Goal: Check status: Check status

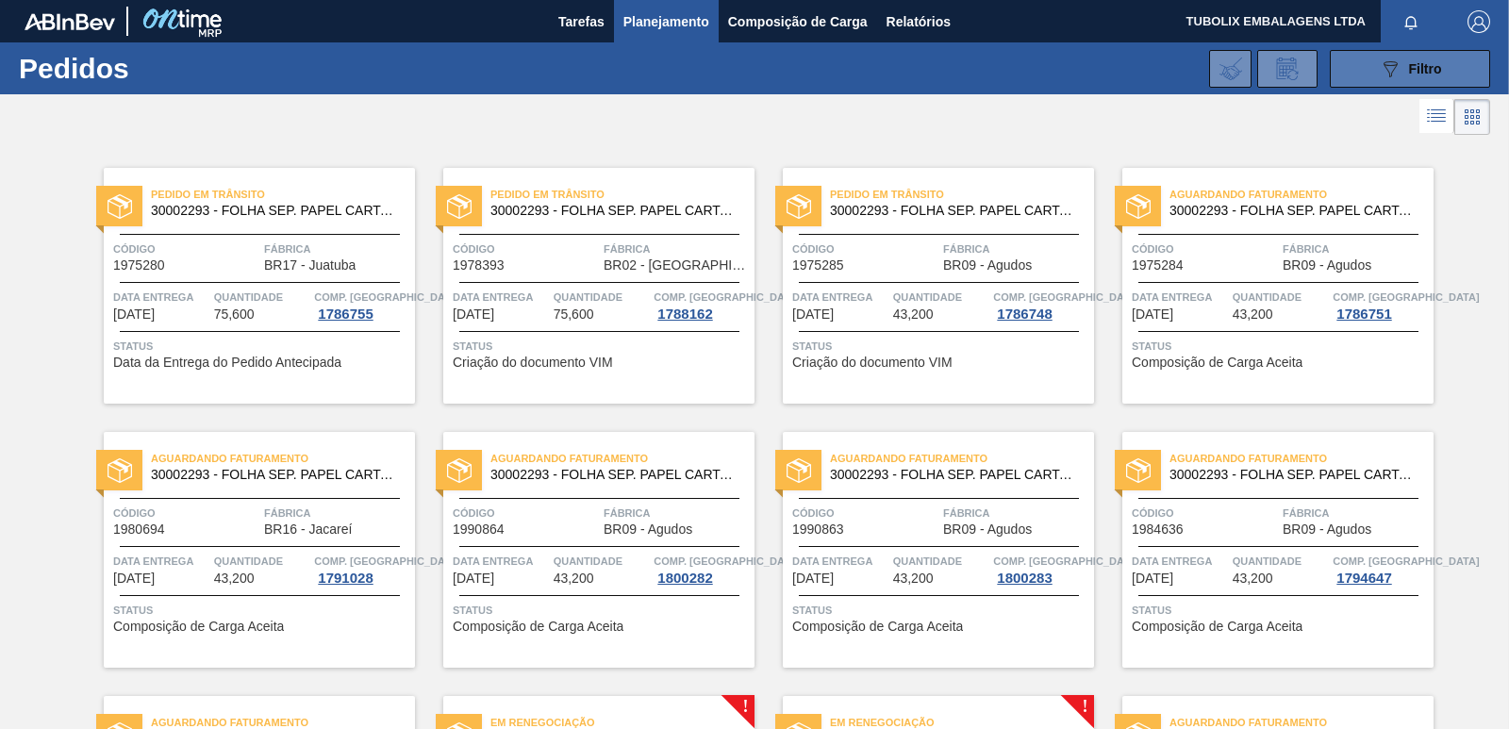
click at [1395, 56] on button "089F7B8B-B2A5-4AFE-B5C0-19BA573D28AC Filtro" at bounding box center [1410, 69] width 160 height 38
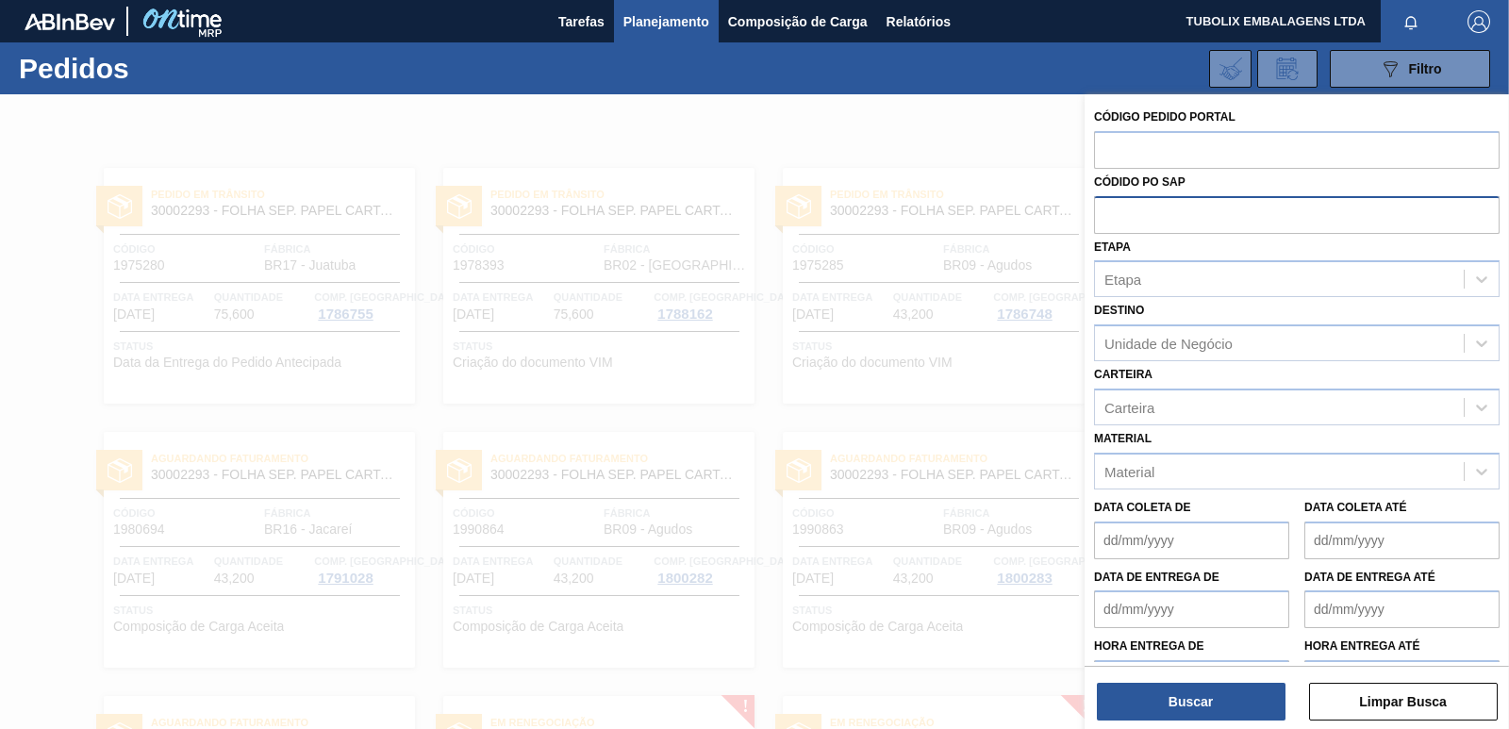
click at [1136, 214] on input "text" at bounding box center [1297, 214] width 406 height 36
click at [1143, 150] on input "text" at bounding box center [1297, 149] width 406 height 36
type input "1999650"
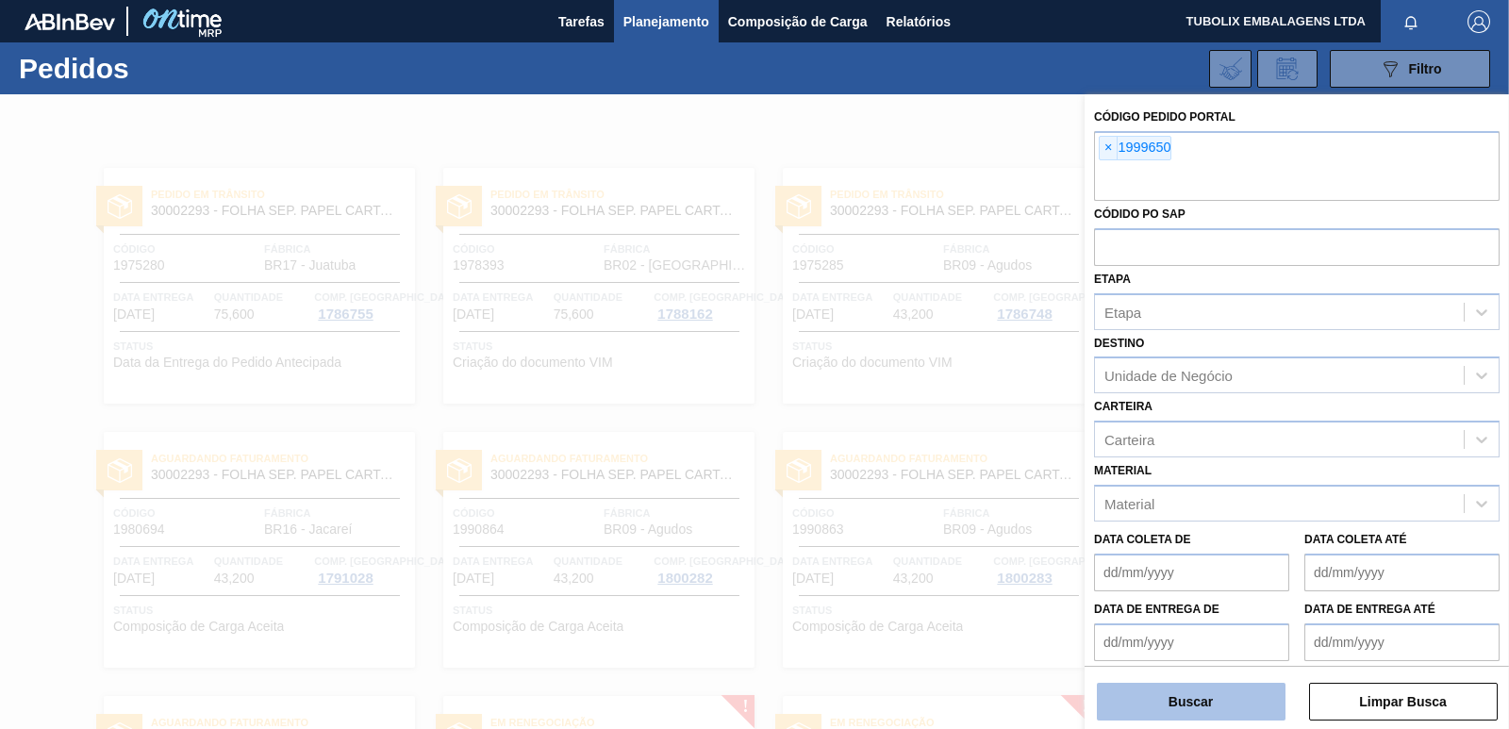
click at [1245, 700] on button "Buscar" at bounding box center [1191, 702] width 189 height 38
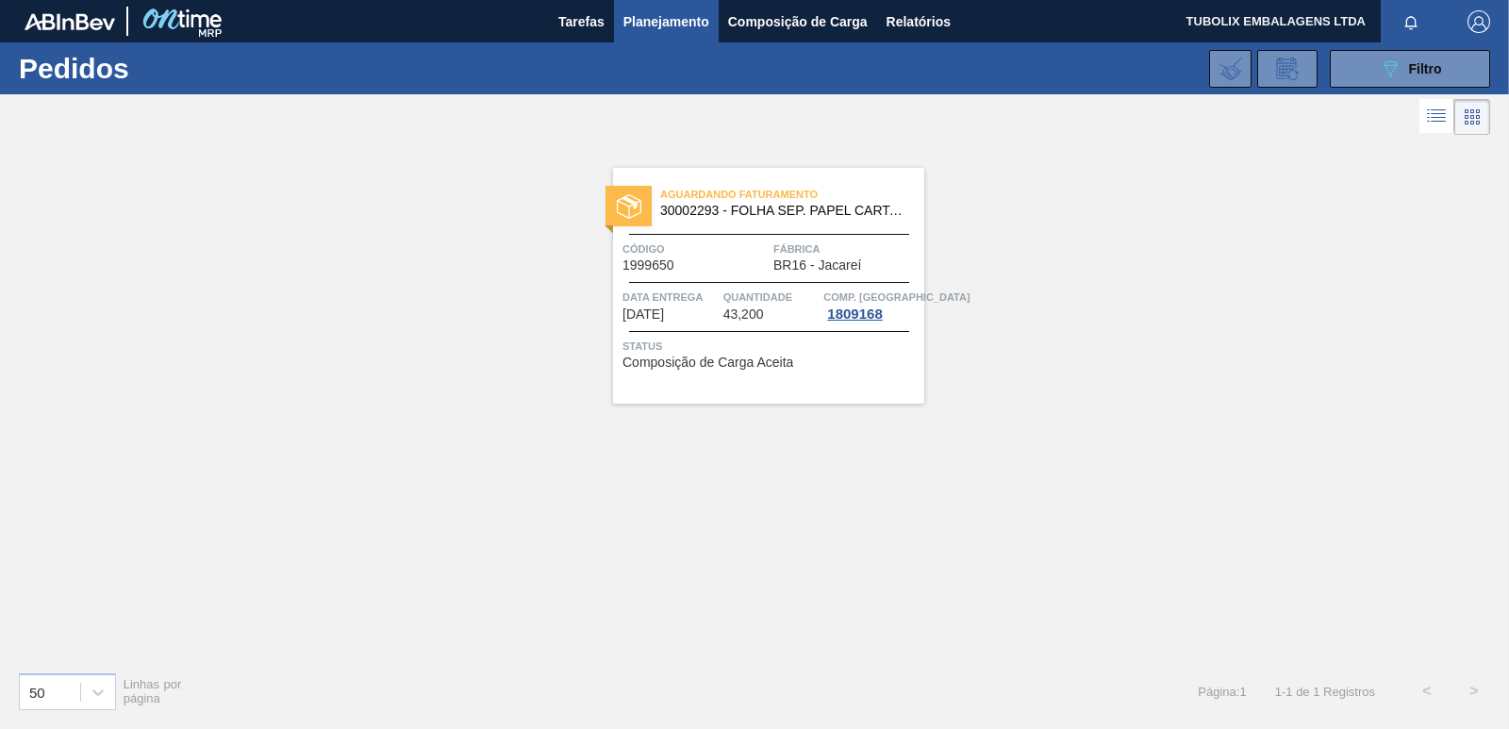
click at [757, 228] on div "Aguardando Faturamento 30002293 - FOLHA SEP. PAPEL CARTAO 1200x1000M 350g Códig…" at bounding box center [768, 286] width 311 height 236
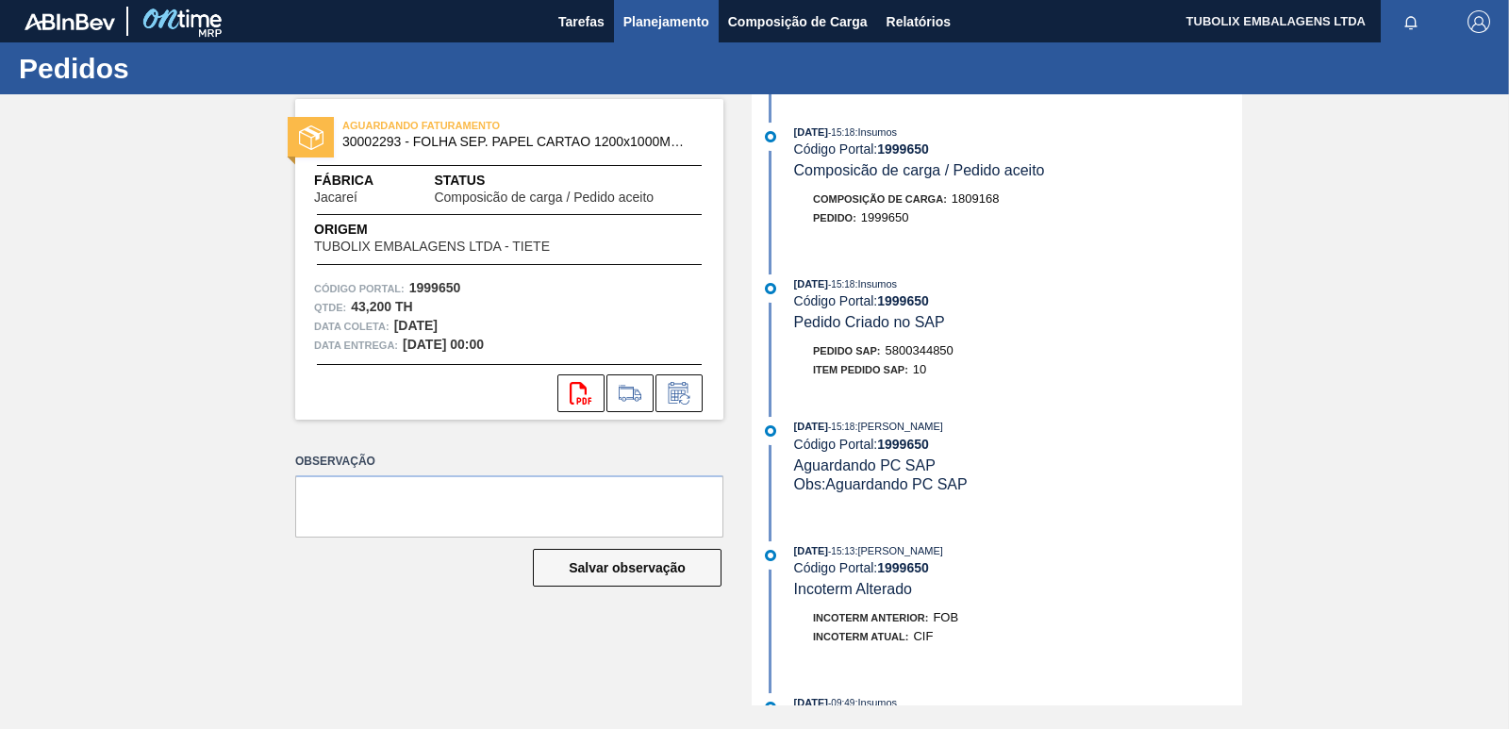
click at [651, 12] on span "Planejamento" at bounding box center [666, 21] width 86 height 23
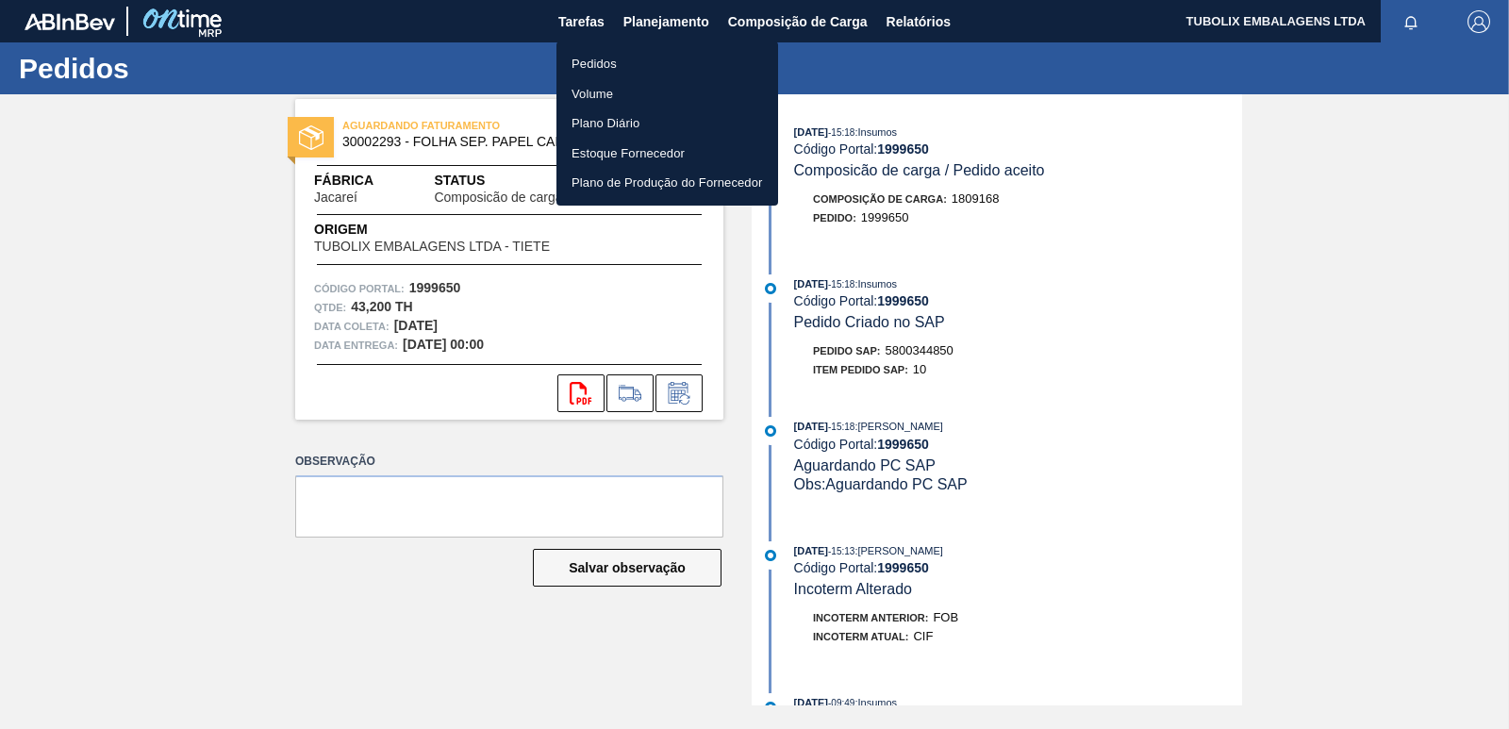
click at [604, 60] on li "Pedidos" at bounding box center [668, 64] width 222 height 30
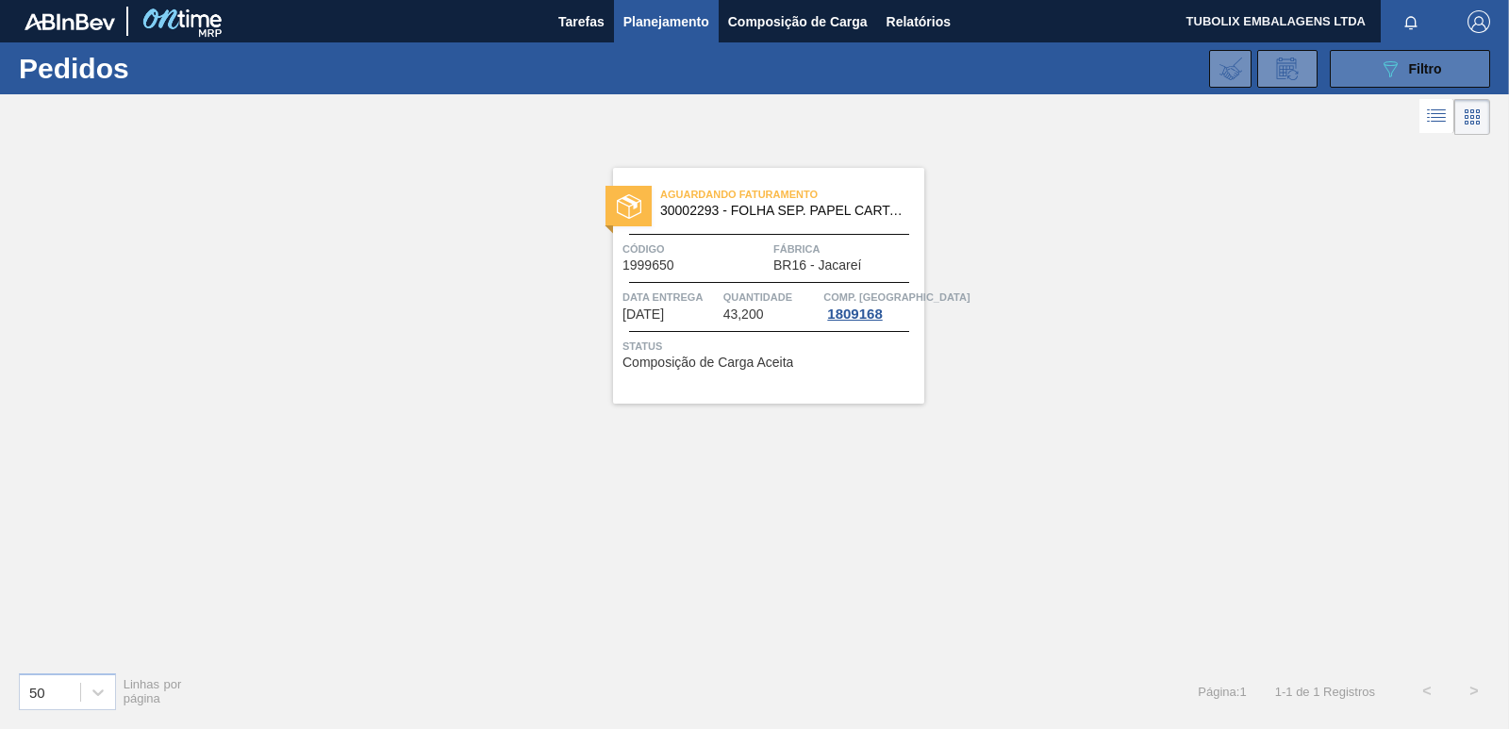
click at [1389, 77] on icon "089F7B8B-B2A5-4AFE-B5C0-19BA573D28AC" at bounding box center [1390, 69] width 23 height 23
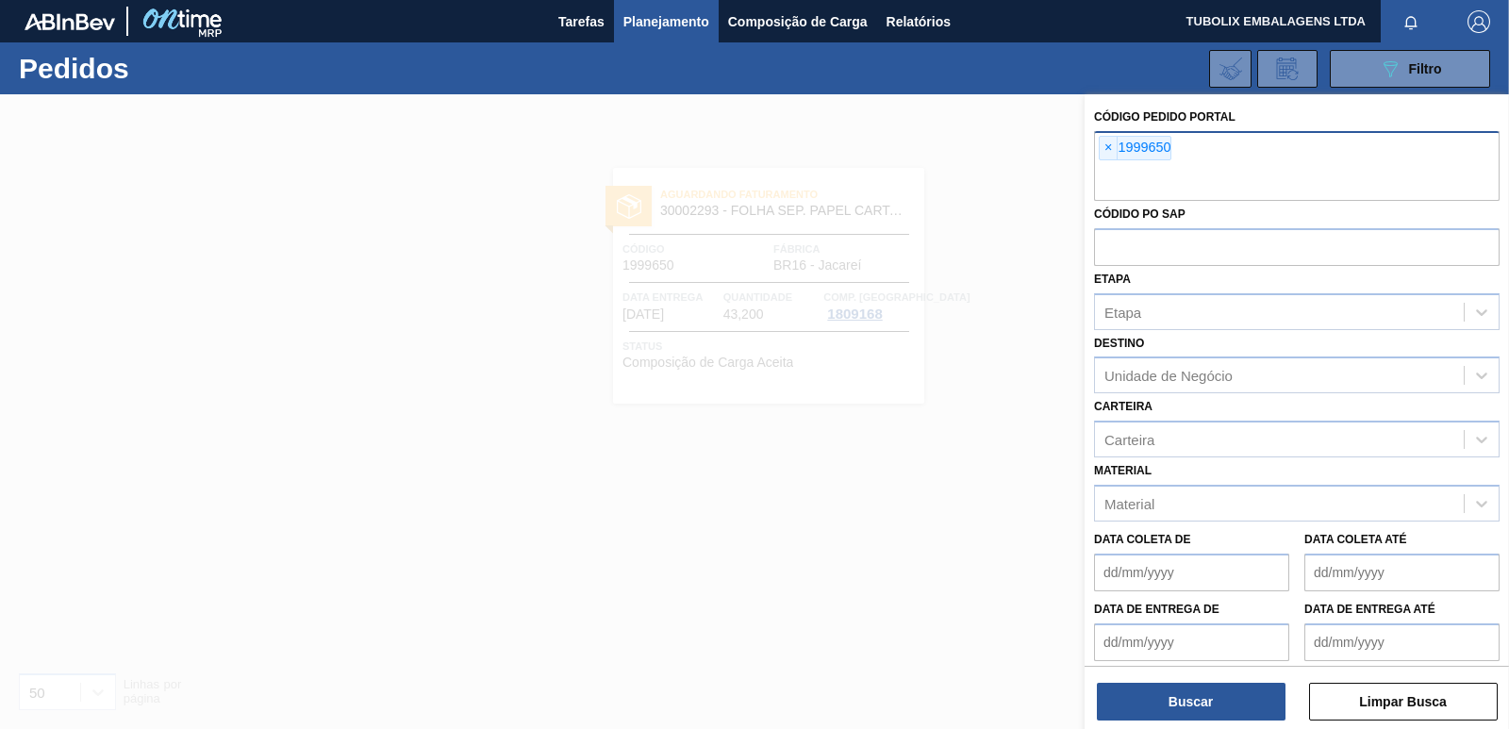
click at [1108, 146] on span "×" at bounding box center [1109, 148] width 18 height 23
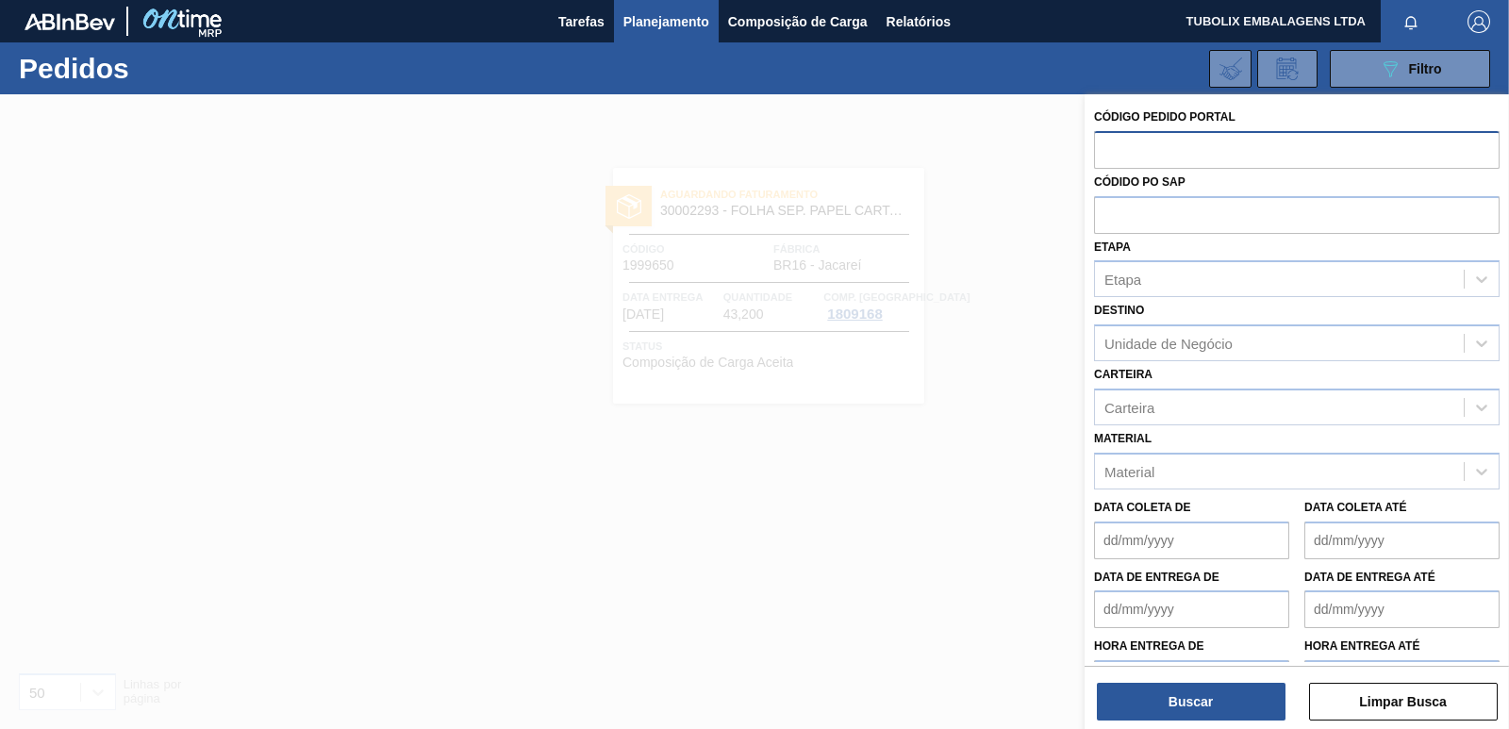
click at [1114, 146] on input "text" at bounding box center [1297, 149] width 406 height 36
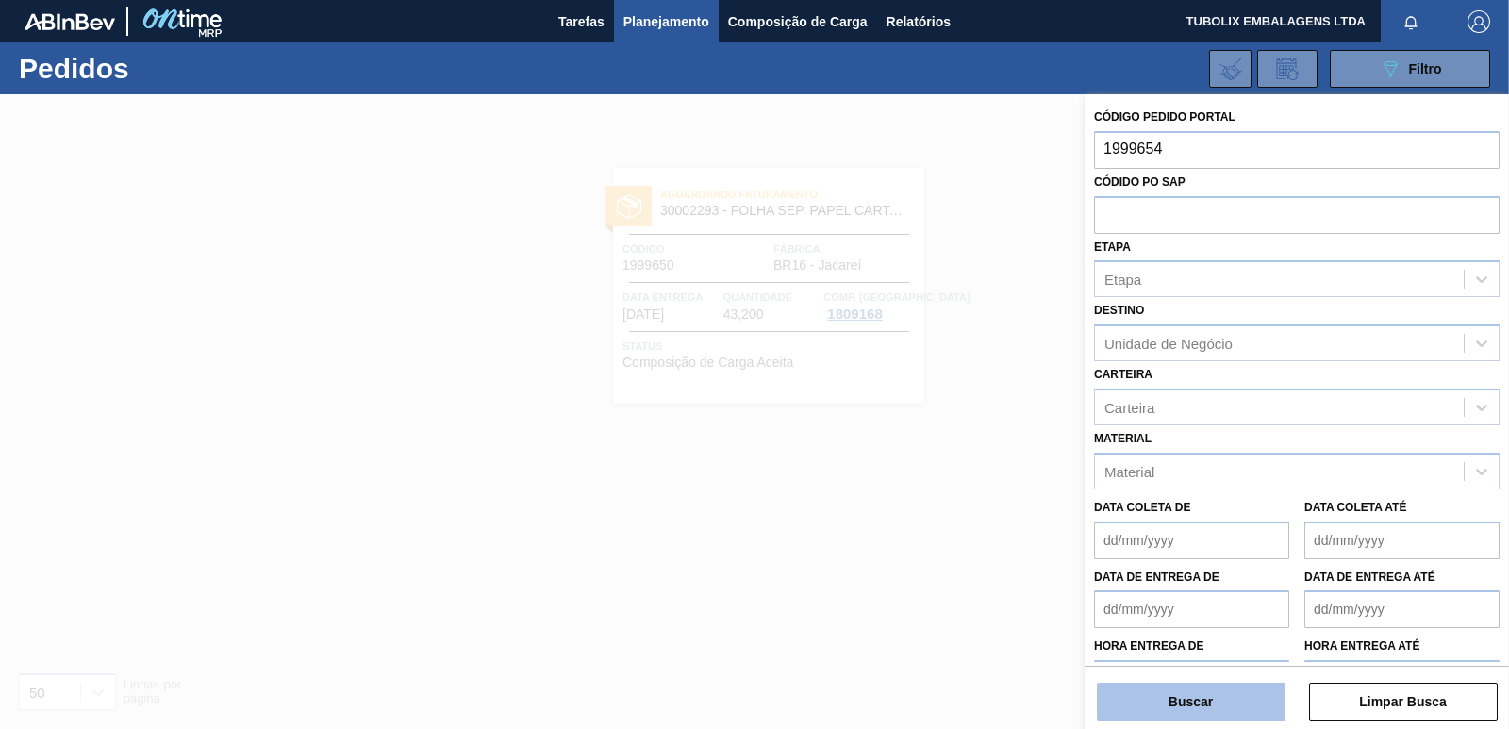
type input "1999654"
click at [1228, 689] on button "Buscar" at bounding box center [1191, 702] width 189 height 38
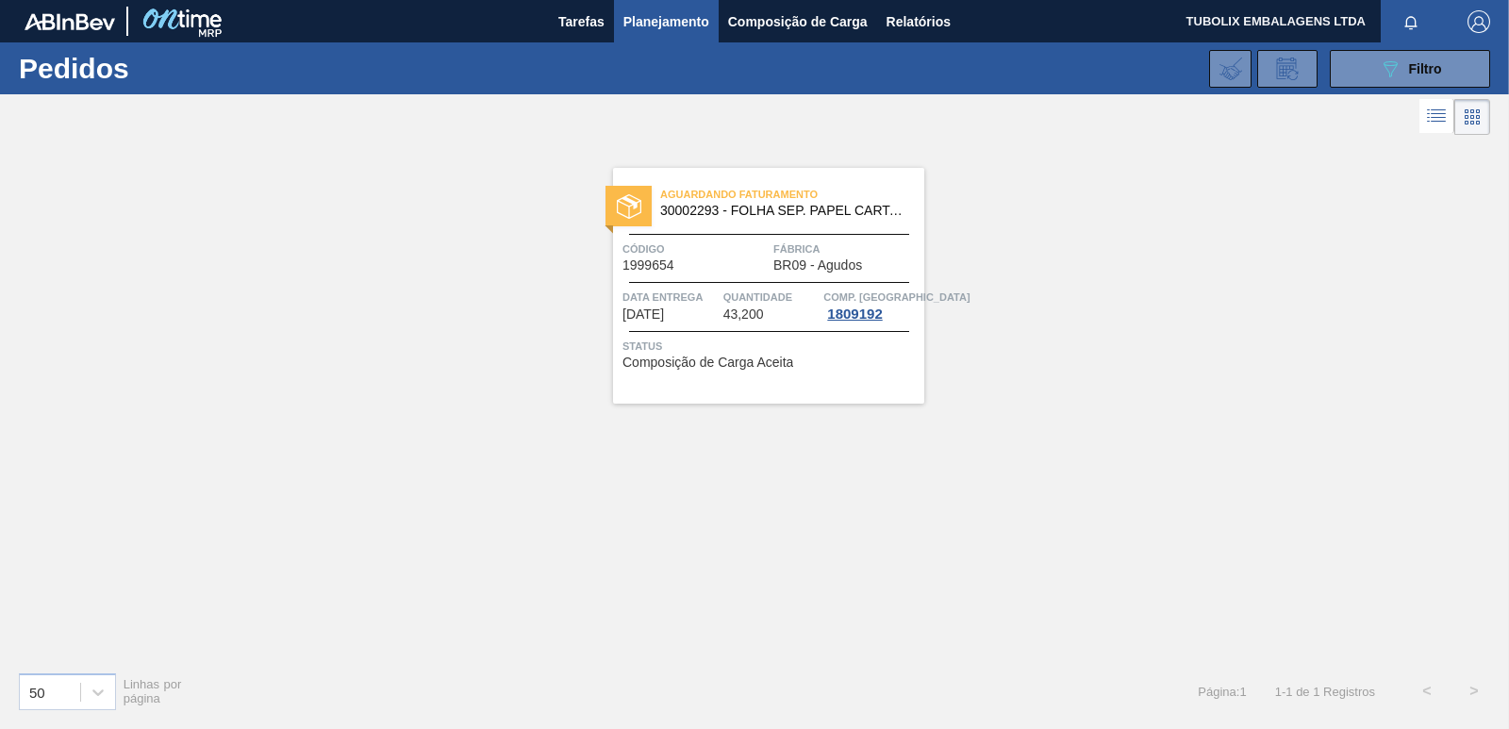
click at [701, 204] on span "Aguardando Faturamento" at bounding box center [792, 194] width 264 height 19
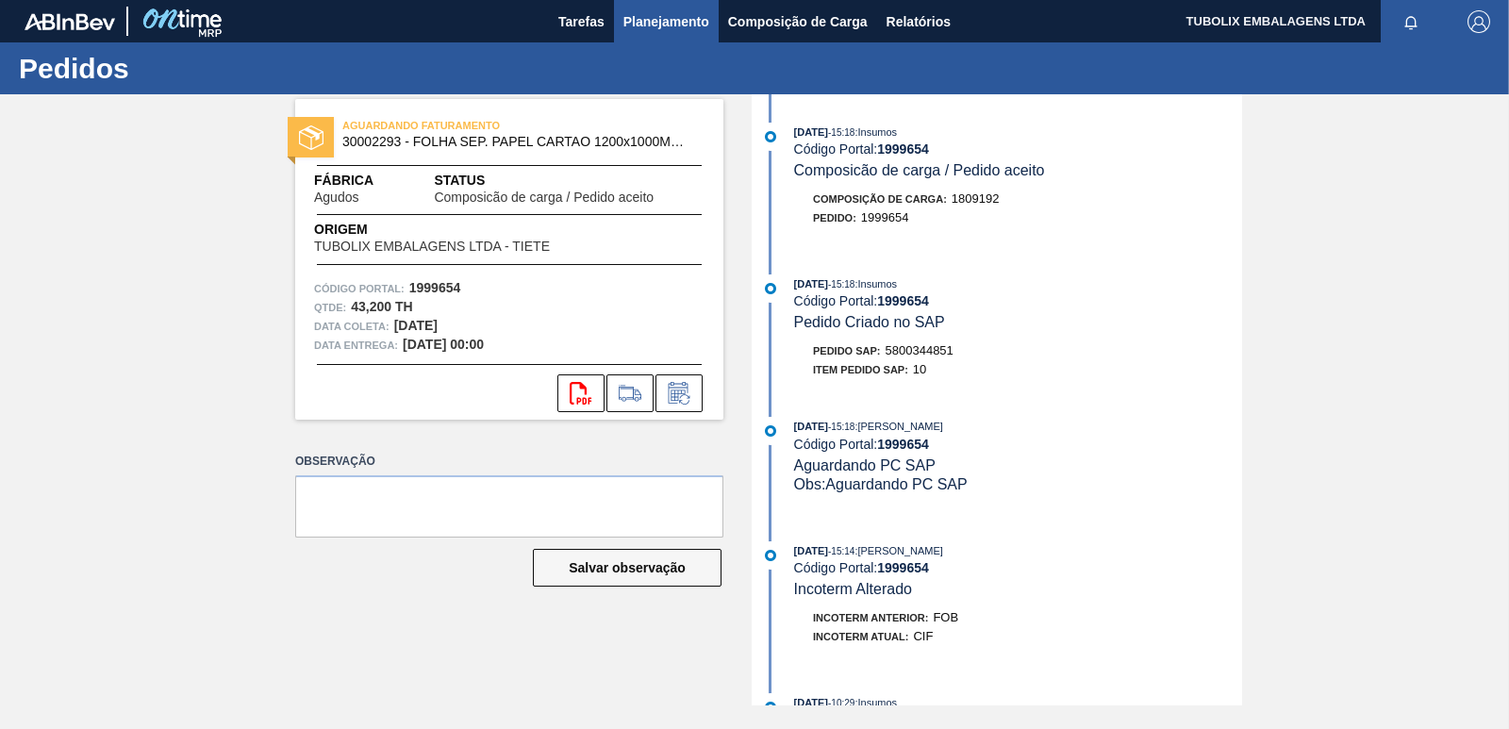
click at [641, 20] on span "Planejamento" at bounding box center [666, 21] width 86 height 23
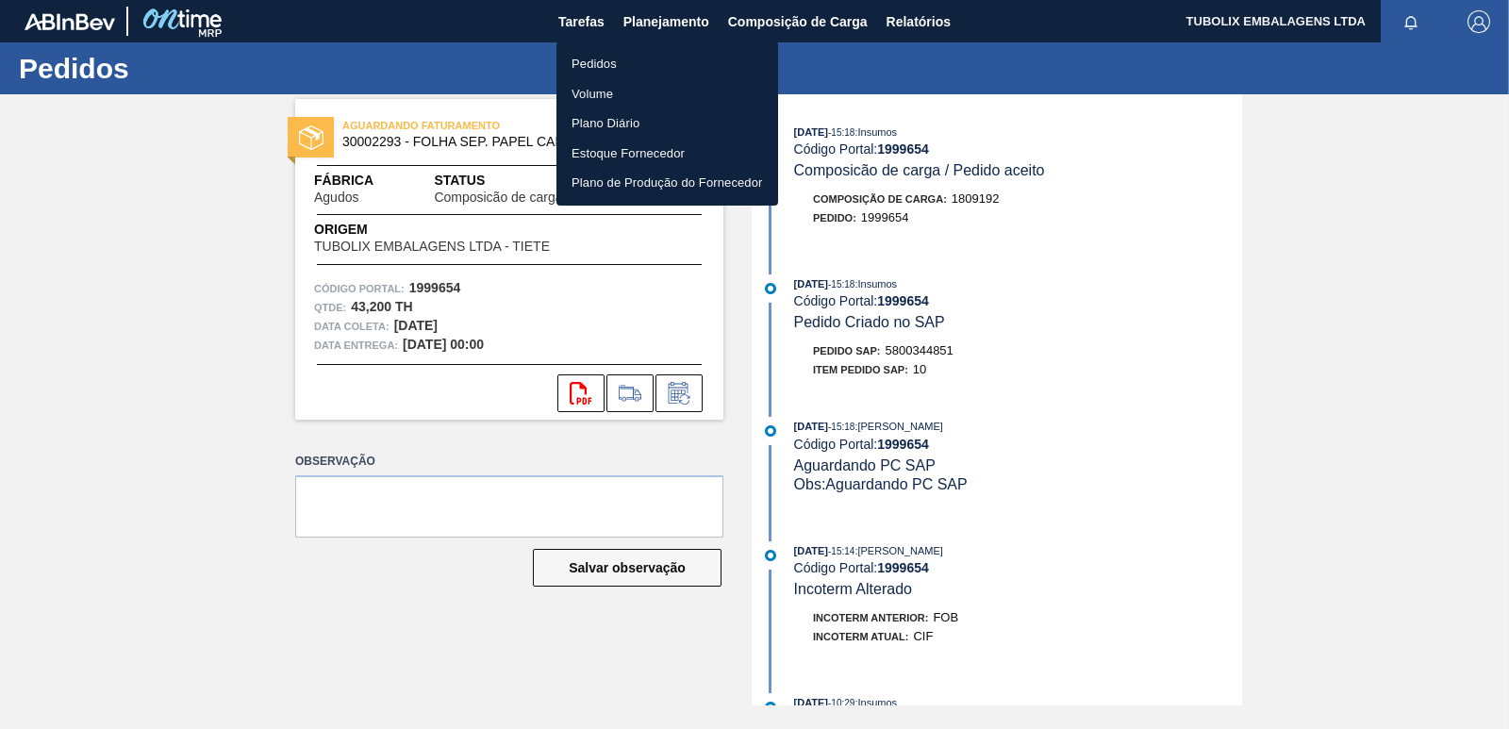
click at [589, 60] on li "Pedidos" at bounding box center [668, 64] width 222 height 30
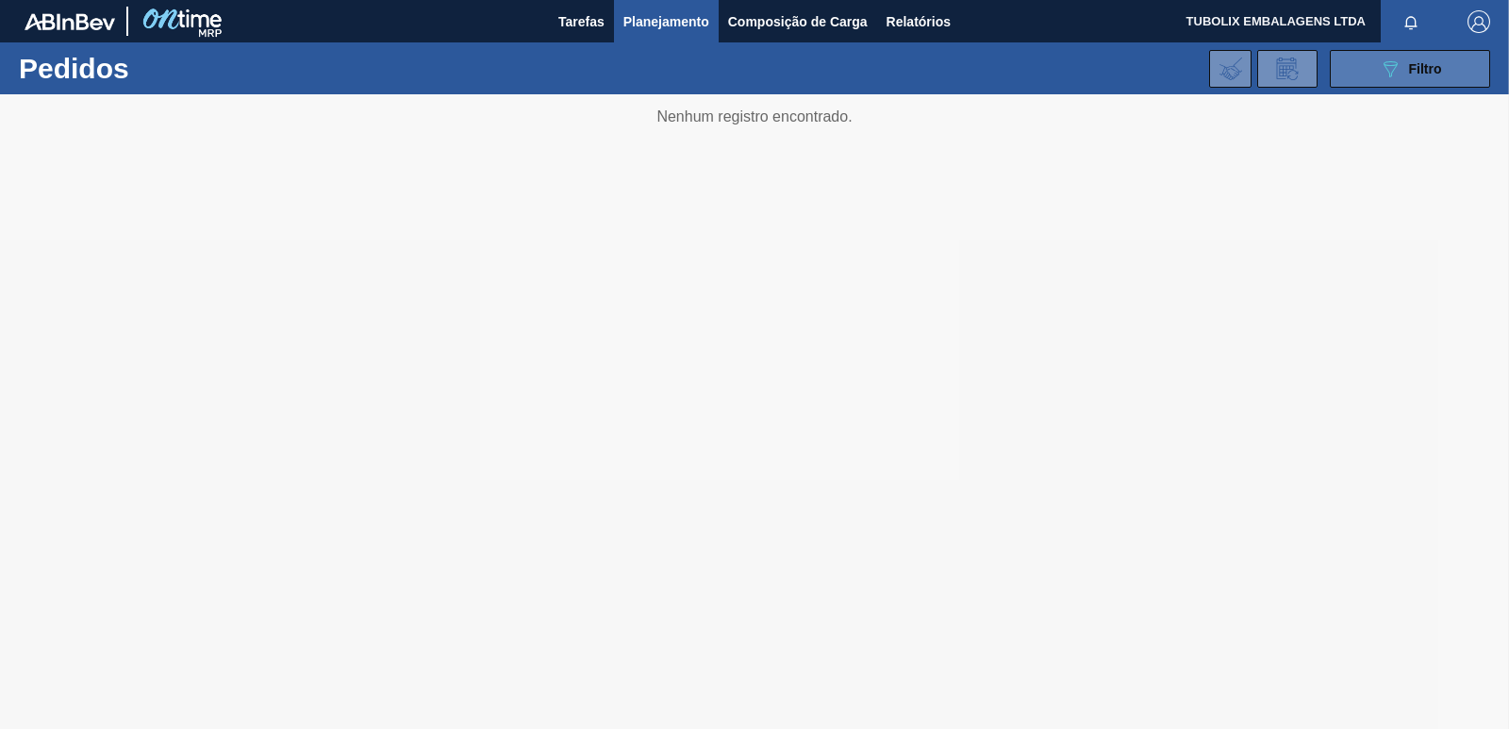
click at [1376, 74] on button "089F7B8B-B2A5-4AFE-B5C0-19BA573D28AC Filtro" at bounding box center [1410, 69] width 160 height 38
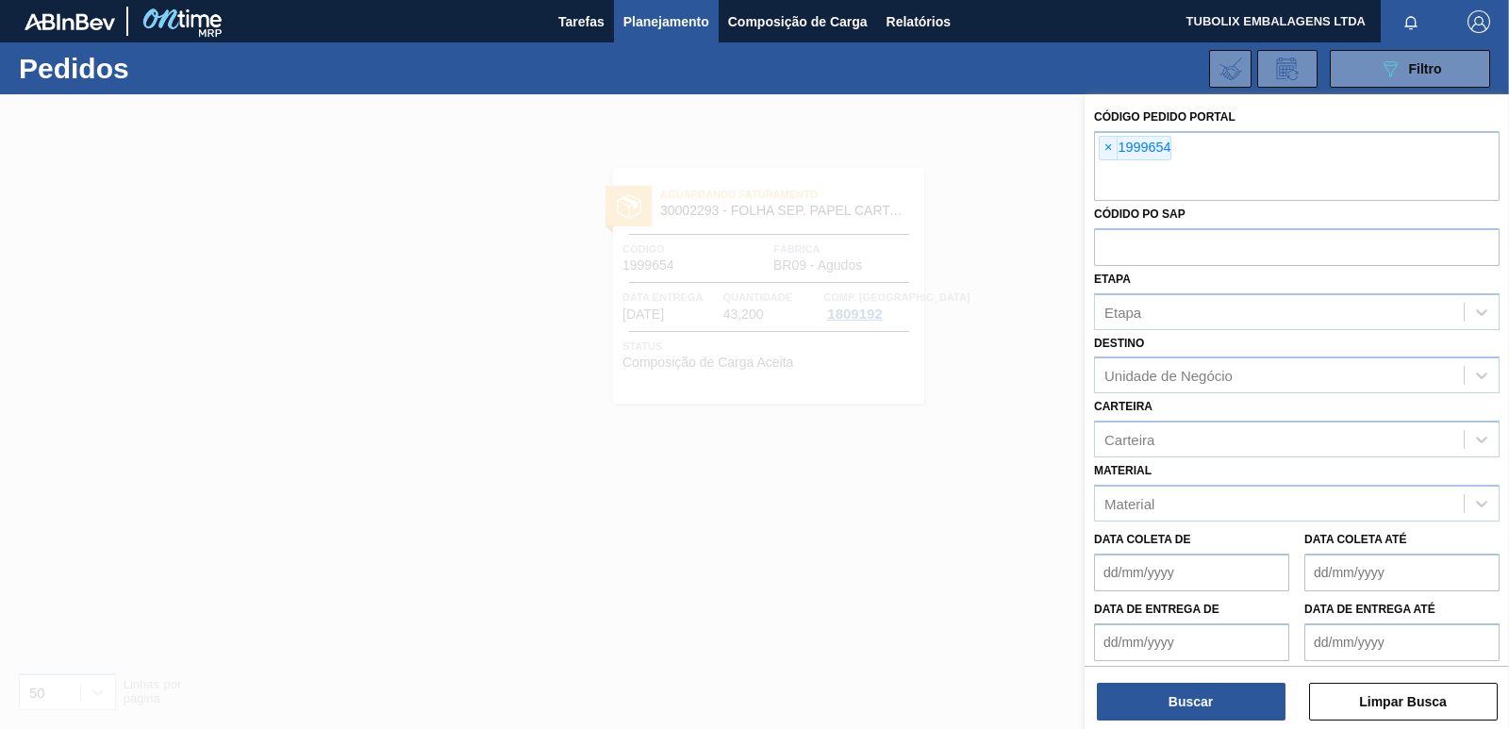
click at [1107, 147] on span "×" at bounding box center [1109, 148] width 18 height 23
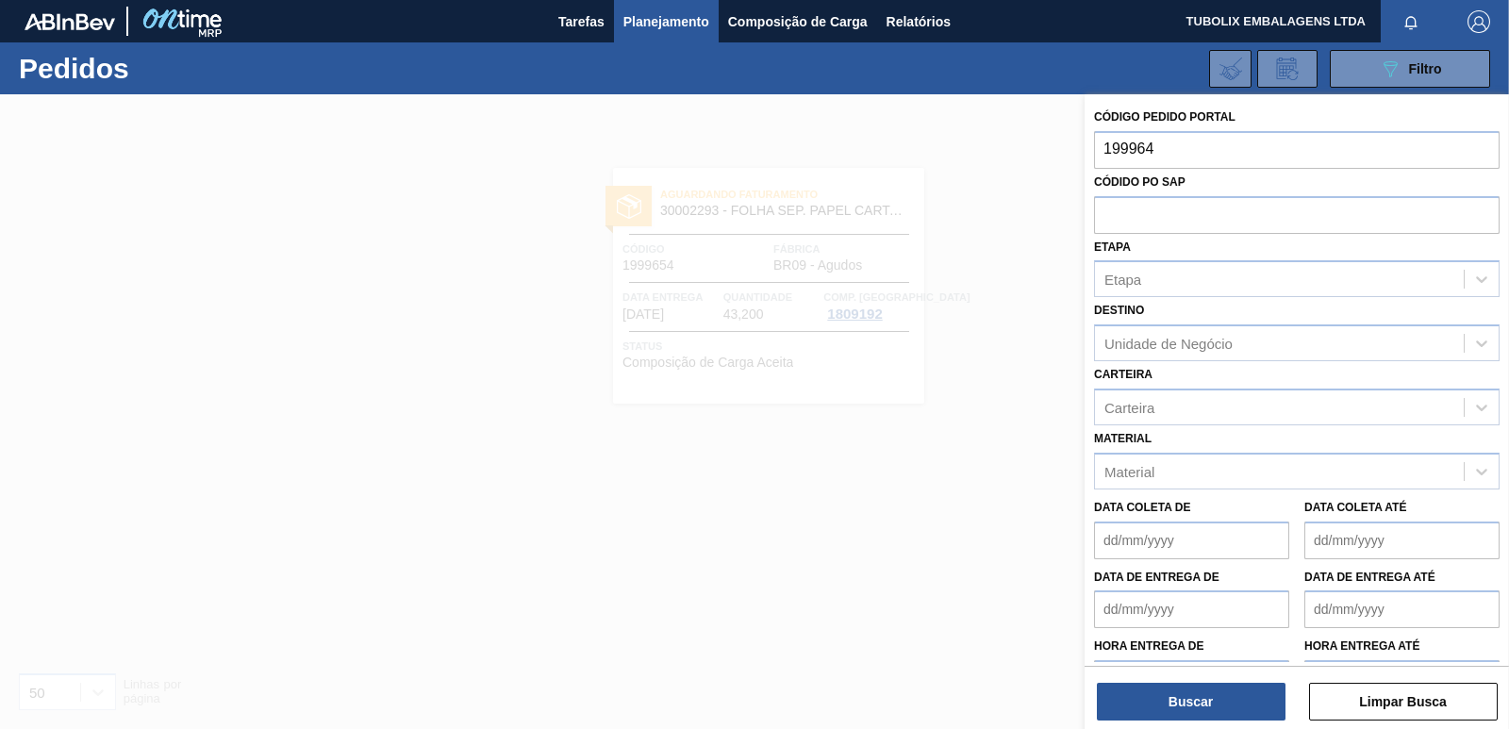
type input "1999649"
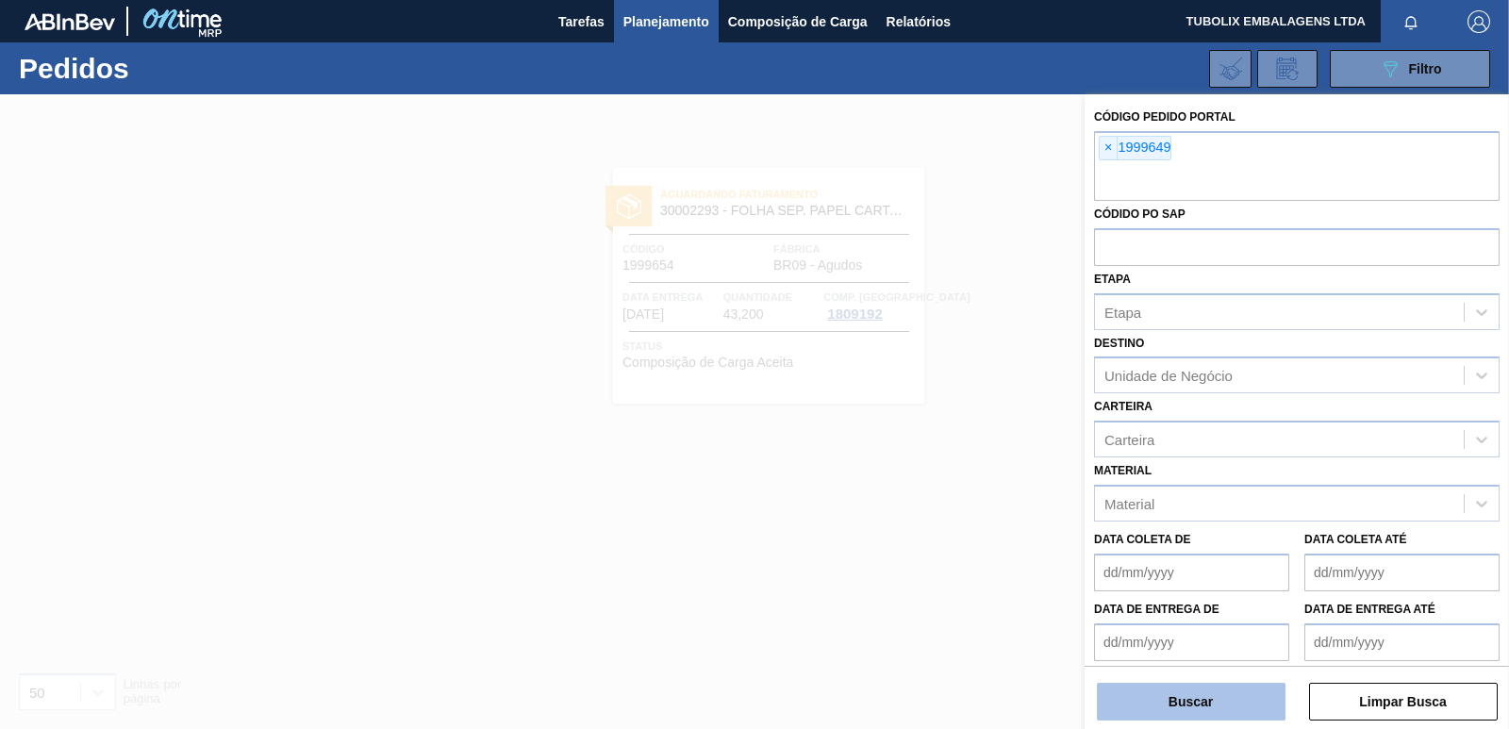
click at [1235, 701] on button "Buscar" at bounding box center [1191, 702] width 189 height 38
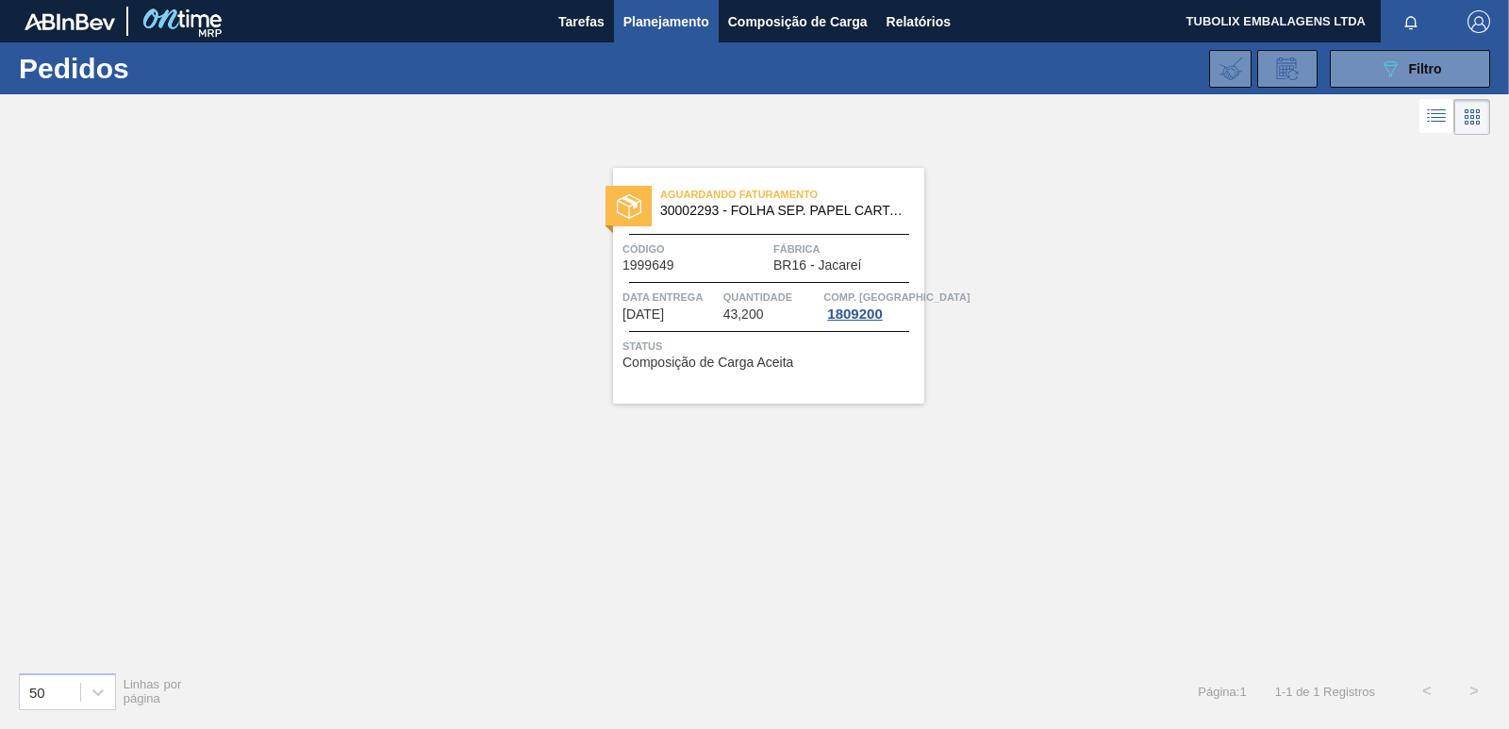
click at [798, 219] on div "Aguardando Faturamento 30002293 - FOLHA SEP. PAPEL CARTAO 1200x1000M 350g" at bounding box center [768, 203] width 311 height 42
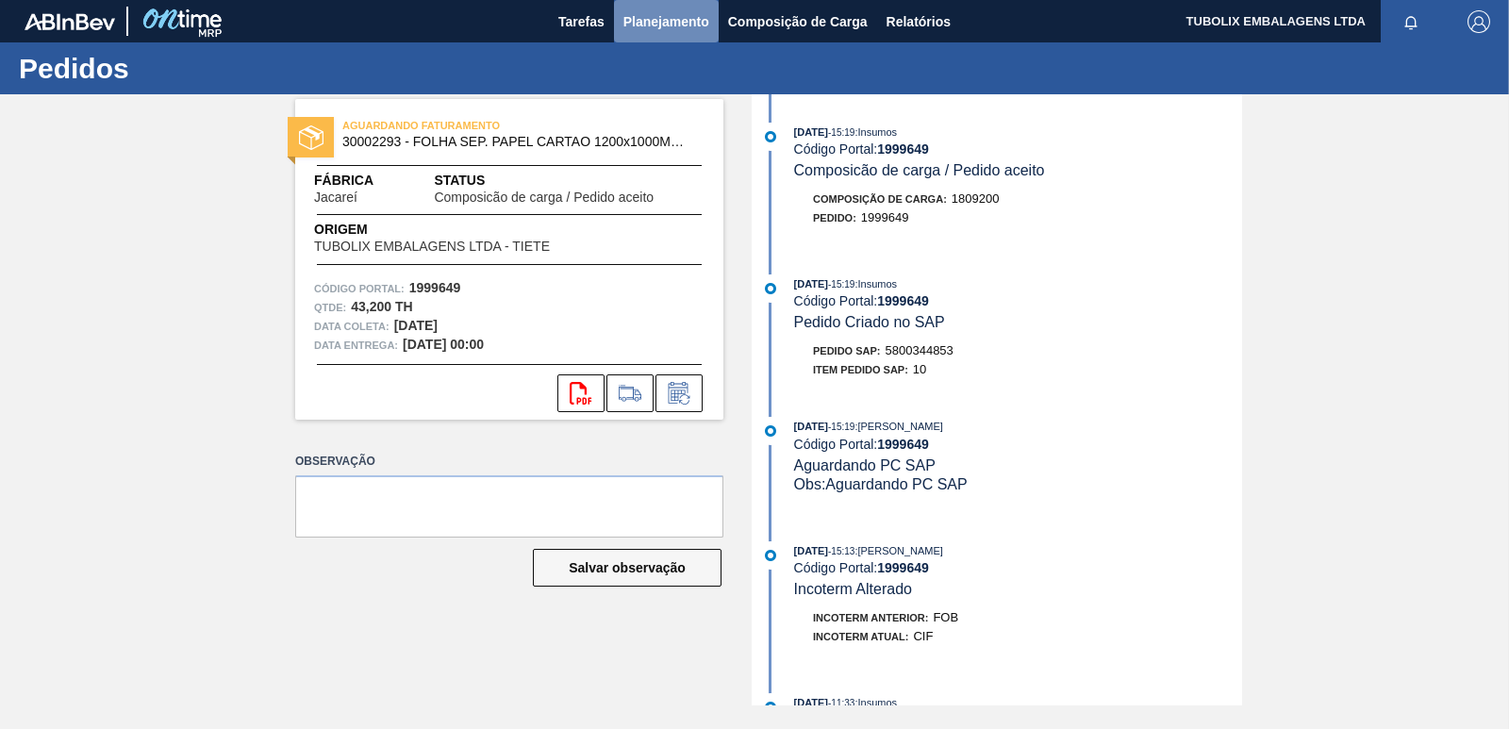
click at [655, 16] on span "Planejamento" at bounding box center [666, 21] width 86 height 23
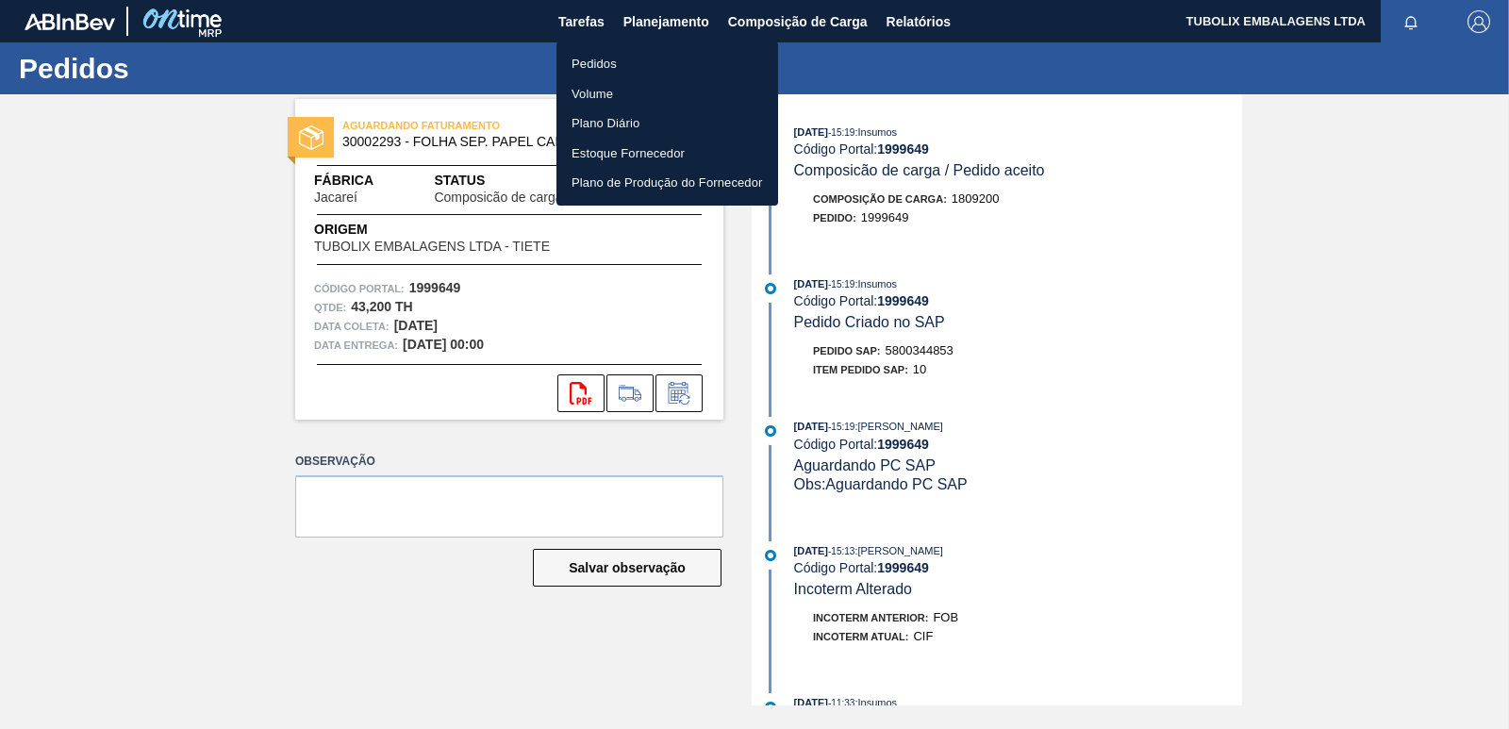
click at [1310, 240] on div at bounding box center [754, 364] width 1509 height 729
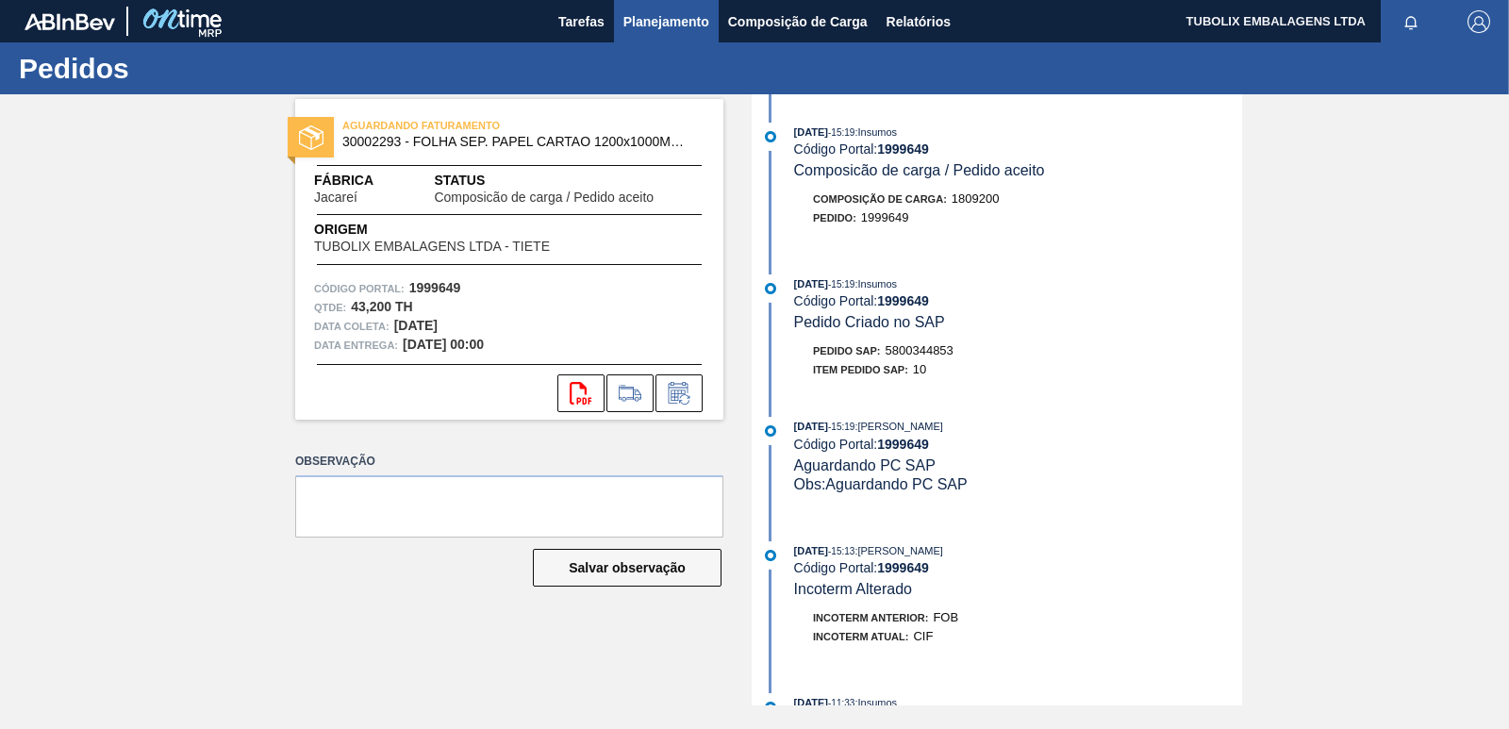
click at [653, 13] on span "Planejamento" at bounding box center [666, 21] width 86 height 23
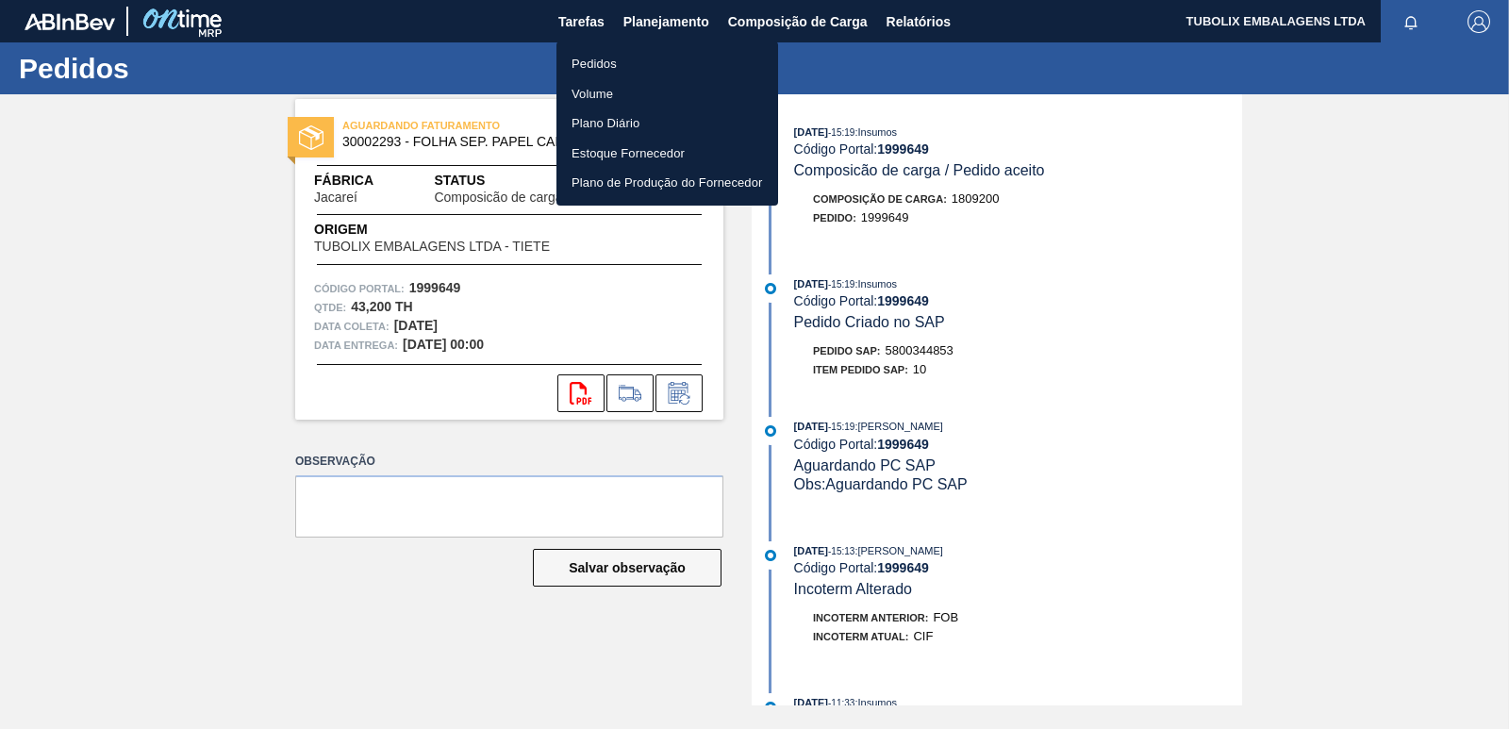
click at [609, 54] on li "Pedidos" at bounding box center [668, 64] width 222 height 30
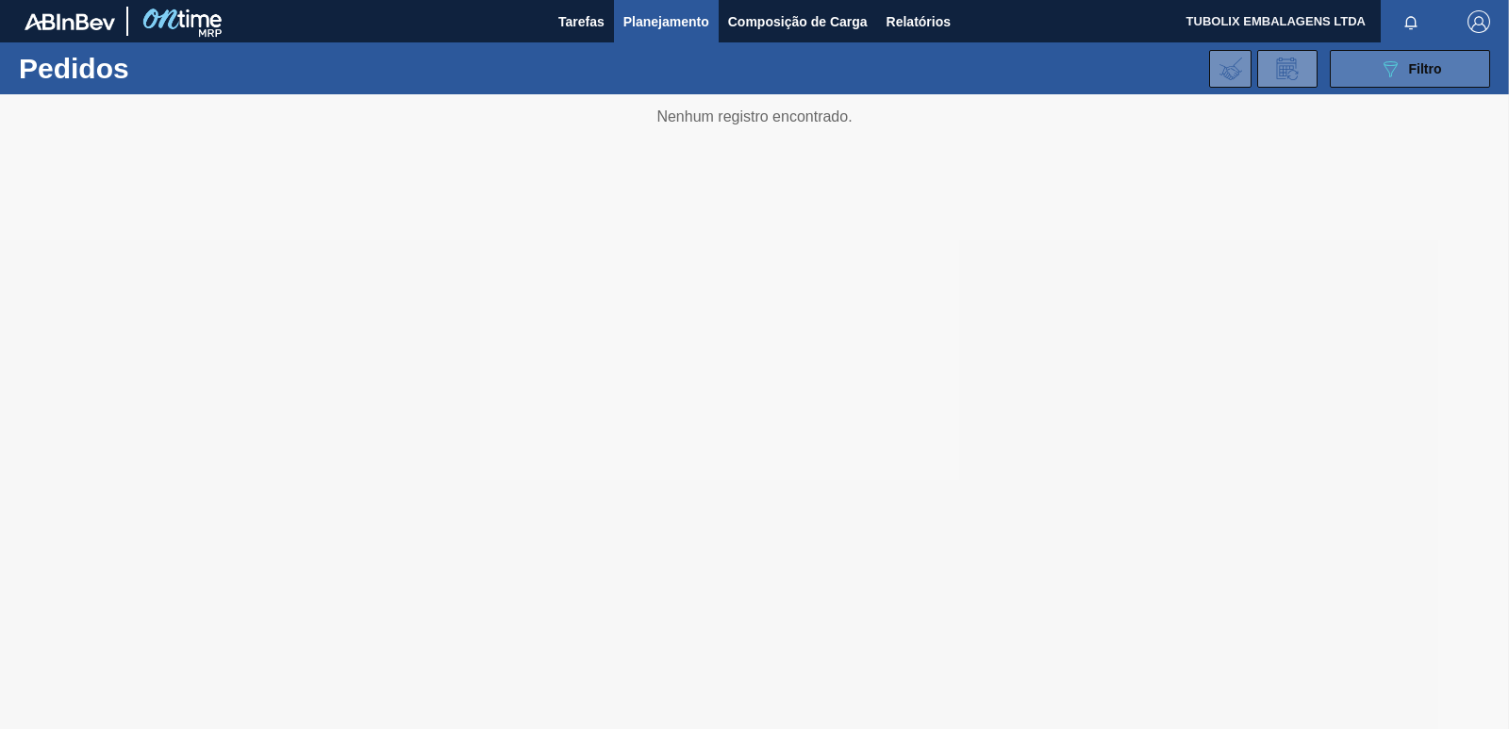
click at [1365, 67] on button "089F7B8B-B2A5-4AFE-B5C0-19BA573D28AC Filtro" at bounding box center [1410, 69] width 160 height 38
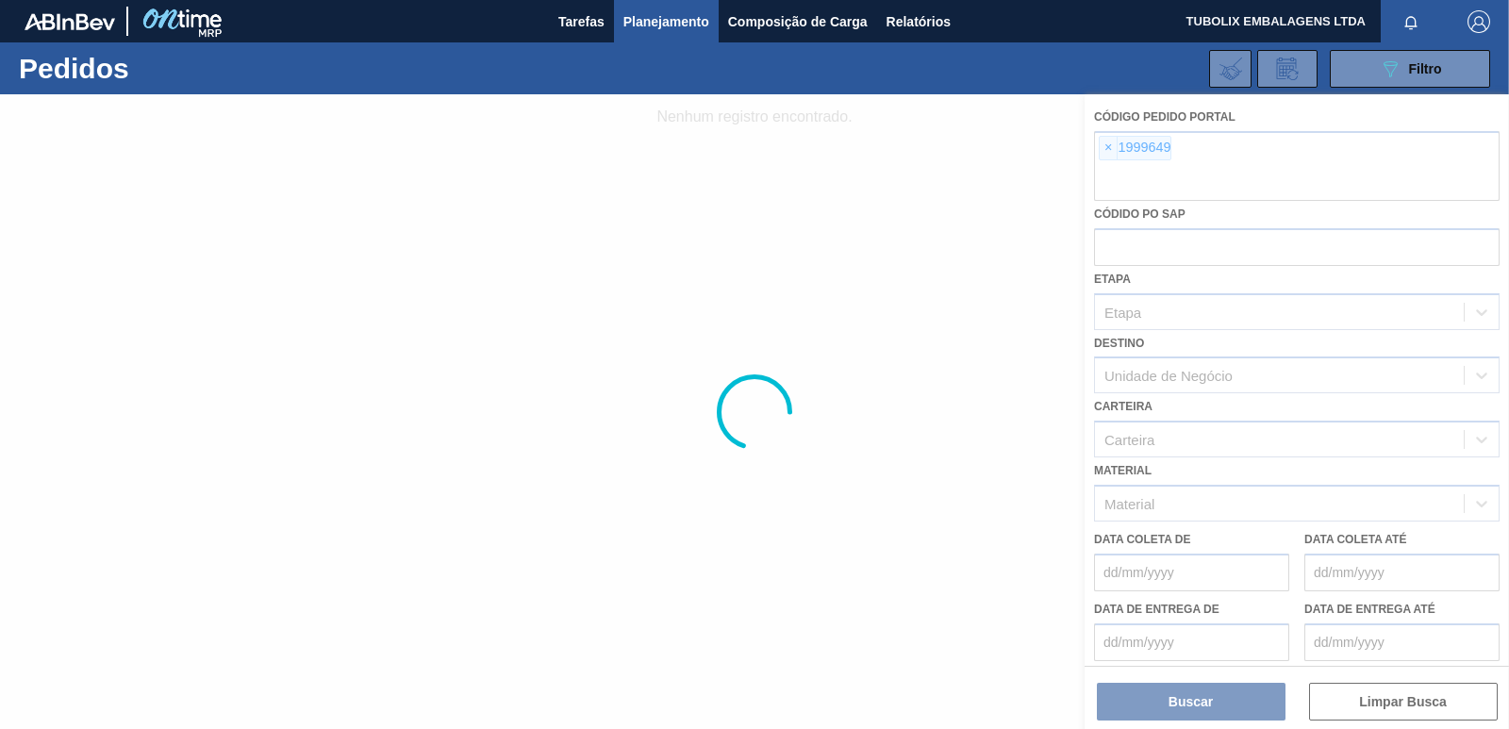
click at [1109, 144] on div at bounding box center [754, 411] width 1509 height 635
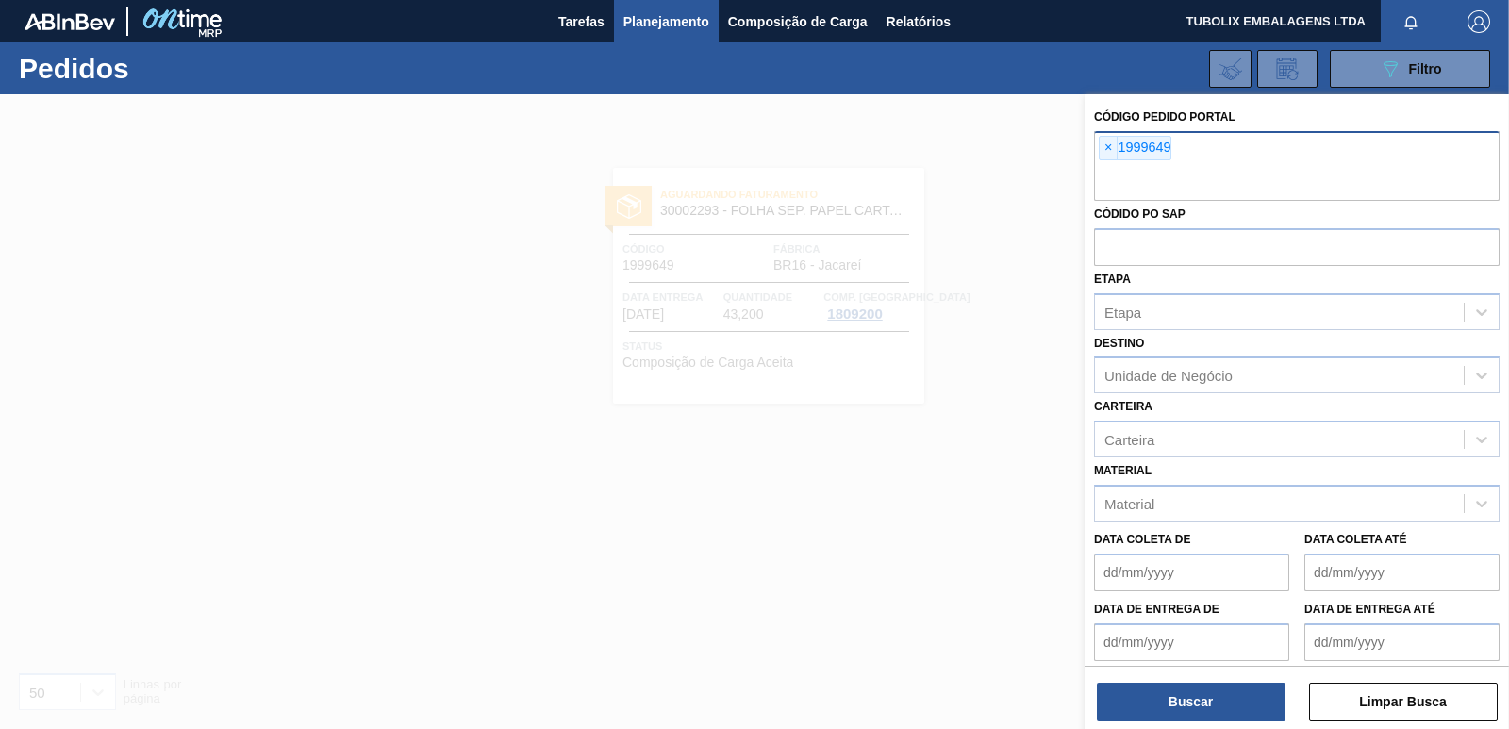
drag, startPoint x: 1104, startPoint y: 146, endPoint x: 1116, endPoint y: 152, distance: 13.5
click at [1105, 144] on span "×" at bounding box center [1109, 148] width 18 height 23
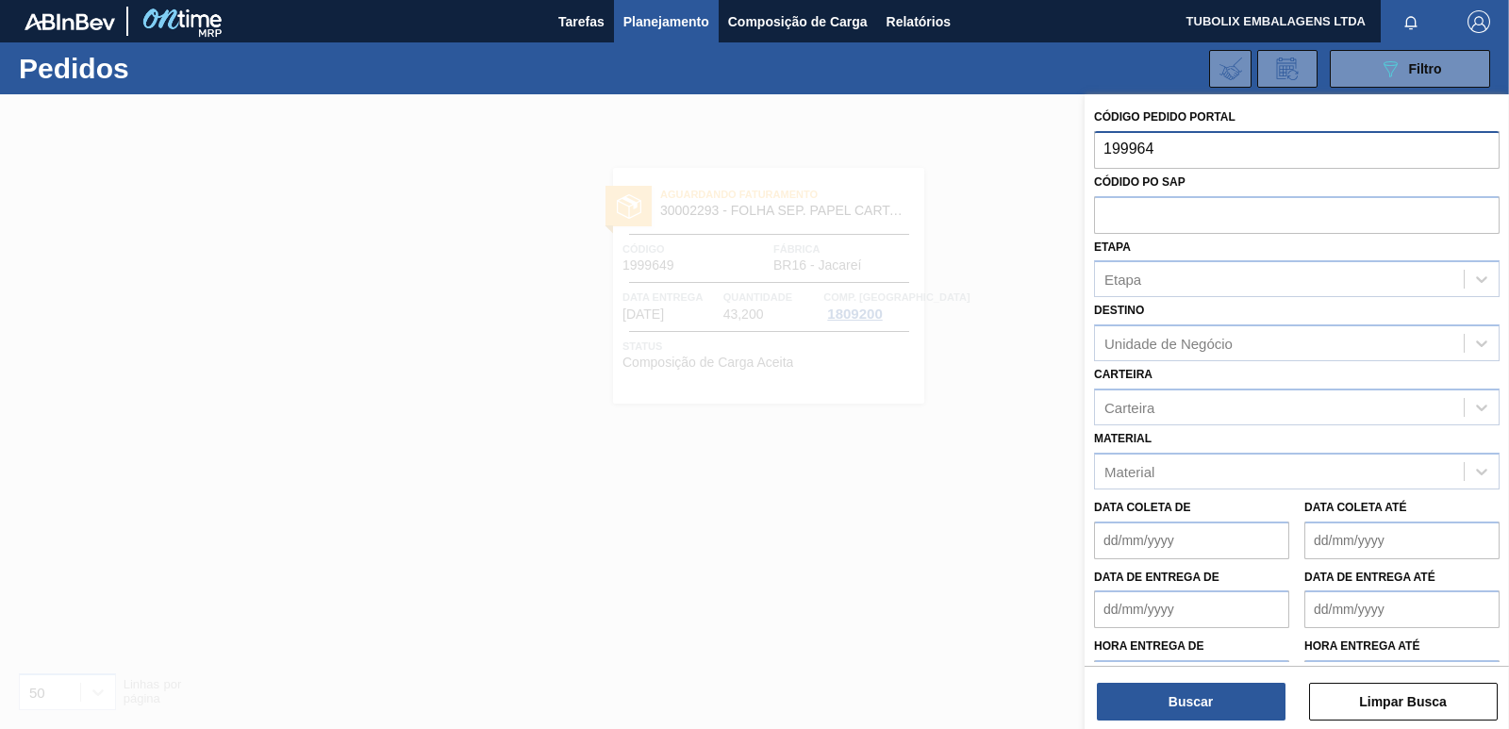
type input "1999648"
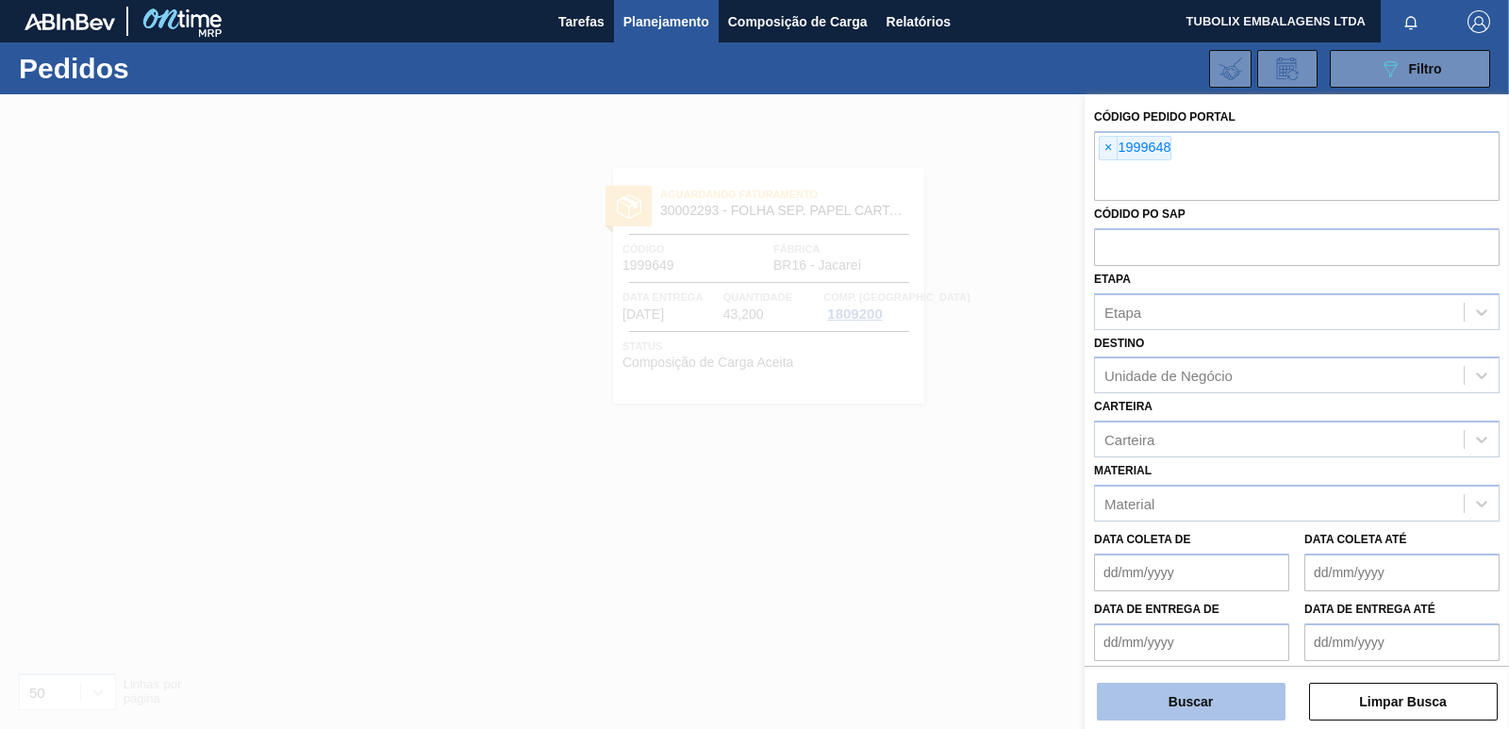
click at [1255, 696] on button "Buscar" at bounding box center [1191, 702] width 189 height 38
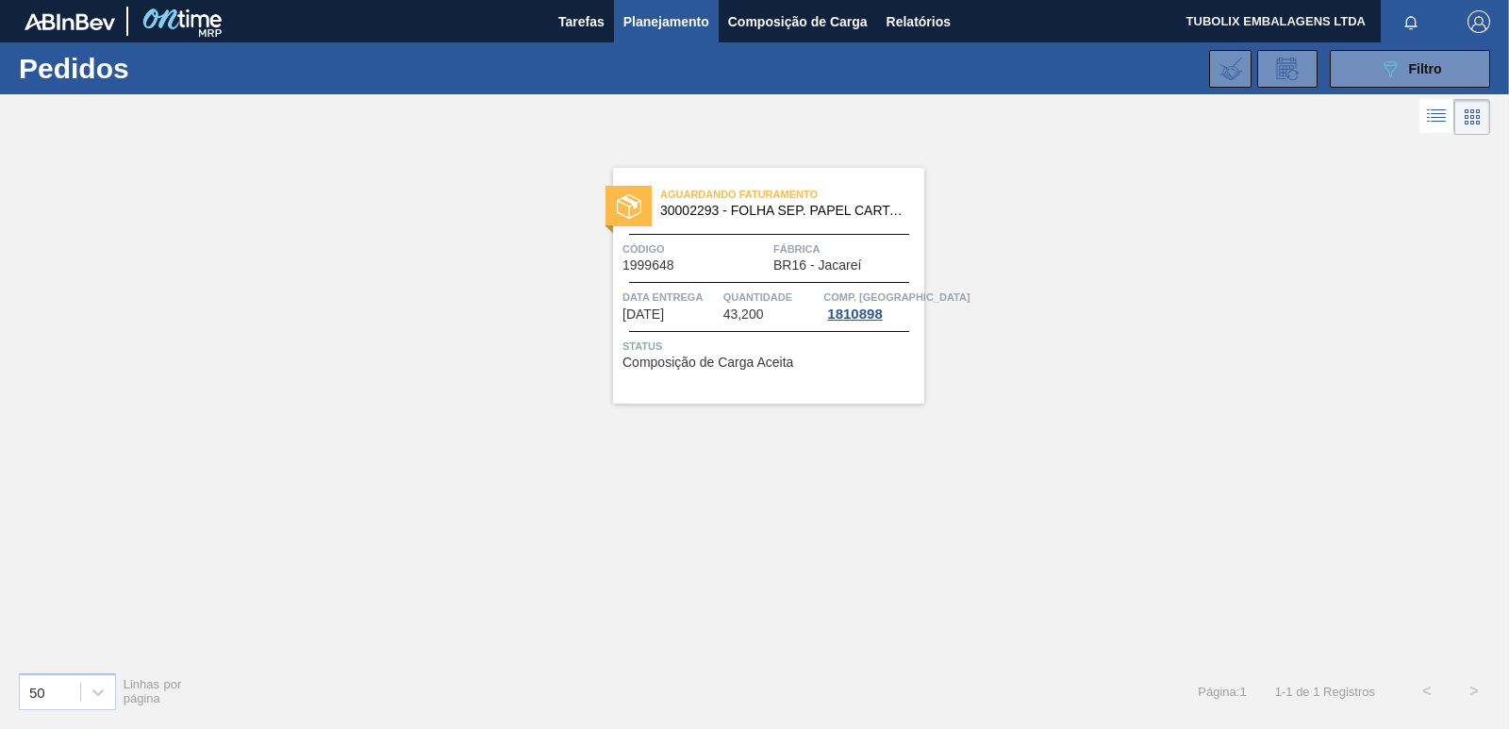
click at [766, 214] on span "30002293 - FOLHA SEP. PAPEL CARTAO 1200x1000M 350g" at bounding box center [784, 211] width 249 height 14
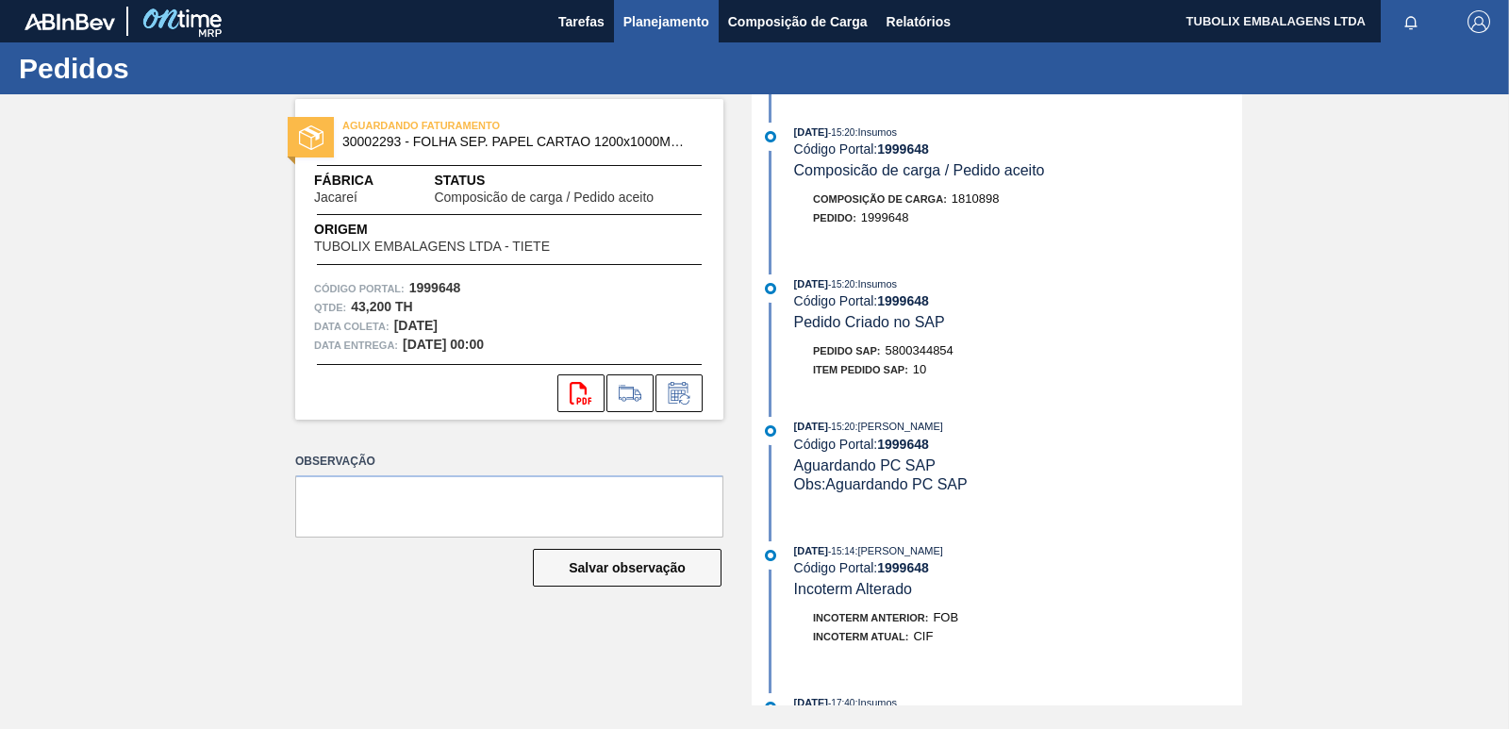
click at [645, 17] on span "Planejamento" at bounding box center [666, 21] width 86 height 23
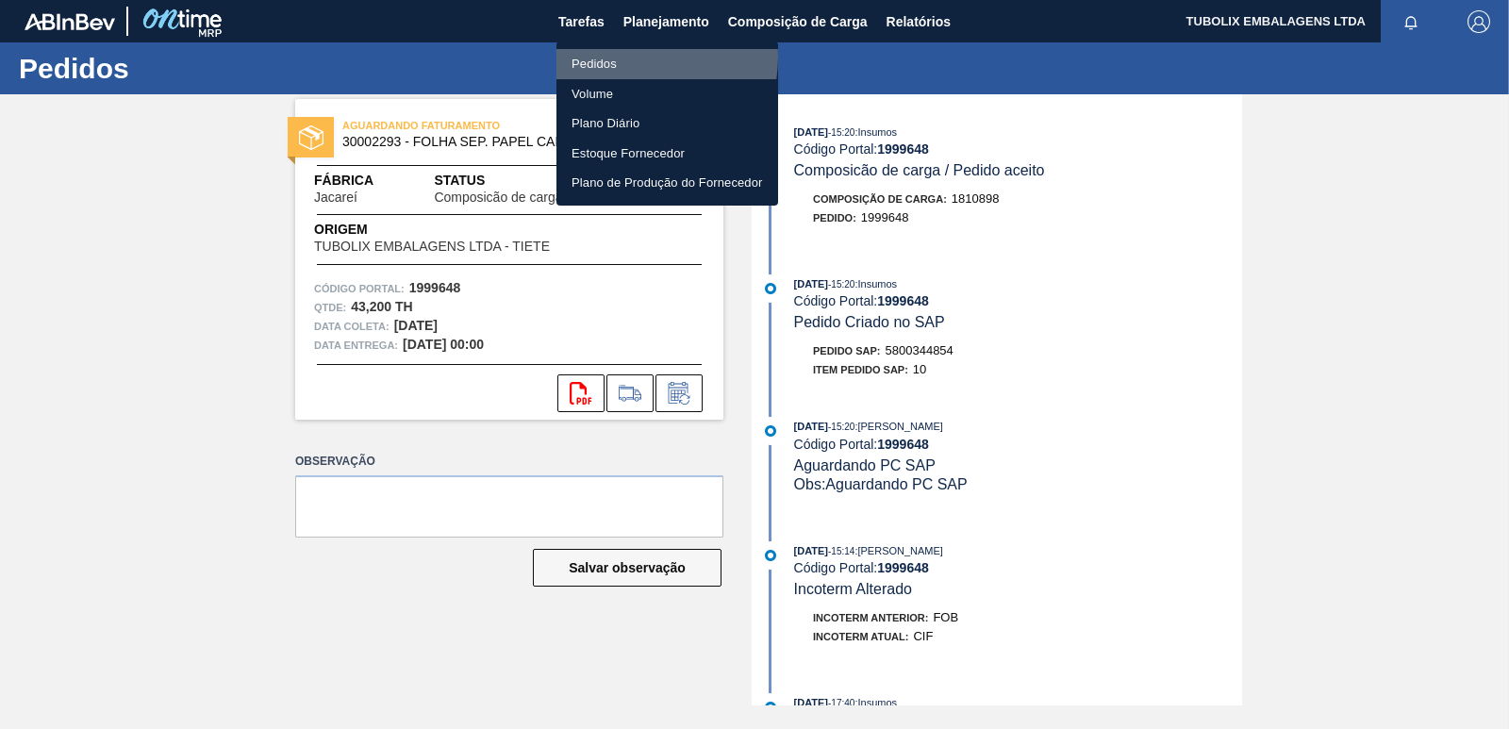
click at [618, 57] on li "Pedidos" at bounding box center [668, 64] width 222 height 30
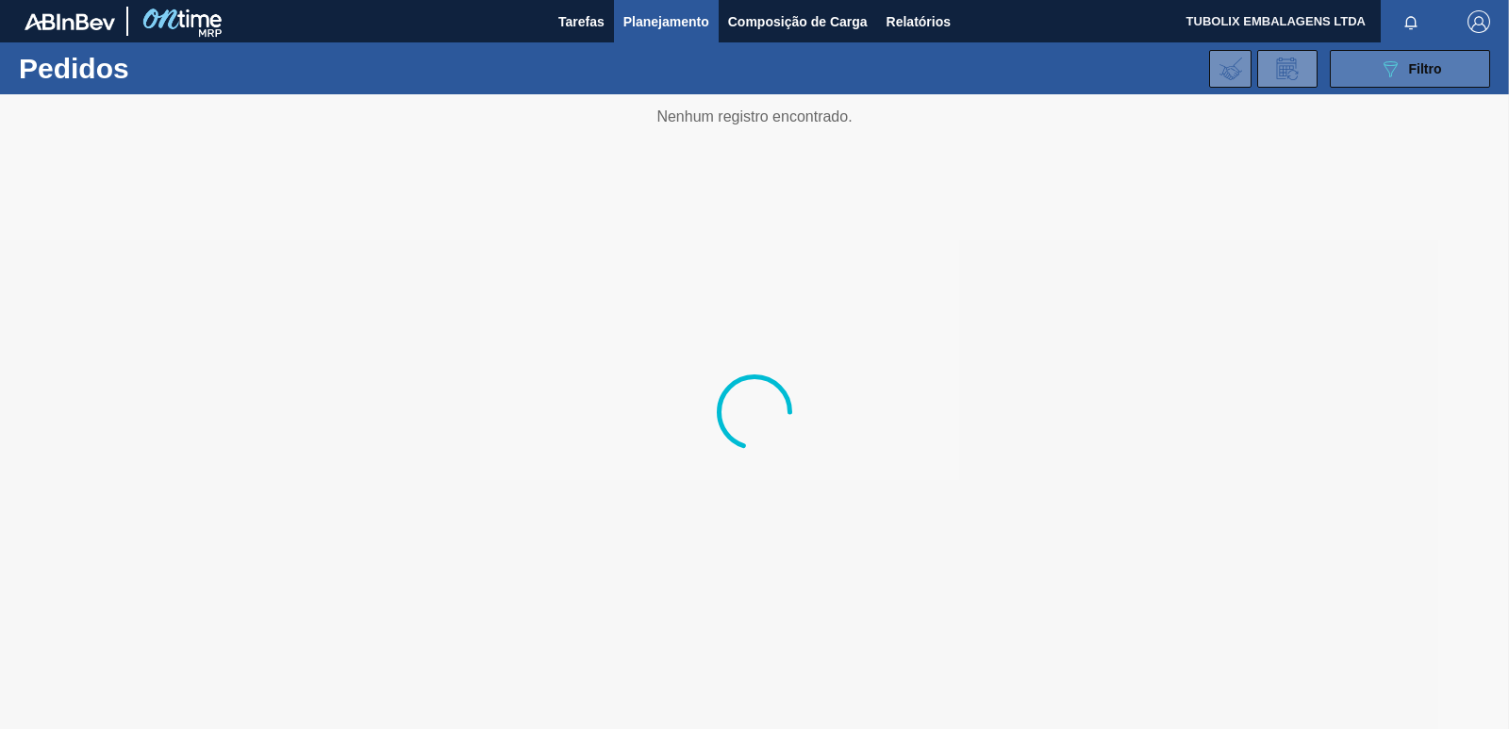
click at [1387, 69] on icon at bounding box center [1391, 69] width 14 height 16
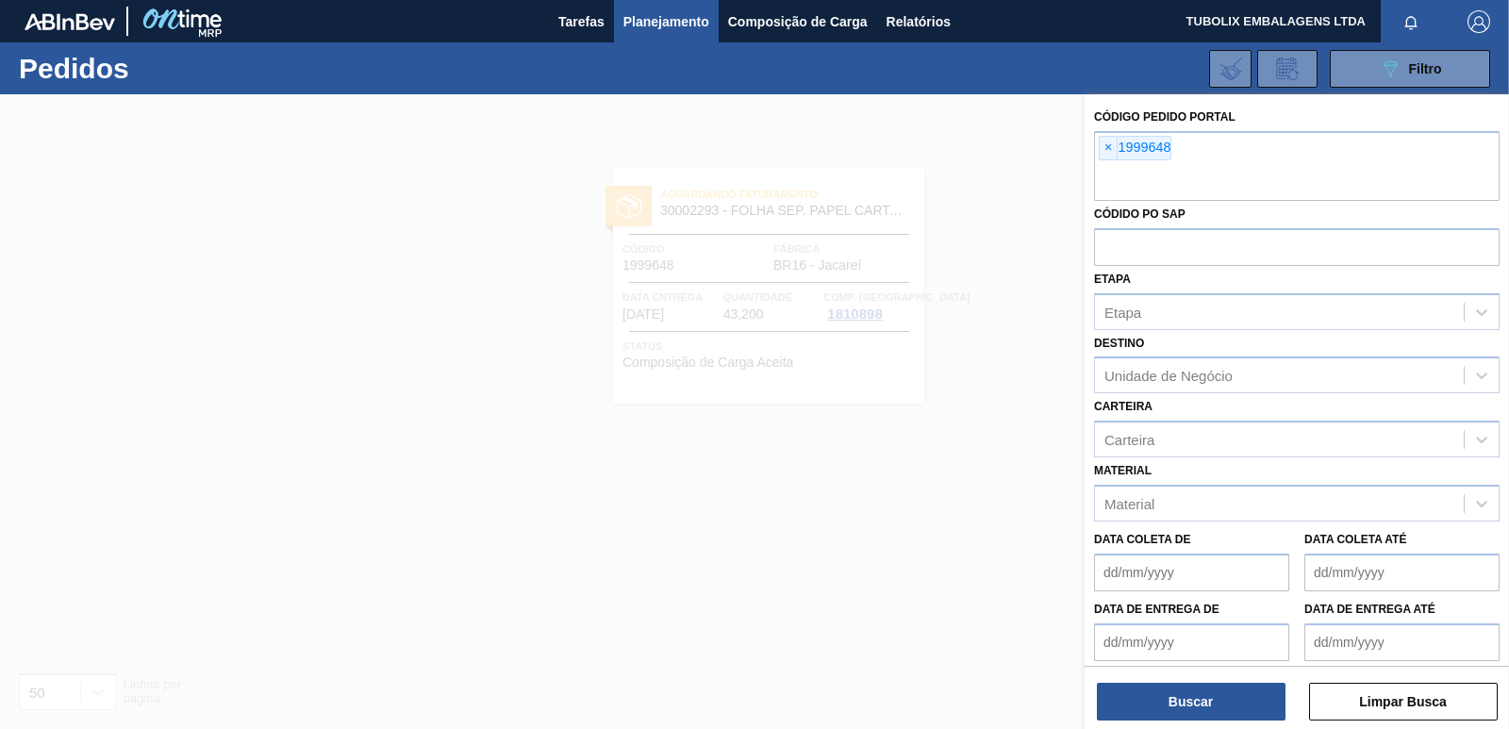
click at [1110, 144] on span "×" at bounding box center [1109, 148] width 18 height 23
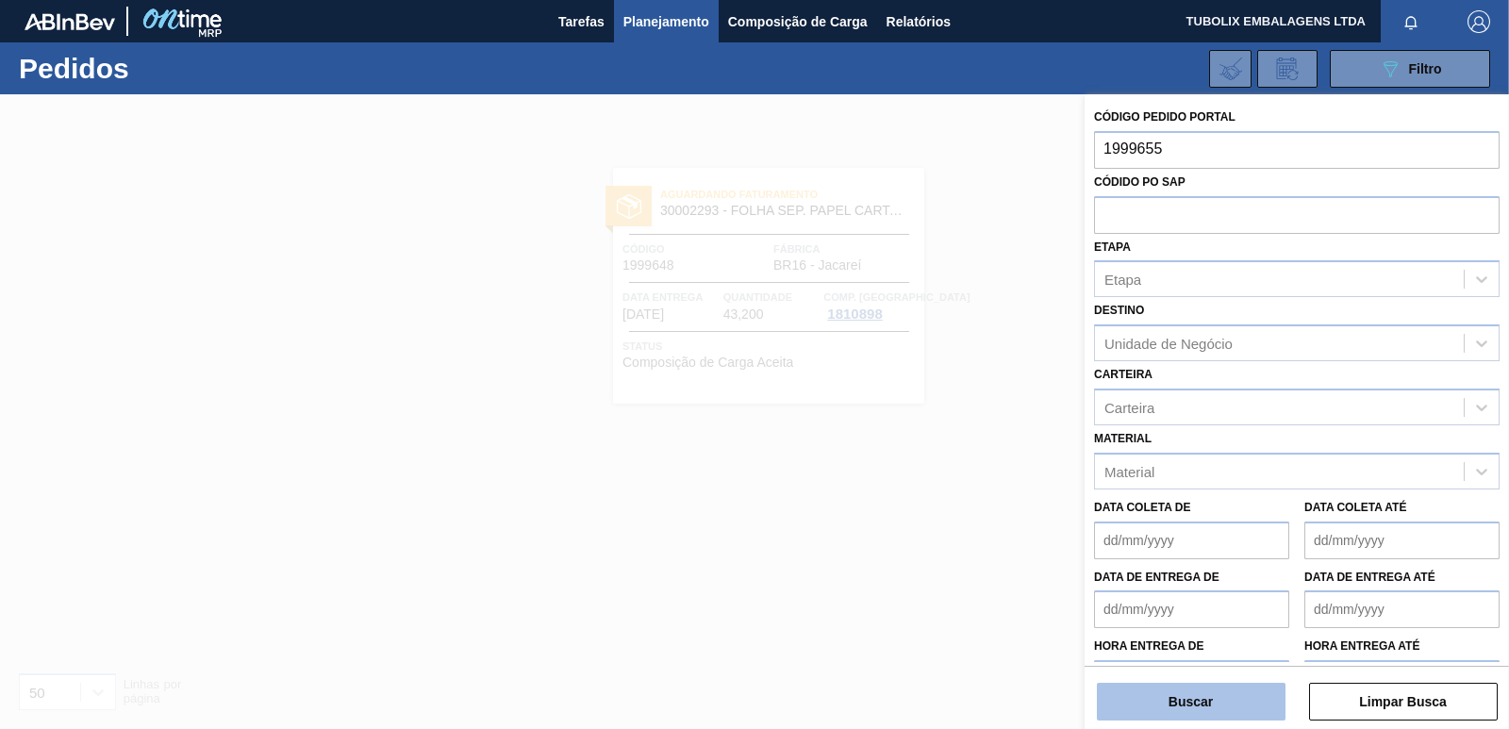
type input "1999655"
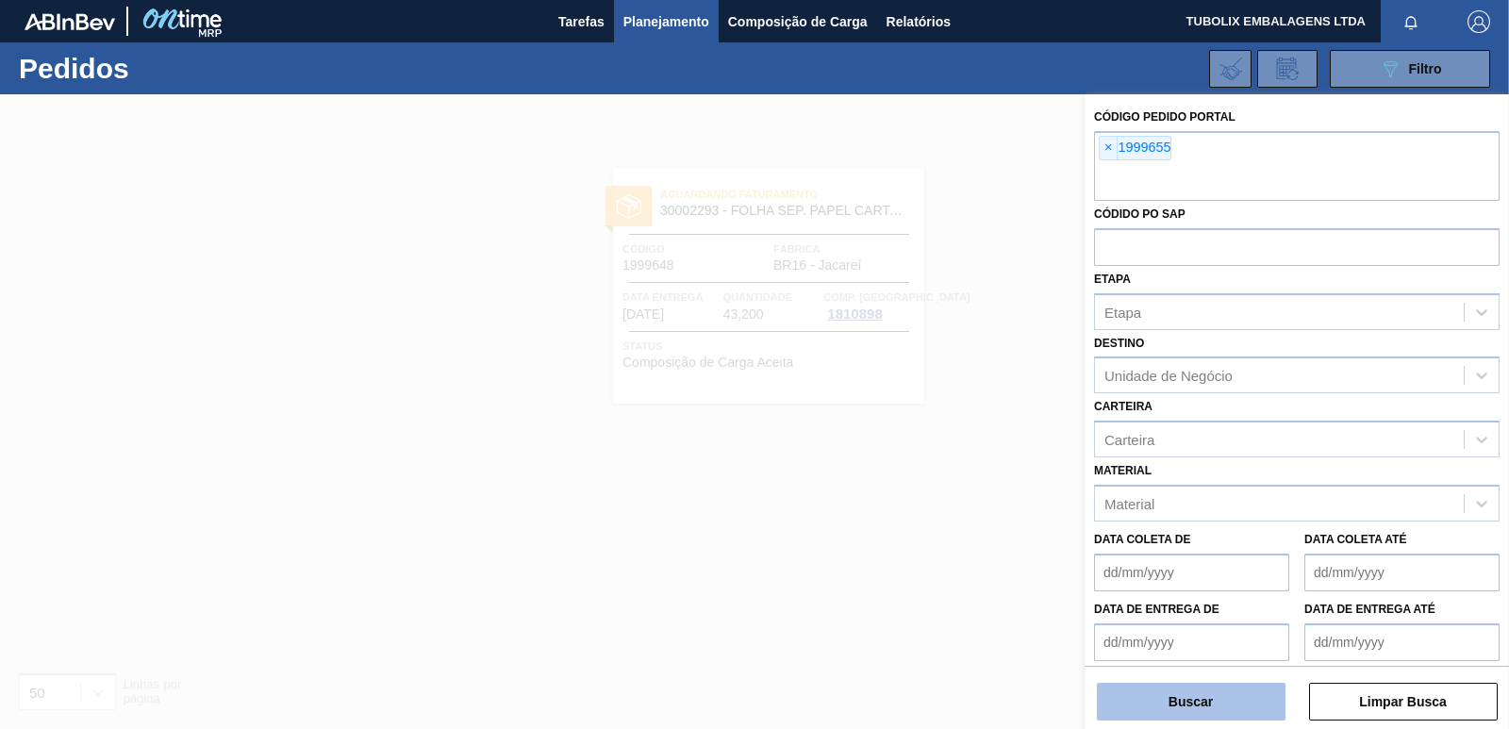
click at [1223, 706] on button "Buscar" at bounding box center [1191, 702] width 189 height 38
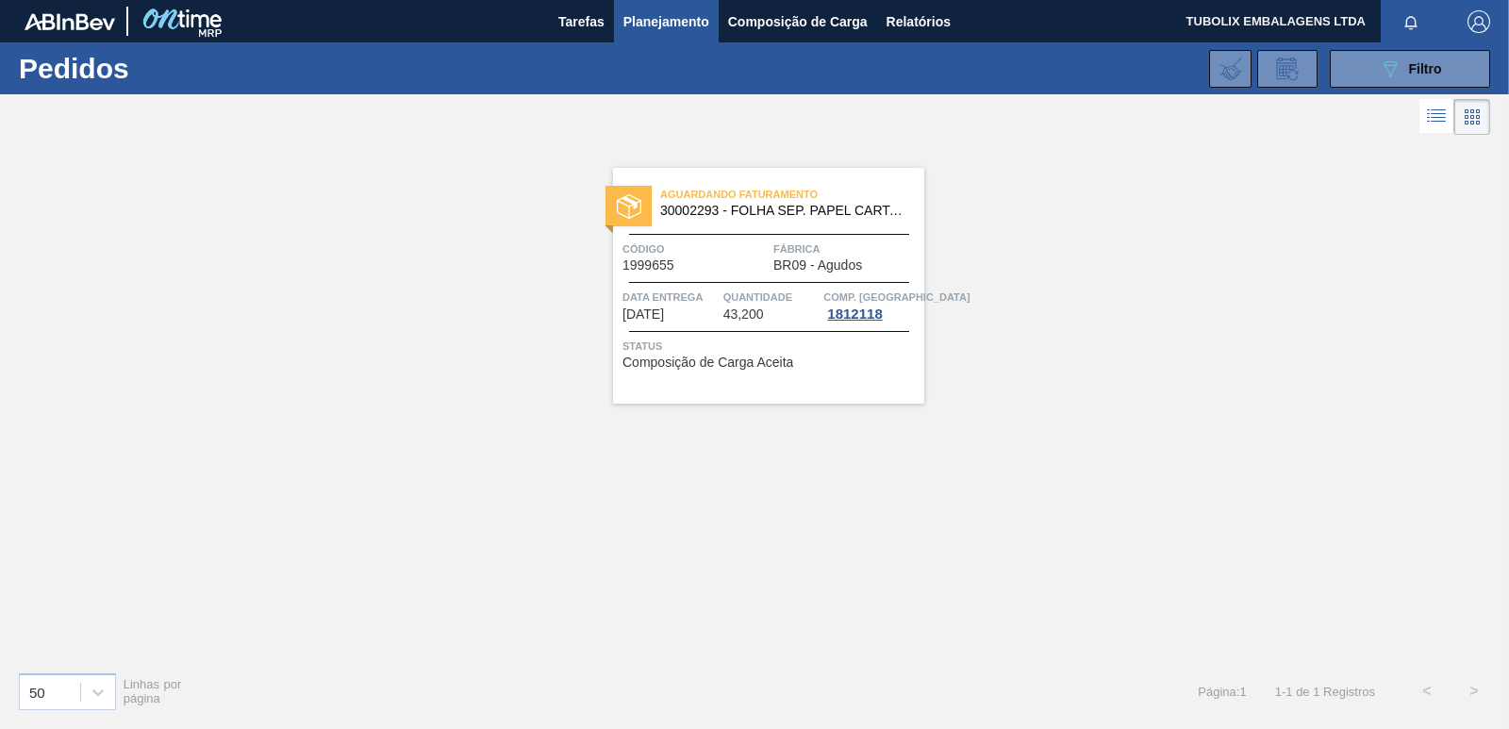
click at [774, 202] on span "Aguardando Faturamento" at bounding box center [792, 194] width 264 height 19
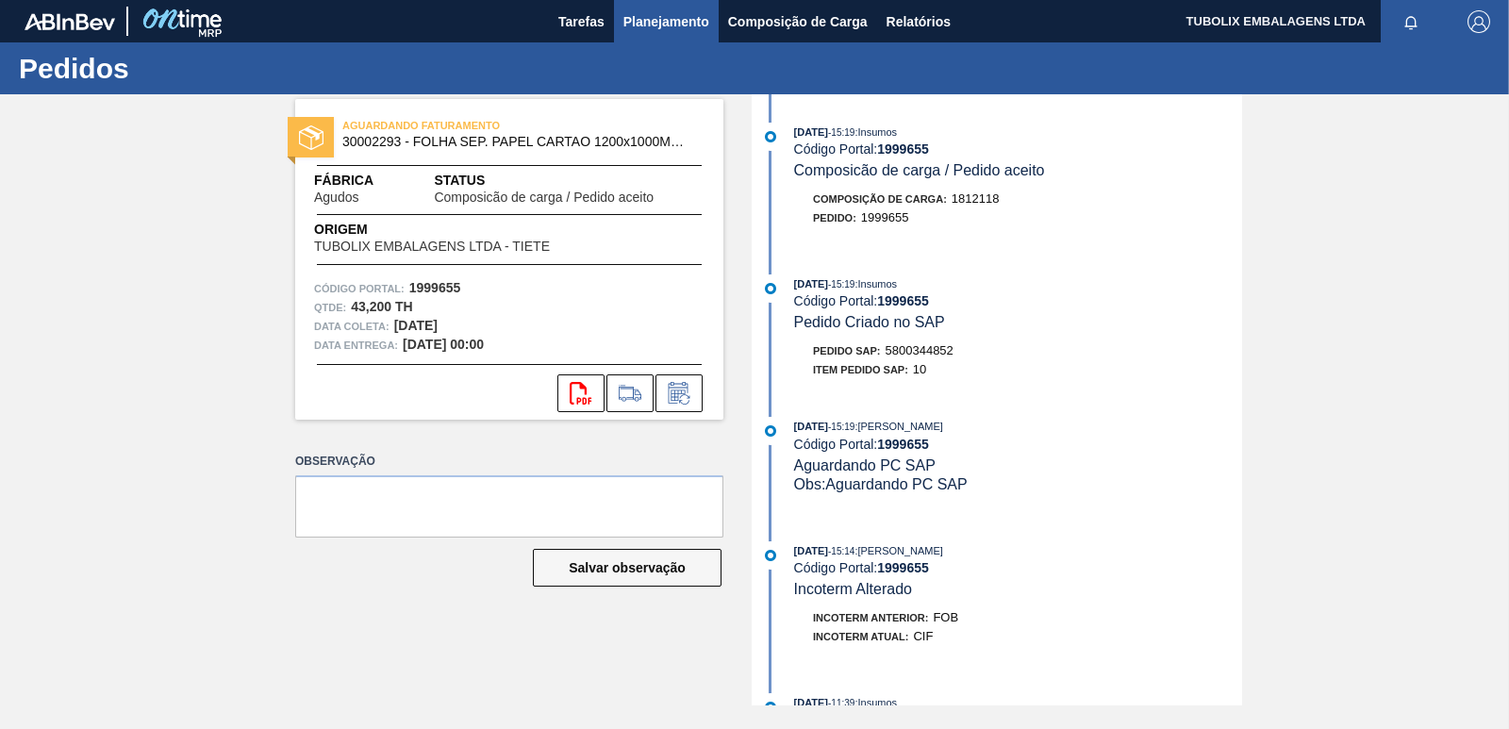
click at [653, 20] on span "Planejamento" at bounding box center [666, 21] width 86 height 23
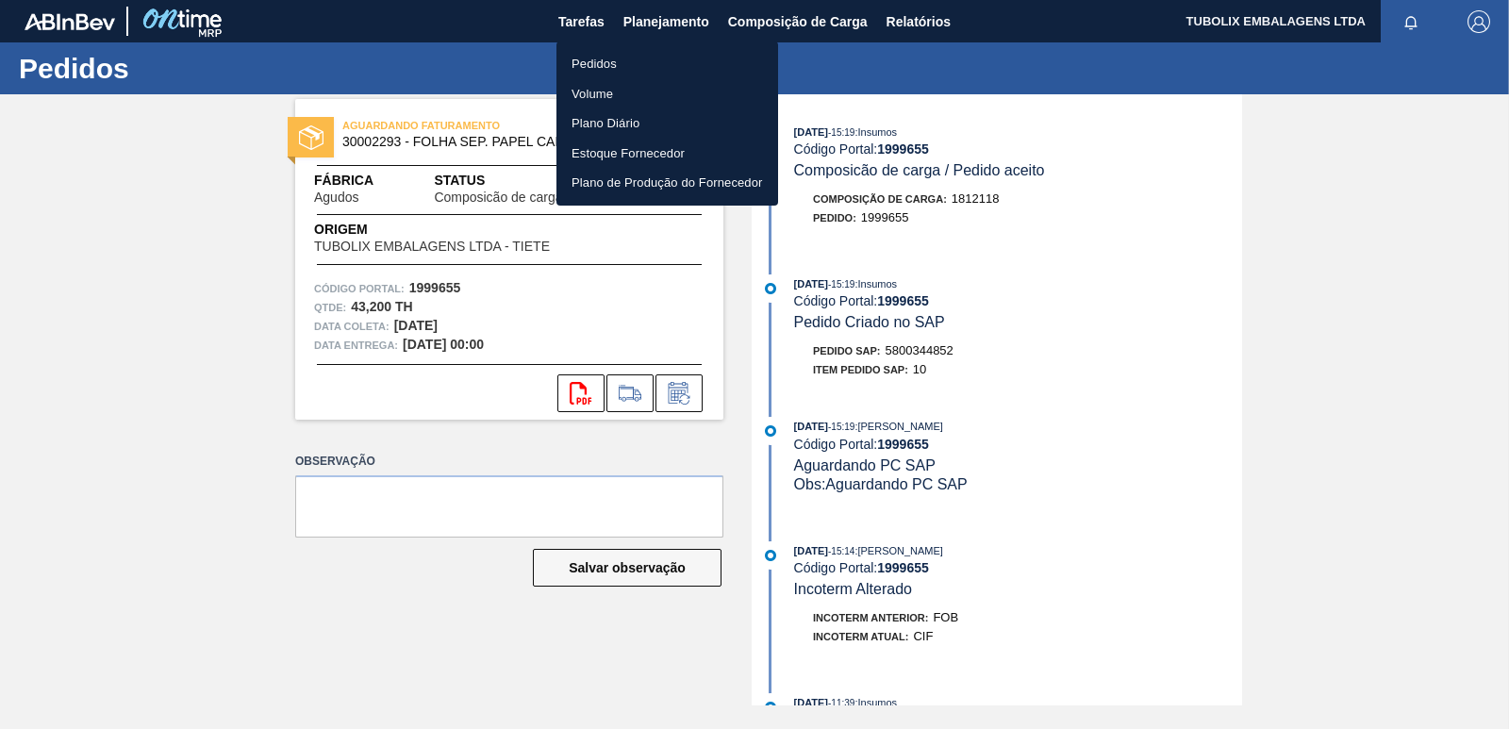
click at [583, 68] on li "Pedidos" at bounding box center [668, 64] width 222 height 30
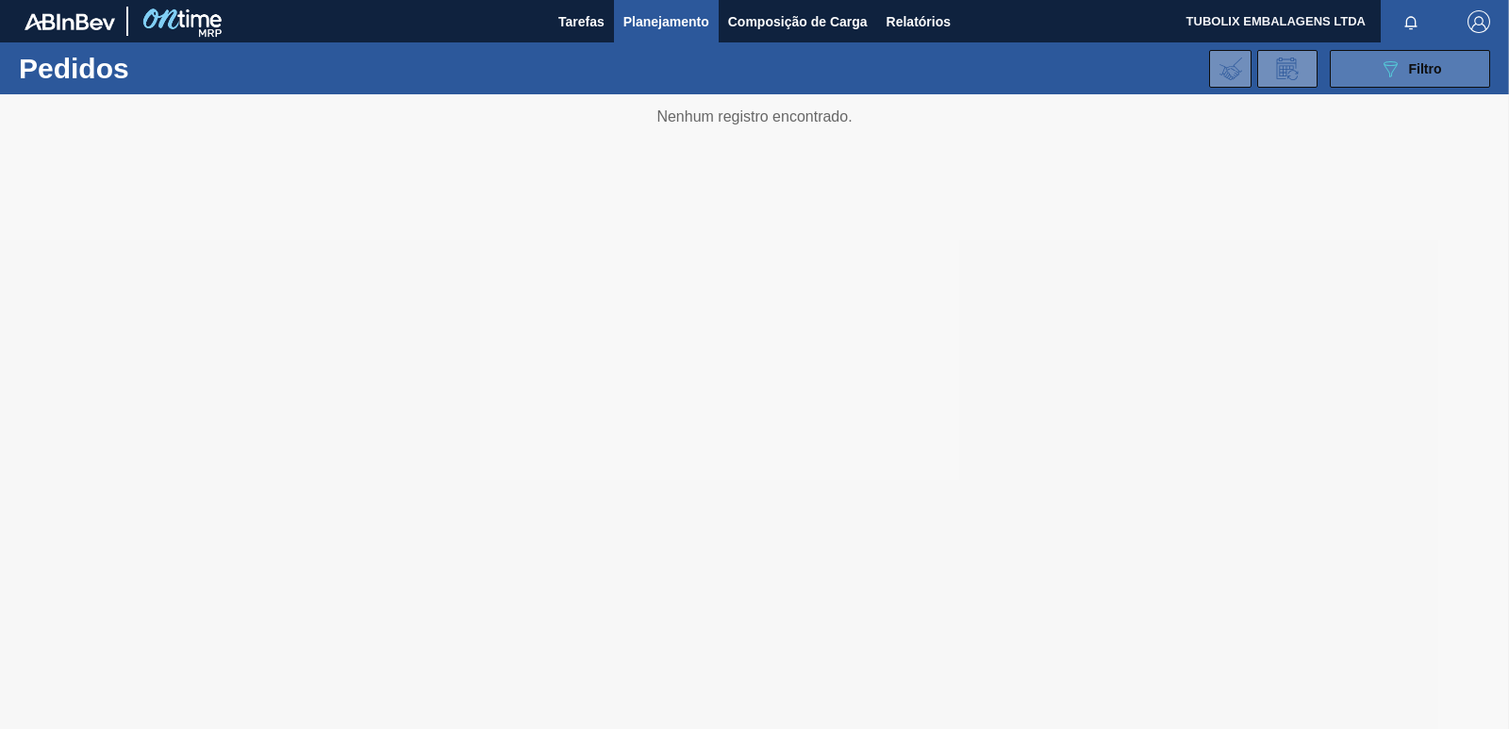
click at [1371, 78] on button "089F7B8B-B2A5-4AFE-B5C0-19BA573D28AC Filtro" at bounding box center [1410, 69] width 160 height 38
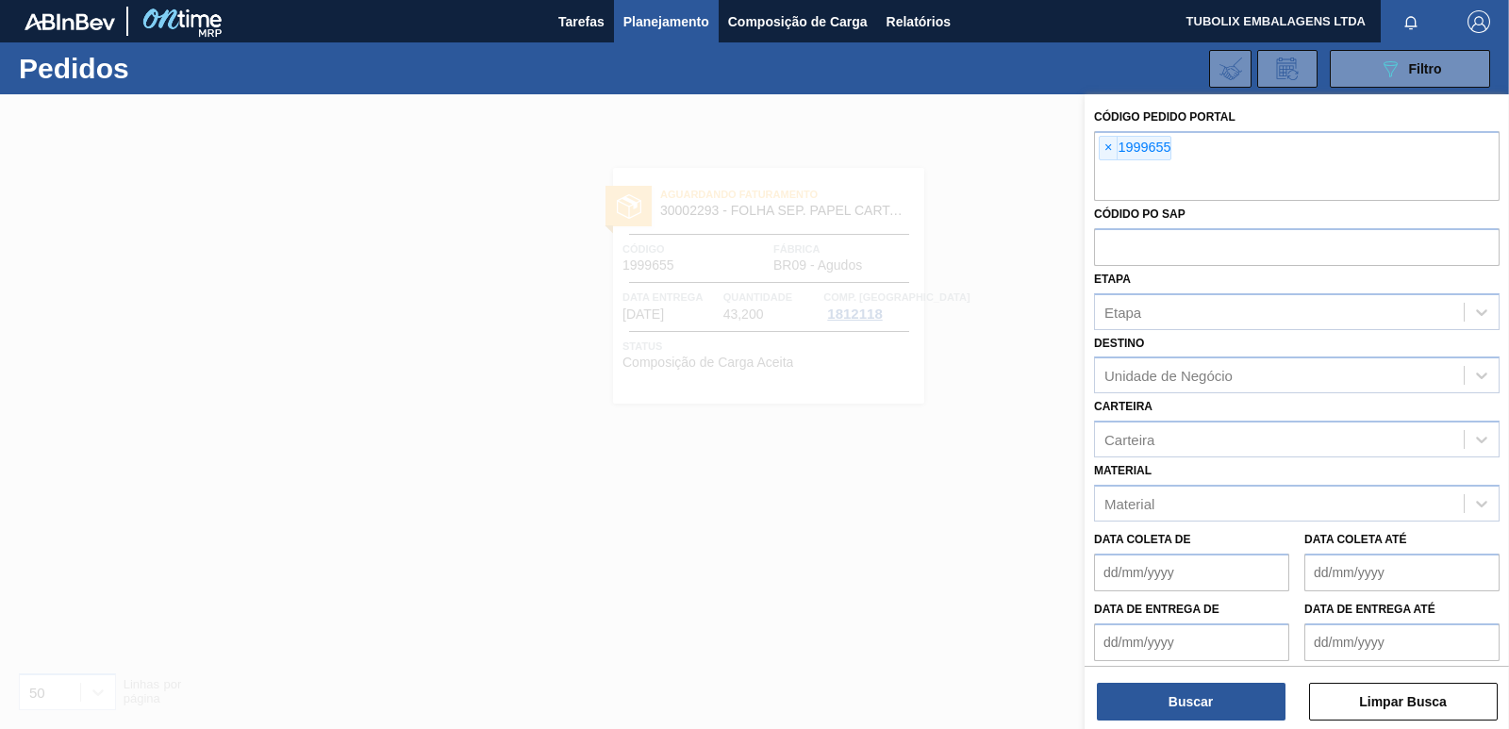
click at [1105, 144] on span "×" at bounding box center [1109, 148] width 18 height 23
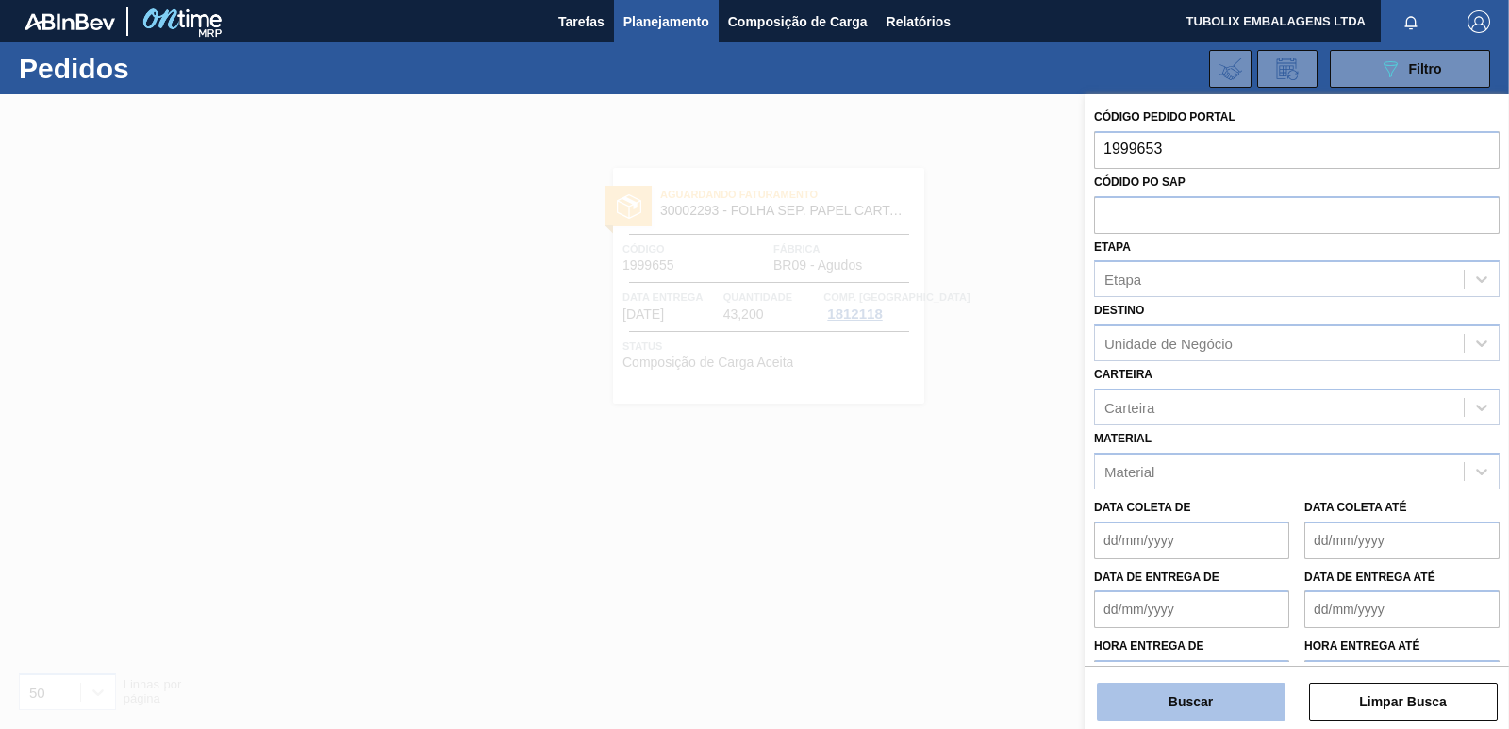
type input "1999653"
click at [1263, 690] on button "Buscar" at bounding box center [1191, 702] width 189 height 38
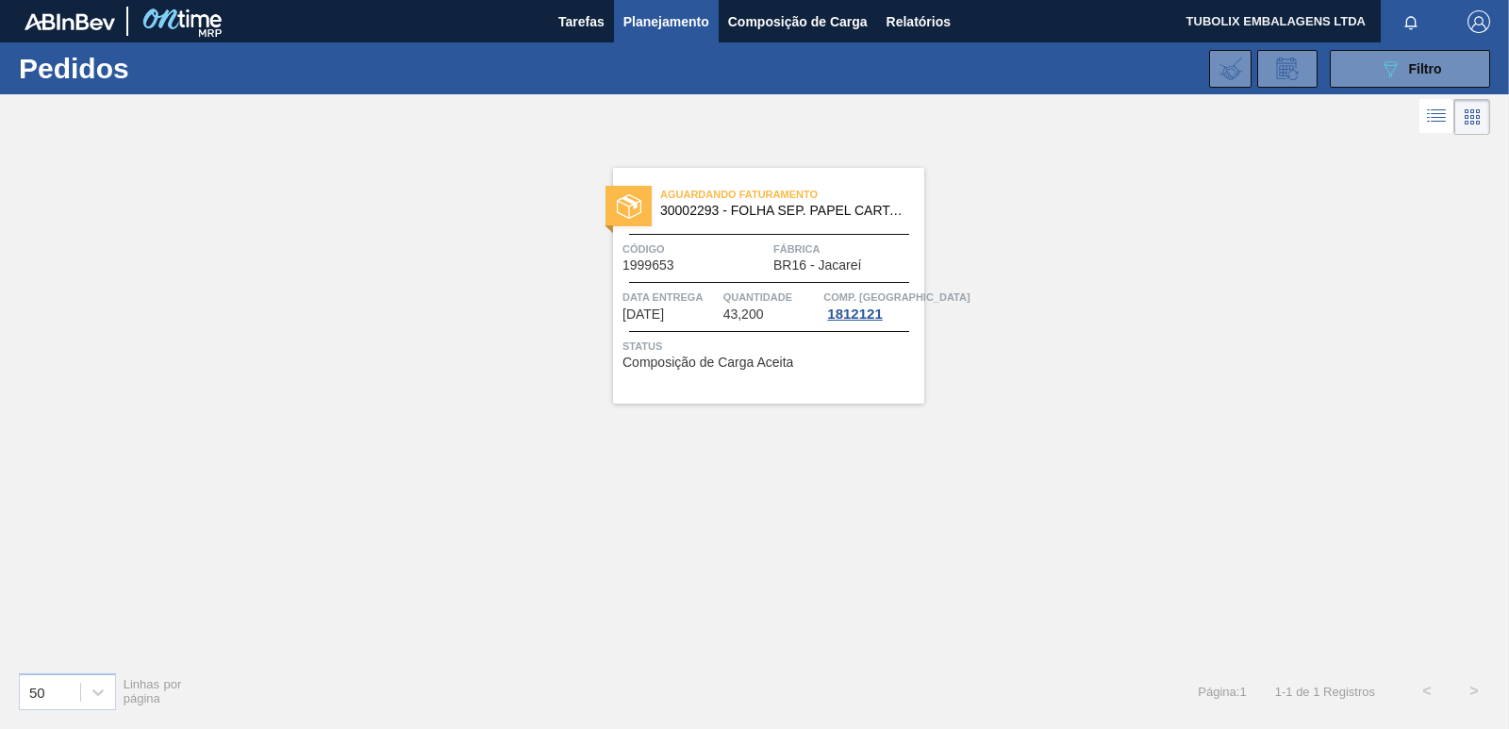
click at [829, 230] on div "Aguardando Faturamento 30002293 - FOLHA SEP. PAPEL CARTAO 1200x1000M 350g Códig…" at bounding box center [768, 286] width 311 height 236
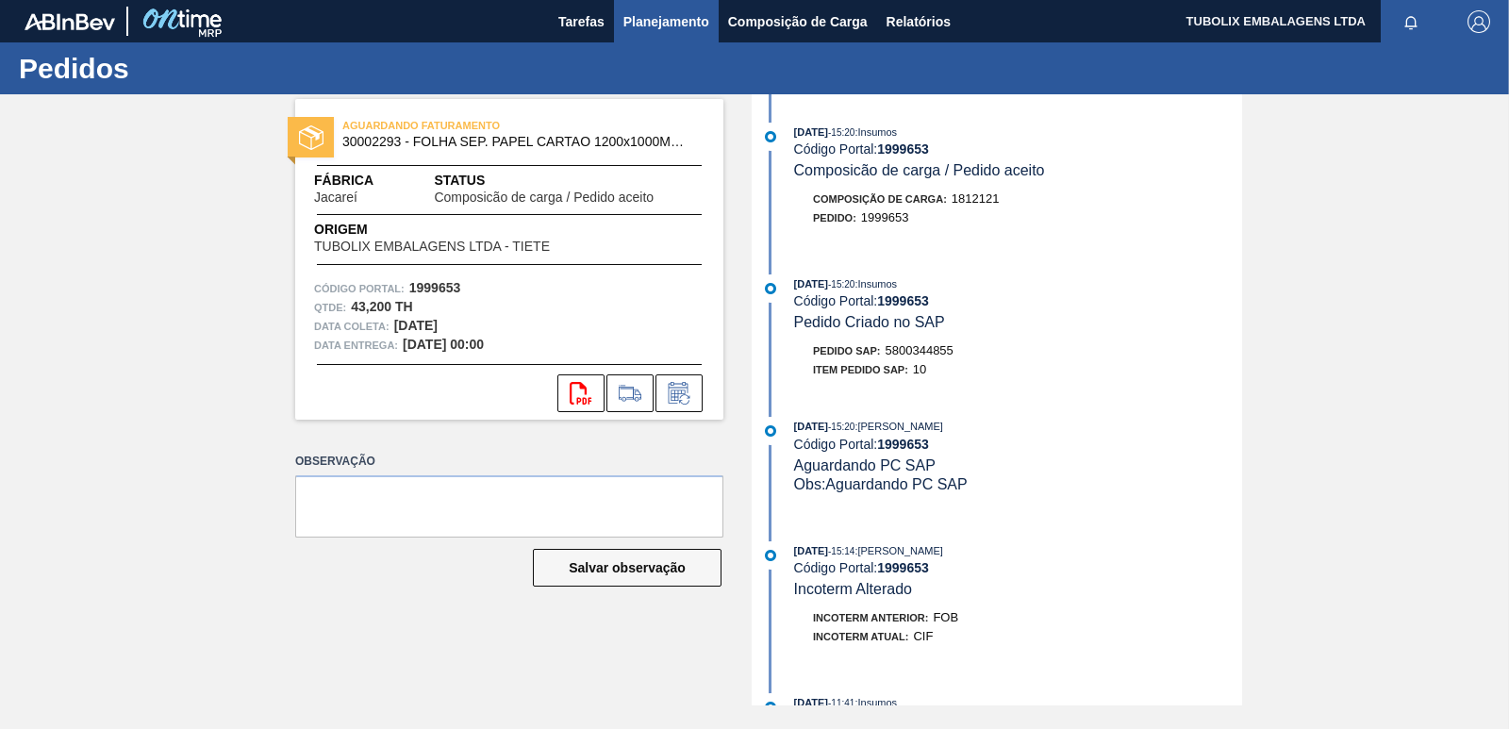
click at [642, 21] on span "Planejamento" at bounding box center [666, 21] width 86 height 23
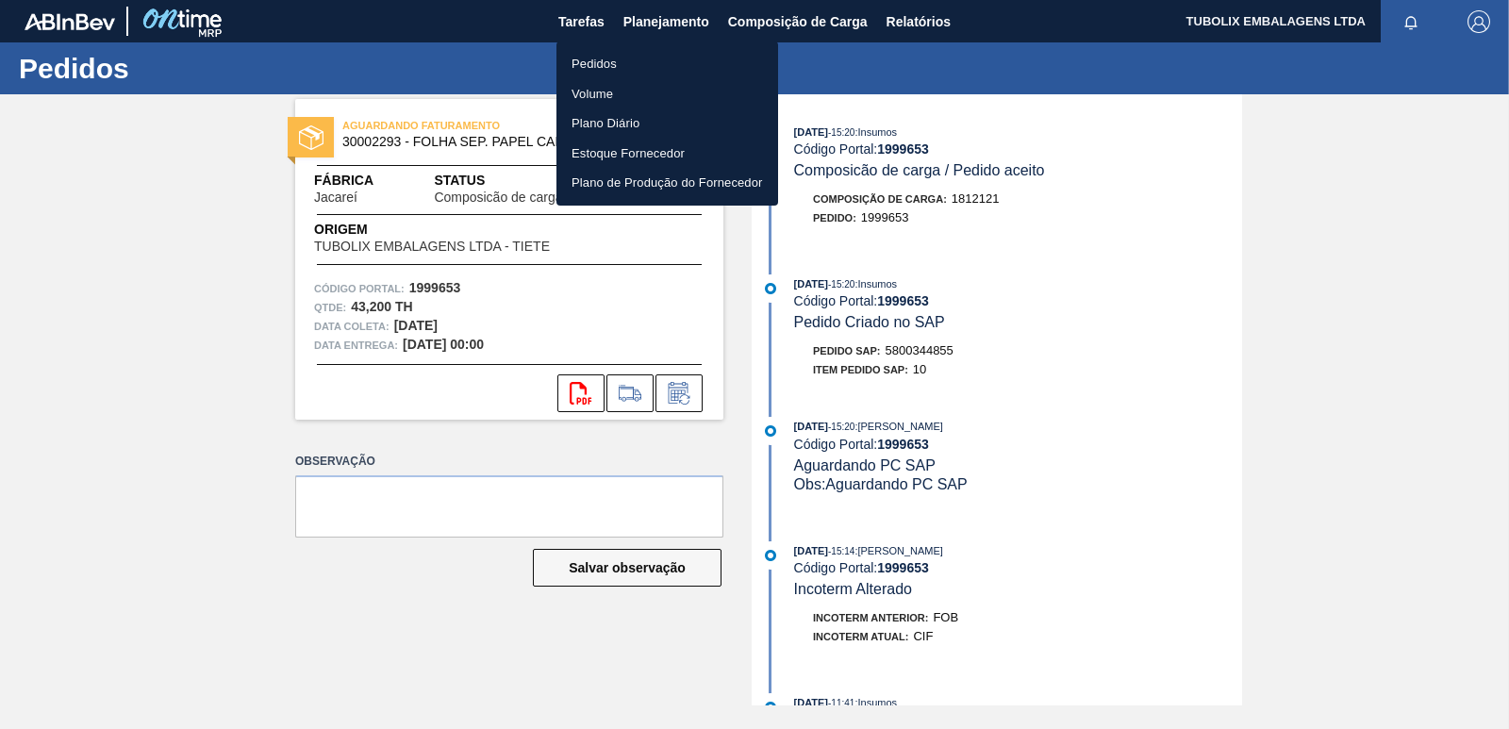
click at [599, 55] on li "Pedidos" at bounding box center [668, 64] width 222 height 30
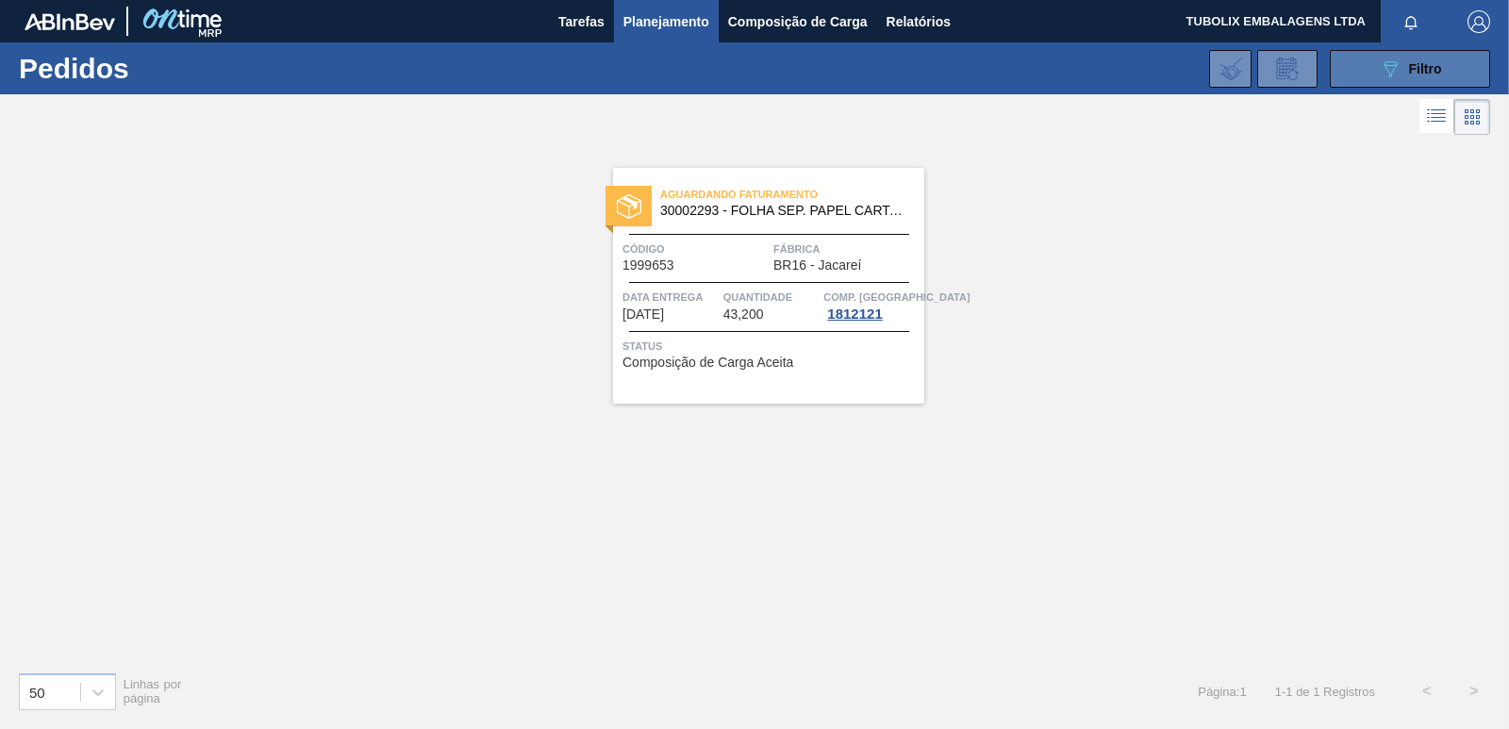
click at [1376, 65] on button "089F7B8B-B2A5-4AFE-B5C0-19BA573D28AC Filtro" at bounding box center [1410, 69] width 160 height 38
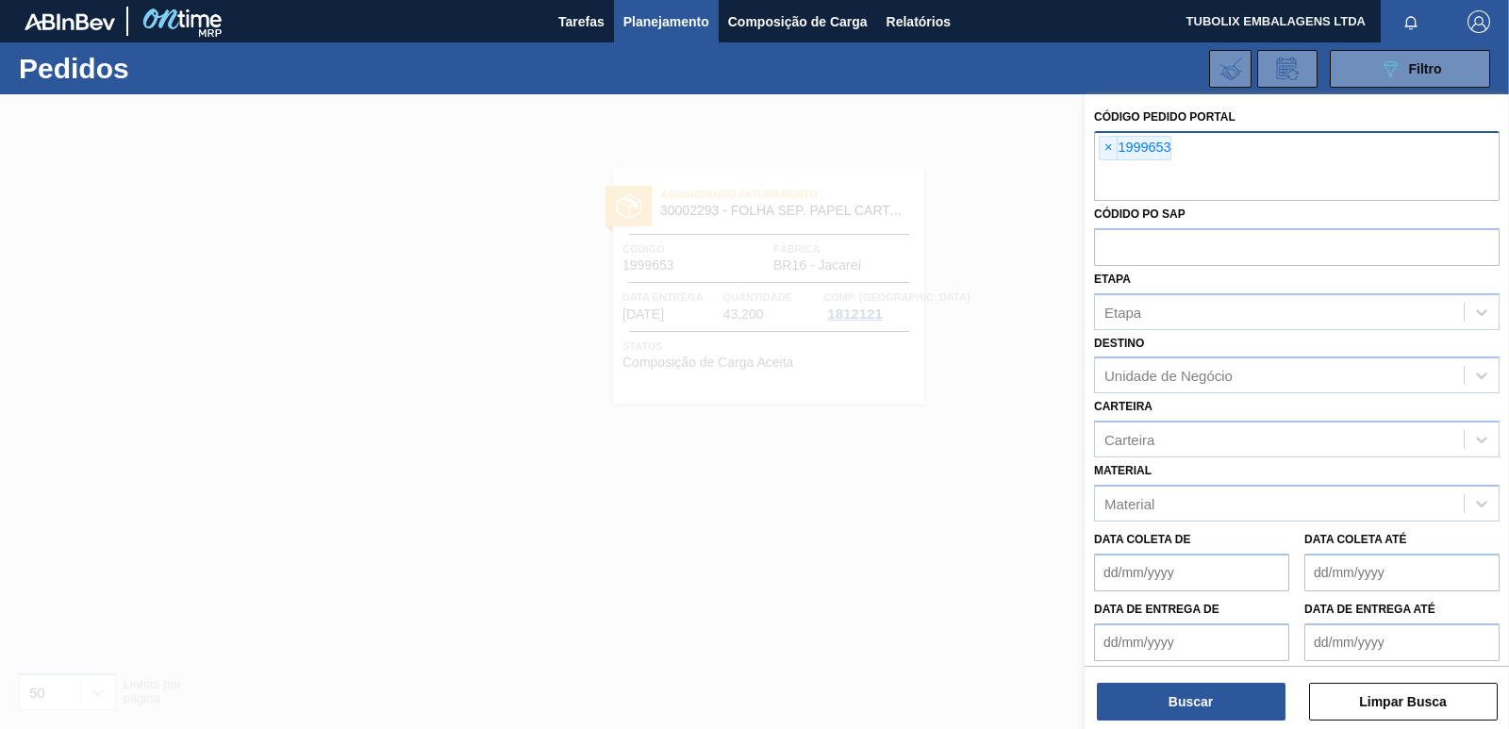
click at [1106, 144] on span "×" at bounding box center [1109, 148] width 18 height 23
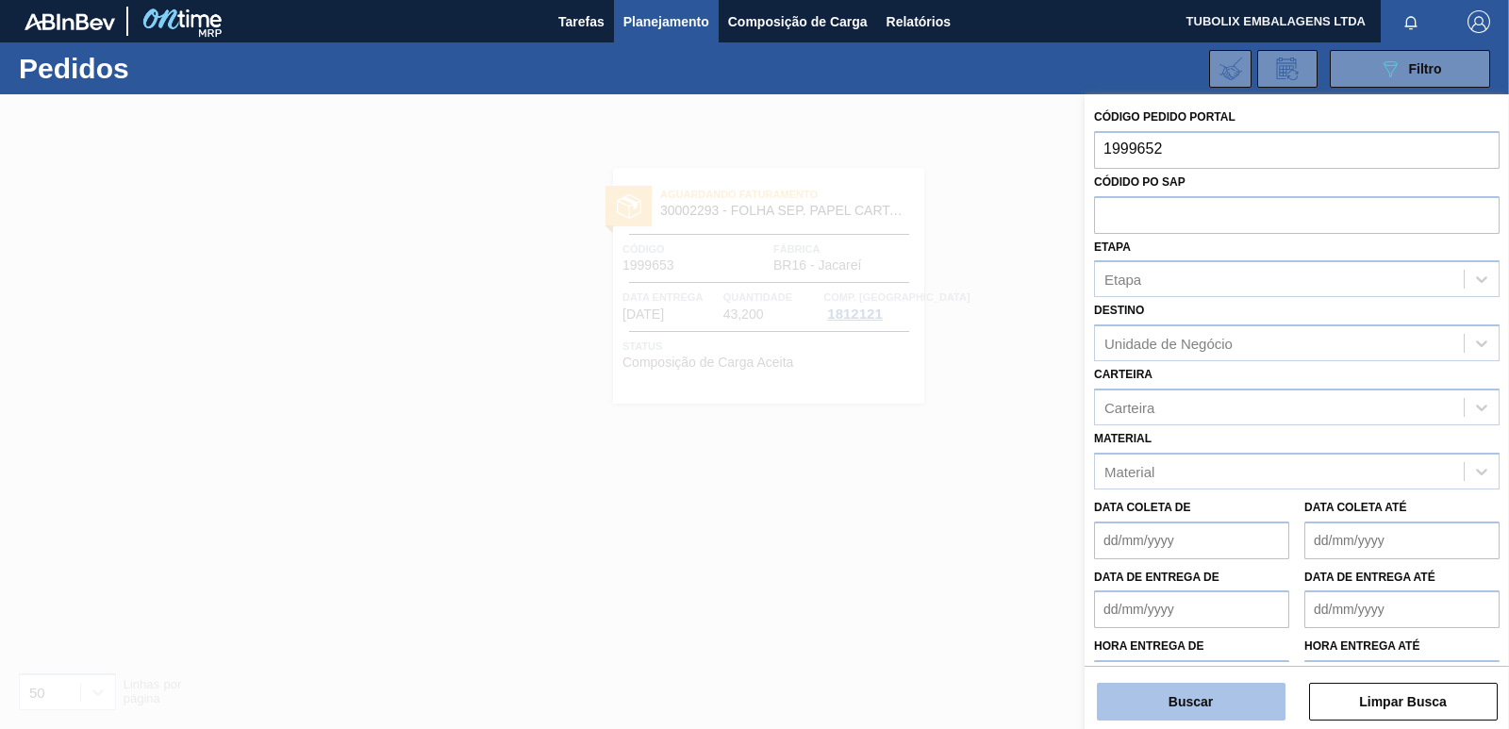
type input "1999652"
click at [1239, 711] on button "Buscar" at bounding box center [1191, 702] width 189 height 38
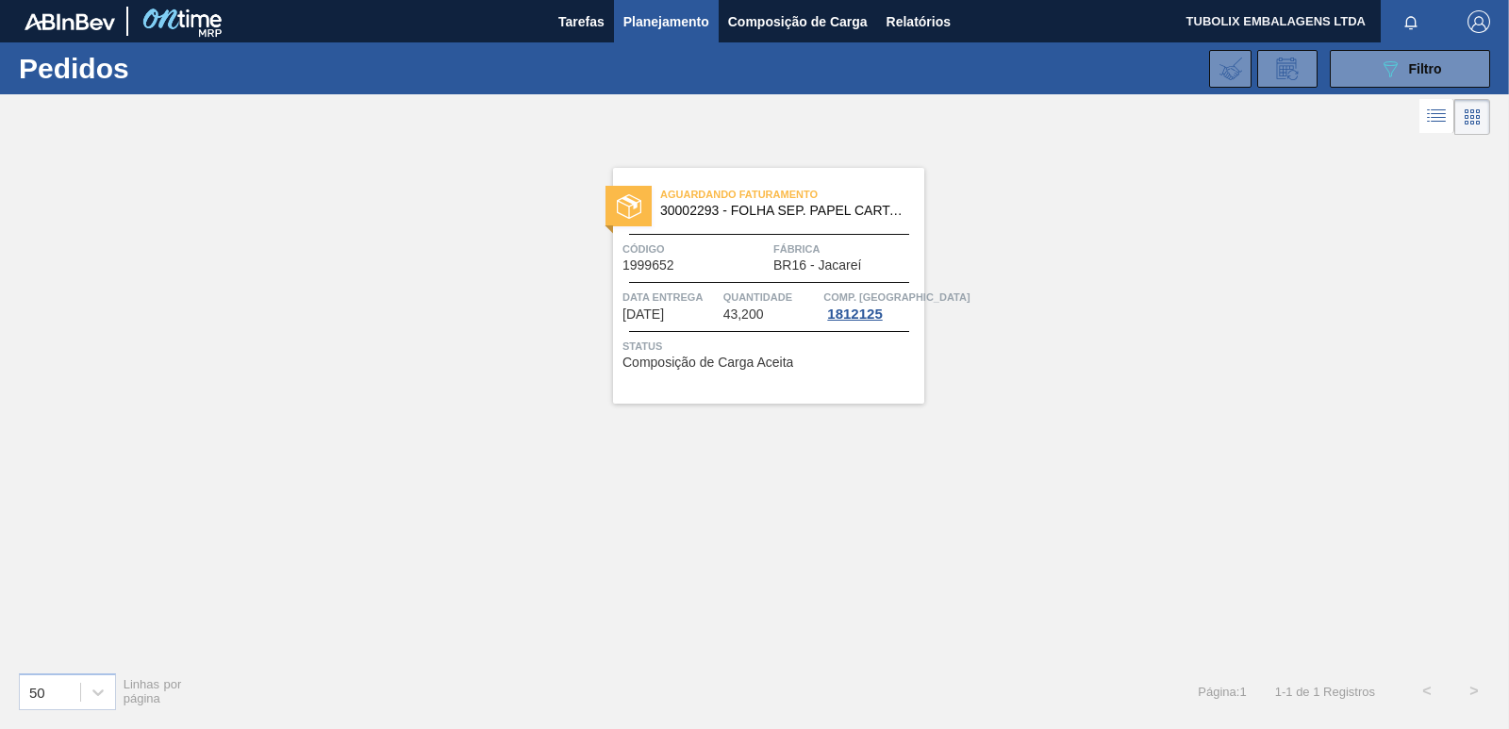
click at [732, 245] on span "Código" at bounding box center [696, 249] width 146 height 19
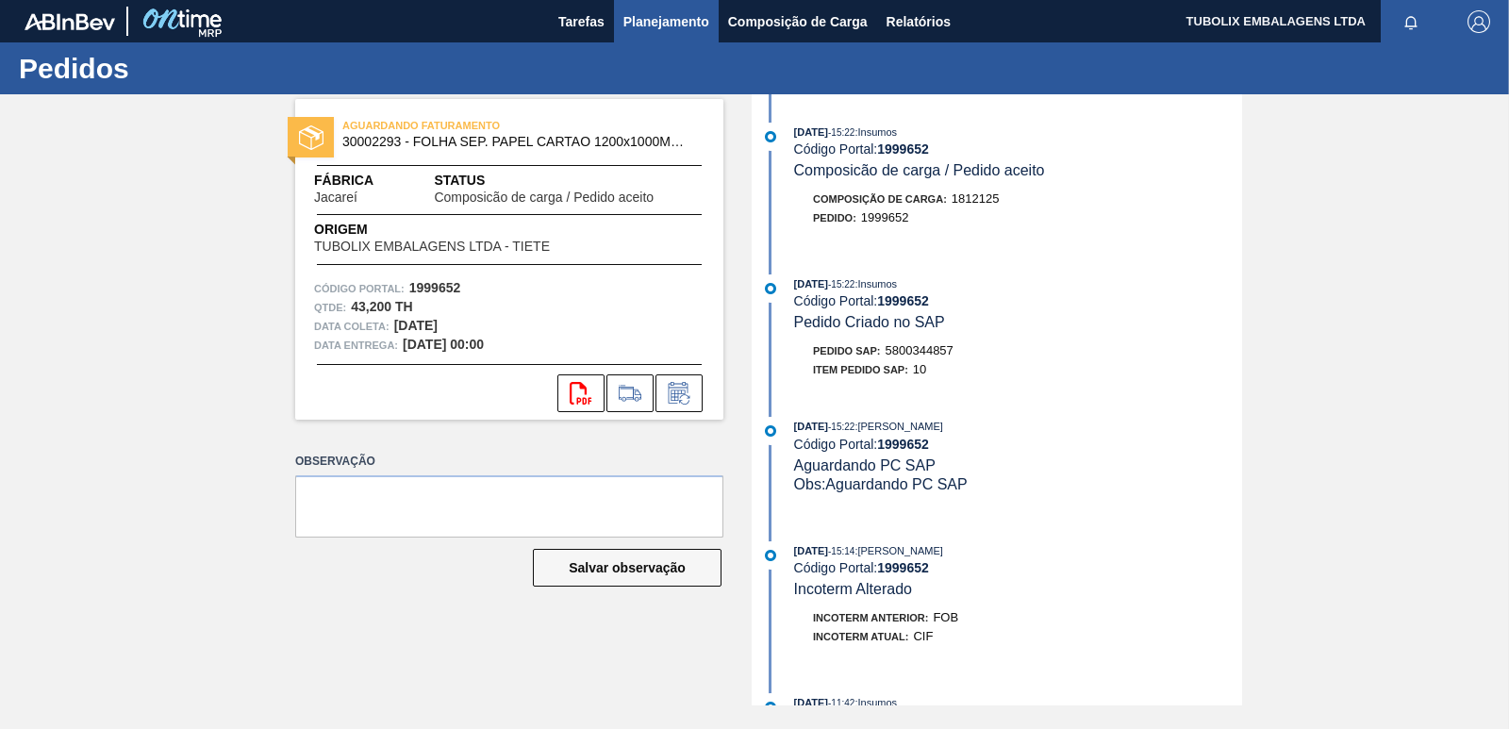
click at [671, 17] on span "Planejamento" at bounding box center [666, 21] width 86 height 23
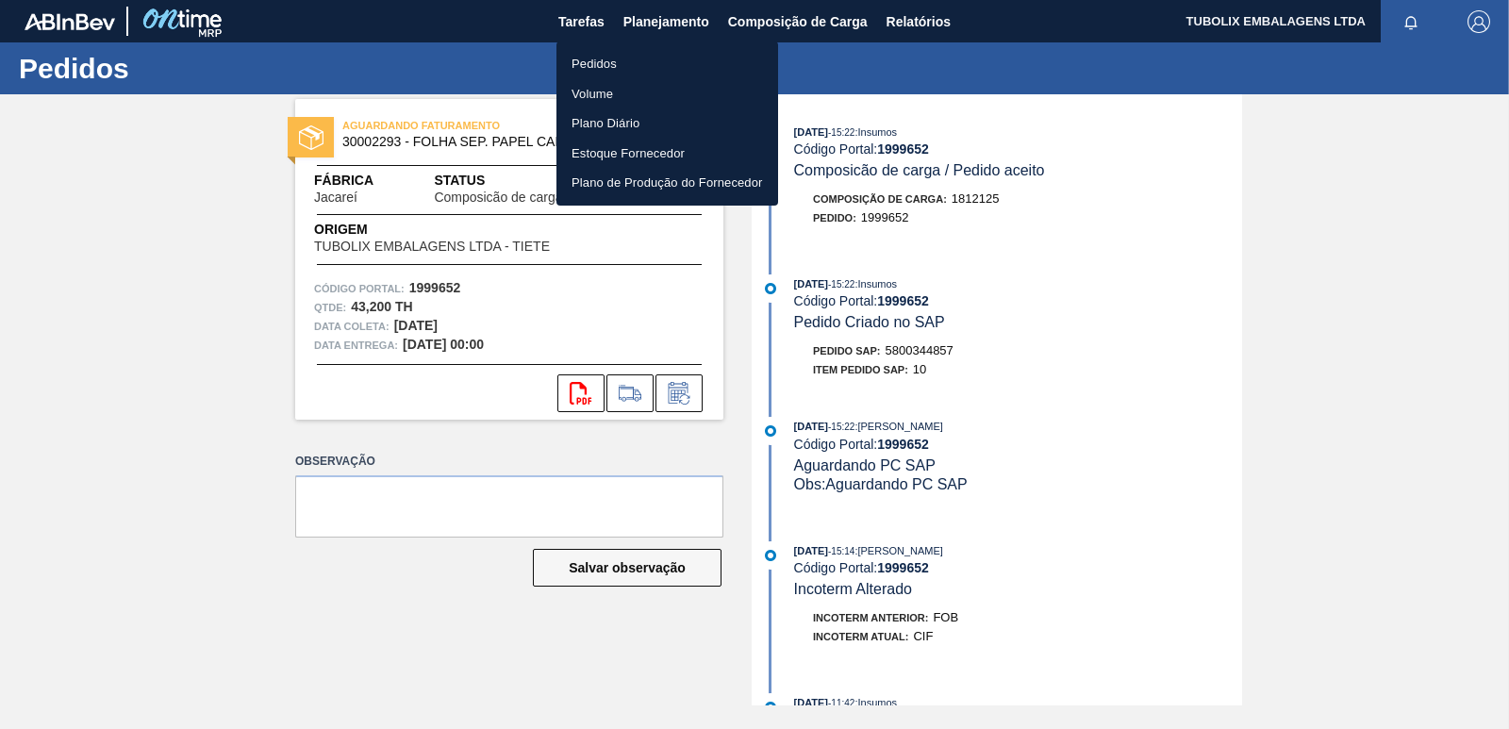
click at [615, 58] on li "Pedidos" at bounding box center [668, 64] width 222 height 30
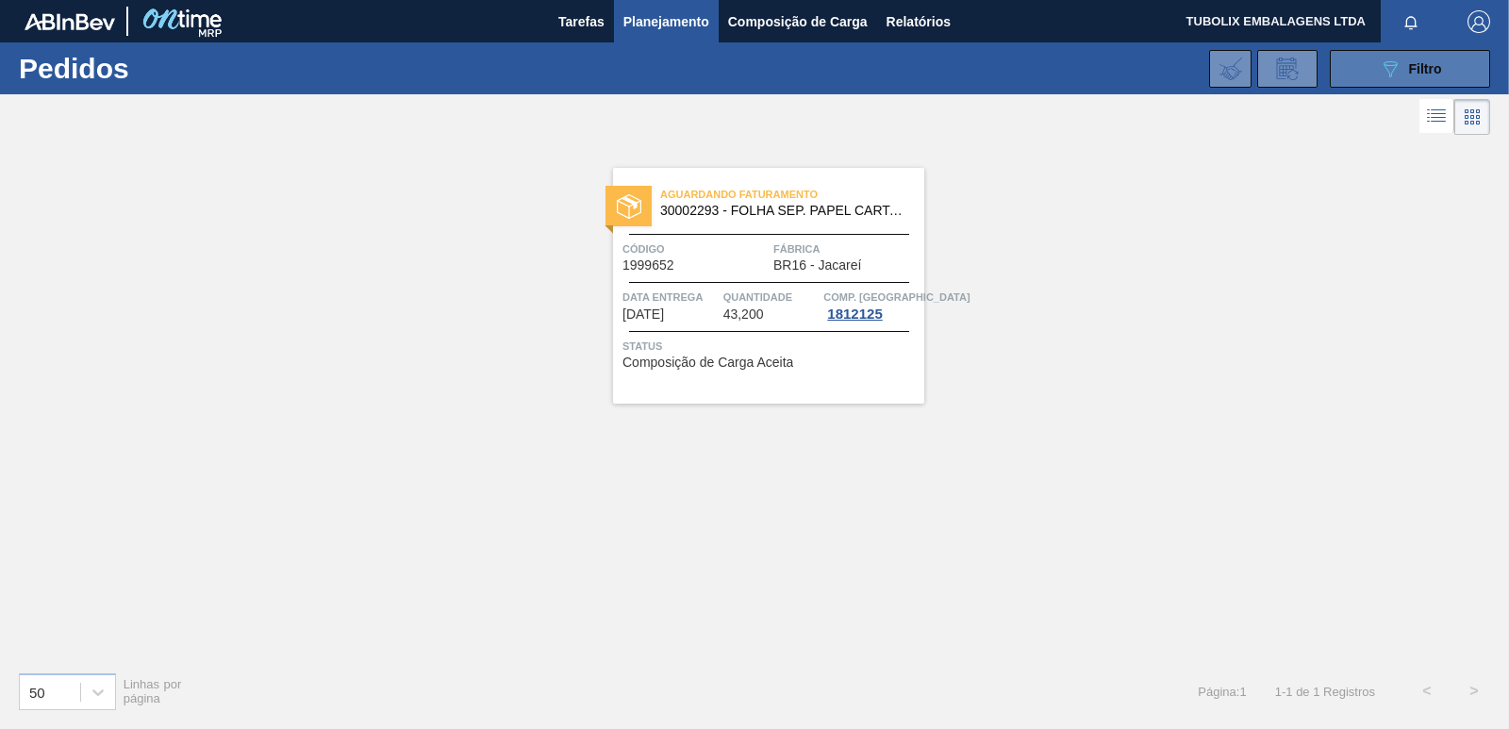
click at [1367, 66] on button "089F7B8B-B2A5-4AFE-B5C0-19BA573D28AC Filtro" at bounding box center [1410, 69] width 160 height 38
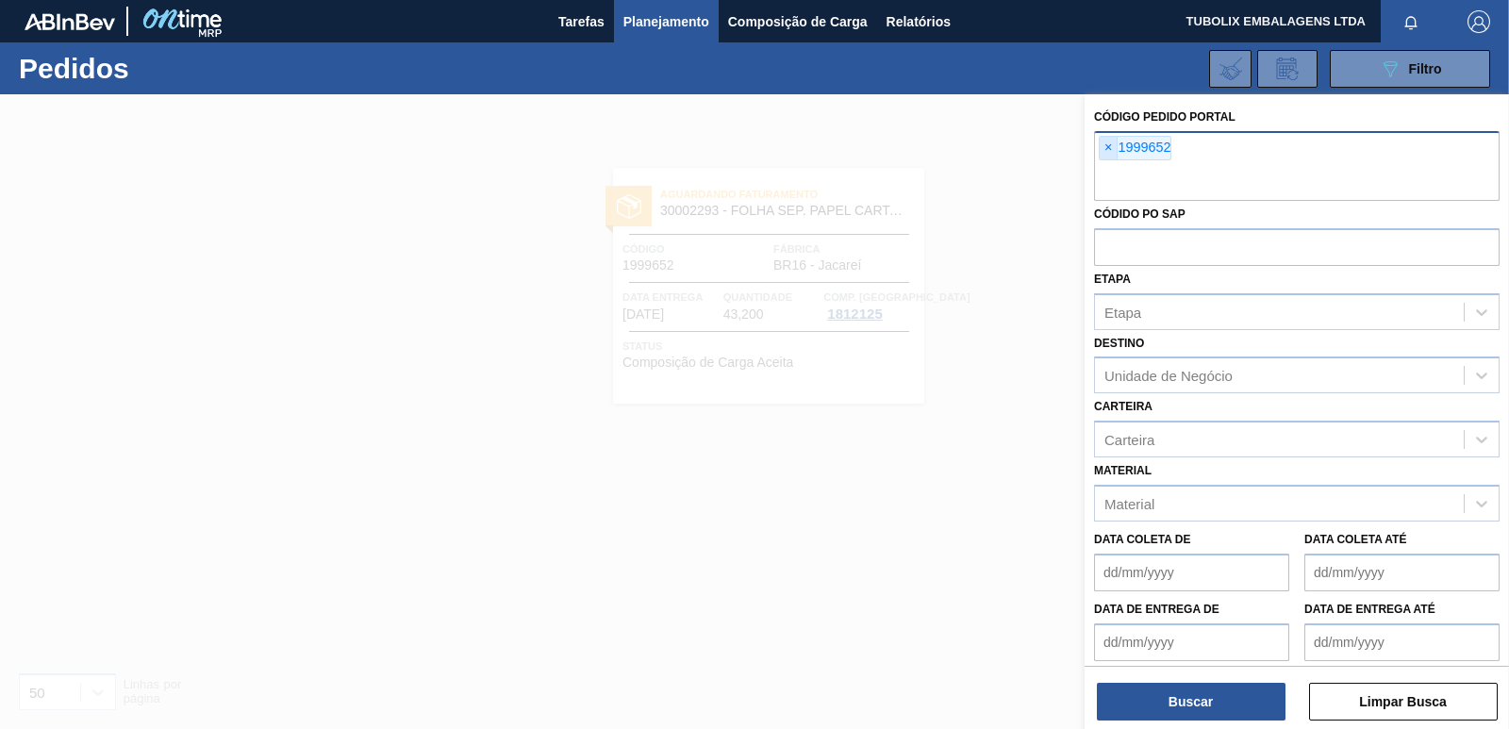
click at [1110, 146] on span "×" at bounding box center [1109, 148] width 18 height 23
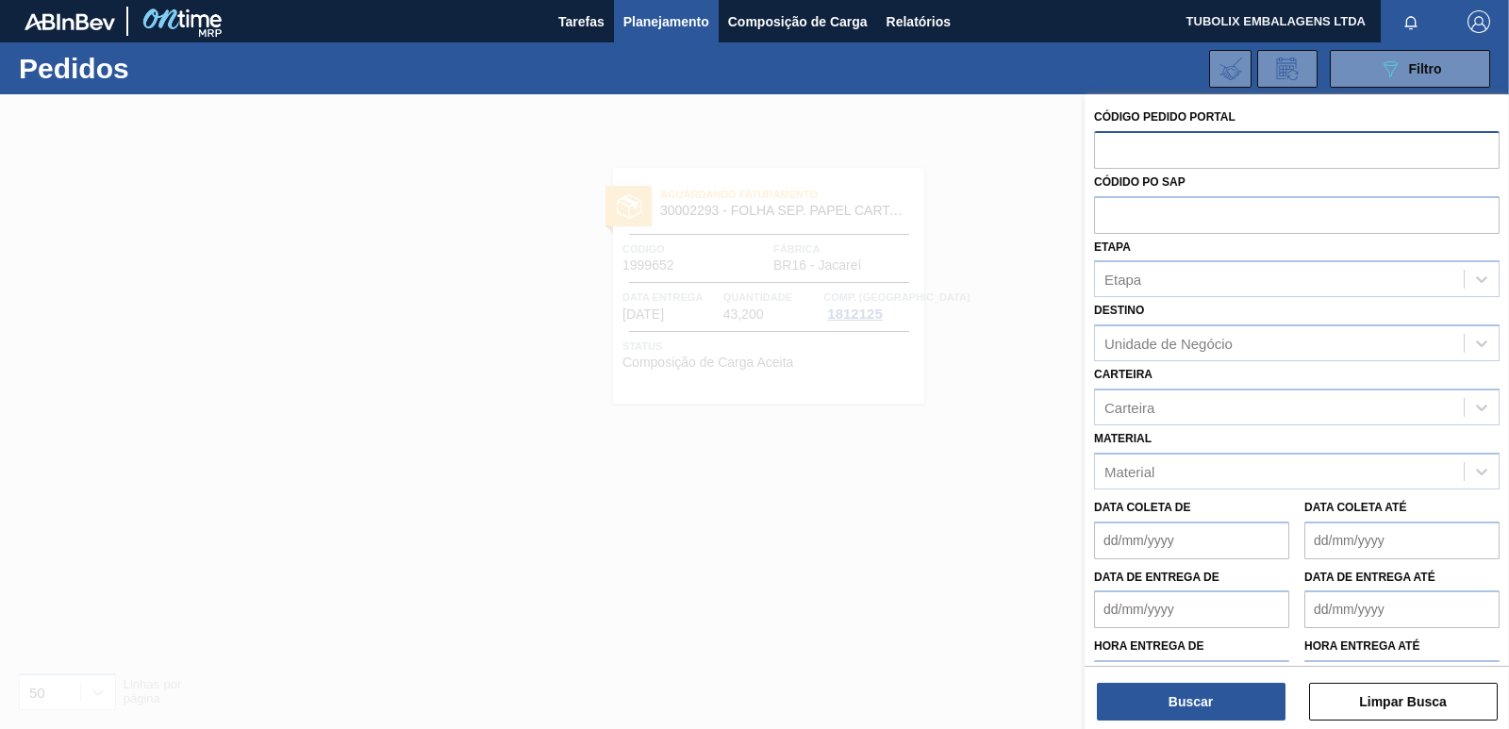
click at [1132, 151] on input "text" at bounding box center [1297, 149] width 406 height 36
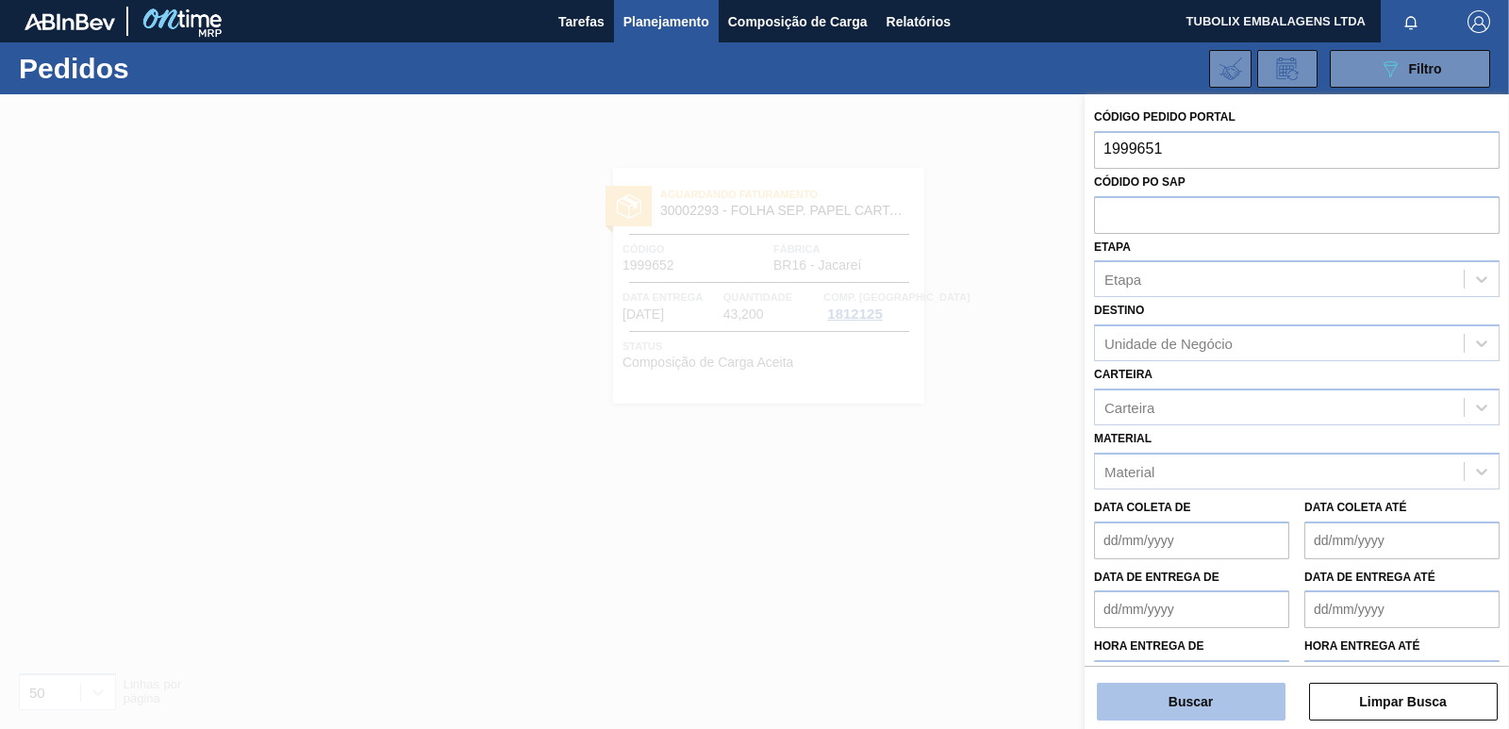
type input "1999651"
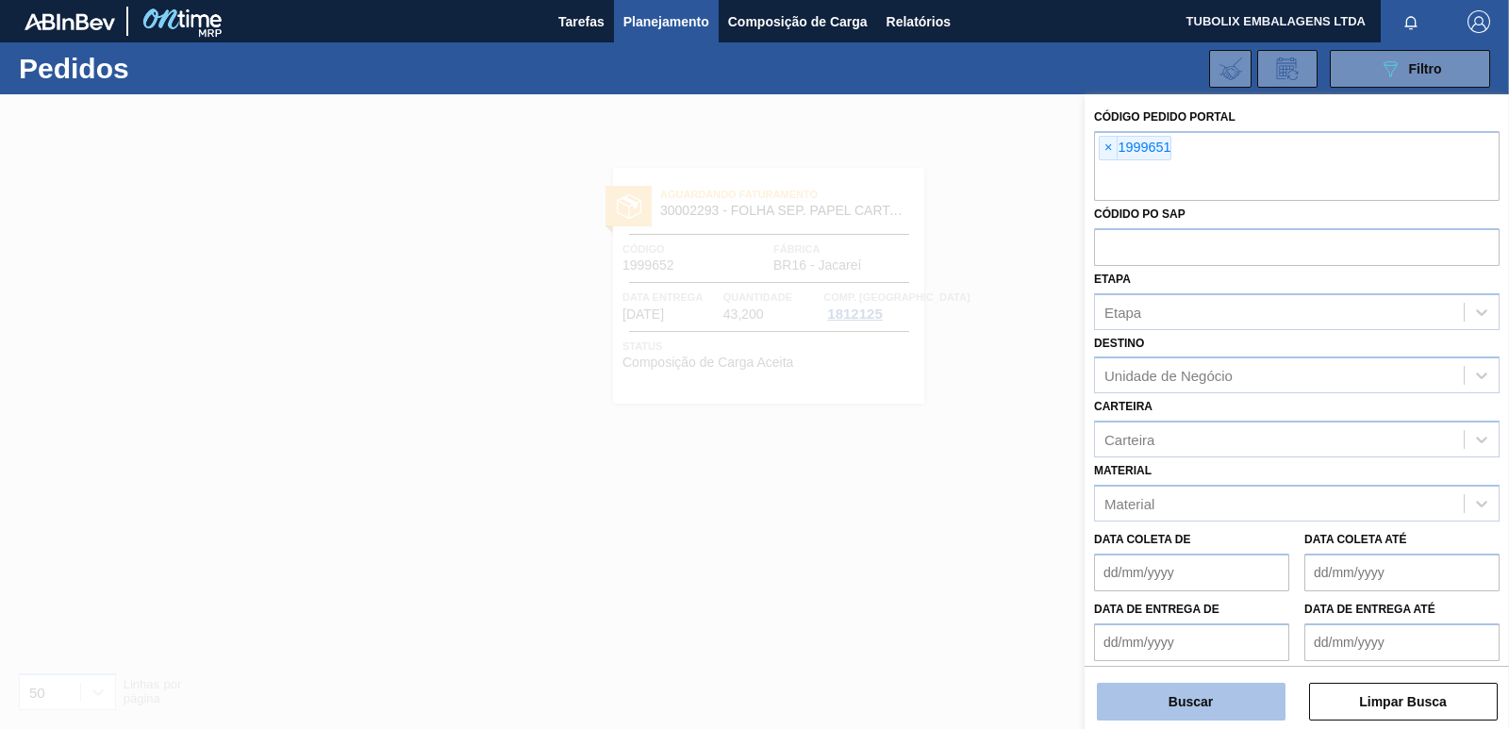
click at [1166, 696] on button "Buscar" at bounding box center [1191, 702] width 189 height 38
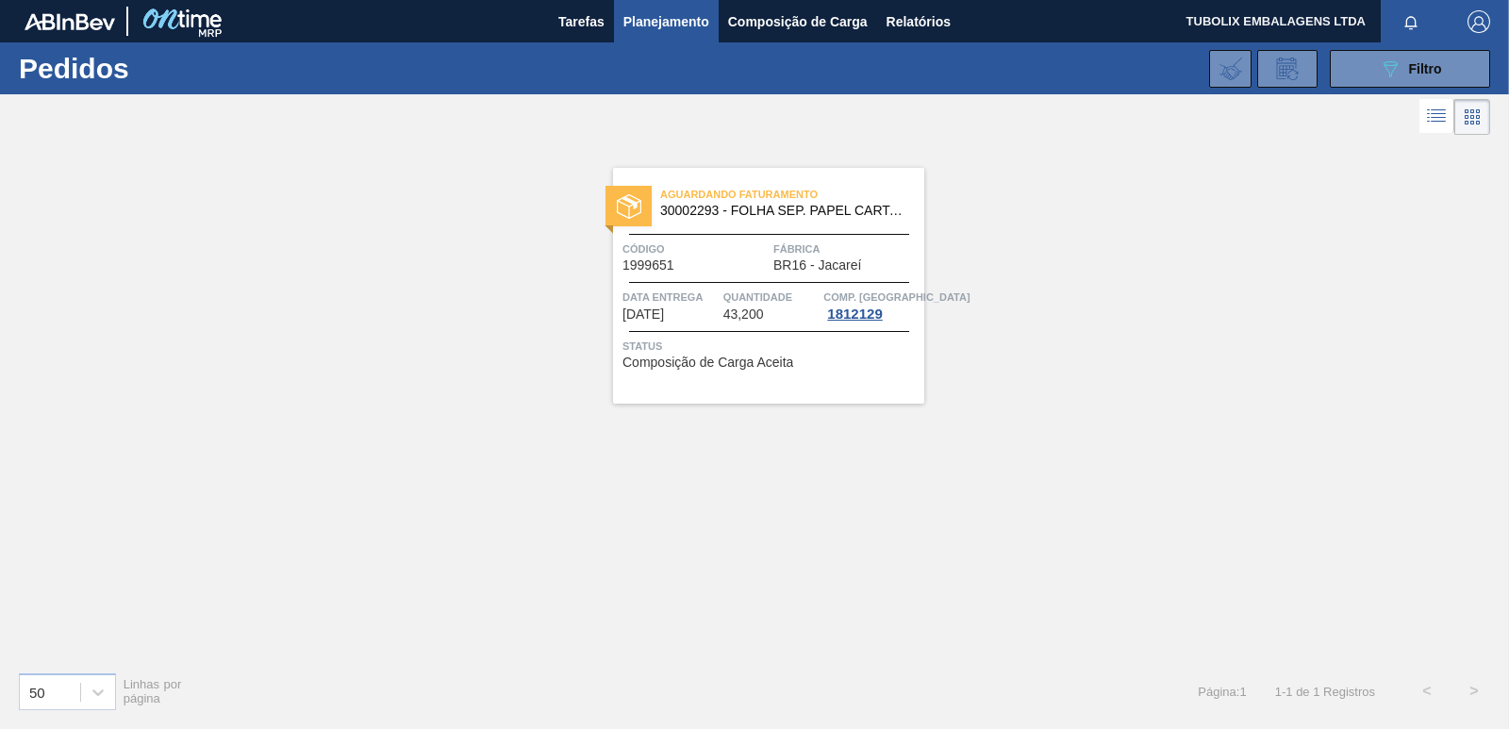
click at [738, 197] on span "Aguardando Faturamento" at bounding box center [792, 194] width 264 height 19
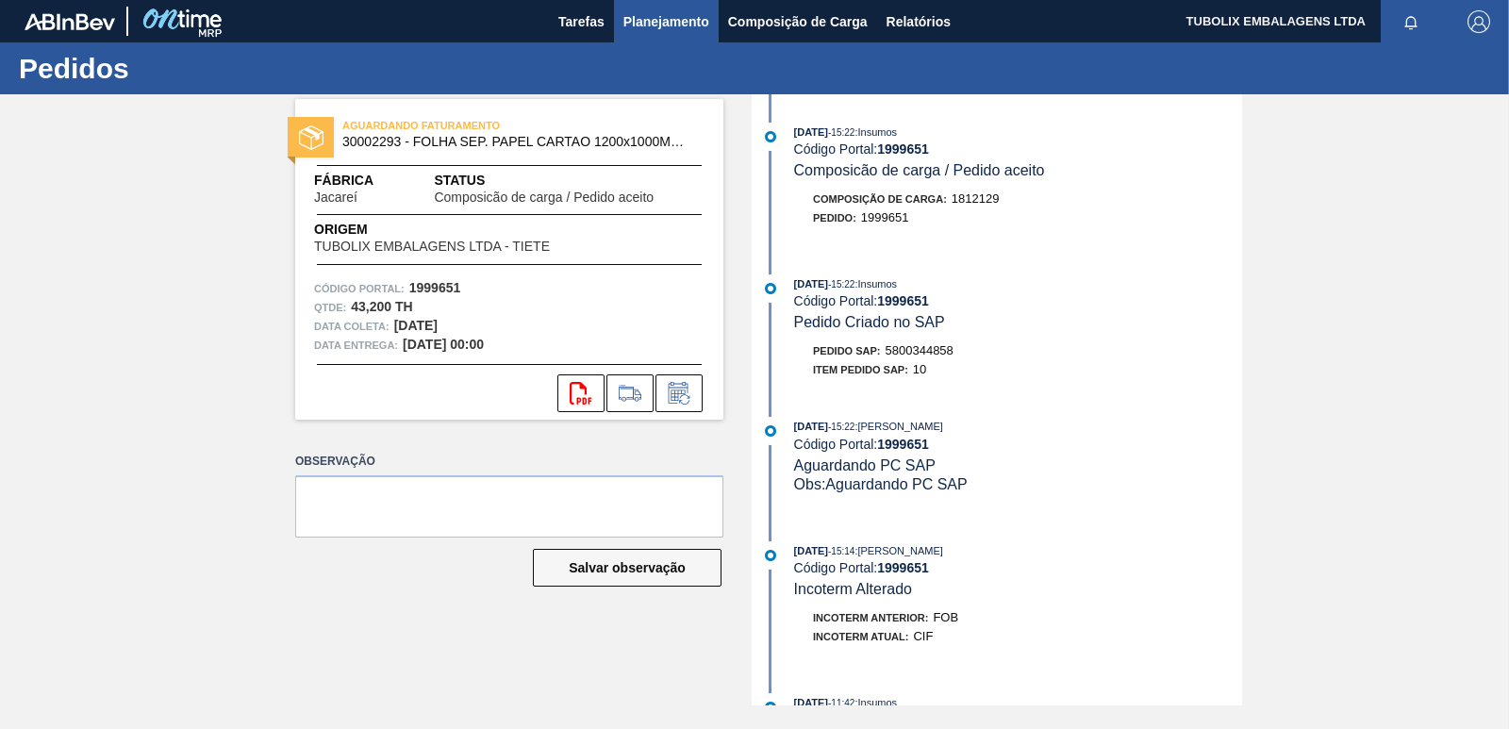
click at [668, 22] on span "Planejamento" at bounding box center [666, 21] width 86 height 23
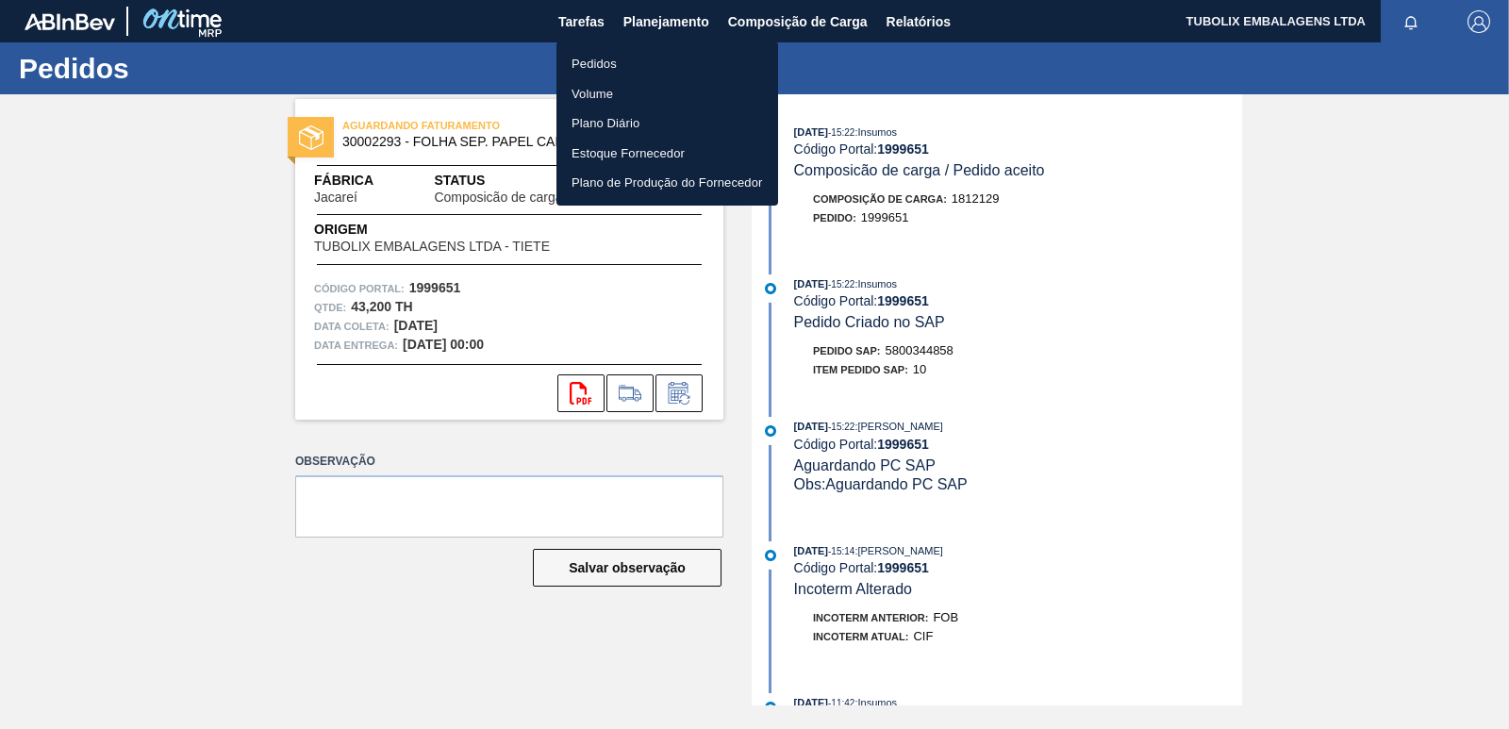
drag, startPoint x: 601, startPoint y: 63, endPoint x: 738, endPoint y: 128, distance: 151.5
click at [599, 63] on li "Pedidos" at bounding box center [668, 64] width 222 height 30
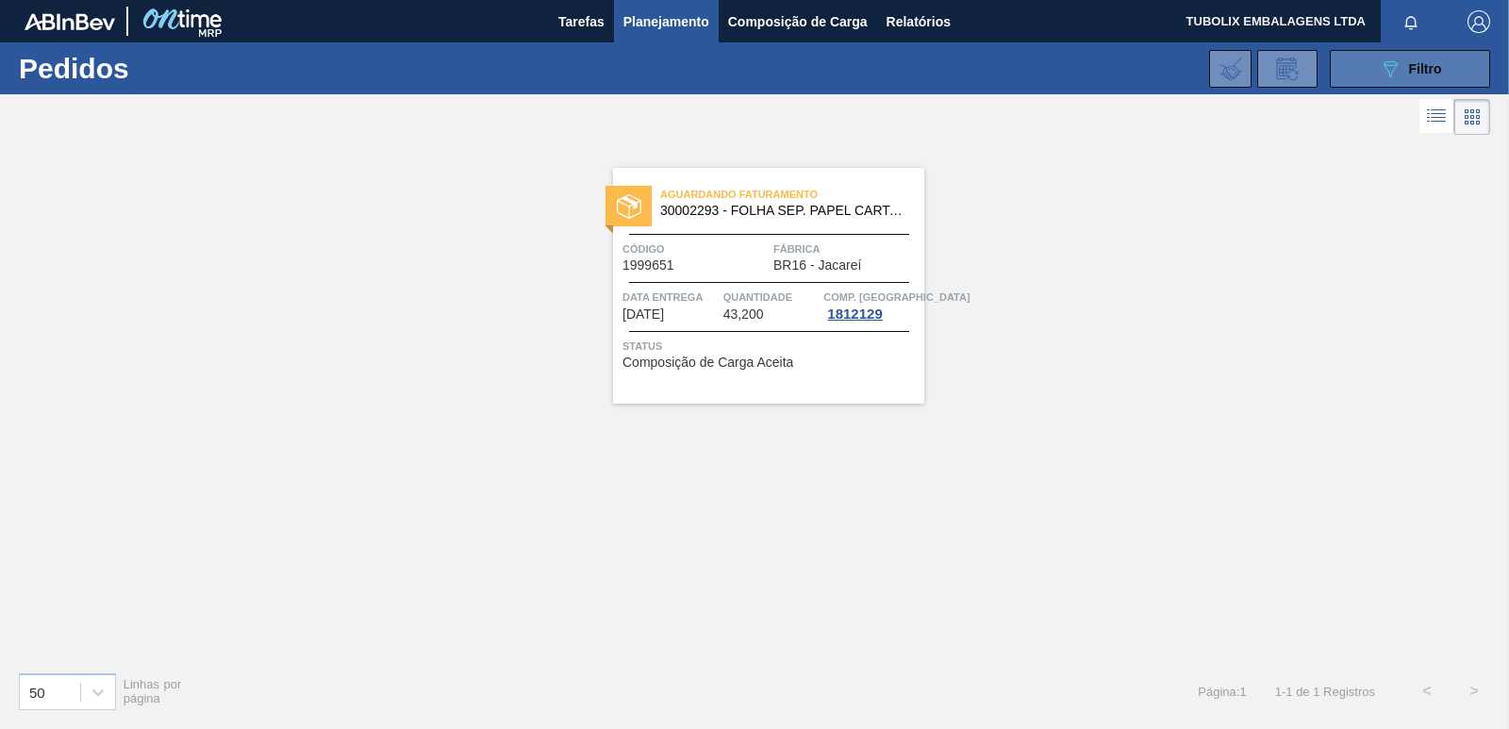
click at [1397, 59] on icon "089F7B8B-B2A5-4AFE-B5C0-19BA573D28AC" at bounding box center [1390, 69] width 23 height 23
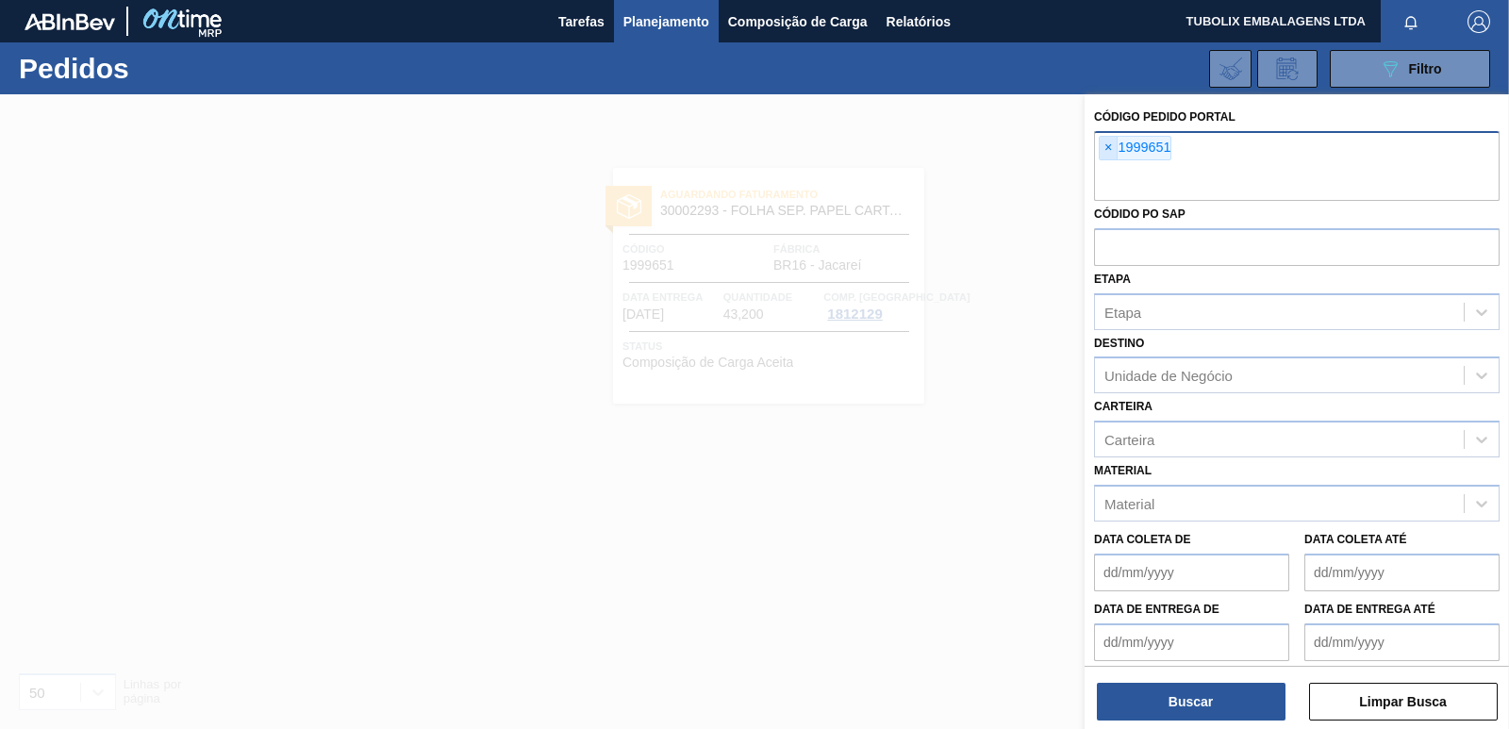
click at [1110, 140] on span "×" at bounding box center [1109, 148] width 18 height 23
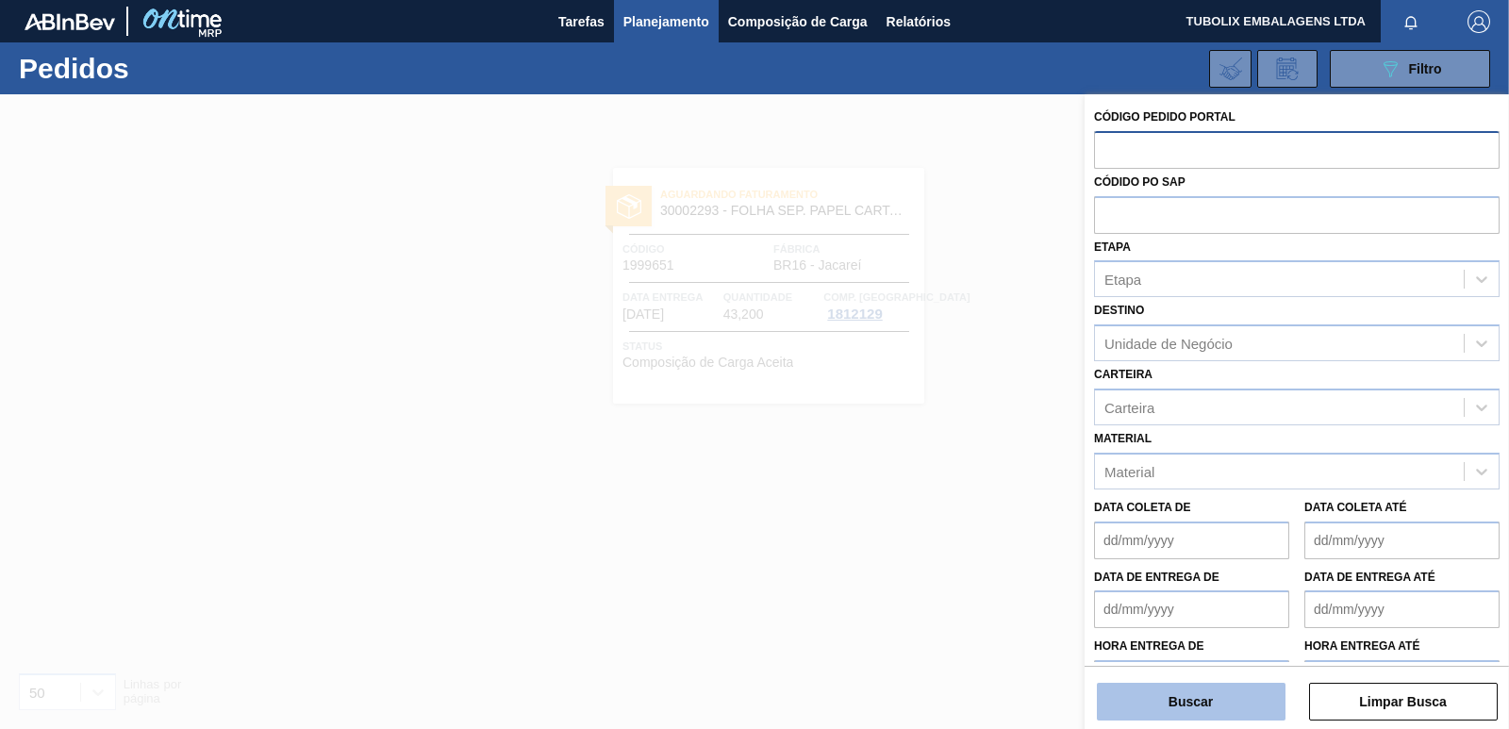
click at [1215, 699] on button "Buscar" at bounding box center [1191, 702] width 189 height 38
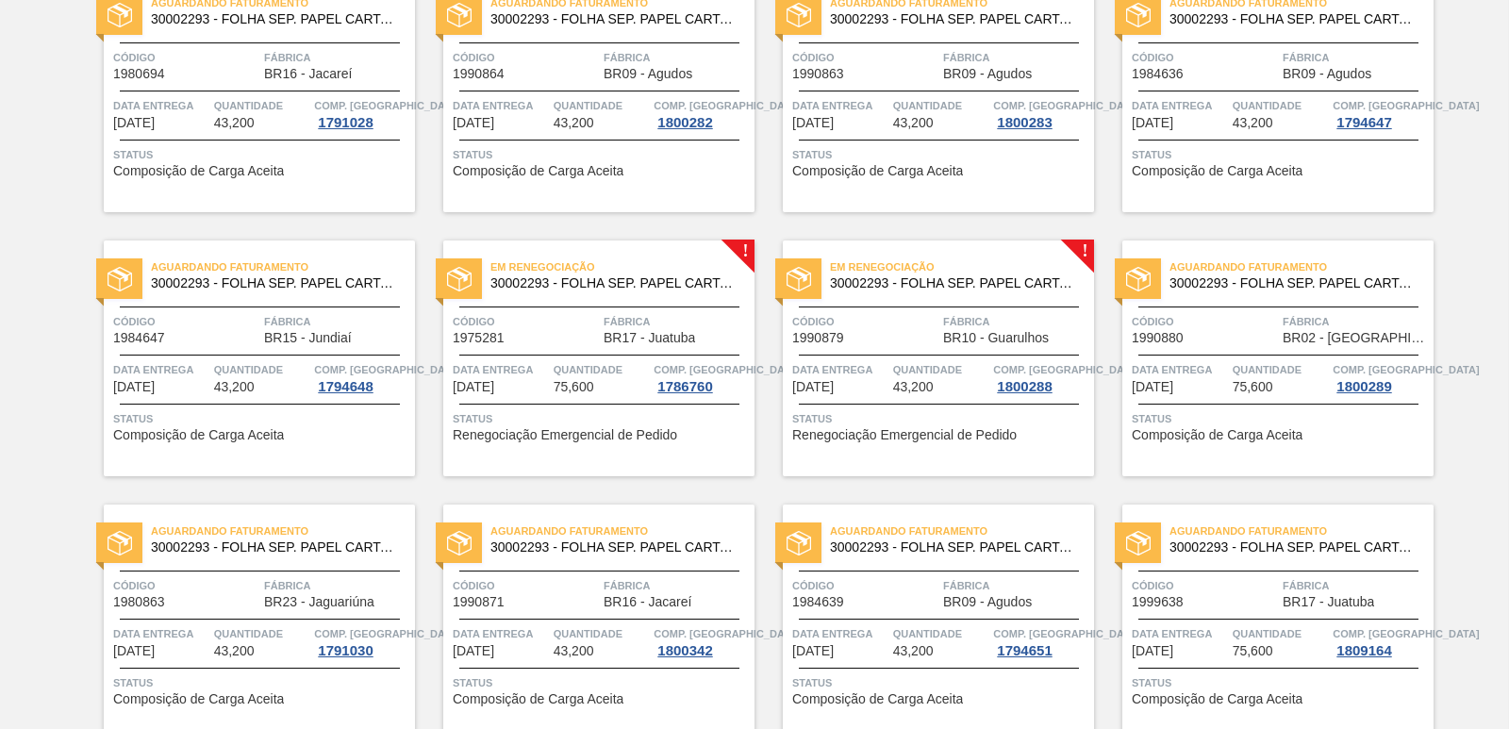
scroll to position [472, 0]
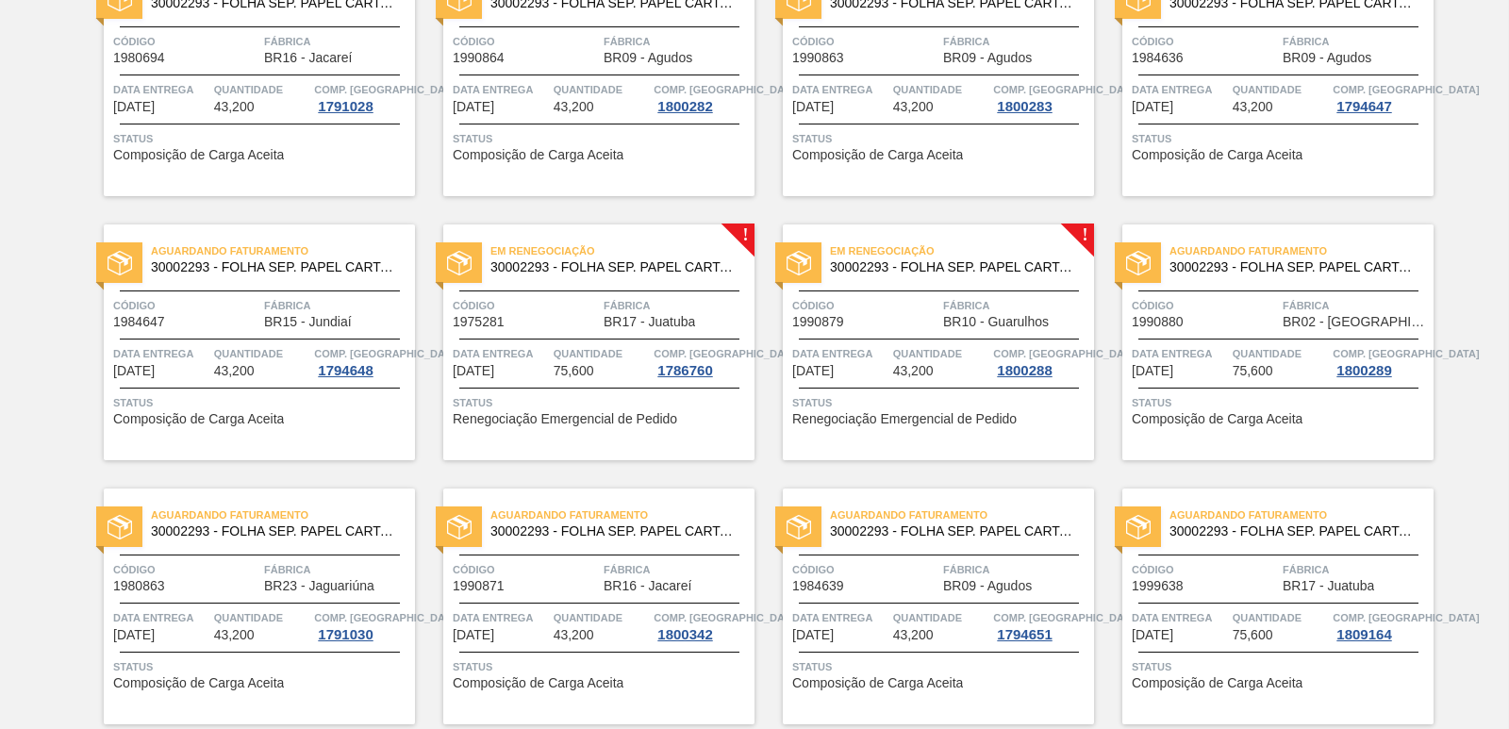
click at [655, 249] on span "Em renegociação" at bounding box center [622, 250] width 264 height 19
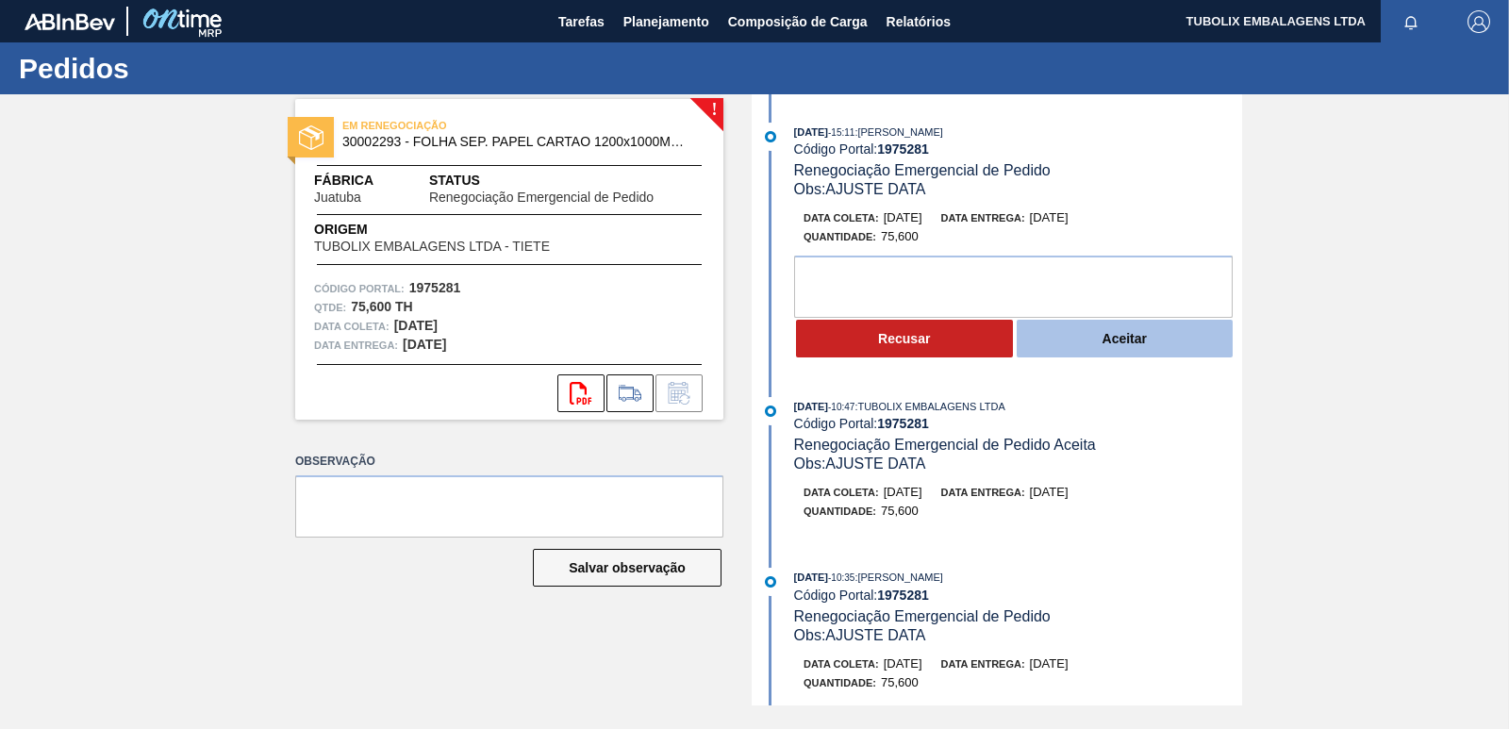
click at [1153, 344] on button "Aceitar" at bounding box center [1125, 339] width 217 height 38
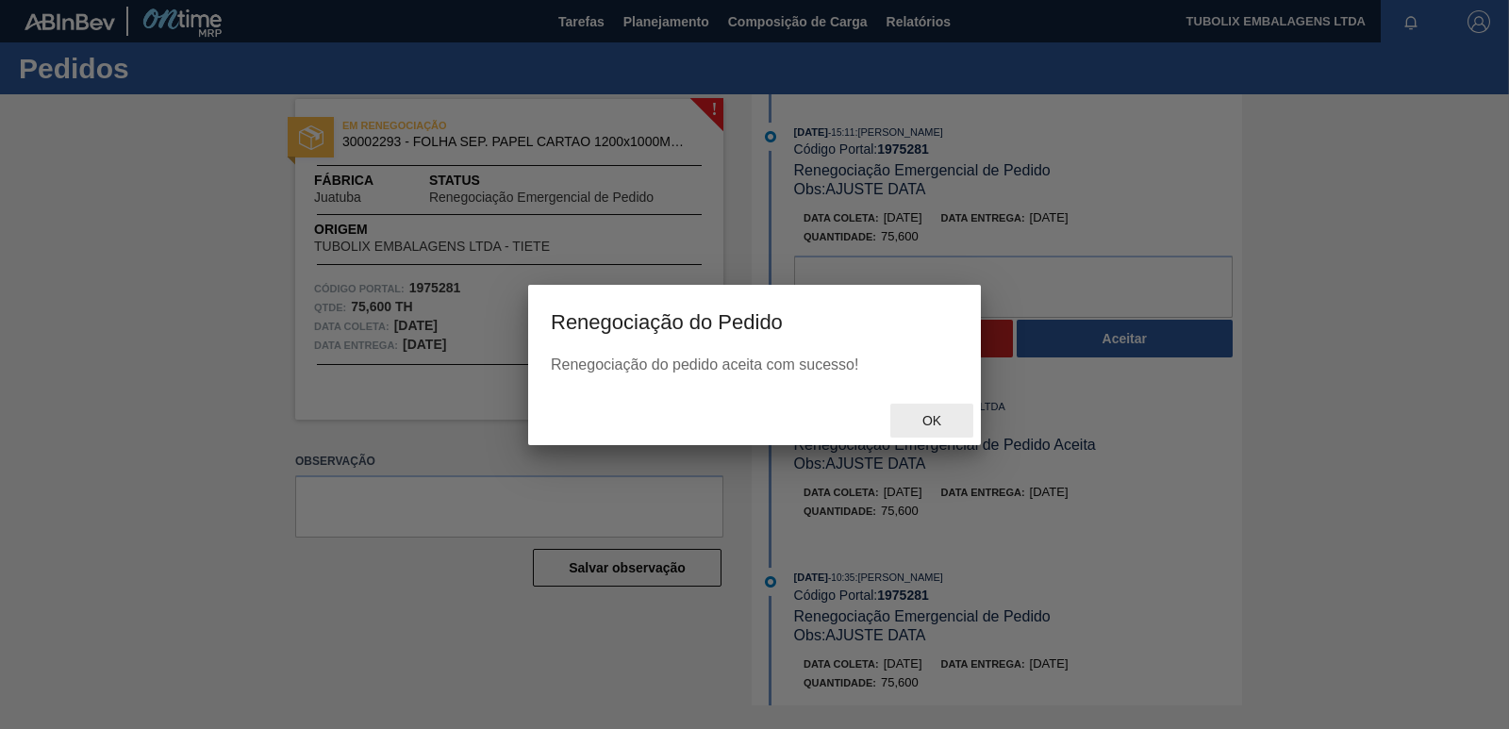
click at [928, 424] on span "Ok" at bounding box center [931, 420] width 49 height 15
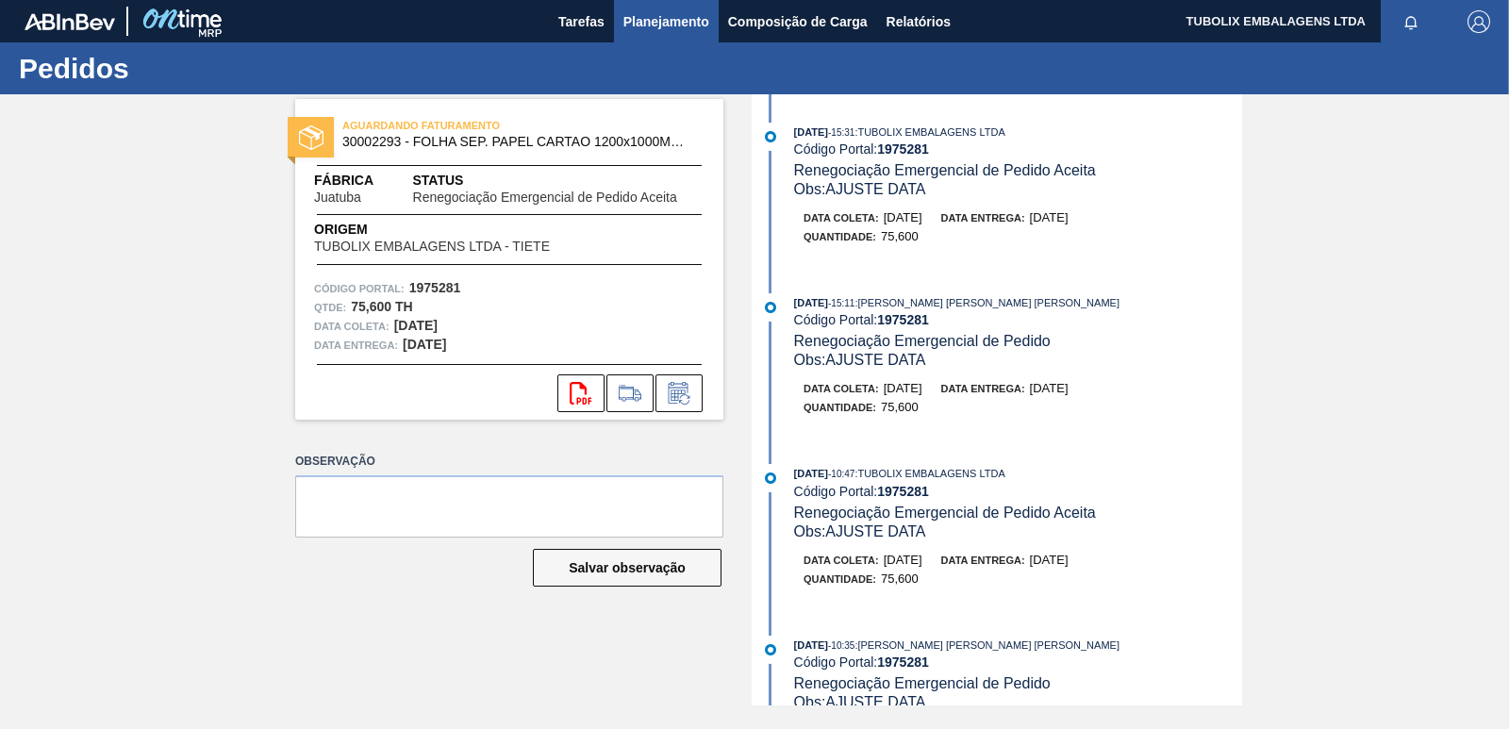
click at [682, 11] on span "Planejamento" at bounding box center [666, 21] width 86 height 23
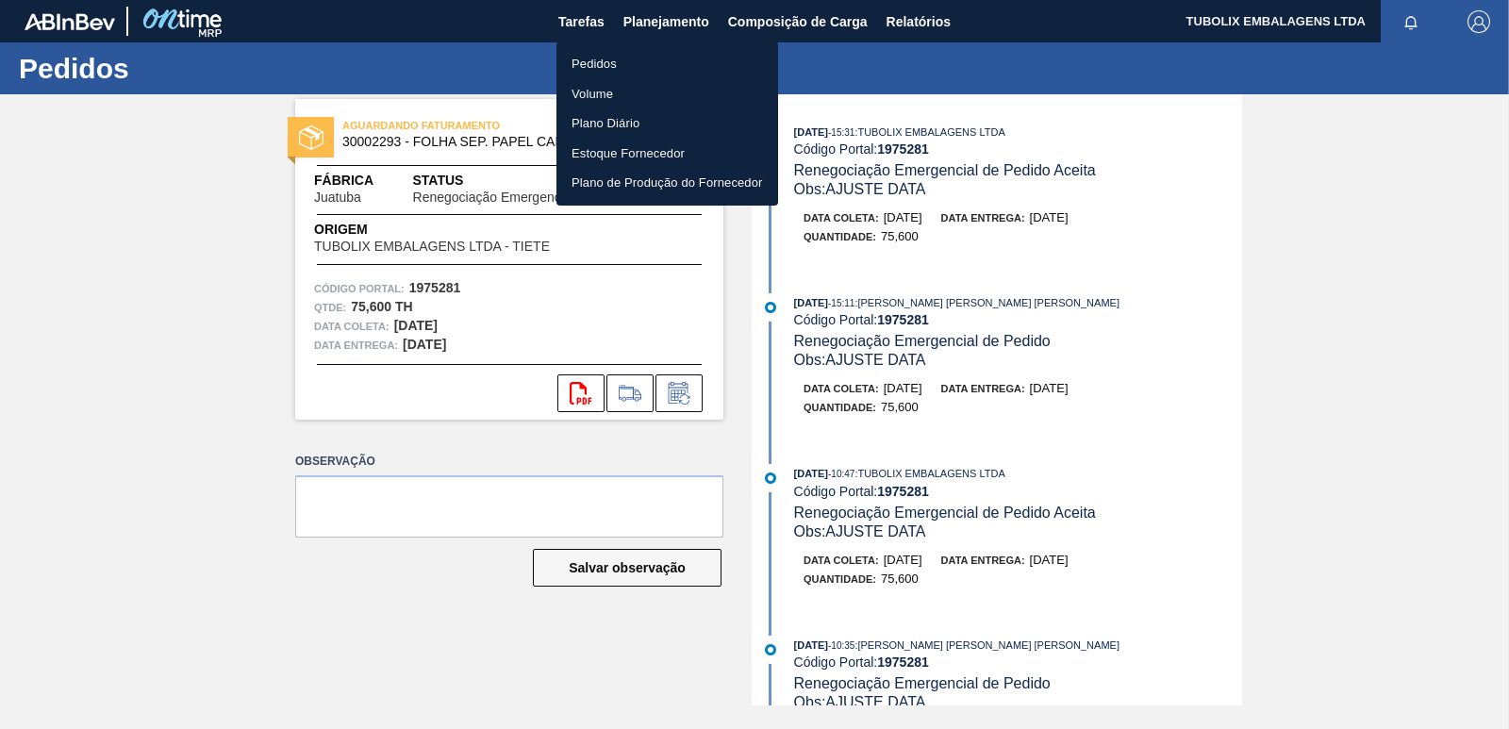
click at [619, 66] on li "Pedidos" at bounding box center [668, 64] width 222 height 30
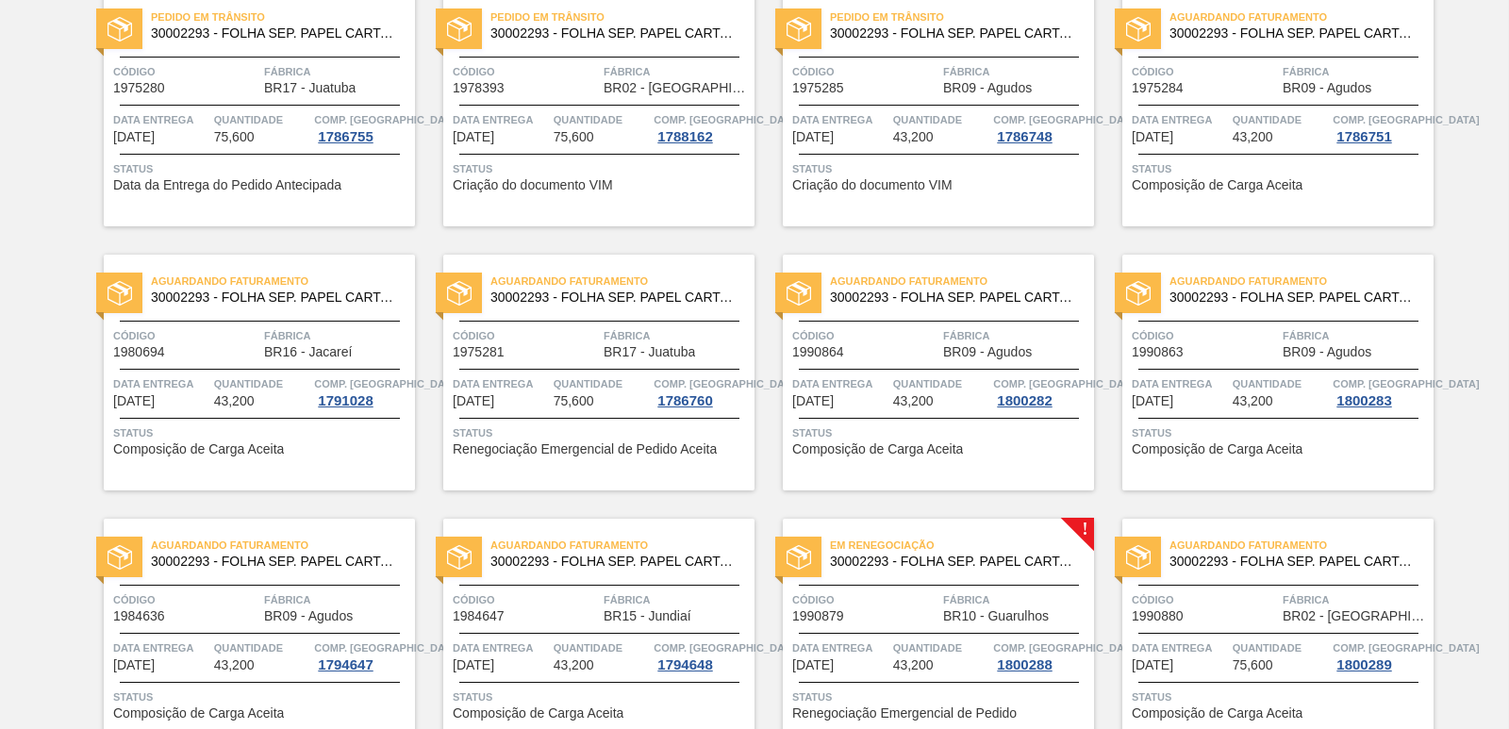
scroll to position [472, 0]
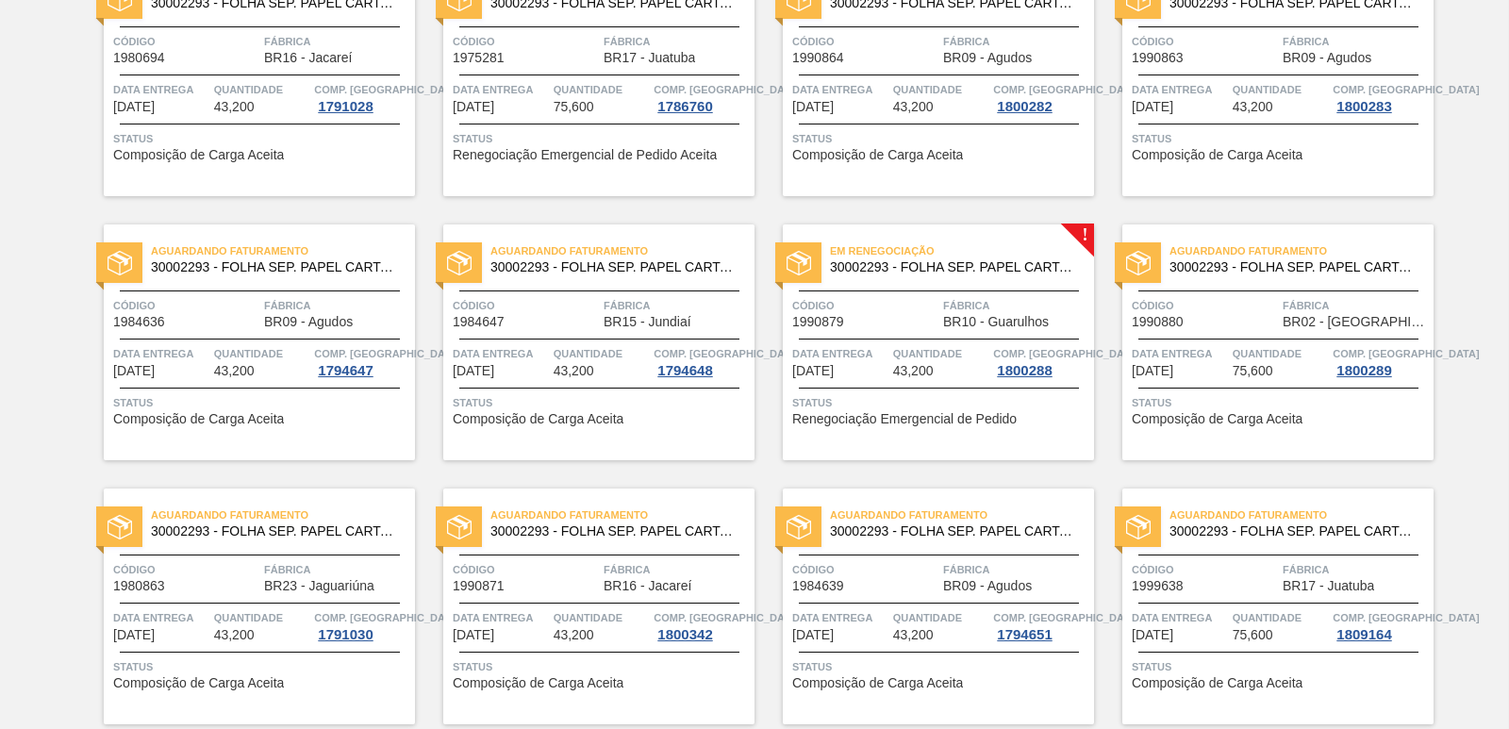
click at [955, 321] on span "BR10 - Guarulhos" at bounding box center [996, 322] width 106 height 14
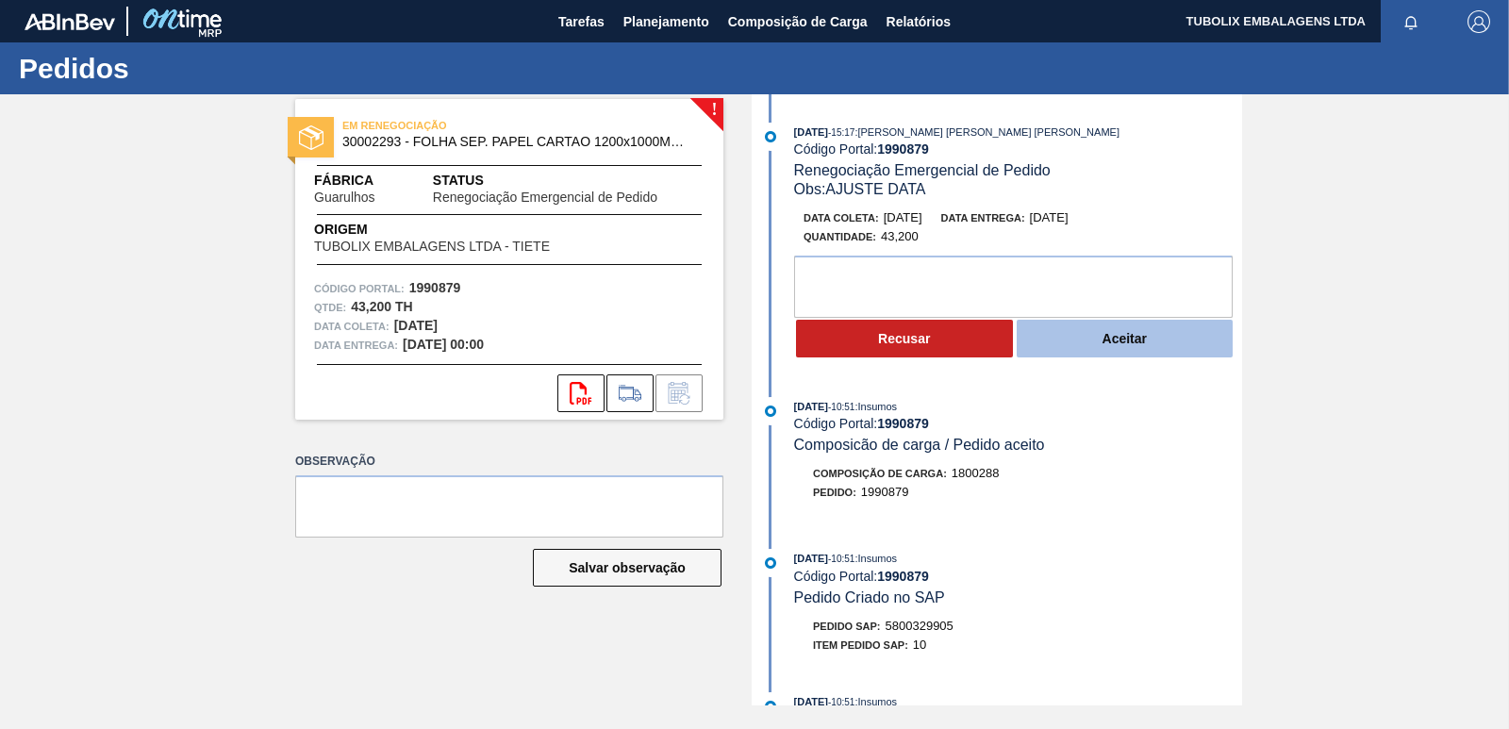
click at [1143, 345] on button "Aceitar" at bounding box center [1125, 339] width 217 height 38
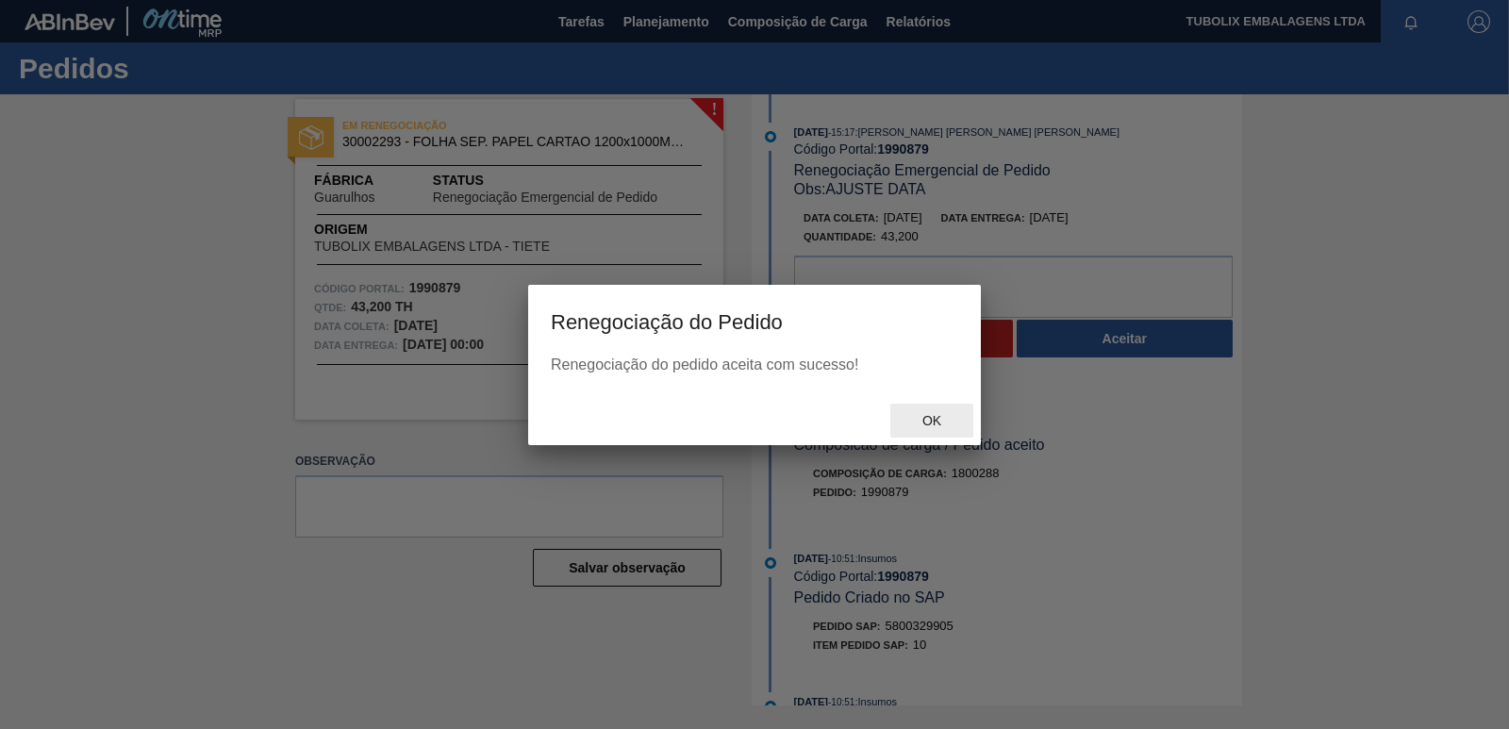
click at [936, 415] on span "Ok" at bounding box center [931, 420] width 49 height 15
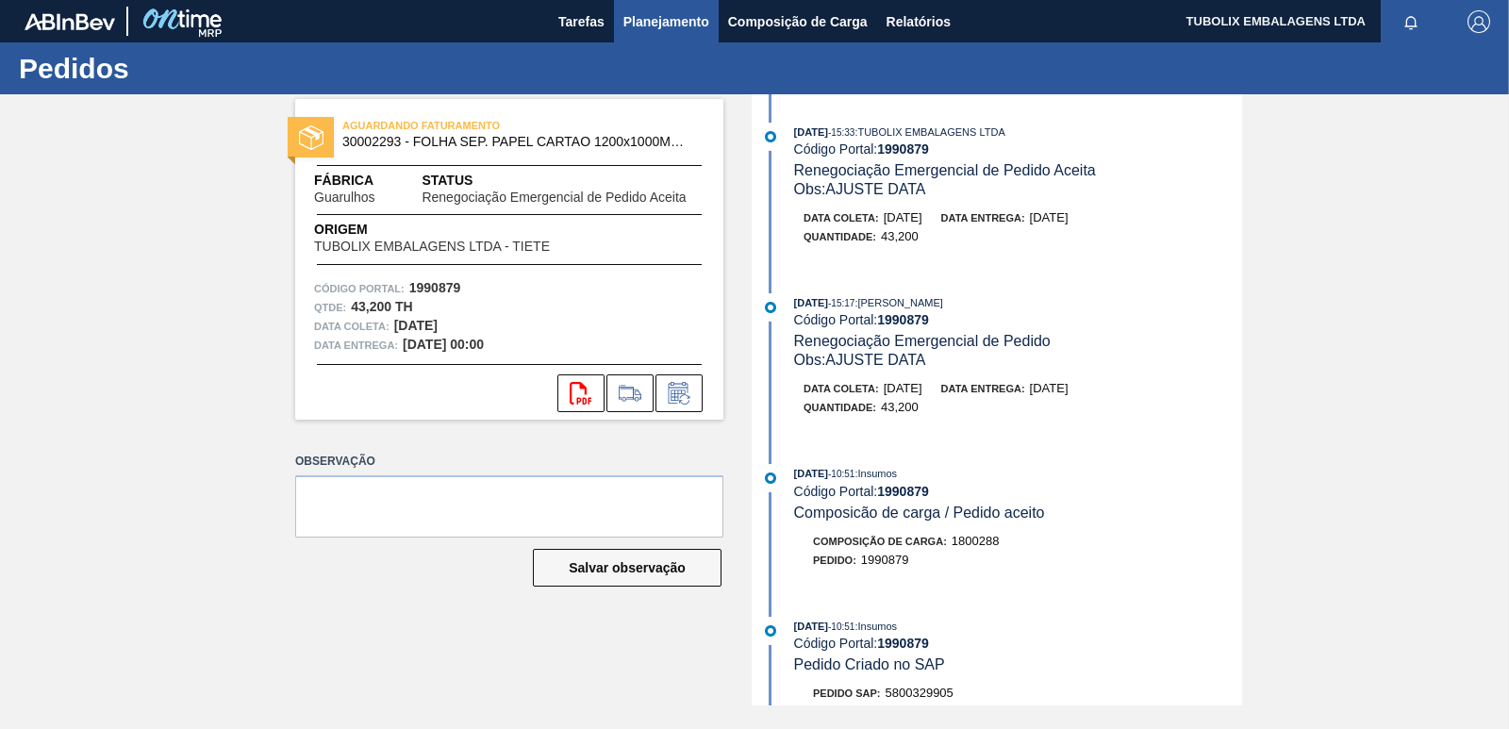
click at [637, 8] on button "Planejamento" at bounding box center [666, 21] width 105 height 42
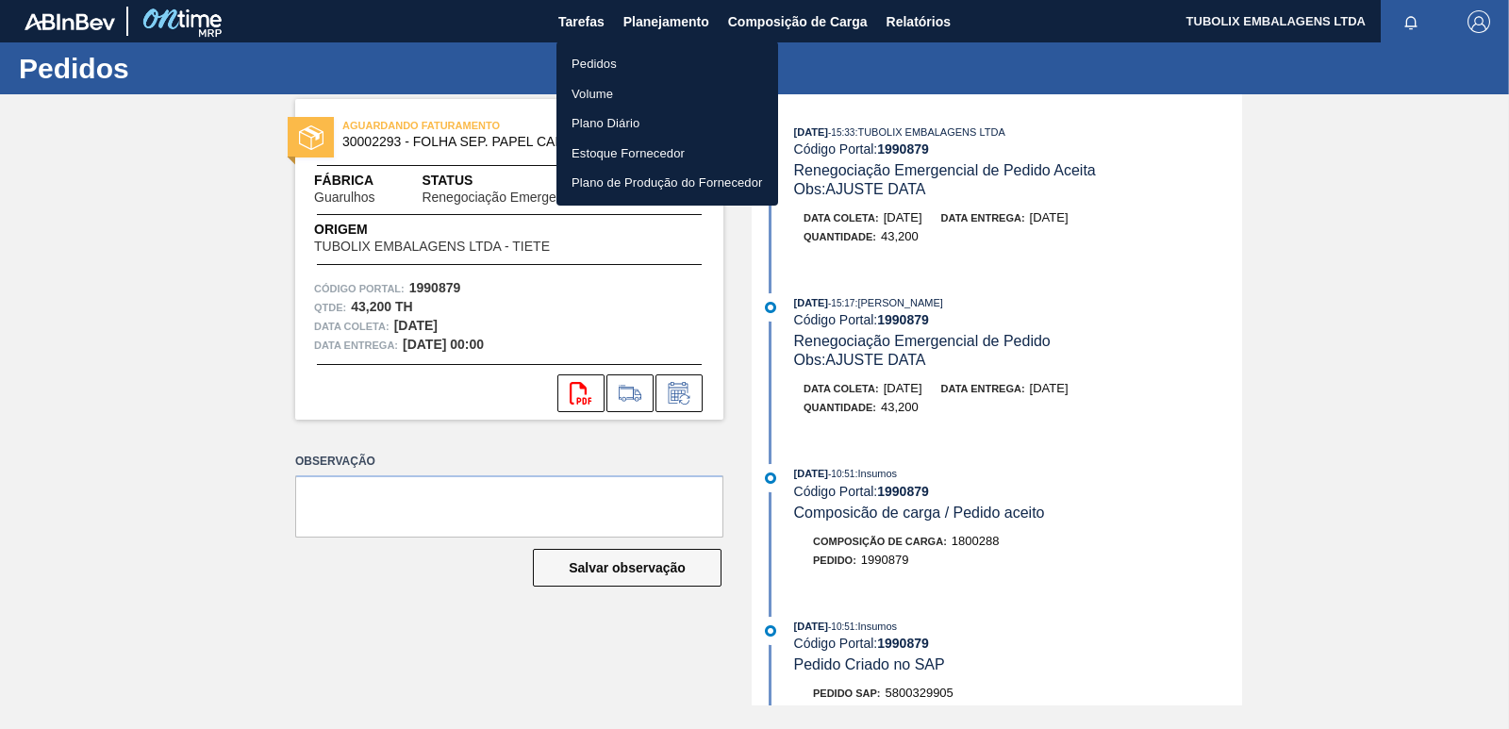
click at [597, 63] on li "Pedidos" at bounding box center [668, 64] width 222 height 30
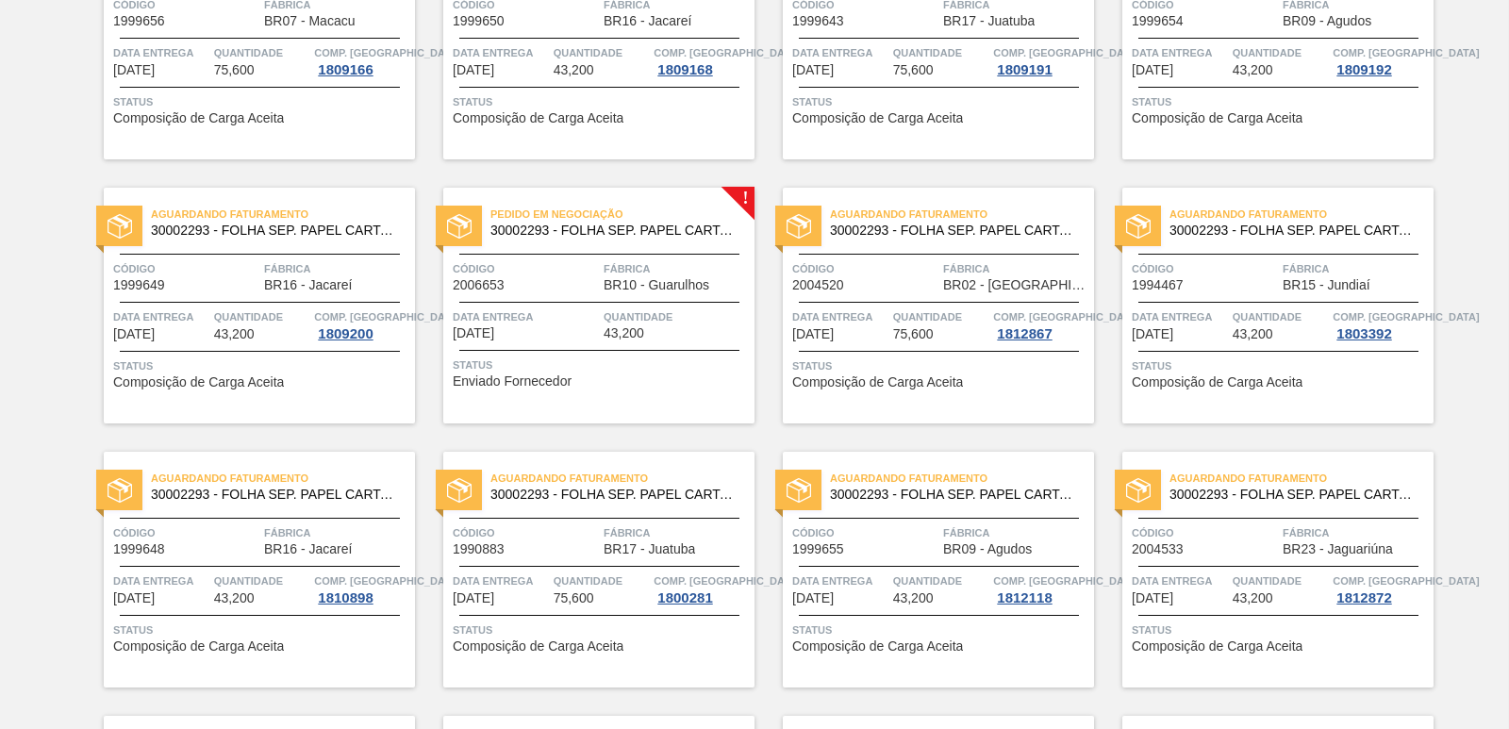
scroll to position [2169, 0]
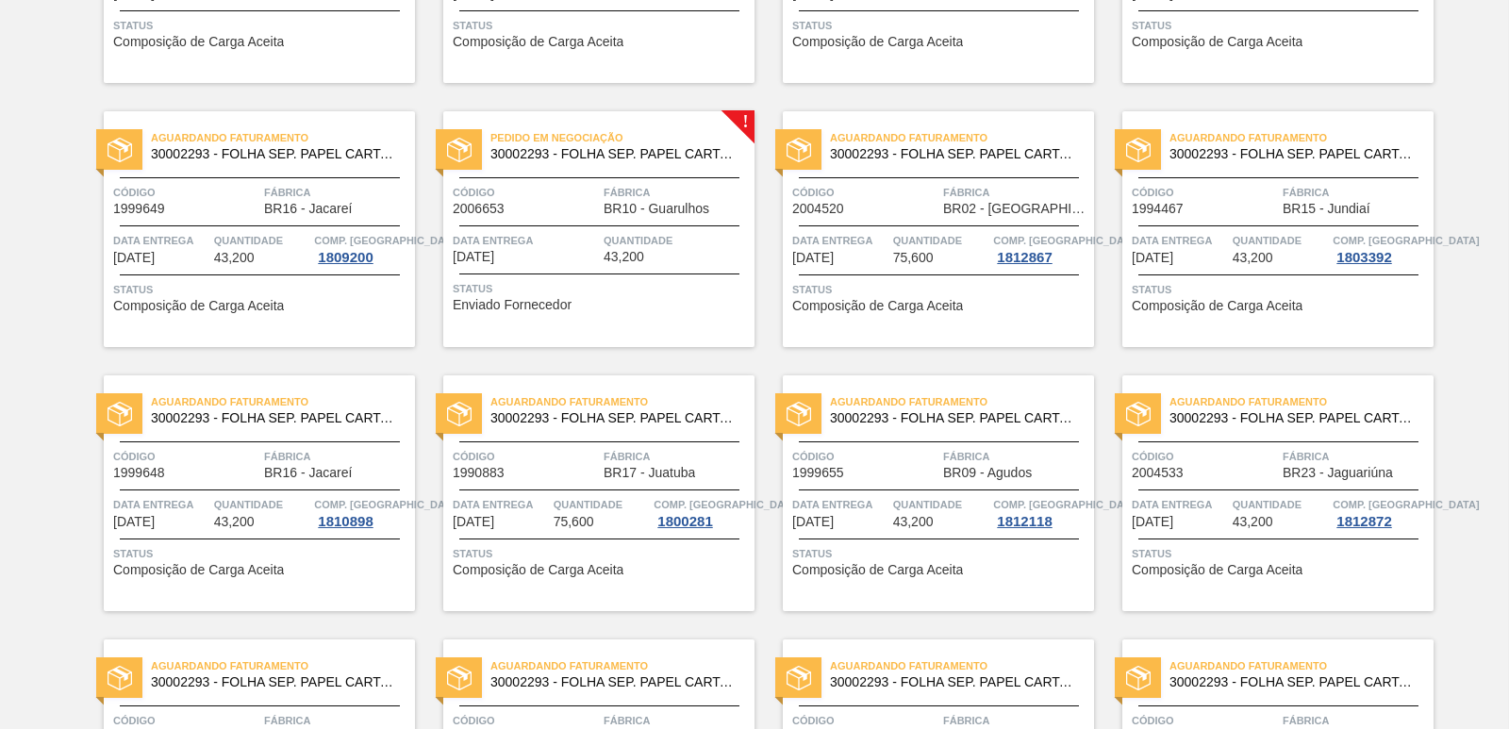
click at [629, 183] on span "Fábrica" at bounding box center [677, 192] width 146 height 19
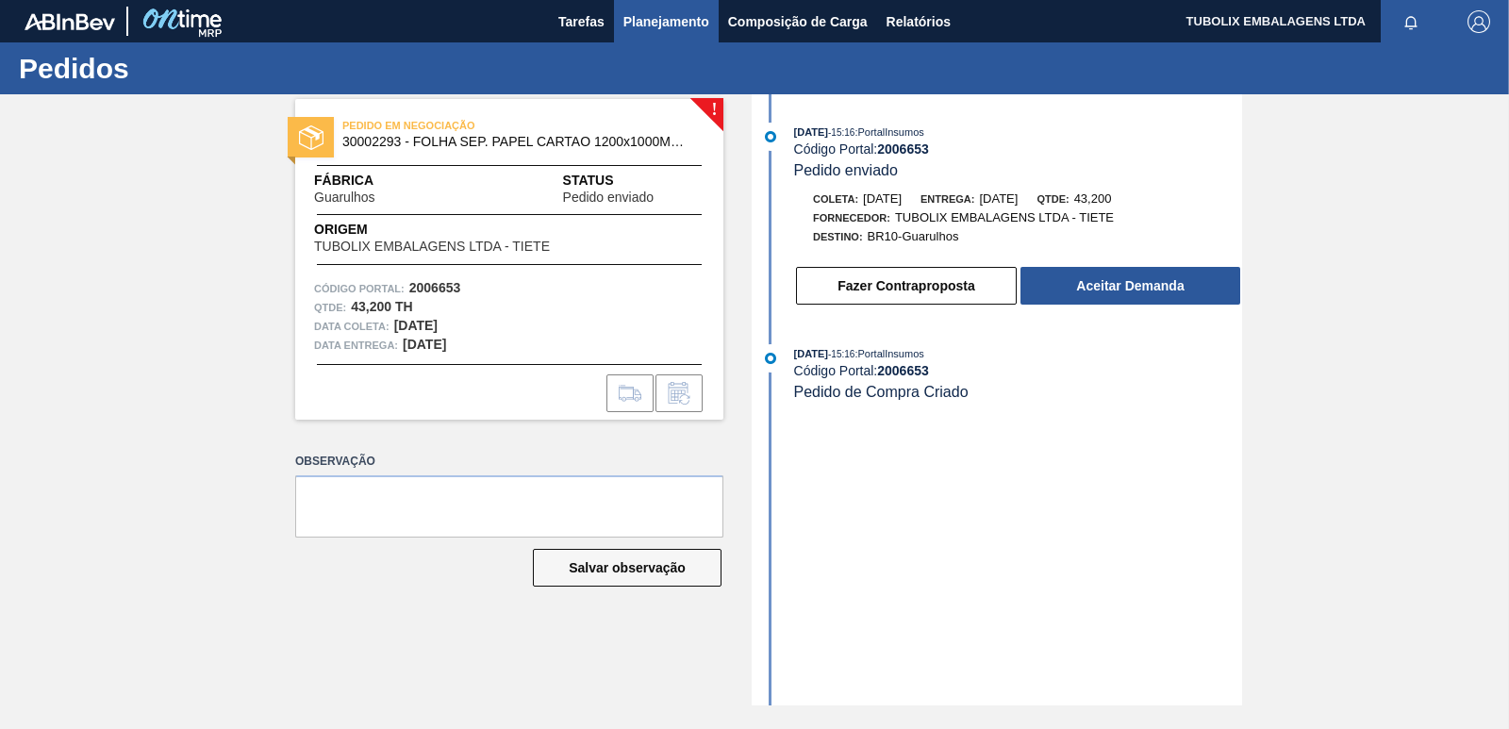
click at [640, 11] on span "Planejamento" at bounding box center [666, 21] width 86 height 23
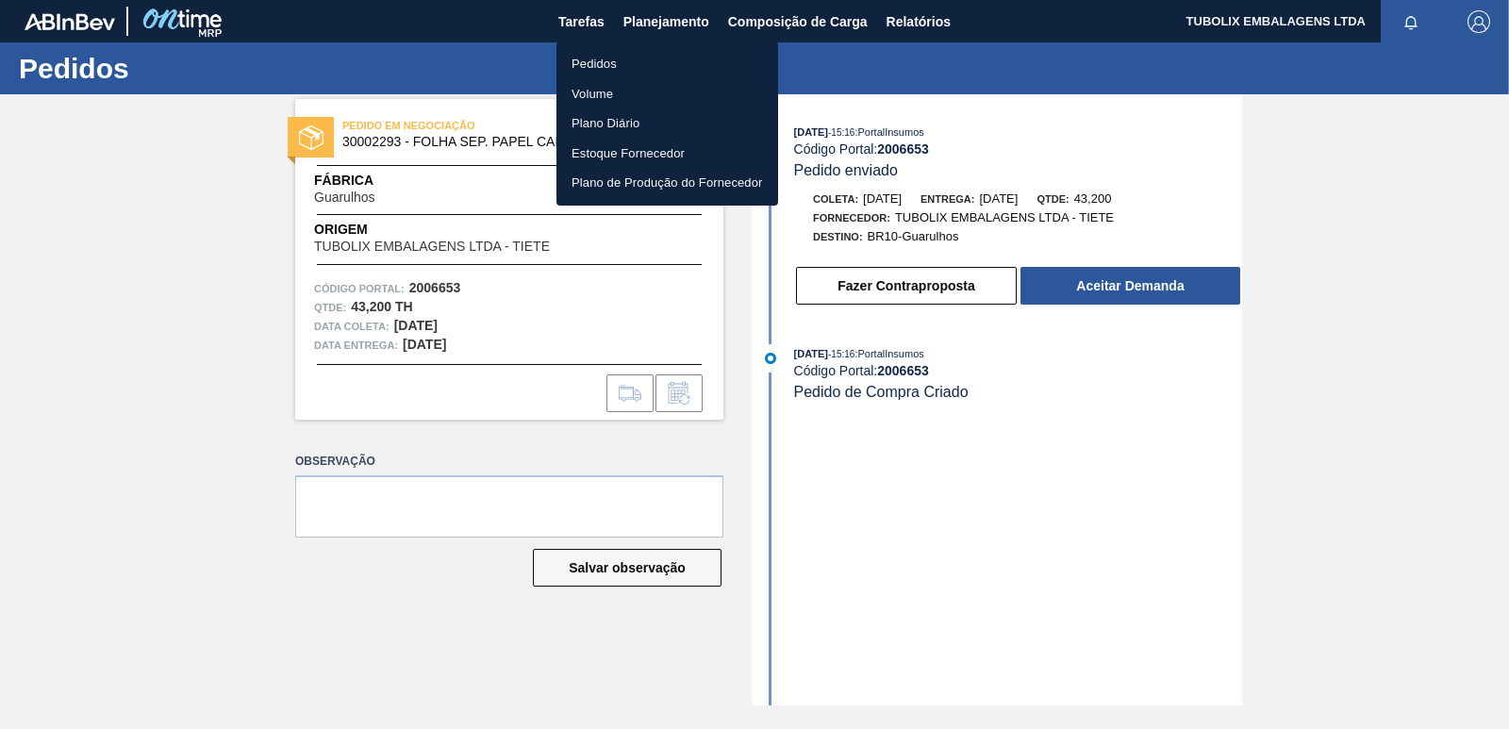
click at [604, 52] on li "Pedidos" at bounding box center [668, 64] width 222 height 30
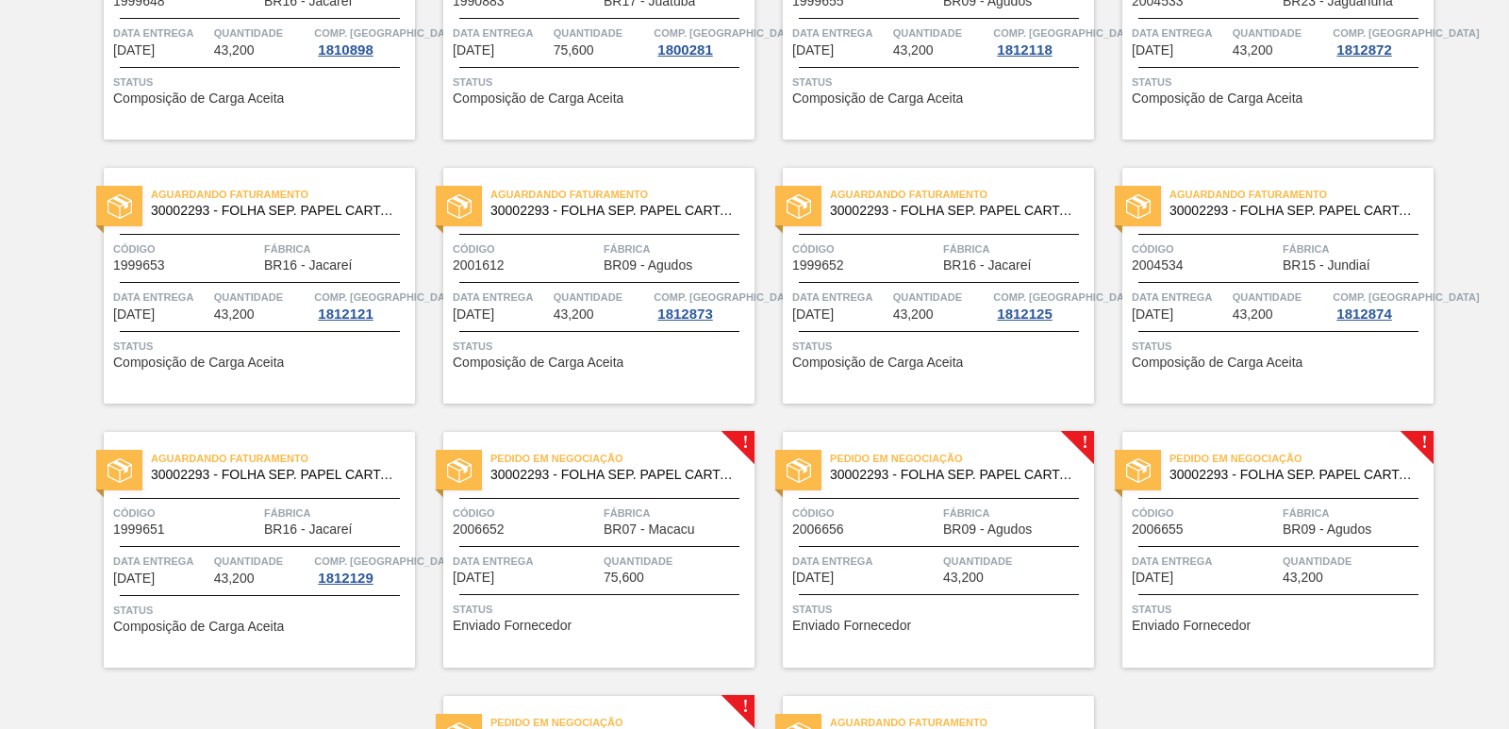
scroll to position [2735, 0]
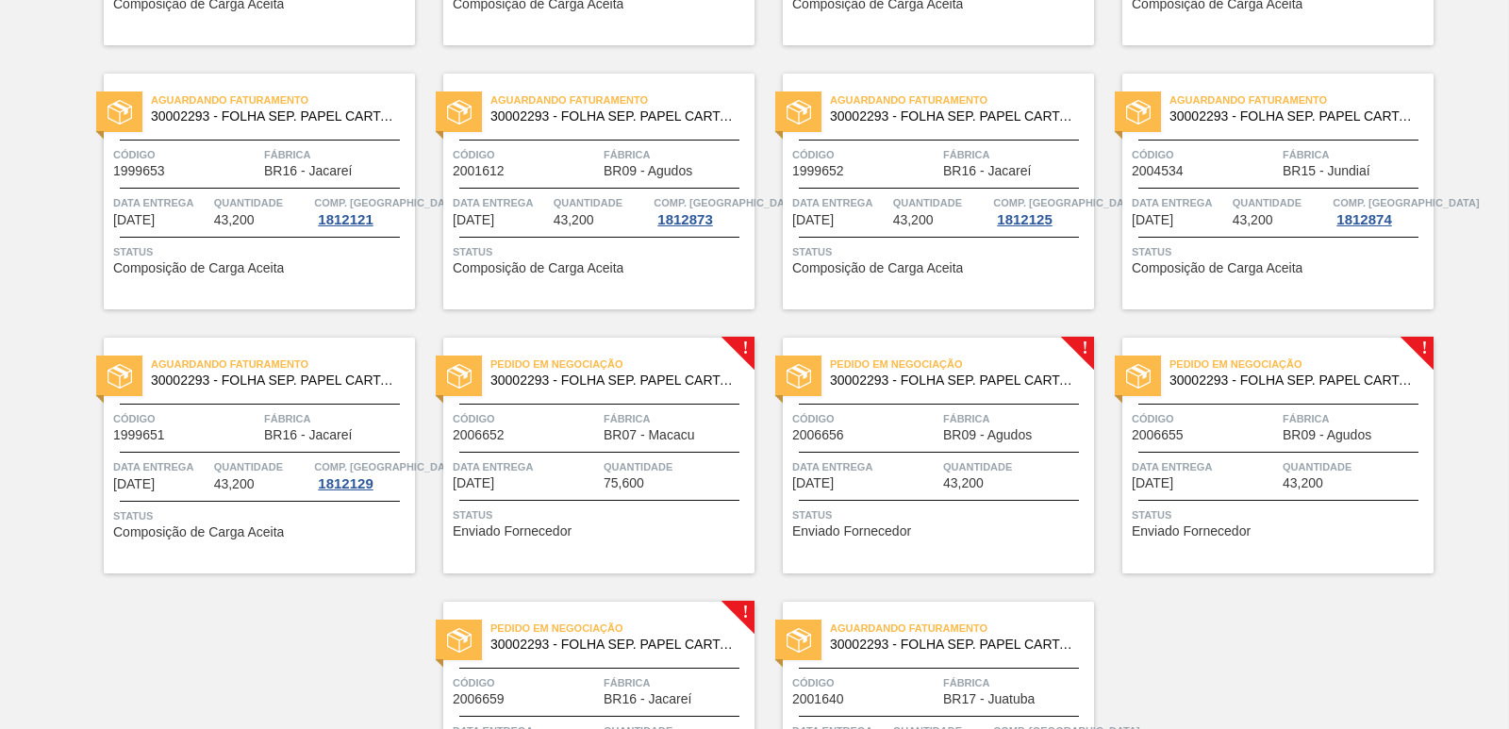
click at [568, 368] on span "Pedido em Negociação" at bounding box center [622, 364] width 264 height 19
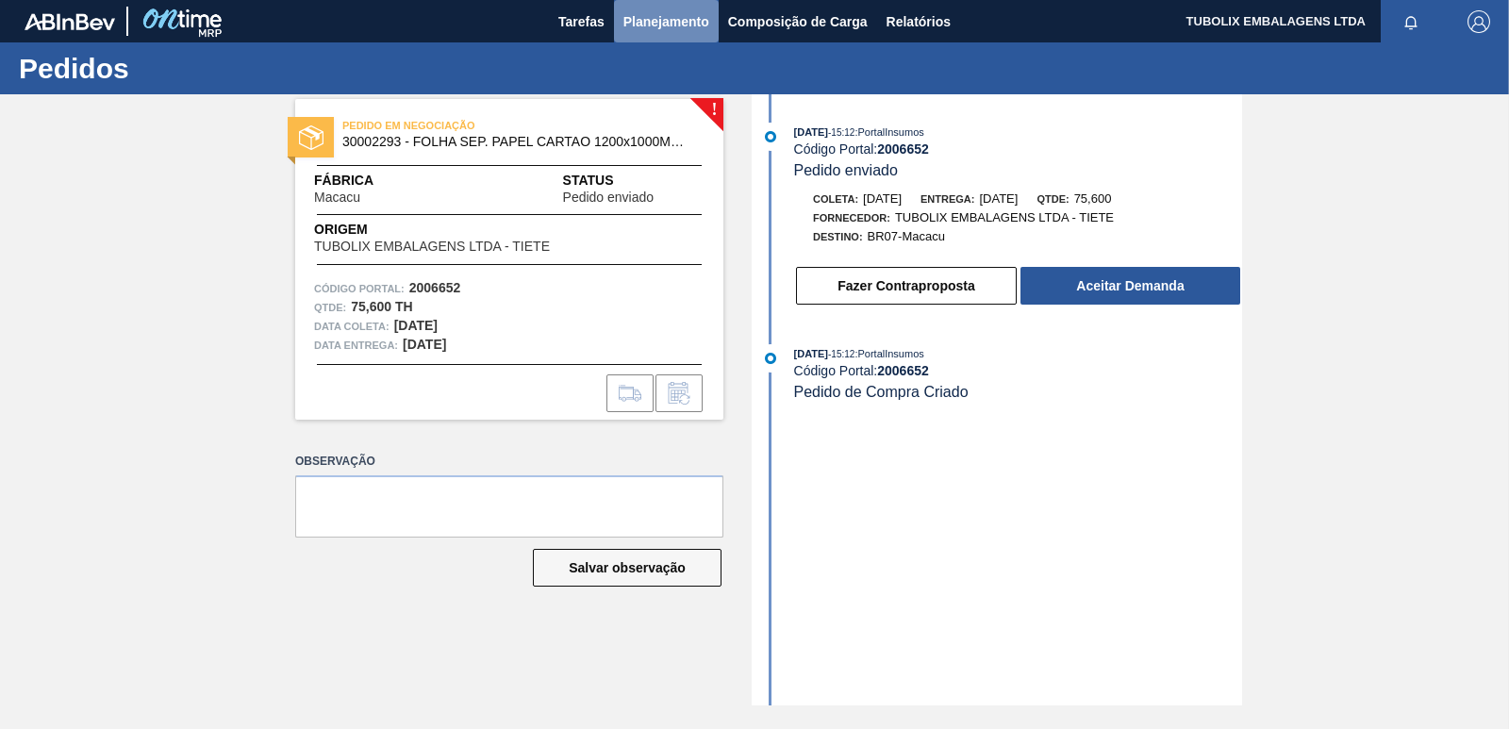
click at [666, 17] on span "Planejamento" at bounding box center [666, 21] width 86 height 23
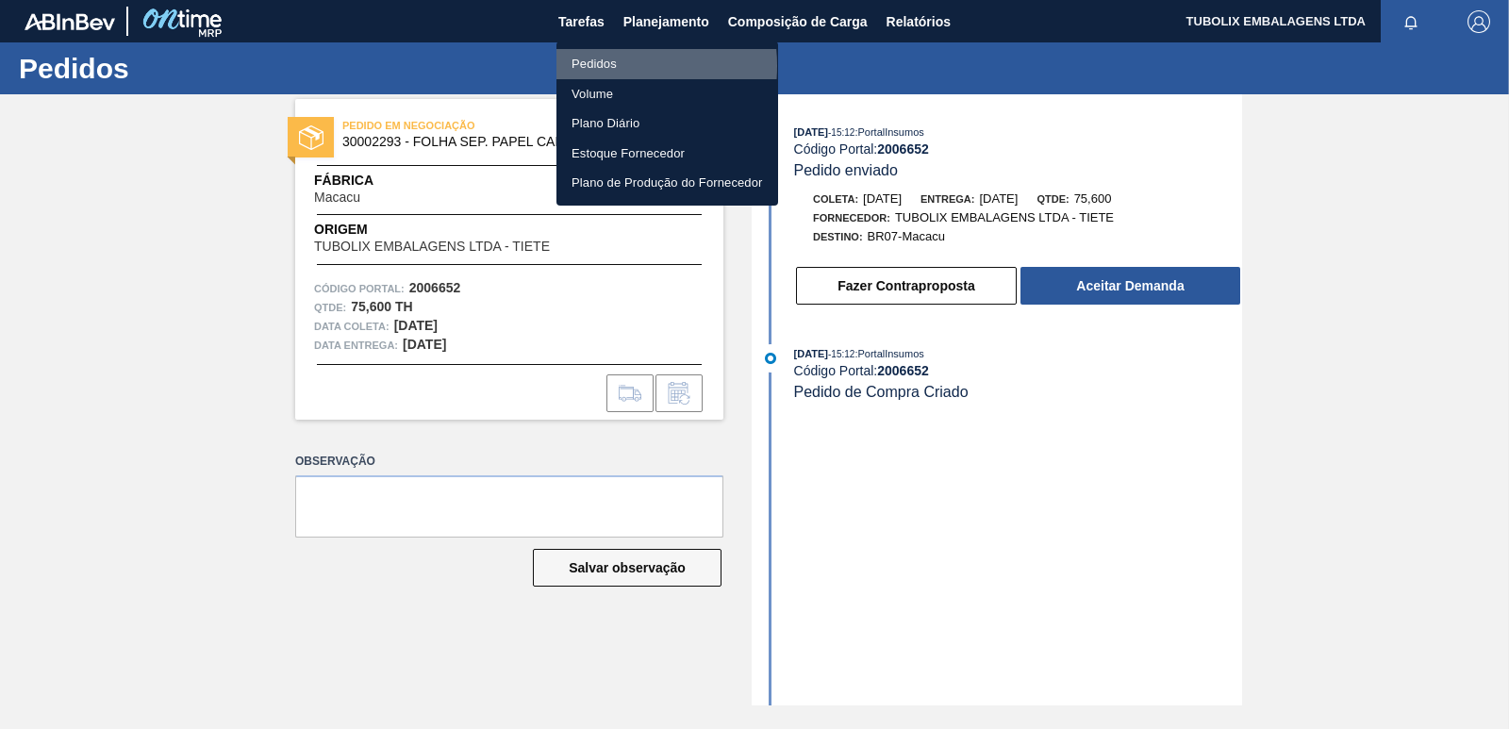
click at [590, 66] on li "Pedidos" at bounding box center [668, 64] width 222 height 30
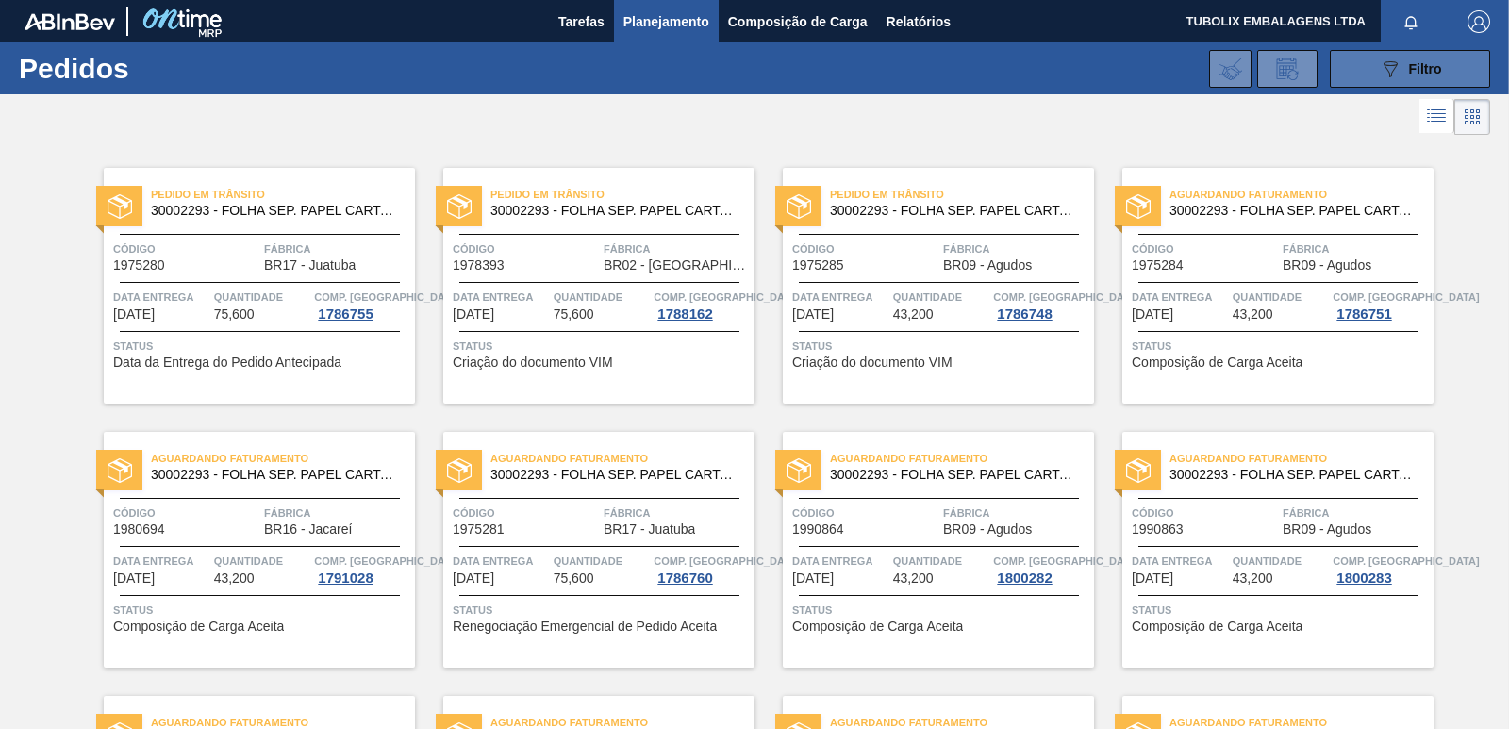
click at [1415, 69] on span "Filtro" at bounding box center [1425, 68] width 33 height 15
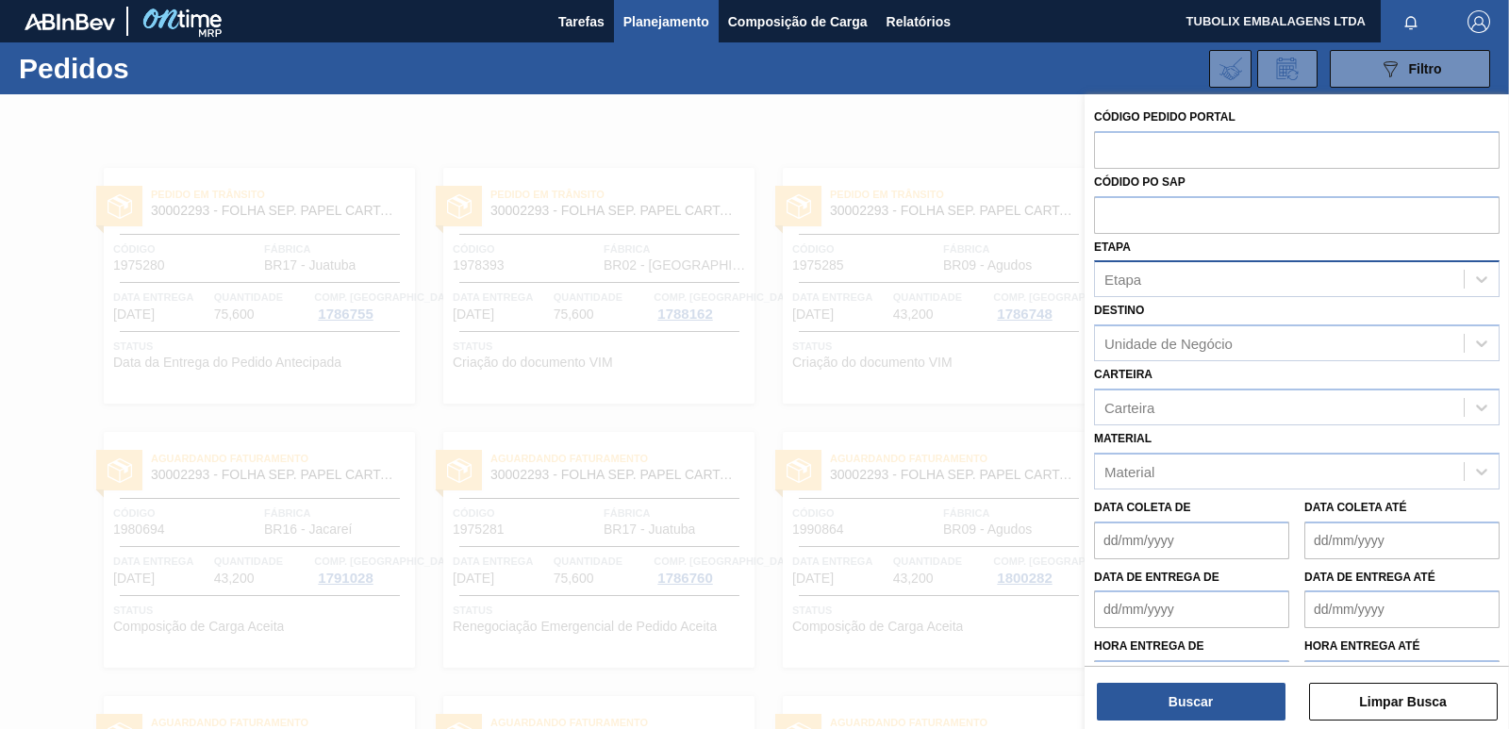
click at [1153, 279] on div "Etapa" at bounding box center [1279, 279] width 369 height 27
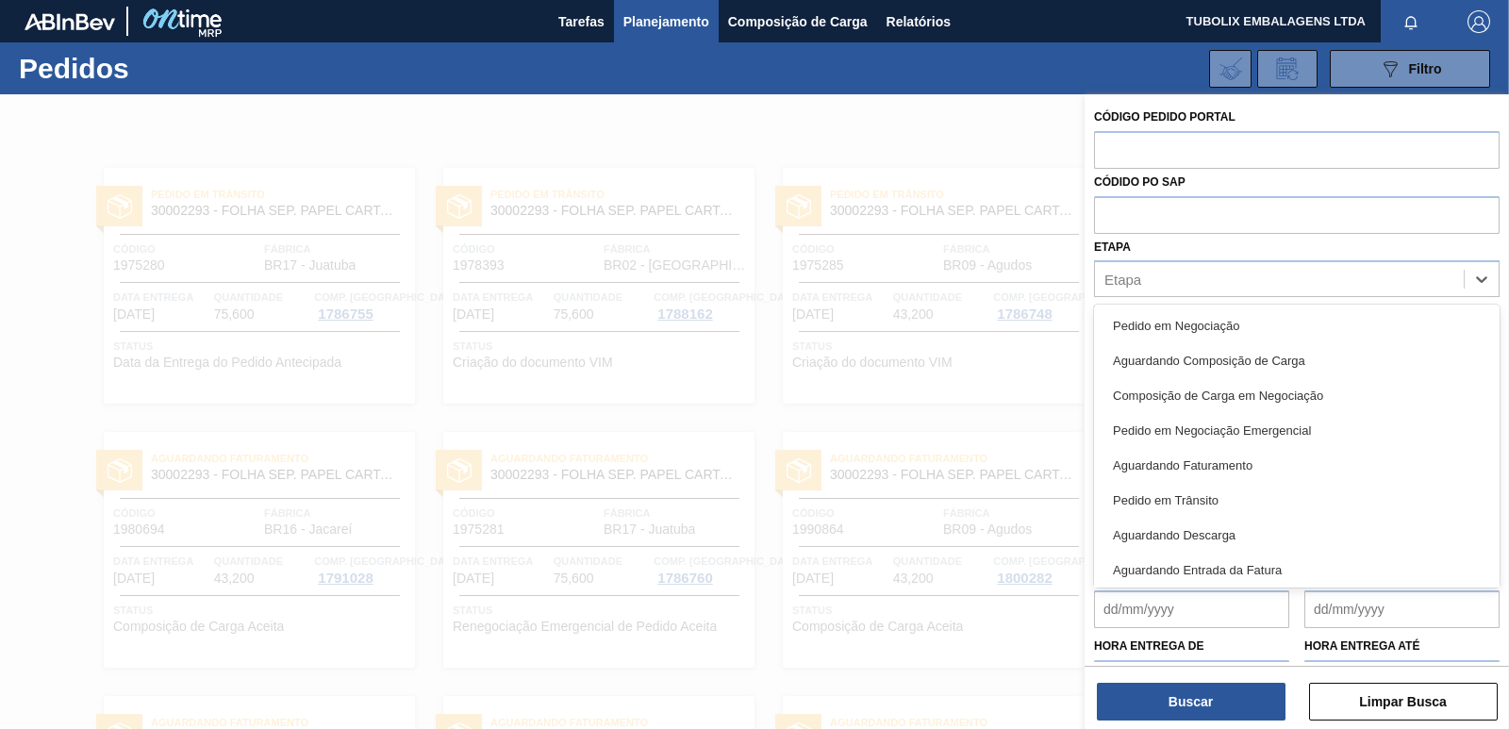
click at [1156, 318] on div "Pedido em Negociação" at bounding box center [1297, 325] width 406 height 35
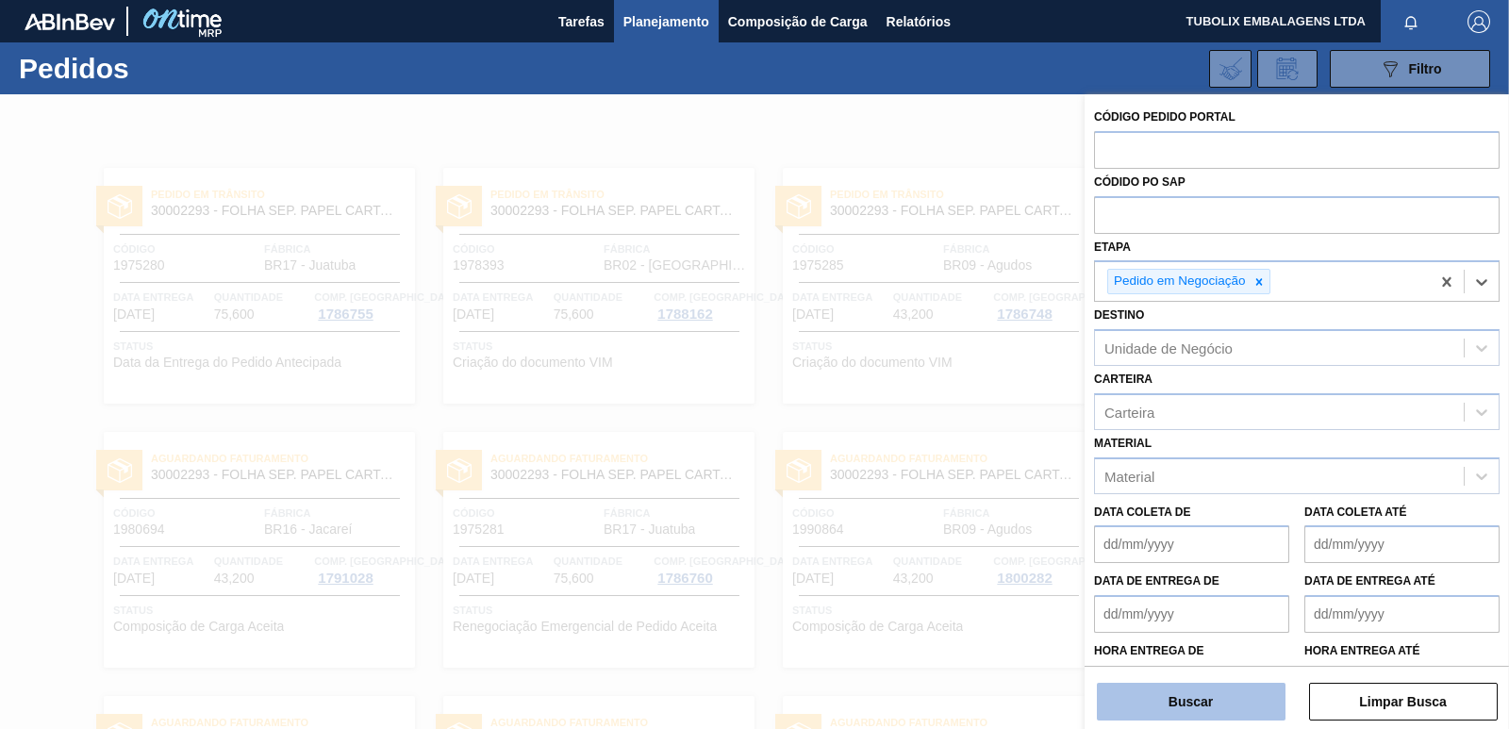
click at [1215, 709] on button "Buscar" at bounding box center [1191, 702] width 189 height 38
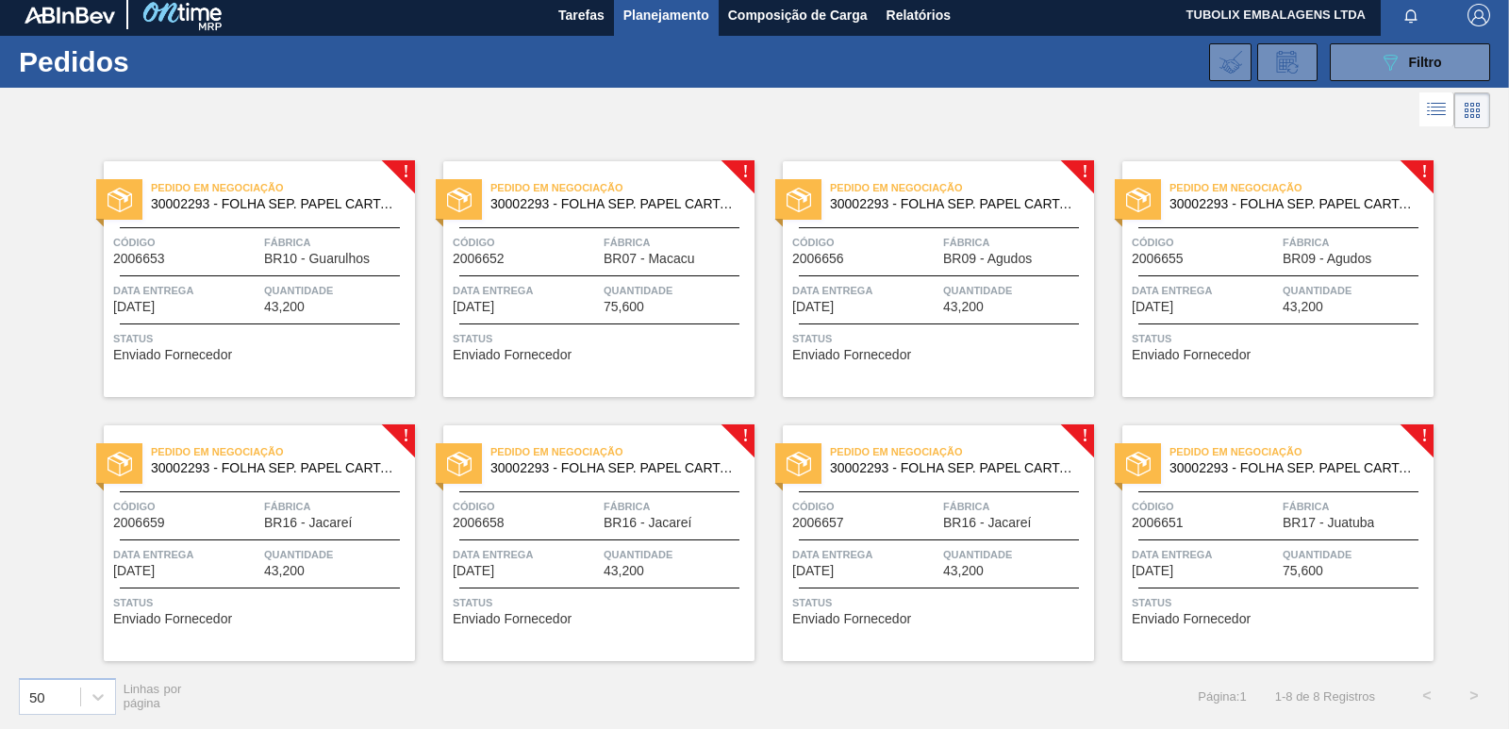
scroll to position [8, 0]
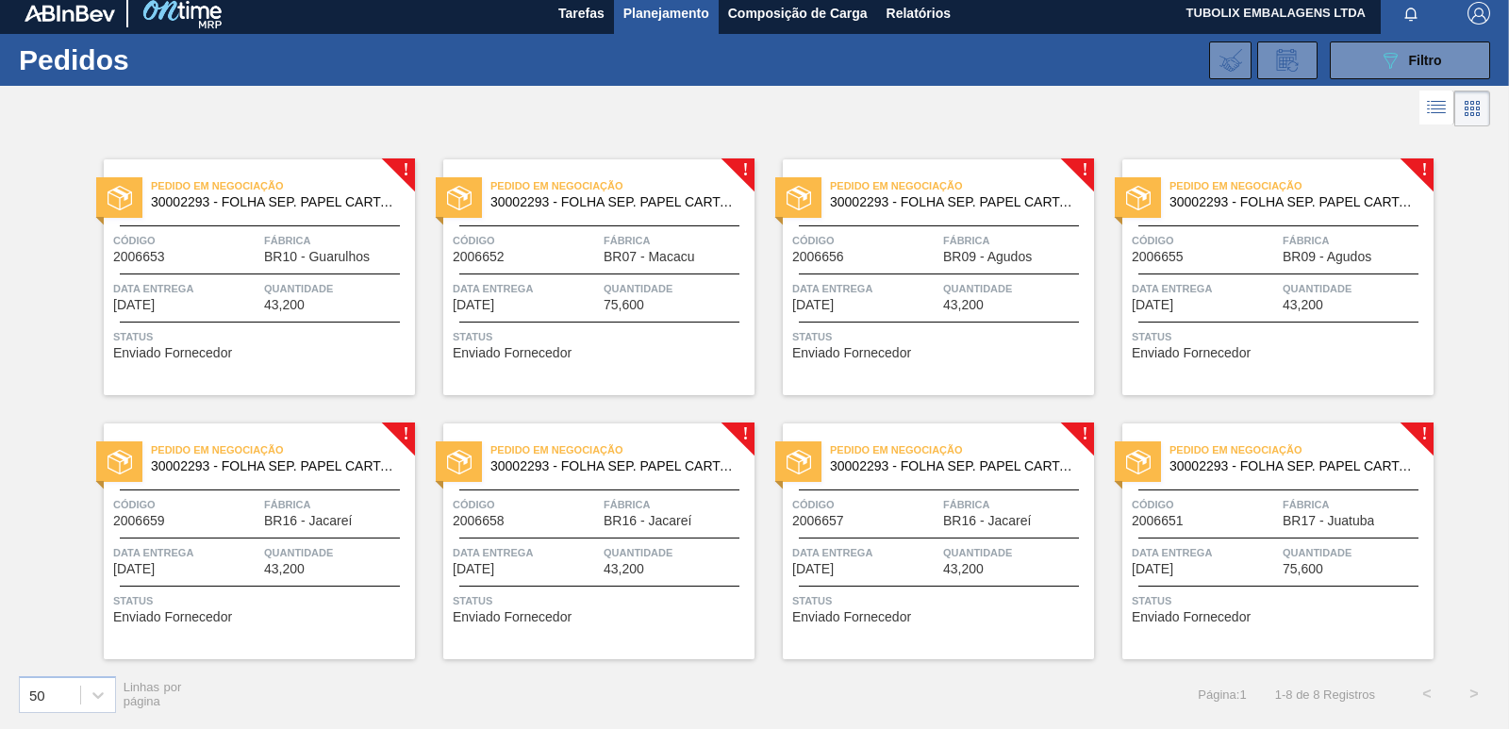
click at [1025, 242] on span "Fábrica" at bounding box center [1016, 240] width 146 height 19
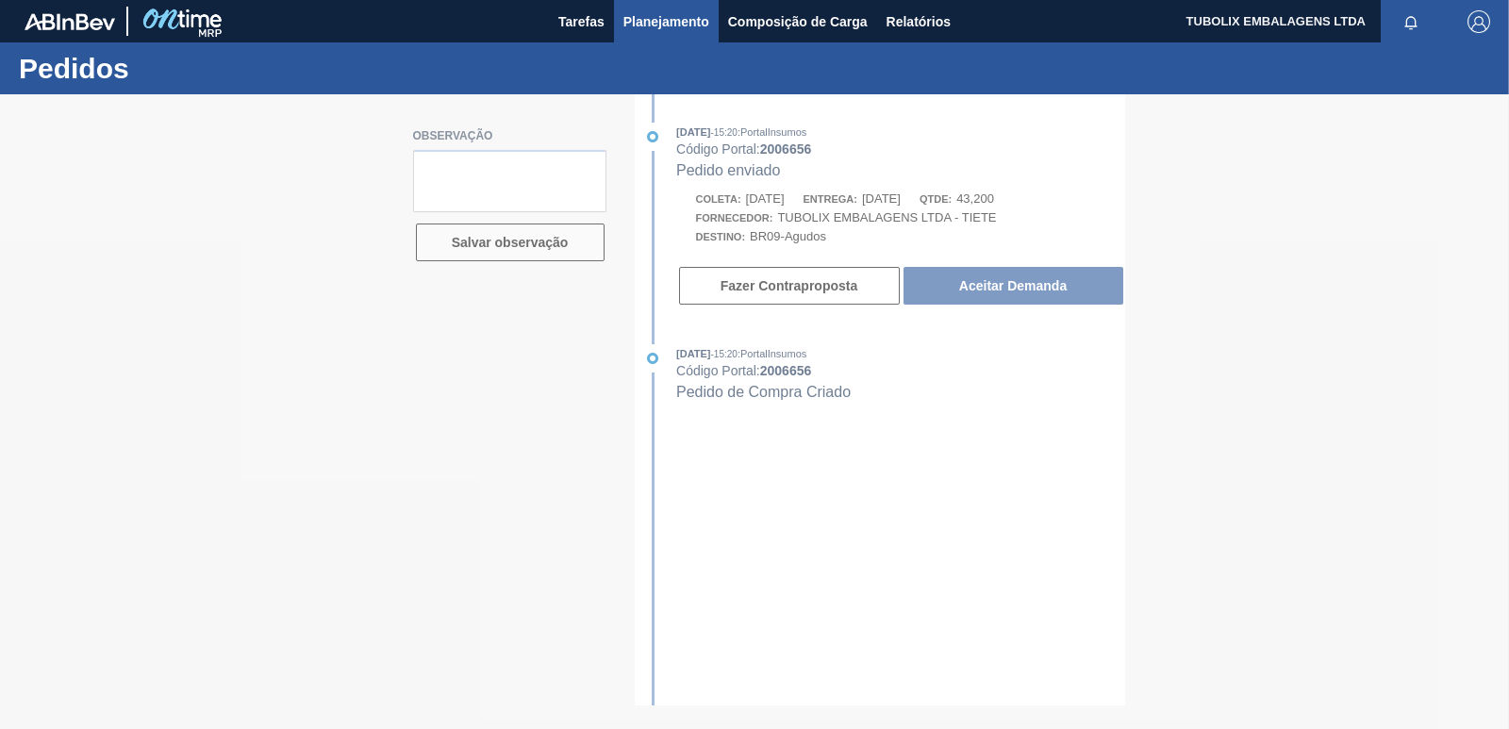
click at [681, 18] on span "Planejamento" at bounding box center [666, 21] width 86 height 23
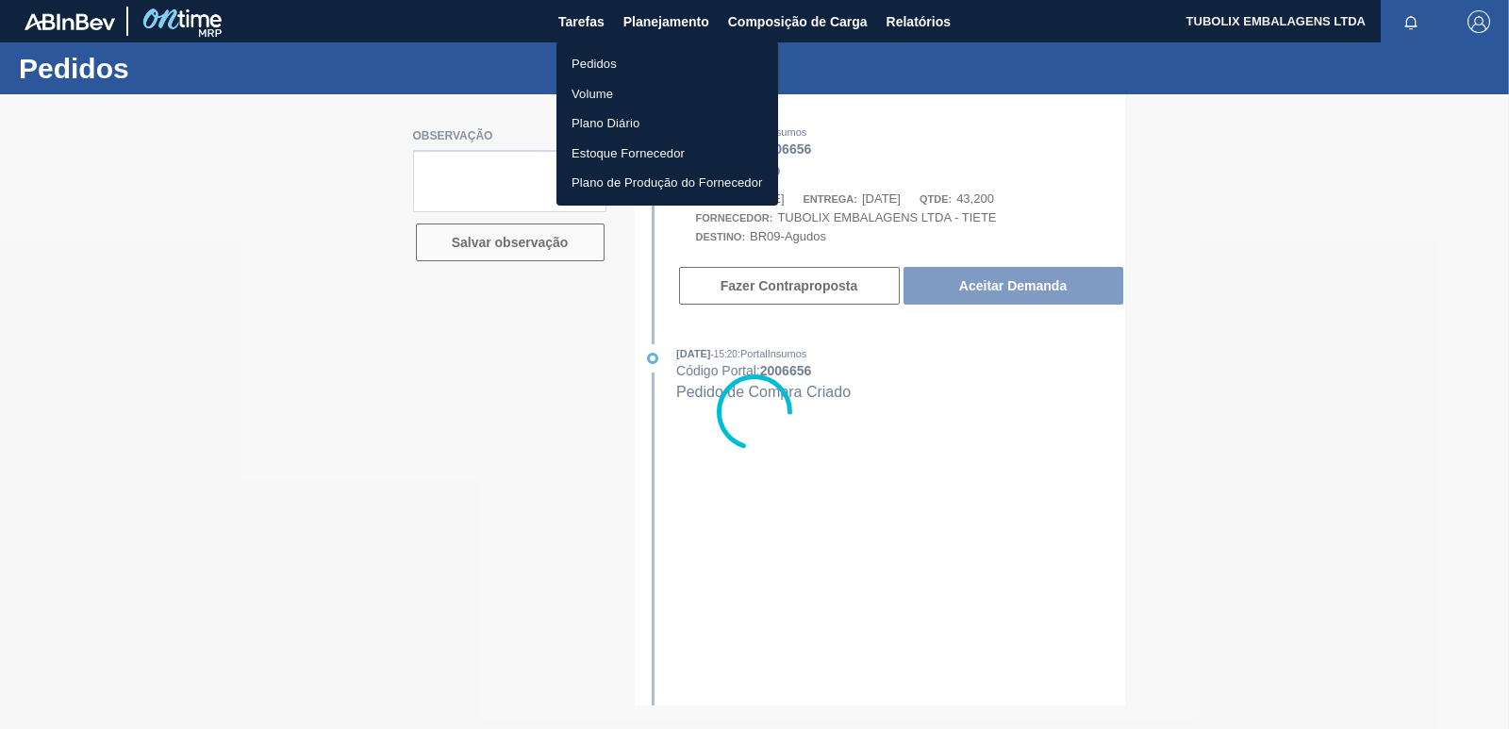
click at [608, 59] on li "Pedidos" at bounding box center [668, 64] width 222 height 30
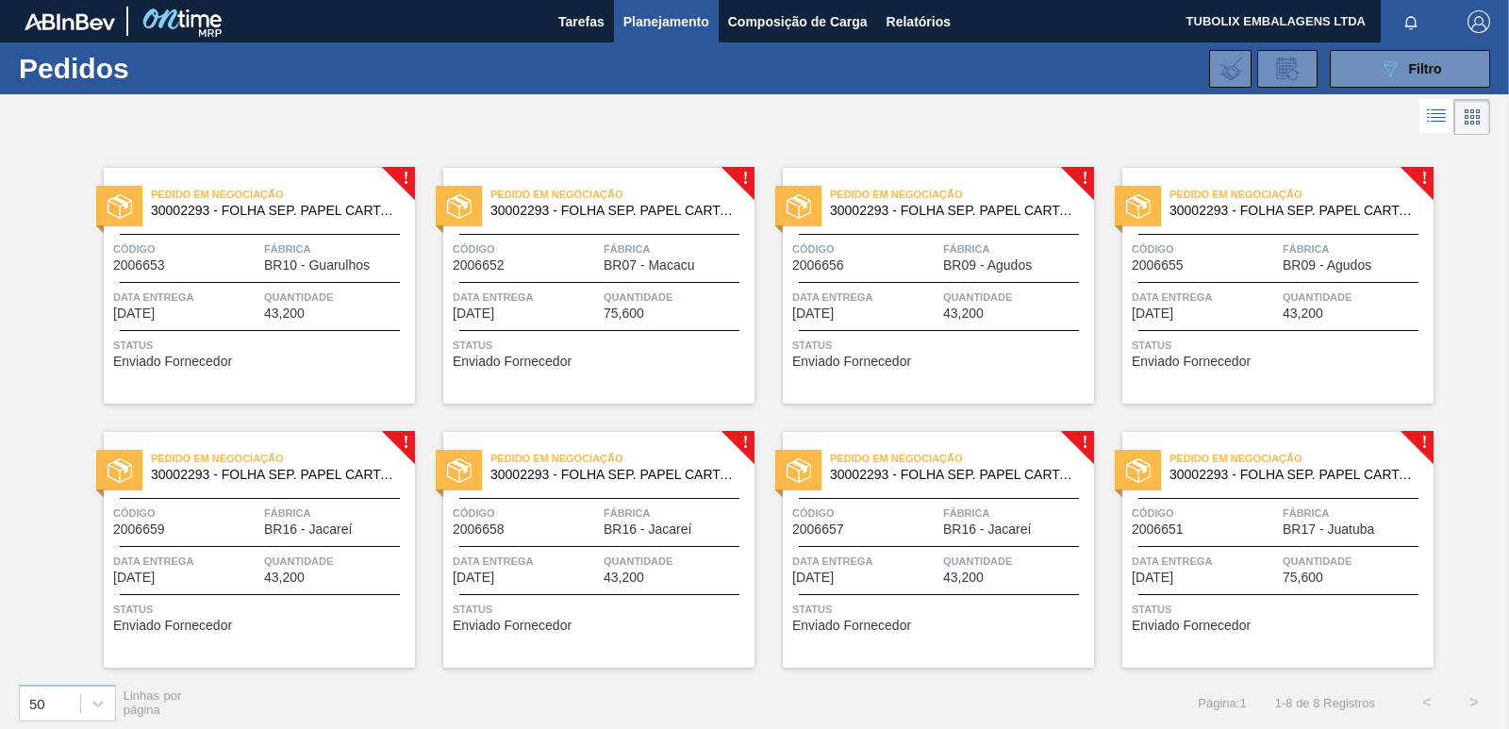
click at [260, 280] on div "Pedido em Negociação 30002293 - FOLHA SEP. PAPEL CARTAO 1200x1000M 350g Código …" at bounding box center [259, 286] width 311 height 236
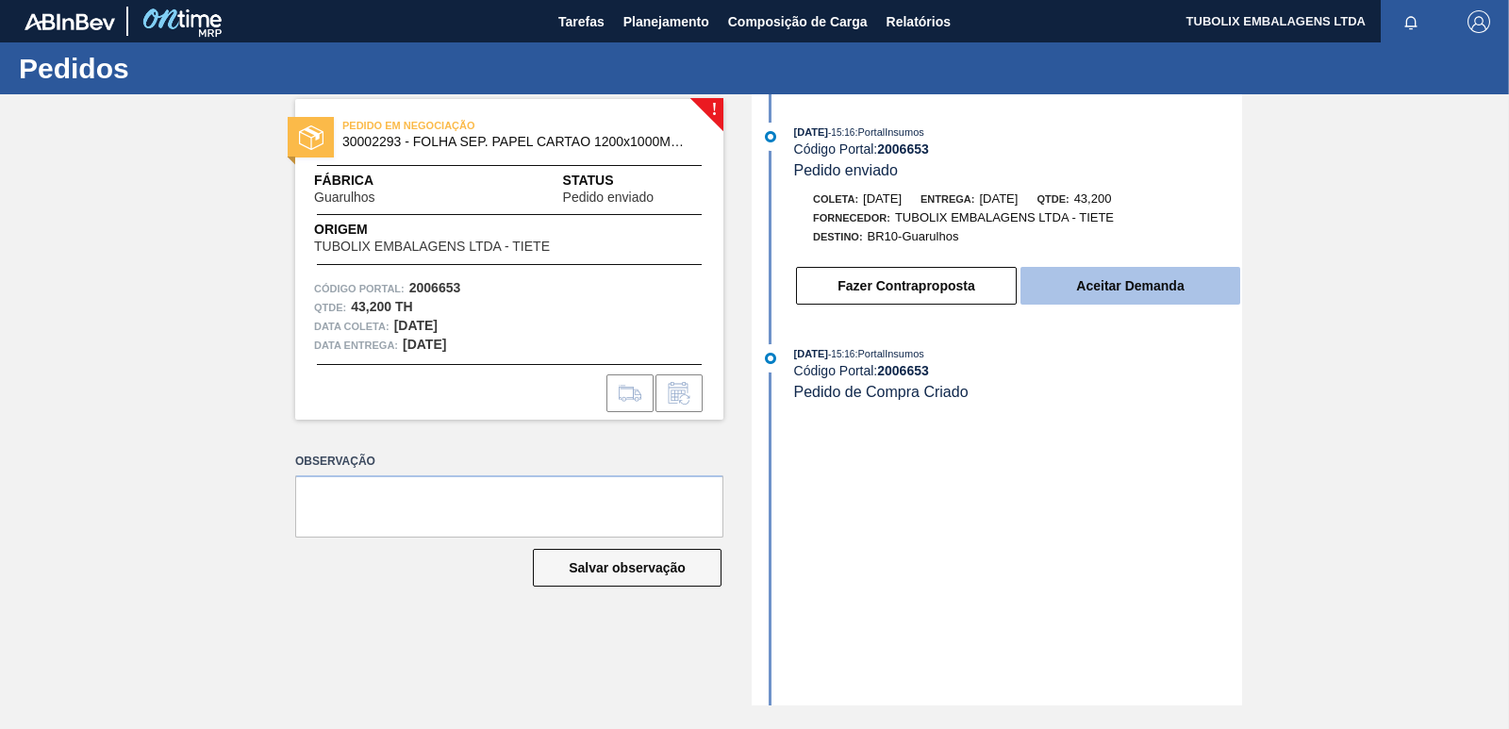
click at [1072, 283] on button "Aceitar Demanda" at bounding box center [1131, 286] width 220 height 38
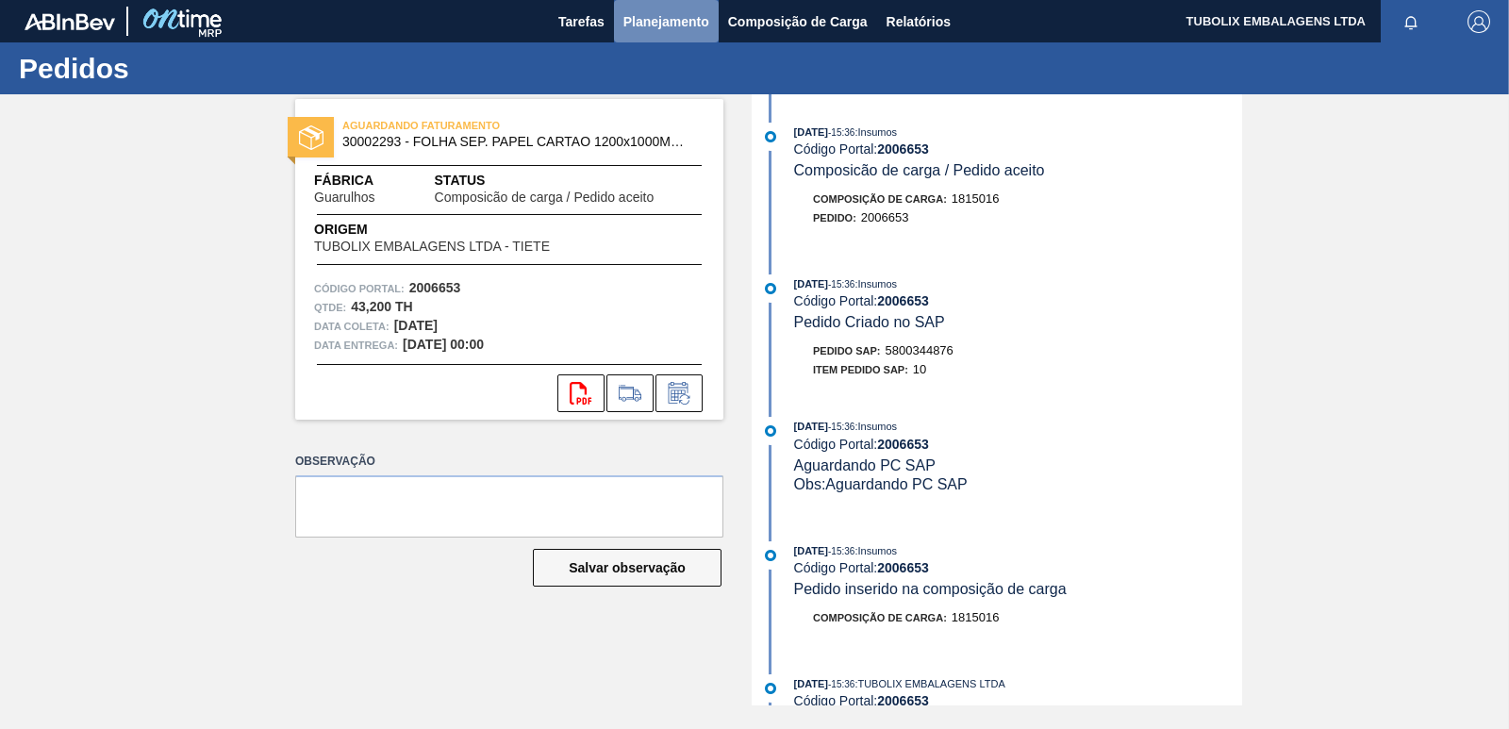
click at [656, 17] on span "Planejamento" at bounding box center [666, 21] width 86 height 23
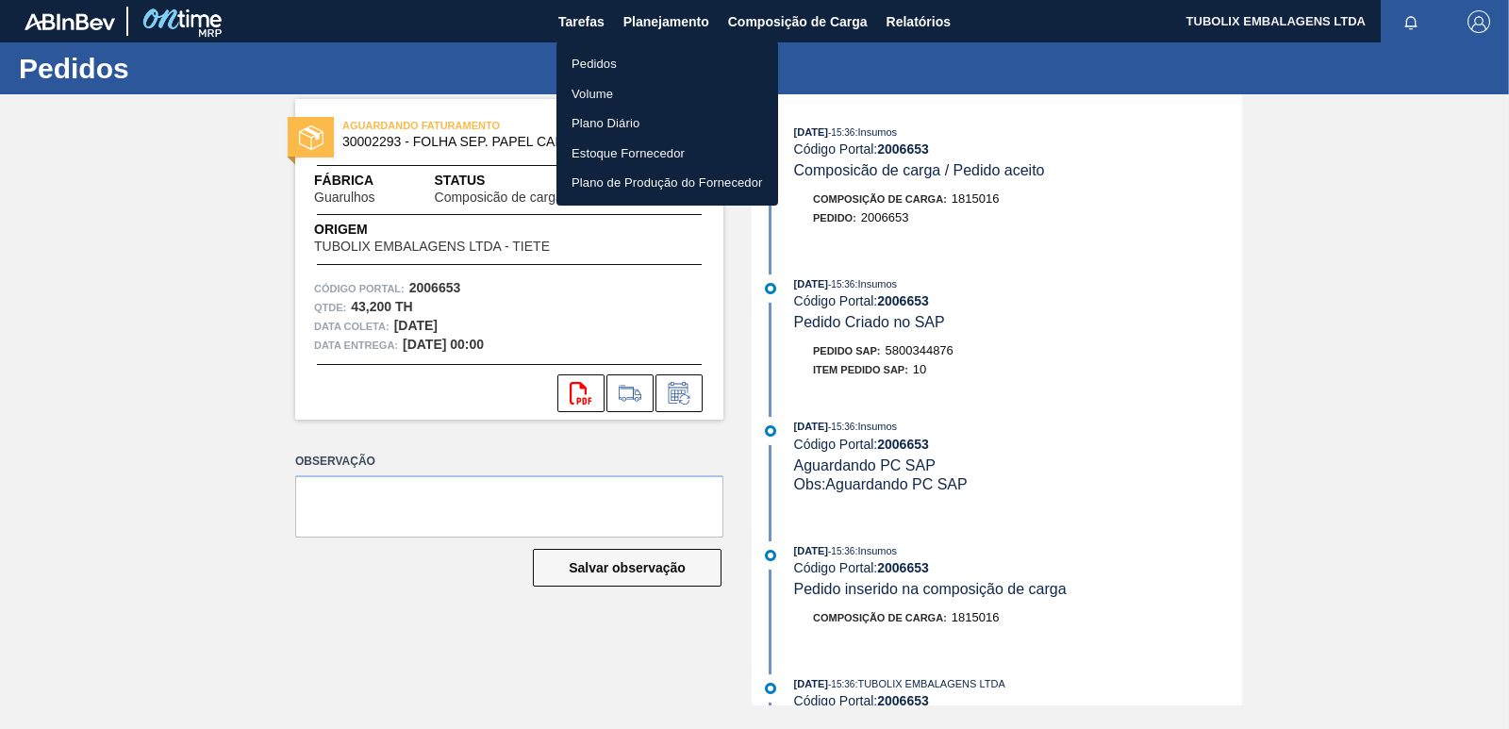
click at [589, 57] on li "Pedidos" at bounding box center [668, 64] width 222 height 30
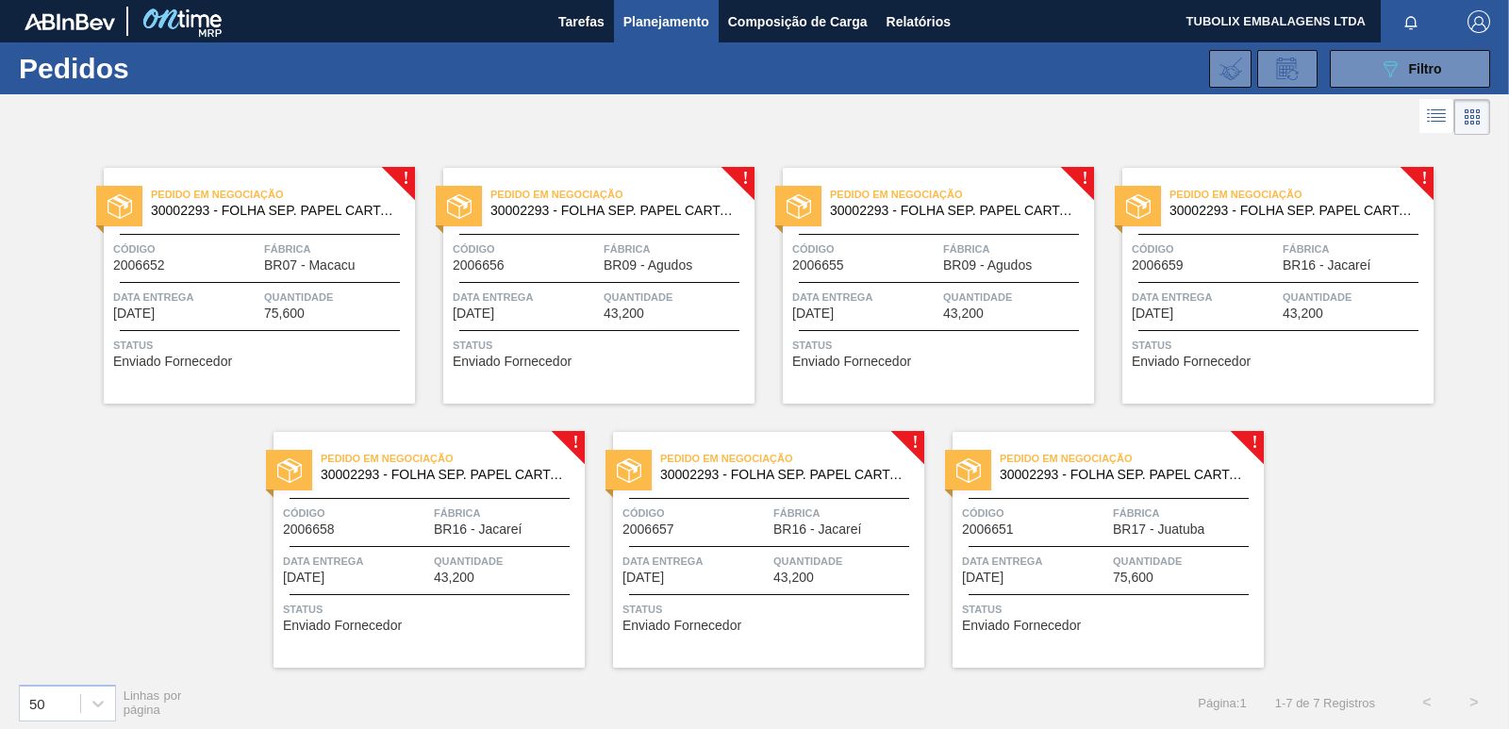
click at [371, 263] on div "Fábrica BR07 - Macacu" at bounding box center [337, 256] width 146 height 33
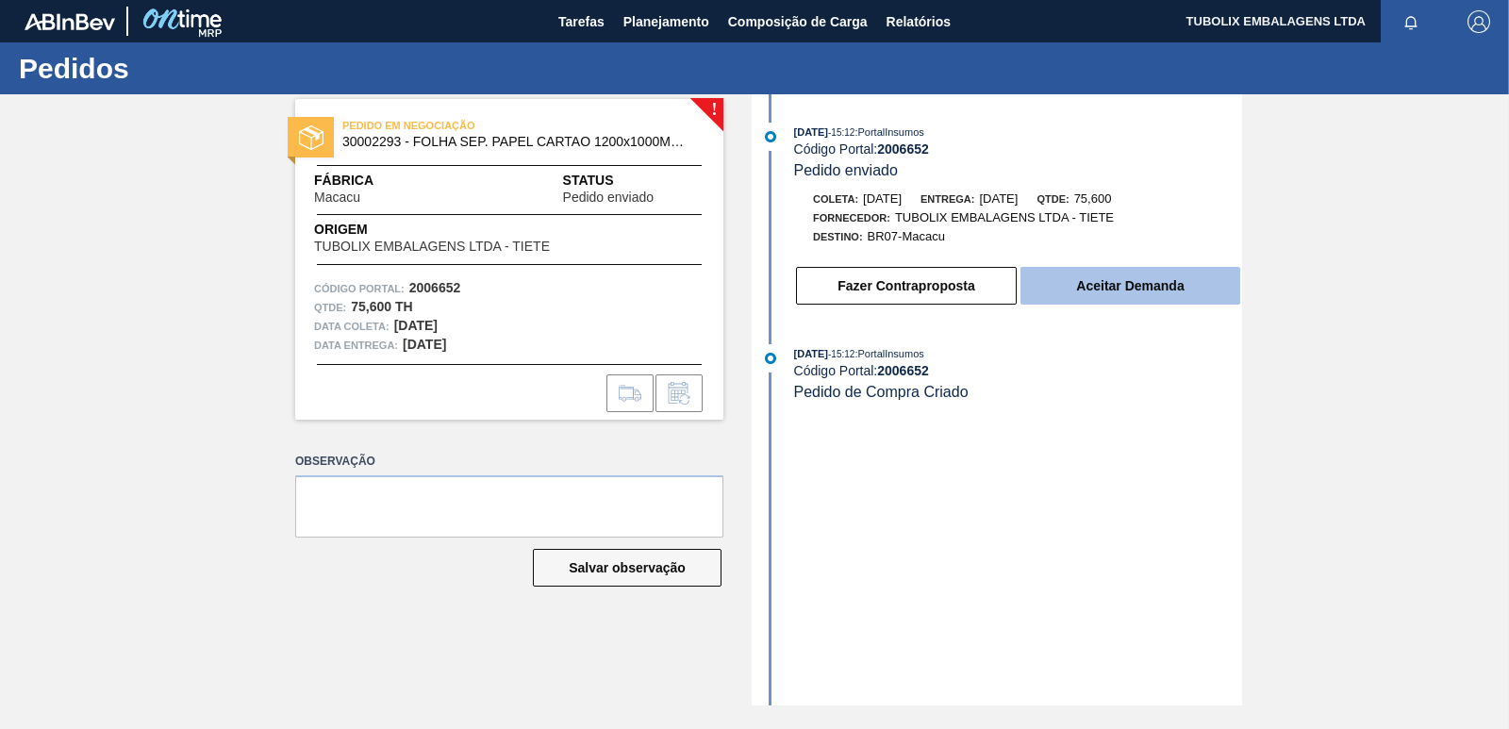
click at [1105, 279] on button "Aceitar Demanda" at bounding box center [1131, 286] width 220 height 38
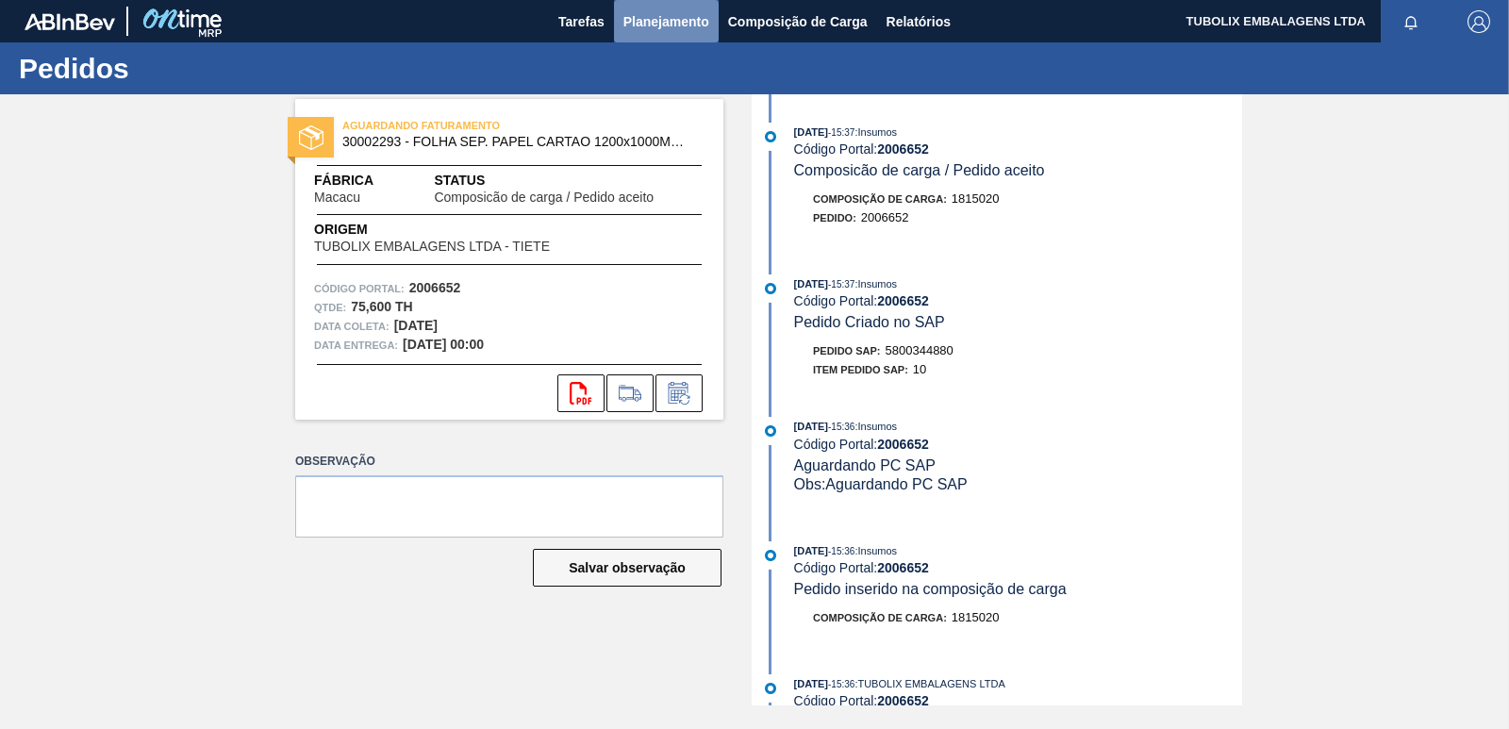
click at [653, 22] on span "Planejamento" at bounding box center [666, 21] width 86 height 23
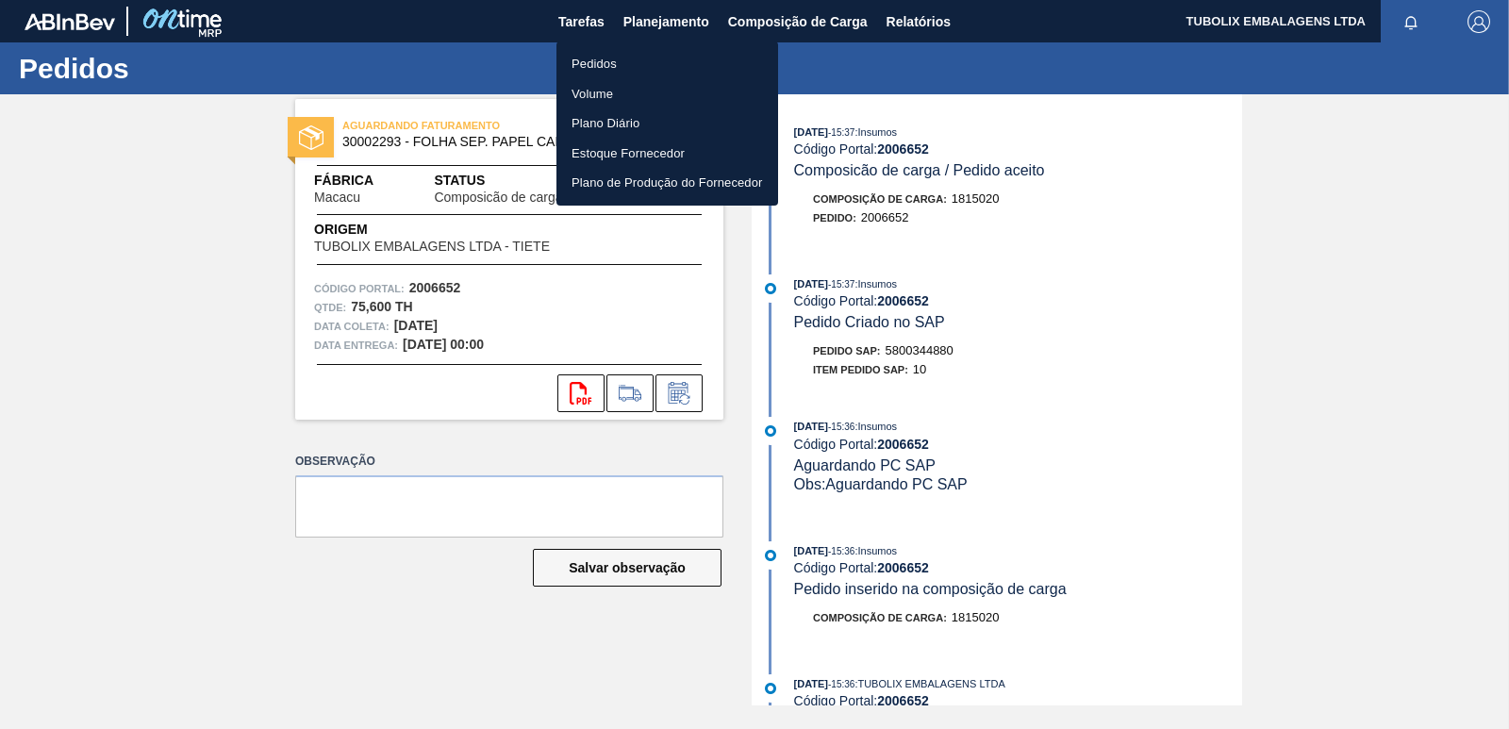
click at [574, 61] on li "Pedidos" at bounding box center [668, 64] width 222 height 30
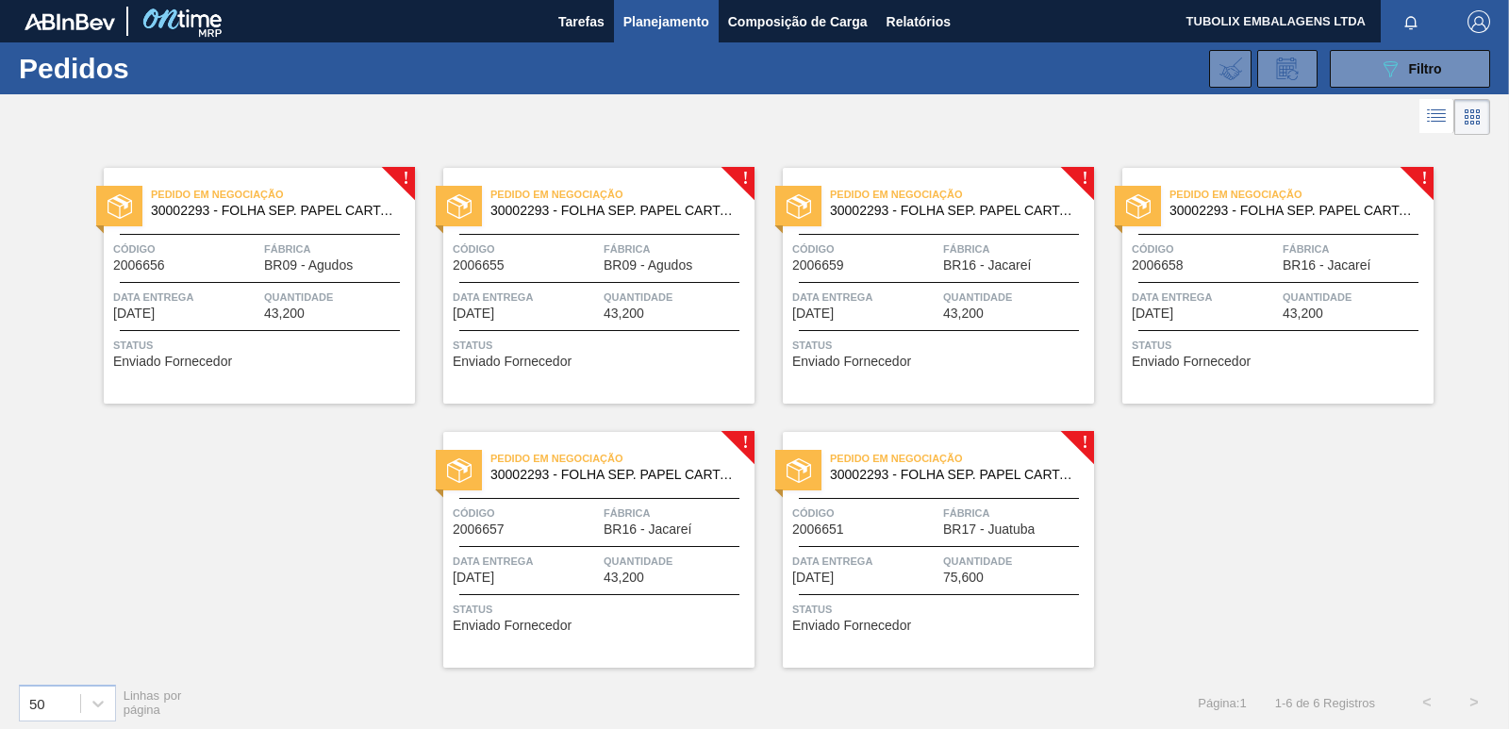
click at [292, 264] on span "BR09 - Agudos" at bounding box center [308, 265] width 89 height 14
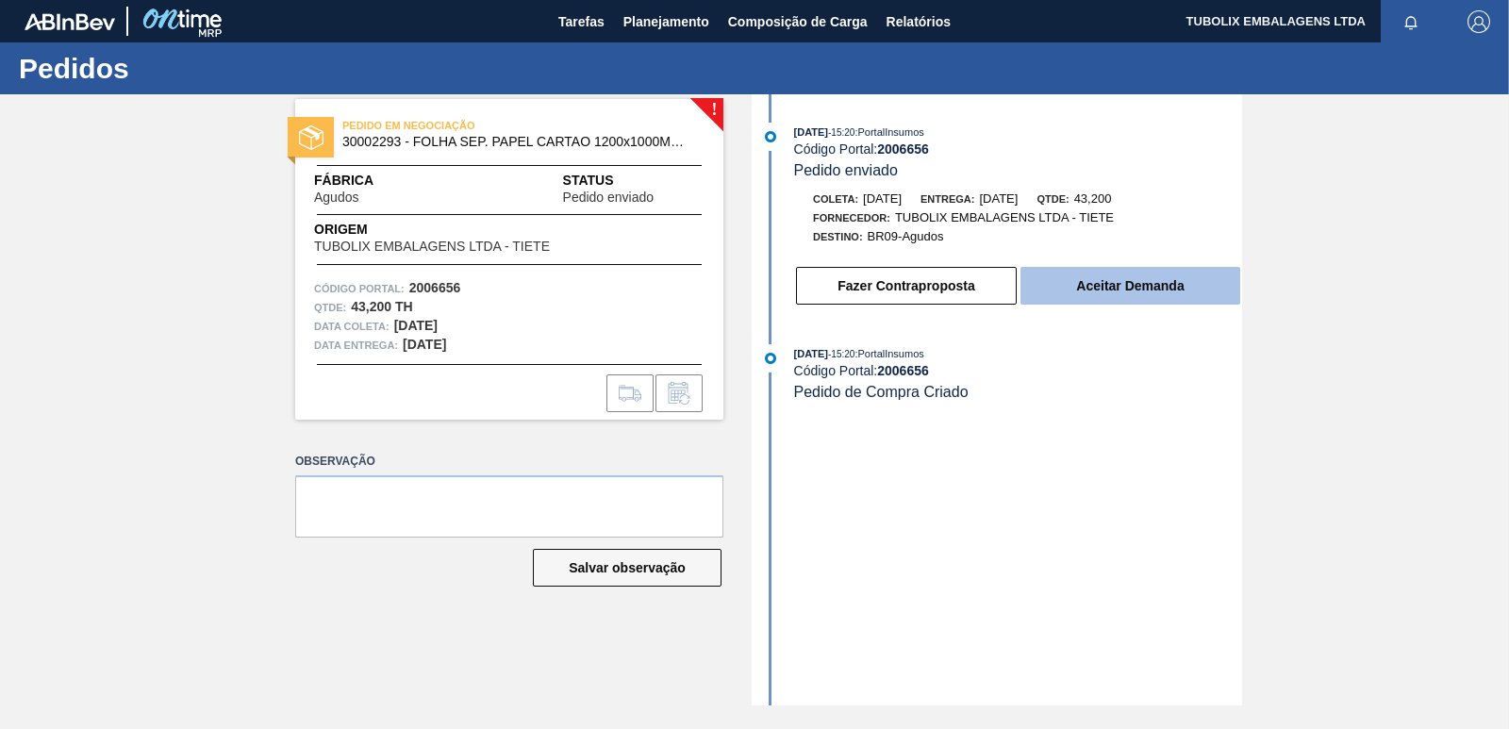
click at [1118, 295] on button "Aceitar Demanda" at bounding box center [1131, 286] width 220 height 38
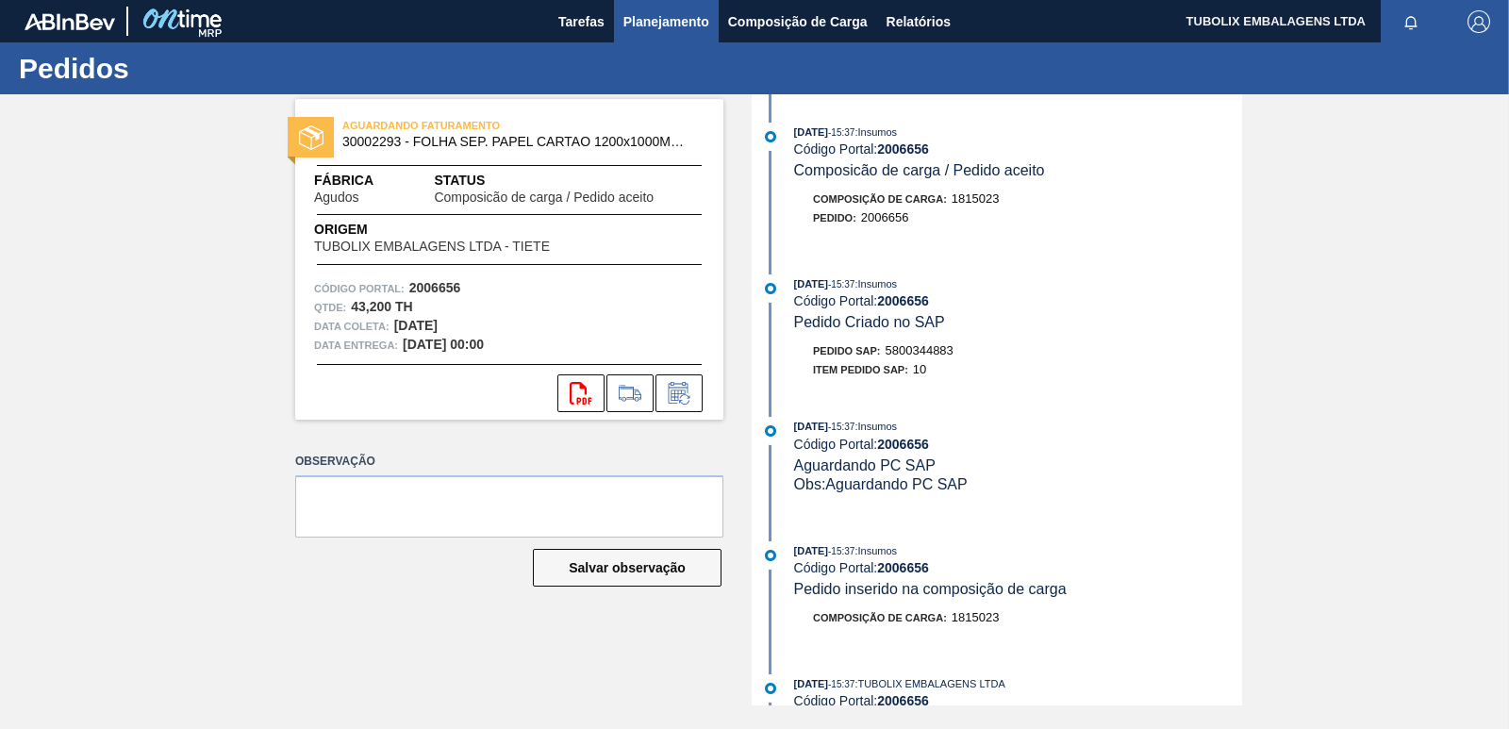
click at [664, 17] on span "Planejamento" at bounding box center [666, 21] width 86 height 23
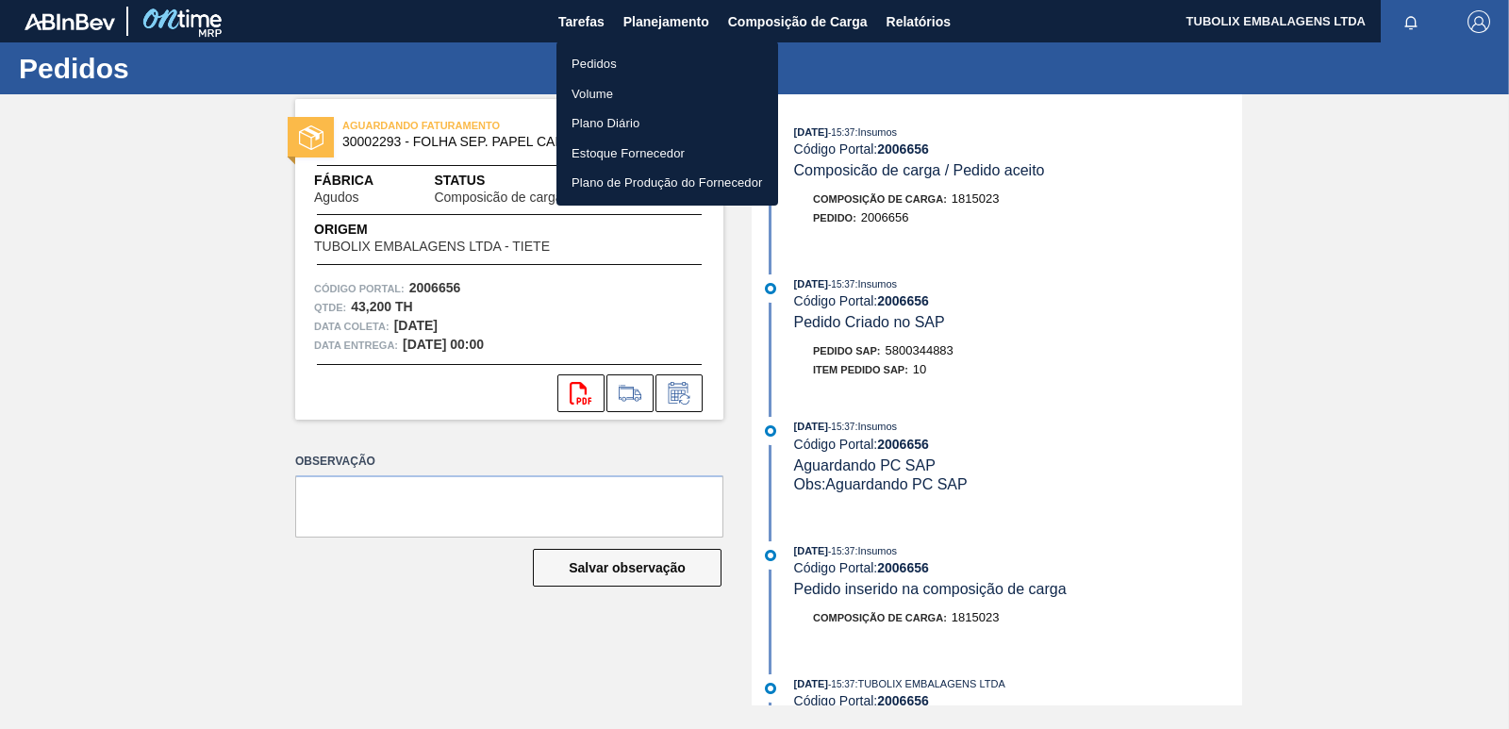
click at [603, 58] on li "Pedidos" at bounding box center [668, 64] width 222 height 30
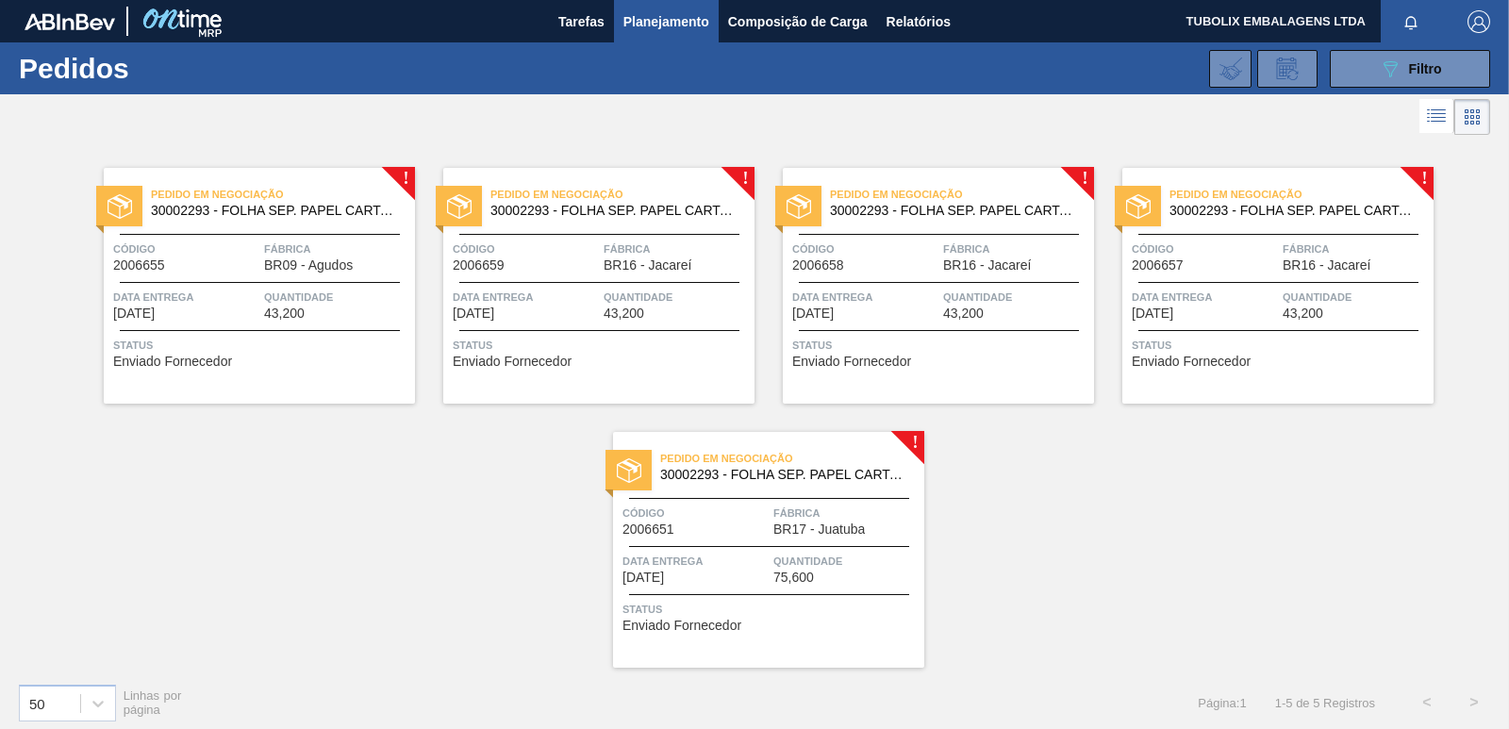
click at [234, 265] on div "Código 2006655" at bounding box center [186, 256] width 146 height 33
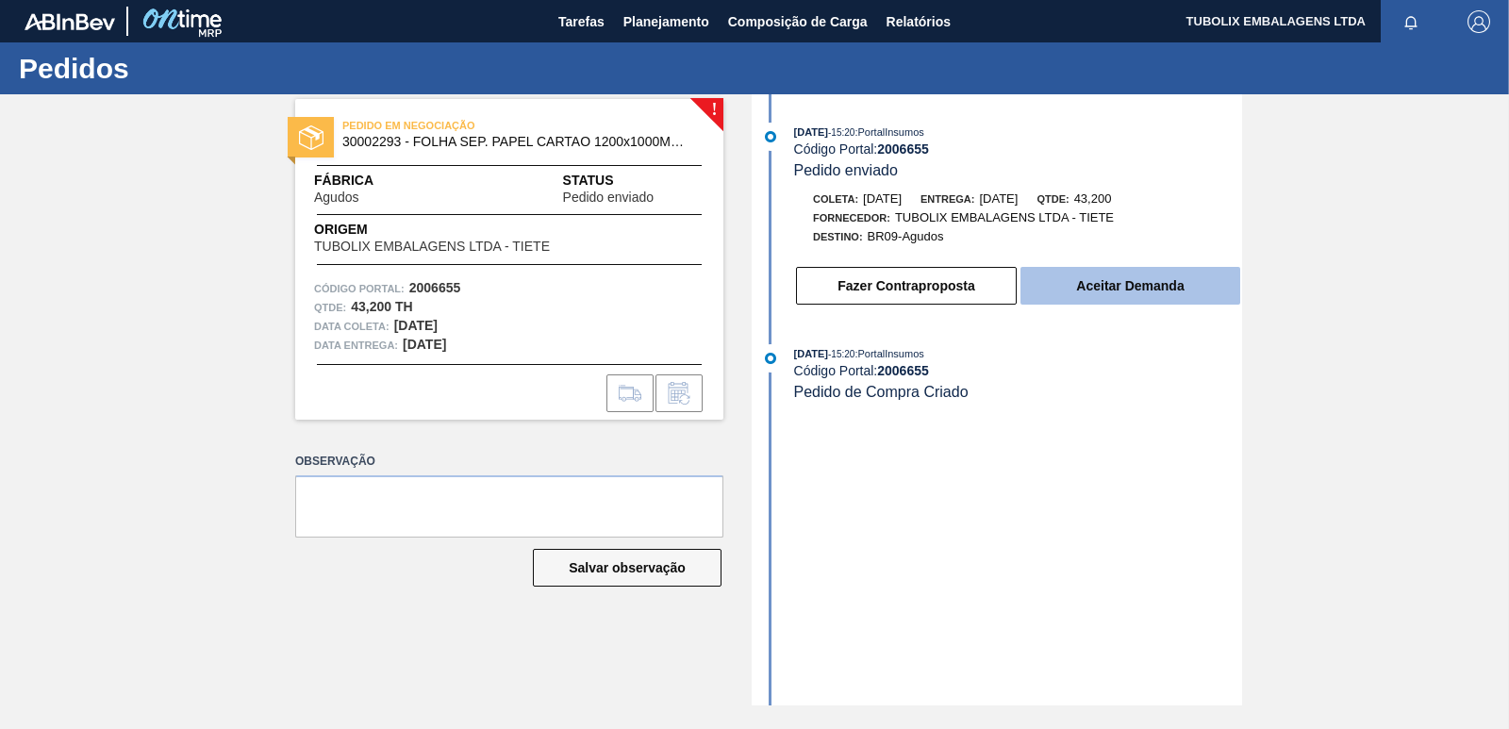
click at [1087, 290] on button "Aceitar Demanda" at bounding box center [1131, 286] width 220 height 38
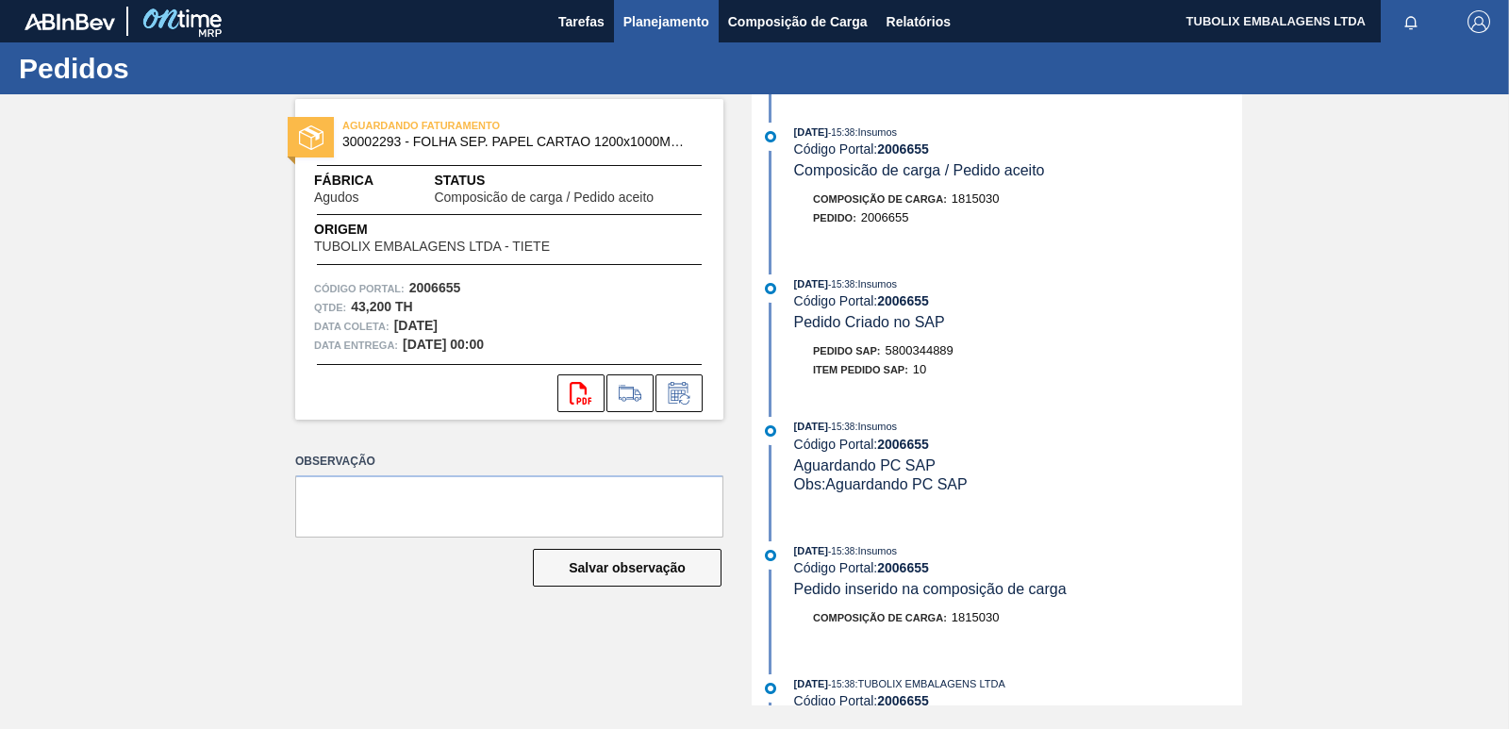
click at [658, 16] on span "Planejamento" at bounding box center [666, 21] width 86 height 23
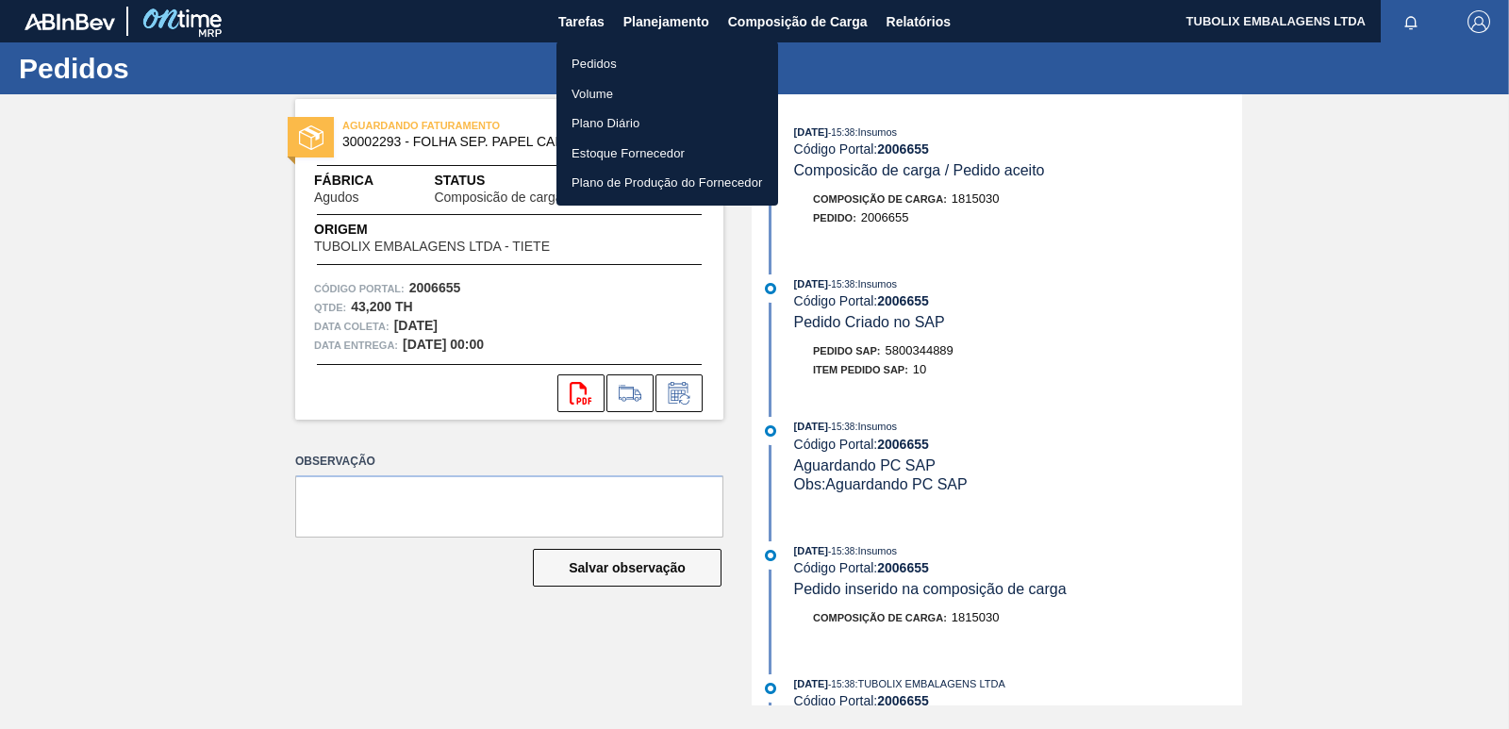
click at [589, 65] on li "Pedidos" at bounding box center [668, 64] width 222 height 30
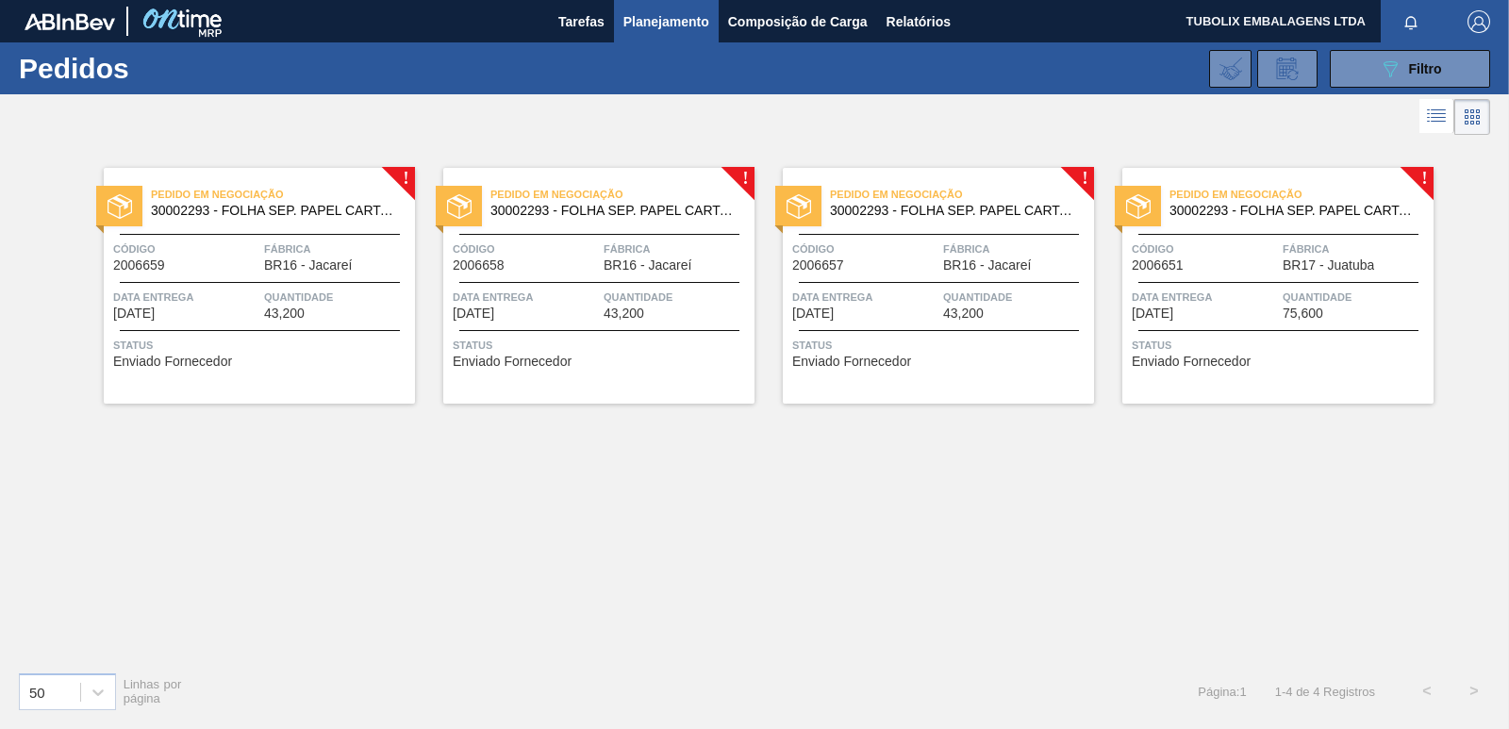
click at [361, 264] on div "Fábrica BR16 - Jacareí" at bounding box center [337, 256] width 146 height 33
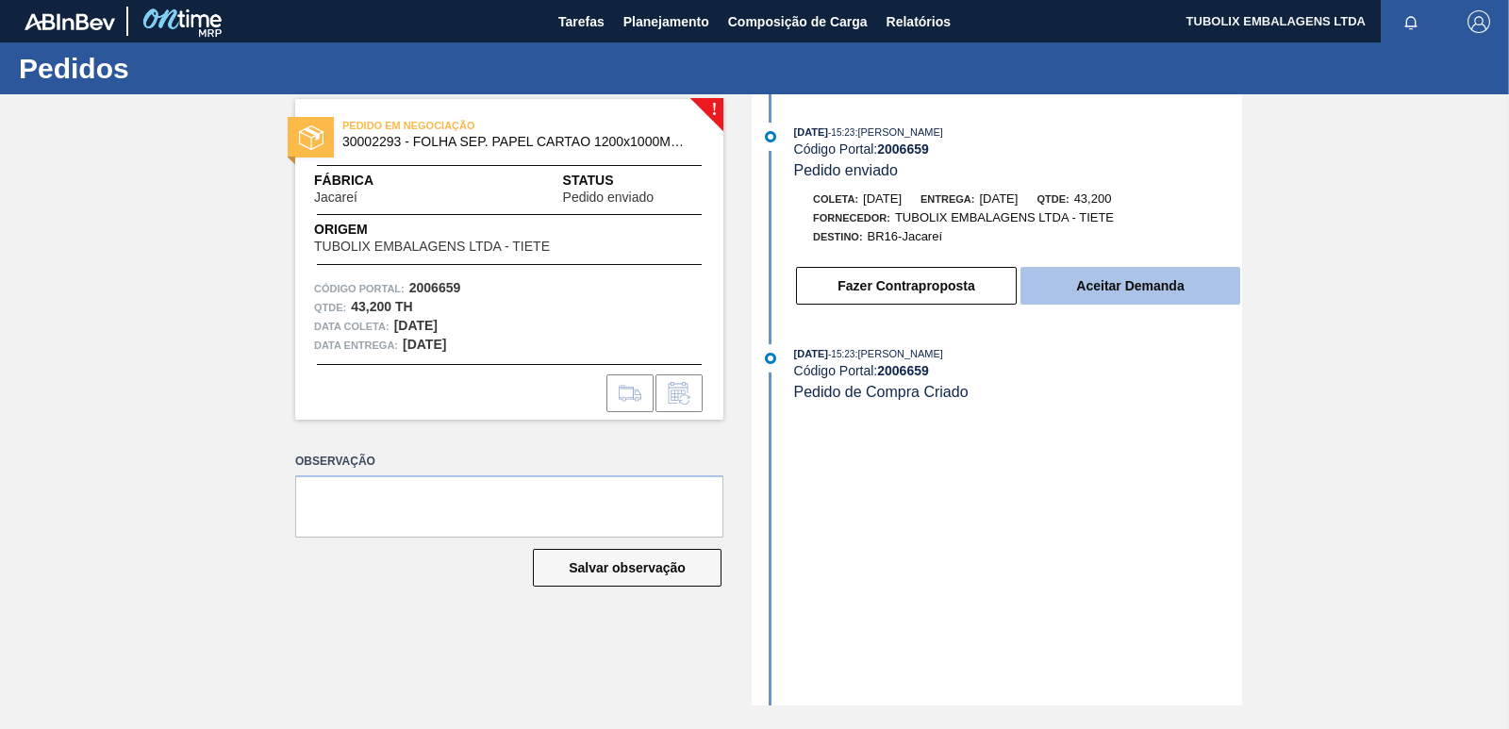
click at [1119, 291] on button "Aceitar Demanda" at bounding box center [1131, 286] width 220 height 38
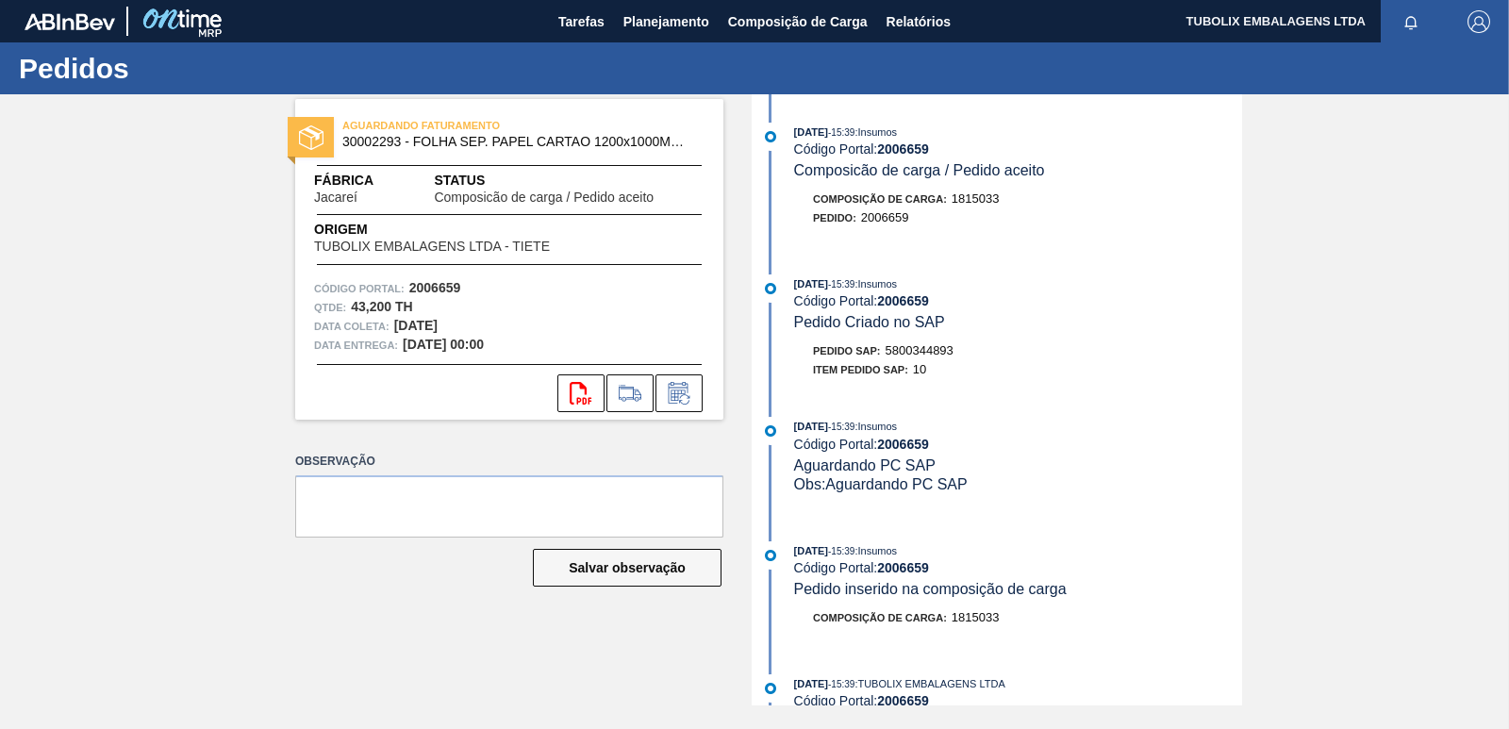
drag, startPoint x: 668, startPoint y: 11, endPoint x: 650, endPoint y: 74, distance: 64.8
click at [665, 11] on span "Planejamento" at bounding box center [666, 21] width 86 height 23
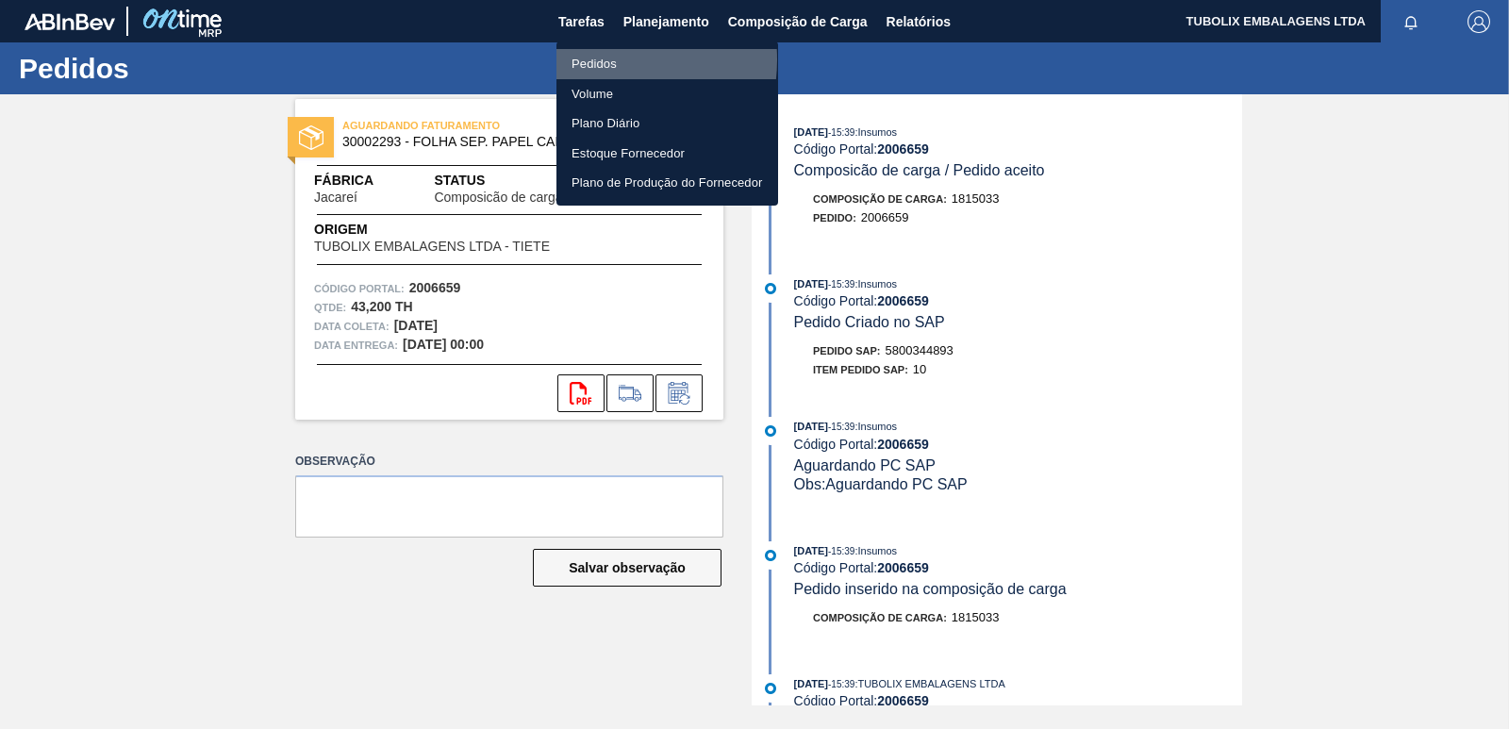
click at [595, 59] on li "Pedidos" at bounding box center [668, 64] width 222 height 30
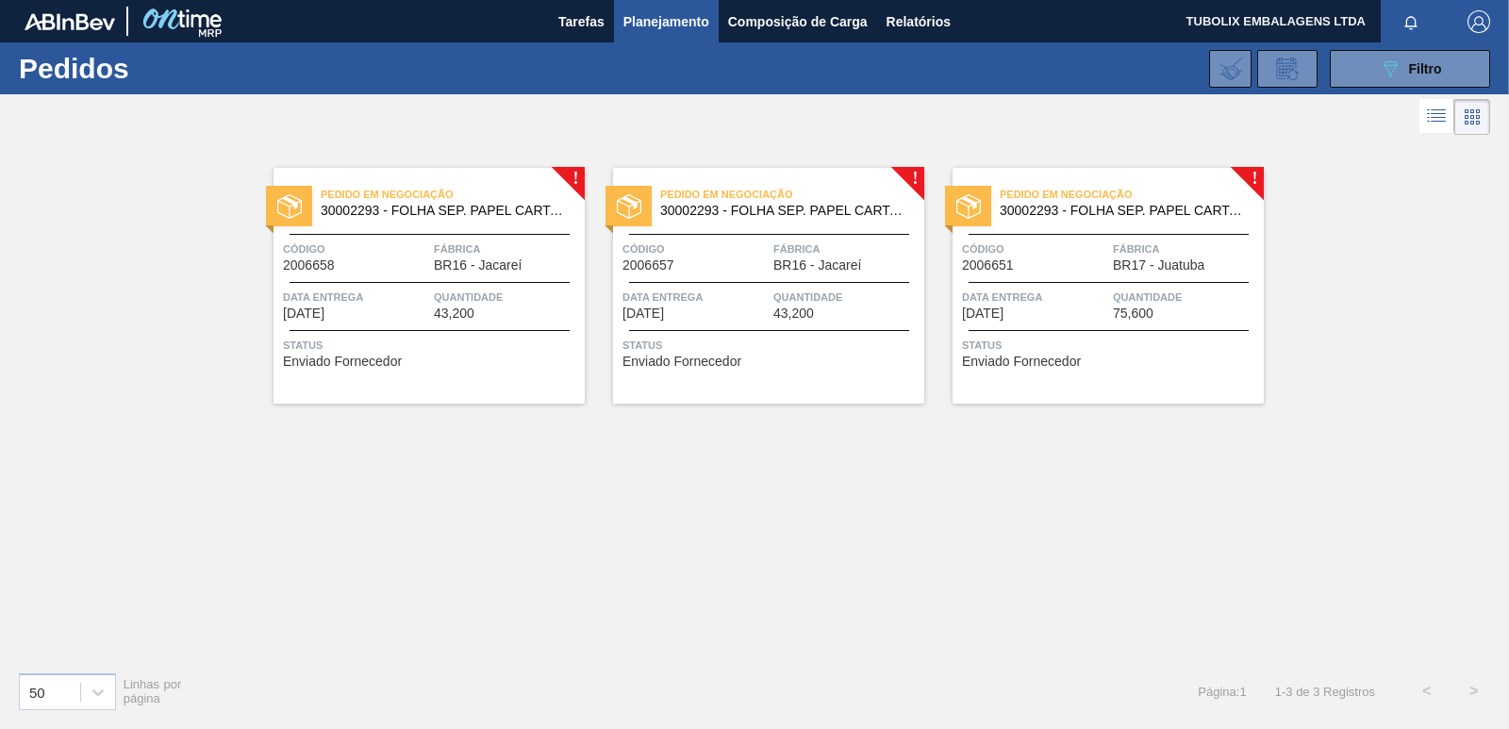
click at [490, 266] on span "BR16 - Jacareí" at bounding box center [478, 265] width 88 height 14
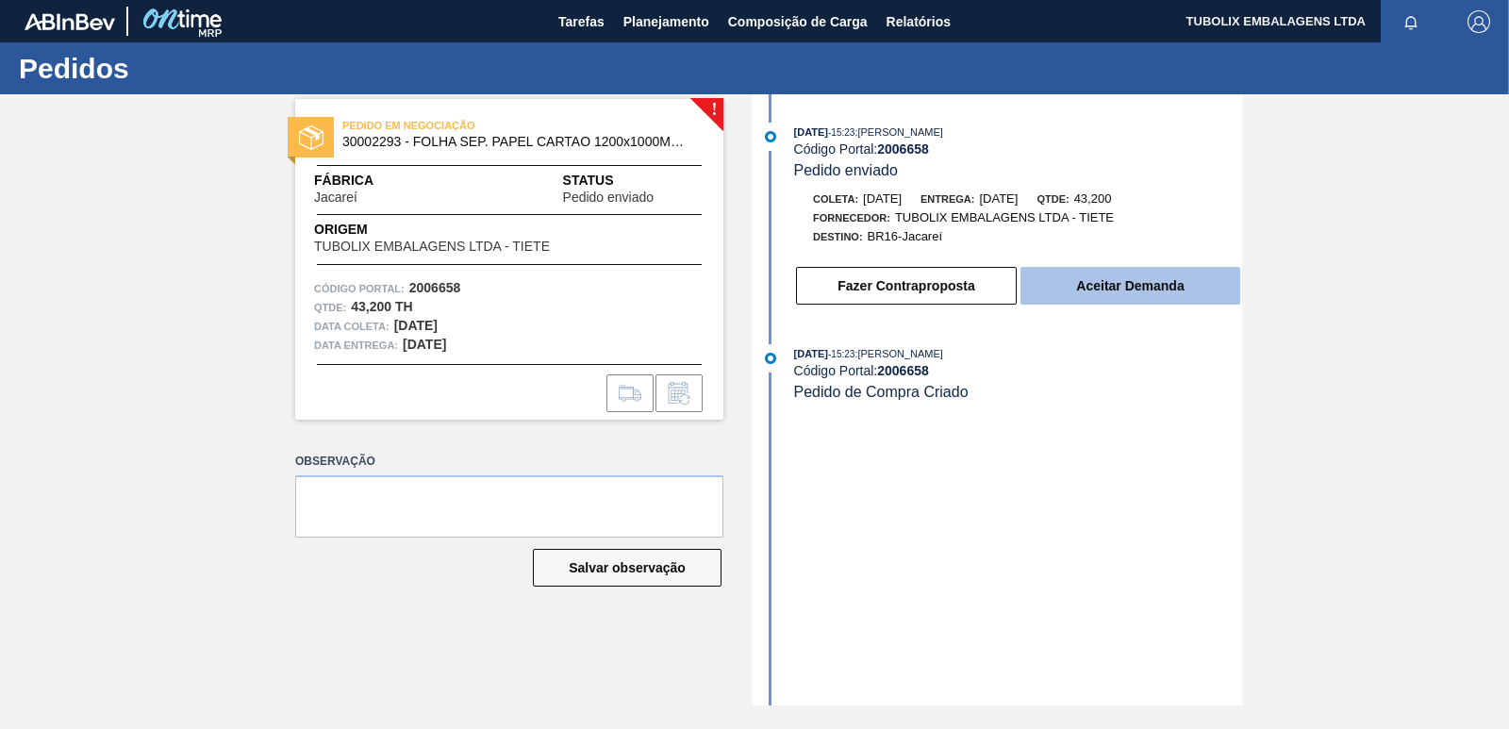
click at [1091, 289] on button "Aceitar Demanda" at bounding box center [1131, 286] width 220 height 38
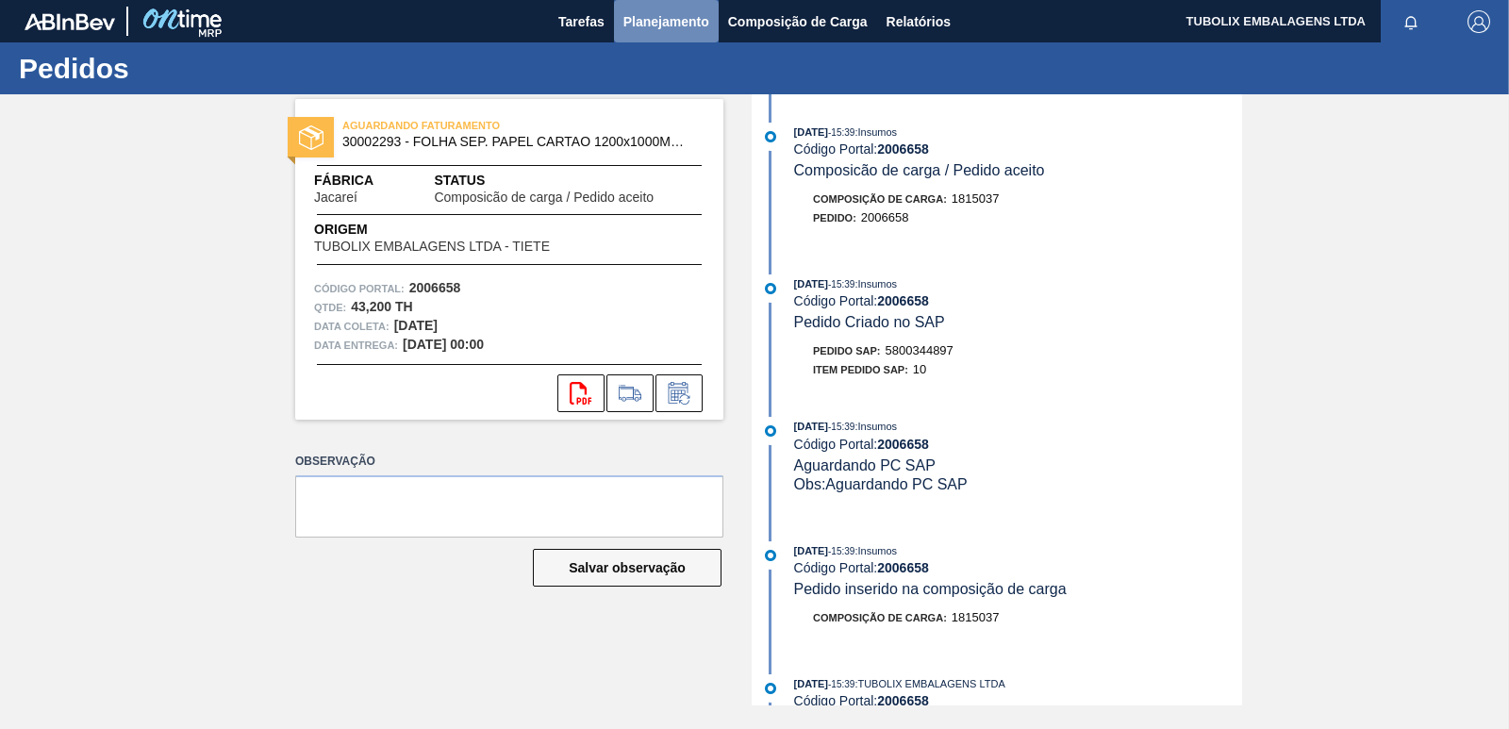
click at [648, 13] on span "Planejamento" at bounding box center [666, 21] width 86 height 23
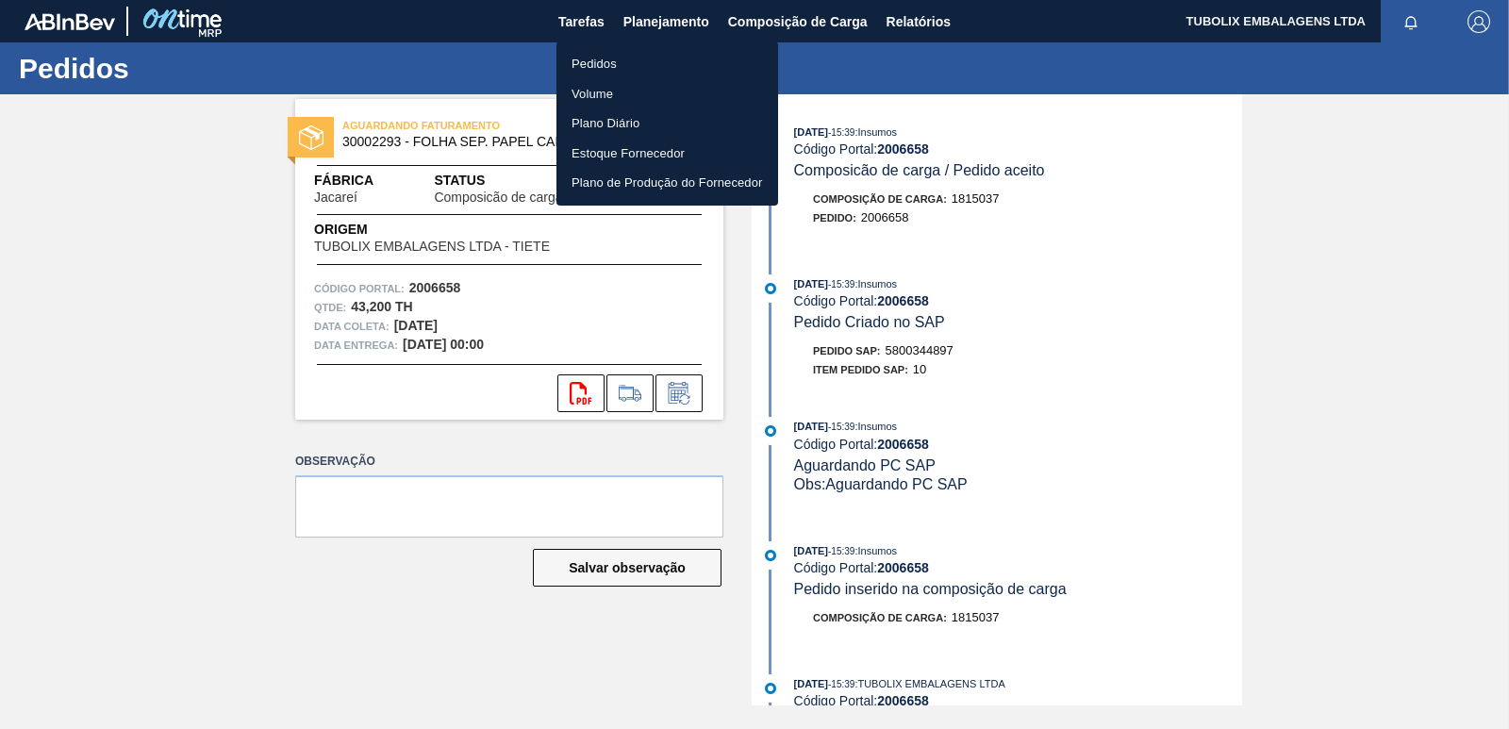
click at [605, 59] on li "Pedidos" at bounding box center [668, 64] width 222 height 30
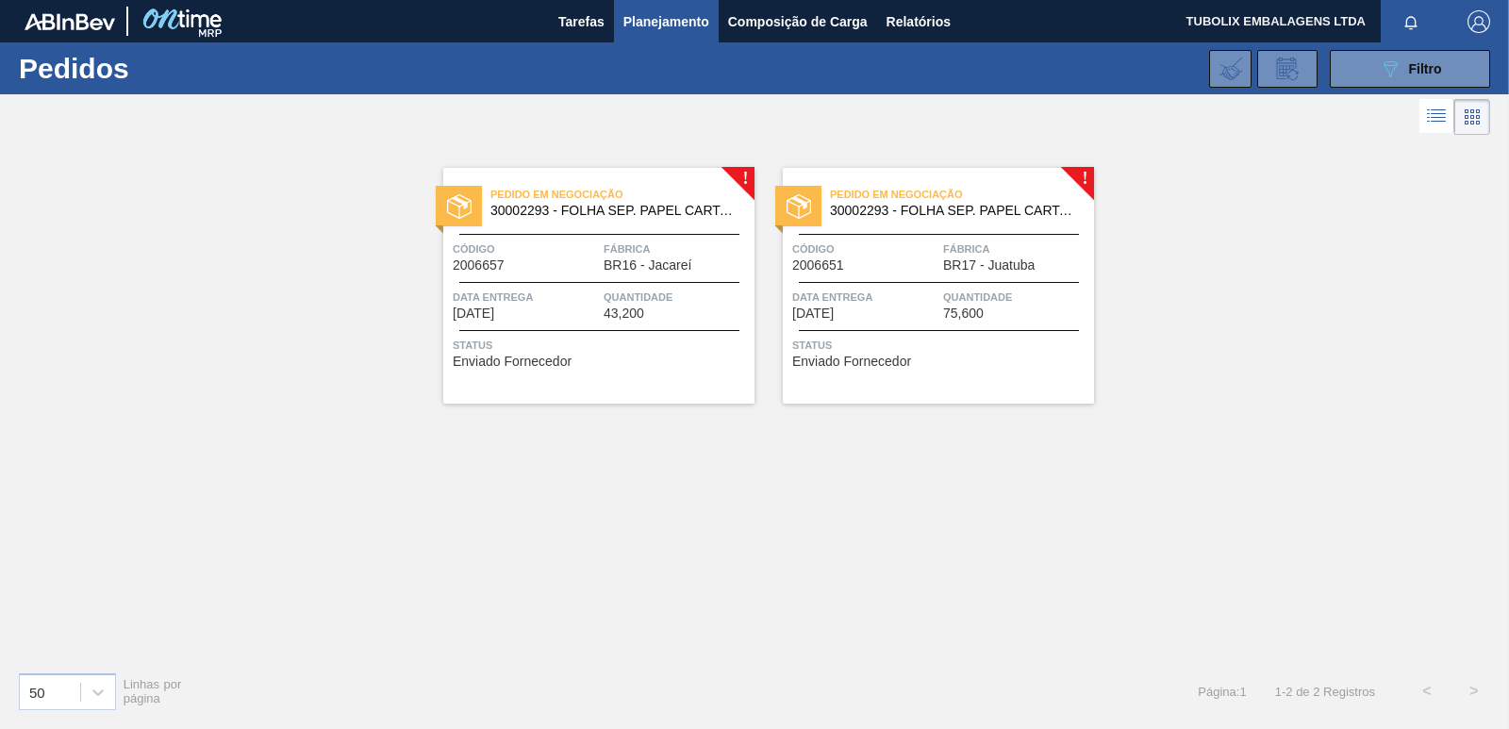
click at [593, 230] on div "Pedido em Negociação 30002293 - FOLHA SEP. PAPEL CARTAO 1200x1000M 350g Código …" at bounding box center [598, 286] width 311 height 236
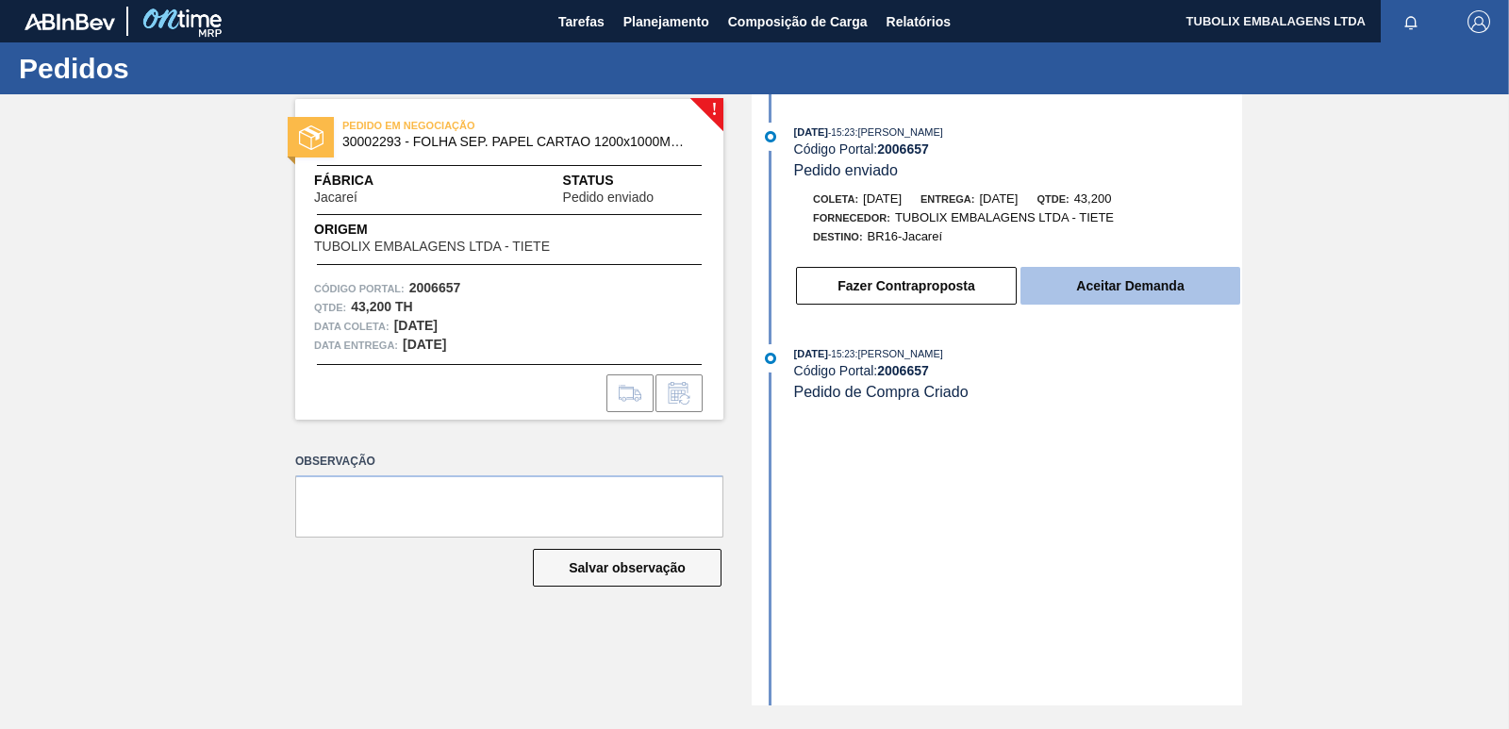
click at [1121, 295] on button "Aceitar Demanda" at bounding box center [1131, 286] width 220 height 38
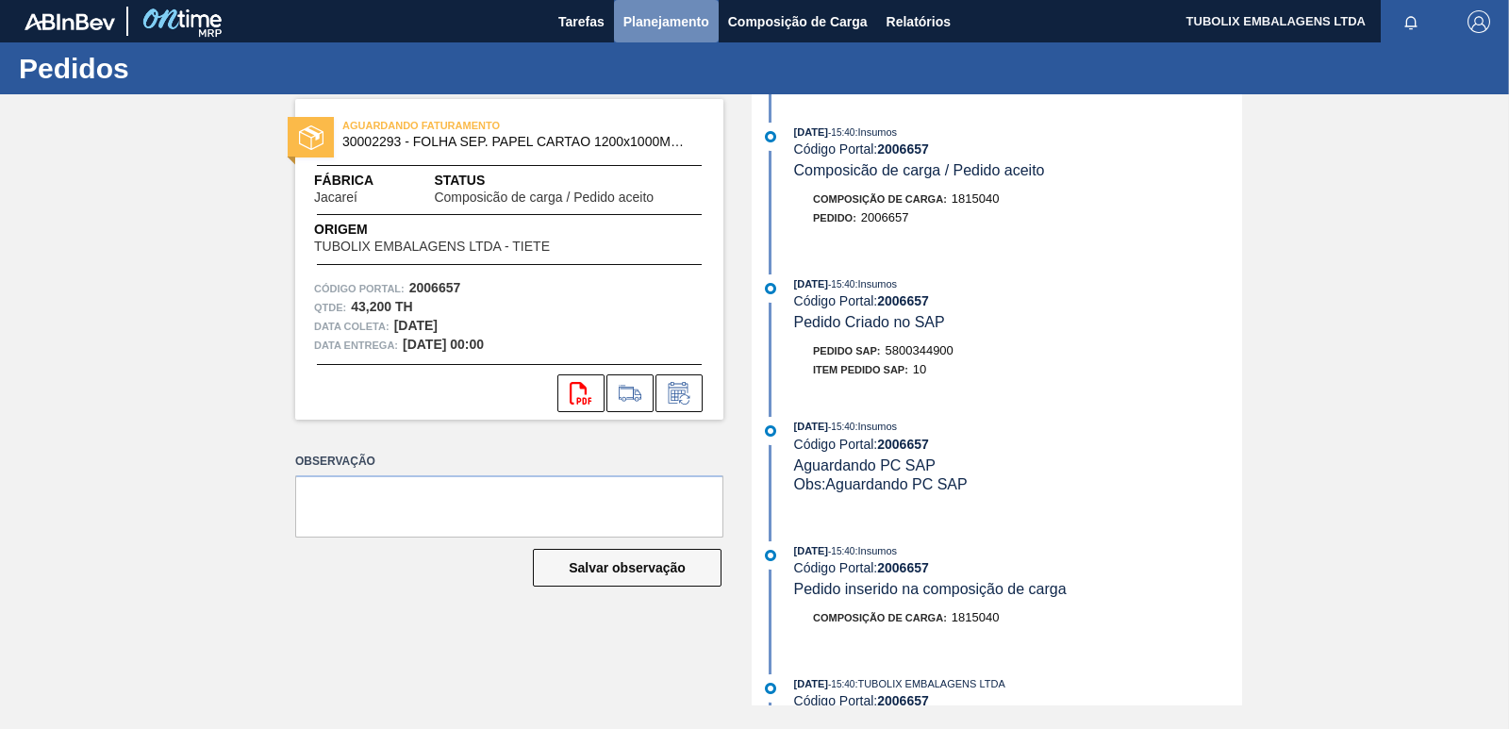
click at [664, 17] on span "Planejamento" at bounding box center [666, 21] width 86 height 23
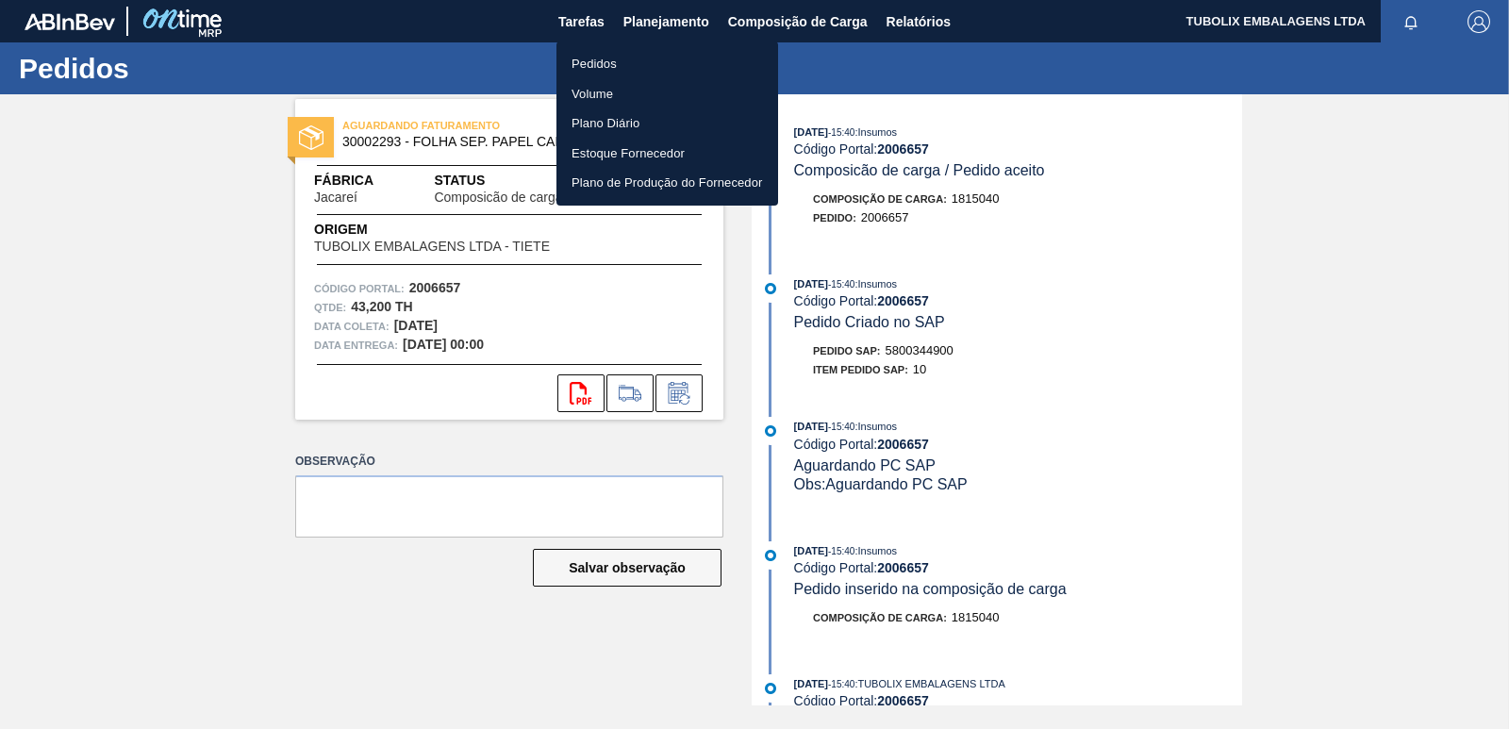
click at [615, 65] on li "Pedidos" at bounding box center [668, 64] width 222 height 30
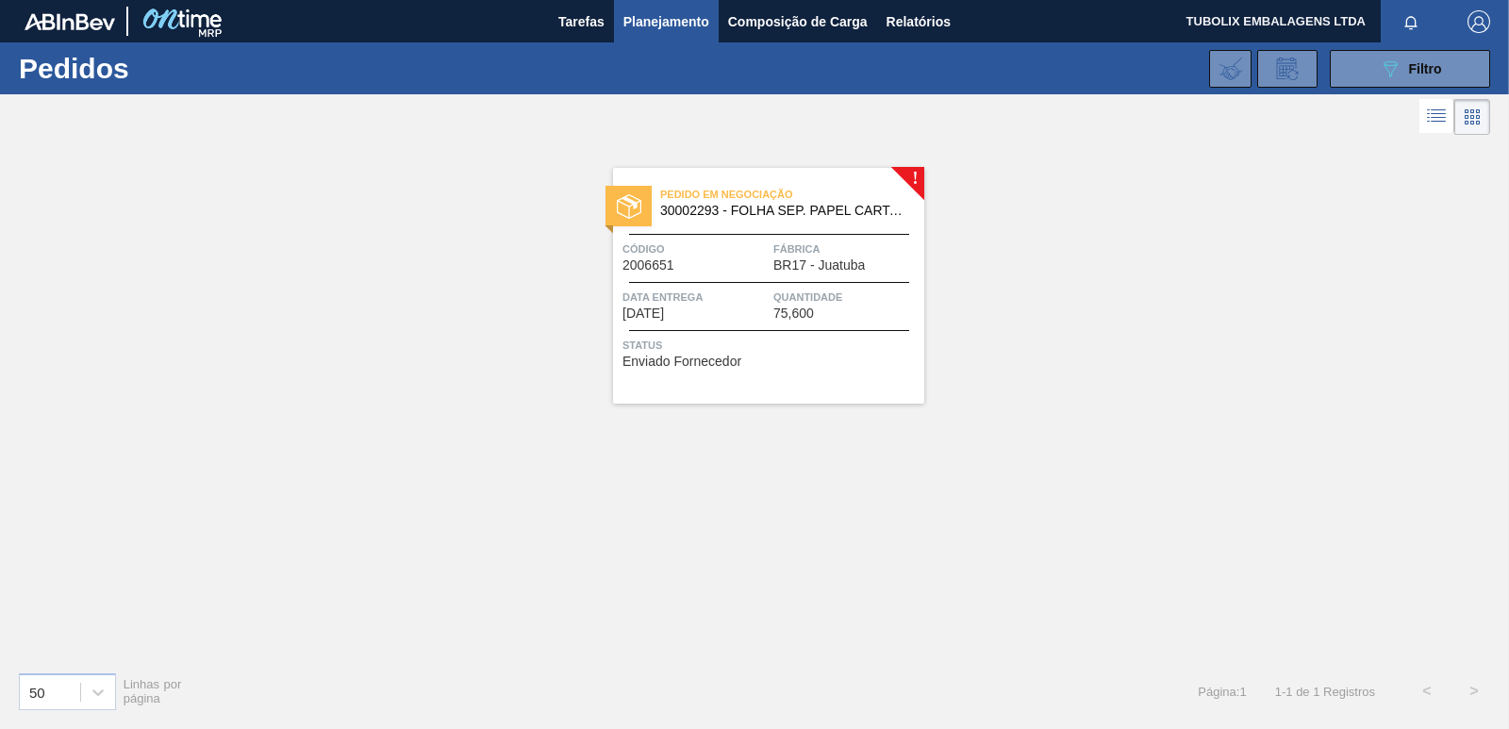
click at [817, 286] on div "Pedido em Negociação 30002293 - FOLHA SEP. PAPEL CARTAO 1200x1000M 350g Código …" at bounding box center [768, 286] width 311 height 236
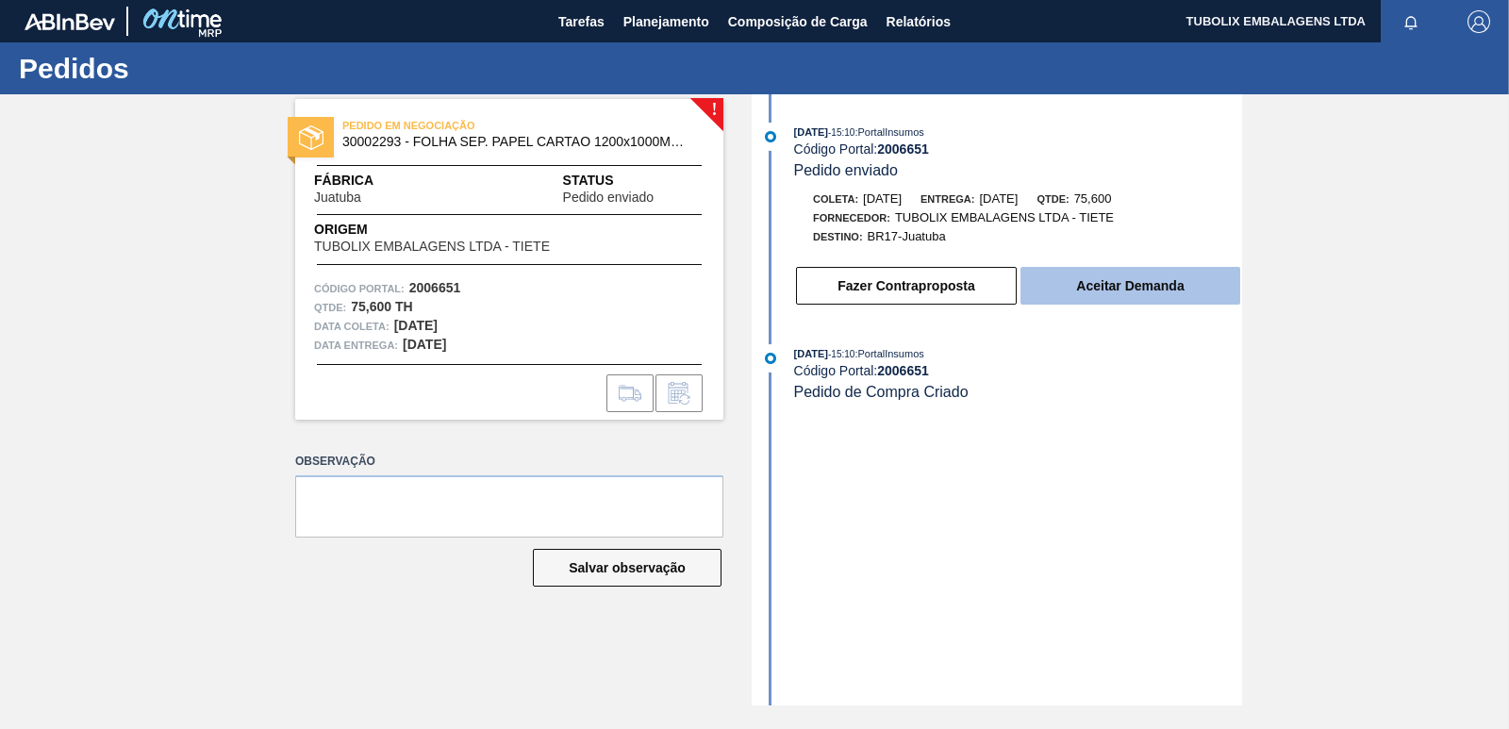
click at [1142, 282] on button "Aceitar Demanda" at bounding box center [1131, 286] width 220 height 38
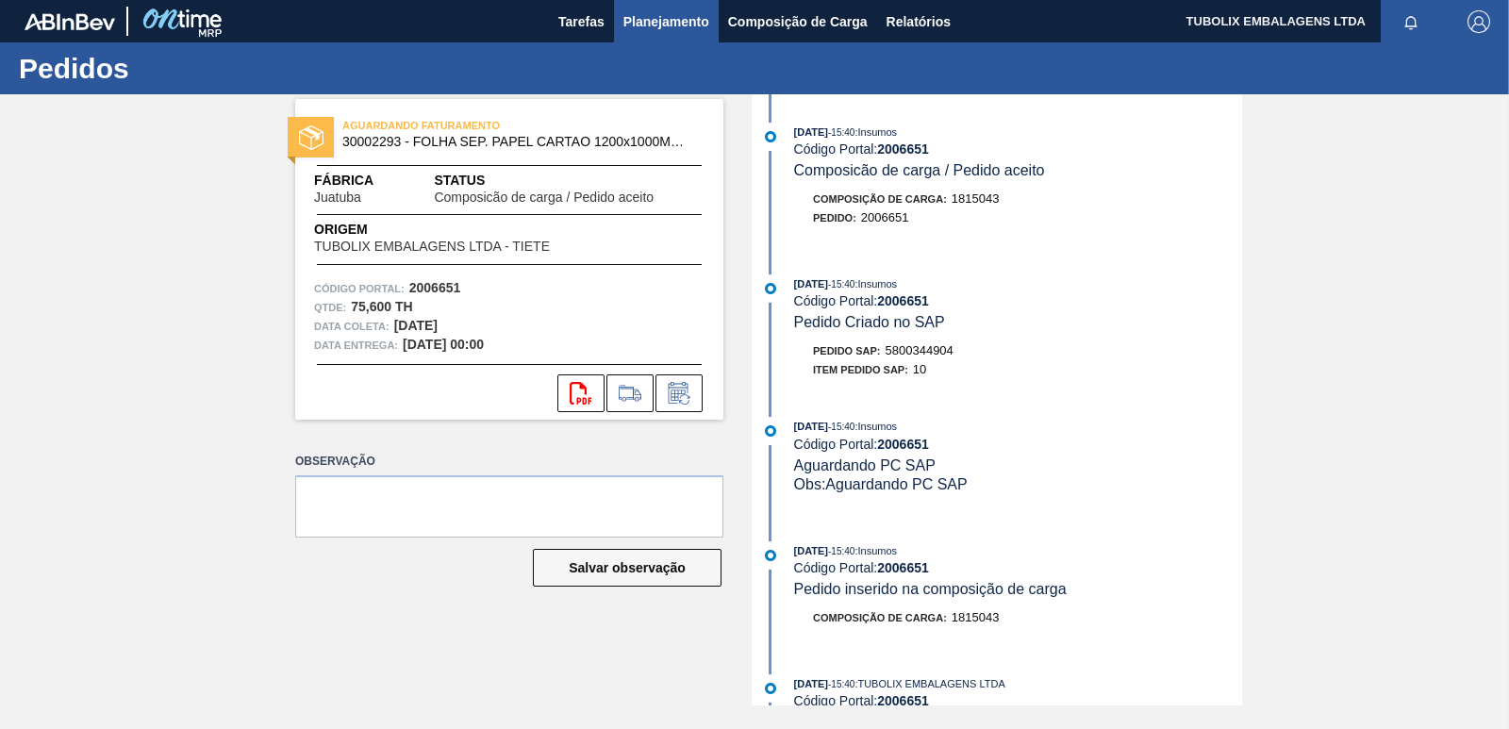
click at [658, 16] on span "Planejamento" at bounding box center [666, 21] width 86 height 23
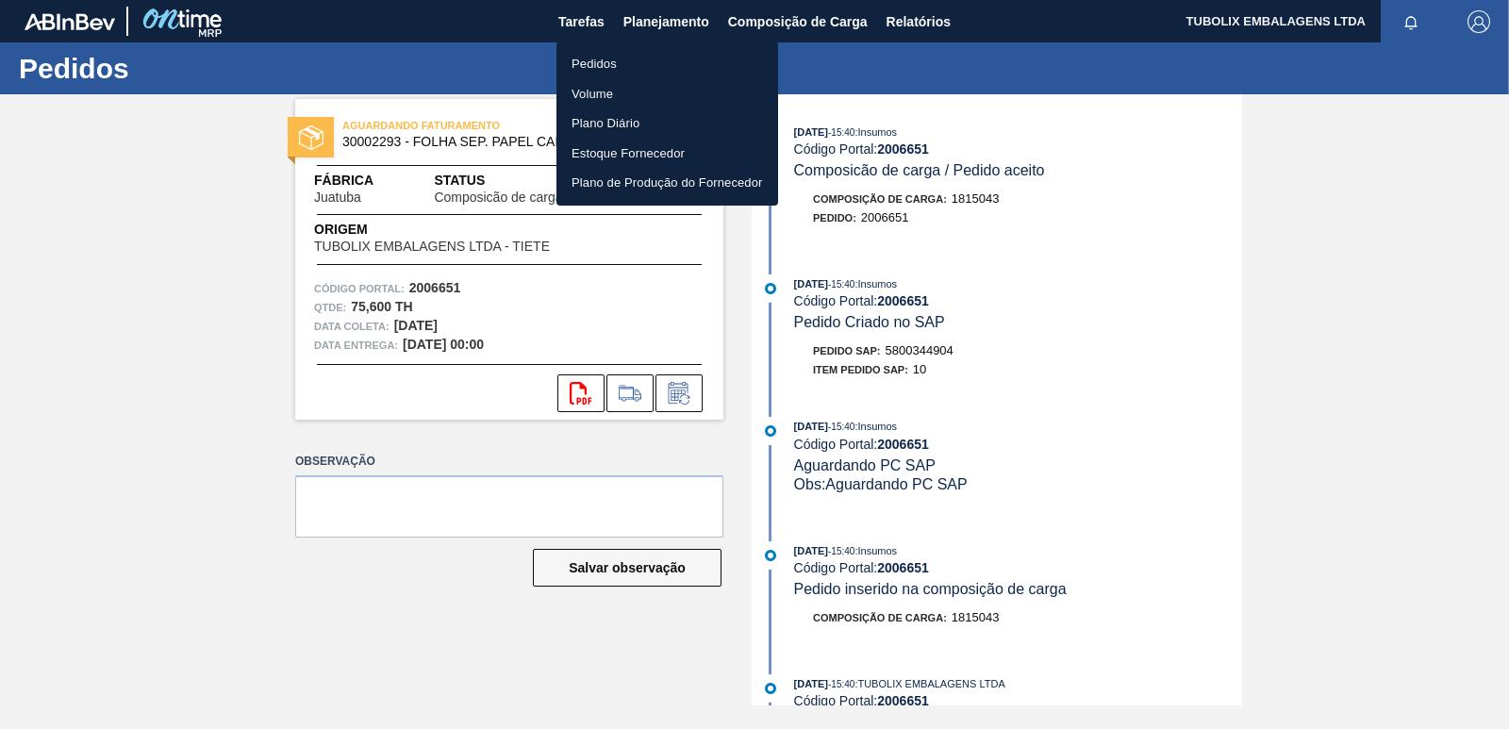
click at [598, 65] on li "Pedidos" at bounding box center [668, 64] width 222 height 30
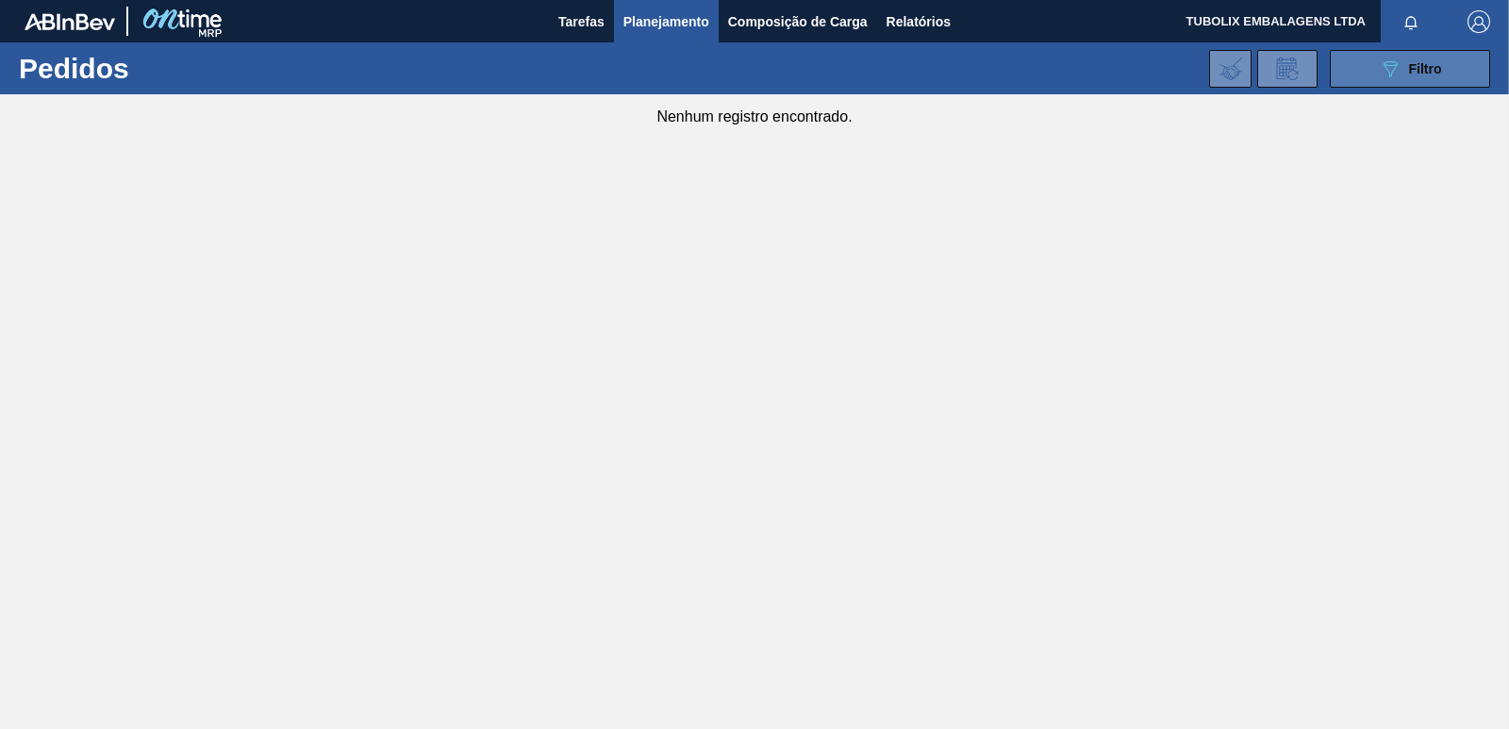
click at [1416, 55] on button "089F7B8B-B2A5-4AFE-B5C0-19BA573D28AC Filtro" at bounding box center [1410, 69] width 160 height 38
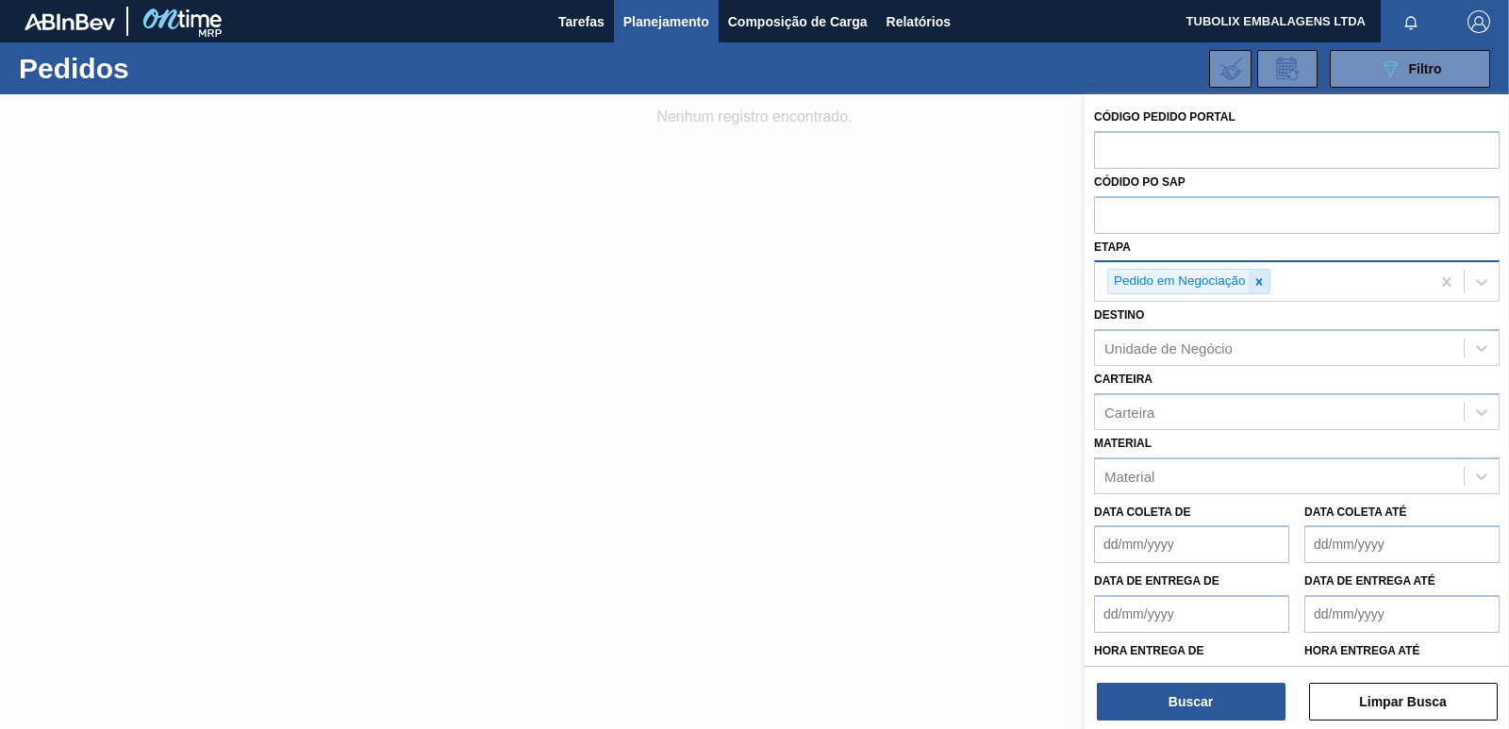
click at [1254, 284] on icon at bounding box center [1259, 281] width 13 height 13
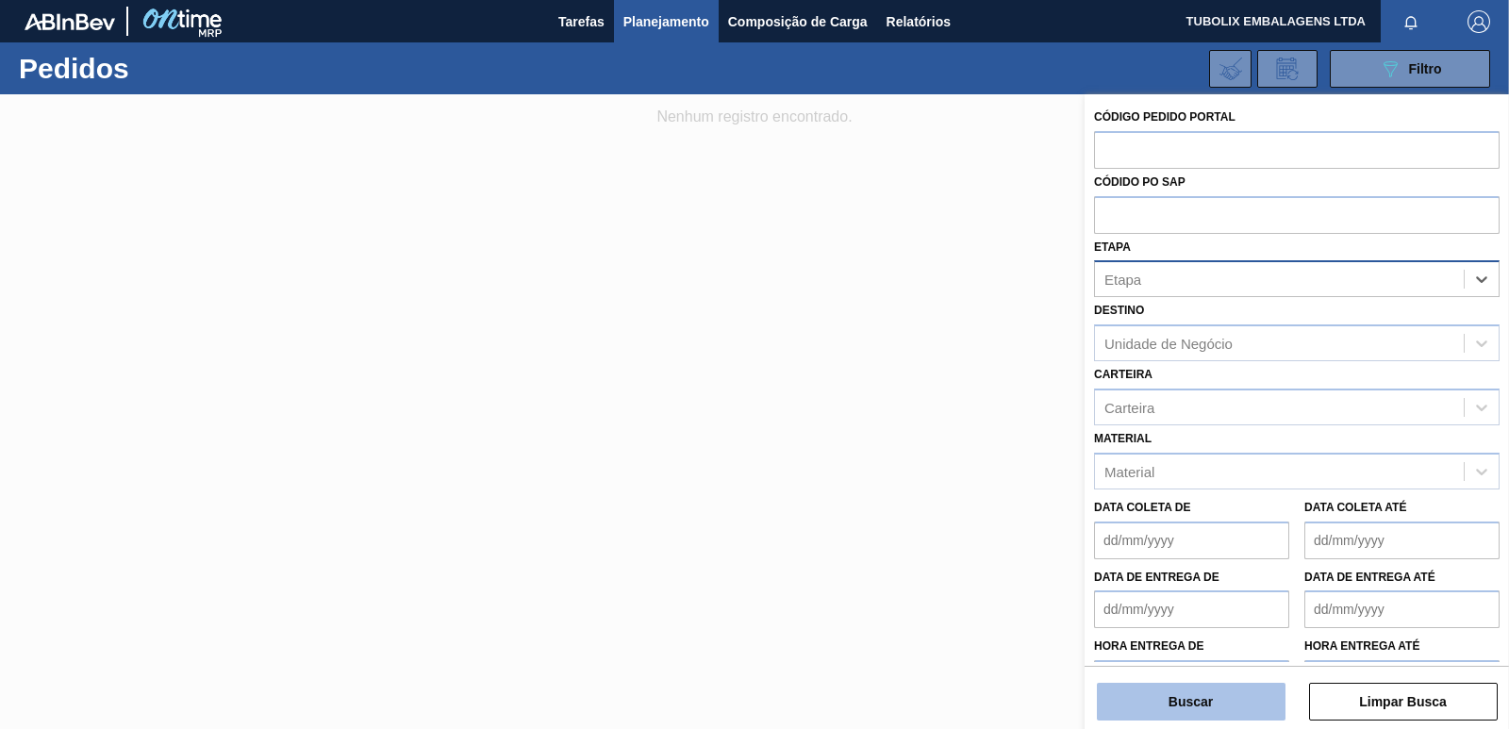
click at [1191, 693] on button "Buscar" at bounding box center [1191, 702] width 189 height 38
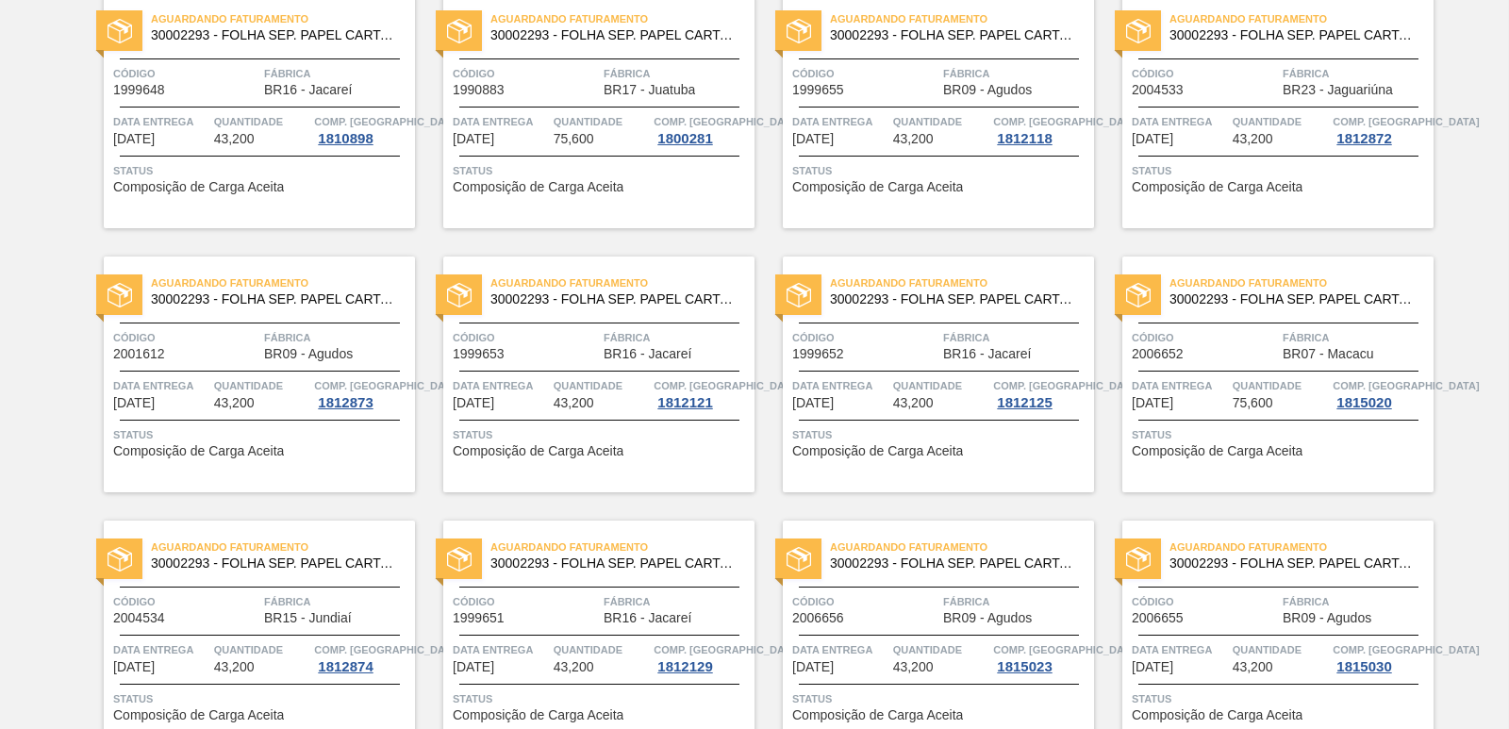
scroll to position [2914, 0]
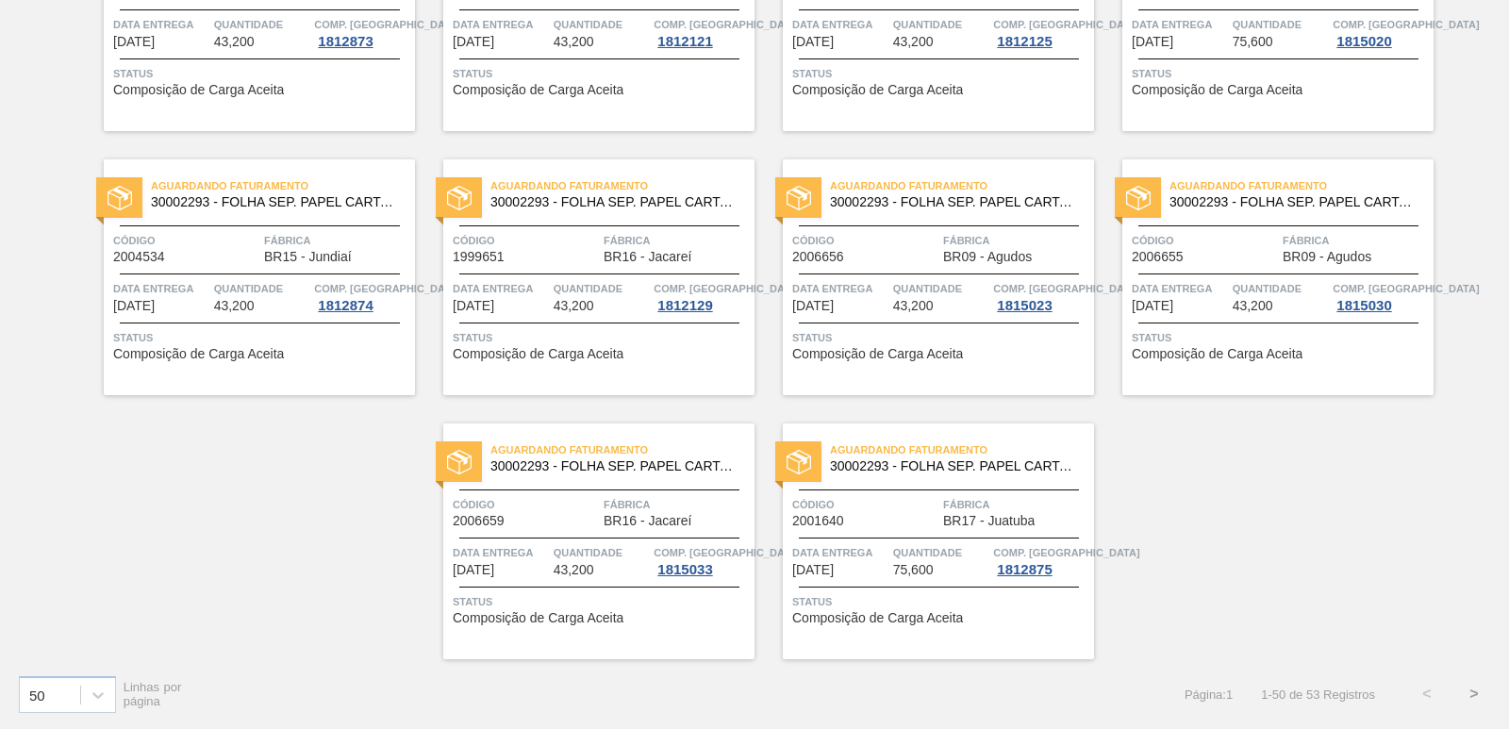
click at [1472, 691] on button ">" at bounding box center [1474, 694] width 47 height 47
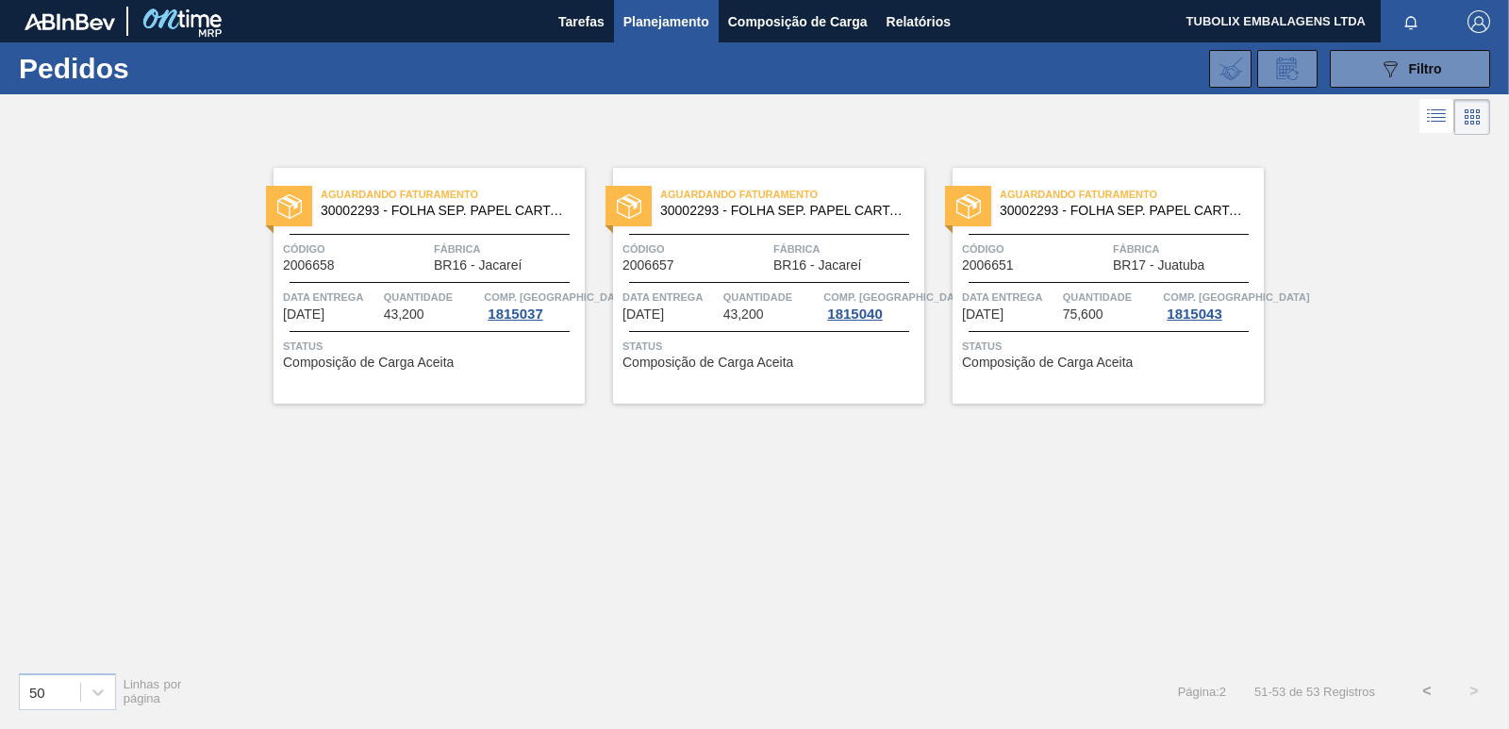
scroll to position [0, 0]
drag, startPoint x: 1417, startPoint y: 75, endPoint x: 1378, endPoint y: 239, distance: 168.6
click at [1416, 74] on span "Filtro" at bounding box center [1425, 68] width 33 height 15
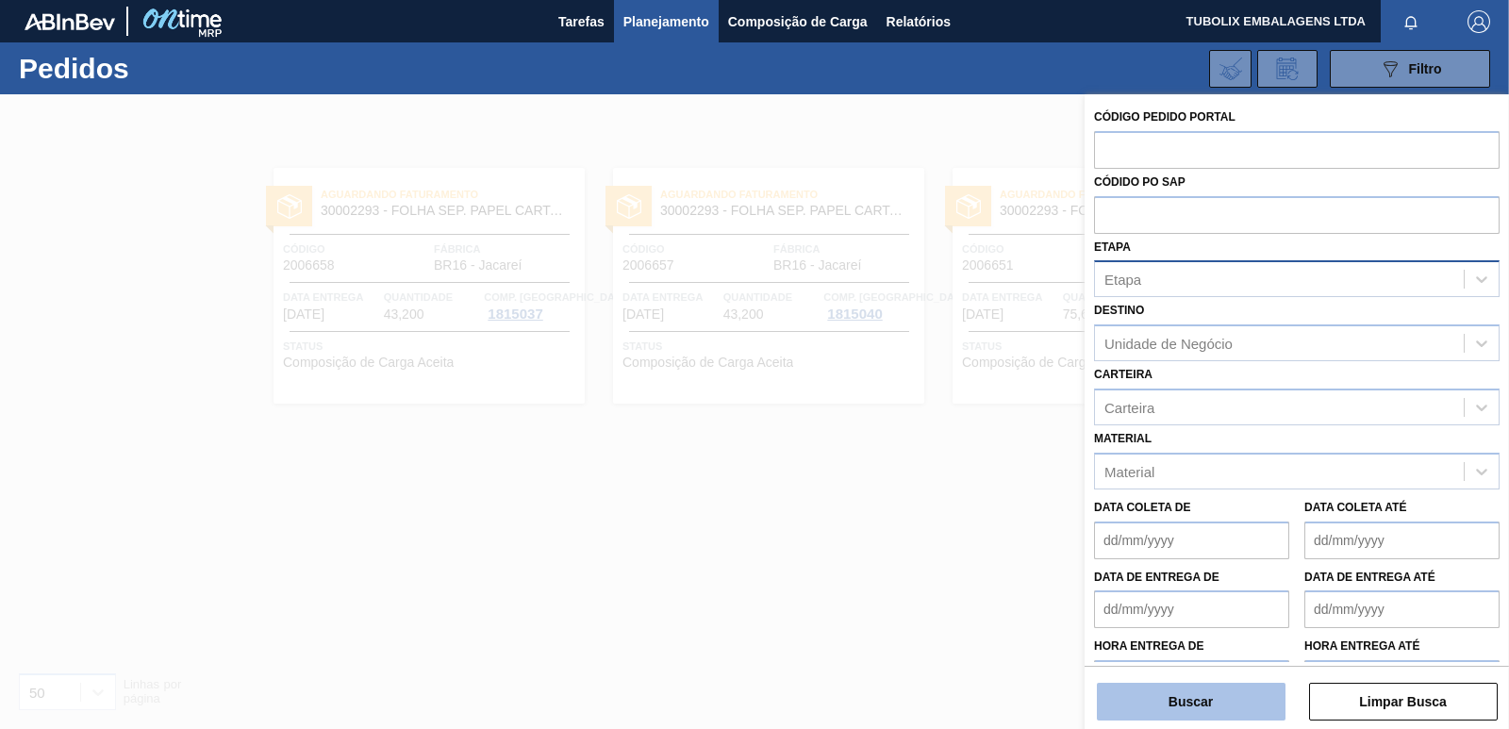
click at [1183, 708] on button "Buscar" at bounding box center [1191, 702] width 189 height 38
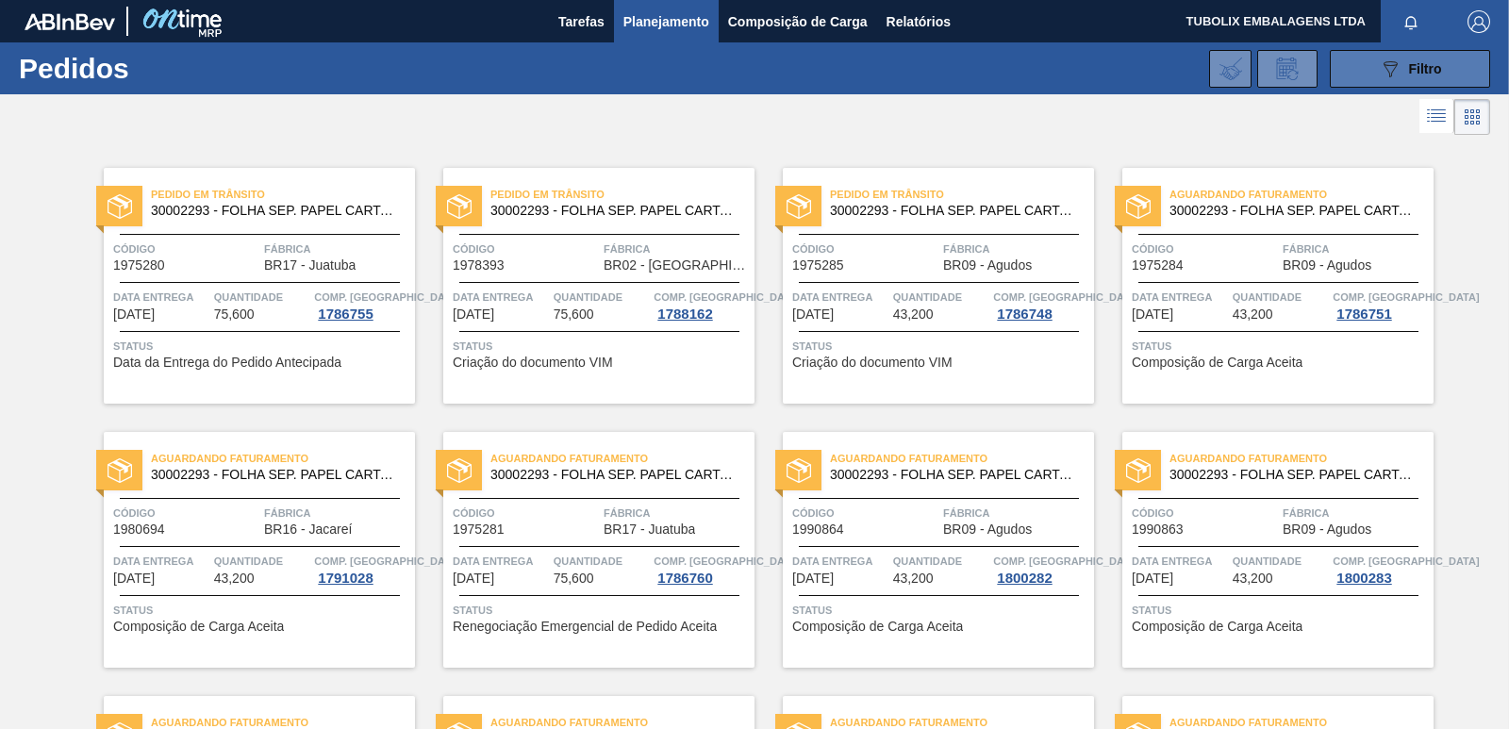
click at [1402, 60] on div "089F7B8B-B2A5-4AFE-B5C0-19BA573D28AC Filtro" at bounding box center [1410, 69] width 63 height 23
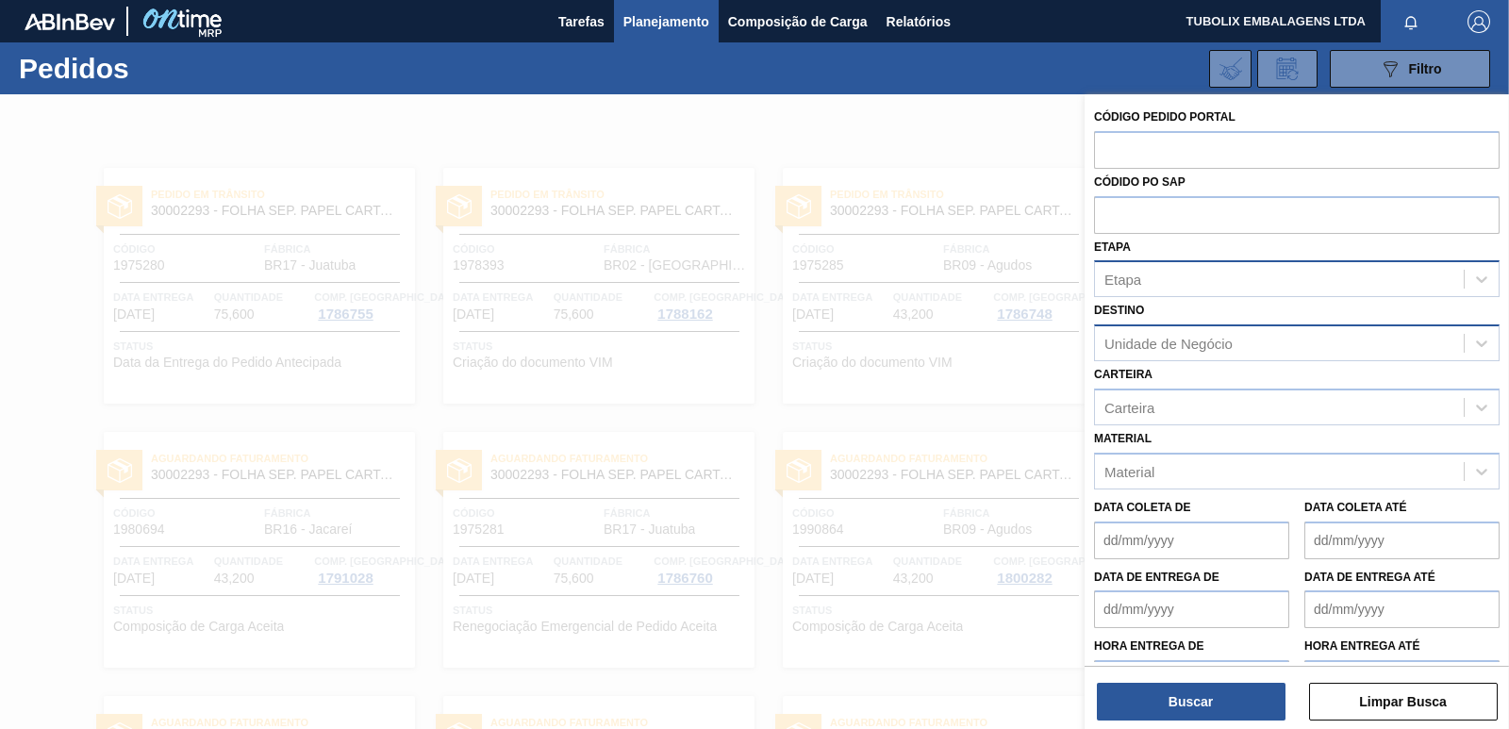
click at [1210, 337] on div "Unidade de Negócio" at bounding box center [1169, 344] width 128 height 16
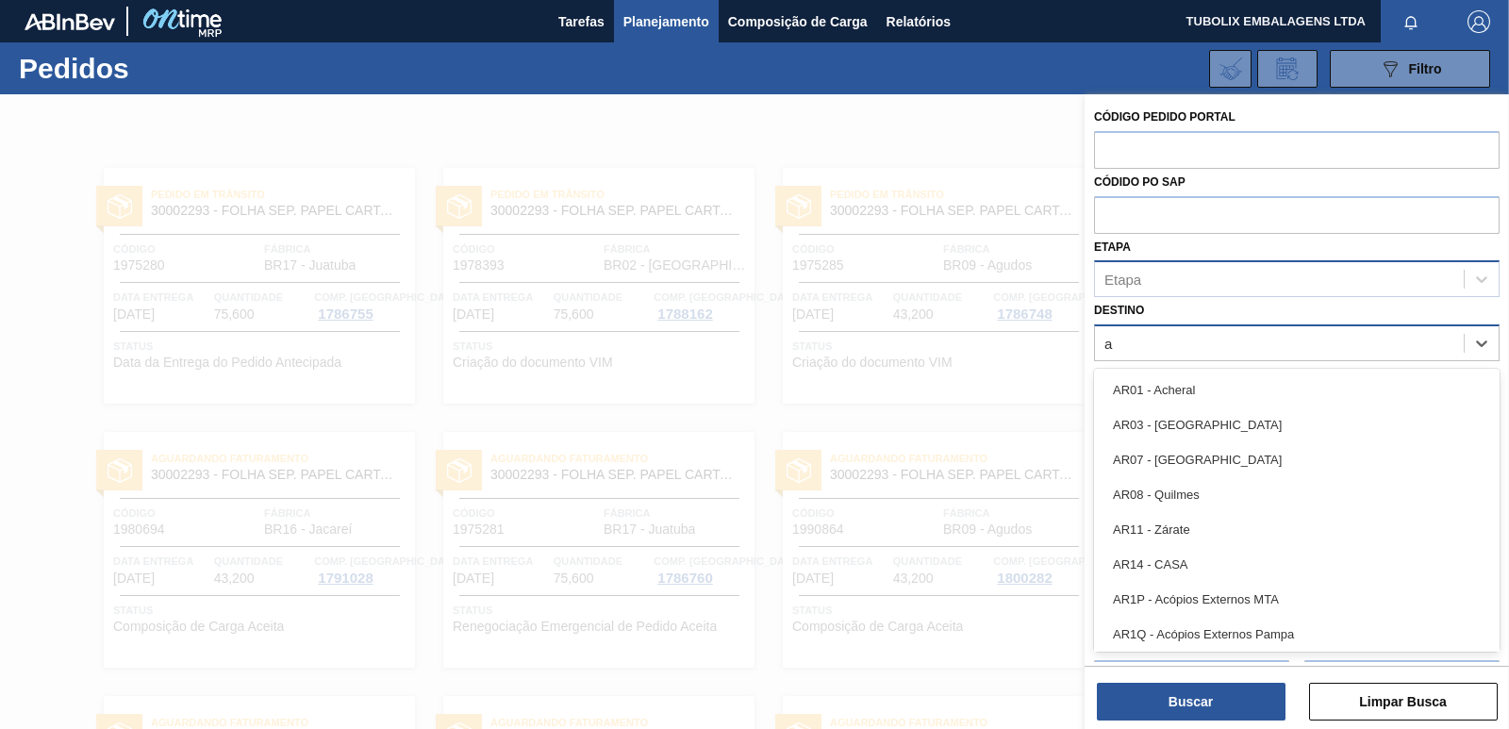
type input "ag"
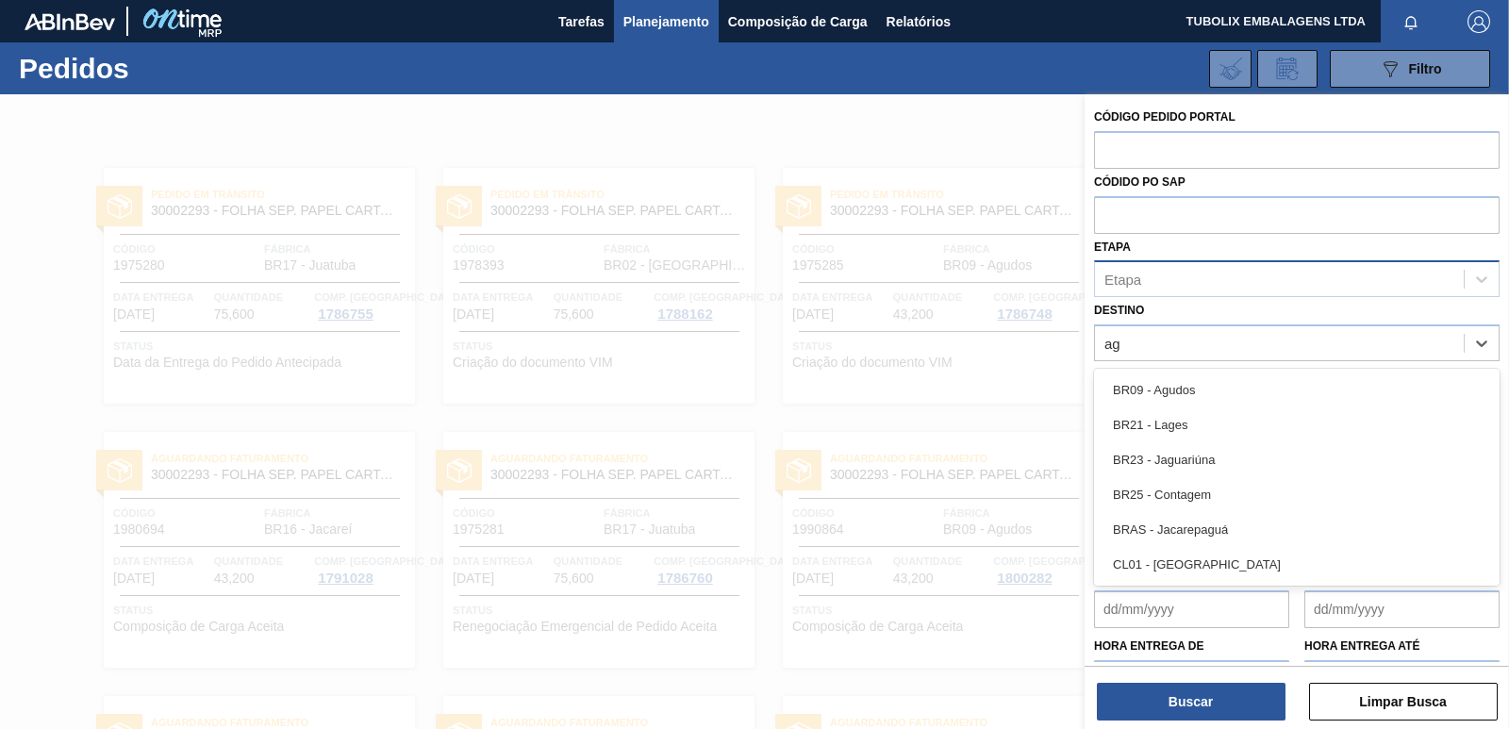
click at [1199, 382] on div "BR09 - Agudos" at bounding box center [1297, 390] width 406 height 35
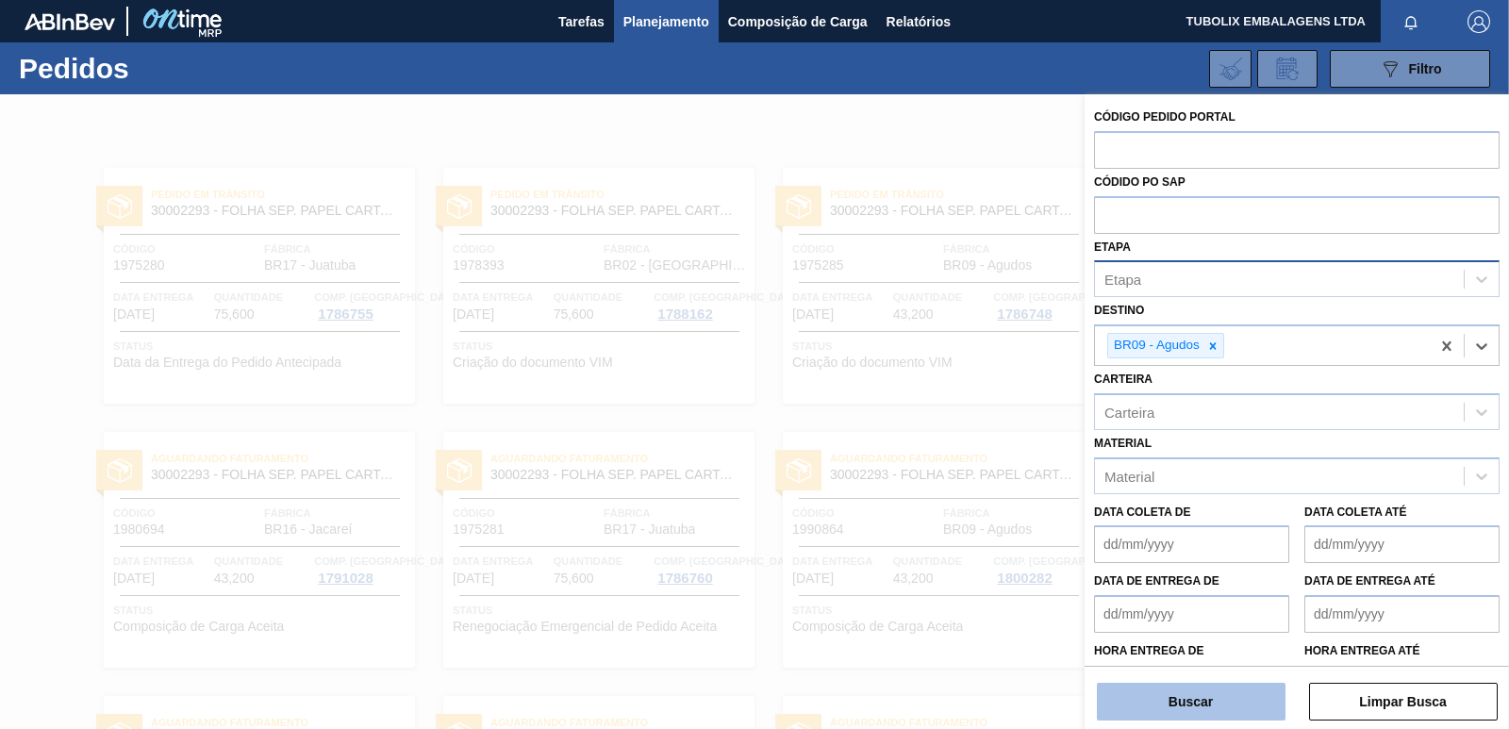
click at [1146, 711] on button "Buscar" at bounding box center [1191, 702] width 189 height 38
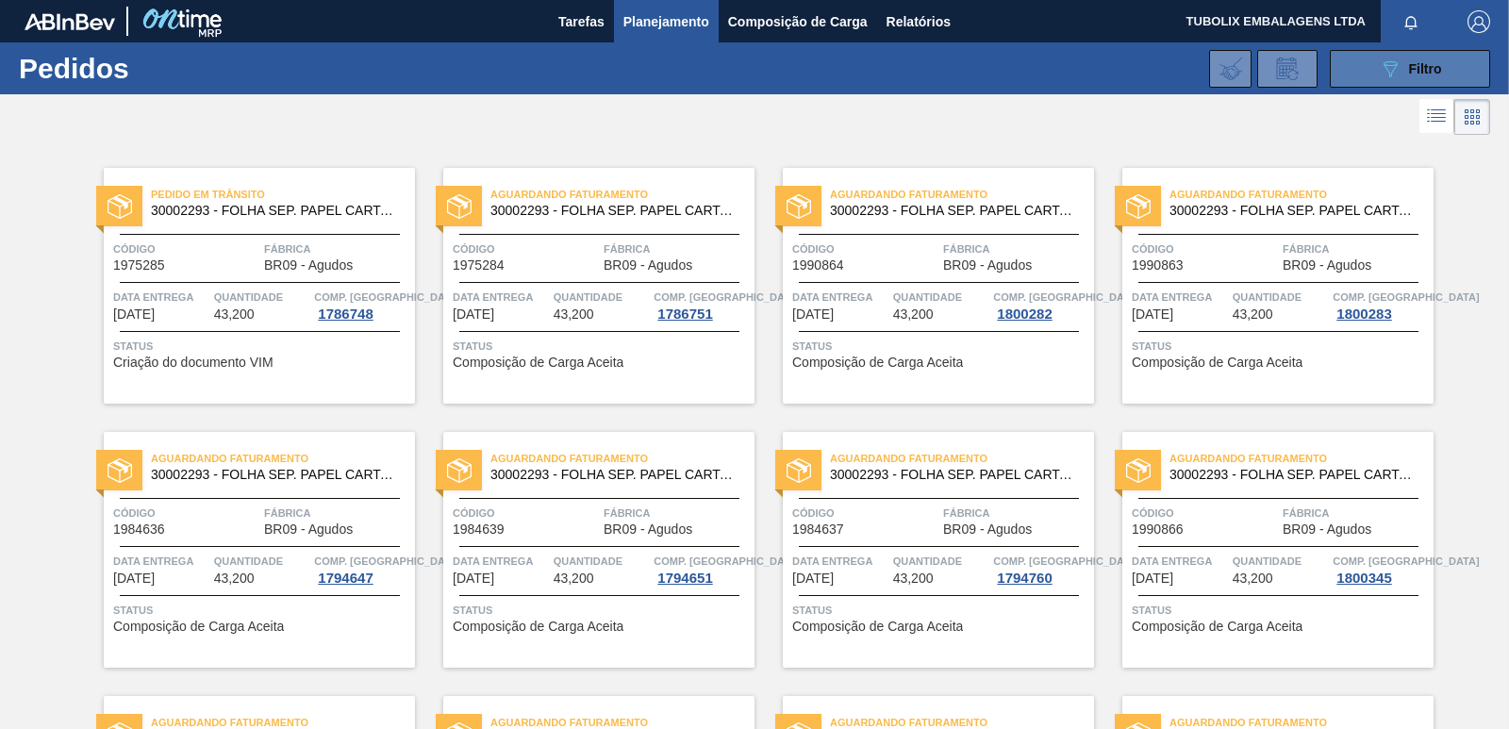
click at [1373, 58] on button "089F7B8B-B2A5-4AFE-B5C0-19BA573D28AC Filtro" at bounding box center [1410, 69] width 160 height 38
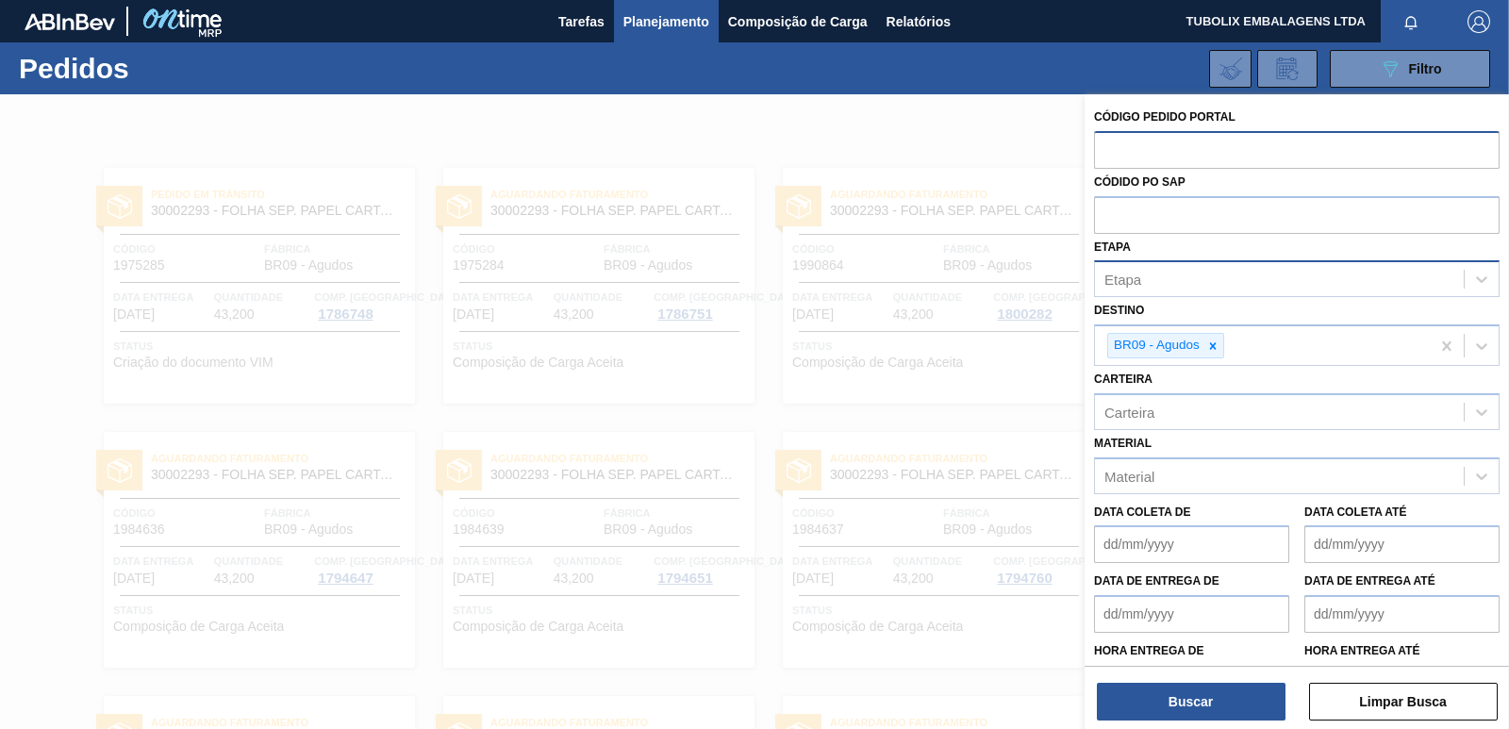
click at [1119, 144] on input "text" at bounding box center [1297, 149] width 406 height 36
paste input "5800329899"
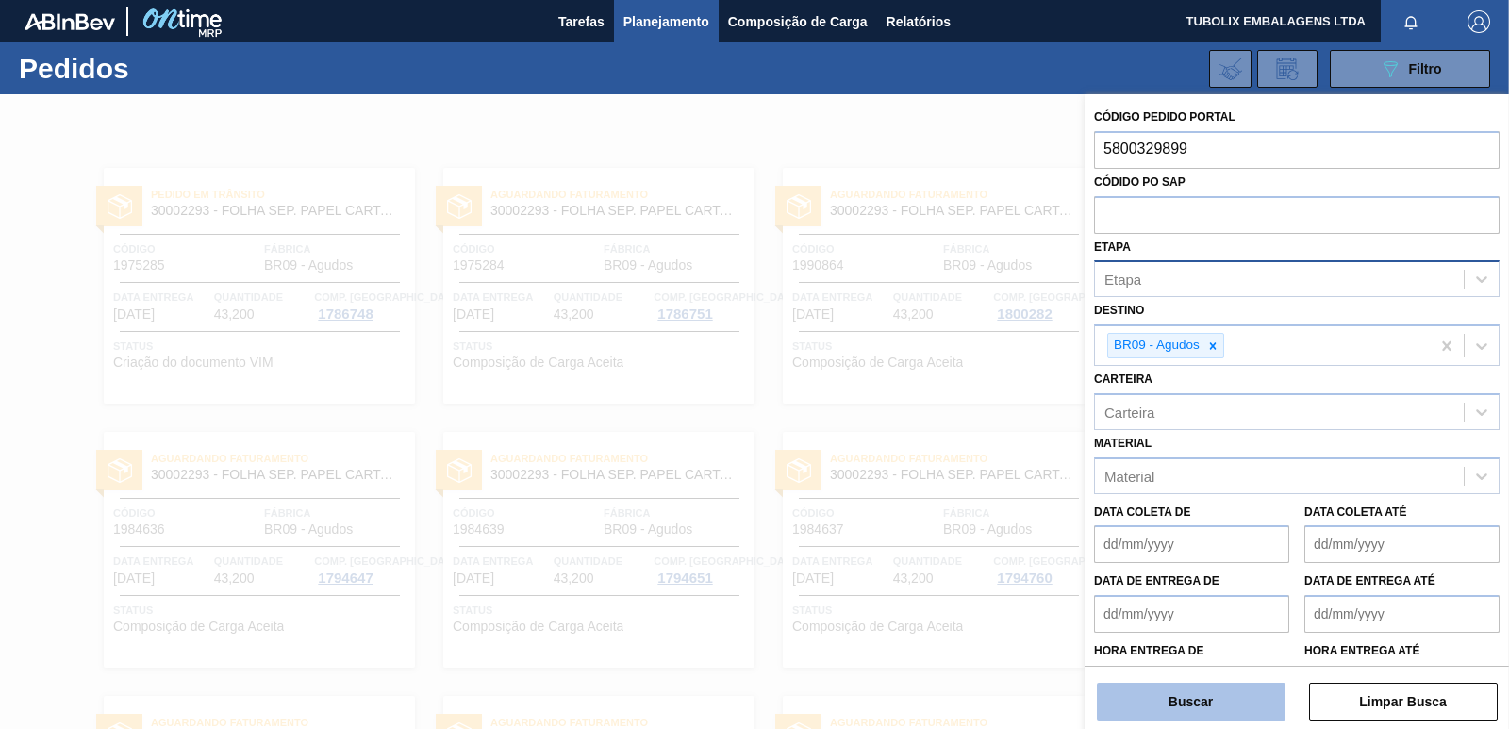
type input "5800329899"
click at [1223, 700] on button "Buscar" at bounding box center [1191, 702] width 189 height 38
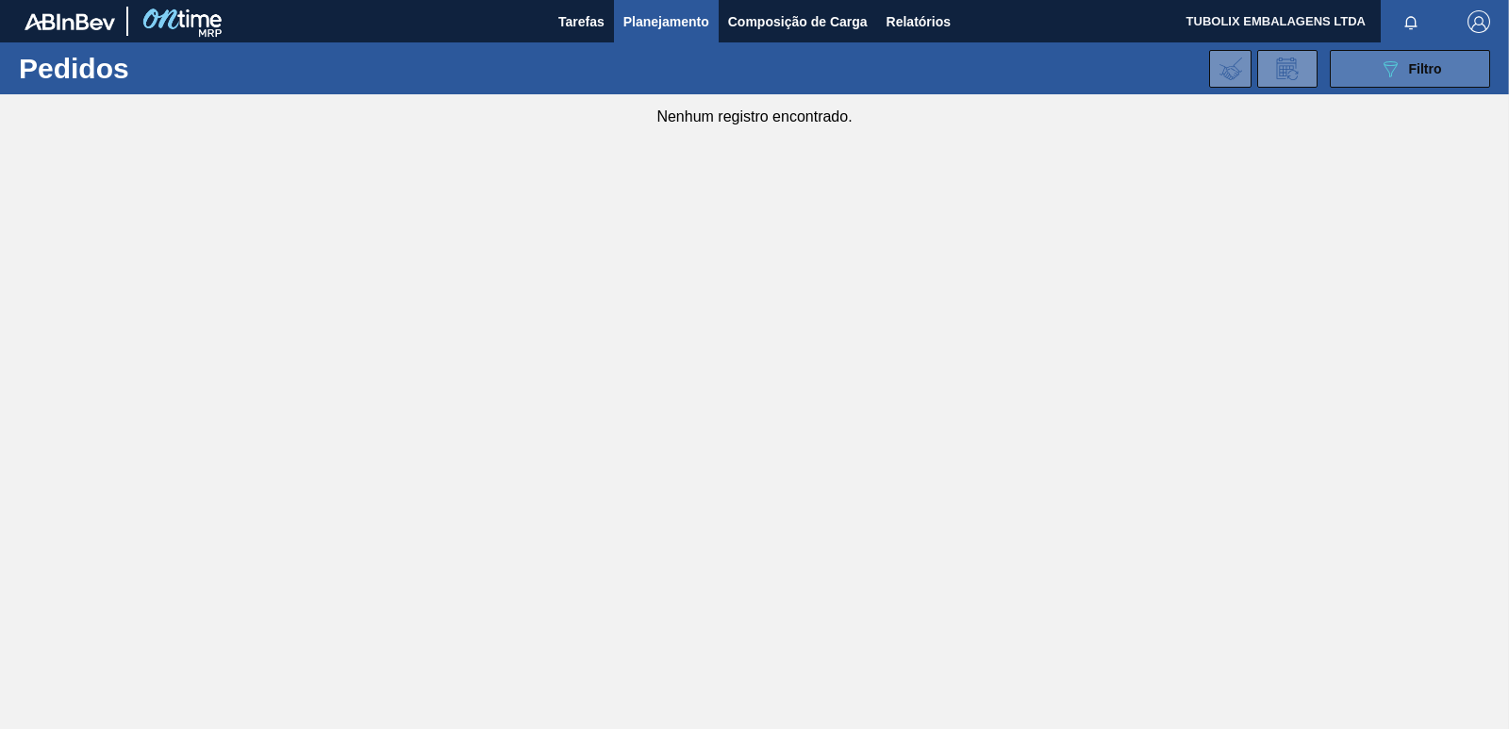
click at [1394, 70] on icon "089F7B8B-B2A5-4AFE-B5C0-19BA573D28AC" at bounding box center [1390, 69] width 23 height 23
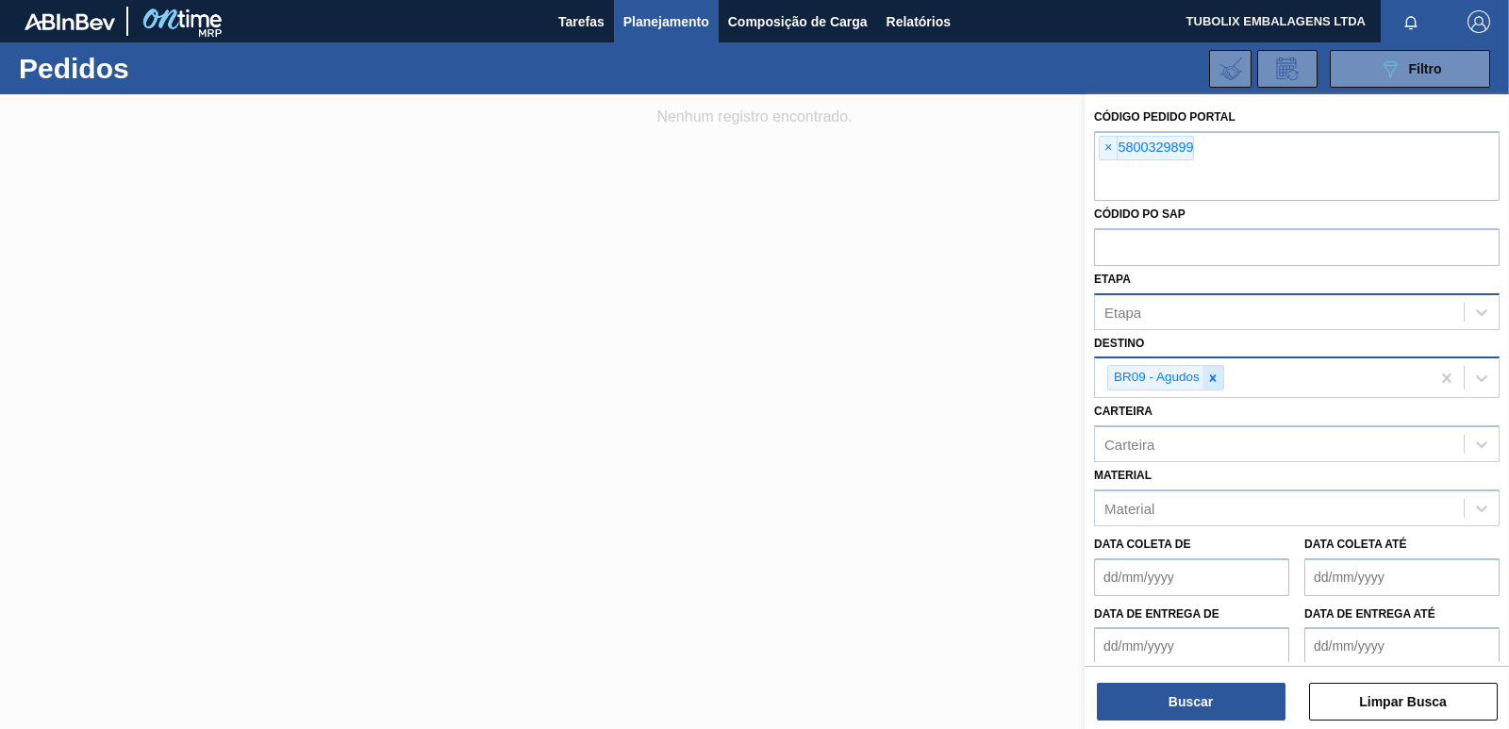
click at [1213, 377] on icon at bounding box center [1213, 377] width 7 height 7
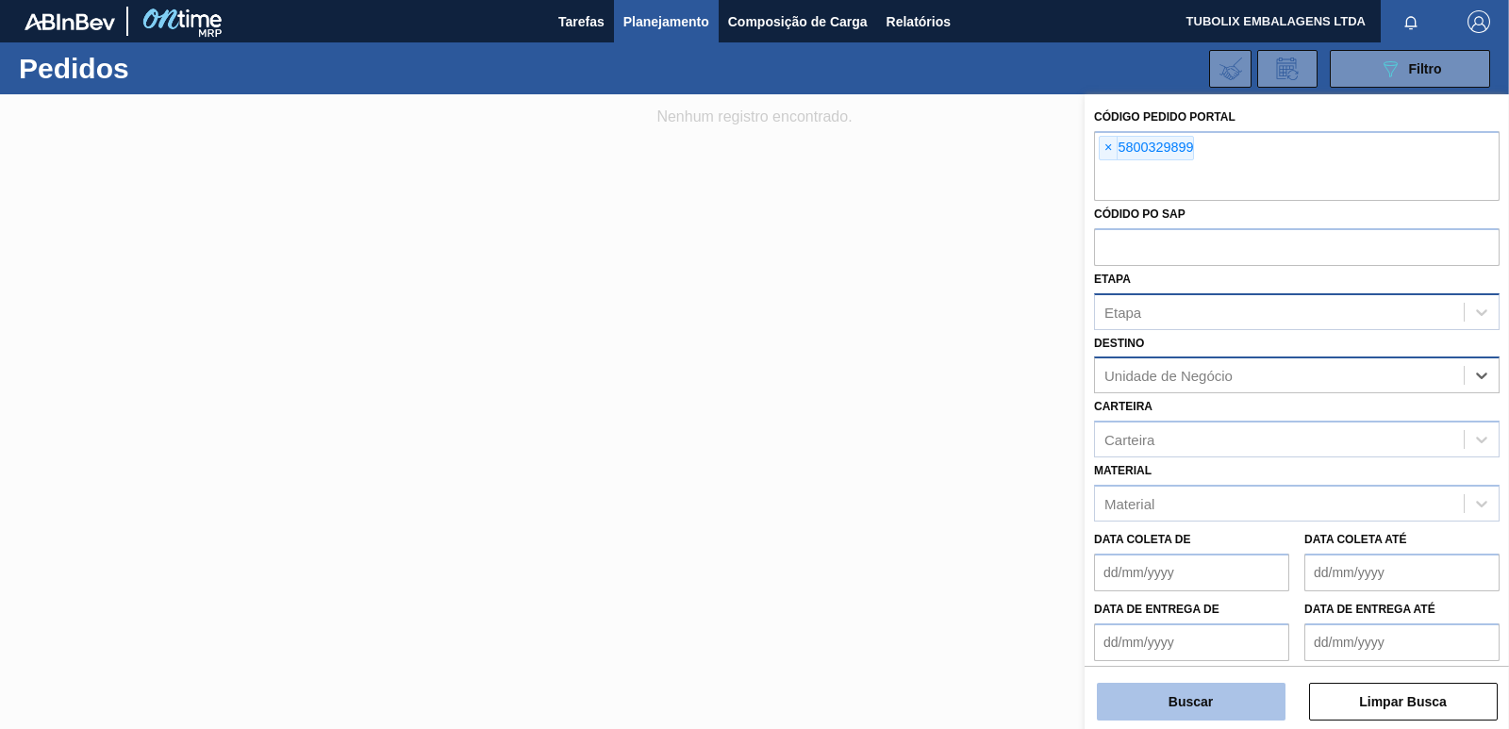
click at [1221, 706] on button "Buscar" at bounding box center [1191, 702] width 189 height 38
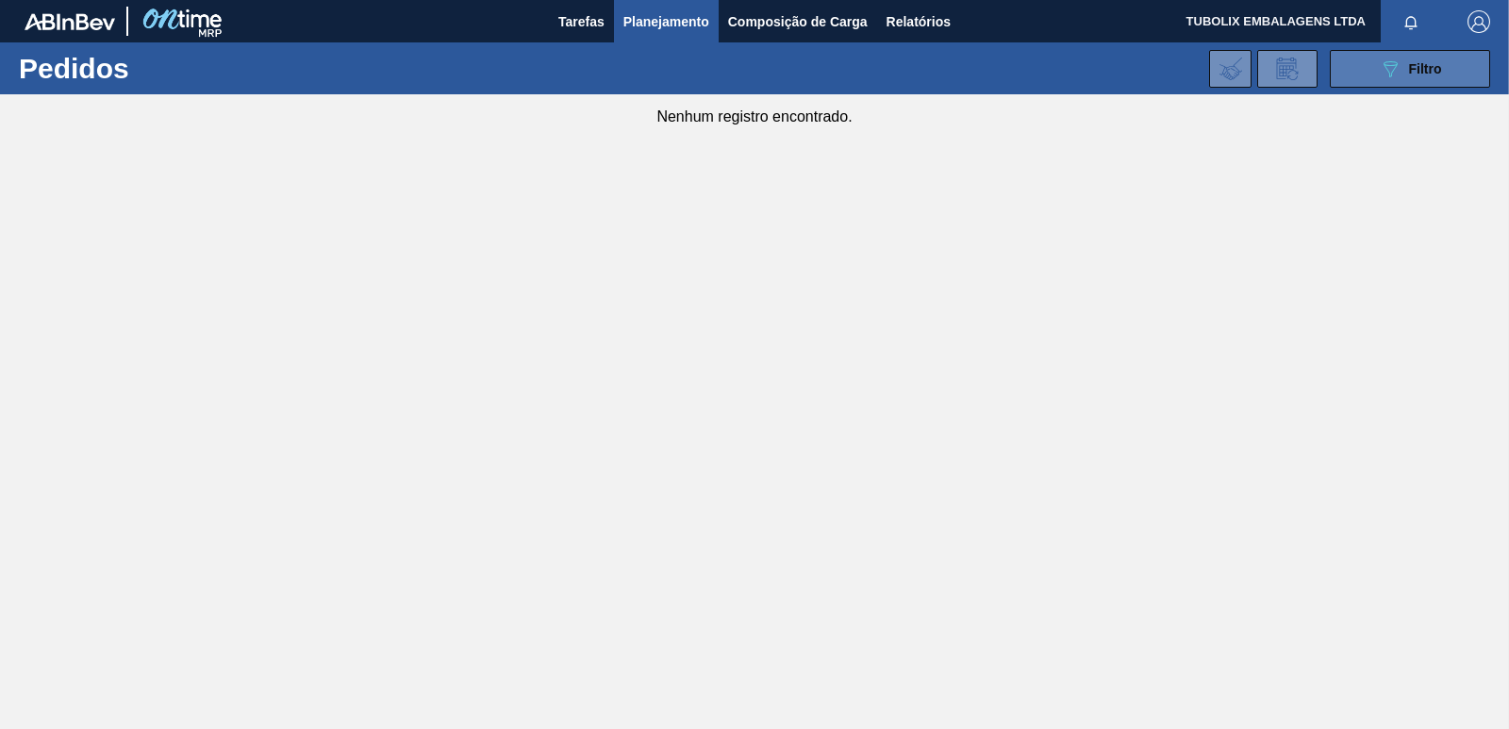
click at [1411, 71] on span "Filtro" at bounding box center [1425, 68] width 33 height 15
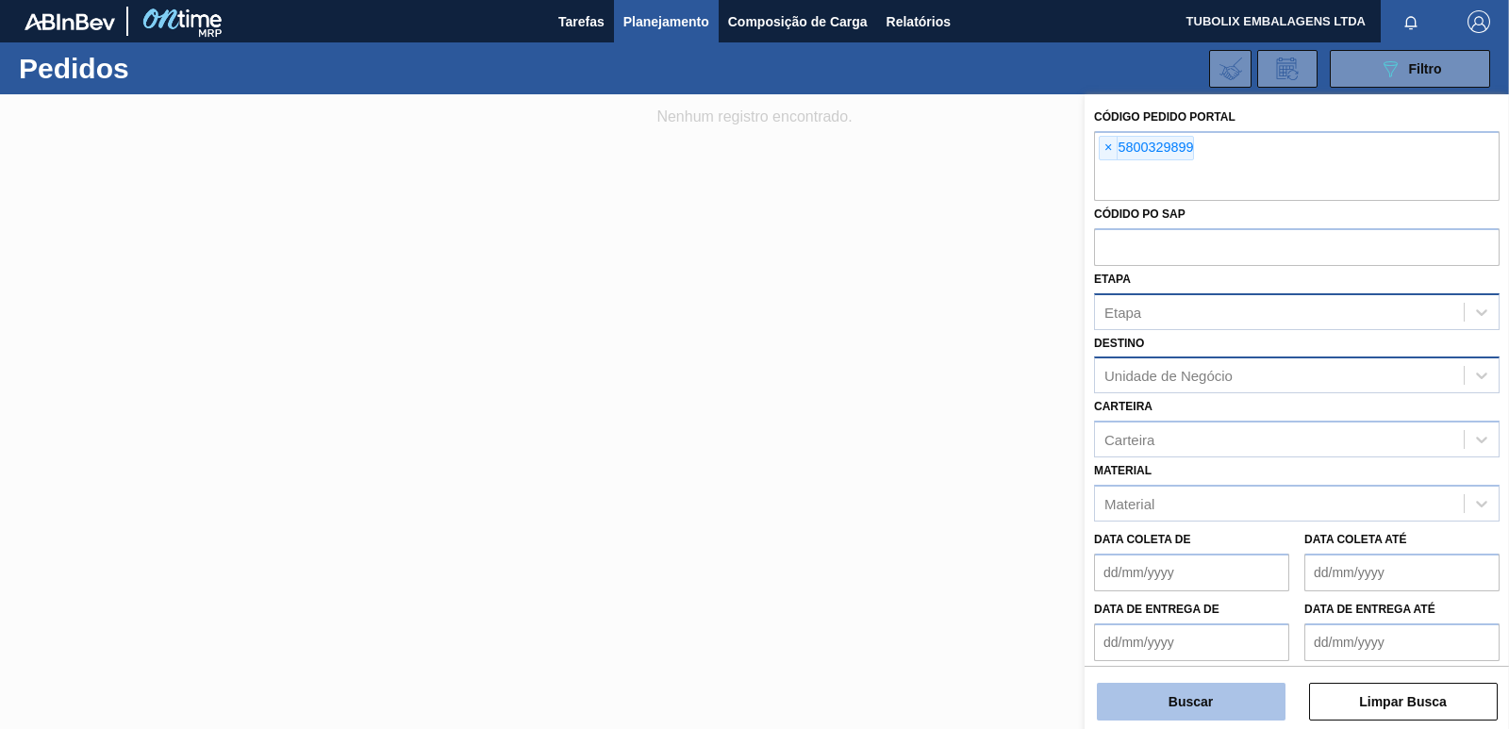
click at [1186, 712] on button "Buscar" at bounding box center [1191, 702] width 189 height 38
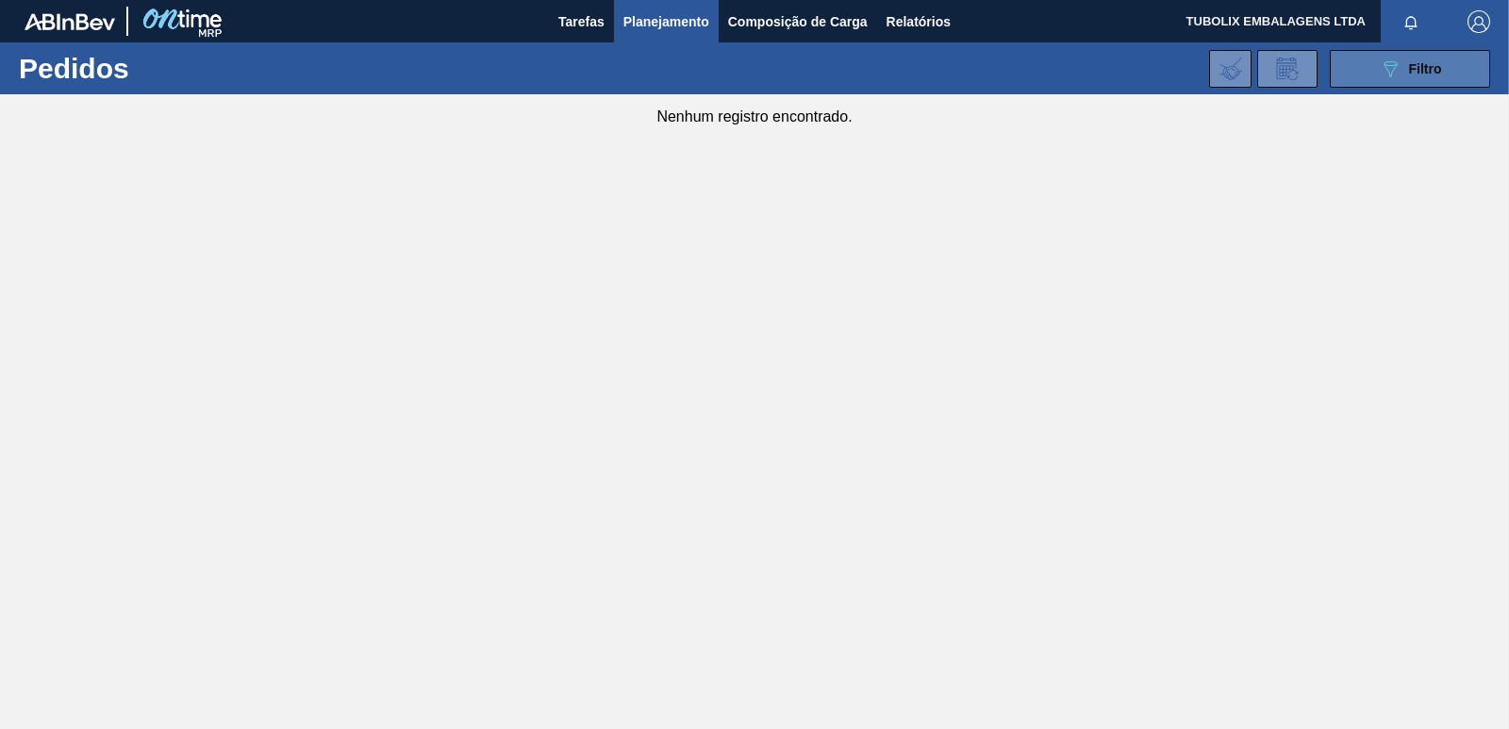
click at [1386, 75] on icon "089F7B8B-B2A5-4AFE-B5C0-19BA573D28AC" at bounding box center [1390, 69] width 23 height 23
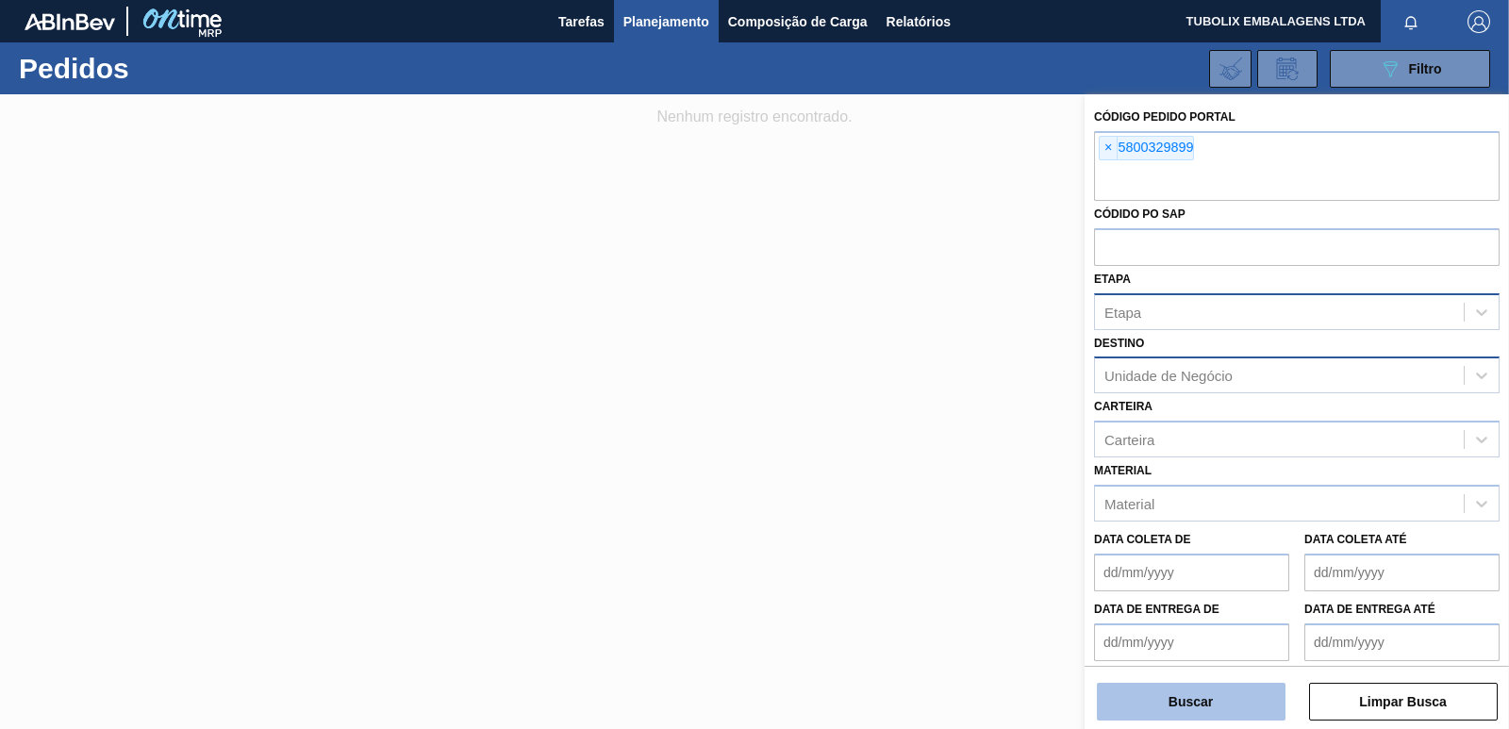
click at [1166, 700] on button "Buscar" at bounding box center [1191, 702] width 189 height 38
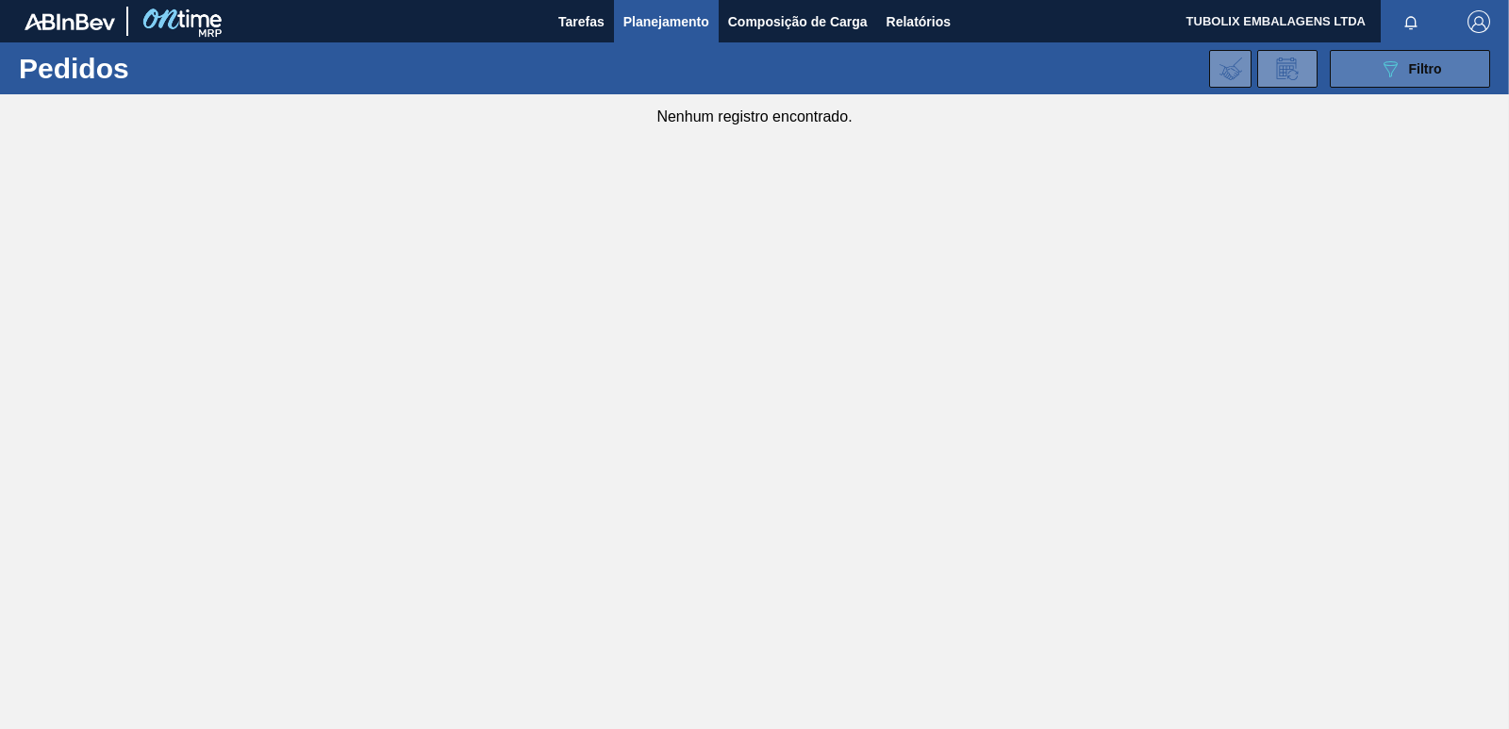
click at [1365, 64] on button "089F7B8B-B2A5-4AFE-B5C0-19BA573D28AC Filtro" at bounding box center [1410, 69] width 160 height 38
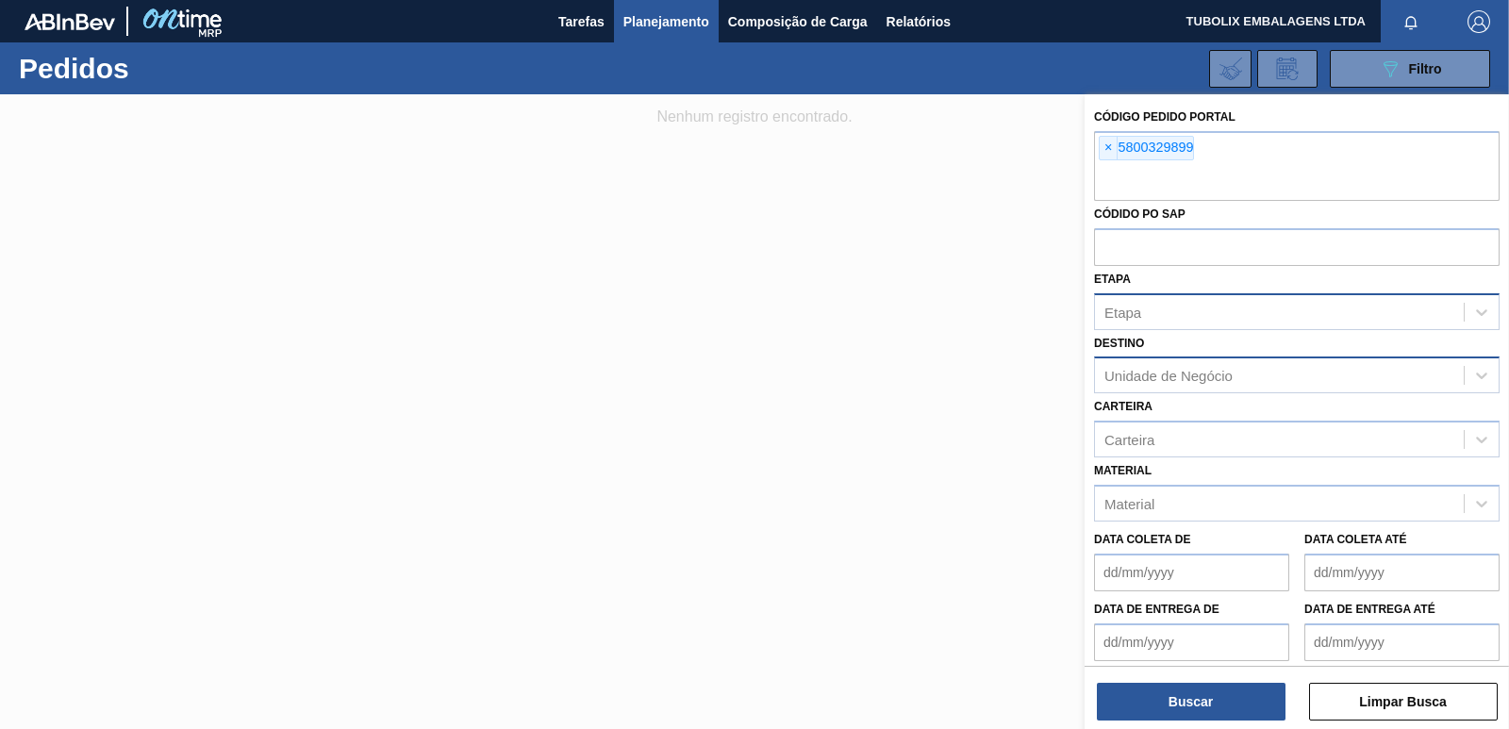
drag, startPoint x: 1103, startPoint y: 143, endPoint x: 1187, endPoint y: 295, distance: 173.5
click at [1105, 145] on span "×" at bounding box center [1109, 148] width 18 height 23
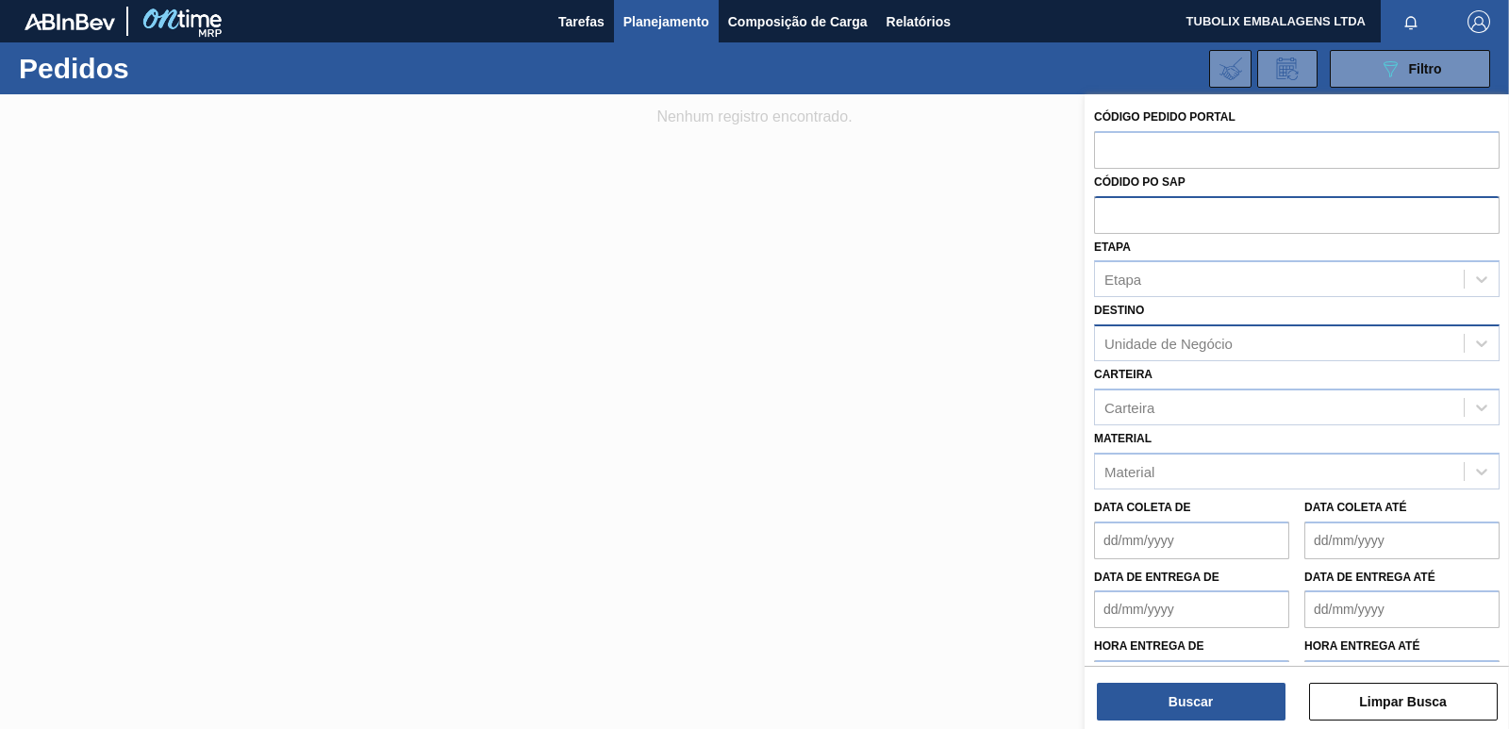
click at [1149, 208] on input "text" at bounding box center [1297, 214] width 406 height 36
paste input "5800329899"
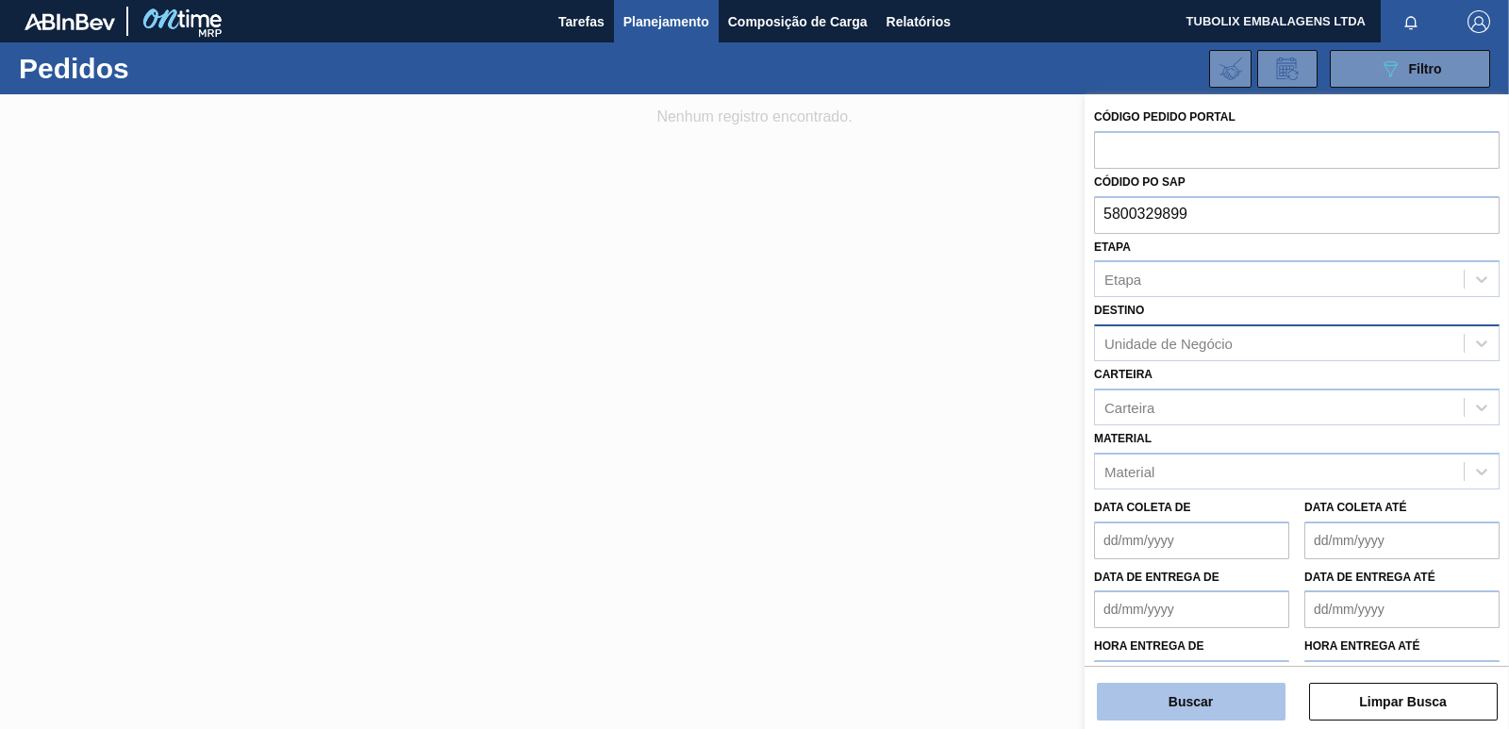
type input "5800329899"
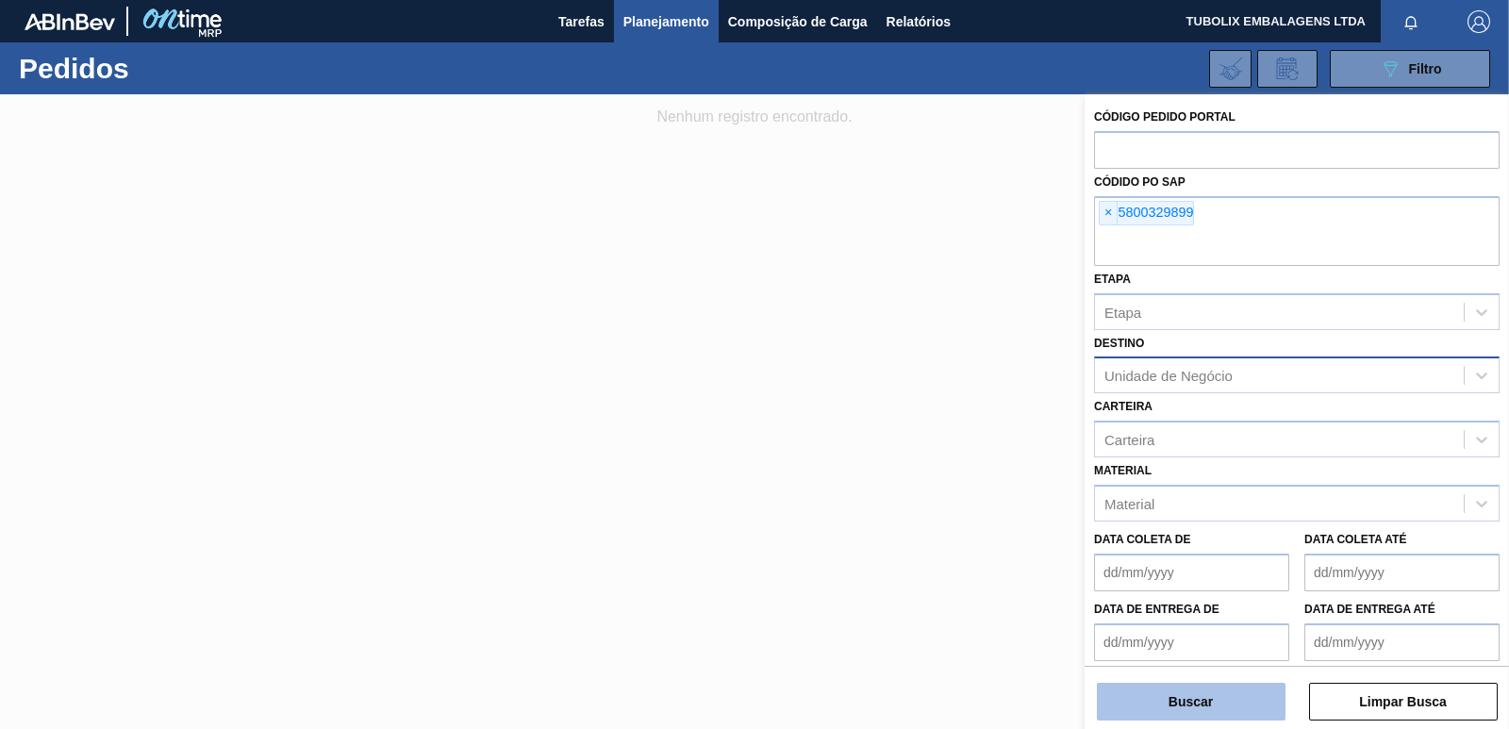
click at [1221, 699] on button "Buscar" at bounding box center [1191, 702] width 189 height 38
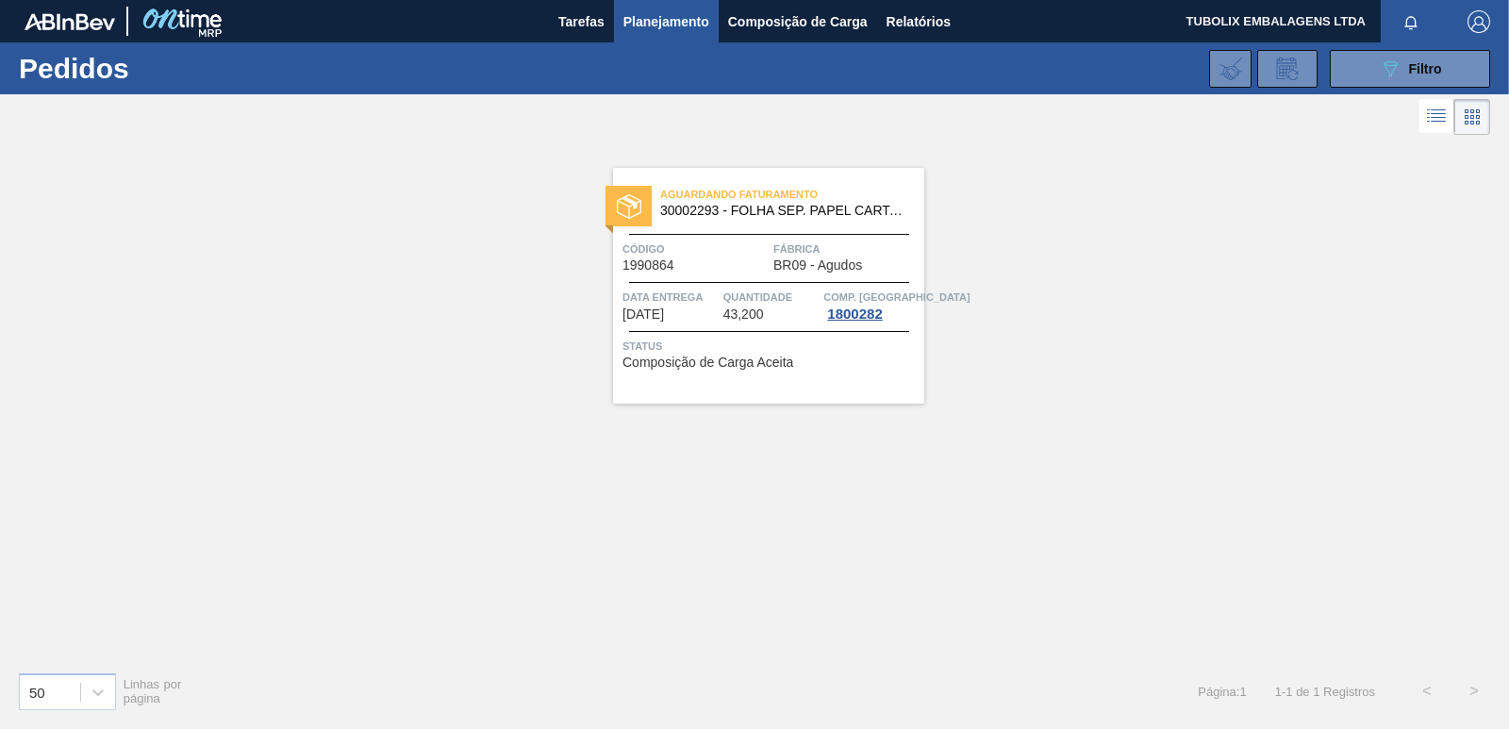
click at [746, 321] on span "43,200" at bounding box center [743, 315] width 41 height 14
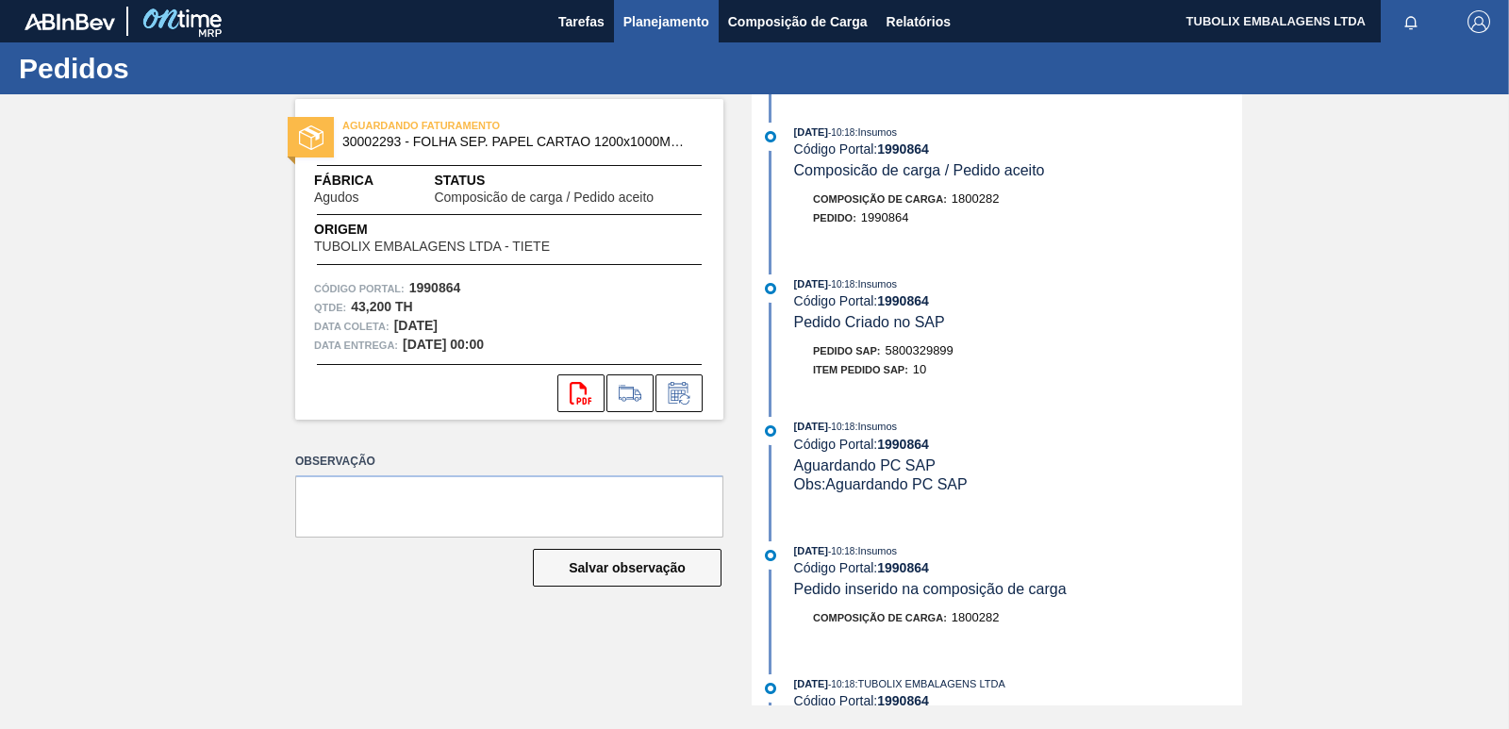
click at [655, 20] on span "Planejamento" at bounding box center [666, 21] width 86 height 23
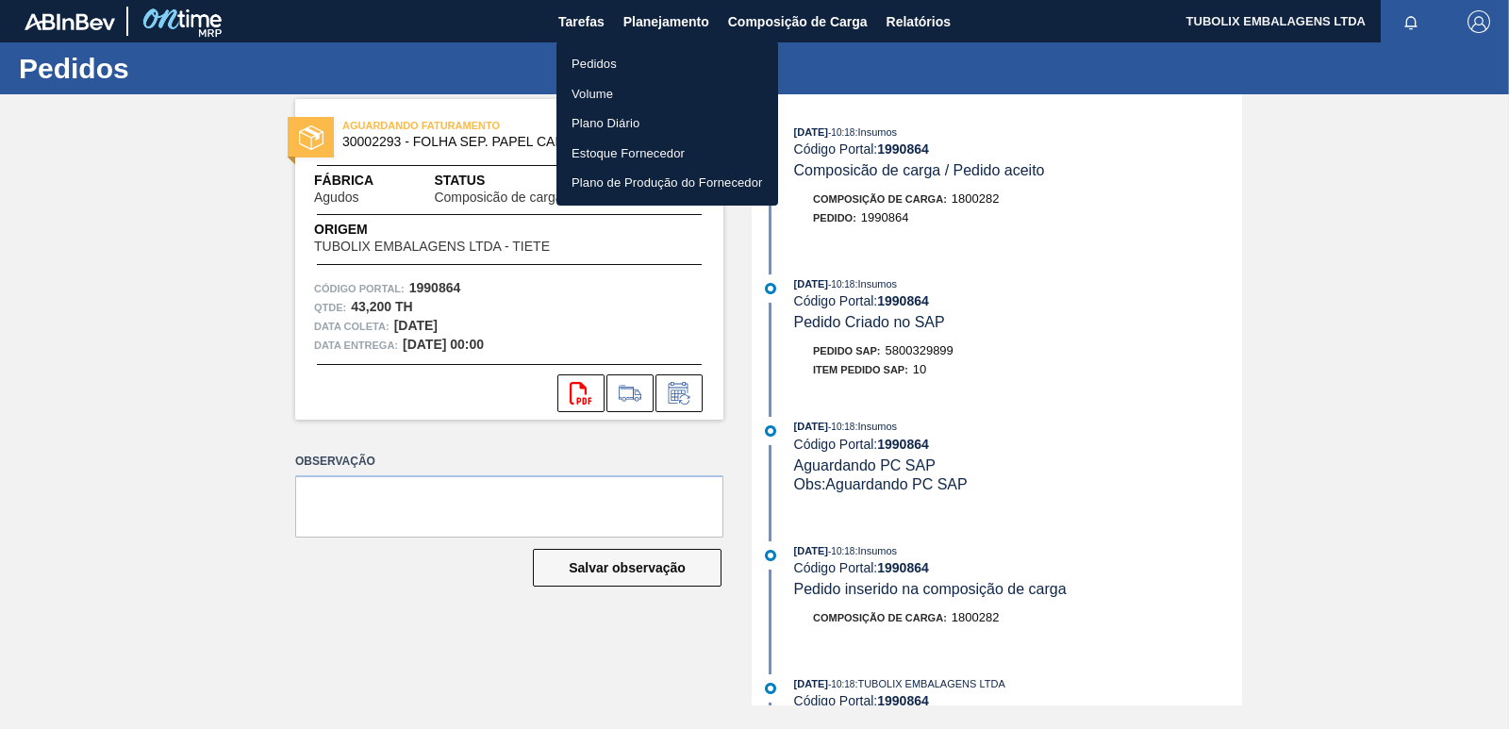
click at [598, 58] on li "Pedidos" at bounding box center [668, 64] width 222 height 30
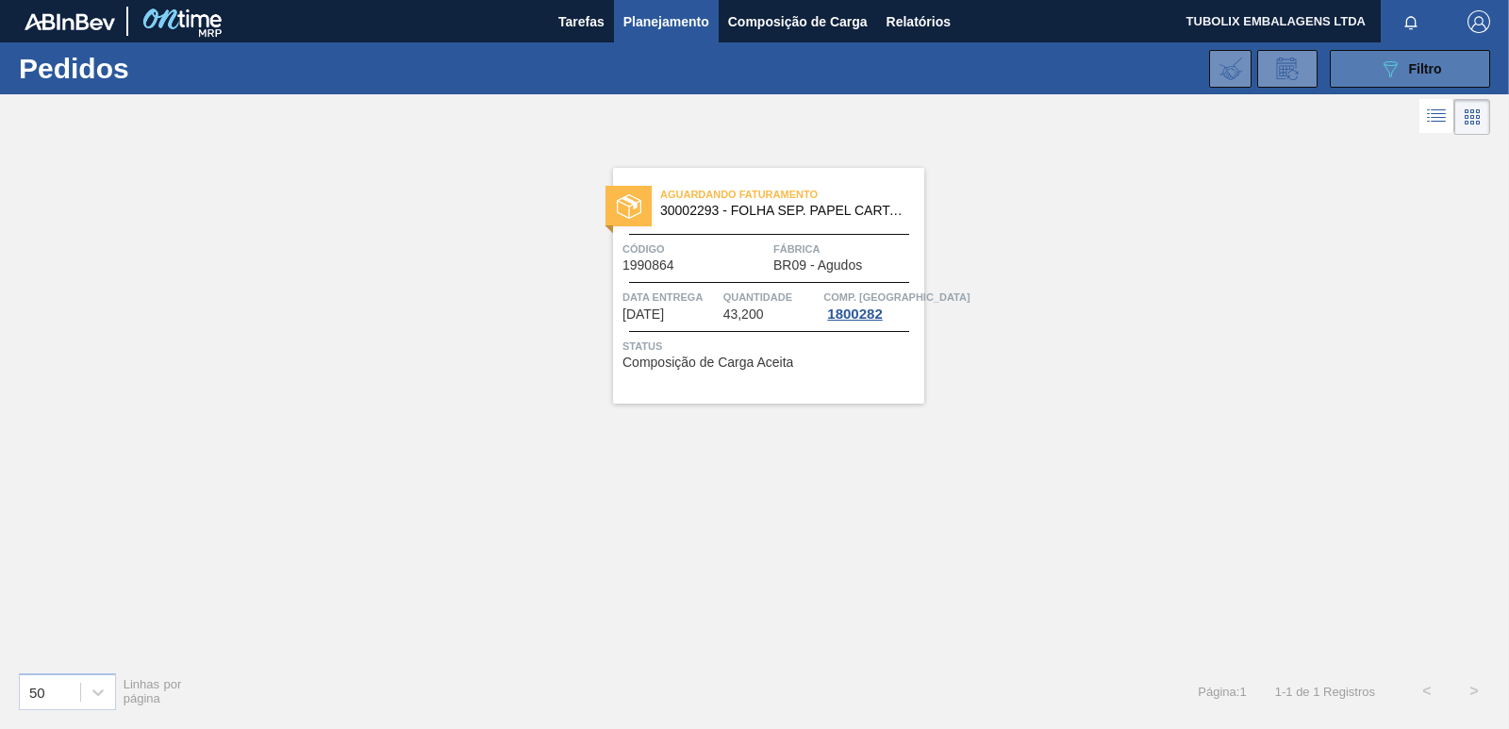
click at [1349, 69] on button "089F7B8B-B2A5-4AFE-B5C0-19BA573D28AC Filtro" at bounding box center [1410, 69] width 160 height 38
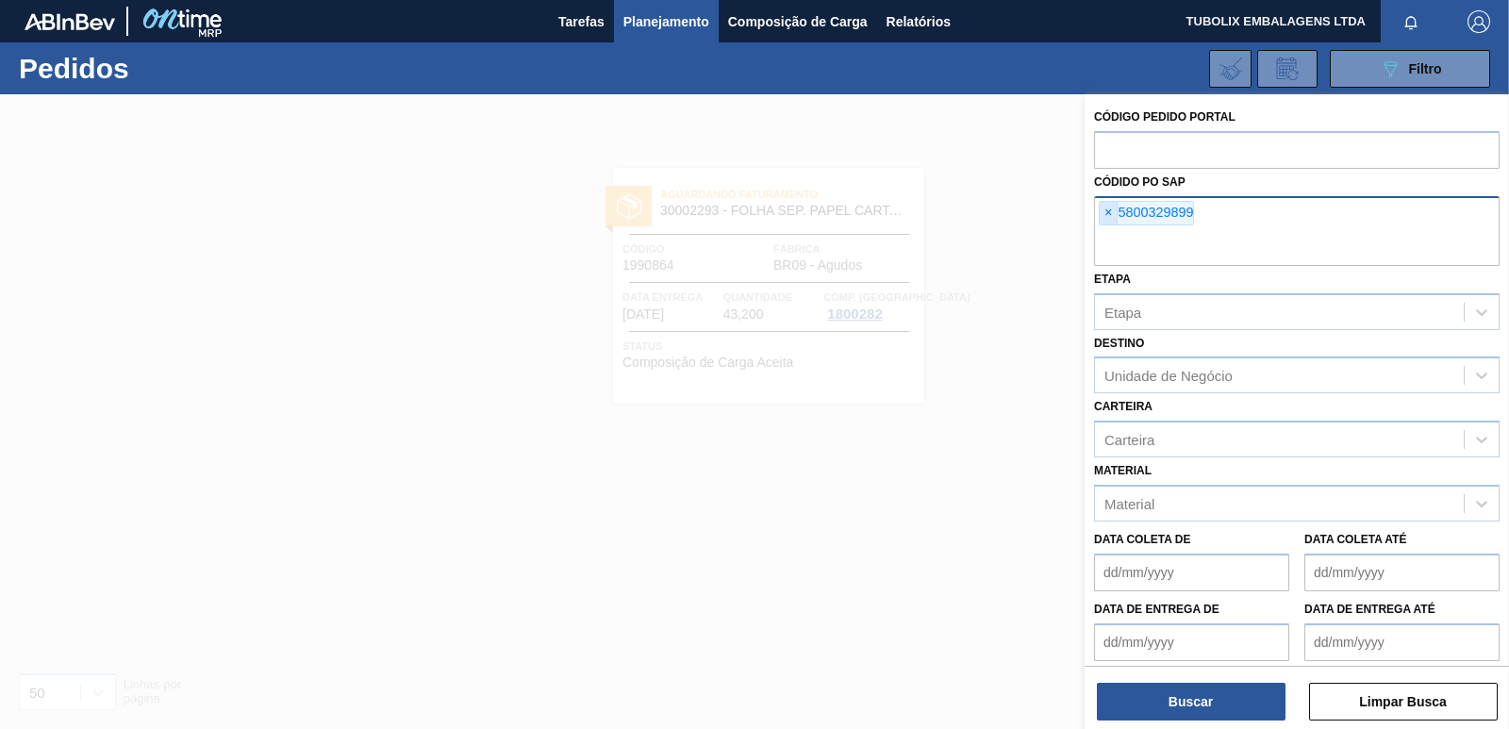
click at [1108, 209] on span "×" at bounding box center [1109, 213] width 18 height 23
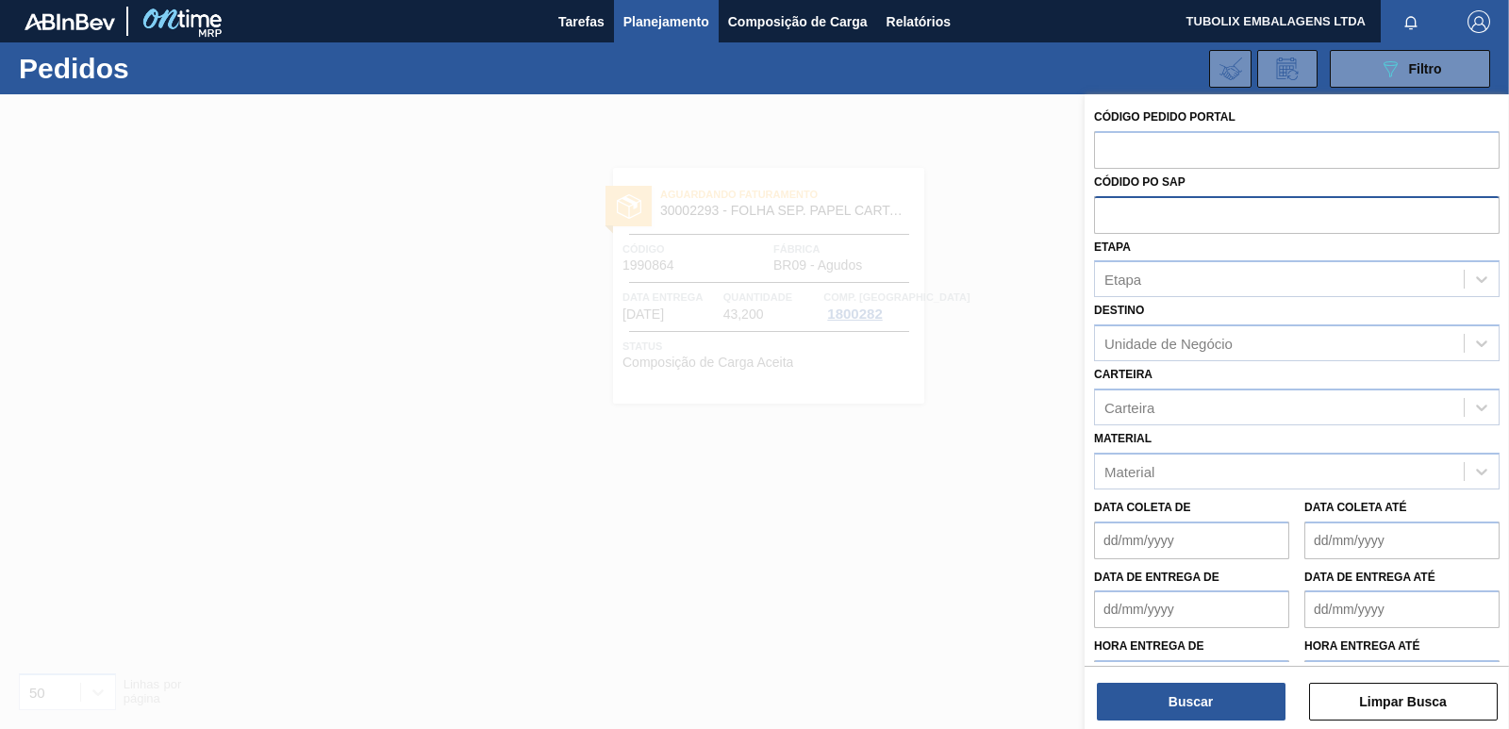
paste input "5800329900"
type input "5800329900"
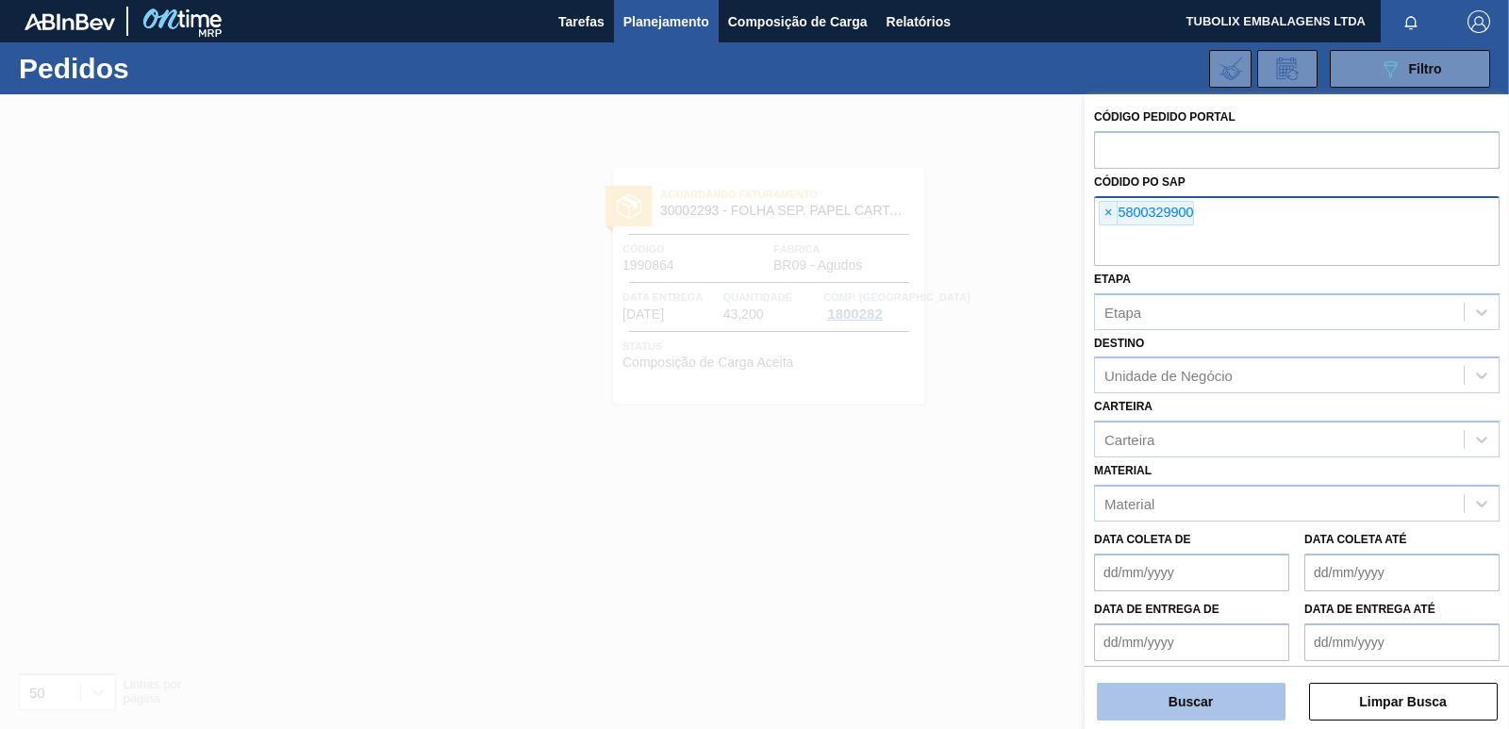
click at [1229, 711] on button "Buscar" at bounding box center [1191, 702] width 189 height 38
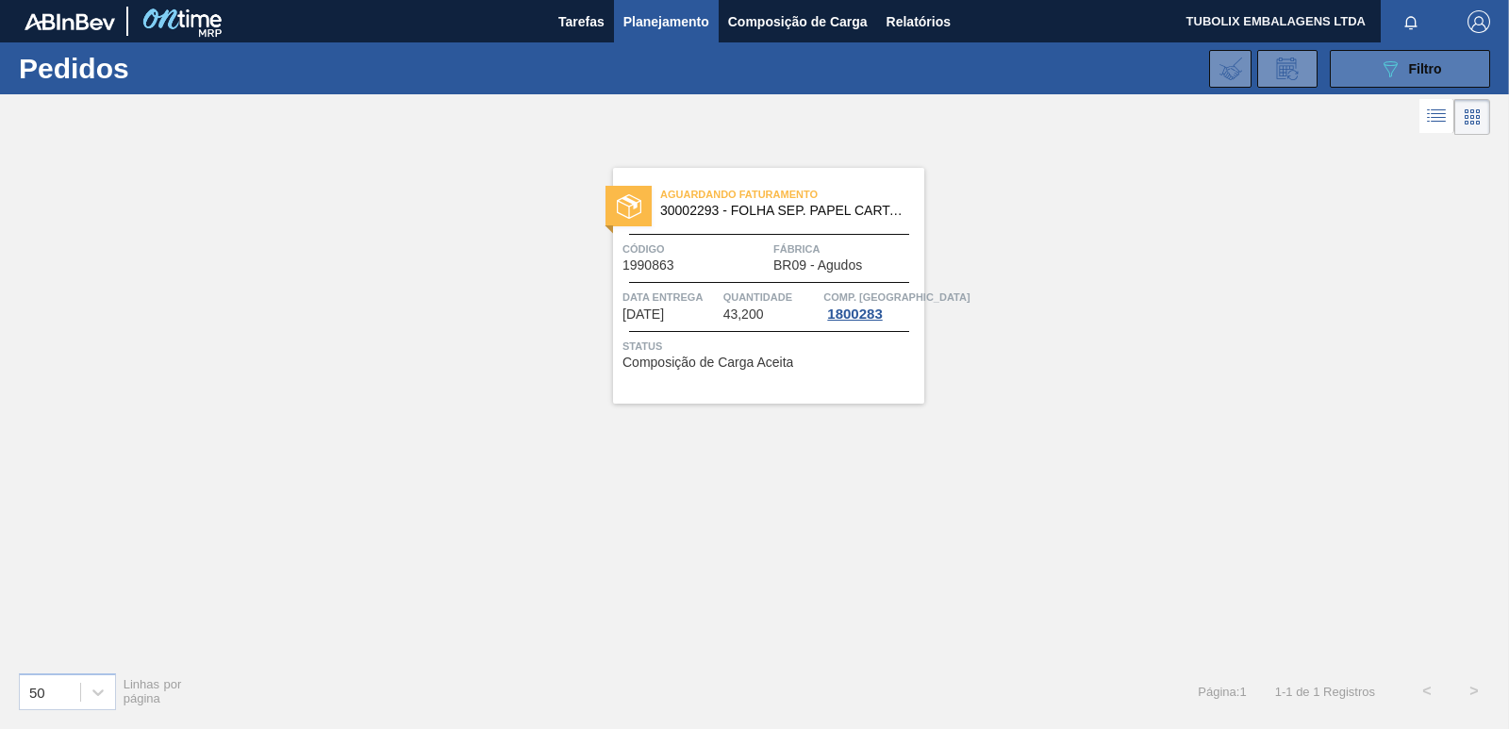
click at [1386, 62] on icon at bounding box center [1391, 69] width 14 height 16
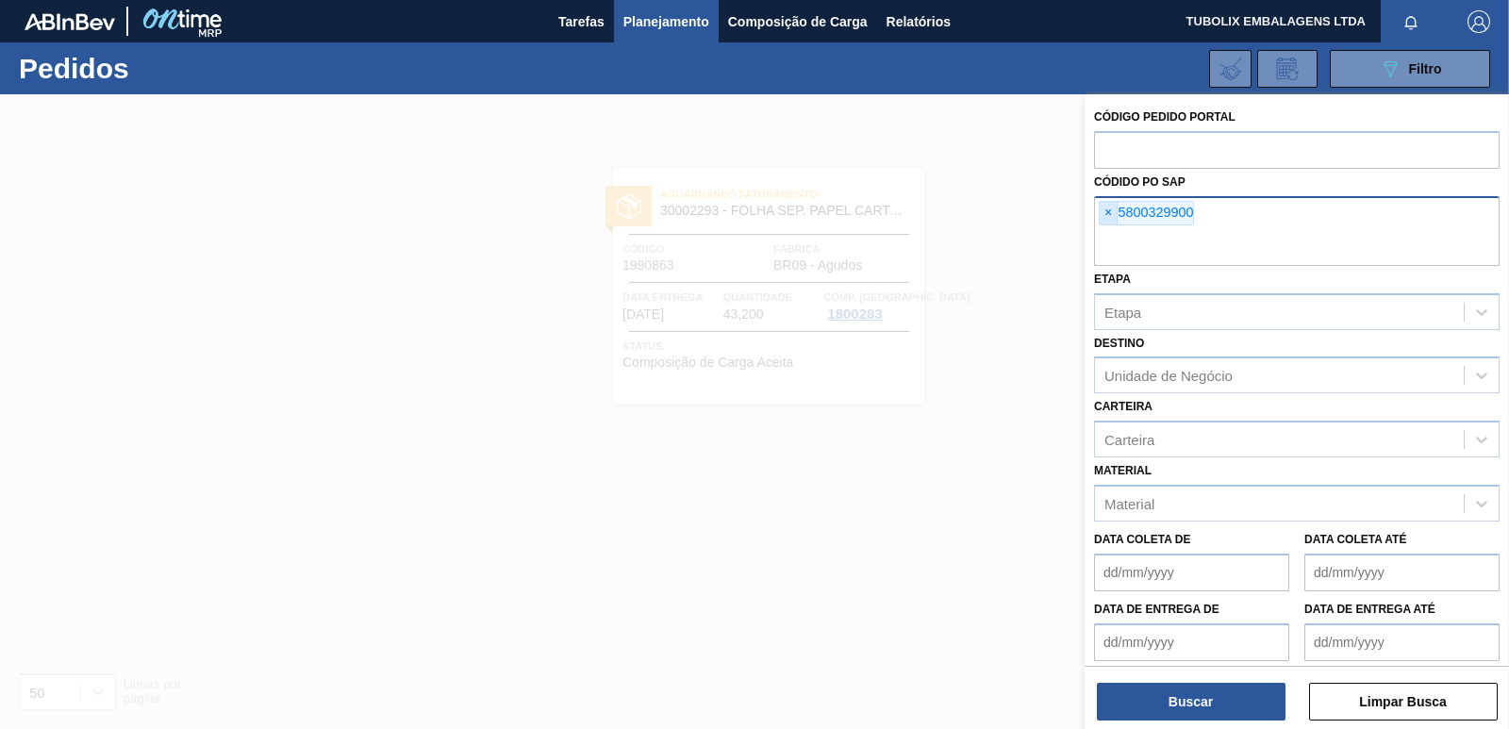
click at [1105, 212] on span "×" at bounding box center [1109, 213] width 18 height 23
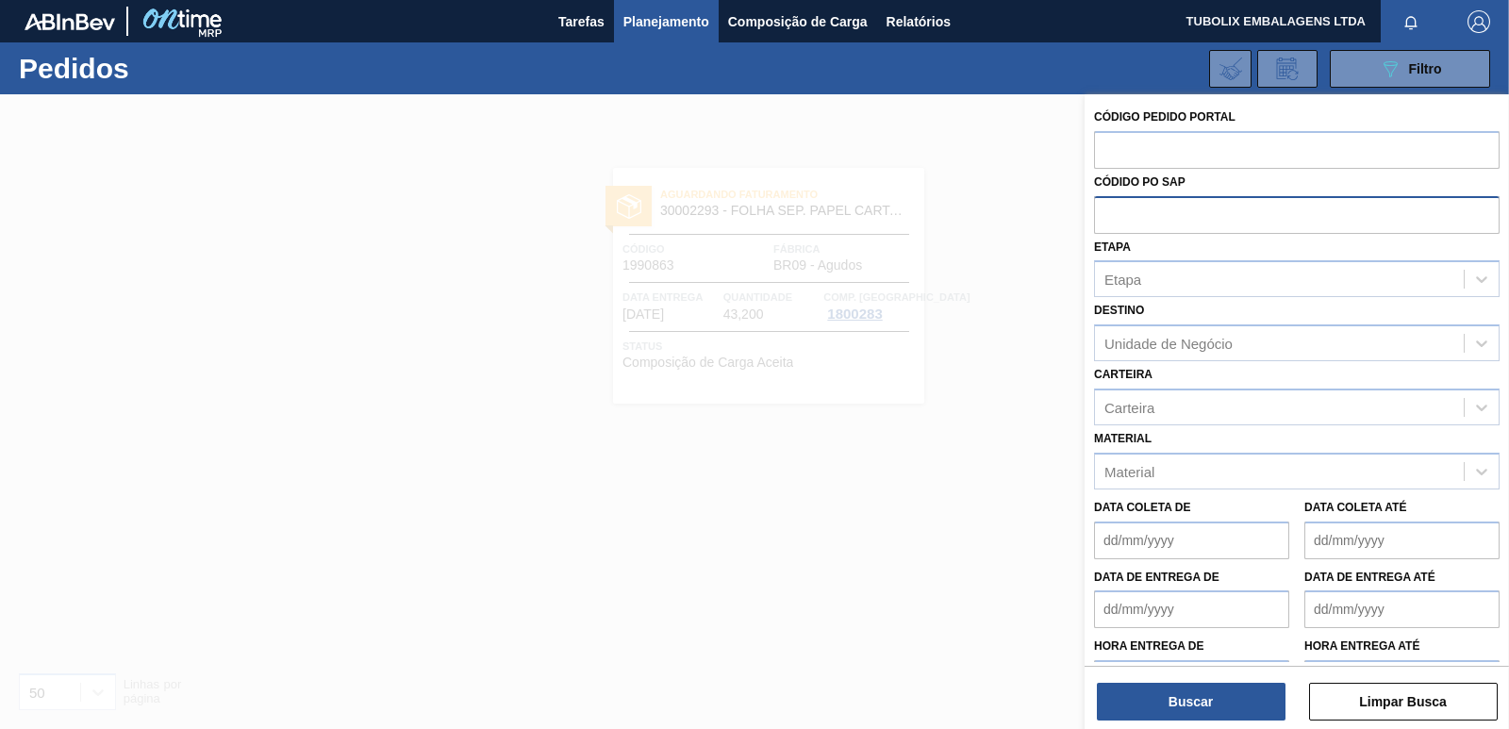
click at [1109, 210] on input "text" at bounding box center [1297, 214] width 406 height 36
paste input "5800324489"
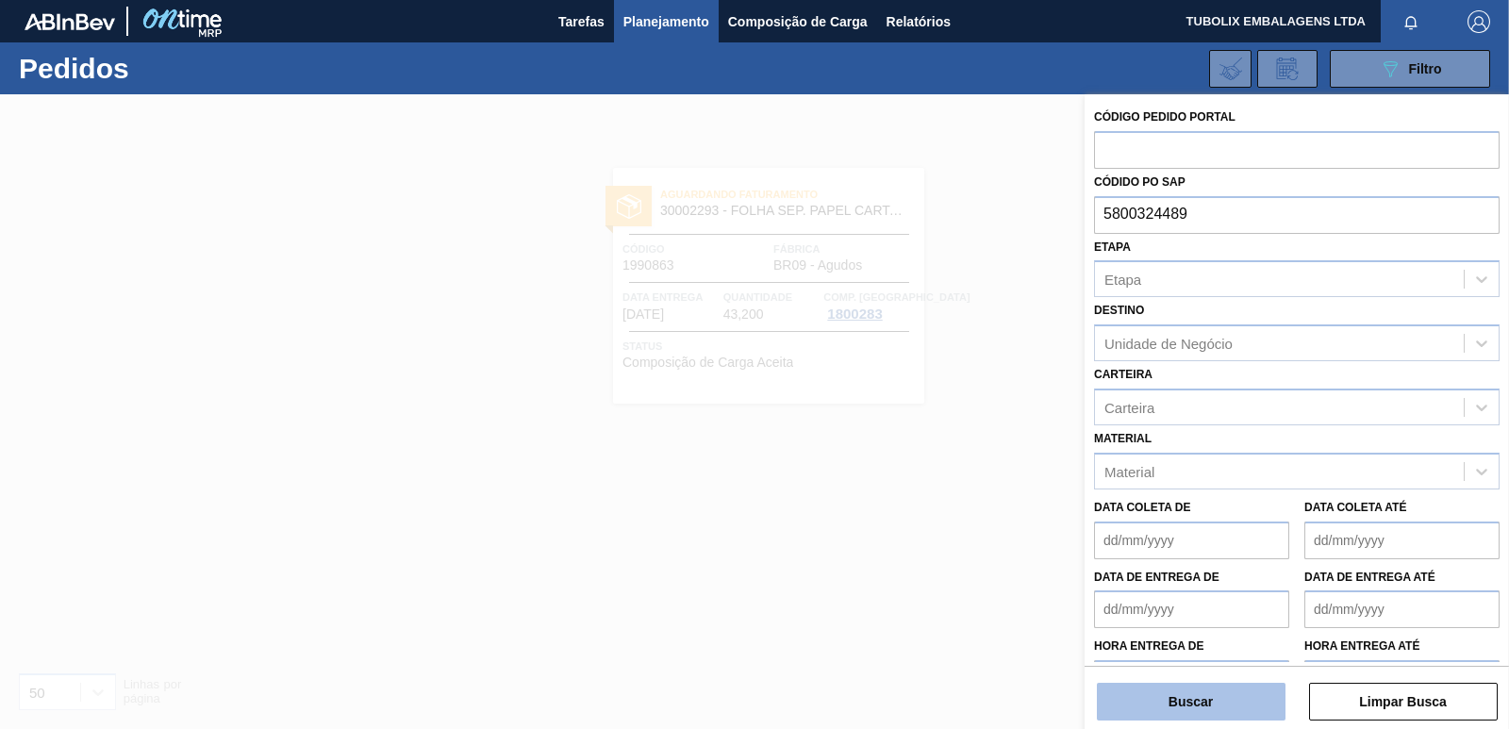
type input "5800324489"
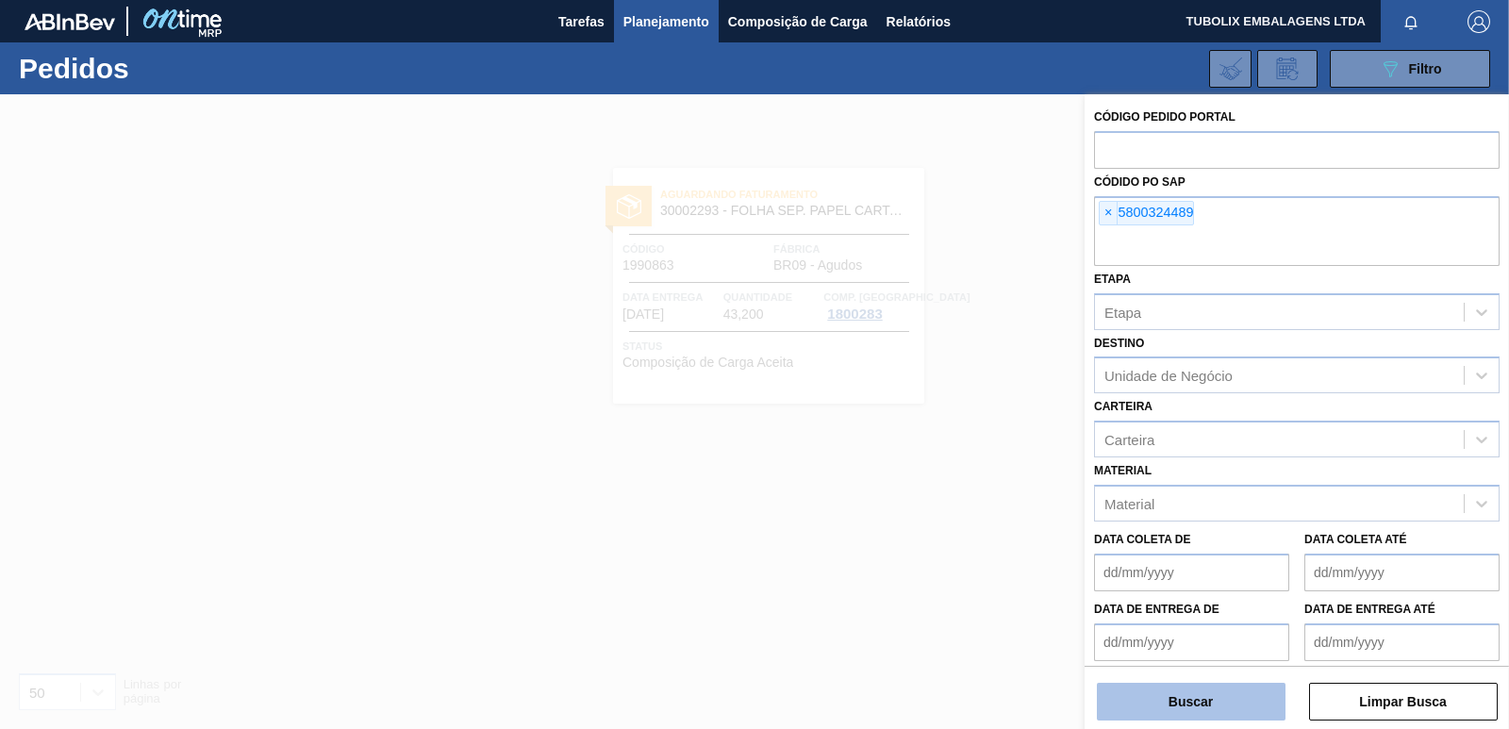
click at [1221, 698] on button "Buscar" at bounding box center [1191, 702] width 189 height 38
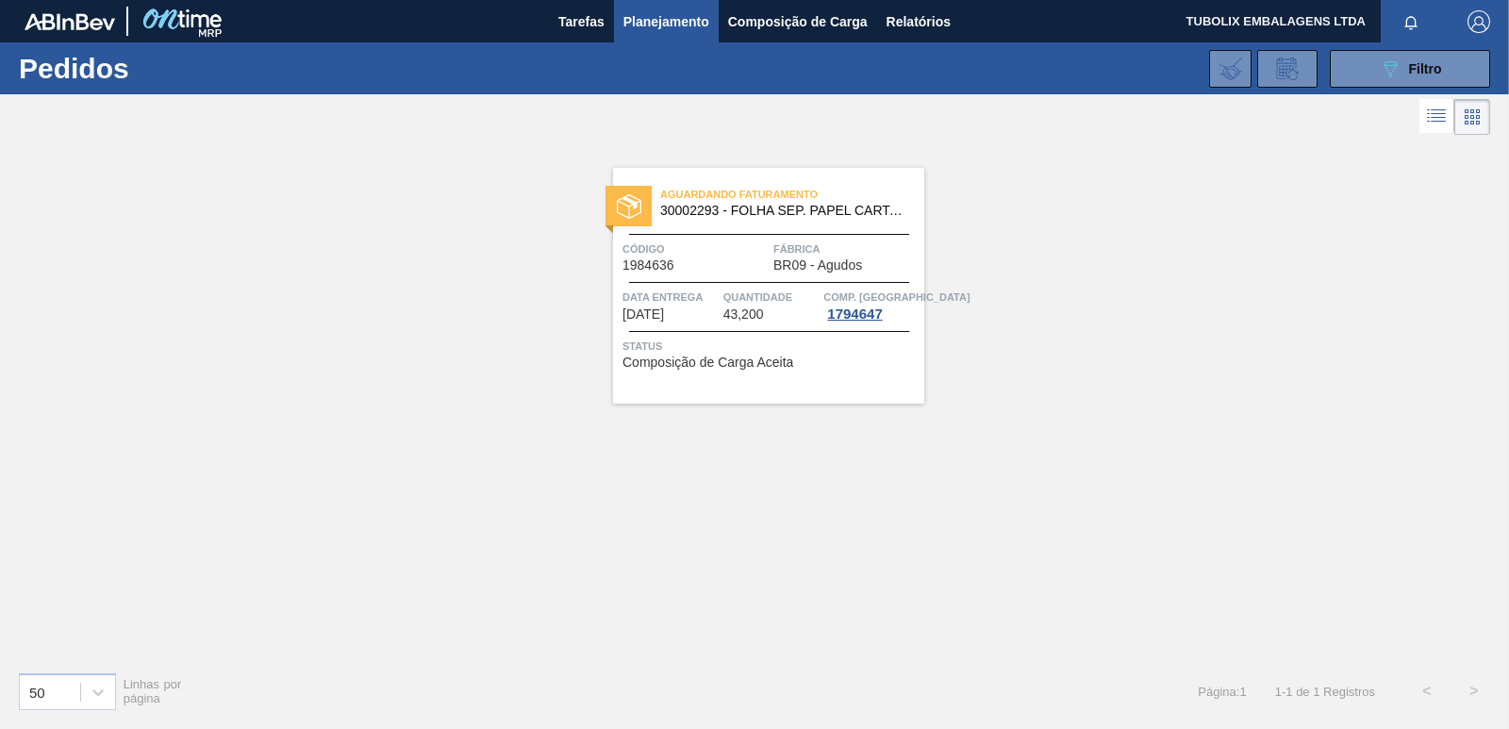
click at [1244, 420] on div "Aguardando Faturamento 30002293 - FOLHA SEP. PAPEL CARTAO 1200x1000M 350g Códig…" at bounding box center [754, 398] width 1509 height 517
click at [761, 212] on span "30002293 - FOLHA SEP. PAPEL CARTAO 1200x1000M 350g" at bounding box center [784, 211] width 249 height 14
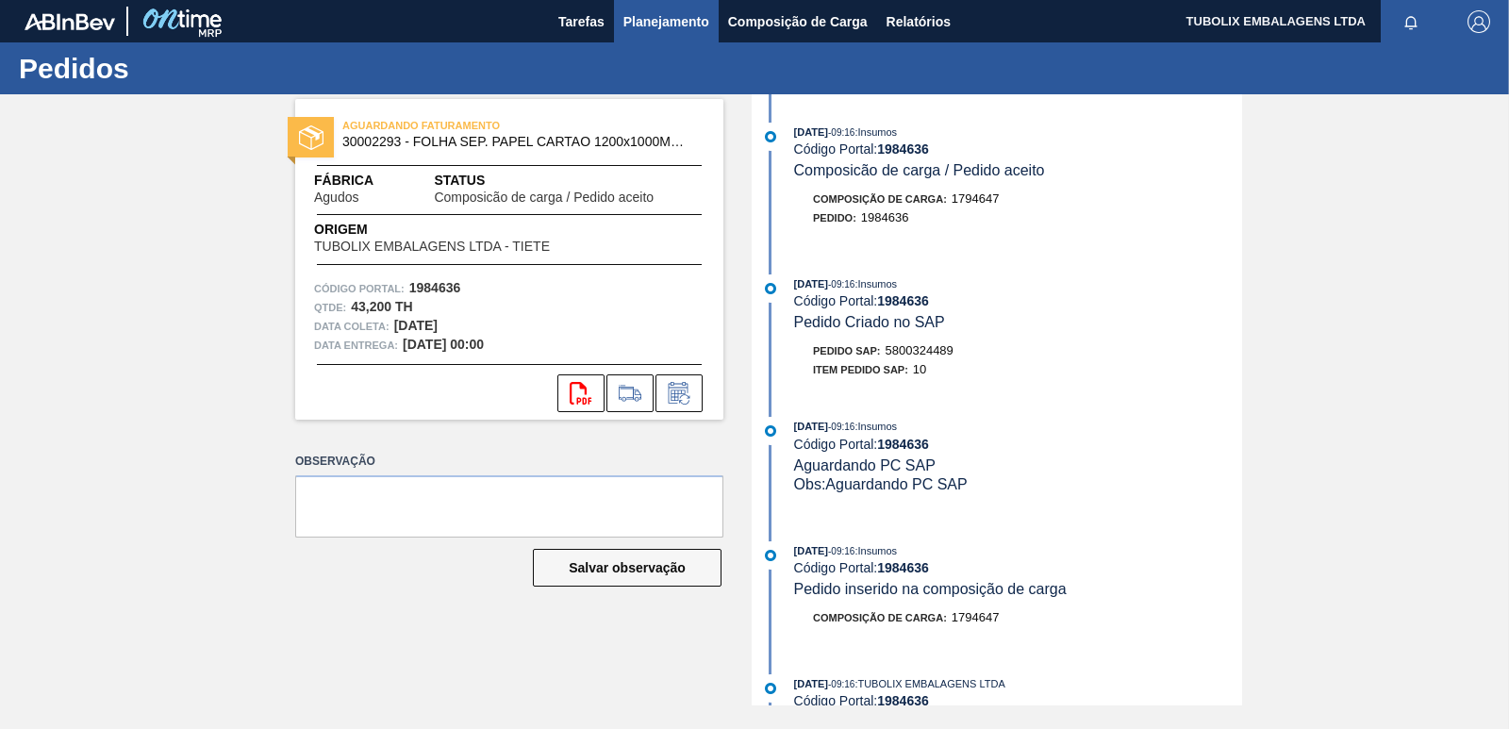
click at [658, 17] on span "Planejamento" at bounding box center [666, 21] width 86 height 23
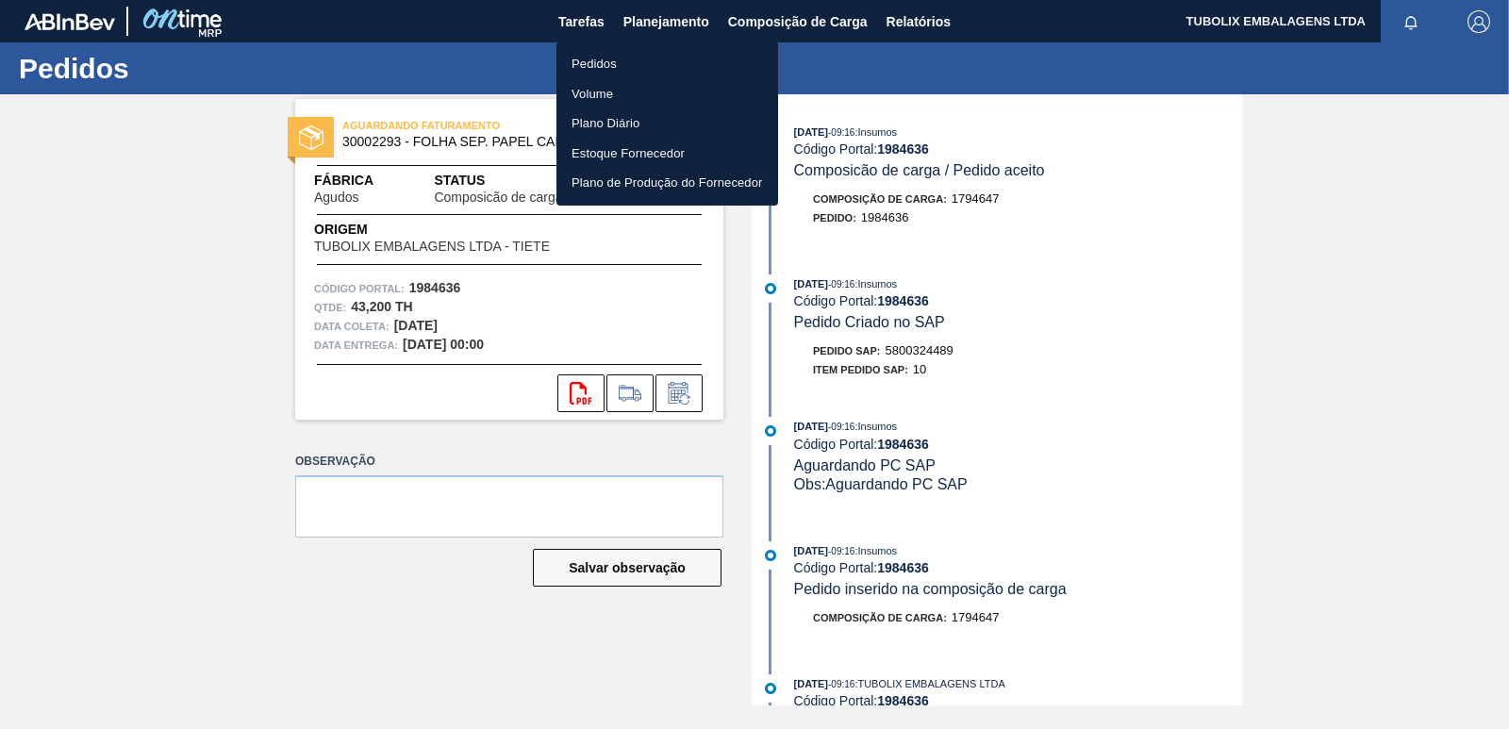
click at [620, 63] on li "Pedidos" at bounding box center [668, 64] width 222 height 30
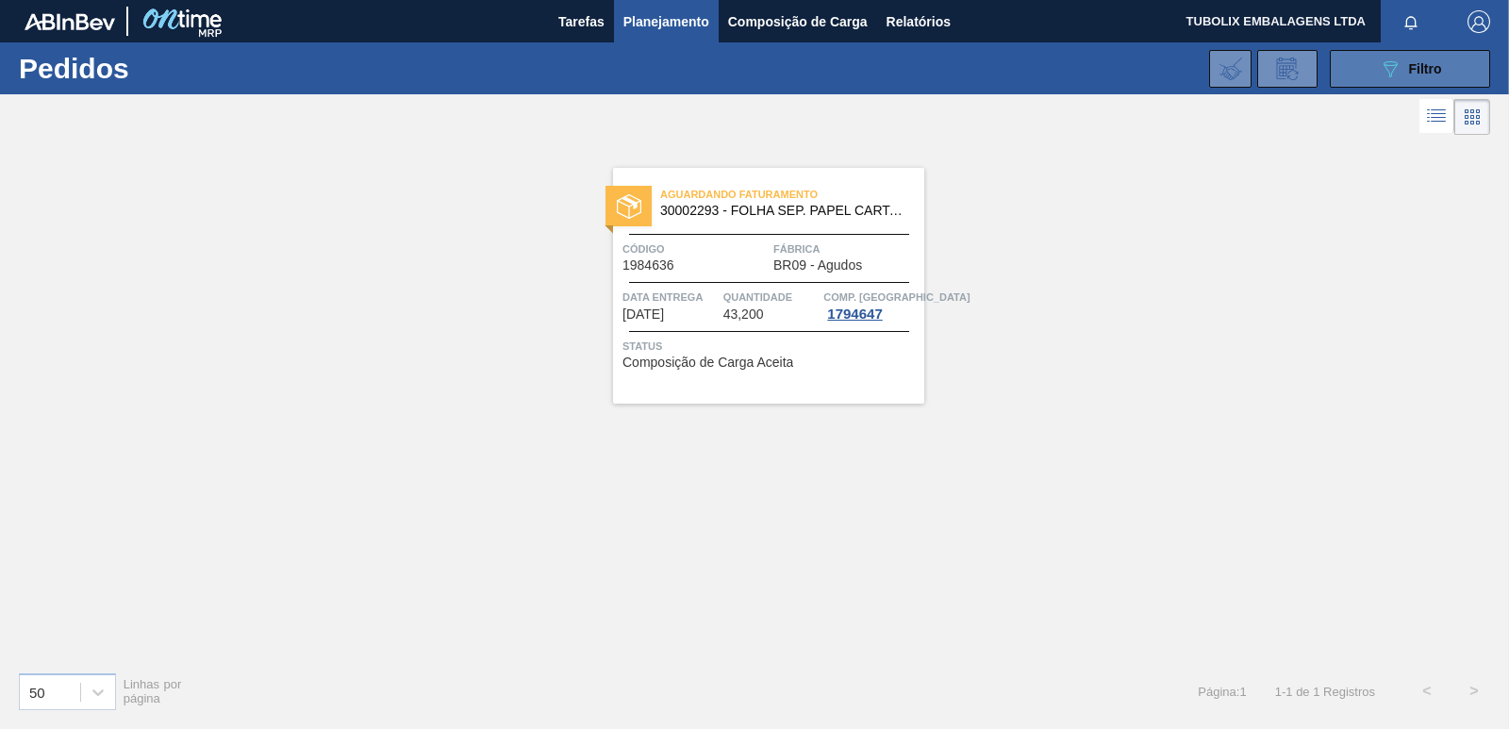
click at [1388, 64] on icon "089F7B8B-B2A5-4AFE-B5C0-19BA573D28AC" at bounding box center [1390, 69] width 23 height 23
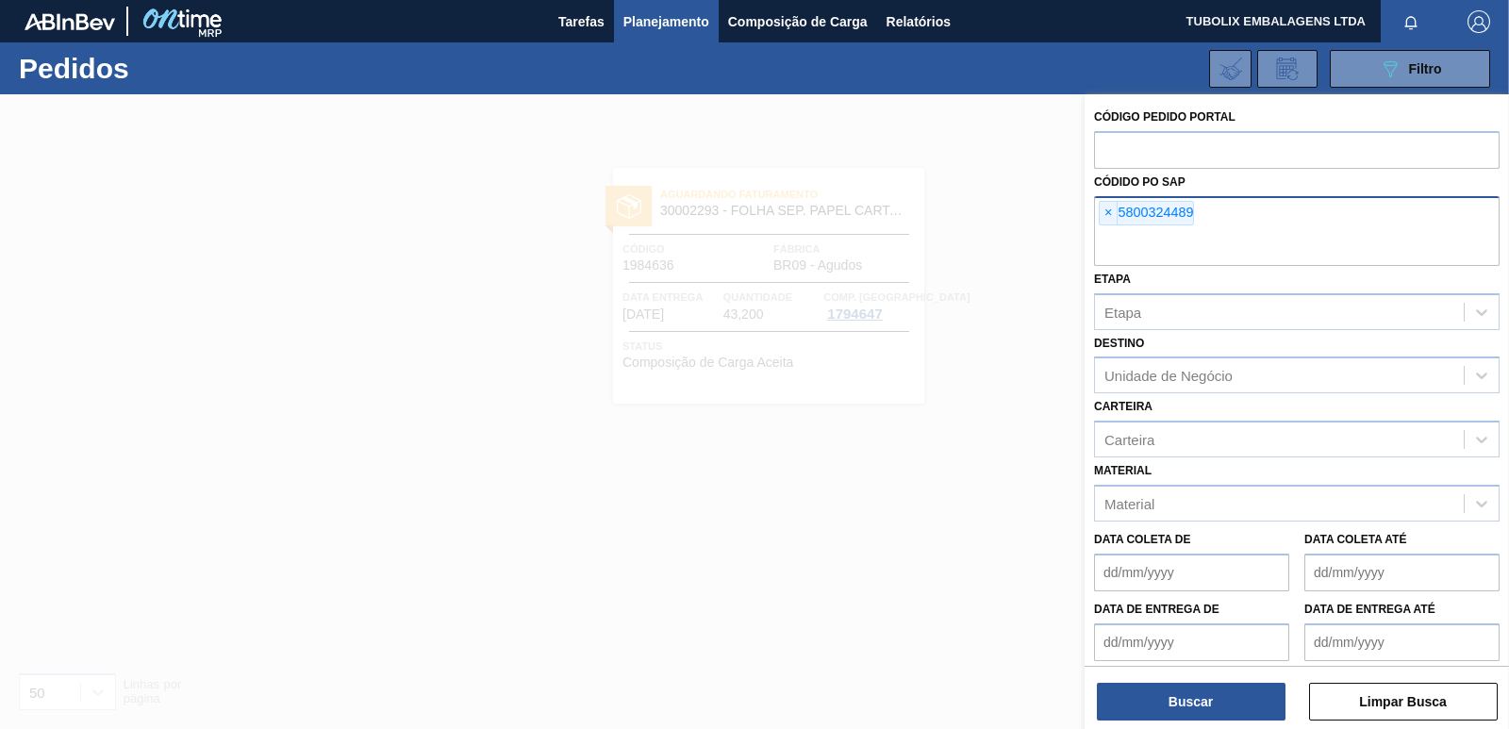
click at [1105, 210] on span "×" at bounding box center [1109, 213] width 18 height 23
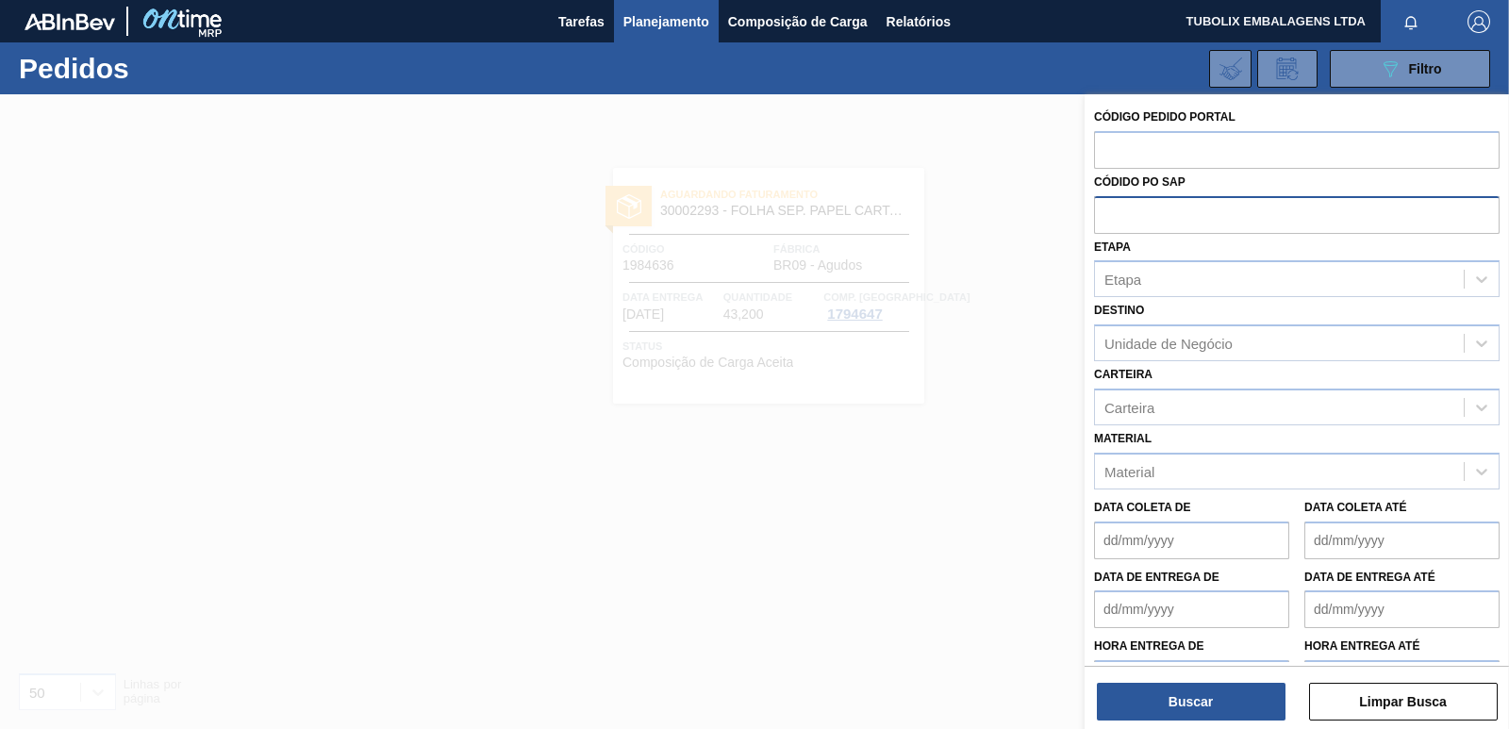
paste input "5800324493"
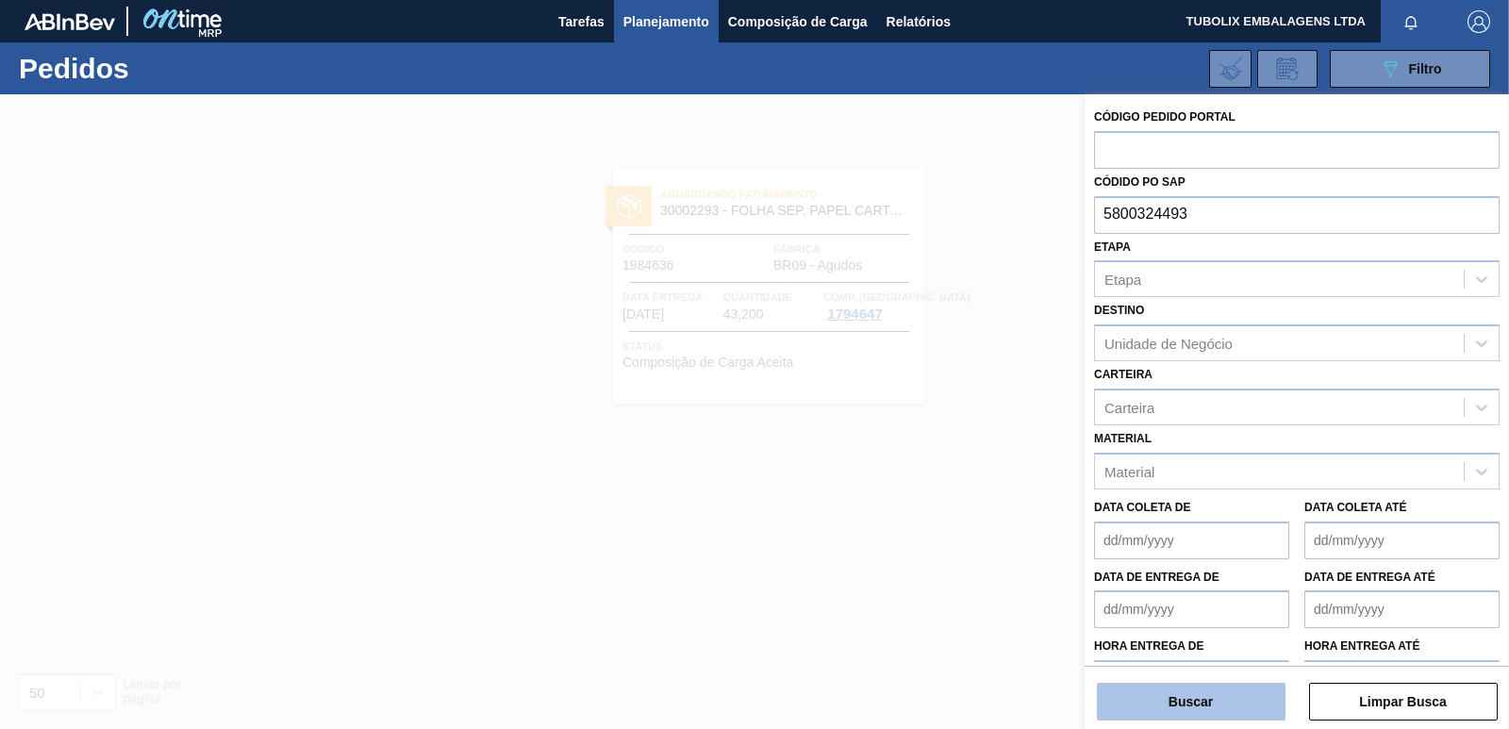
type input "5800324493"
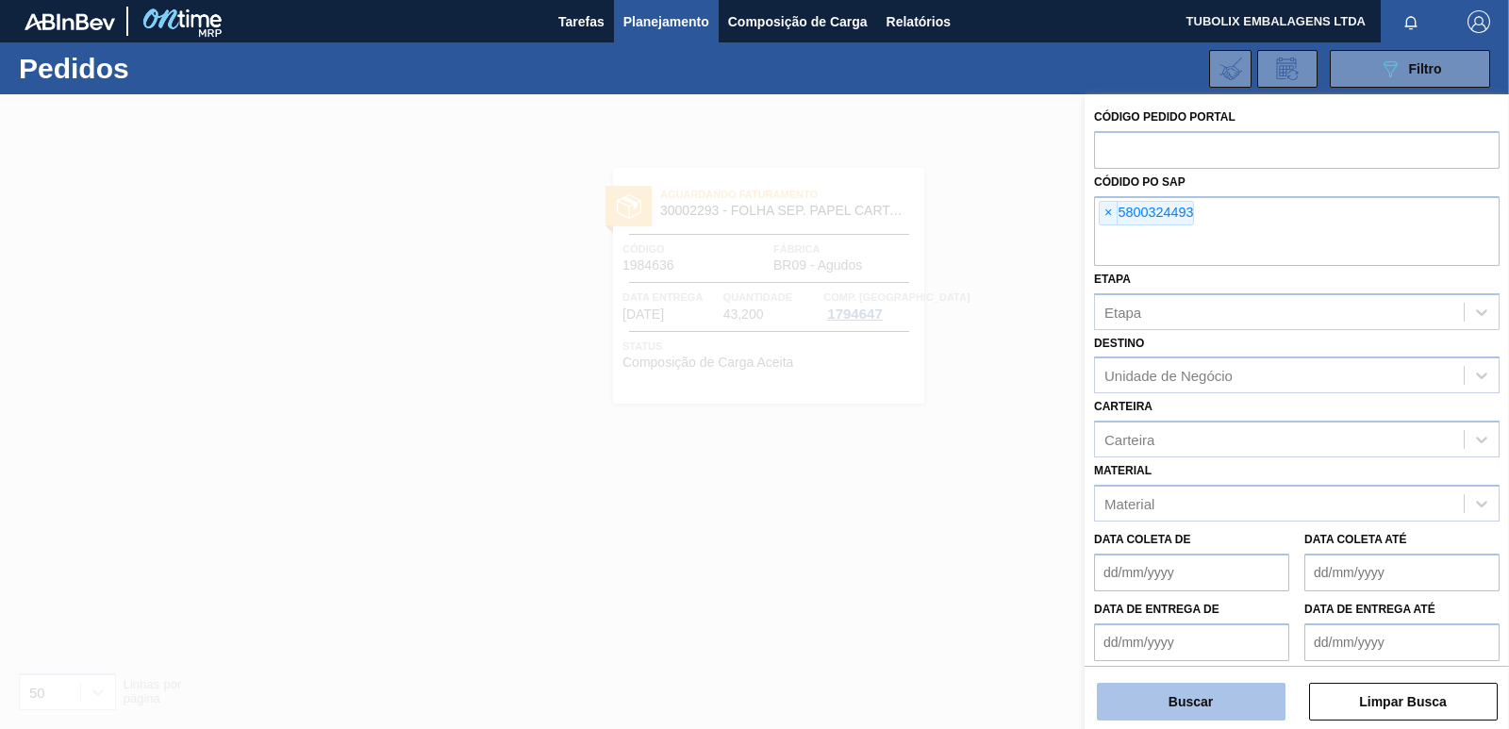
click at [1233, 696] on button "Buscar" at bounding box center [1191, 702] width 189 height 38
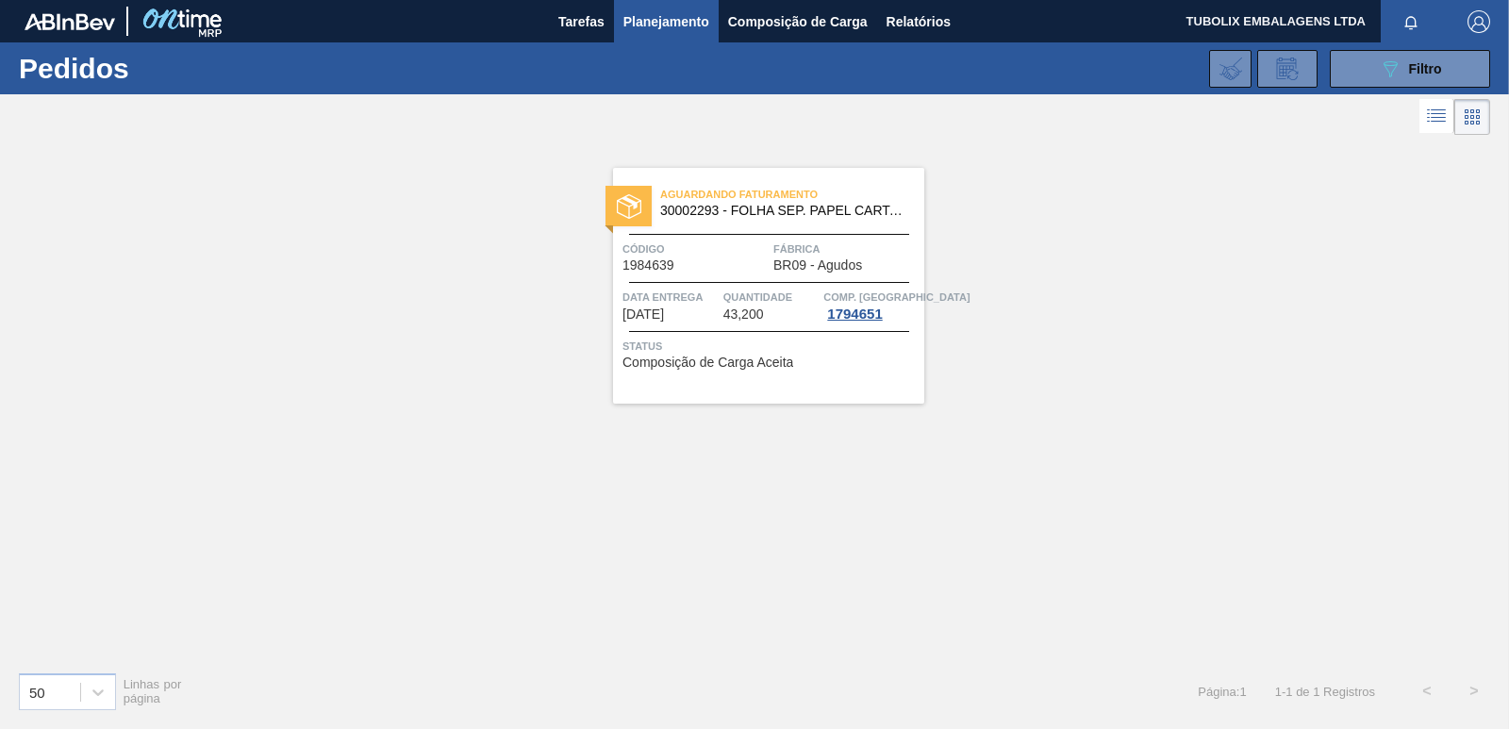
click at [736, 444] on div "Aguardando Faturamento 30002293 - FOLHA SEP. PAPEL CARTAO 1200x1000M 350g Códig…" at bounding box center [754, 398] width 1509 height 517
click at [756, 229] on div "Aguardando Faturamento 30002293 - FOLHA SEP. PAPEL CARTAO 1200x1000M 350g Códig…" at bounding box center [768, 286] width 311 height 236
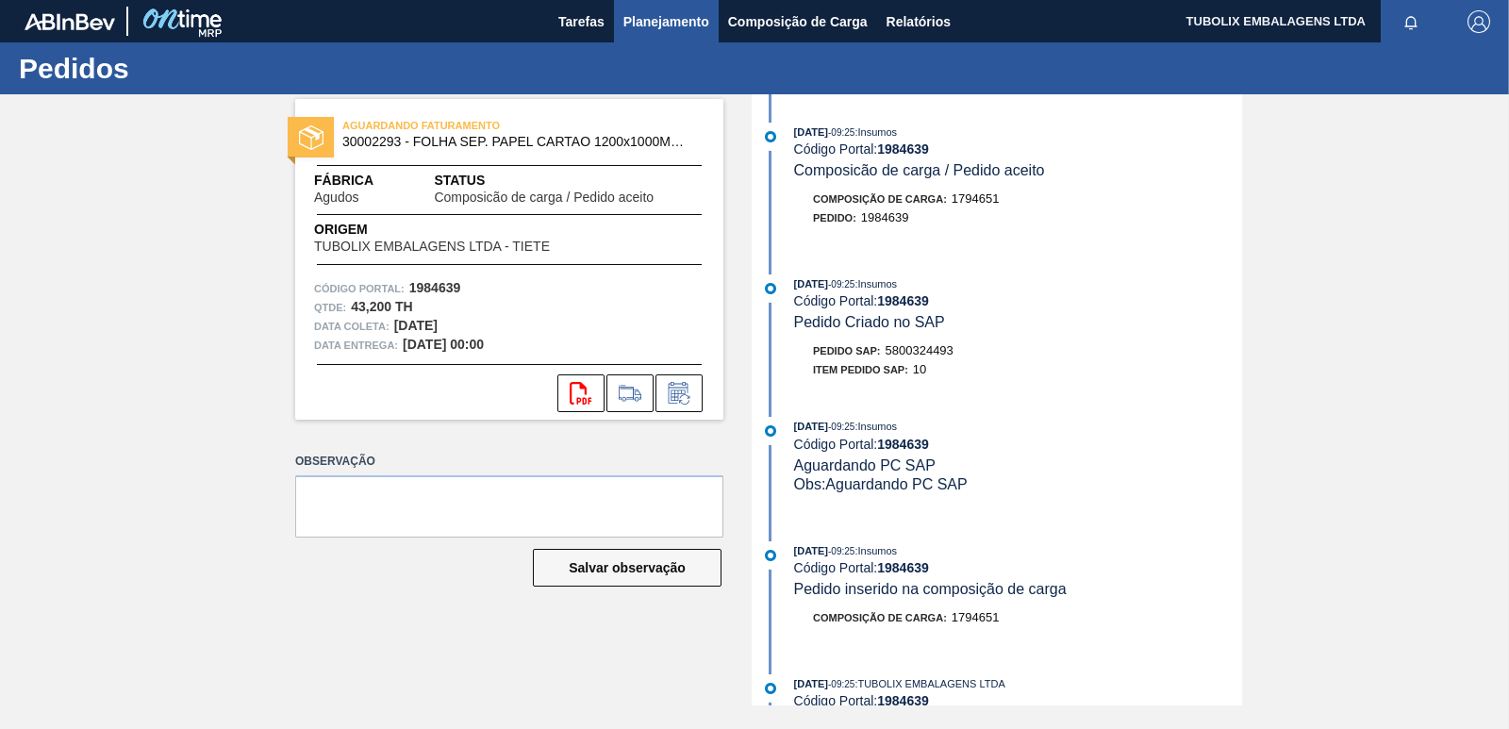
click at [678, 30] on span "Planejamento" at bounding box center [666, 21] width 86 height 23
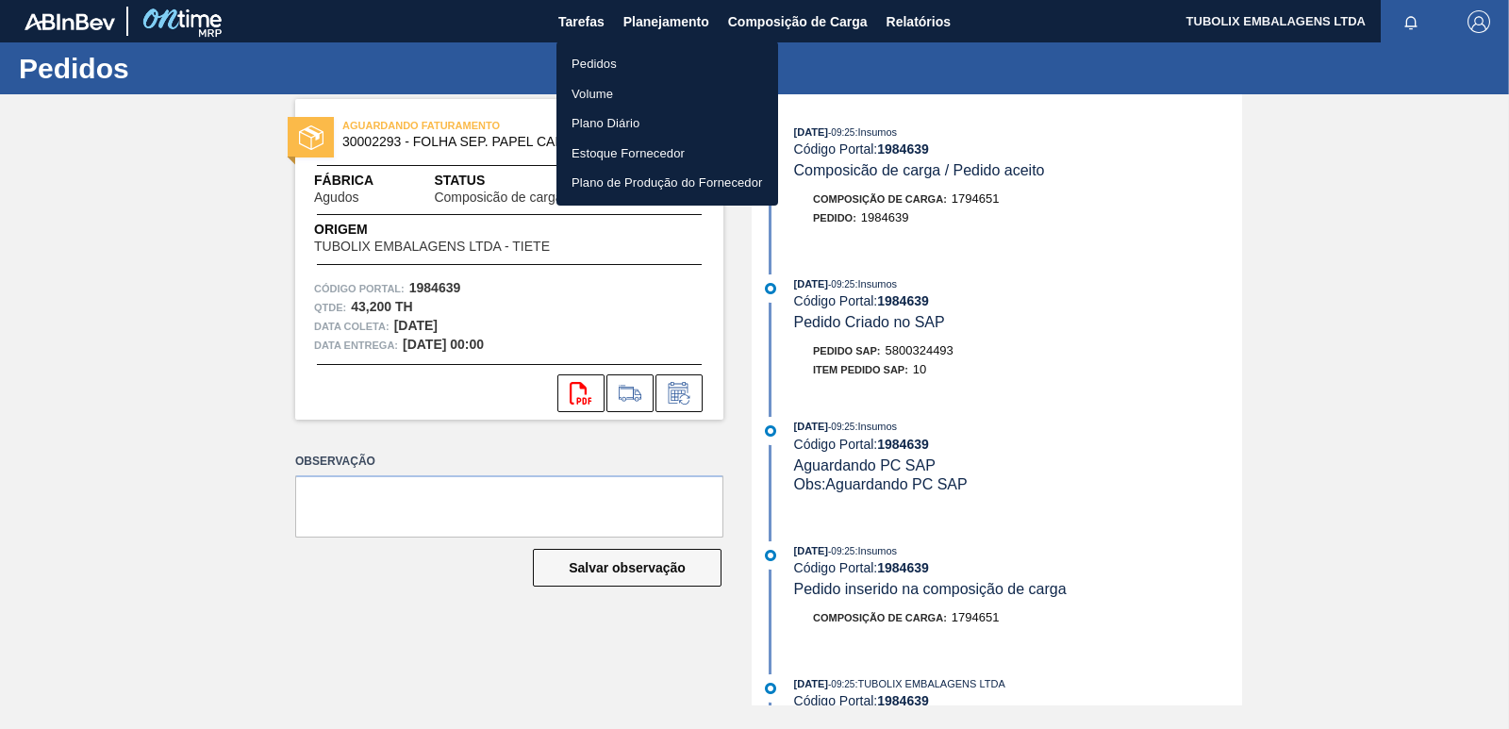
click at [618, 53] on li "Pedidos" at bounding box center [668, 64] width 222 height 30
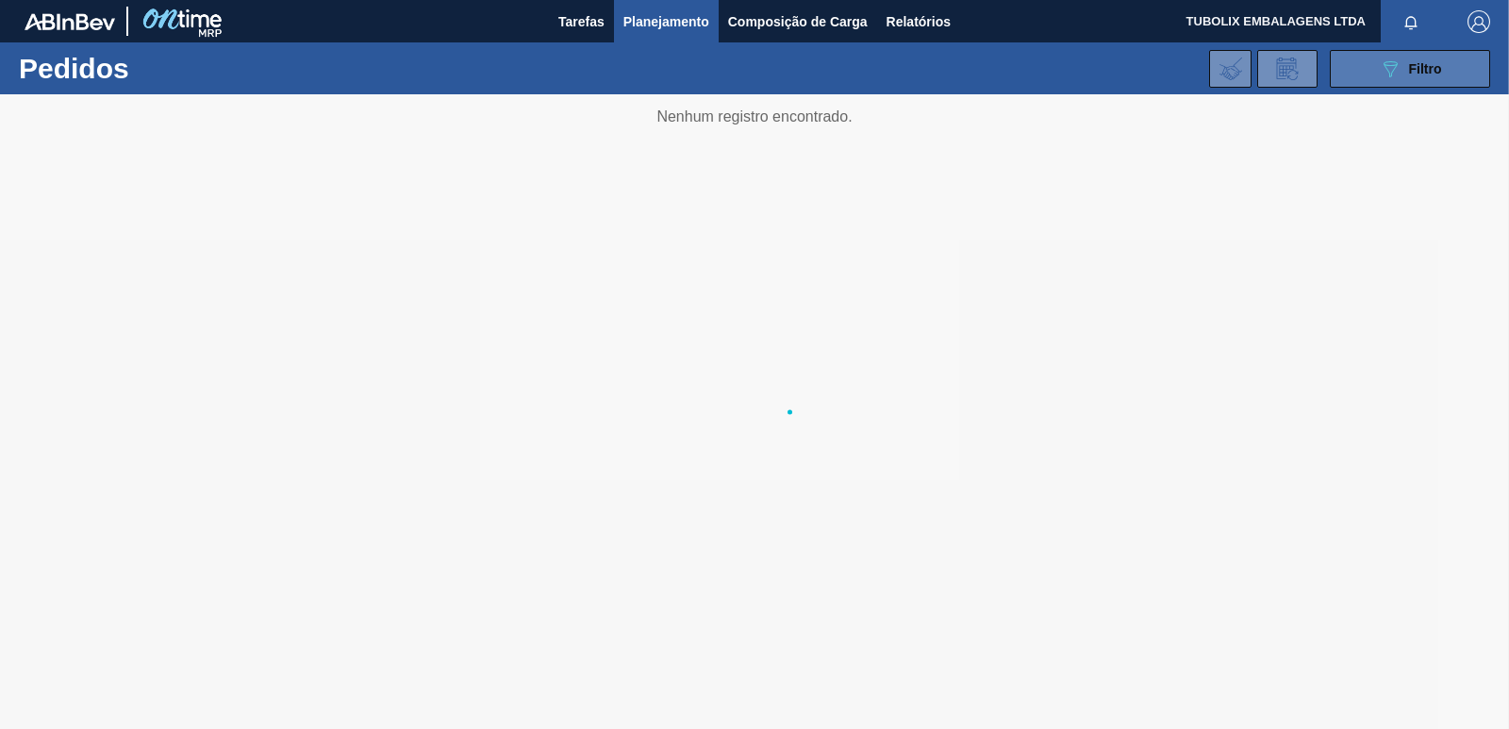
click at [1373, 68] on button "089F7B8B-B2A5-4AFE-B5C0-19BA573D28AC Filtro" at bounding box center [1410, 69] width 160 height 38
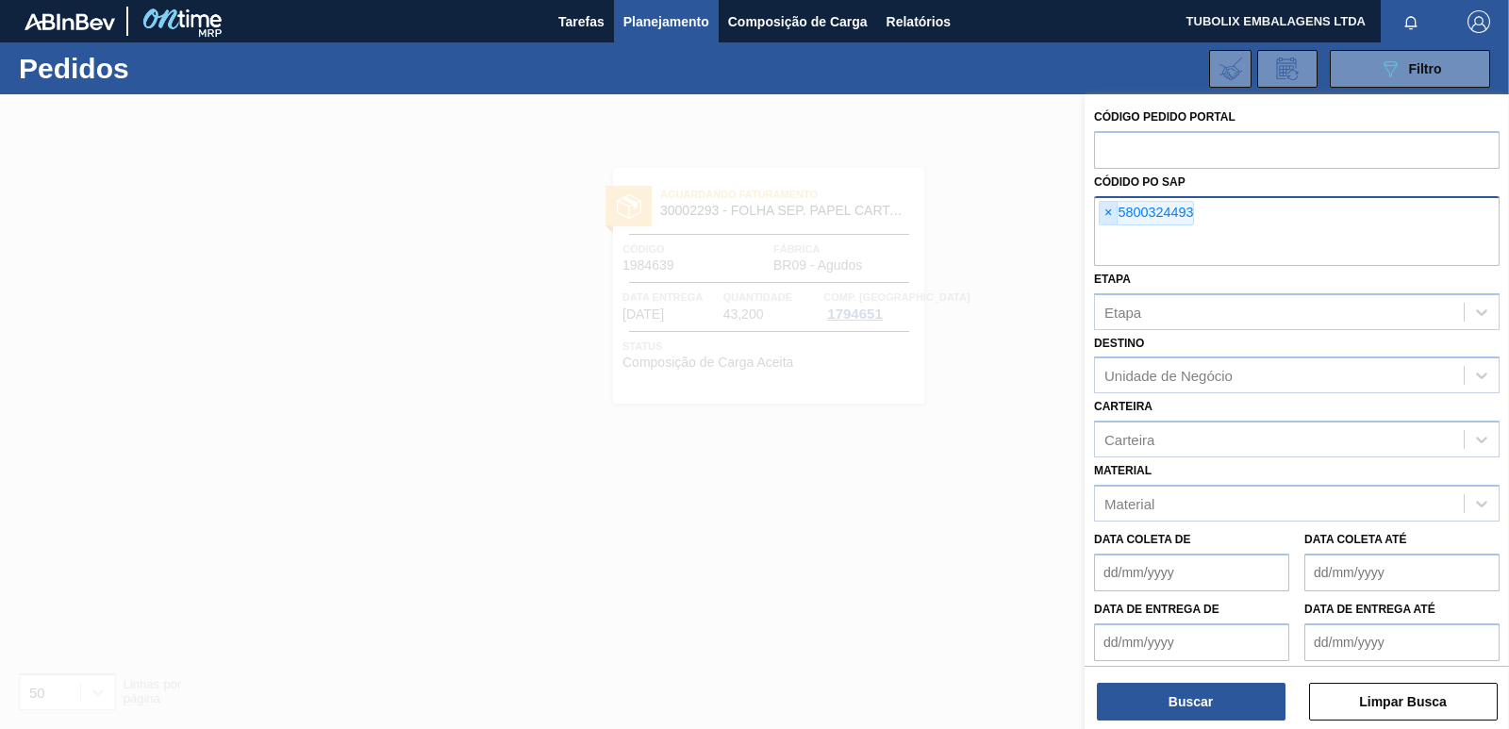
click at [1107, 208] on span "×" at bounding box center [1109, 213] width 18 height 23
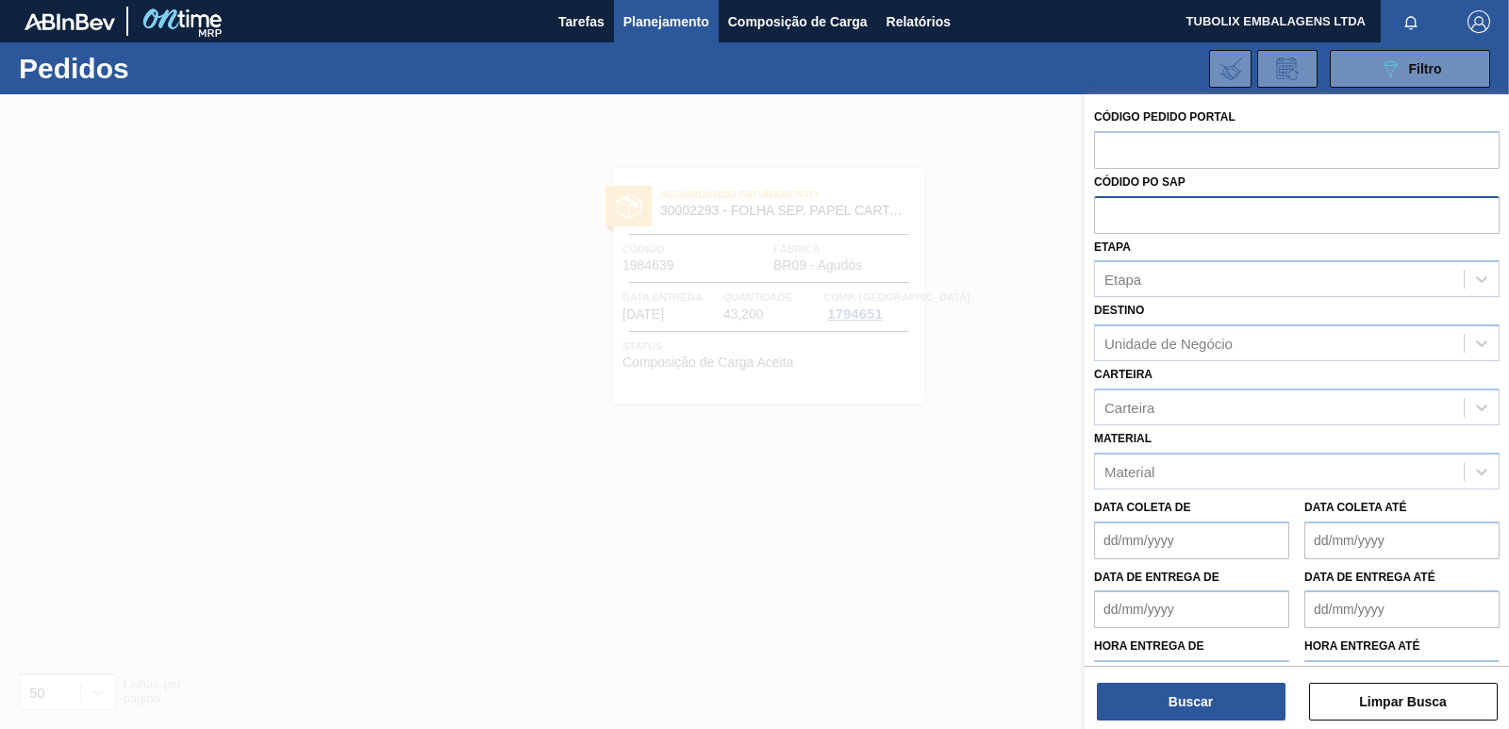
paste input "5800324604"
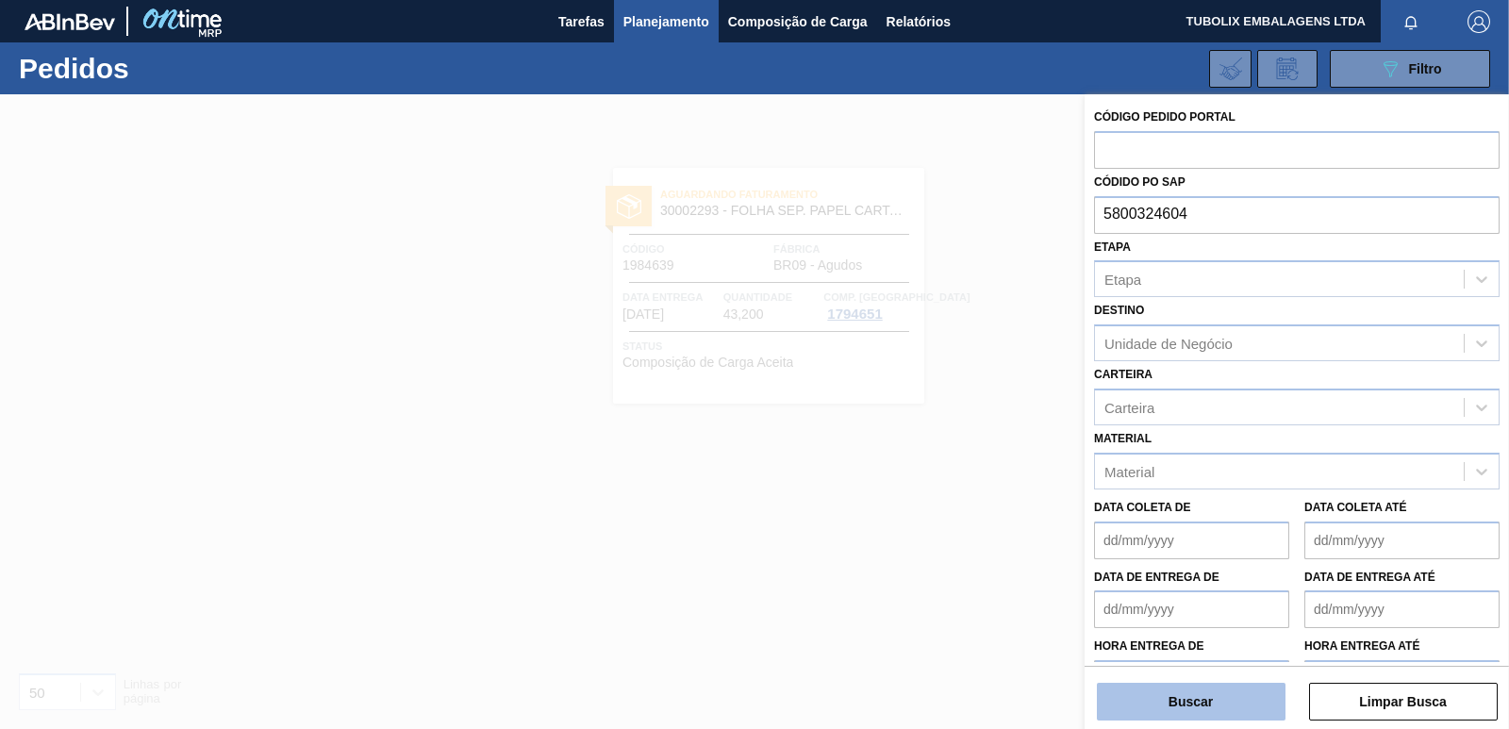
type input "5800324604"
click at [1240, 706] on button "Buscar" at bounding box center [1191, 702] width 189 height 38
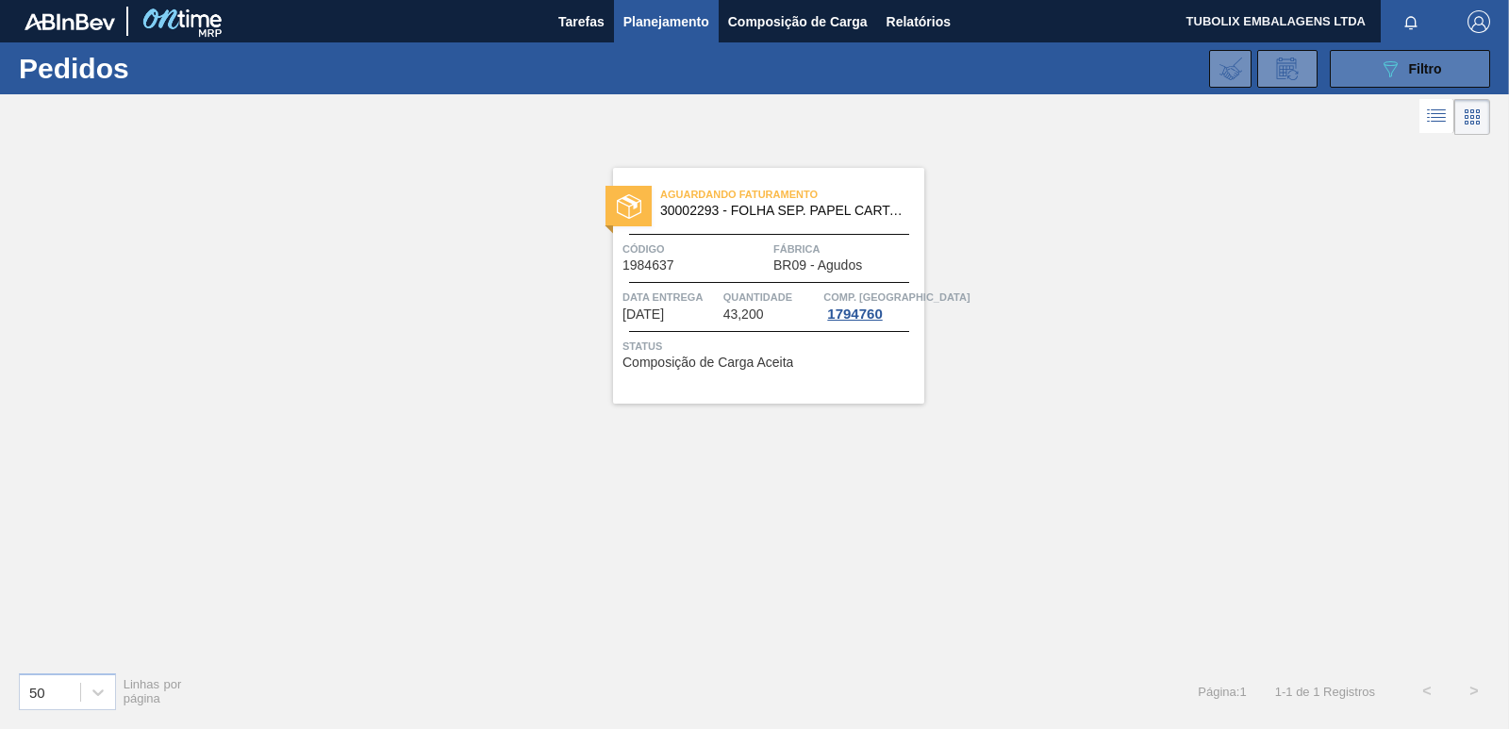
click at [1383, 65] on icon "089F7B8B-B2A5-4AFE-B5C0-19BA573D28AC" at bounding box center [1390, 69] width 23 height 23
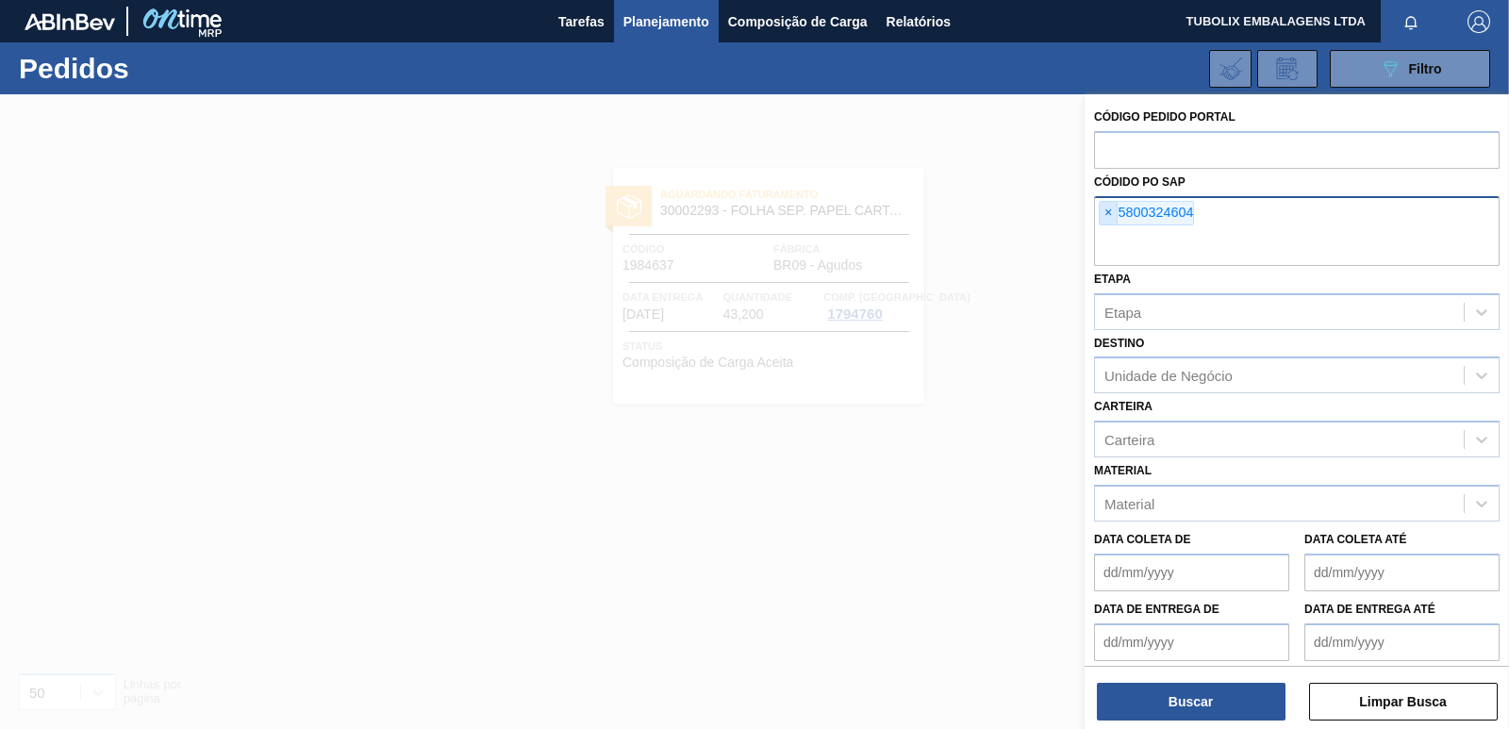
click at [1117, 212] on span "×" at bounding box center [1109, 213] width 18 height 23
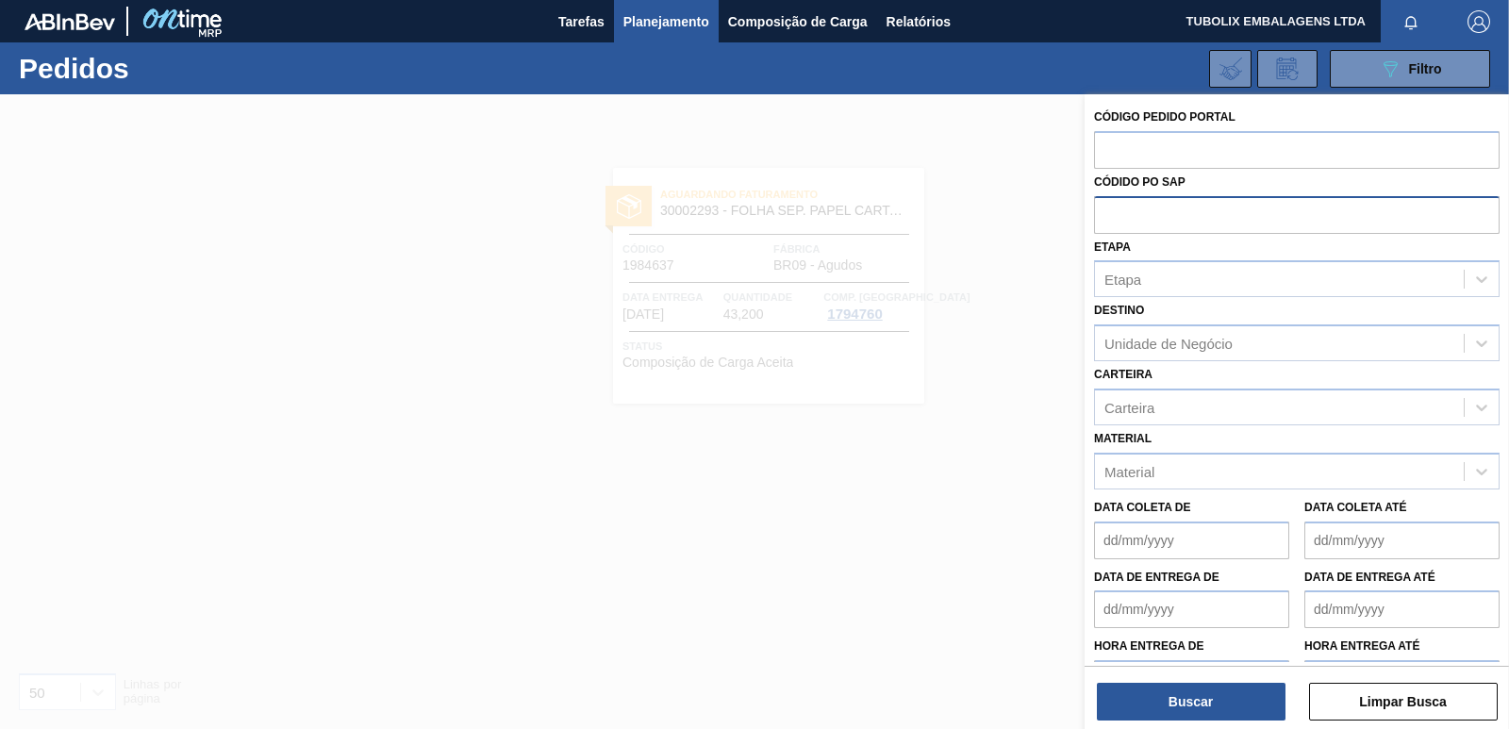
paste input "5800329960"
type input "5800329960"
click at [1196, 696] on button "Buscar" at bounding box center [1191, 702] width 189 height 38
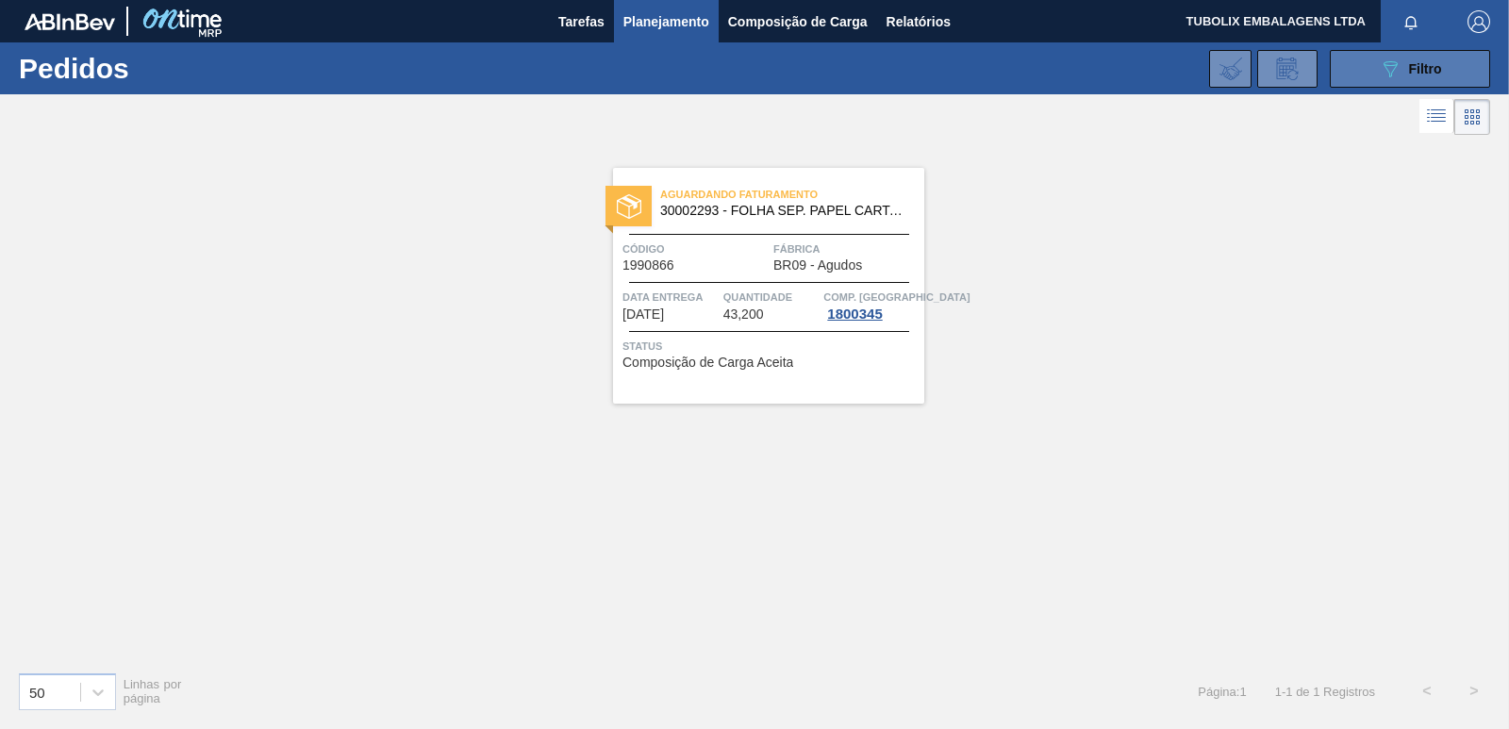
click at [1367, 73] on button "089F7B8B-B2A5-4AFE-B5C0-19BA573D28AC Filtro" at bounding box center [1410, 69] width 160 height 38
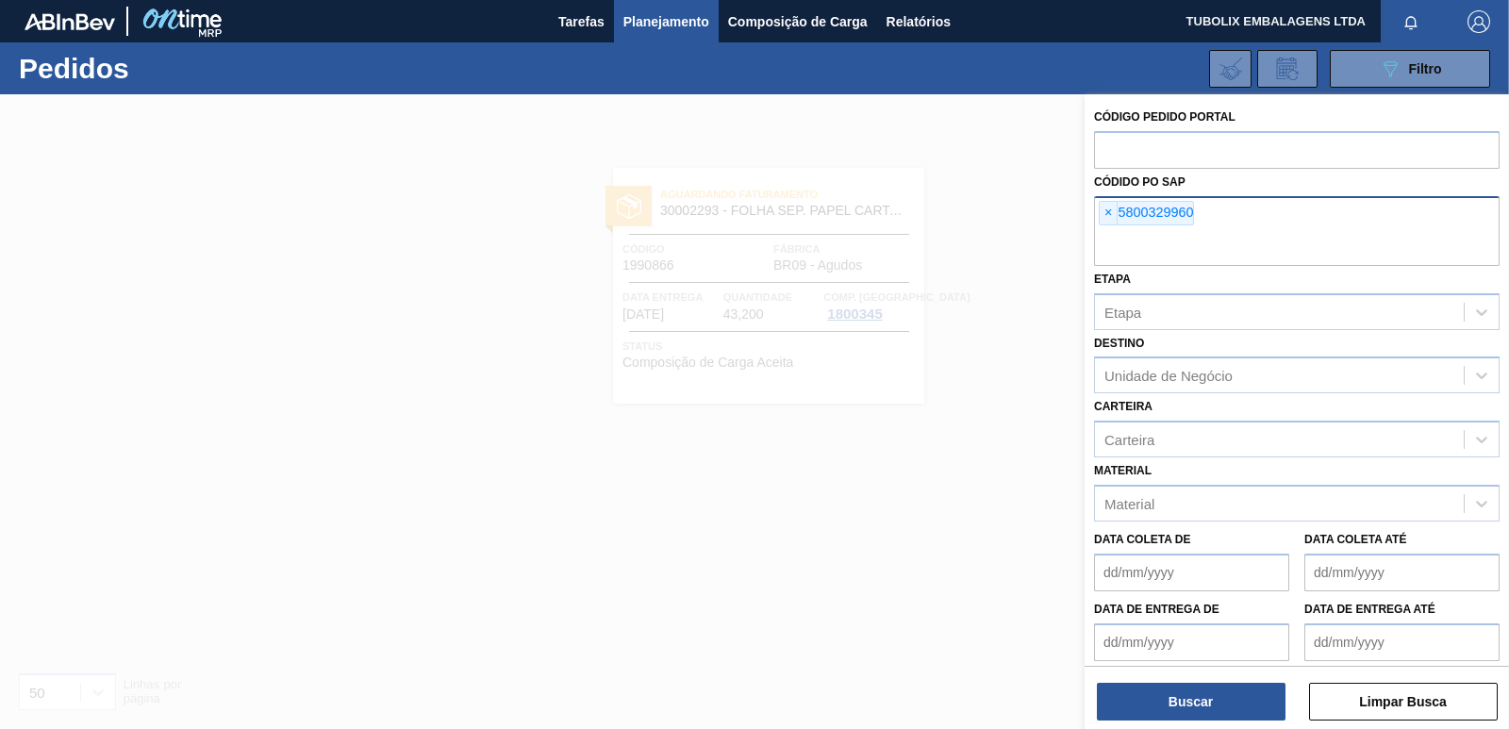
click at [1106, 208] on span "×" at bounding box center [1109, 213] width 18 height 23
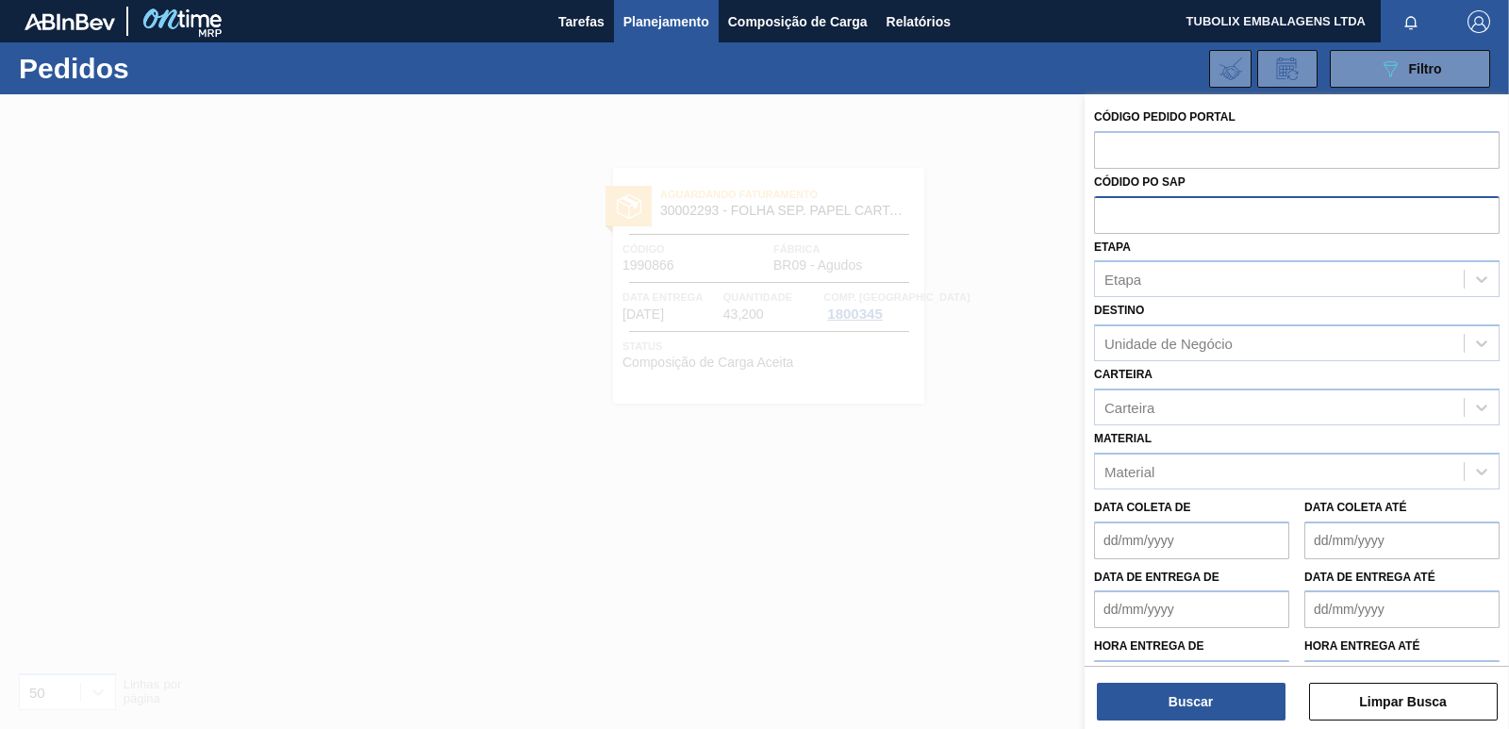
paste input "5800329961"
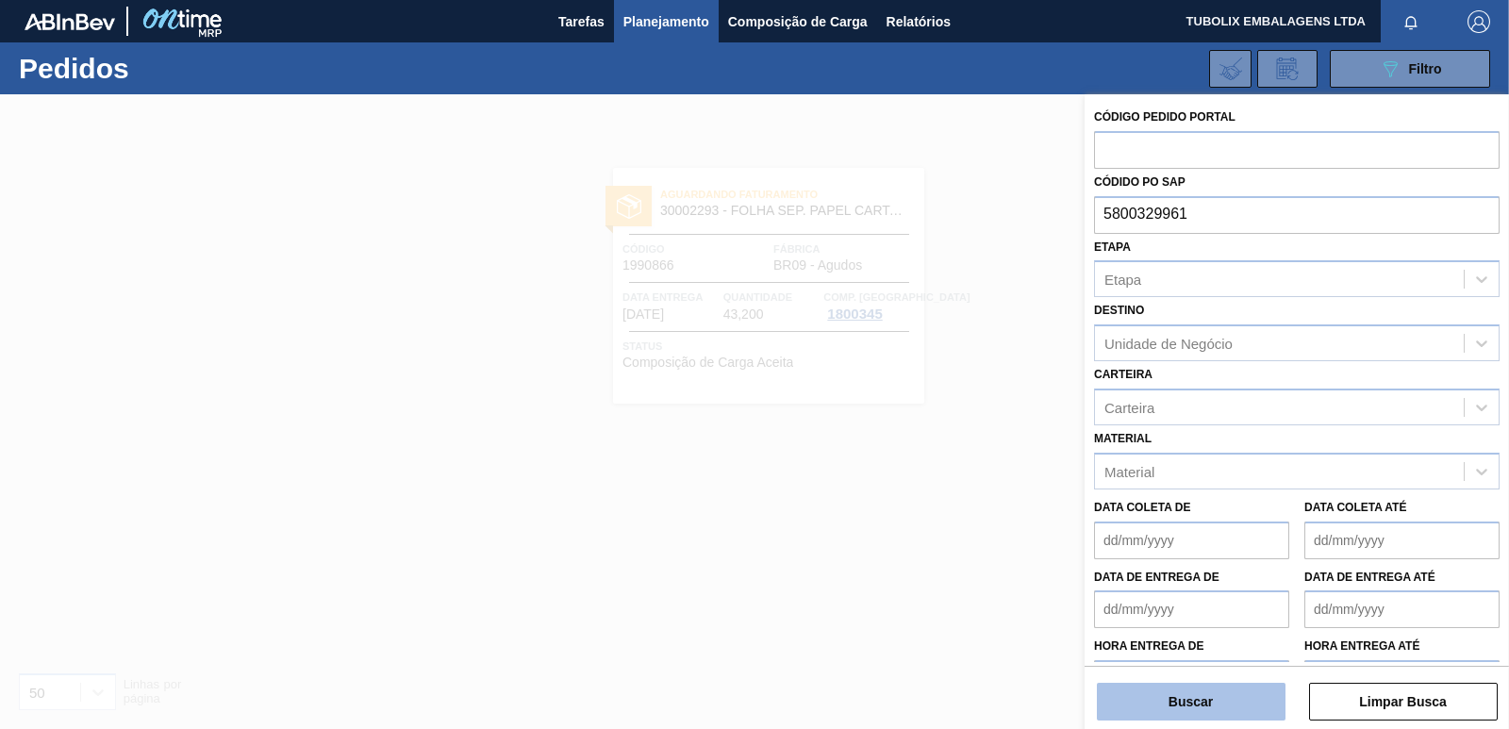
type input "5800329961"
click at [1200, 698] on button "Buscar" at bounding box center [1191, 702] width 189 height 38
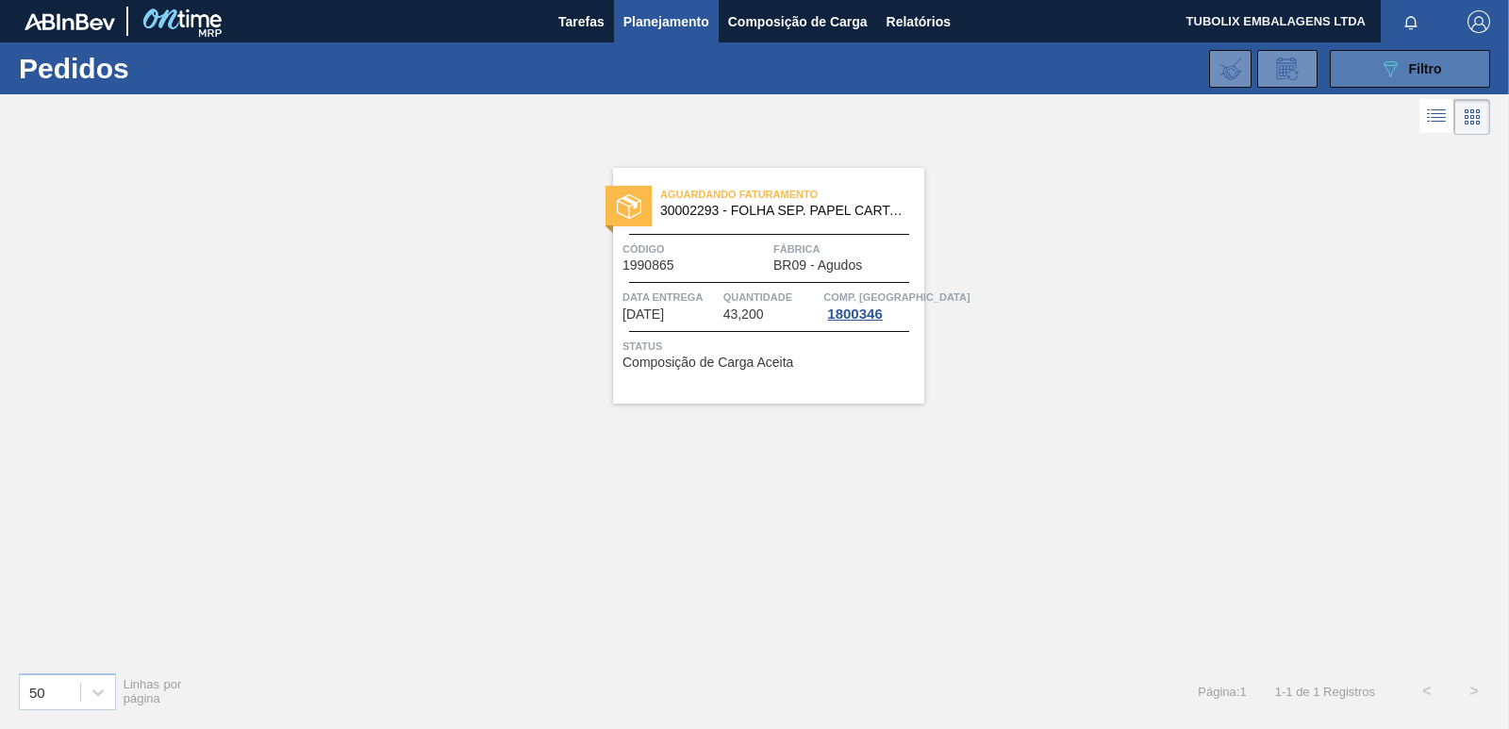
click at [1379, 54] on button "089F7B8B-B2A5-4AFE-B5C0-19BA573D28AC Filtro" at bounding box center [1410, 69] width 160 height 38
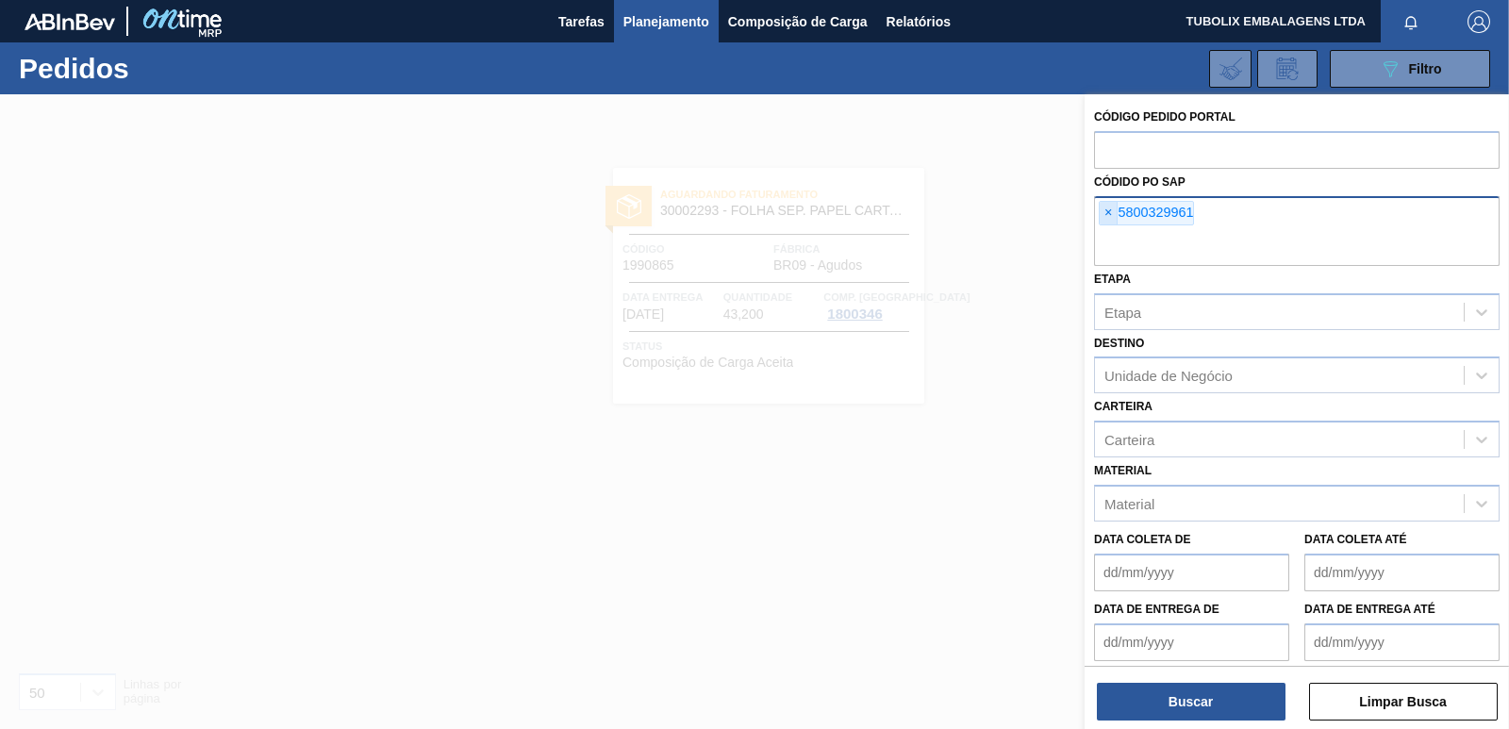
click at [1101, 207] on span "×" at bounding box center [1109, 213] width 18 height 23
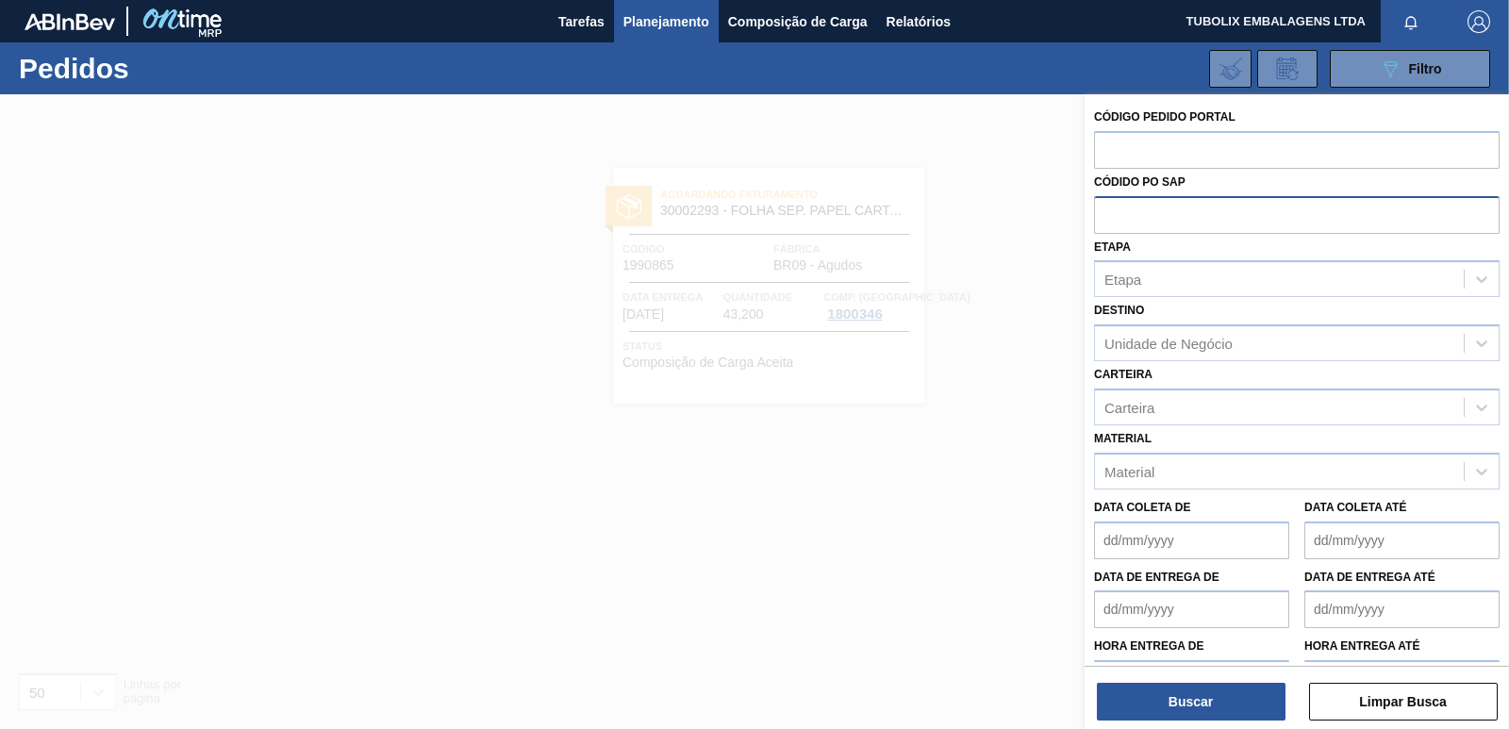
paste input "5800341909"
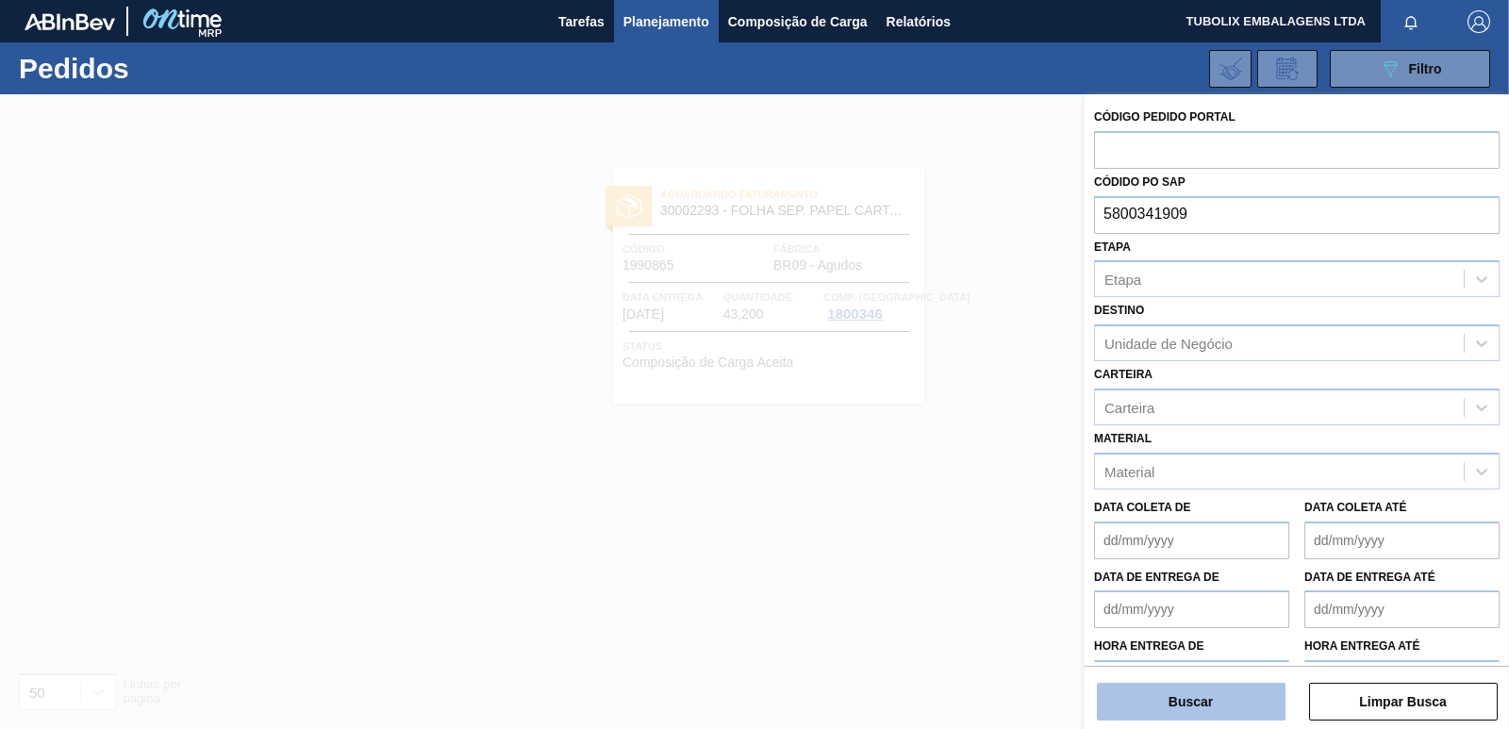
type input "5800341909"
click at [1201, 688] on button "Buscar" at bounding box center [1191, 702] width 189 height 38
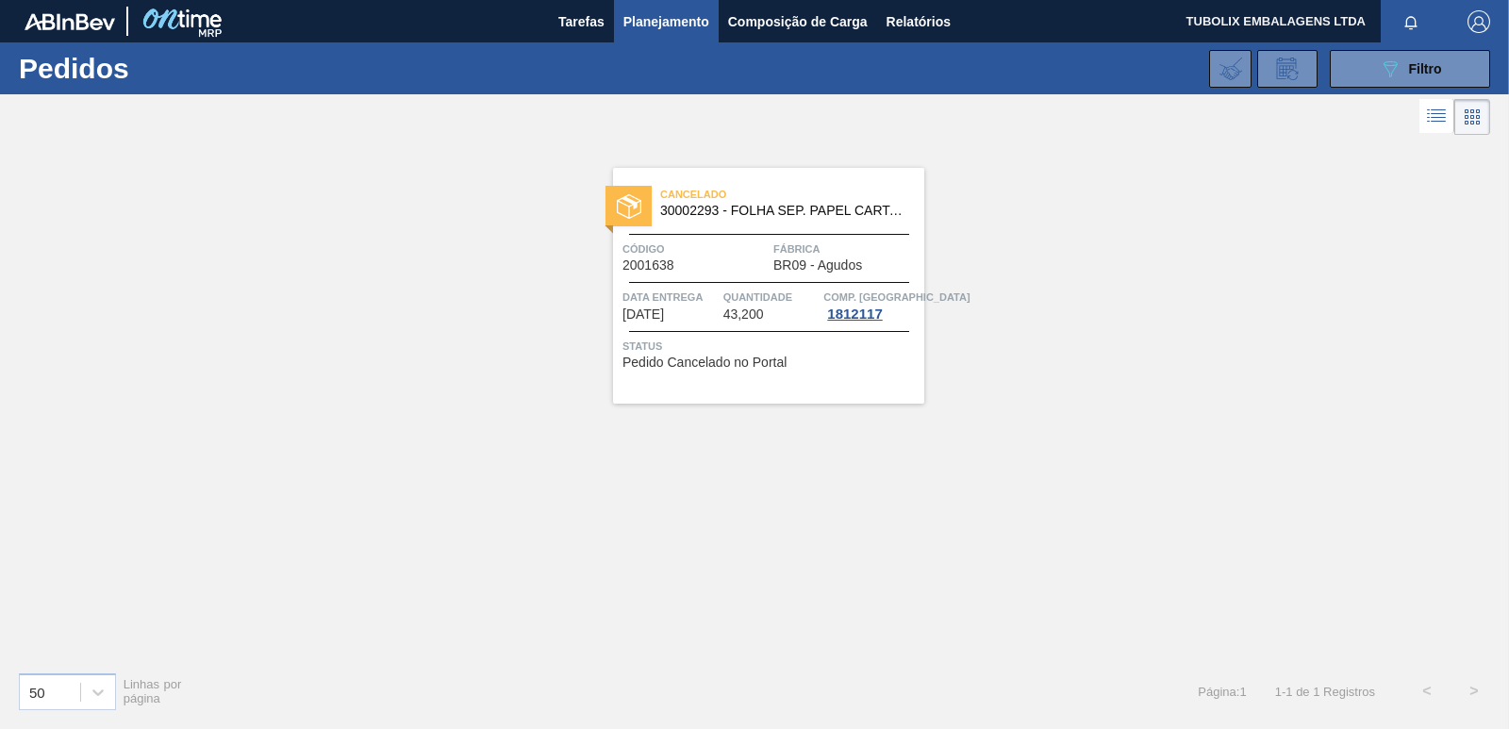
click at [736, 197] on span "Cancelado" at bounding box center [792, 194] width 264 height 19
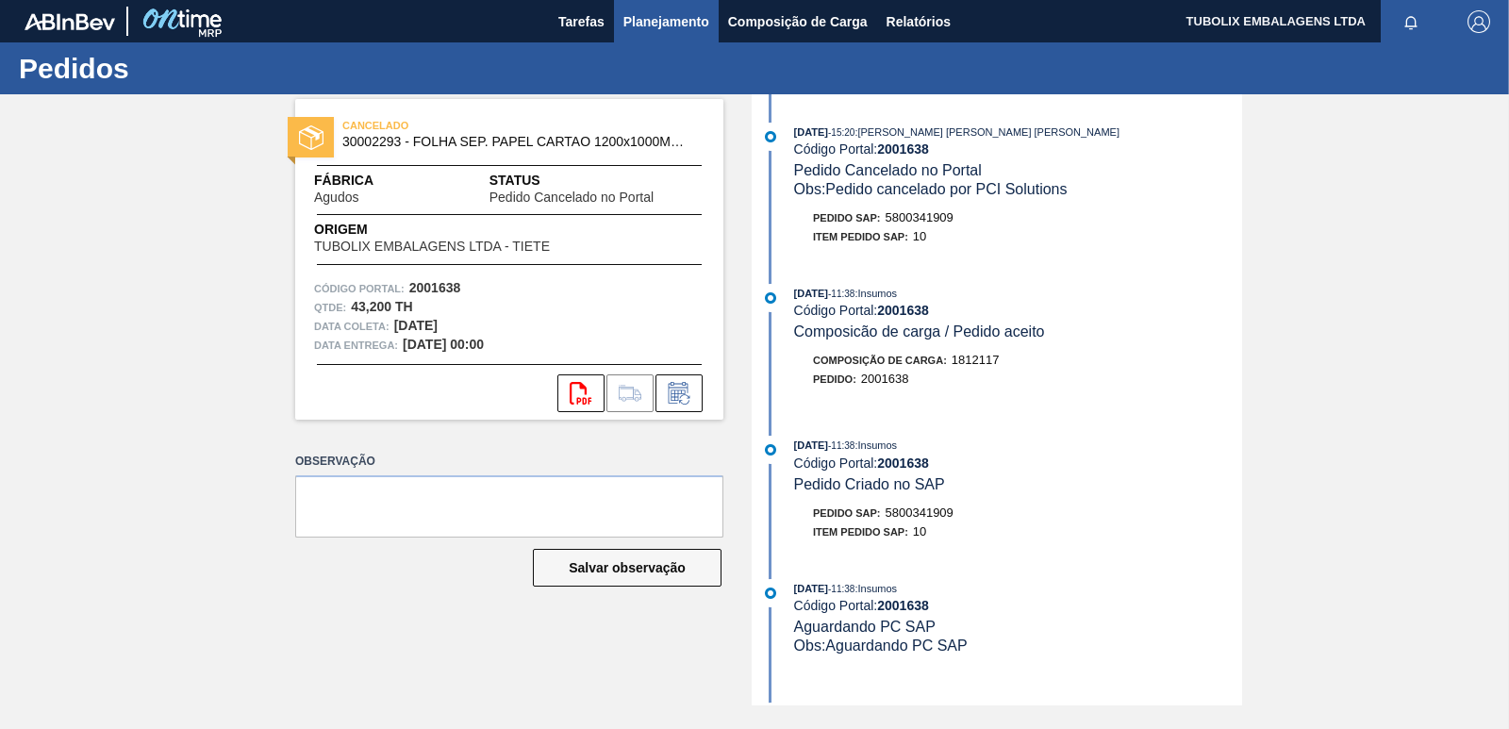
click at [675, 25] on span "Planejamento" at bounding box center [666, 21] width 86 height 23
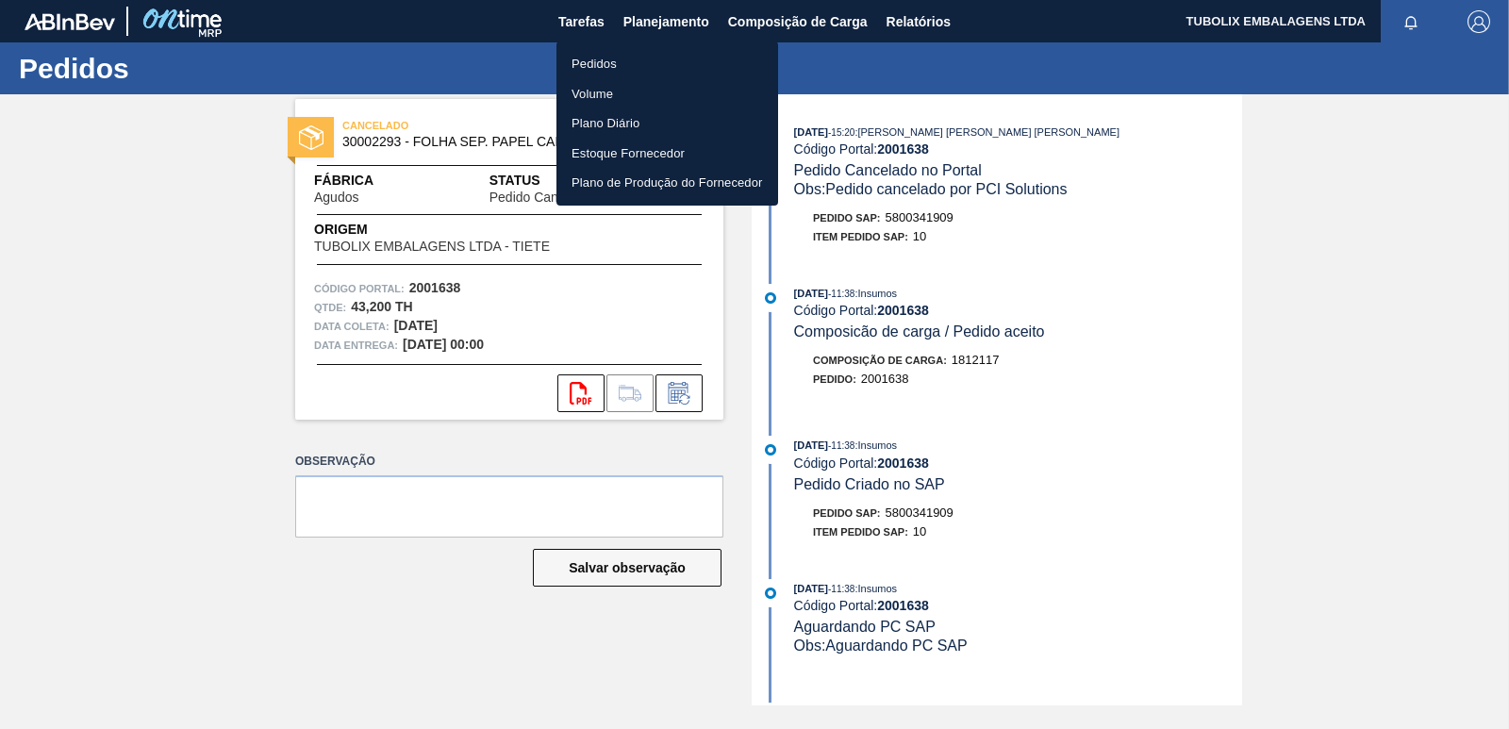
click at [615, 59] on li "Pedidos" at bounding box center [668, 64] width 222 height 30
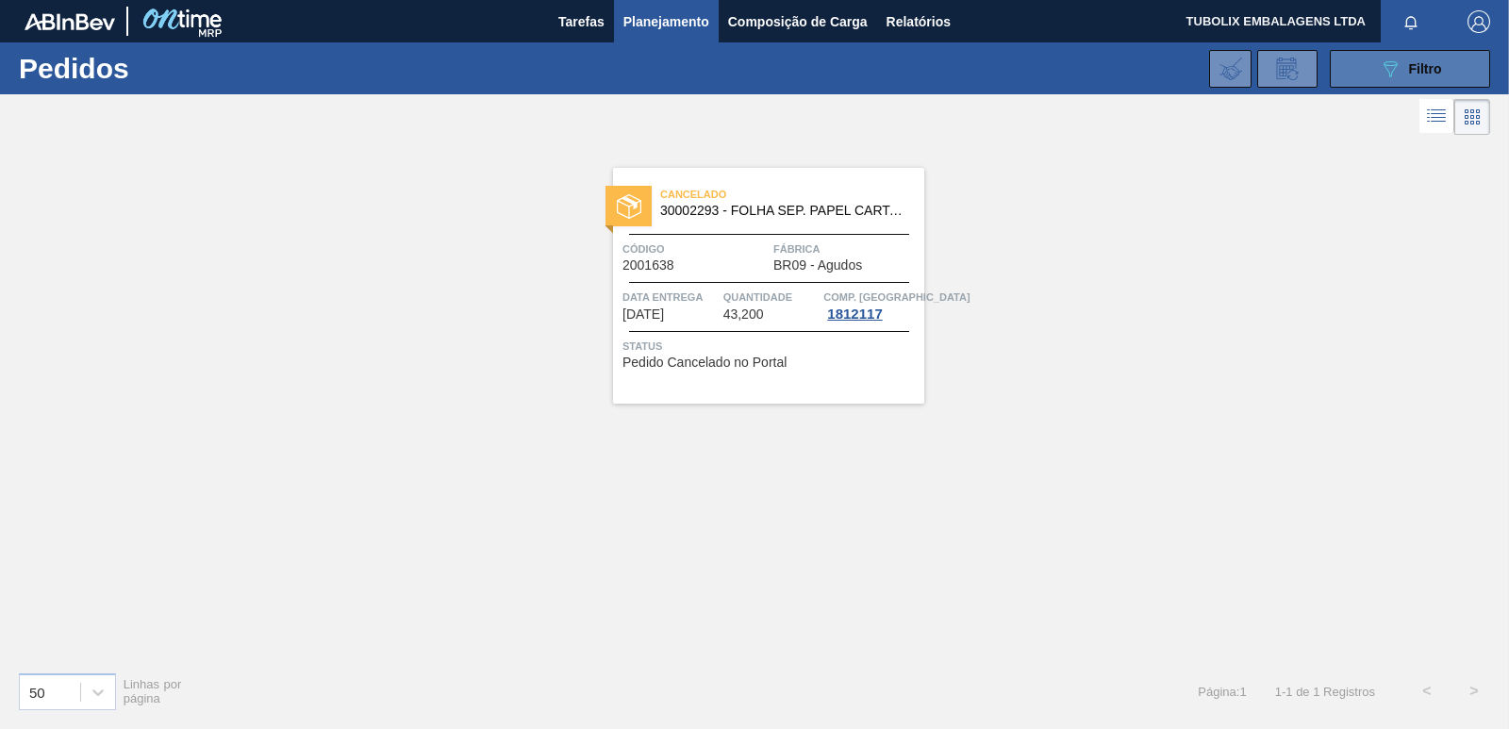
click at [1355, 71] on button "089F7B8B-B2A5-4AFE-B5C0-19BA573D28AC Filtro" at bounding box center [1410, 69] width 160 height 38
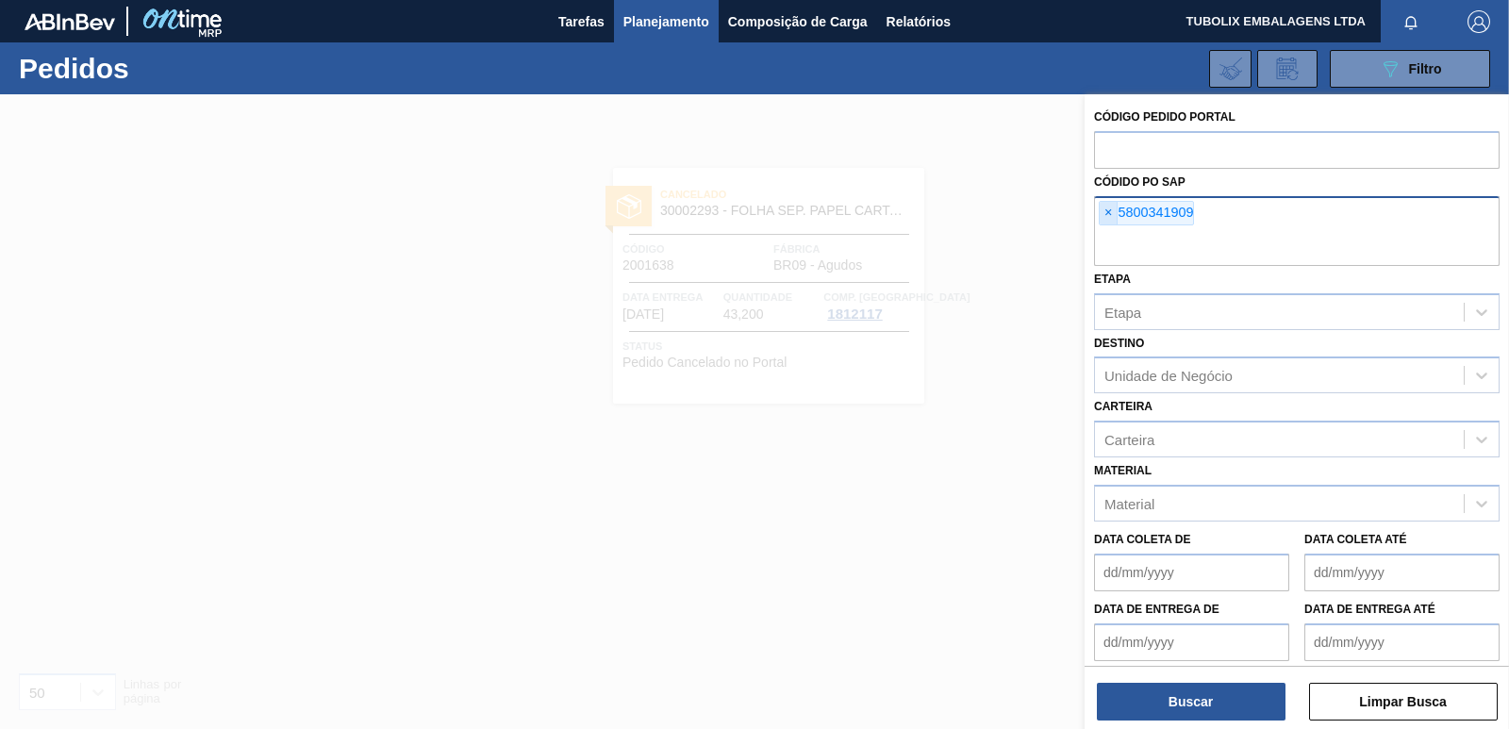
click at [1108, 213] on span "×" at bounding box center [1109, 213] width 18 height 23
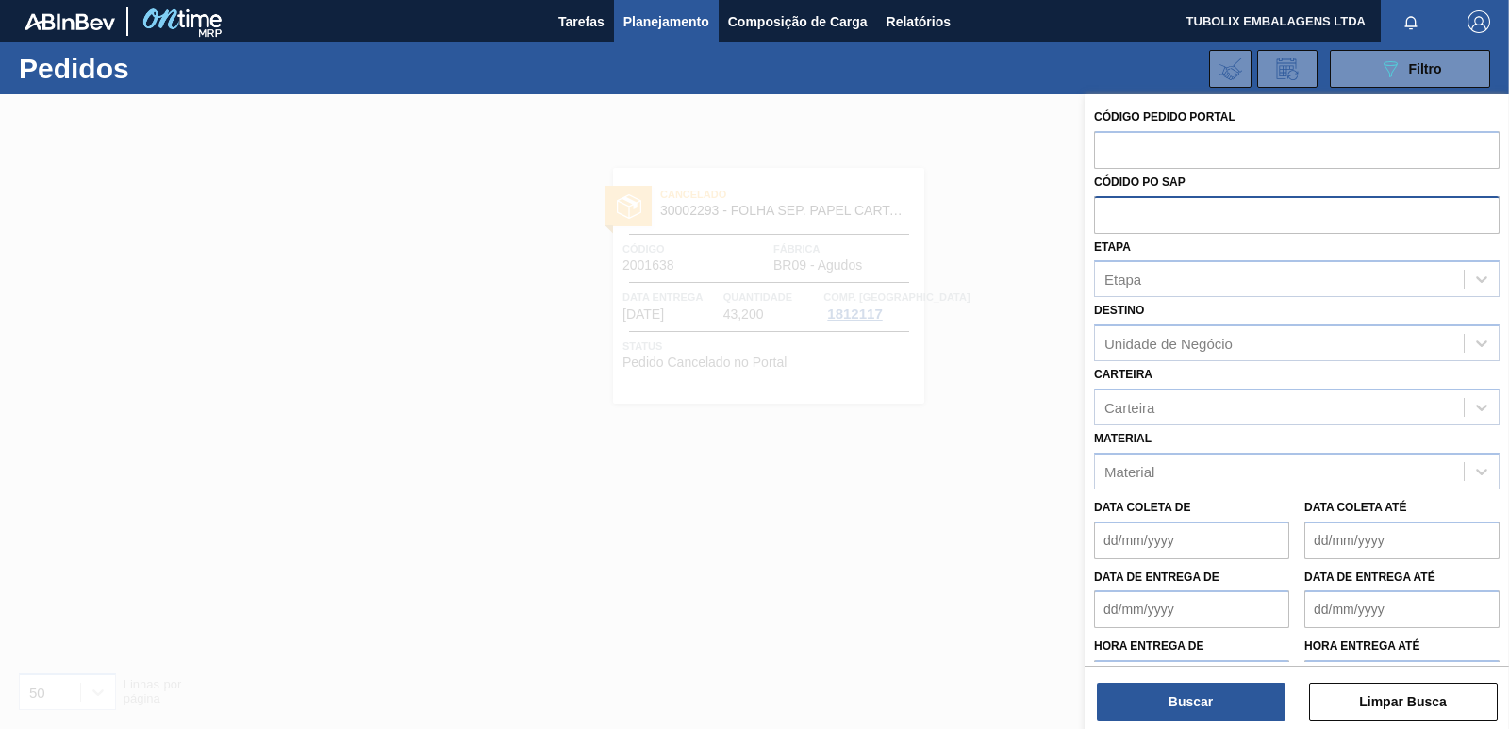
paste input "5800342662"
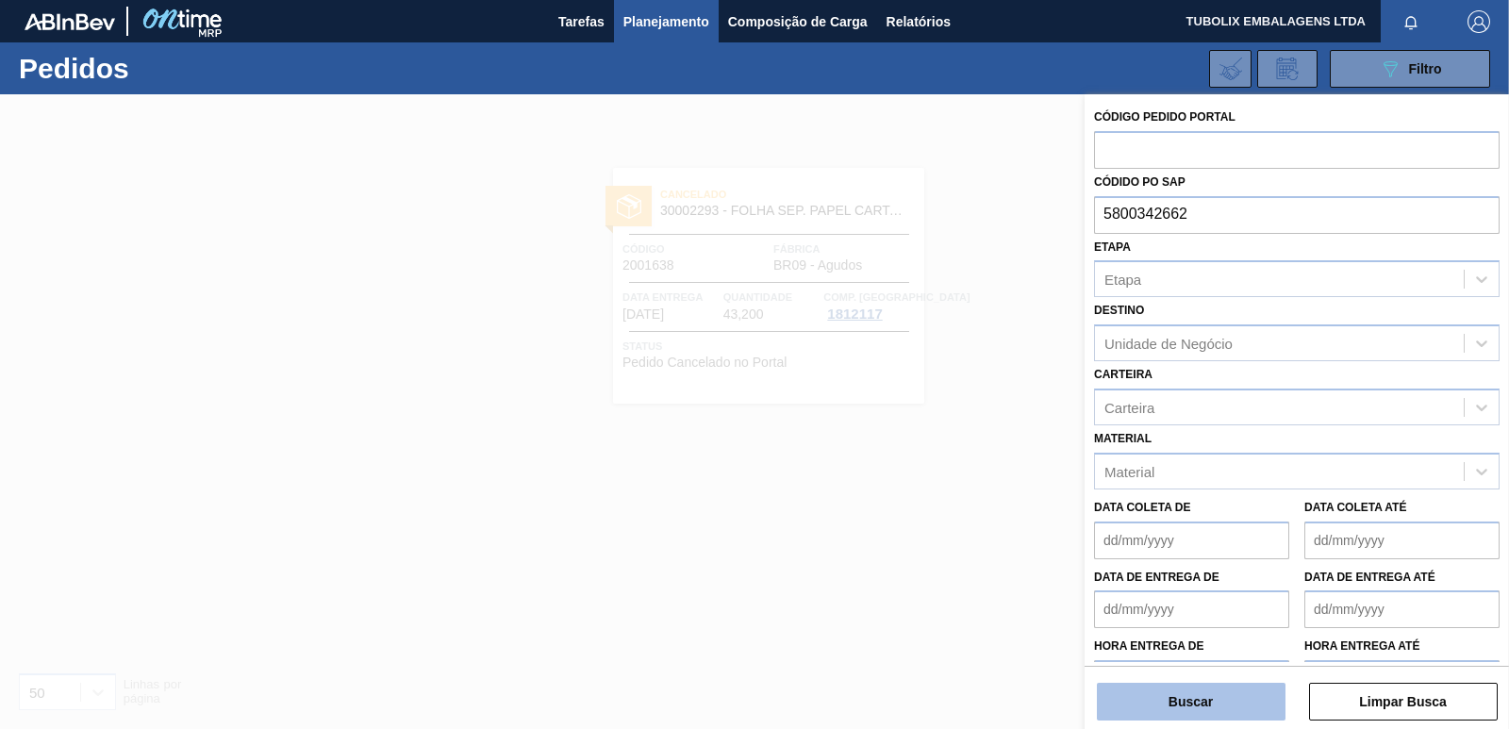
type input "5800342662"
click at [1193, 717] on button "Buscar" at bounding box center [1191, 702] width 189 height 38
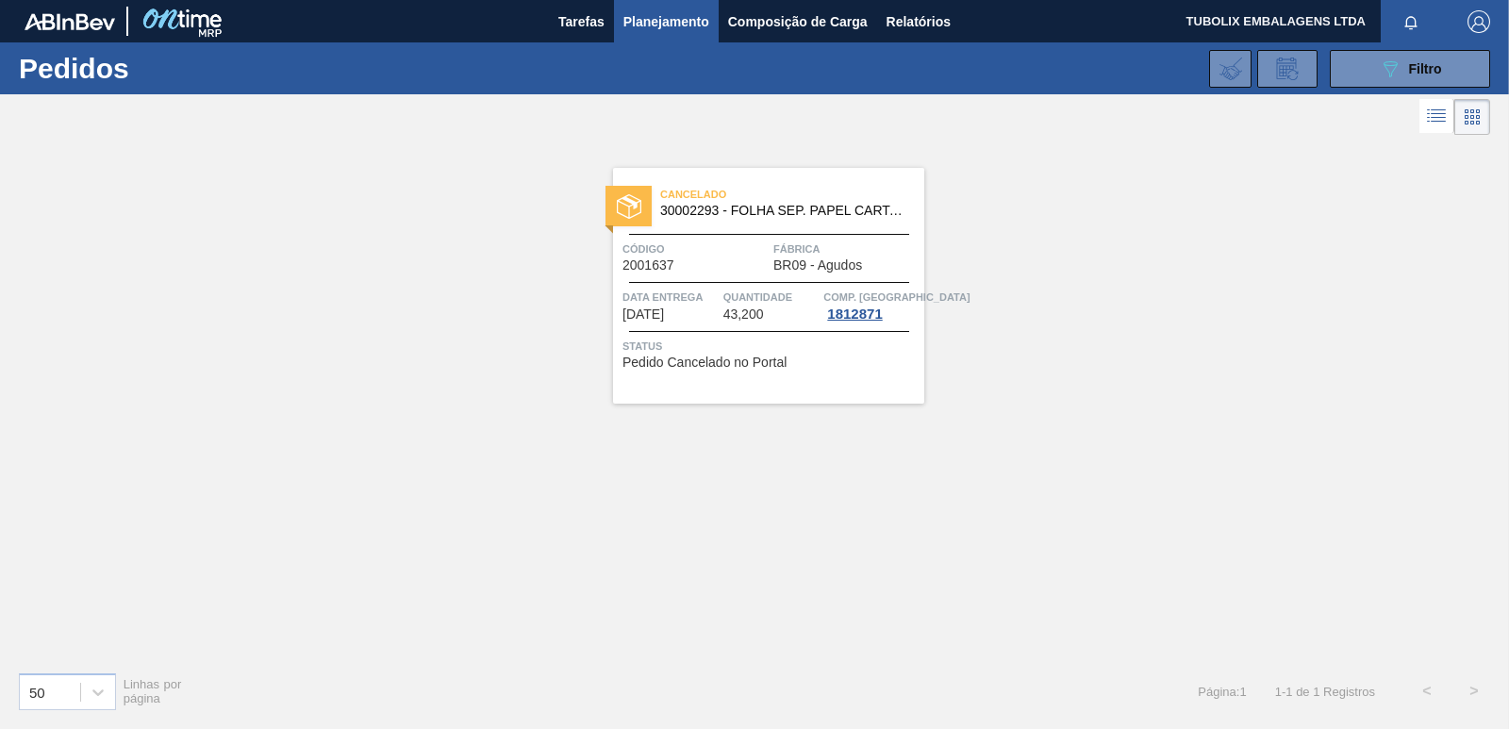
click at [774, 269] on span "BR09 - Agudos" at bounding box center [817, 265] width 89 height 14
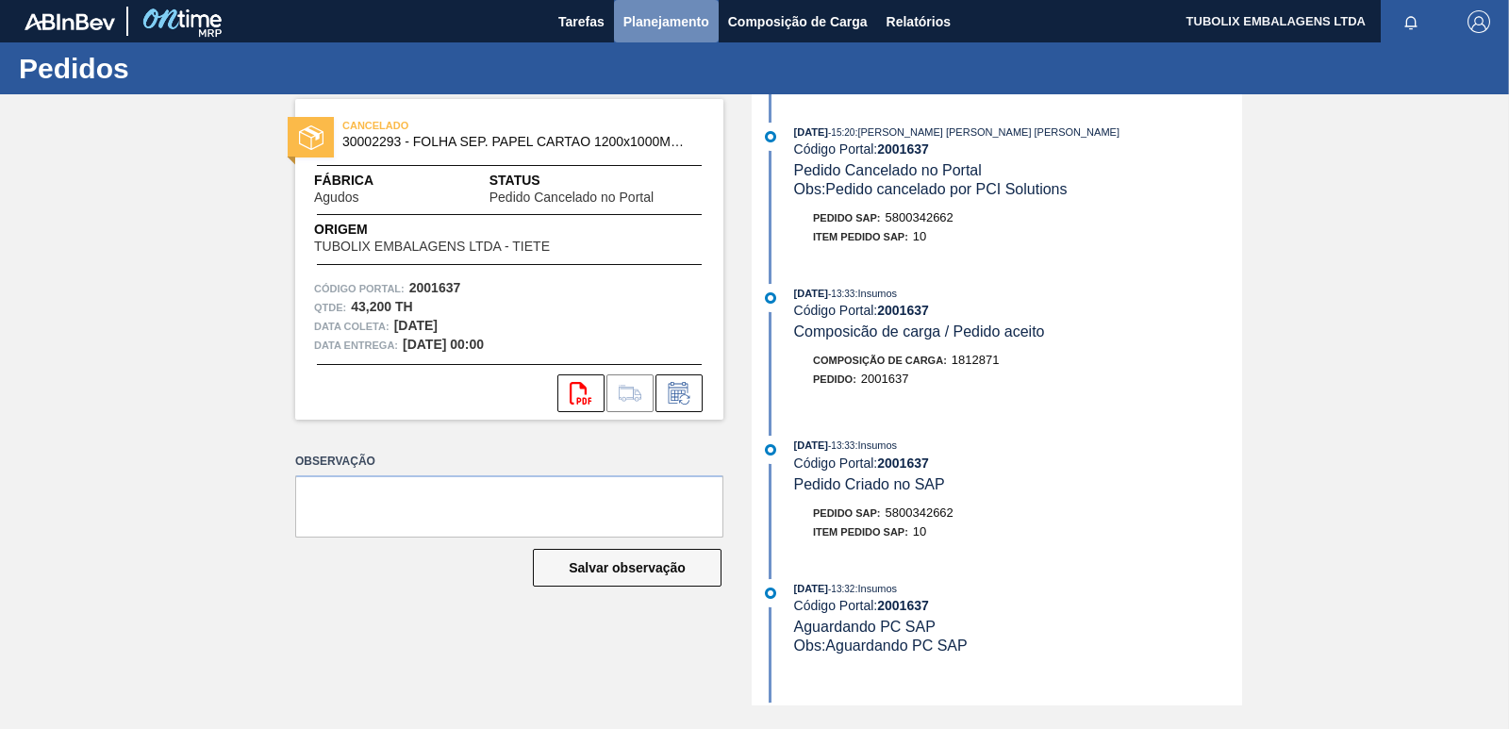
click at [671, 25] on span "Planejamento" at bounding box center [666, 21] width 86 height 23
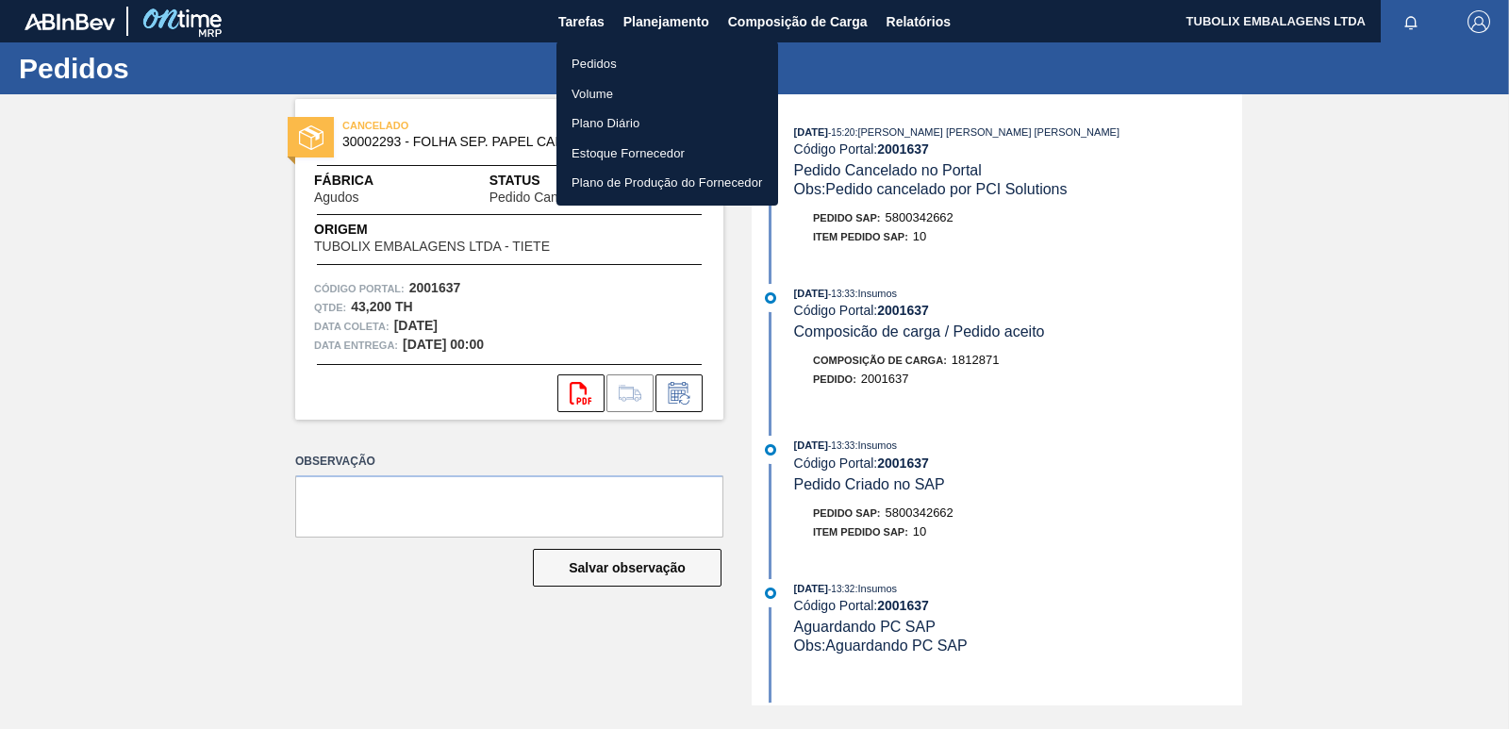
click at [600, 64] on li "Pedidos" at bounding box center [668, 64] width 222 height 30
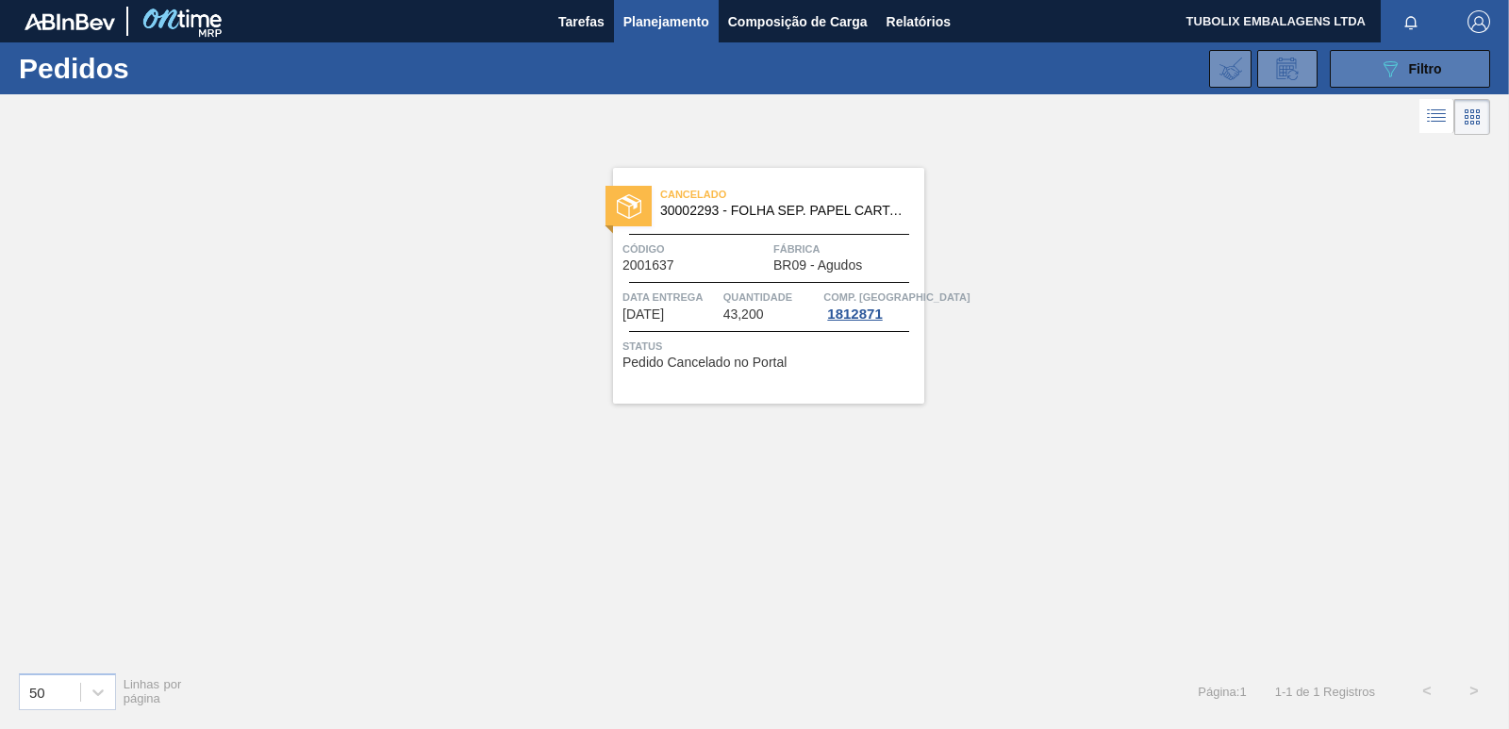
click at [1336, 77] on button "089F7B8B-B2A5-4AFE-B5C0-19BA573D28AC Filtro" at bounding box center [1410, 69] width 160 height 38
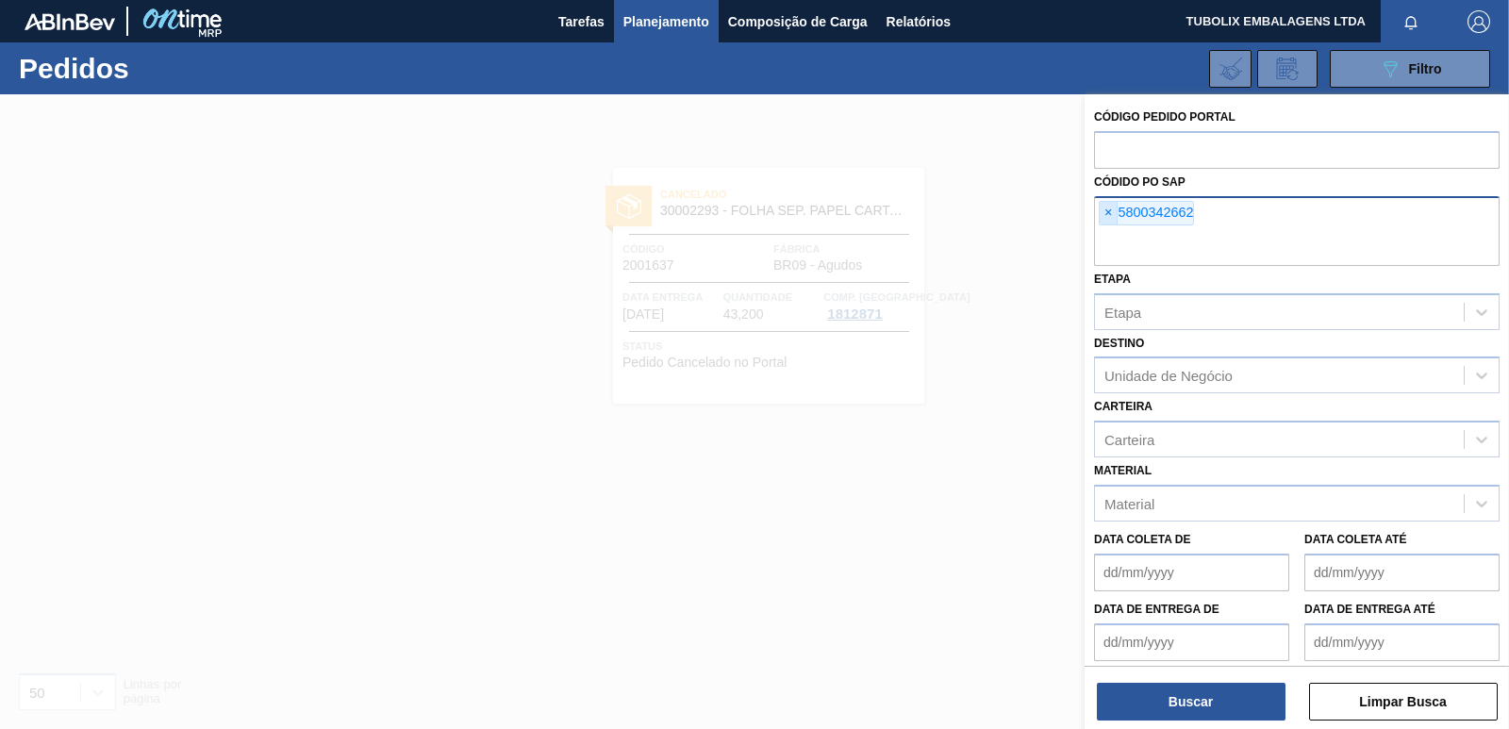
click at [1105, 208] on span "×" at bounding box center [1109, 213] width 18 height 23
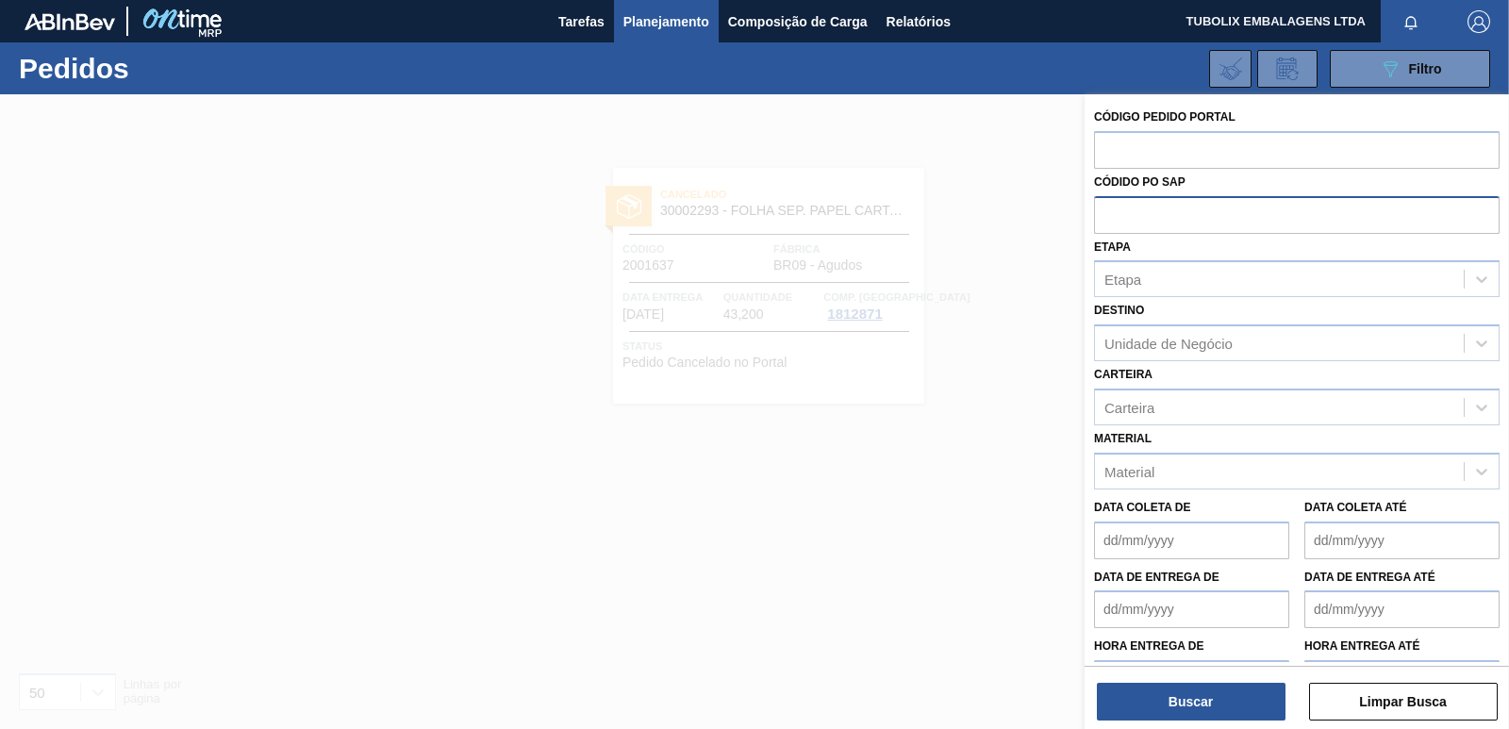
paste input "5800342661"
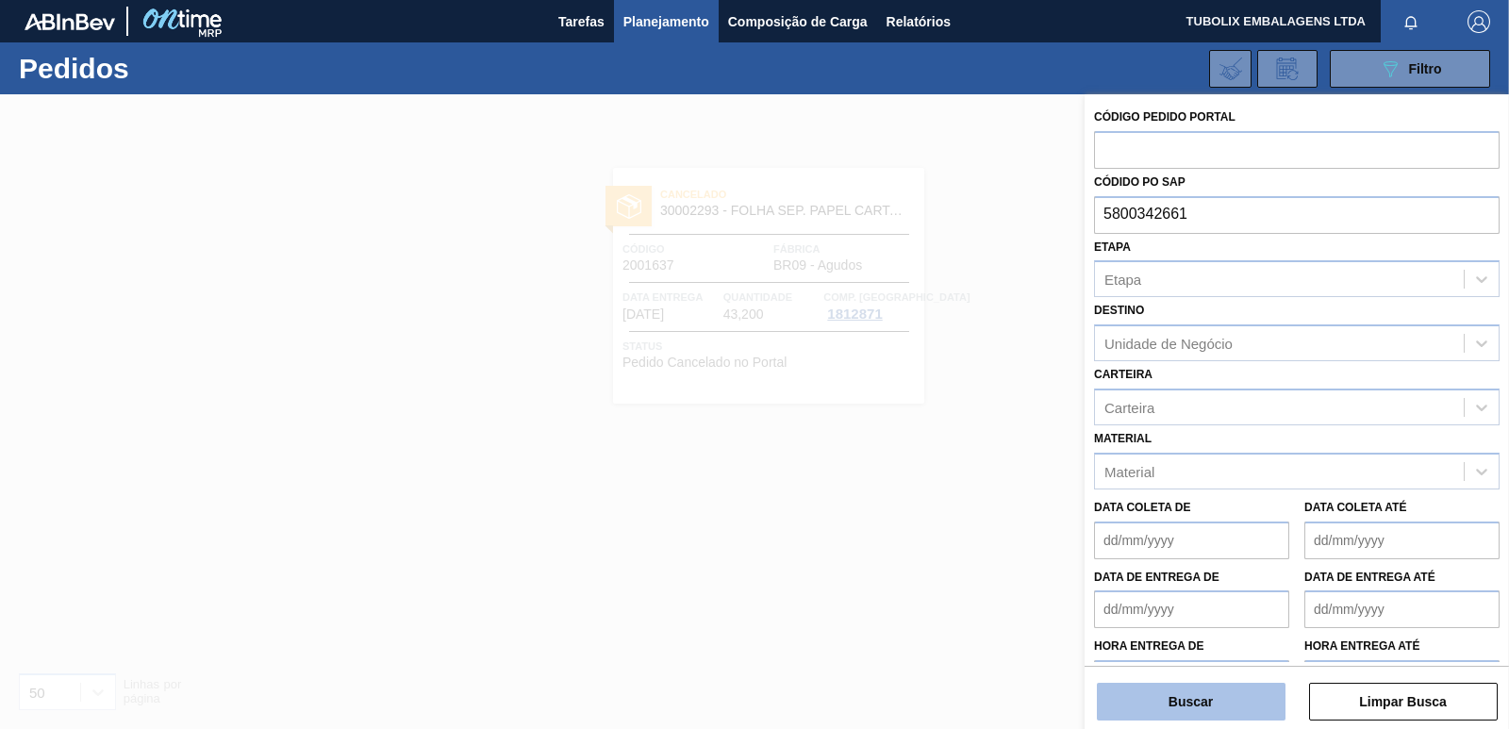
type input "5800342661"
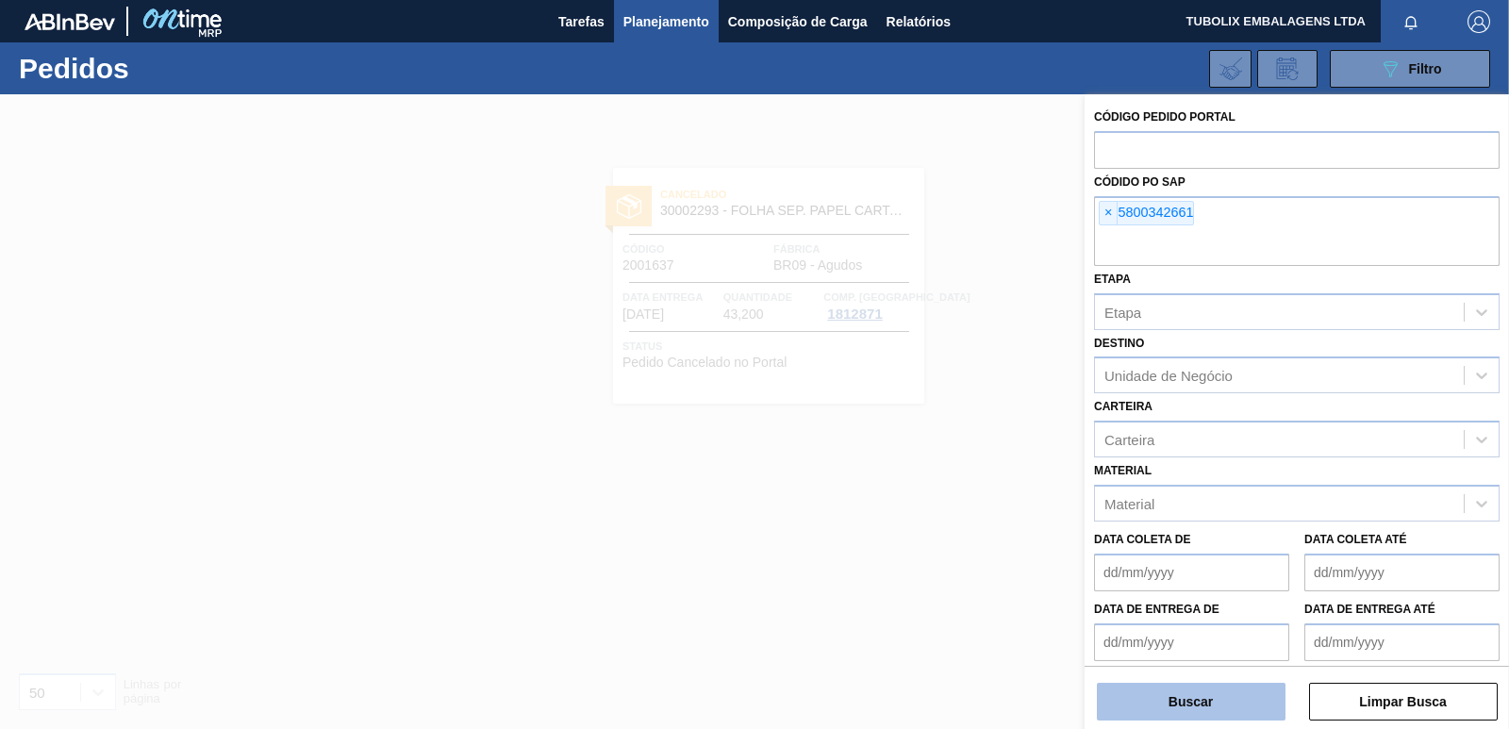
click at [1193, 696] on button "Buscar" at bounding box center [1191, 702] width 189 height 38
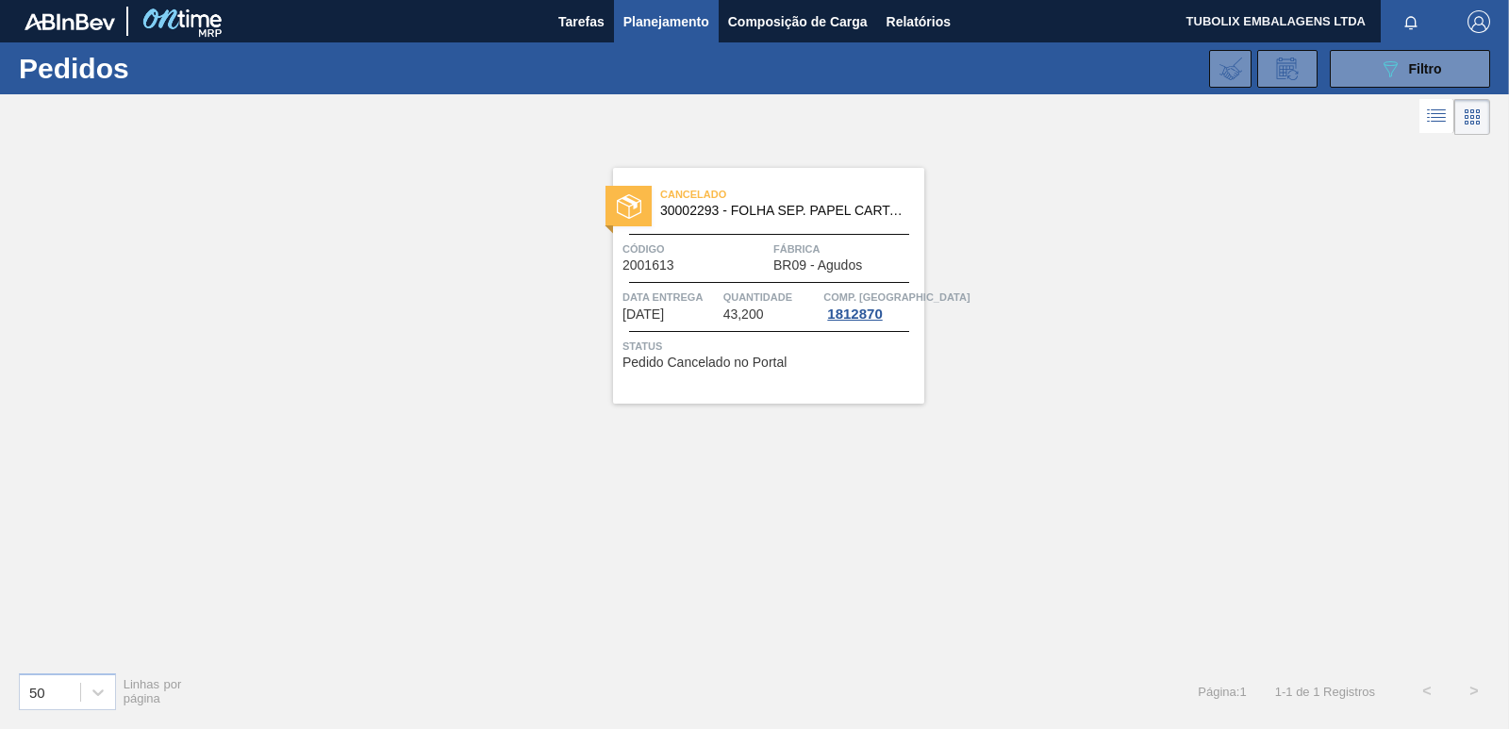
click at [847, 259] on span "BR09 - Agudos" at bounding box center [817, 265] width 89 height 14
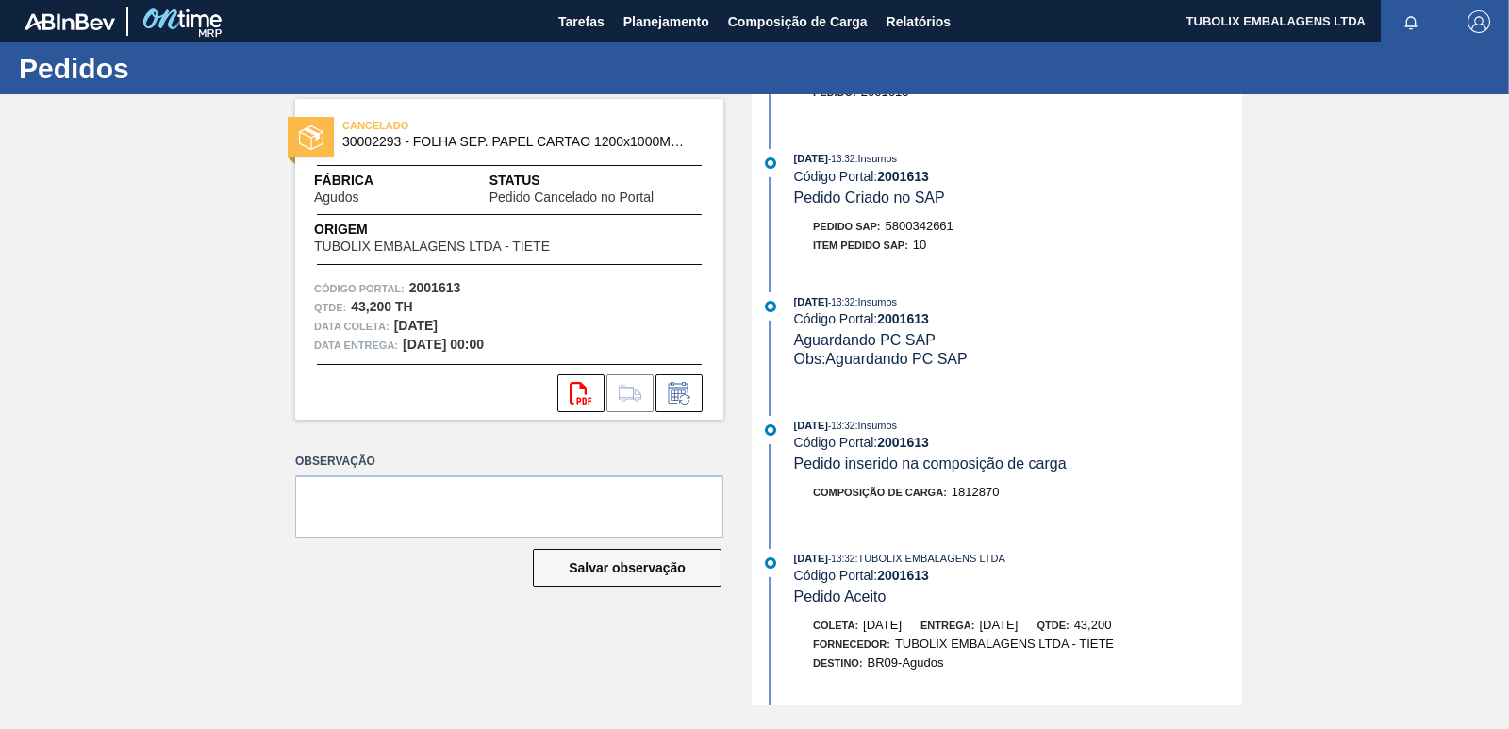
scroll to position [189, 0]
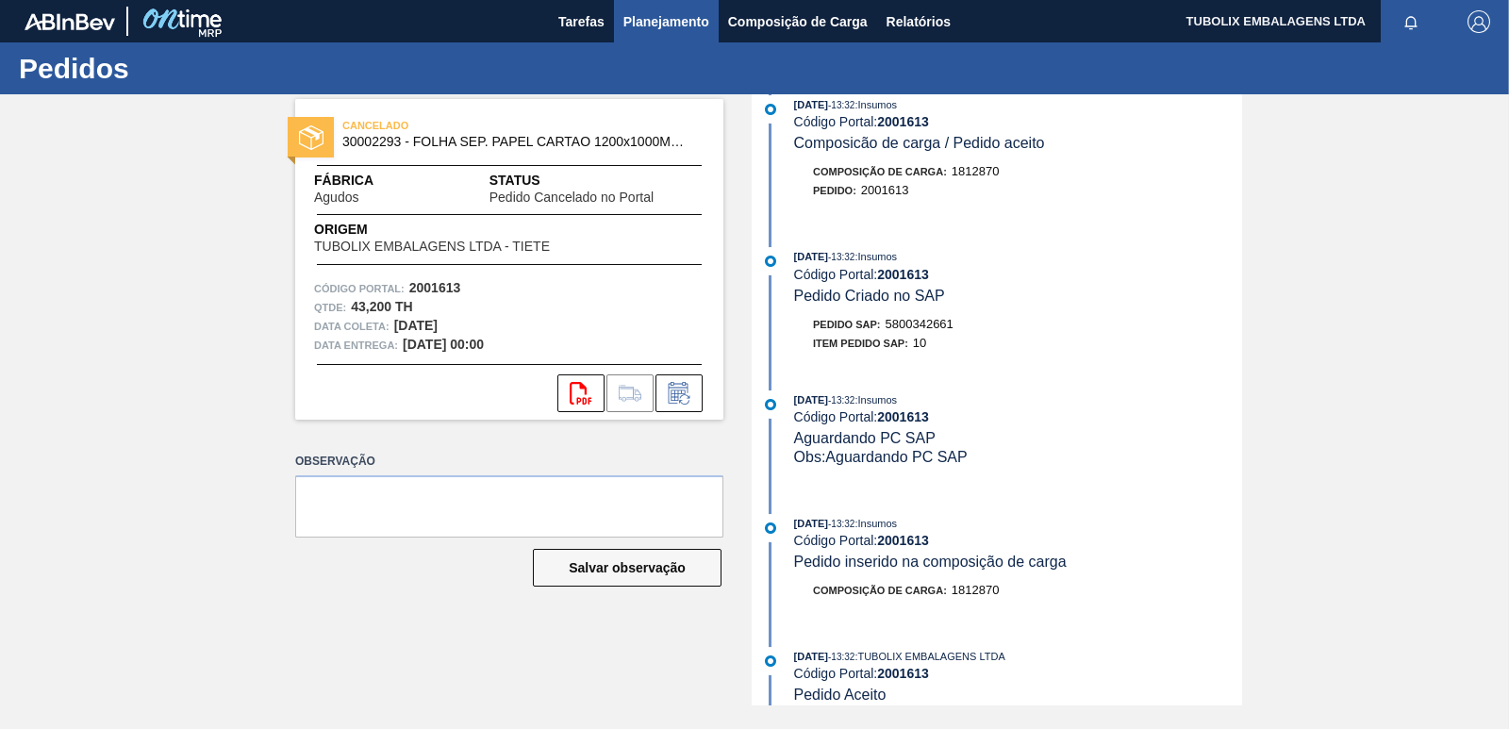
click at [671, 8] on button "Planejamento" at bounding box center [666, 21] width 105 height 42
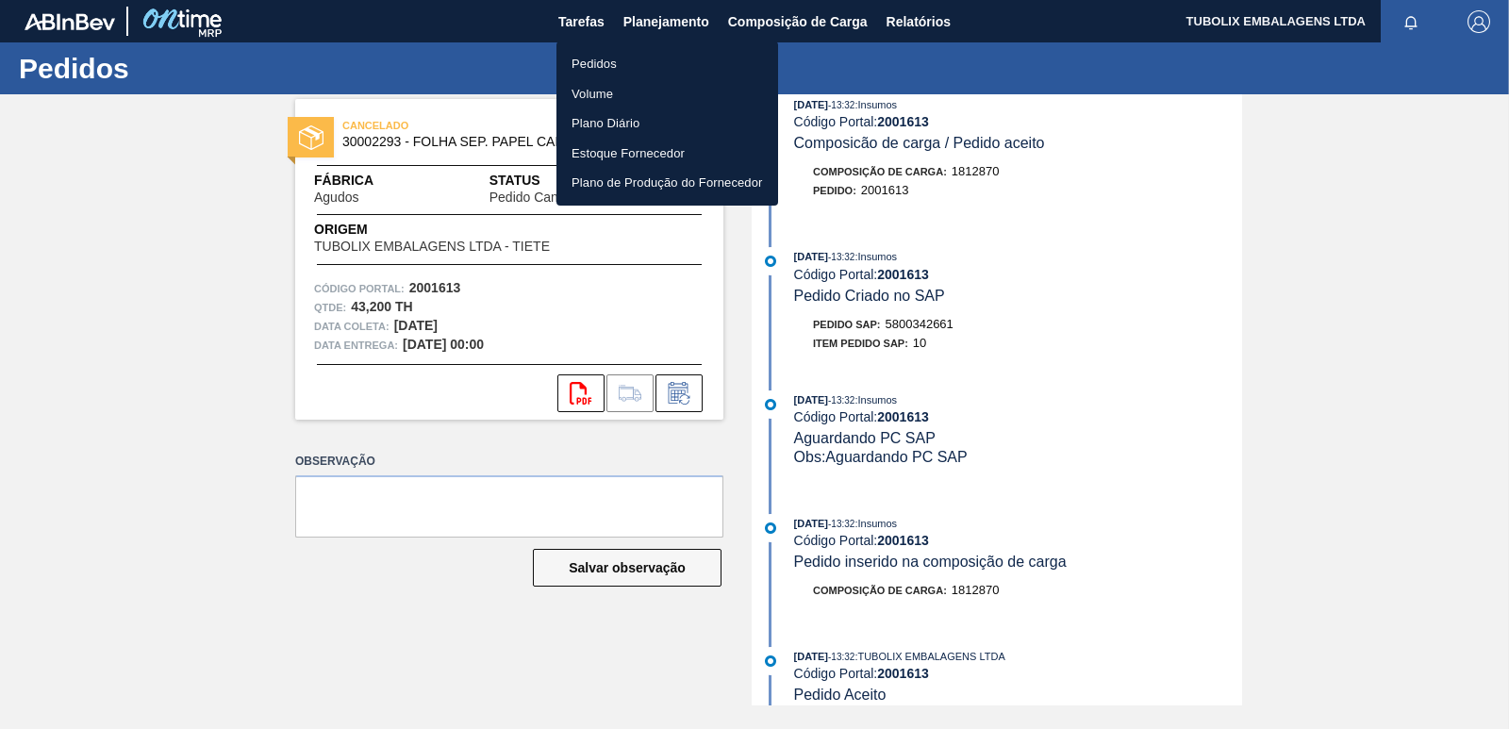
click at [592, 56] on li "Pedidos" at bounding box center [668, 64] width 222 height 30
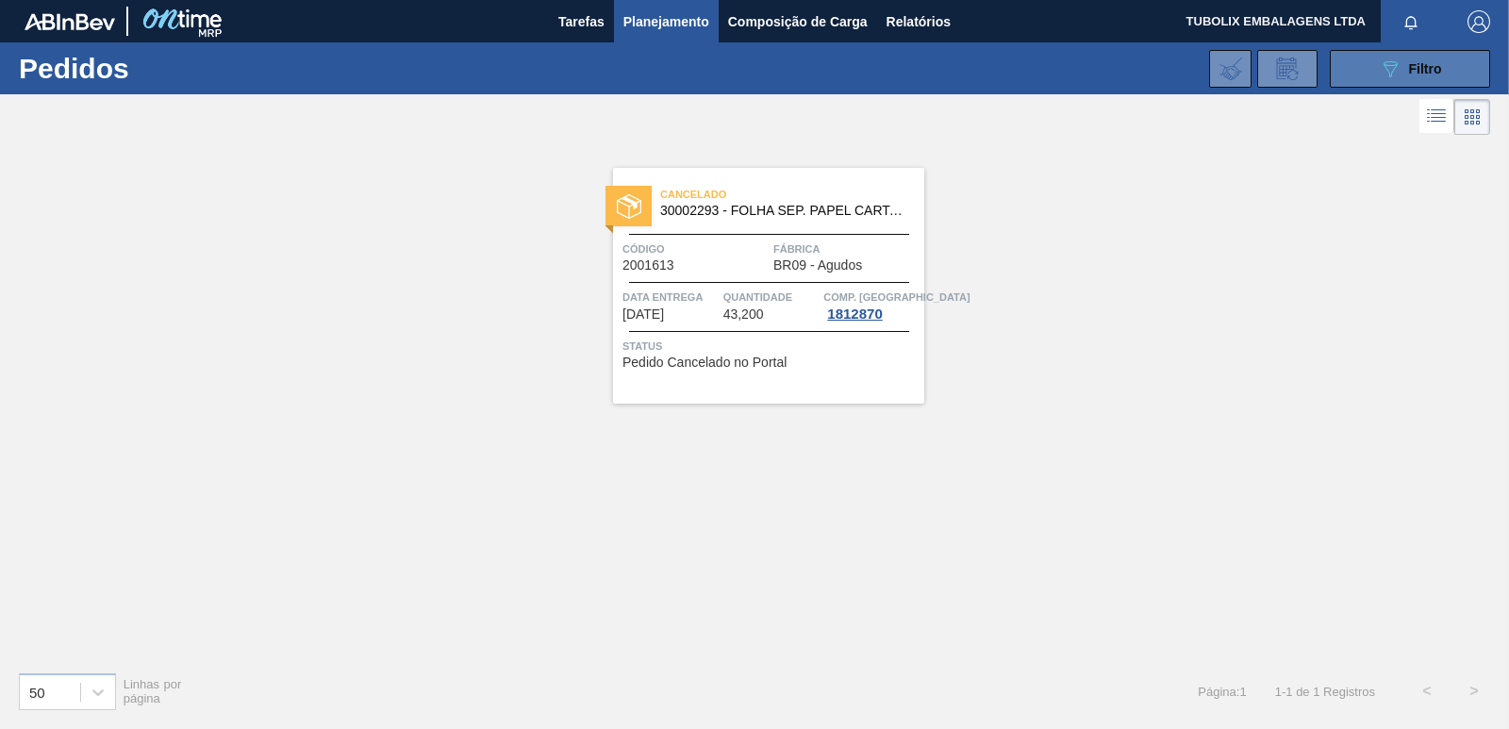
click at [1418, 51] on button "089F7B8B-B2A5-4AFE-B5C0-19BA573D28AC Filtro" at bounding box center [1410, 69] width 160 height 38
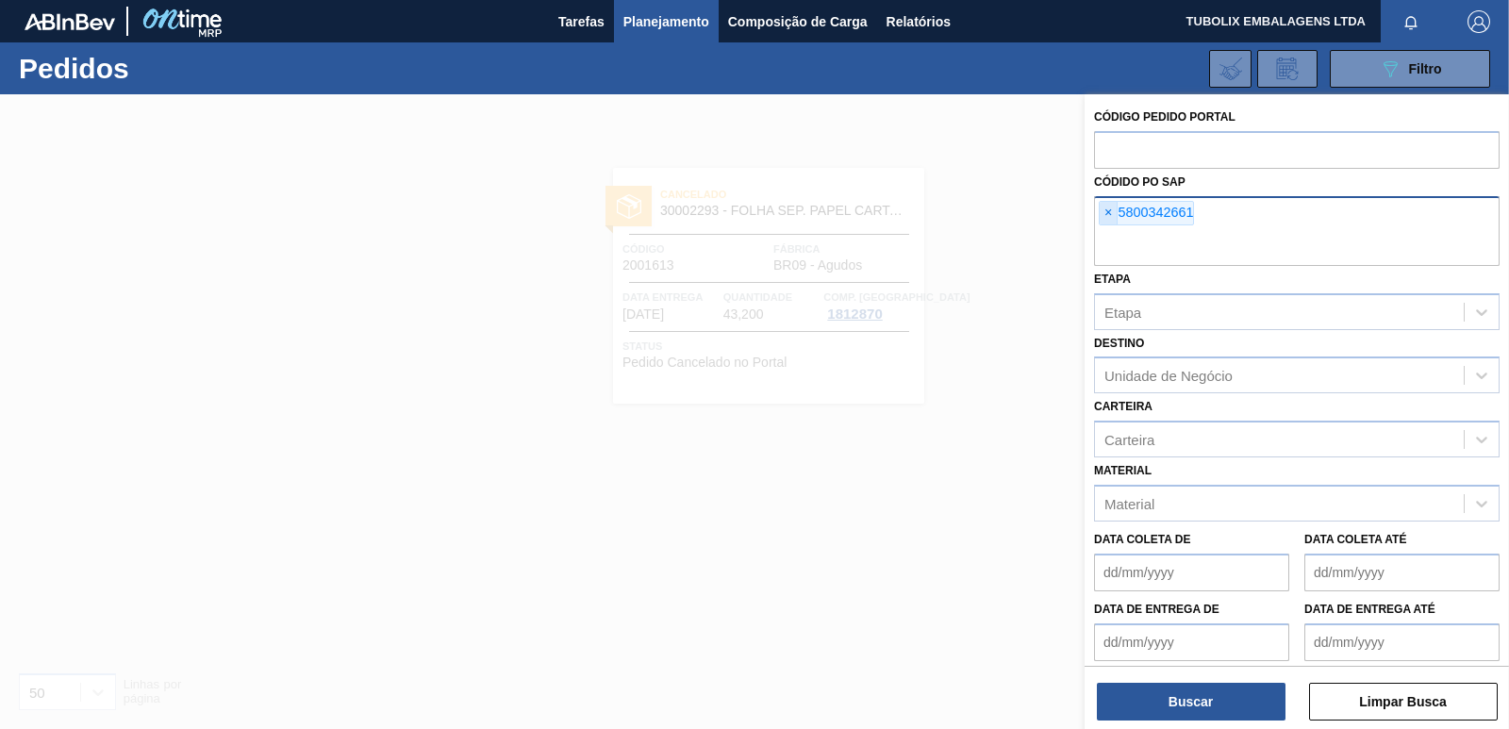
click at [1108, 213] on span "×" at bounding box center [1109, 213] width 18 height 23
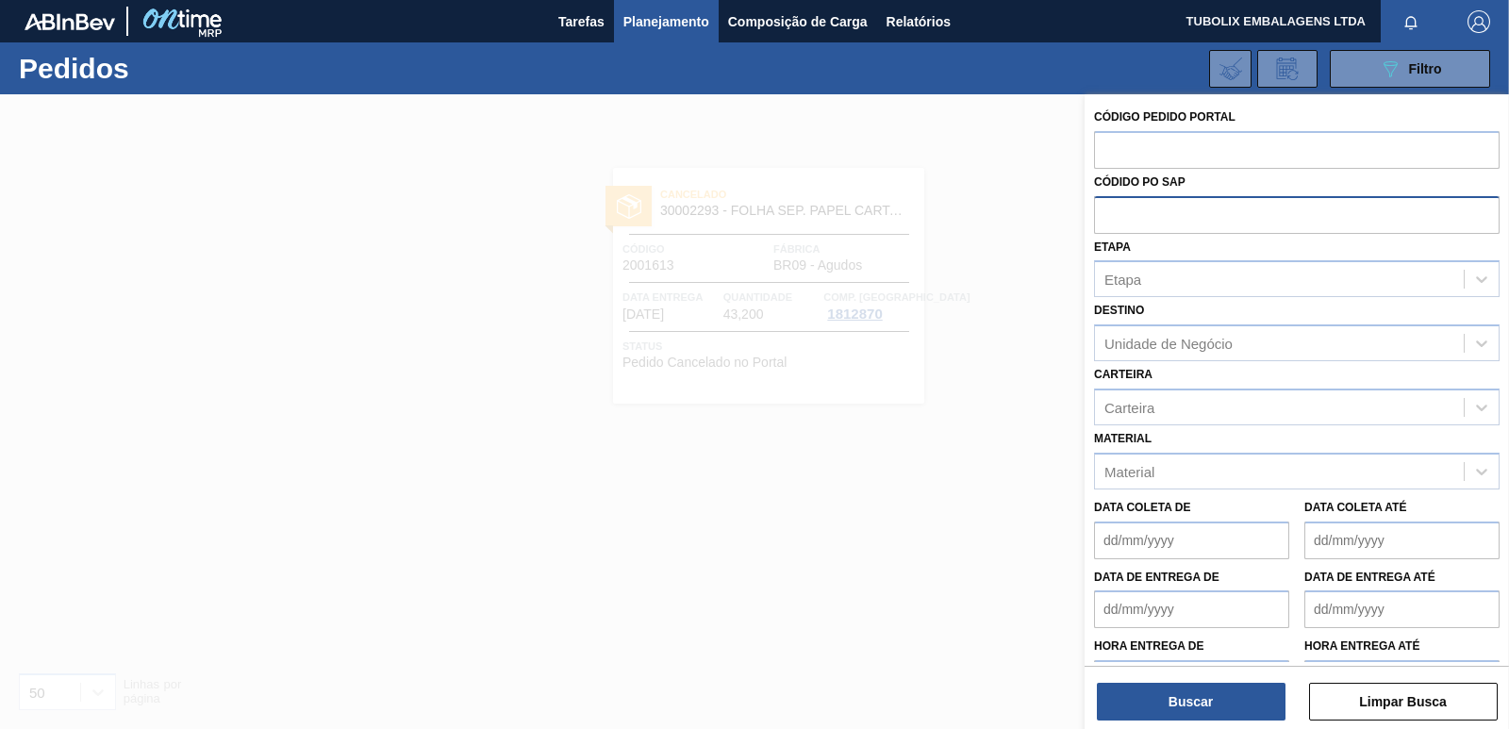
paste input "5800342662"
type input "5800342662"
click at [1212, 694] on button "Buscar" at bounding box center [1191, 702] width 189 height 38
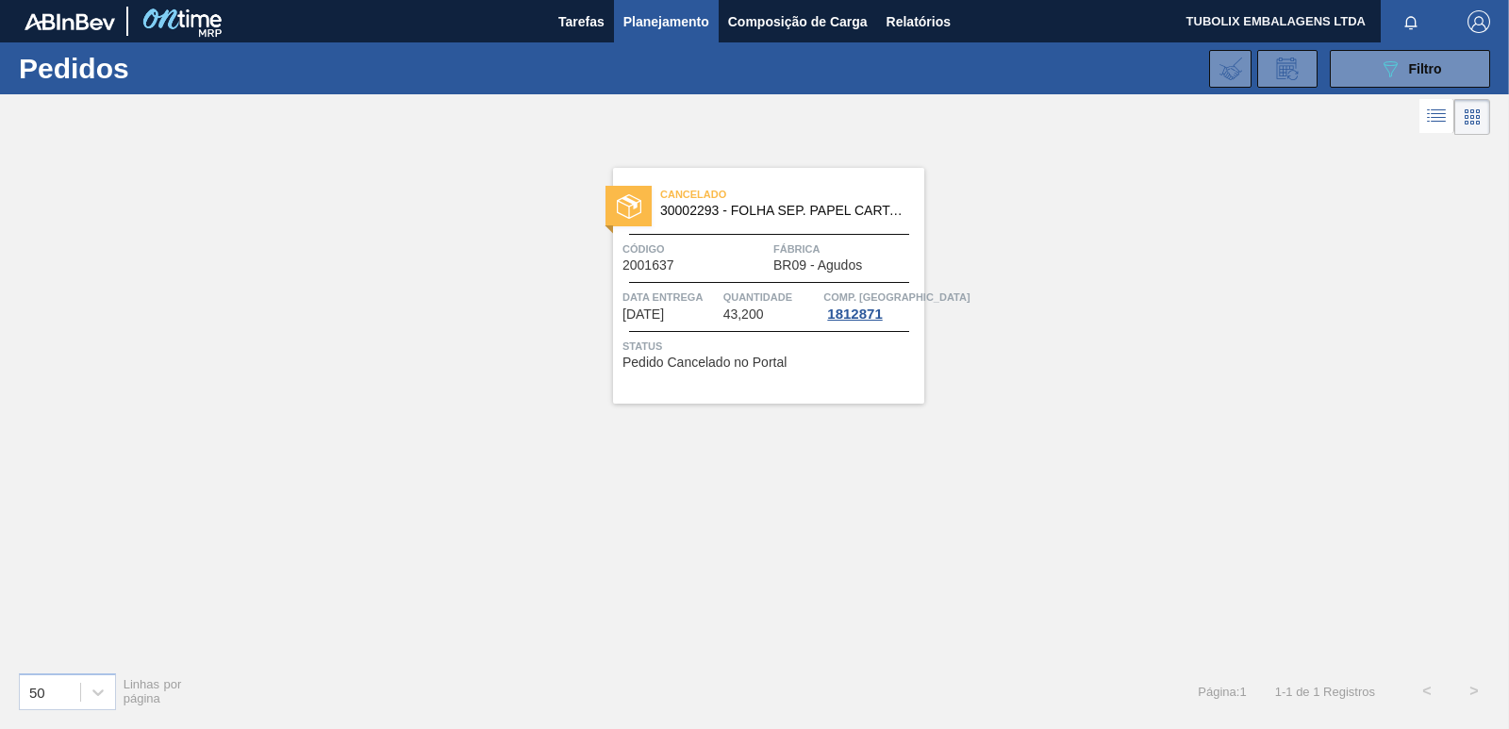
drag, startPoint x: 741, startPoint y: 465, endPoint x: 757, endPoint y: 409, distance: 57.9
click at [741, 464] on div "Cancelado 30002293 - FOLHA SEP. PAPEL CARTAO 1200x1000M 350g Código 2001637 Fáb…" at bounding box center [754, 398] width 1509 height 517
click at [773, 324] on div "Cancelado 30002293 - FOLHA SEP. PAPEL CARTAO 1200x1000M 350g Código 2001637 Fáb…" at bounding box center [768, 286] width 311 height 236
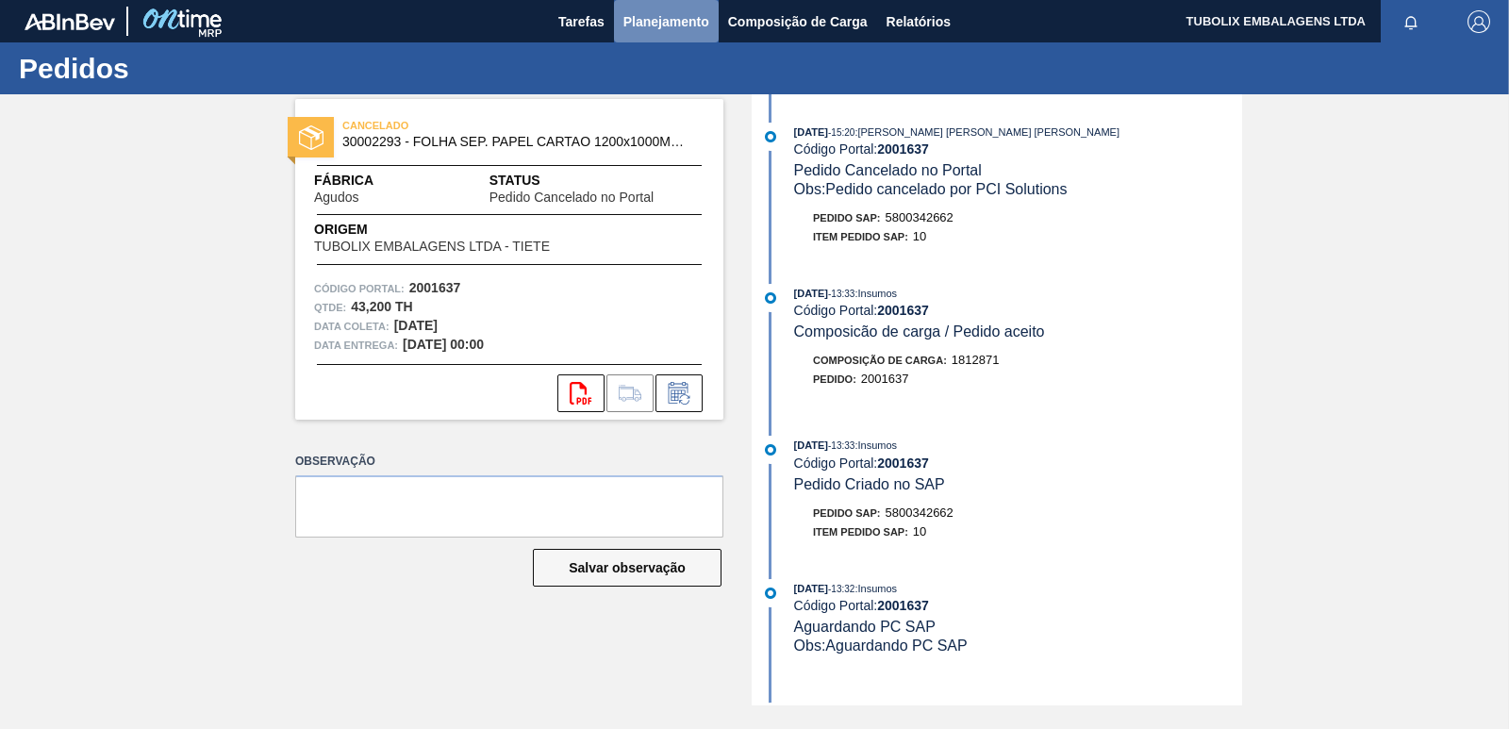
click at [646, 35] on button "Planejamento" at bounding box center [666, 21] width 105 height 42
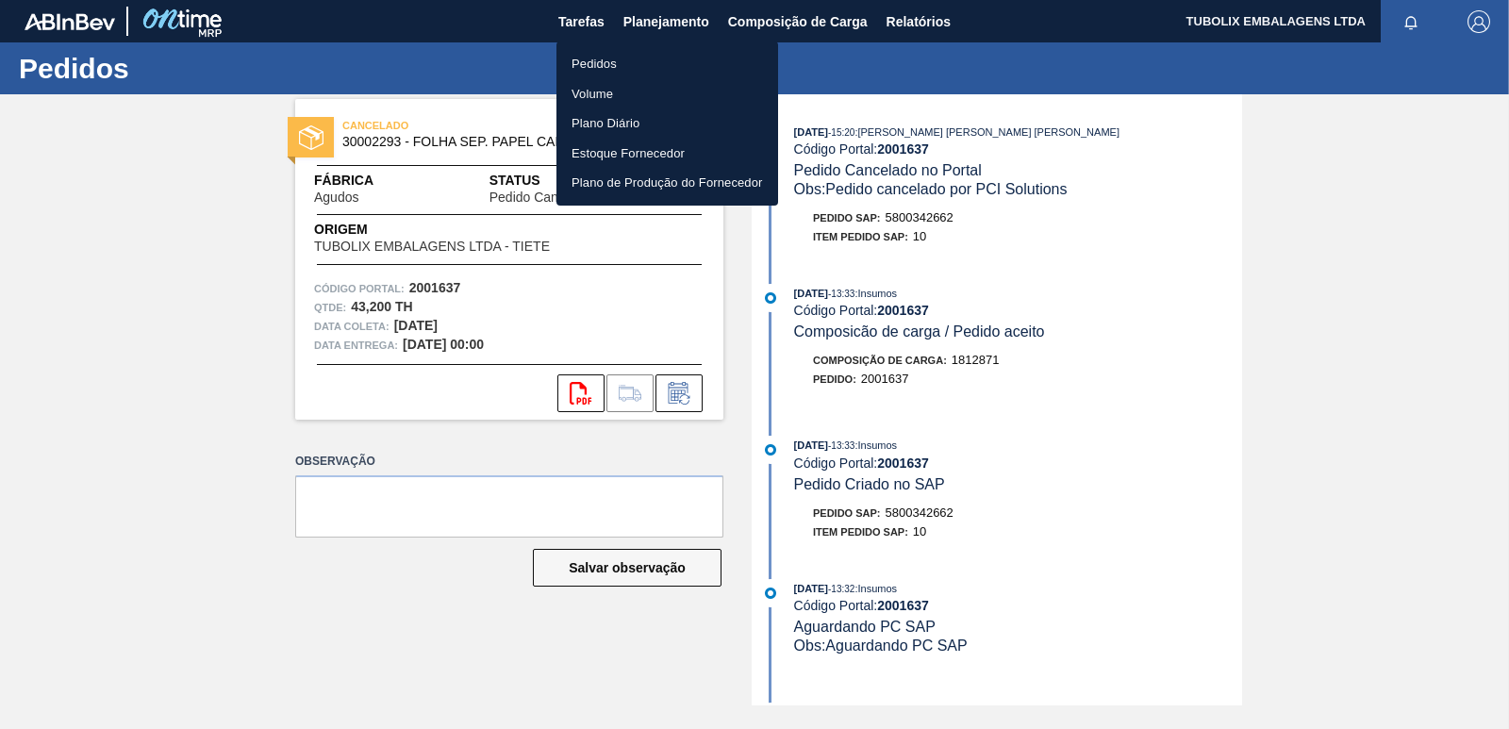
drag, startPoint x: 622, startPoint y: 70, endPoint x: 621, endPoint y: 112, distance: 42.5
click at [619, 70] on li "Pedidos" at bounding box center [668, 64] width 222 height 30
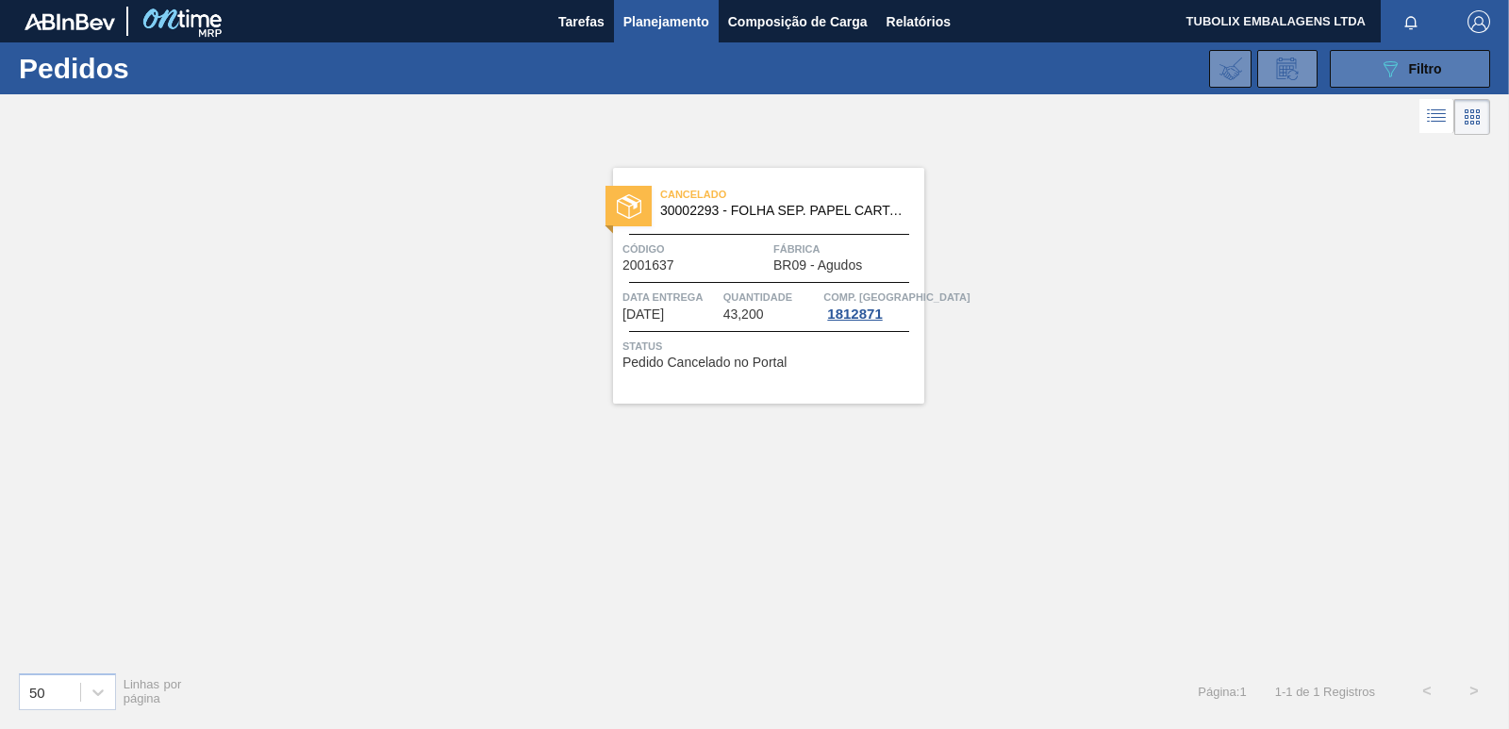
click at [1373, 63] on button "089F7B8B-B2A5-4AFE-B5C0-19BA573D28AC Filtro" at bounding box center [1410, 69] width 160 height 38
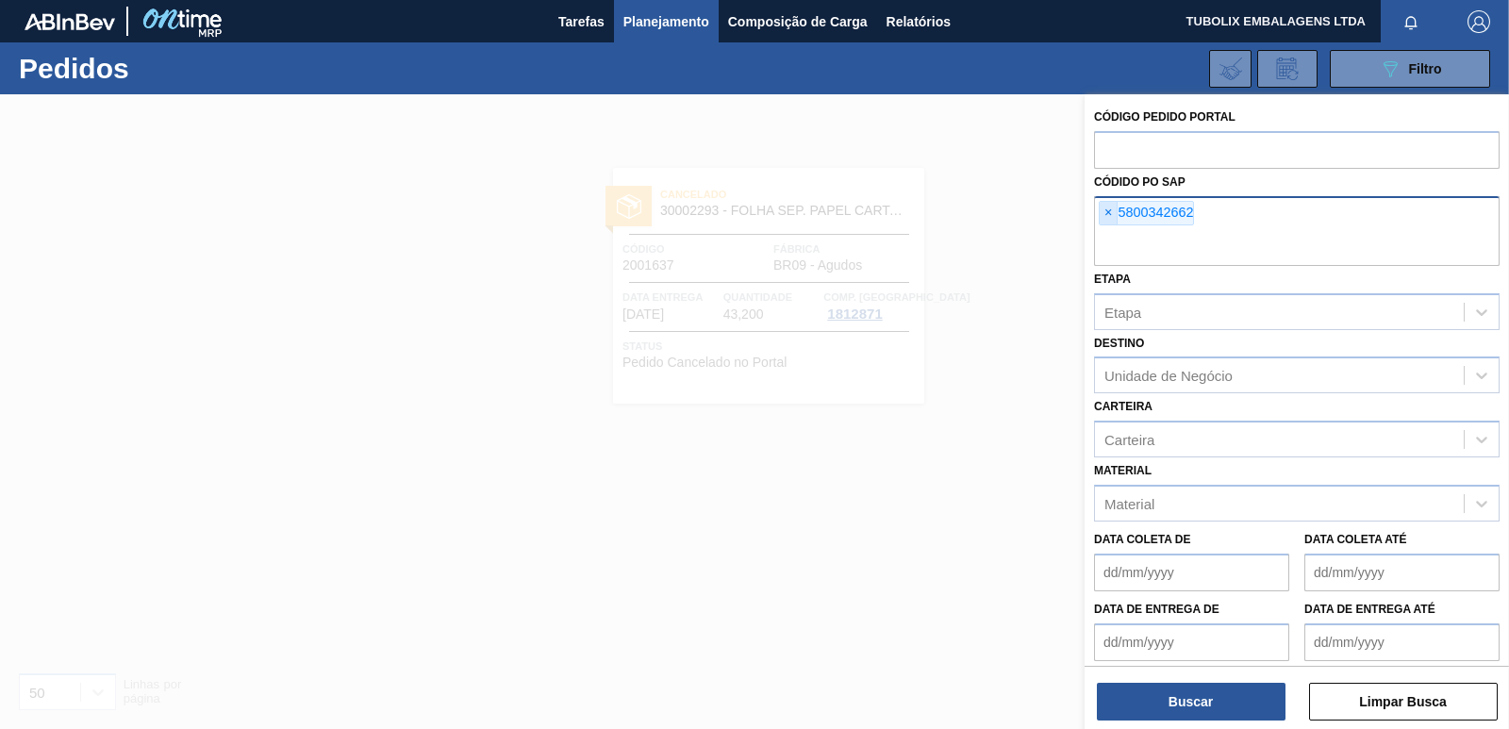
click at [1106, 214] on span "×" at bounding box center [1109, 213] width 18 height 23
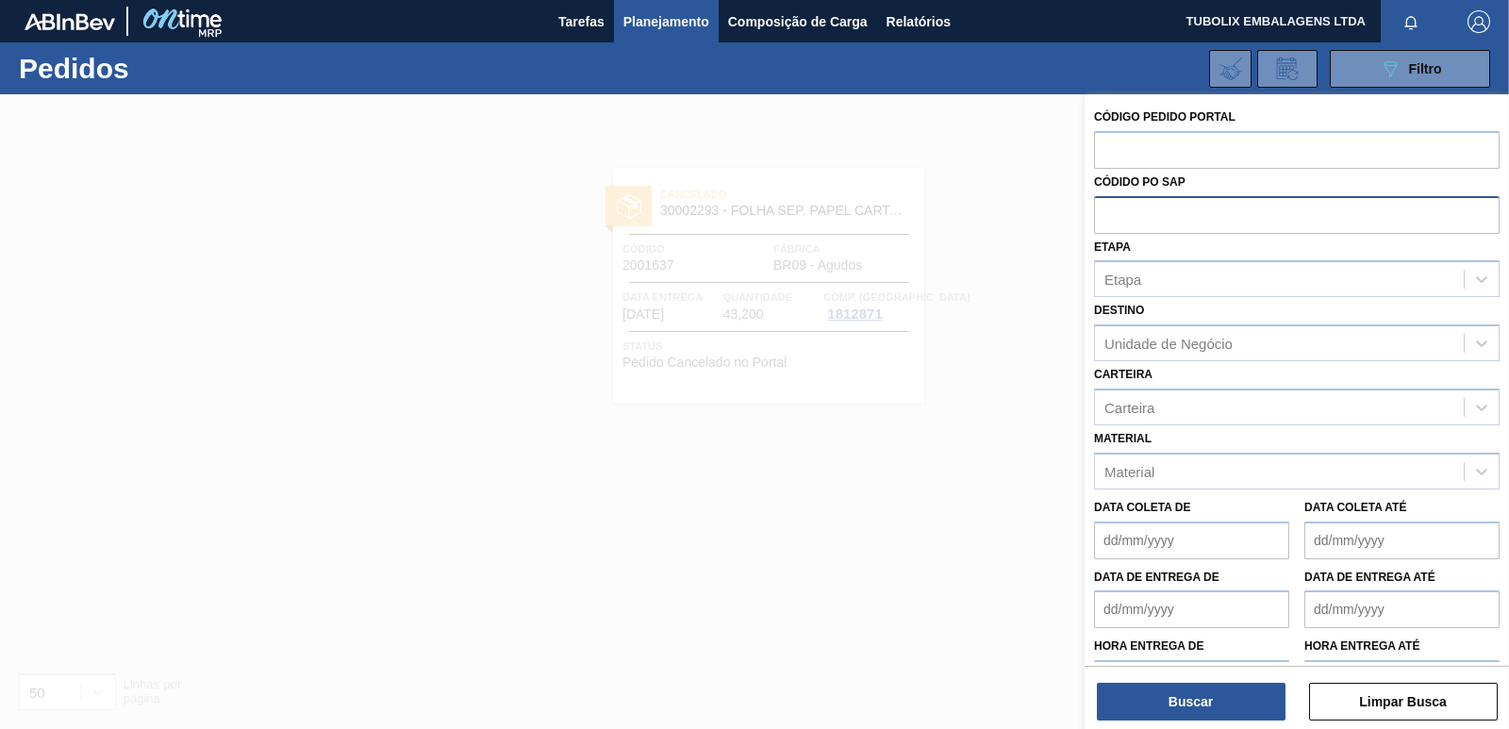
paste input "5800342664"
type input "5800342664"
click at [1215, 695] on button "Buscar" at bounding box center [1191, 702] width 189 height 38
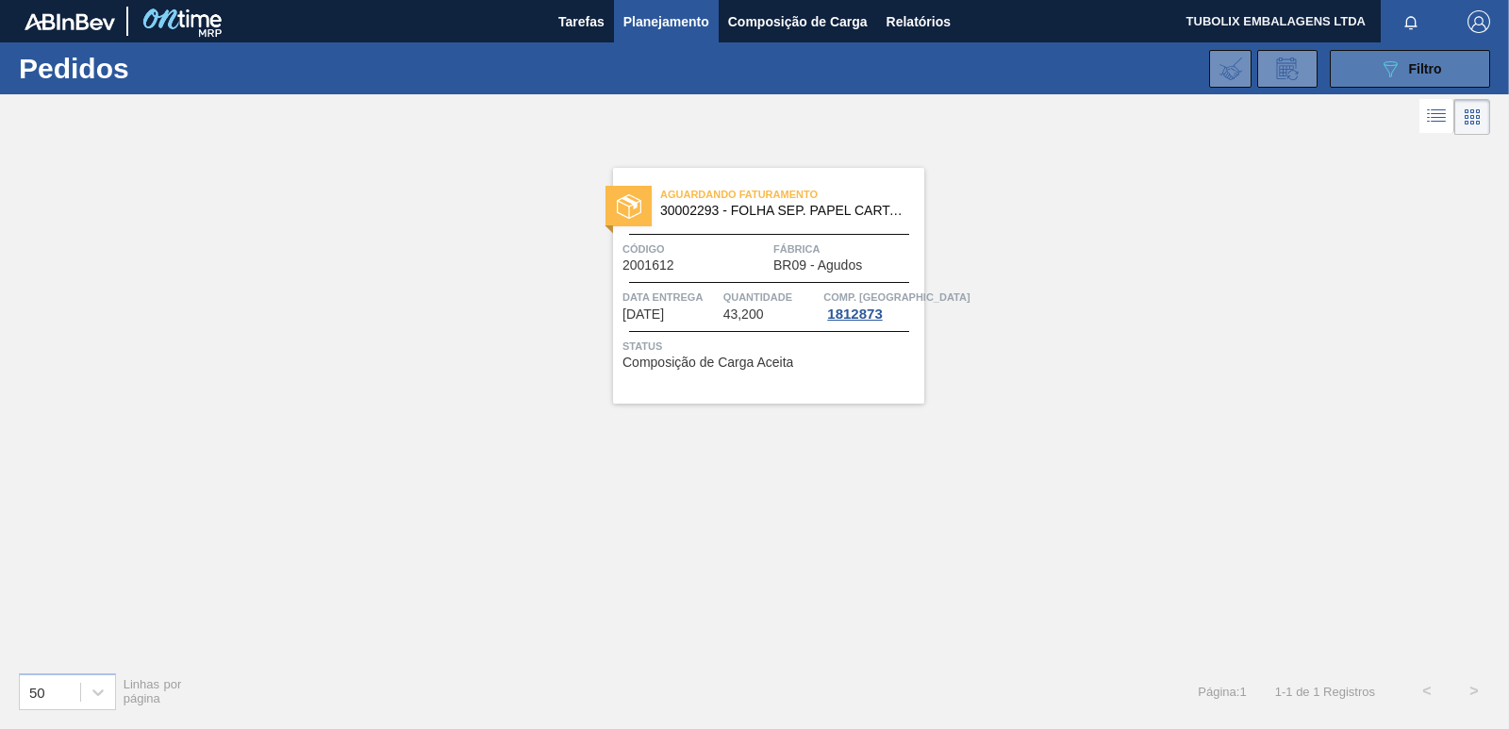
click at [1418, 64] on span "Filtro" at bounding box center [1425, 68] width 33 height 15
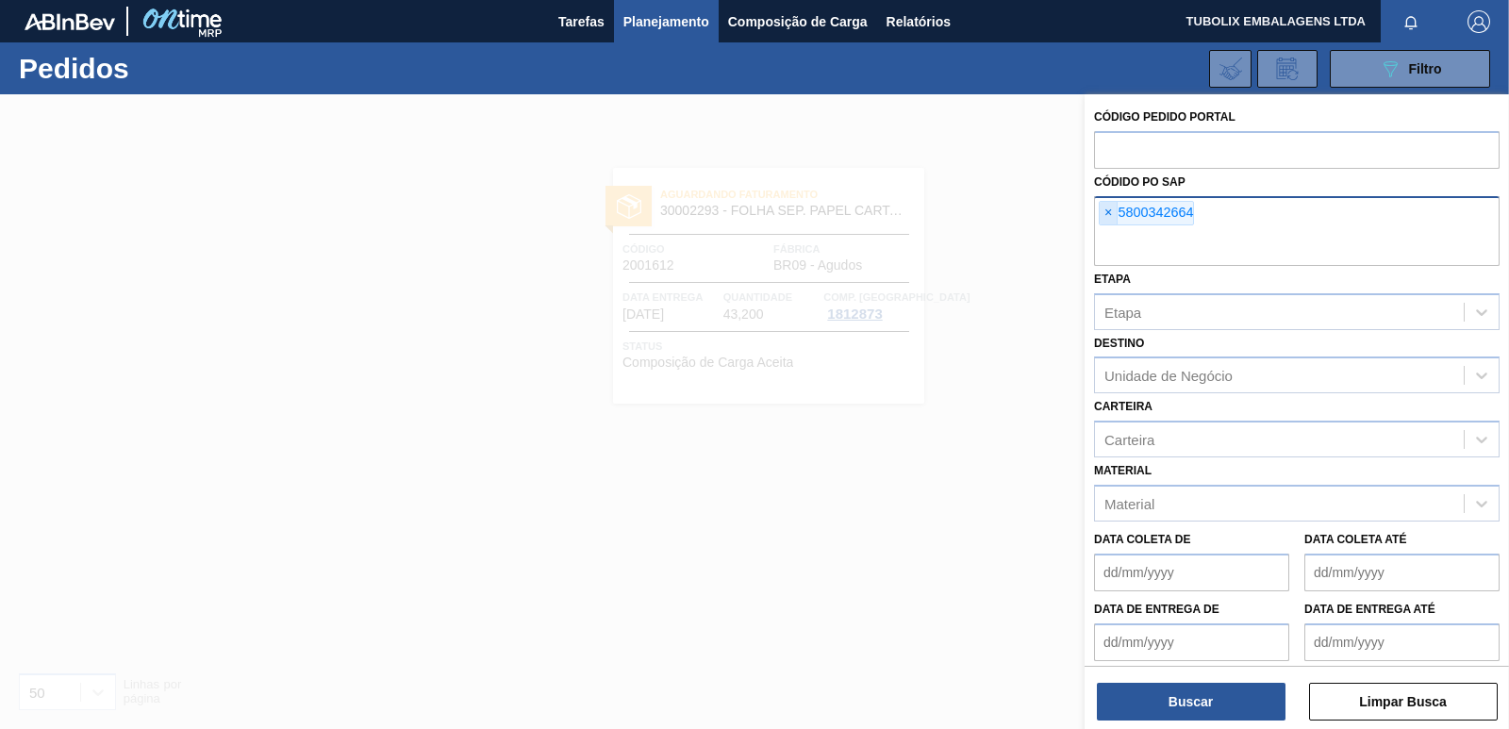
click at [1108, 210] on span "×" at bounding box center [1109, 213] width 18 height 23
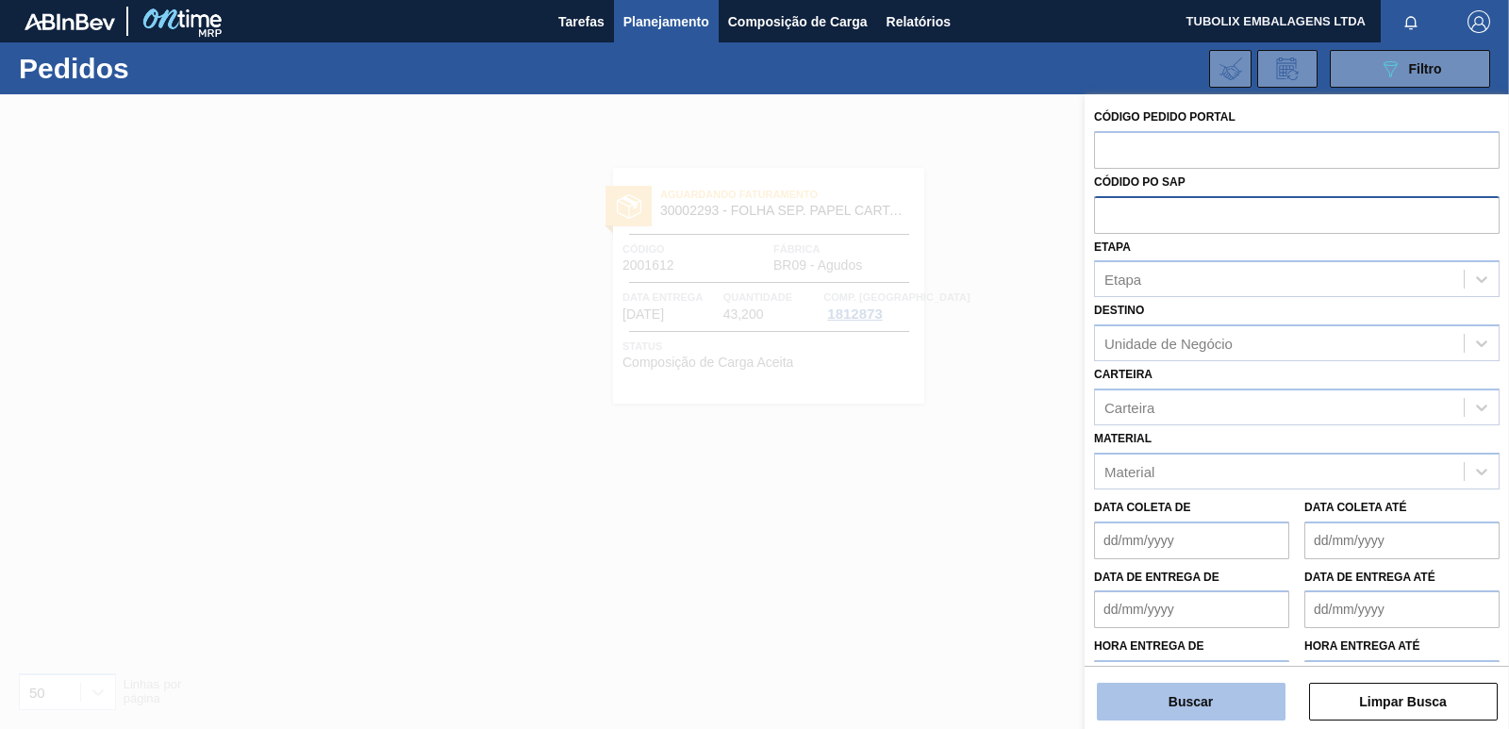
click at [1199, 698] on button "Buscar" at bounding box center [1191, 702] width 189 height 38
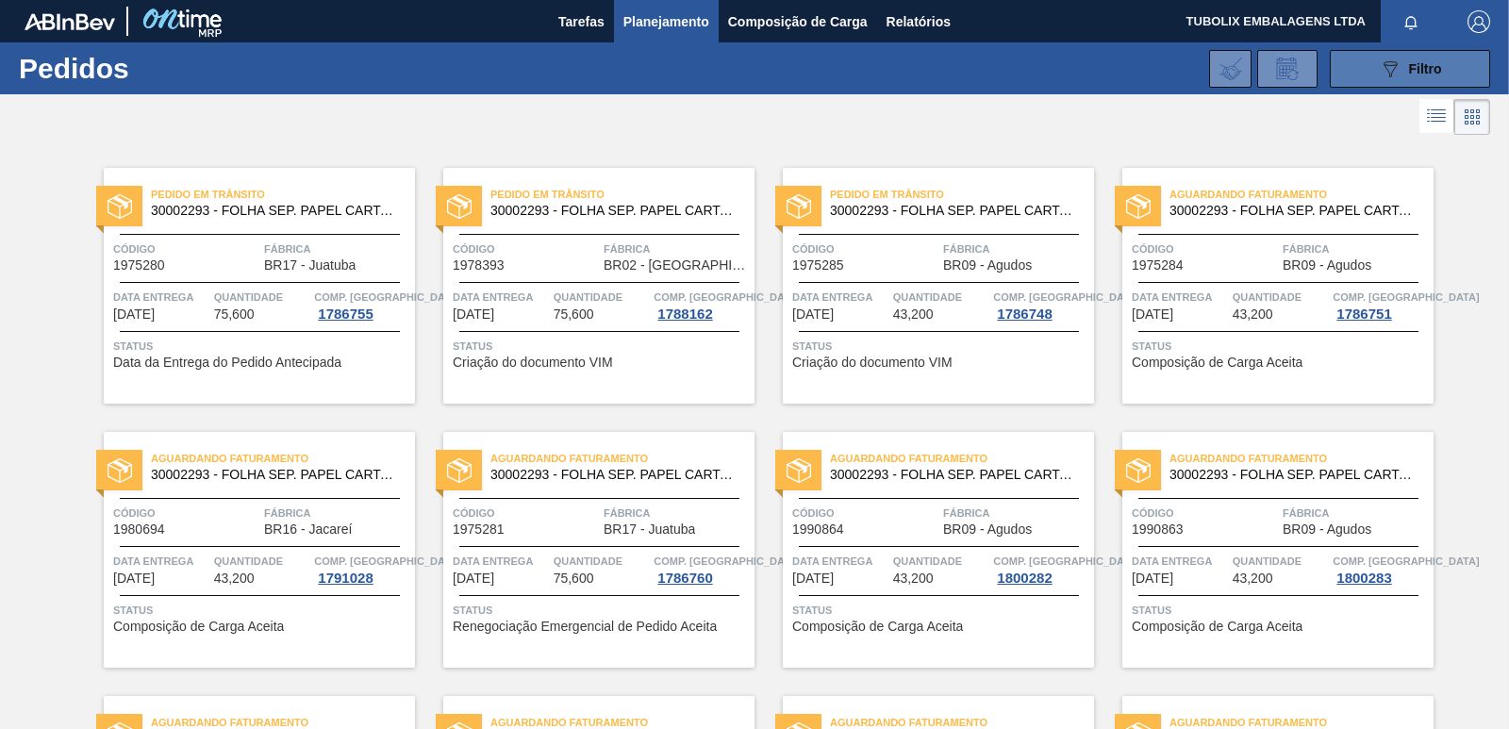
click at [1373, 78] on button "089F7B8B-B2A5-4AFE-B5C0-19BA573D28AC Filtro" at bounding box center [1410, 69] width 160 height 38
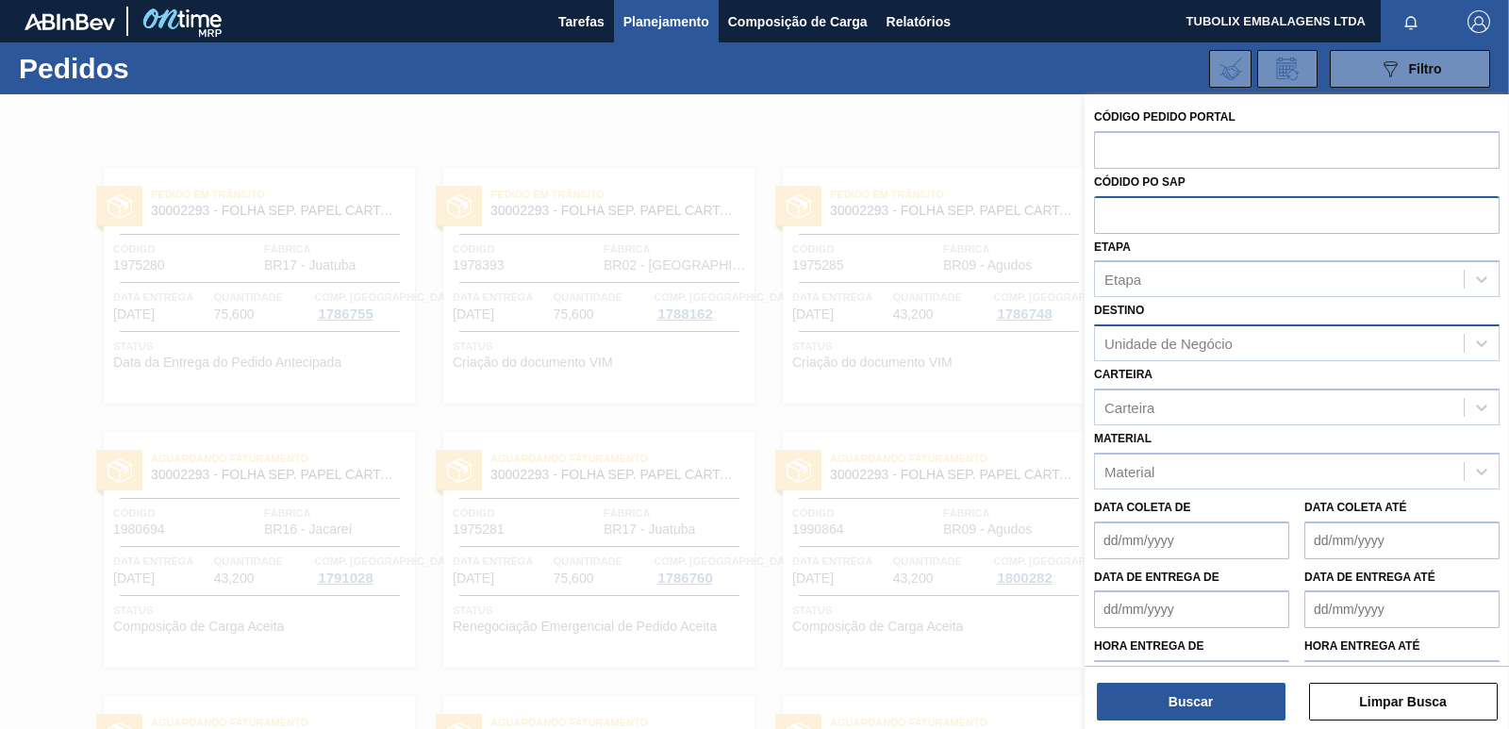
click at [1174, 340] on div "Unidade de Negócio" at bounding box center [1169, 344] width 128 height 16
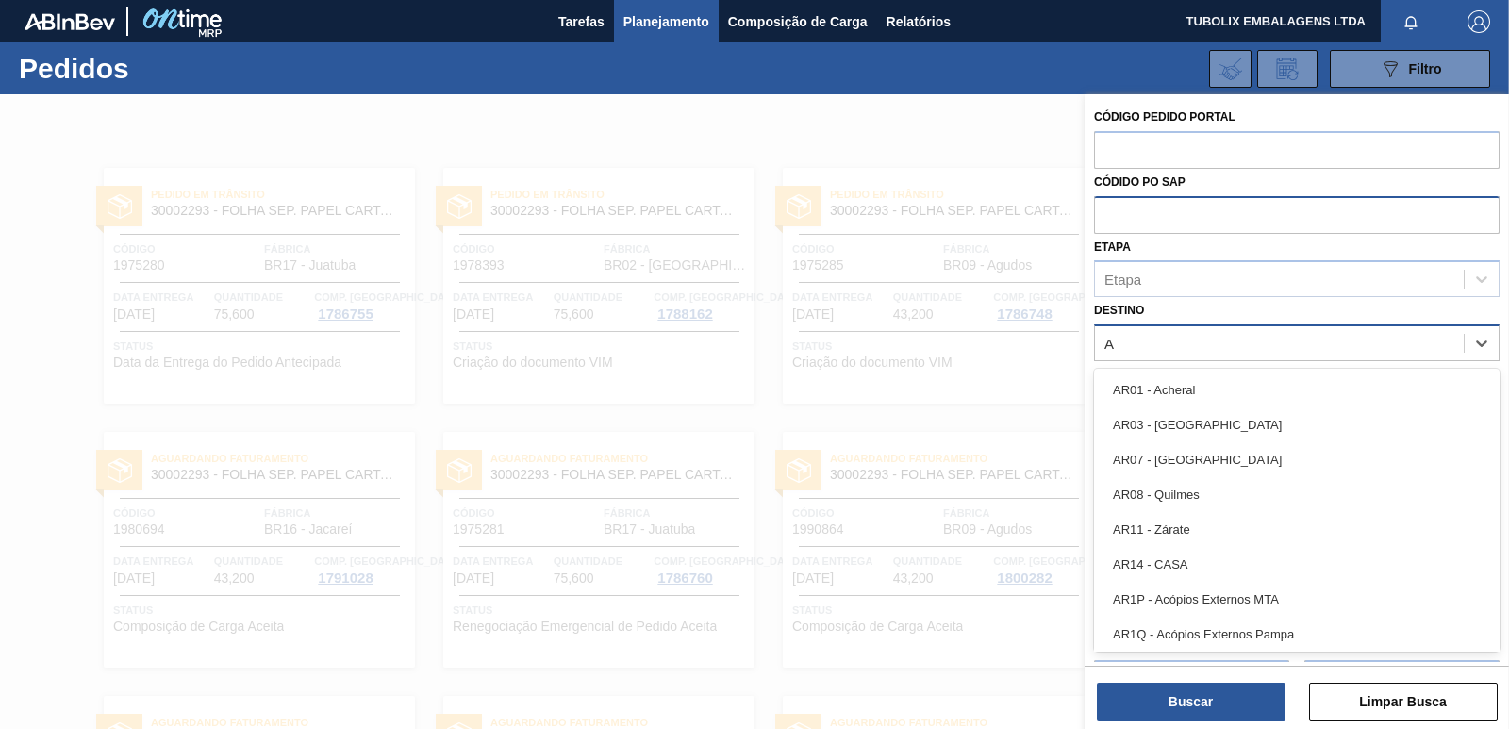
type input "AG"
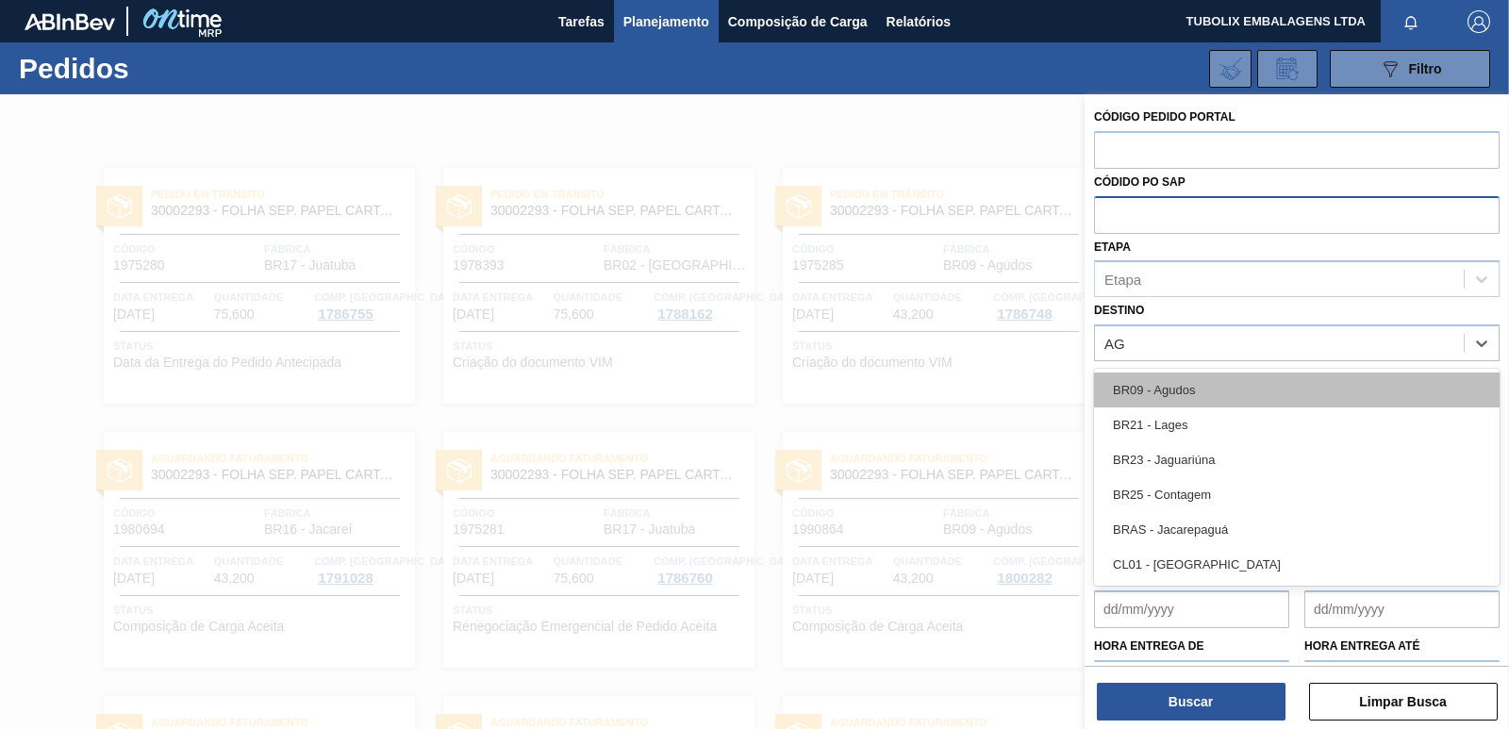
click at [1168, 379] on div "BR09 - Agudos" at bounding box center [1297, 390] width 406 height 35
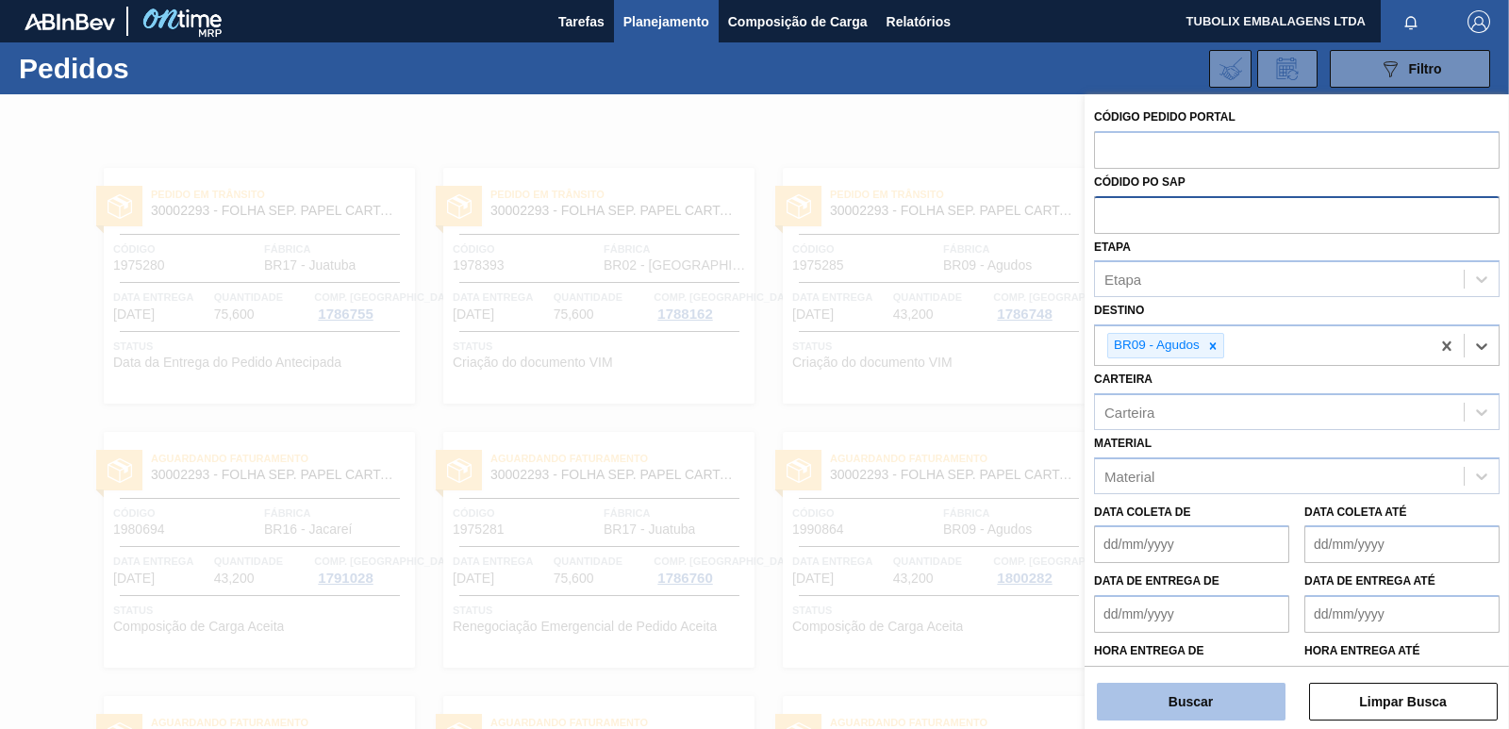
click at [1234, 686] on button "Buscar" at bounding box center [1191, 702] width 189 height 38
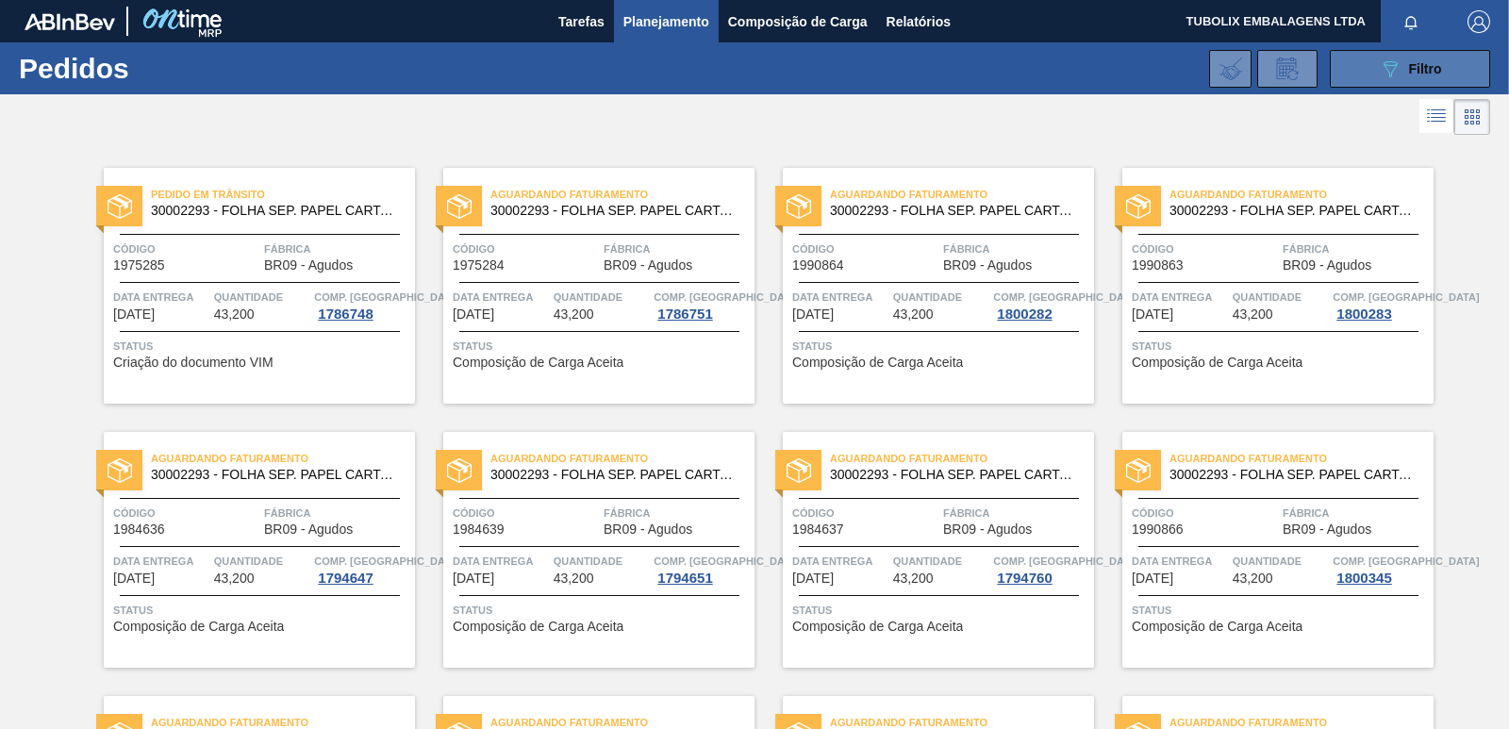
click at [1355, 60] on button "089F7B8B-B2A5-4AFE-B5C0-19BA573D28AC Filtro" at bounding box center [1410, 69] width 160 height 38
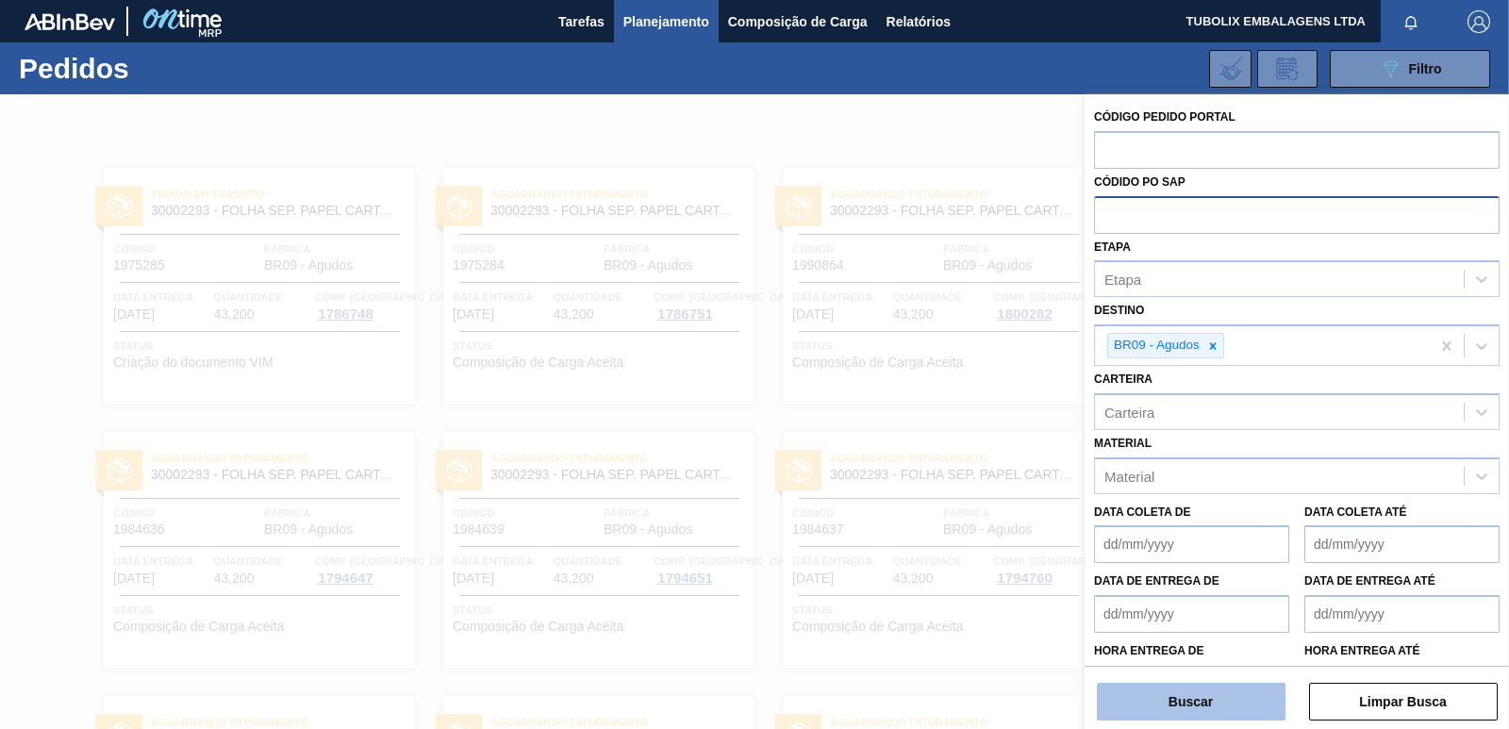
click at [1161, 698] on button "Buscar" at bounding box center [1191, 702] width 189 height 38
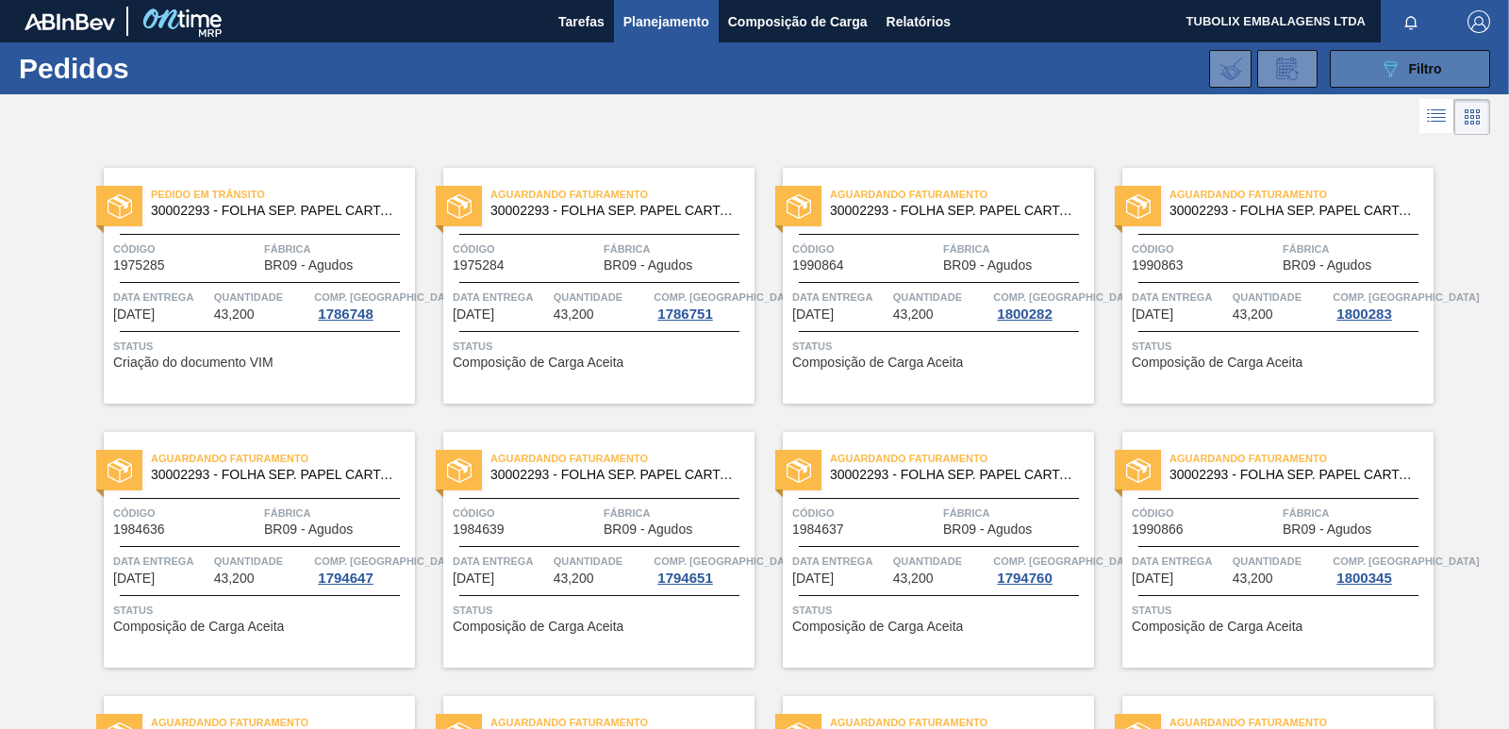
drag, startPoint x: 1358, startPoint y: 57, endPoint x: 1356, endPoint y: 75, distance: 19.0
click at [1357, 66] on button "089F7B8B-B2A5-4AFE-B5C0-19BA573D28AC Filtro" at bounding box center [1410, 69] width 160 height 38
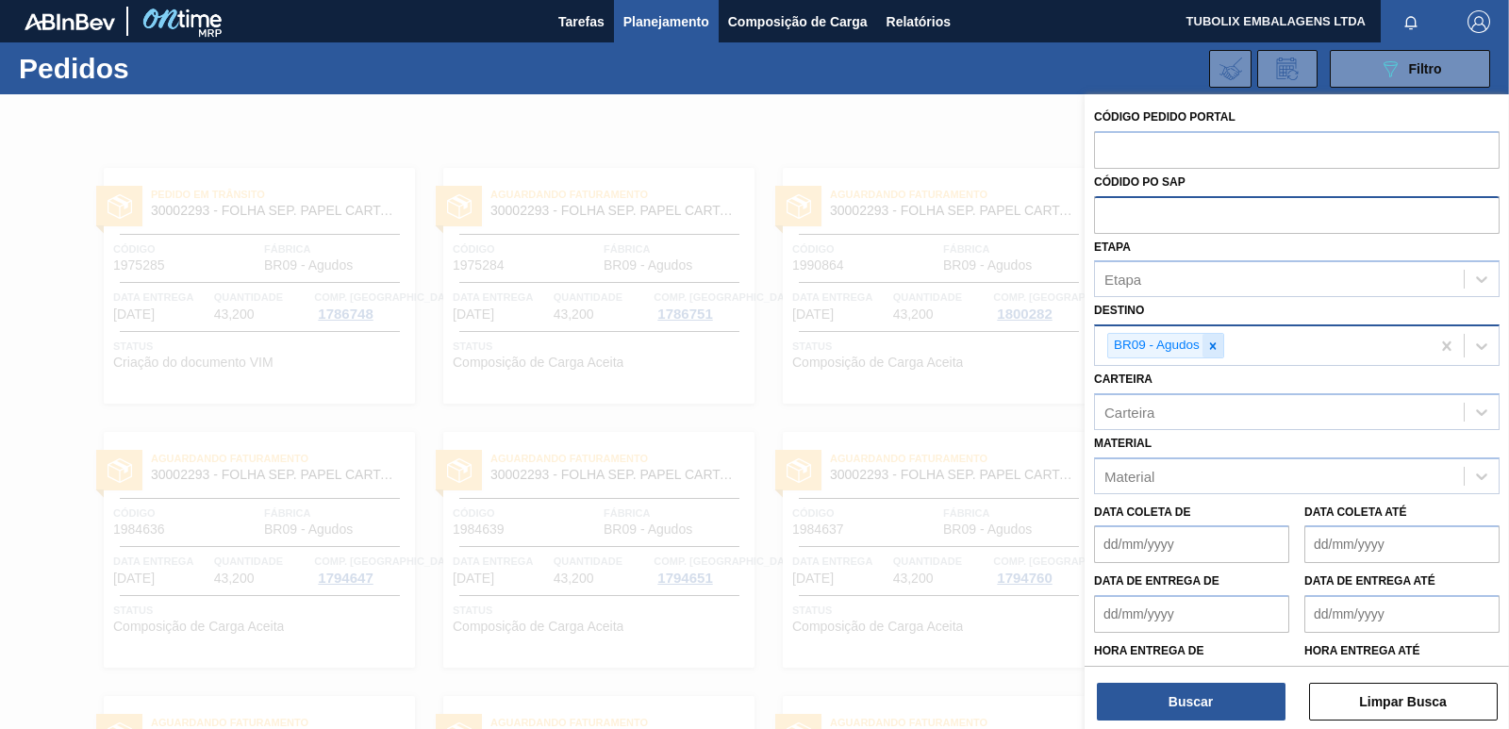
click at [1219, 341] on div at bounding box center [1213, 346] width 21 height 24
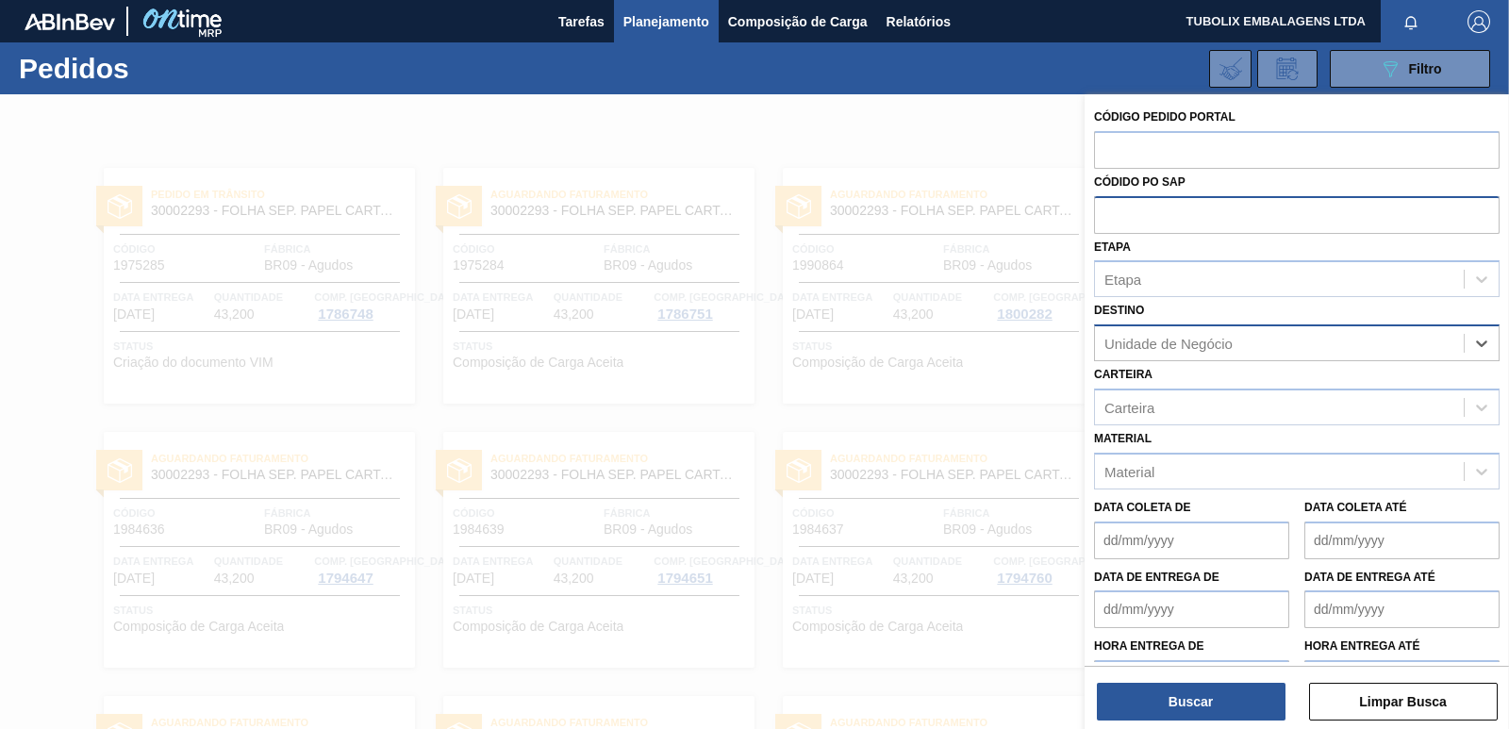
click at [1215, 345] on div "Unidade de Negócio" at bounding box center [1169, 344] width 128 height 16
type input "GUAR"
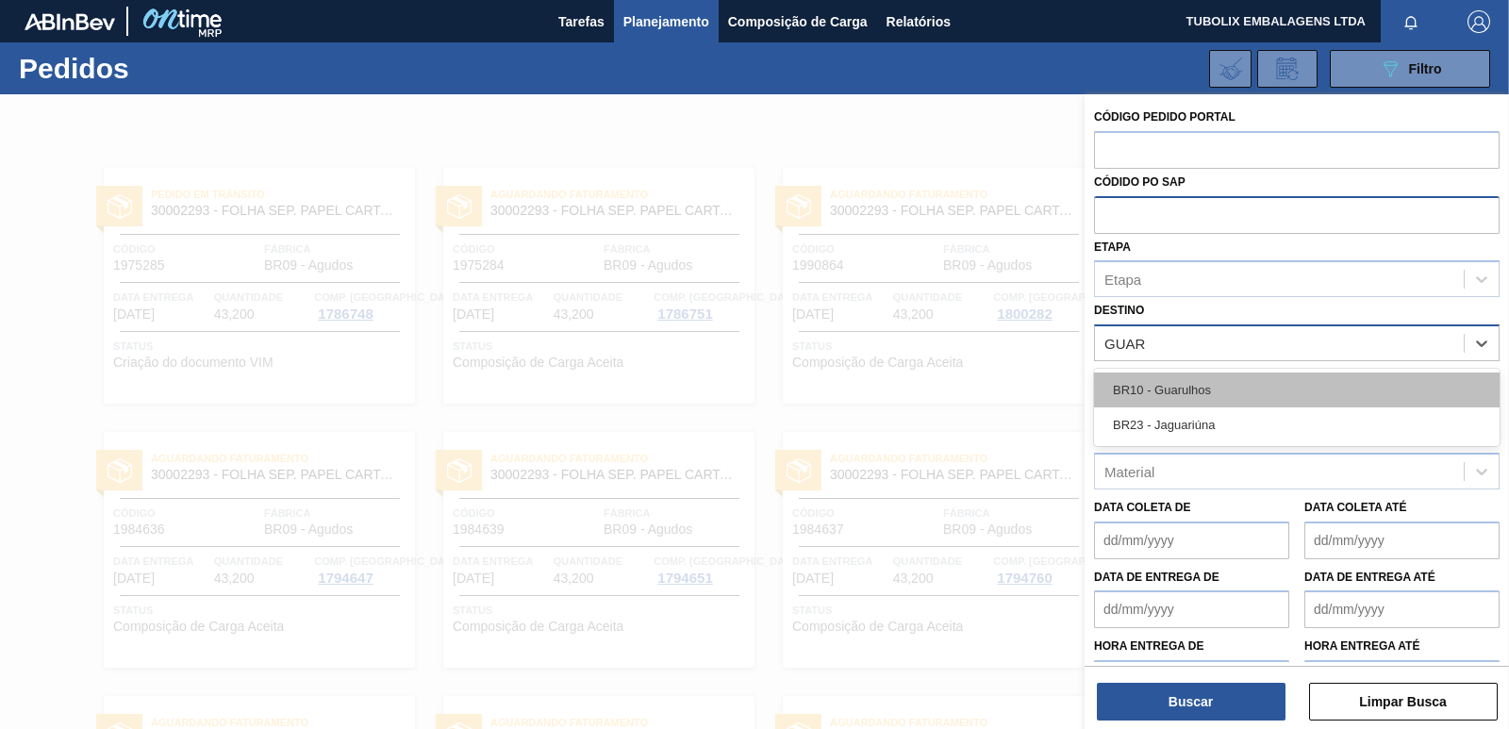
click at [1218, 389] on div "BR10 - Guarulhos" at bounding box center [1297, 390] width 406 height 35
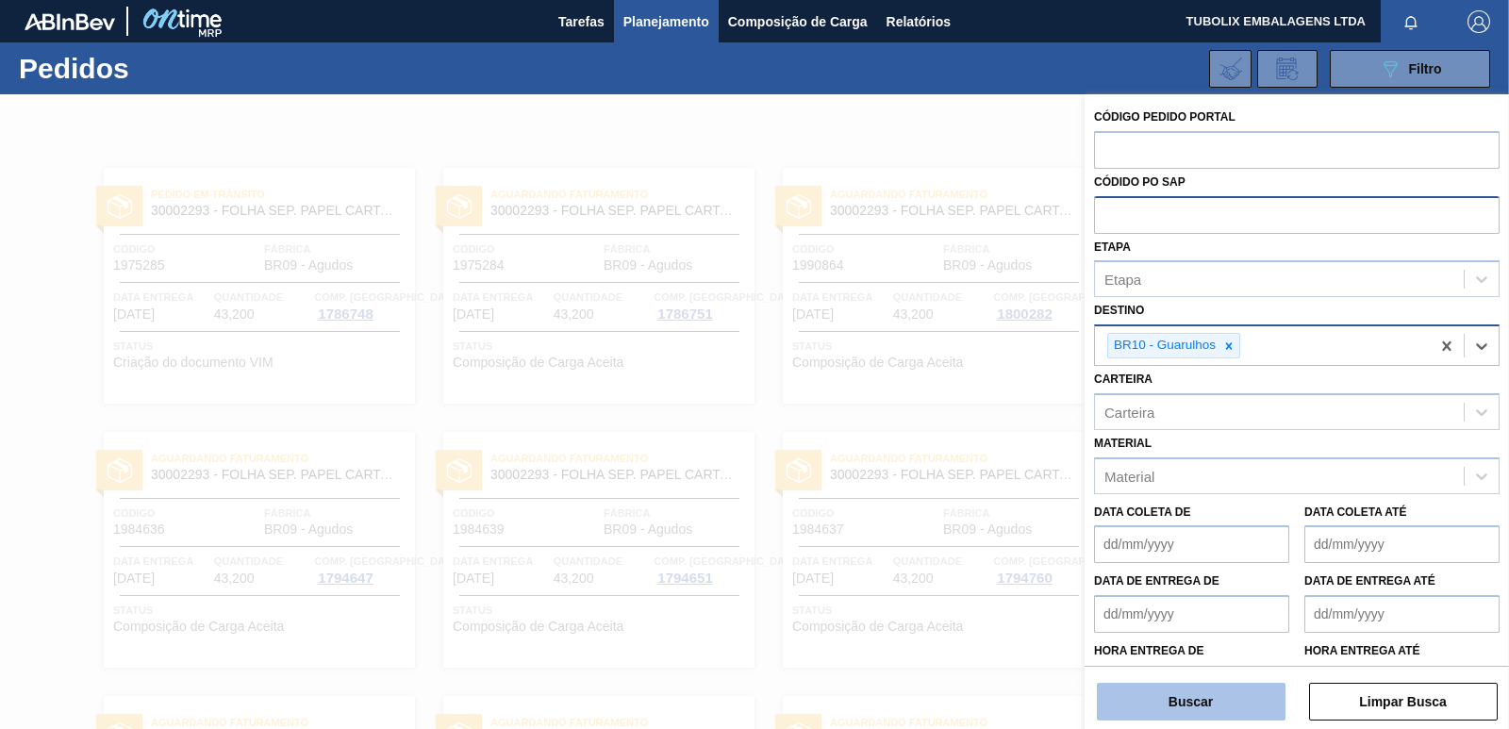
click at [1240, 701] on button "Buscar" at bounding box center [1191, 702] width 189 height 38
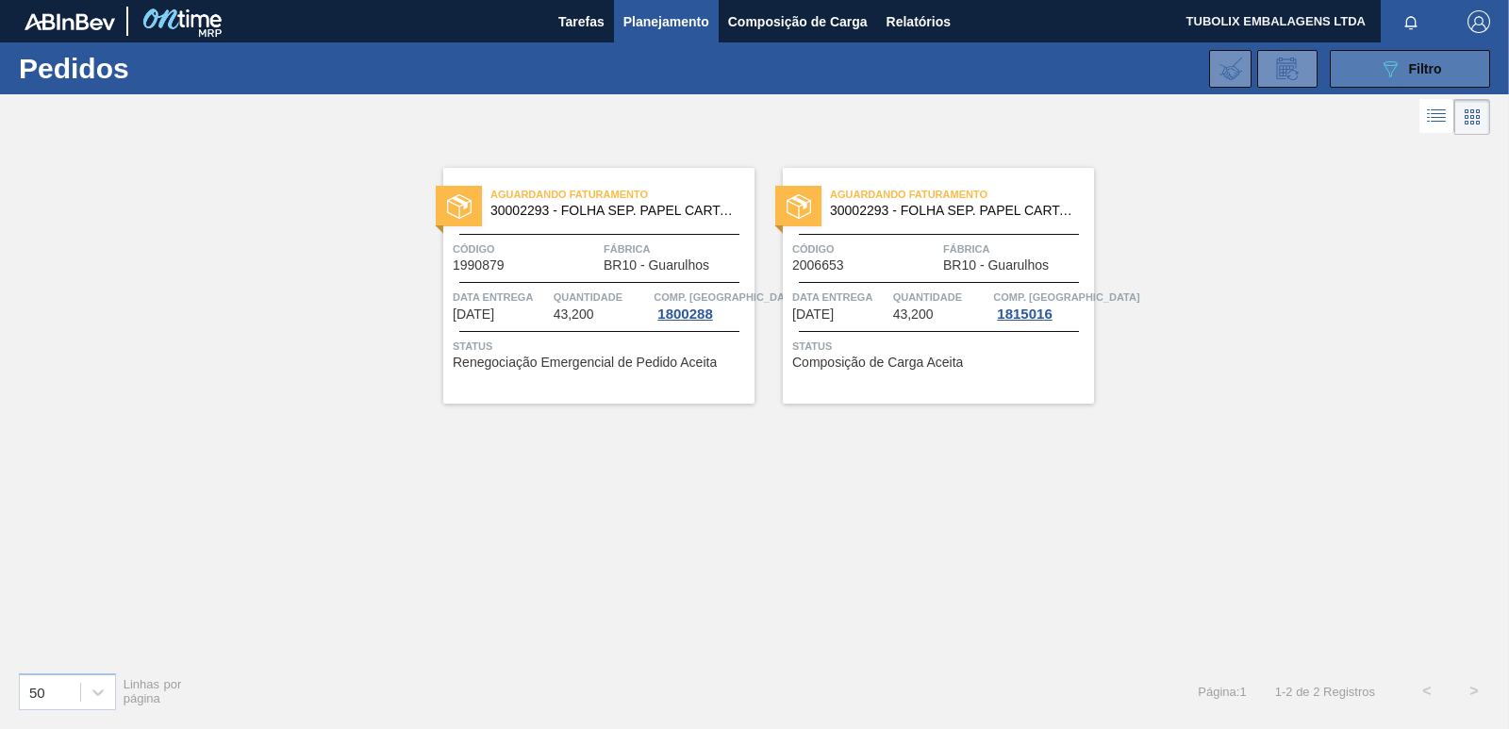
click at [1349, 67] on button "089F7B8B-B2A5-4AFE-B5C0-19BA573D28AC Filtro" at bounding box center [1410, 69] width 160 height 38
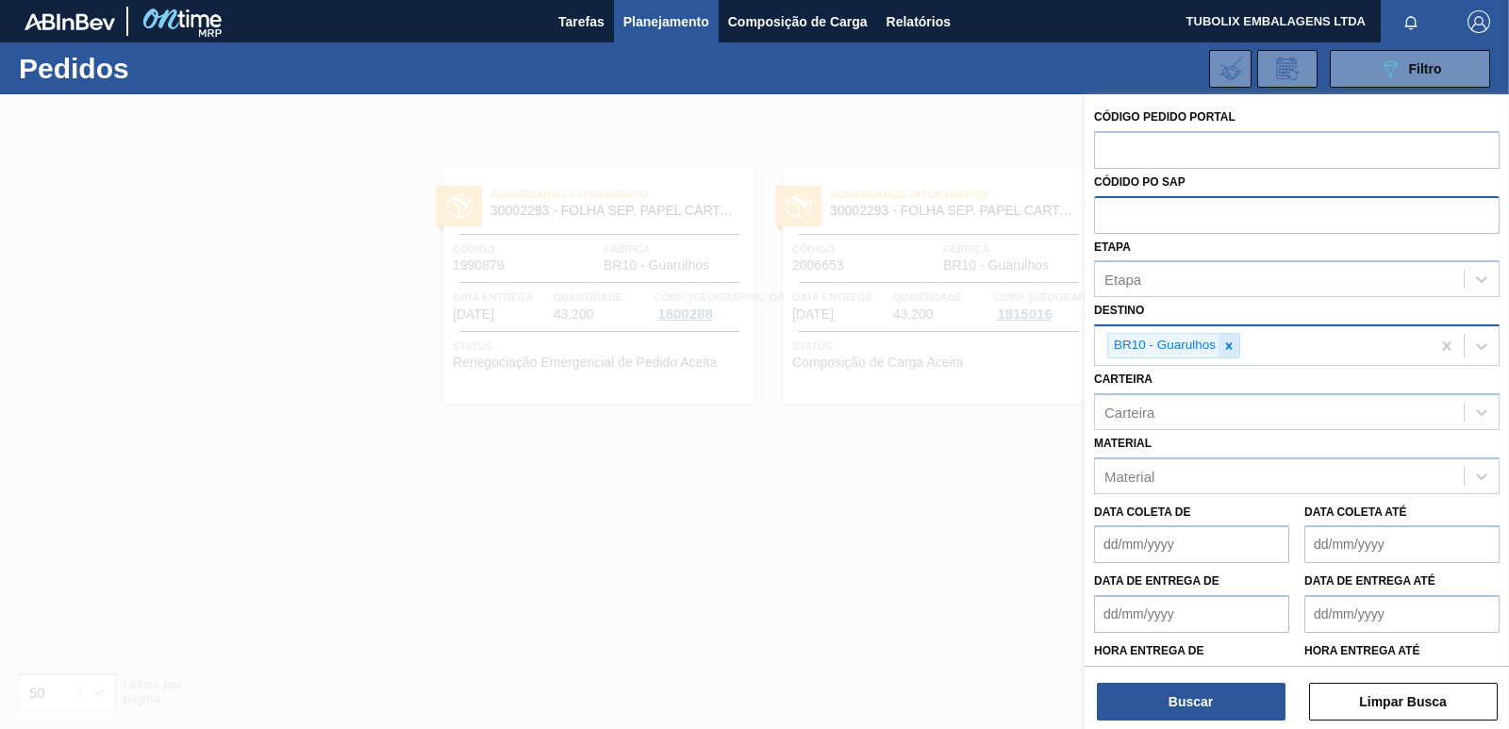
click at [1225, 340] on icon at bounding box center [1228, 346] width 13 height 13
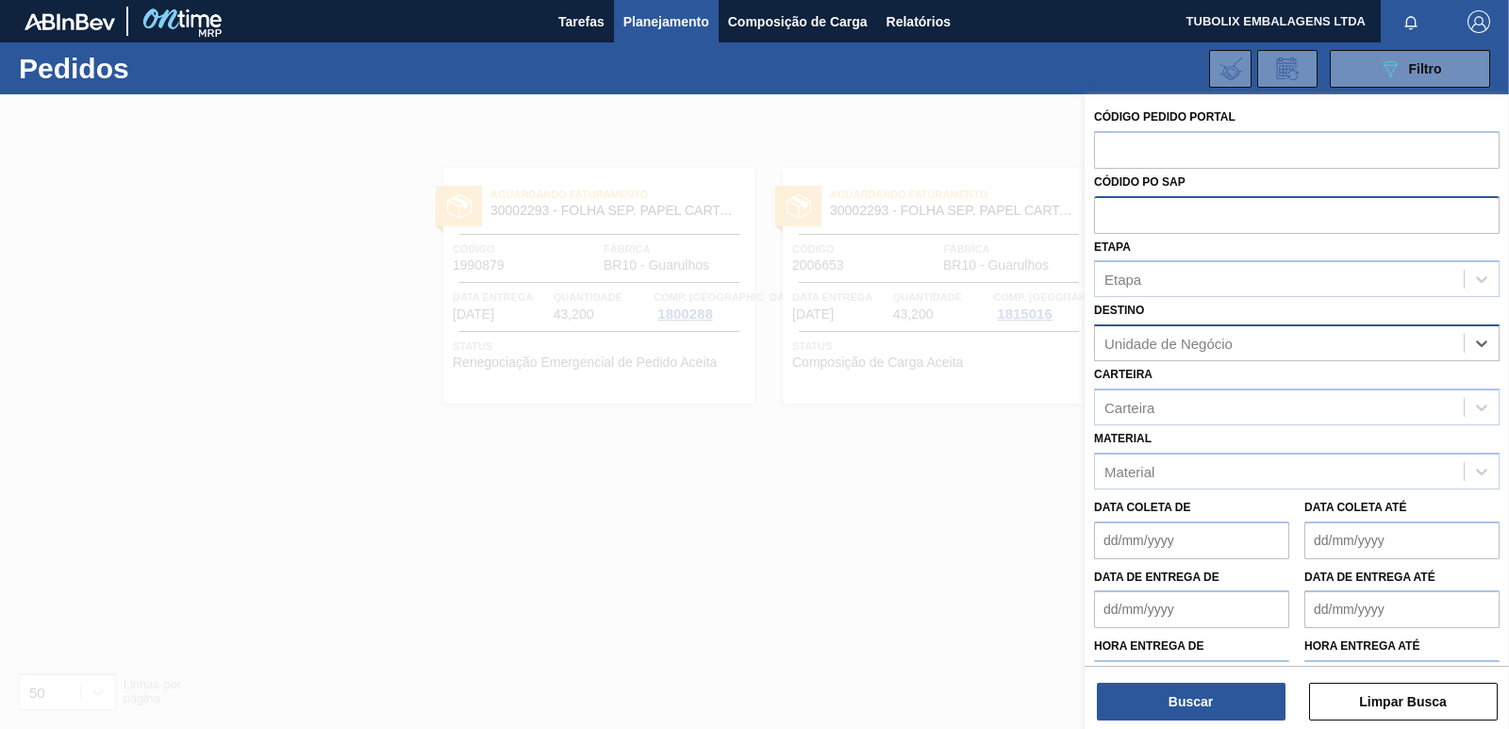
click at [1225, 340] on div "Unidade de Negócio" at bounding box center [1169, 344] width 128 height 16
type input "JACARE"
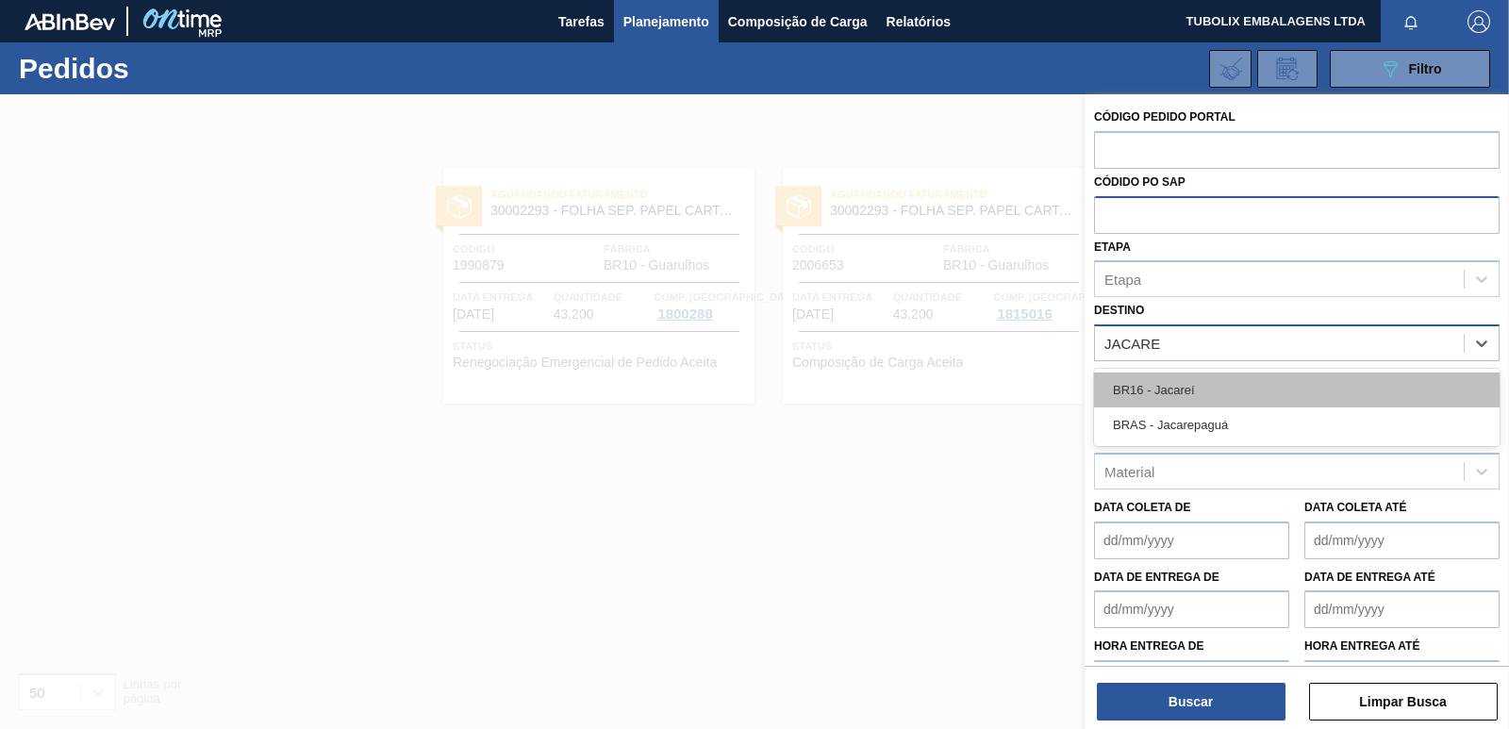
click at [1188, 394] on div "BR16 - Jacareí" at bounding box center [1297, 390] width 406 height 35
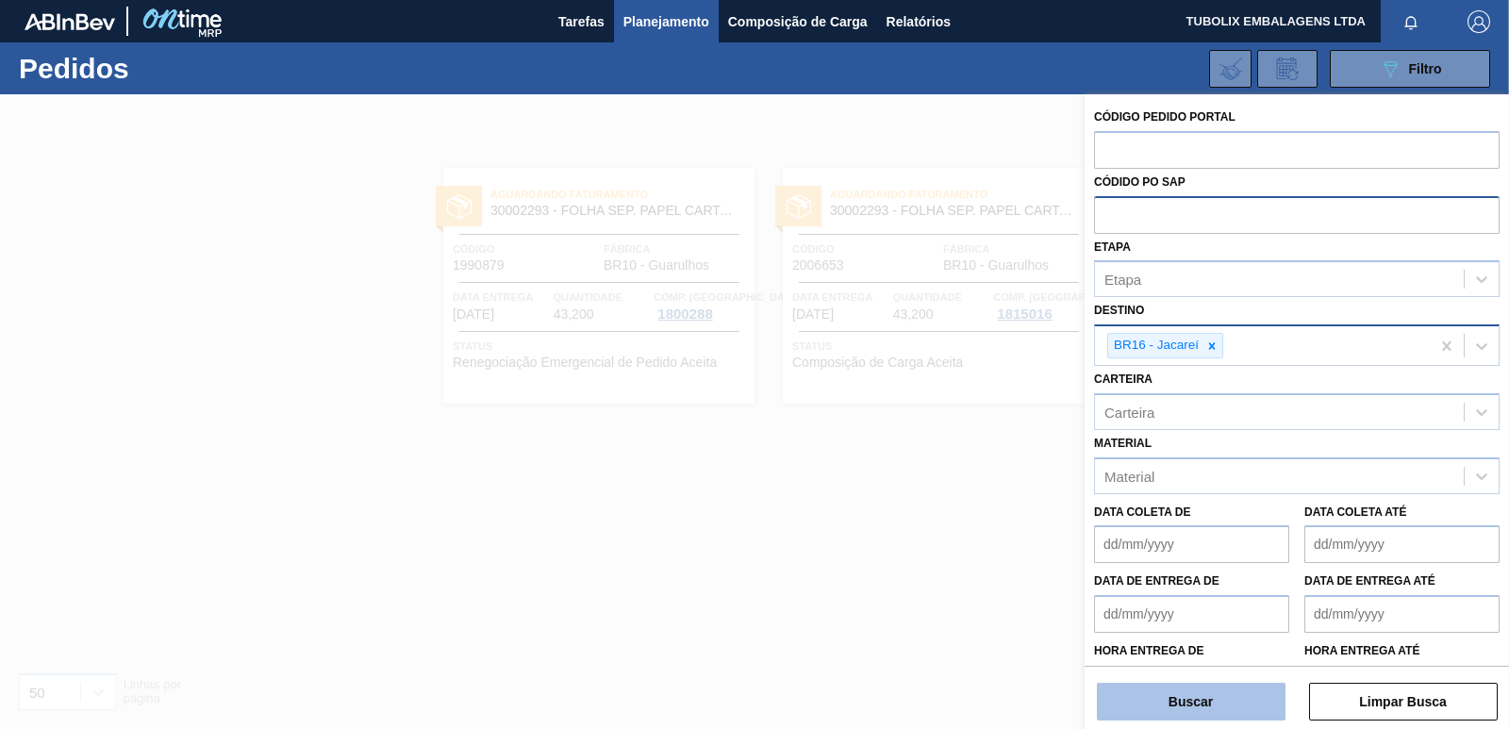
click at [1215, 708] on button "Buscar" at bounding box center [1191, 702] width 189 height 38
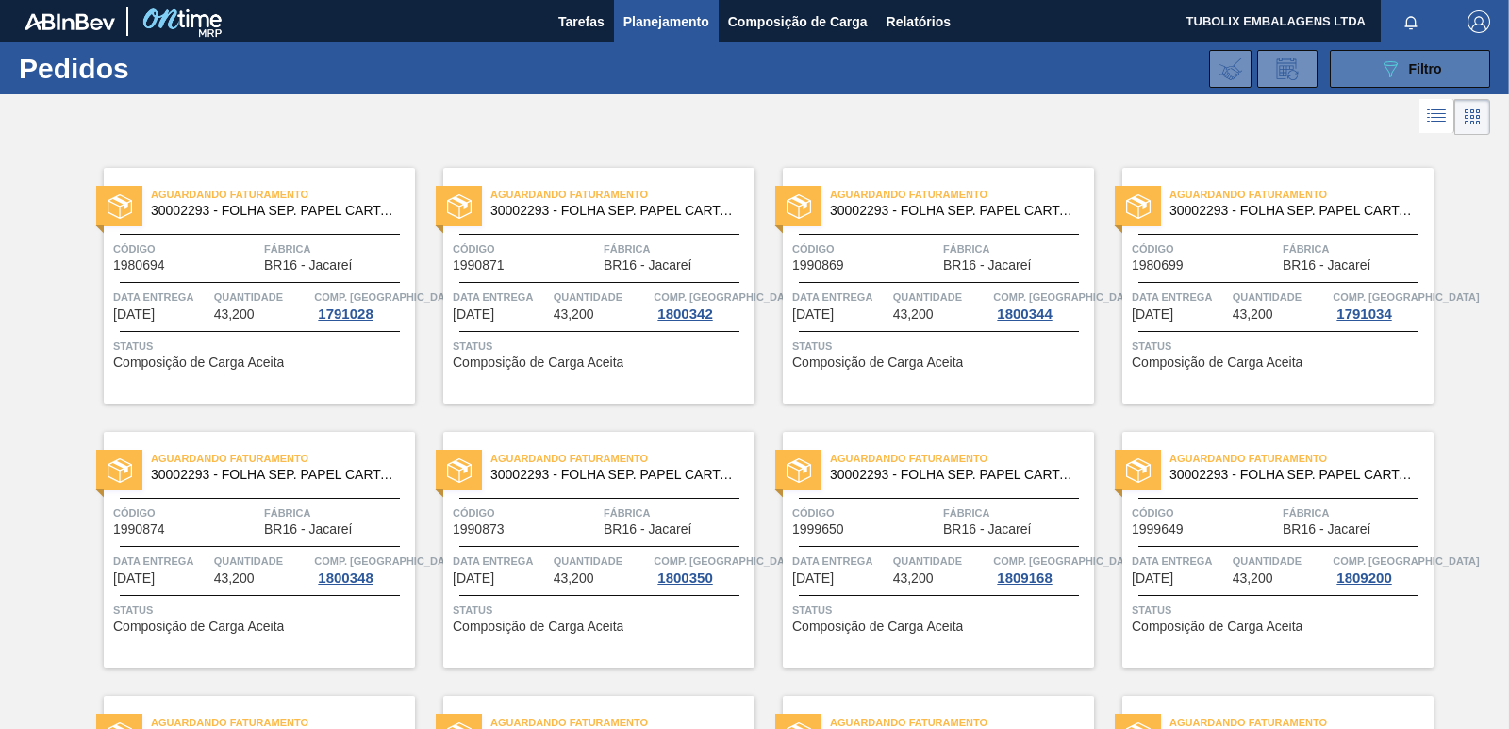
click at [1368, 57] on button "089F7B8B-B2A5-4AFE-B5C0-19BA573D28AC Filtro" at bounding box center [1410, 69] width 160 height 38
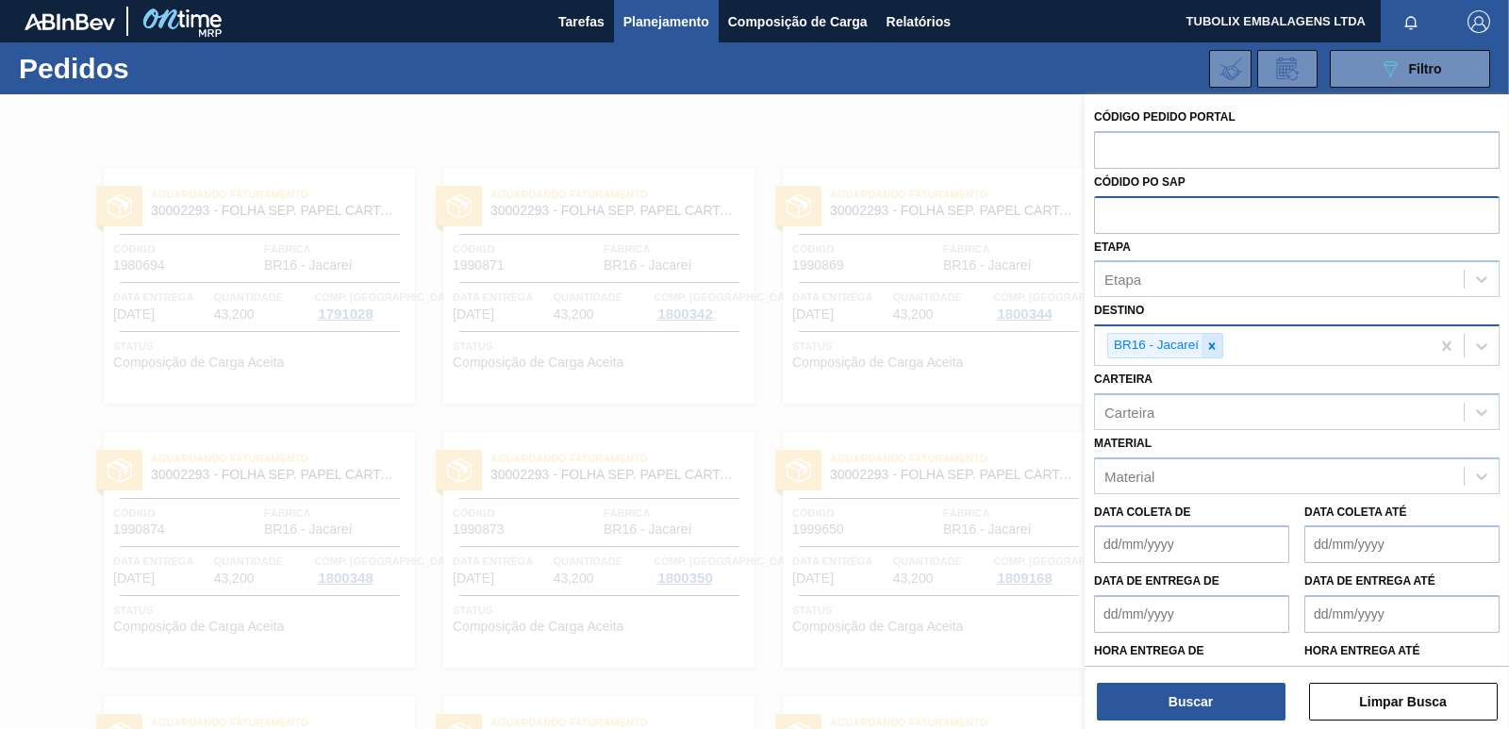
click at [1212, 344] on icon at bounding box center [1211, 346] width 13 height 13
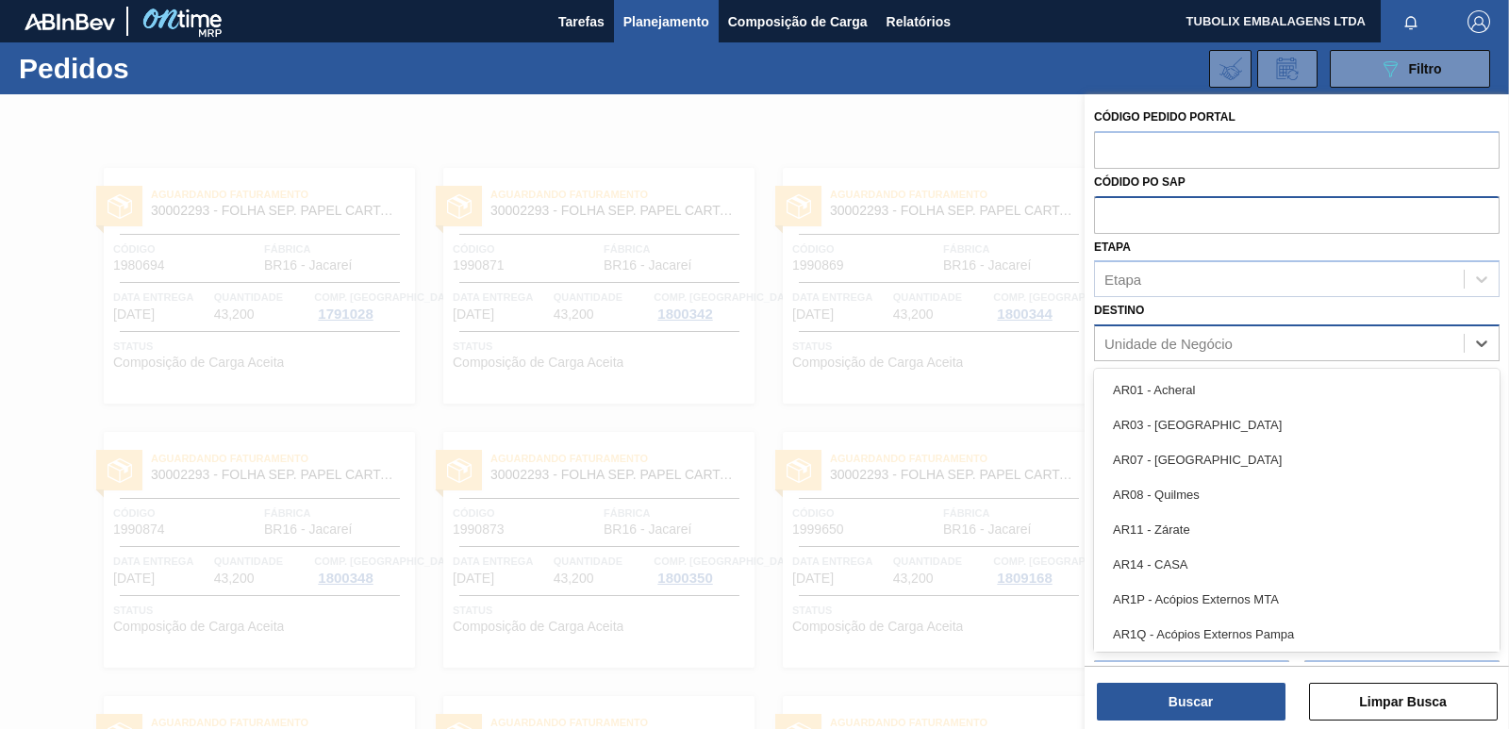
click at [1190, 342] on div "Unidade de Negócio" at bounding box center [1169, 344] width 128 height 16
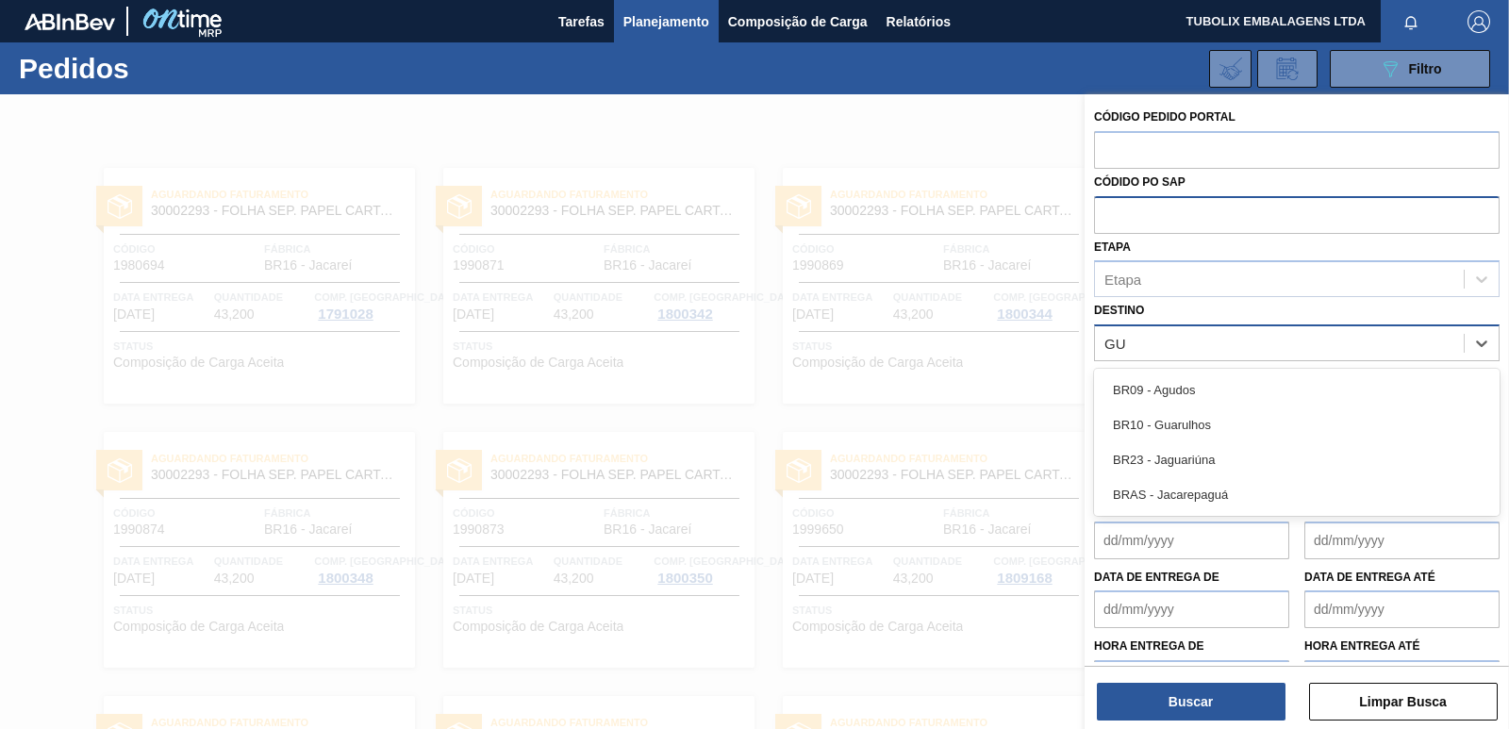
type input "GUA"
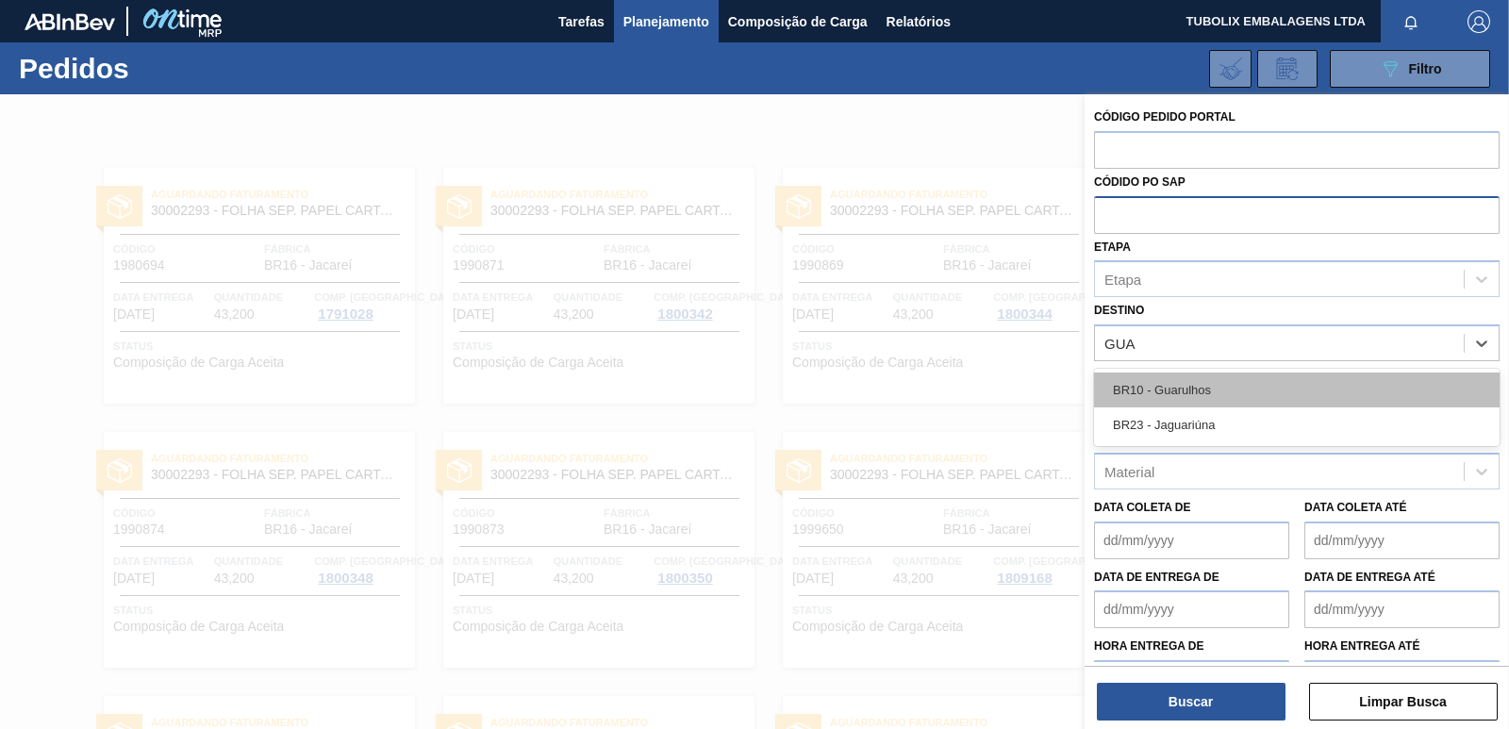
click at [1201, 379] on div "BR10 - Guarulhos" at bounding box center [1297, 390] width 406 height 35
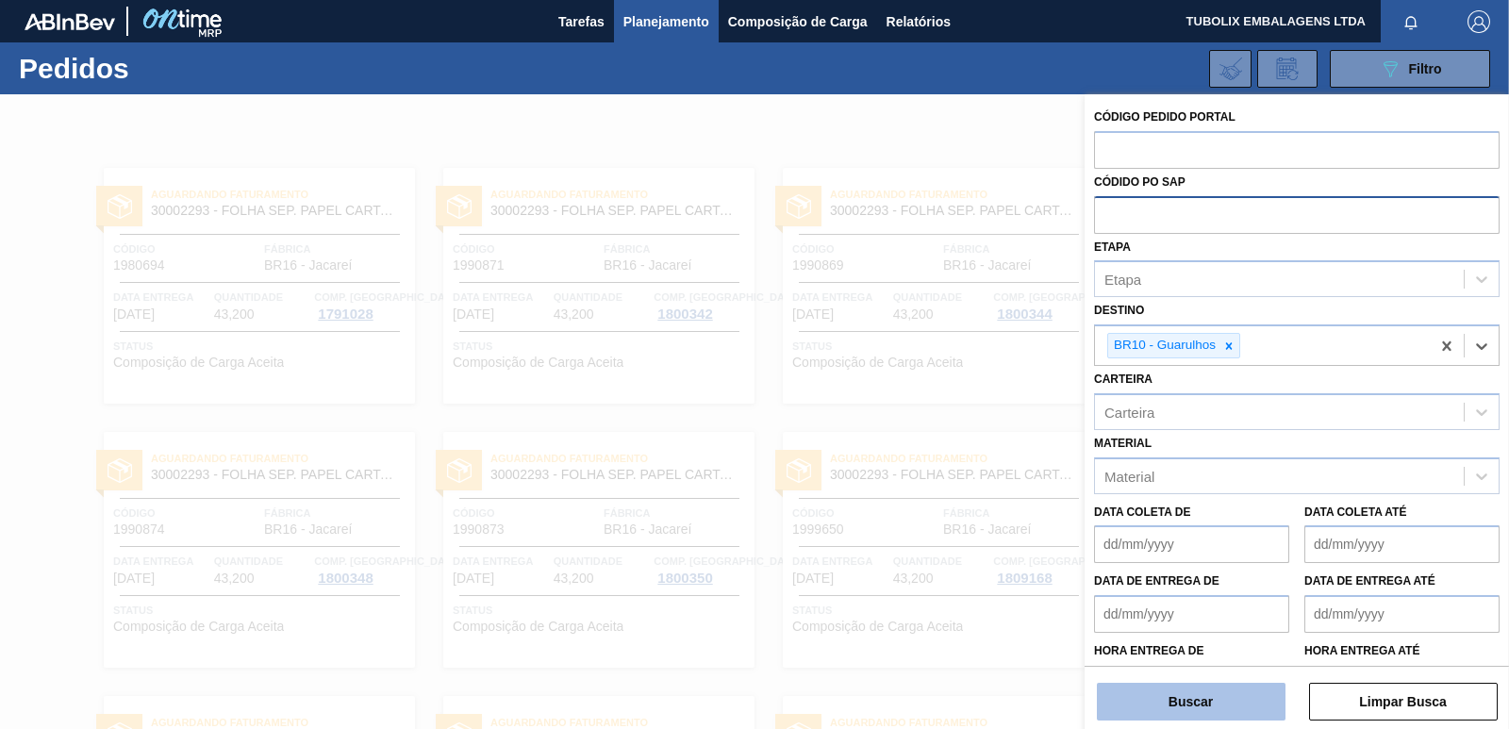
click at [1212, 684] on button "Buscar" at bounding box center [1191, 702] width 189 height 38
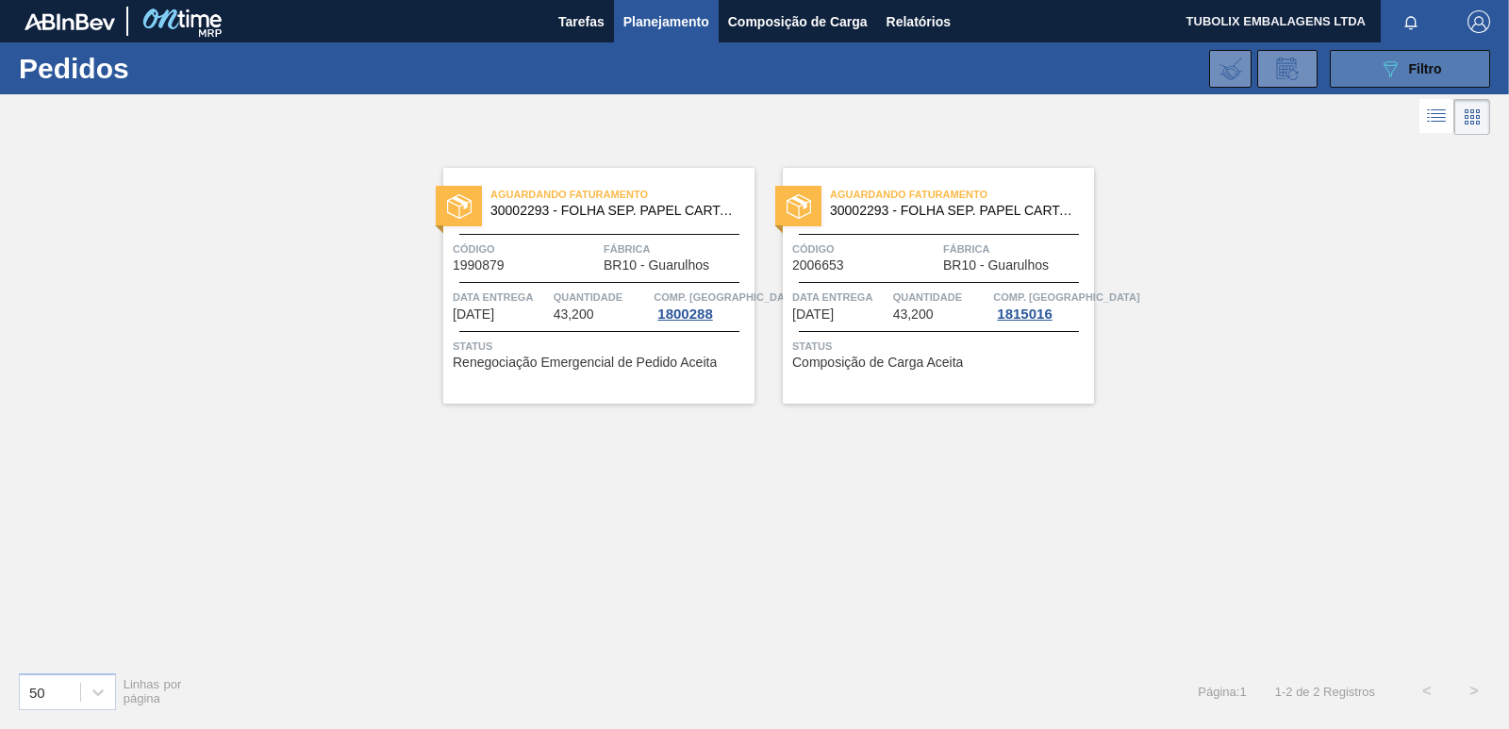
click at [1388, 75] on icon "089F7B8B-B2A5-4AFE-B5C0-19BA573D28AC" at bounding box center [1390, 69] width 23 height 23
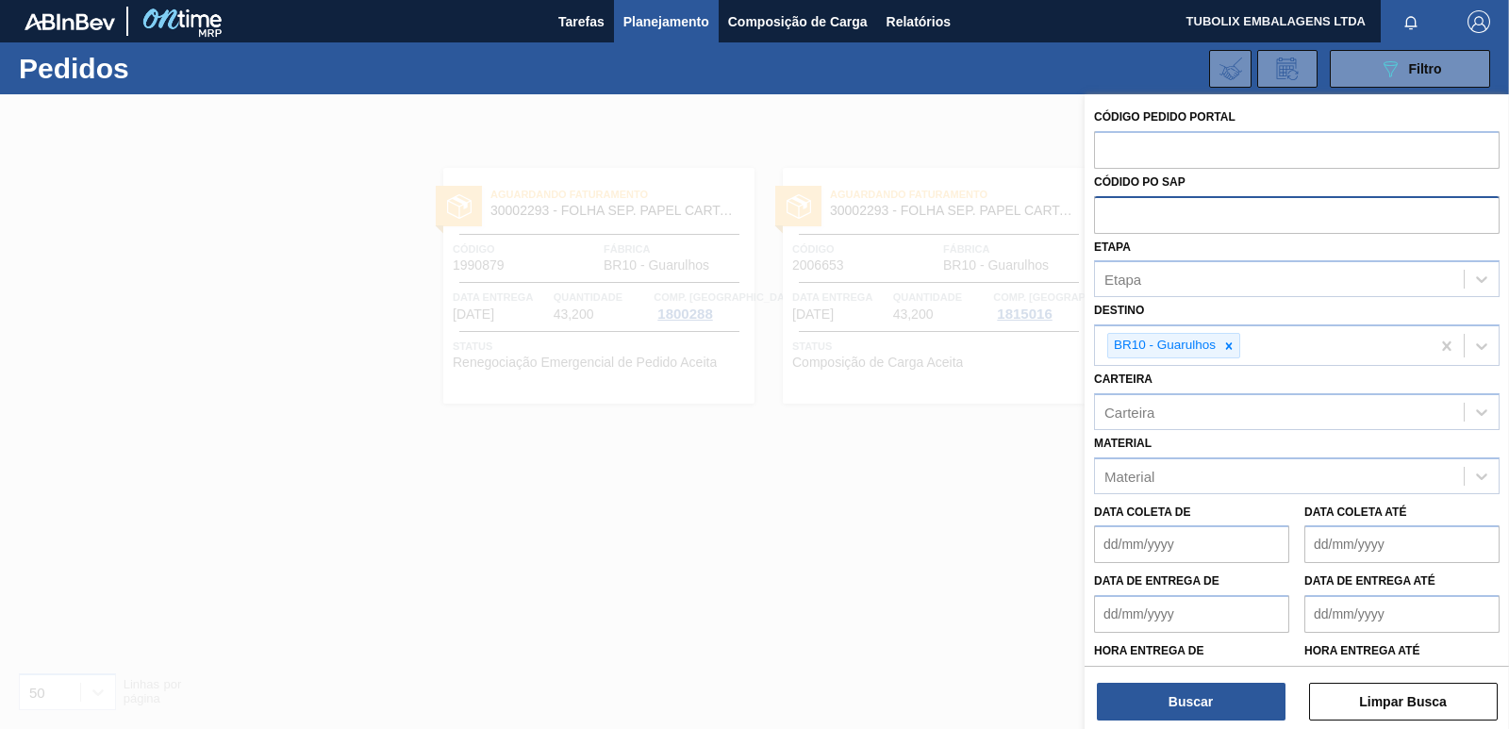
click at [1180, 210] on input "text" at bounding box center [1297, 214] width 406 height 36
paste input "5800342659"
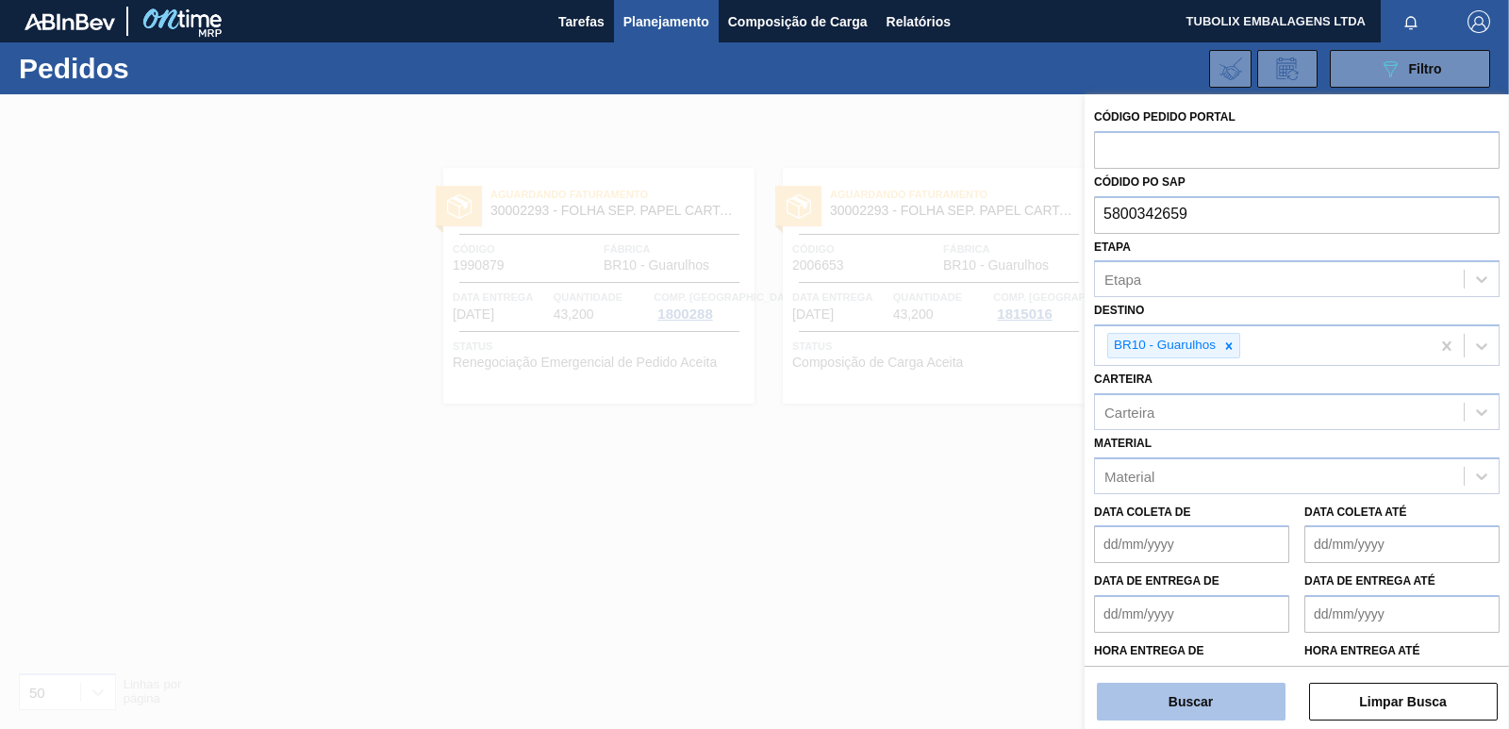
type input "5800342659"
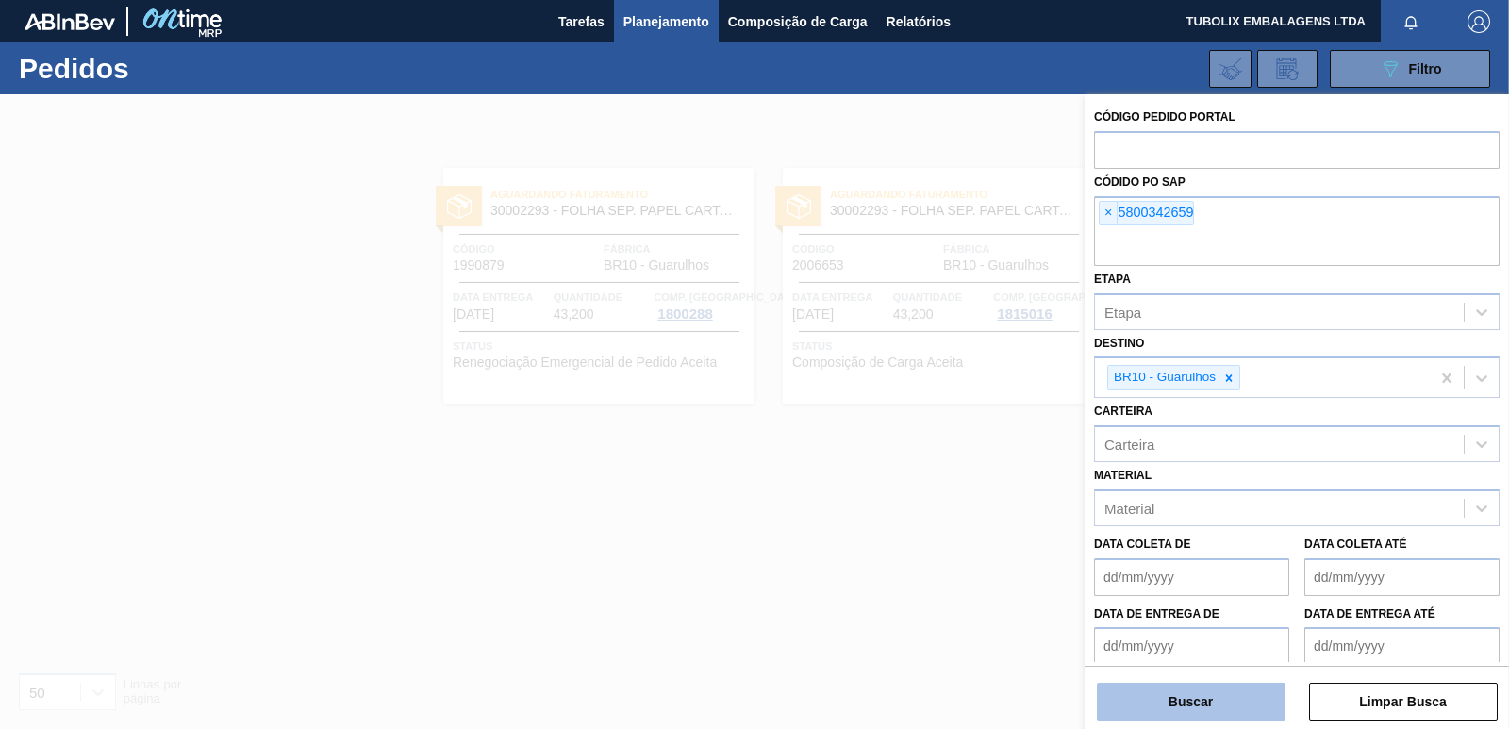
click at [1199, 684] on button "Buscar" at bounding box center [1191, 702] width 189 height 38
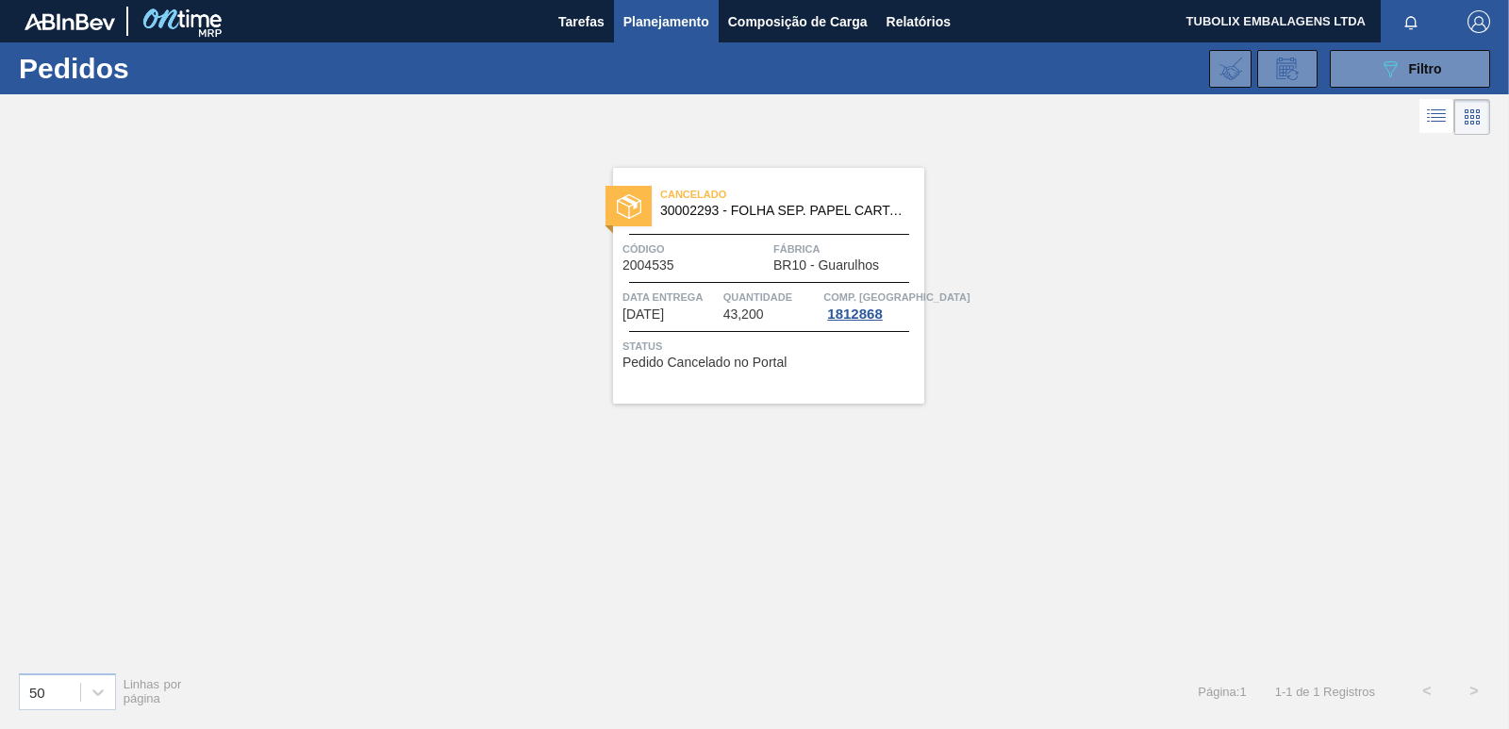
click at [858, 257] on span "Fábrica" at bounding box center [846, 249] width 146 height 19
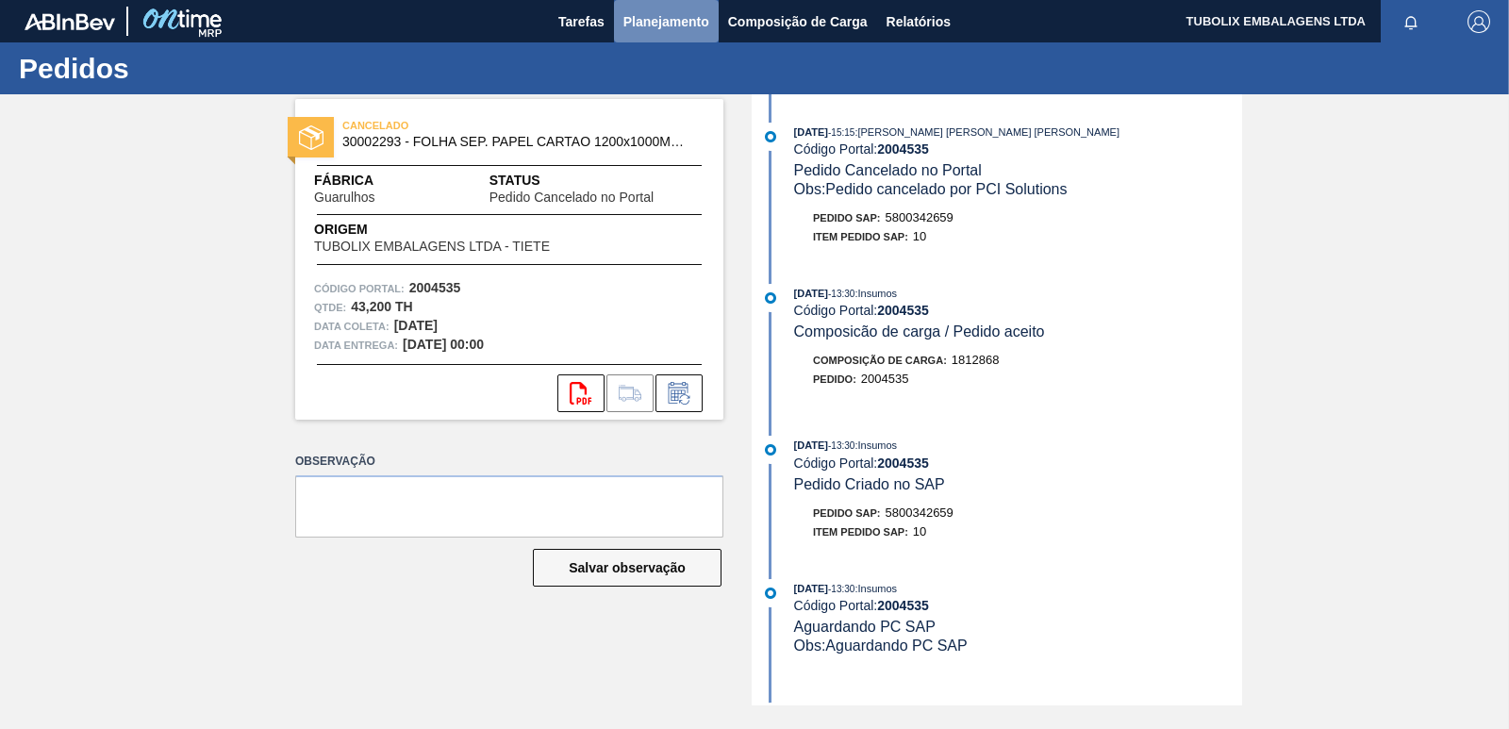
click at [684, 25] on span "Planejamento" at bounding box center [666, 21] width 86 height 23
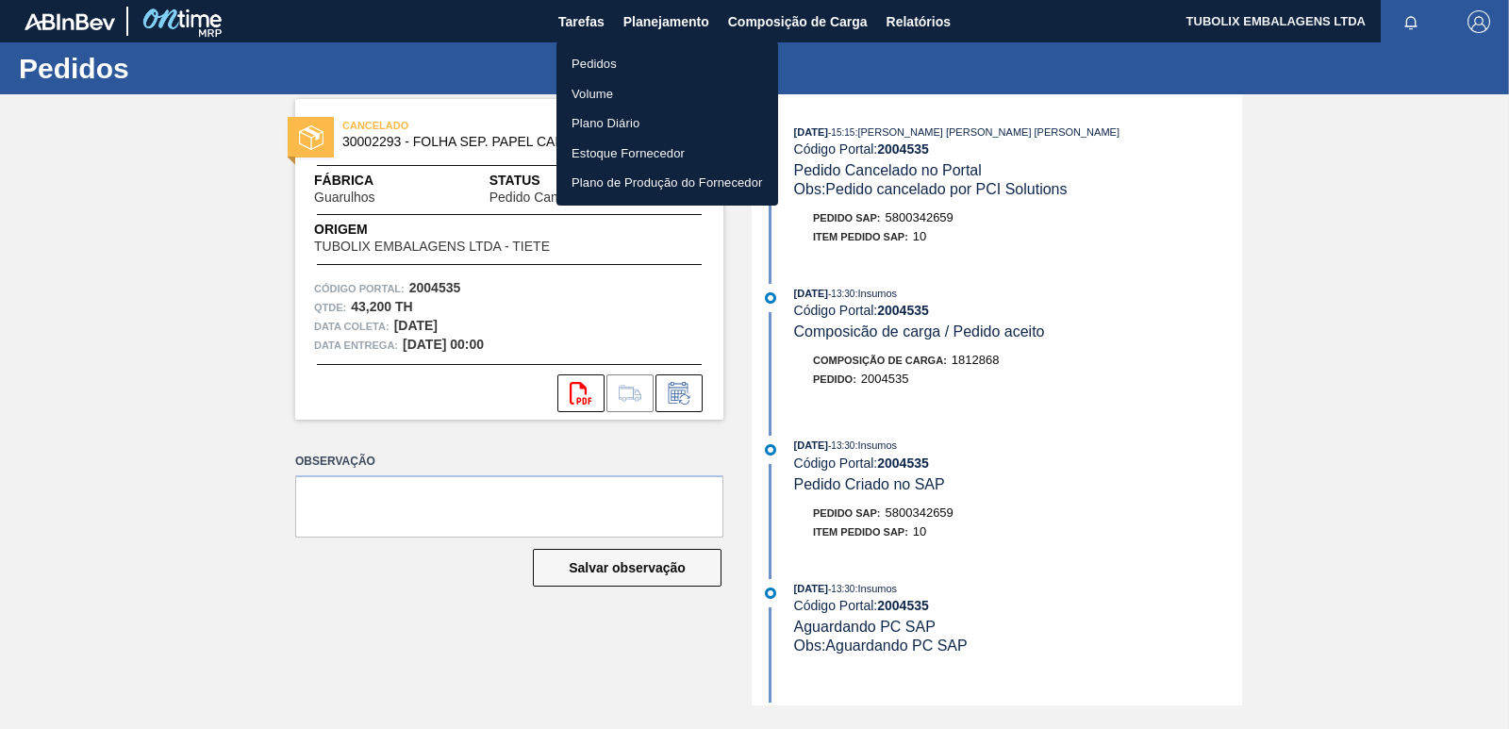
click at [603, 64] on li "Pedidos" at bounding box center [668, 64] width 222 height 30
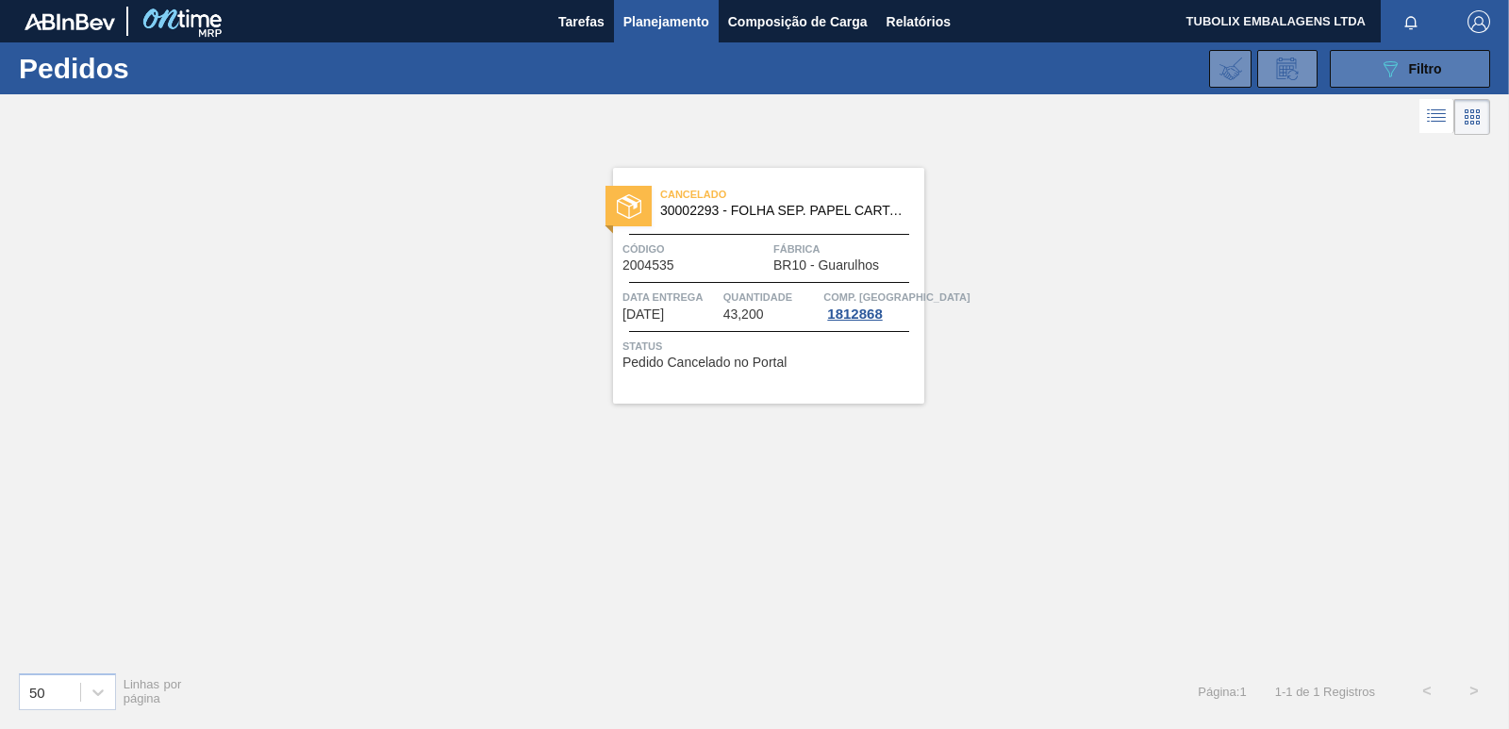
click at [1385, 56] on button "089F7B8B-B2A5-4AFE-B5C0-19BA573D28AC Filtro" at bounding box center [1410, 69] width 160 height 38
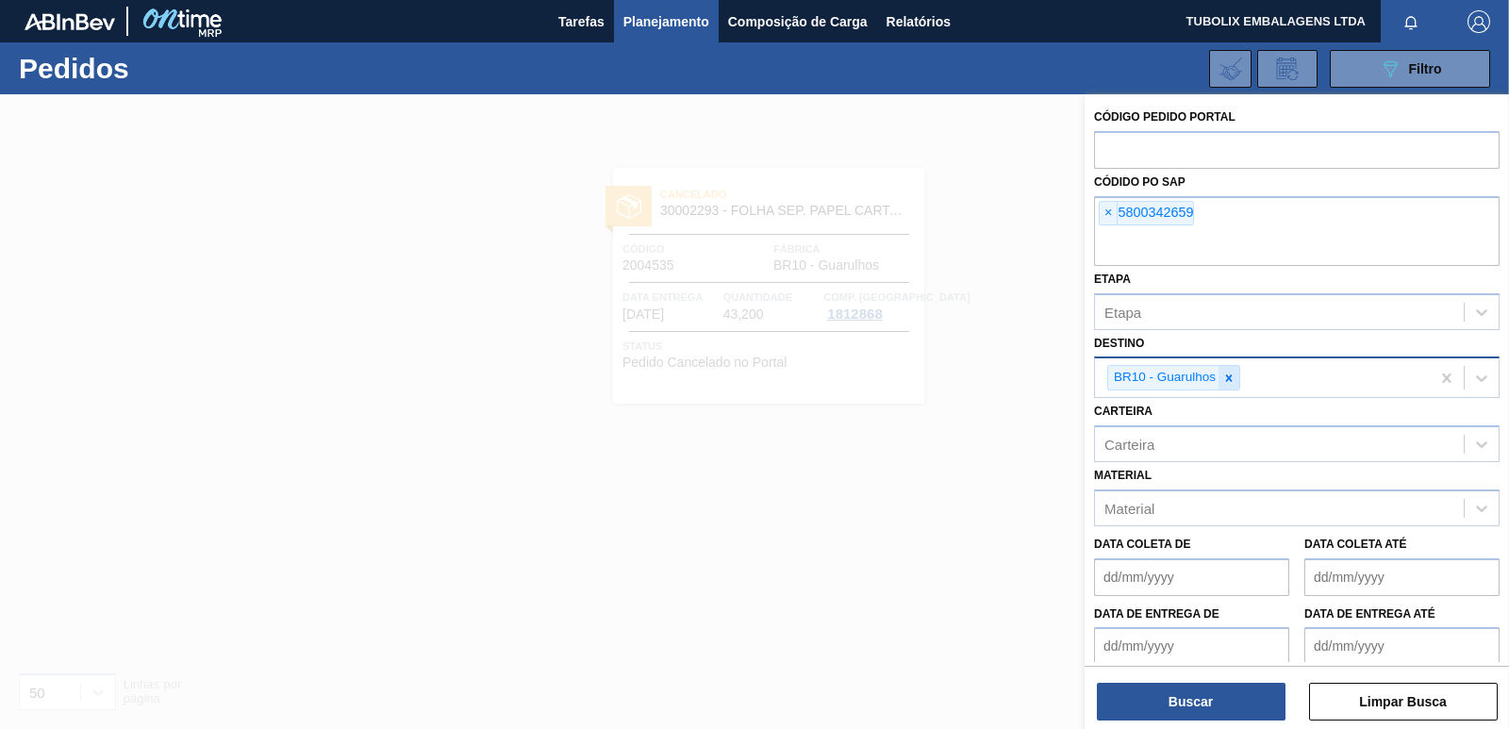
click at [1230, 369] on div at bounding box center [1229, 378] width 21 height 24
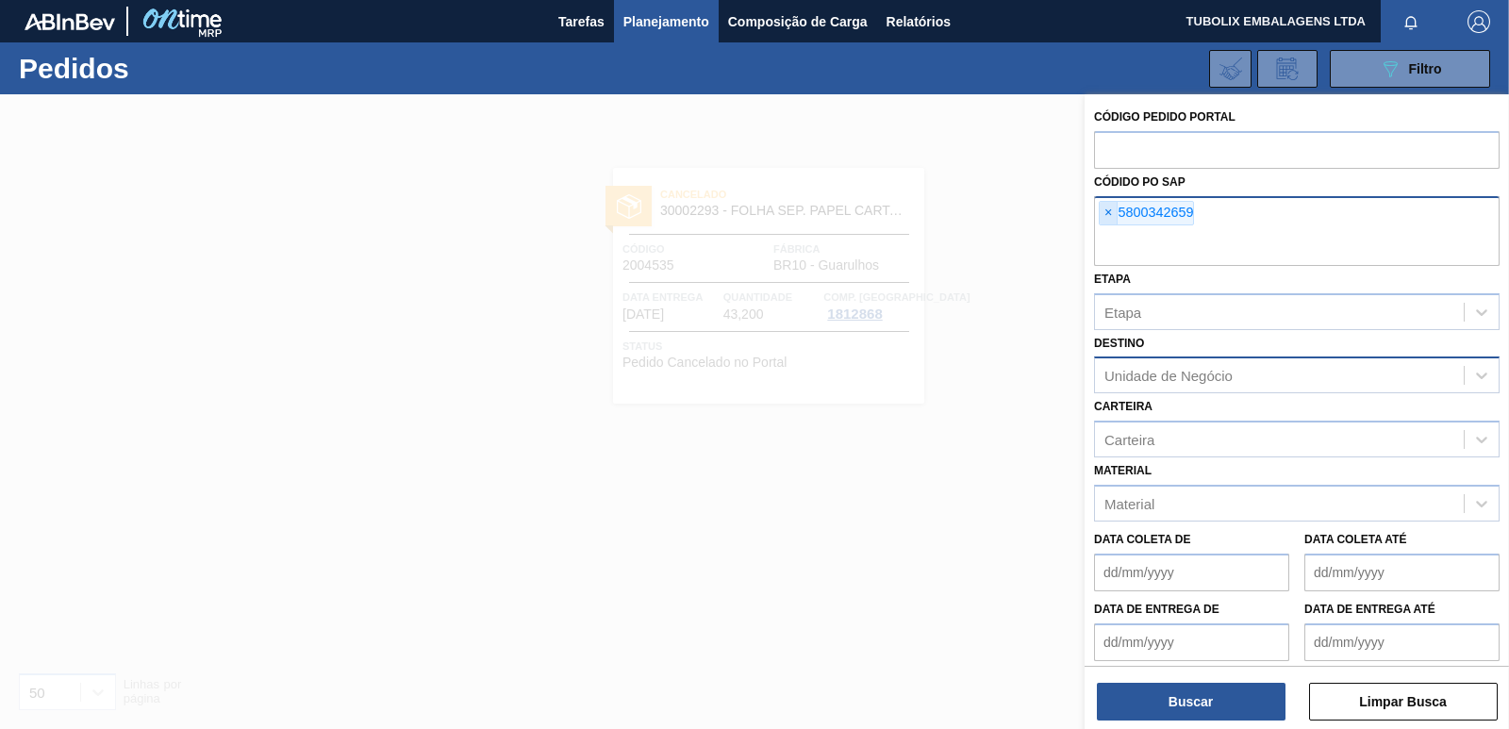
click at [1112, 218] on span "×" at bounding box center [1109, 213] width 18 height 23
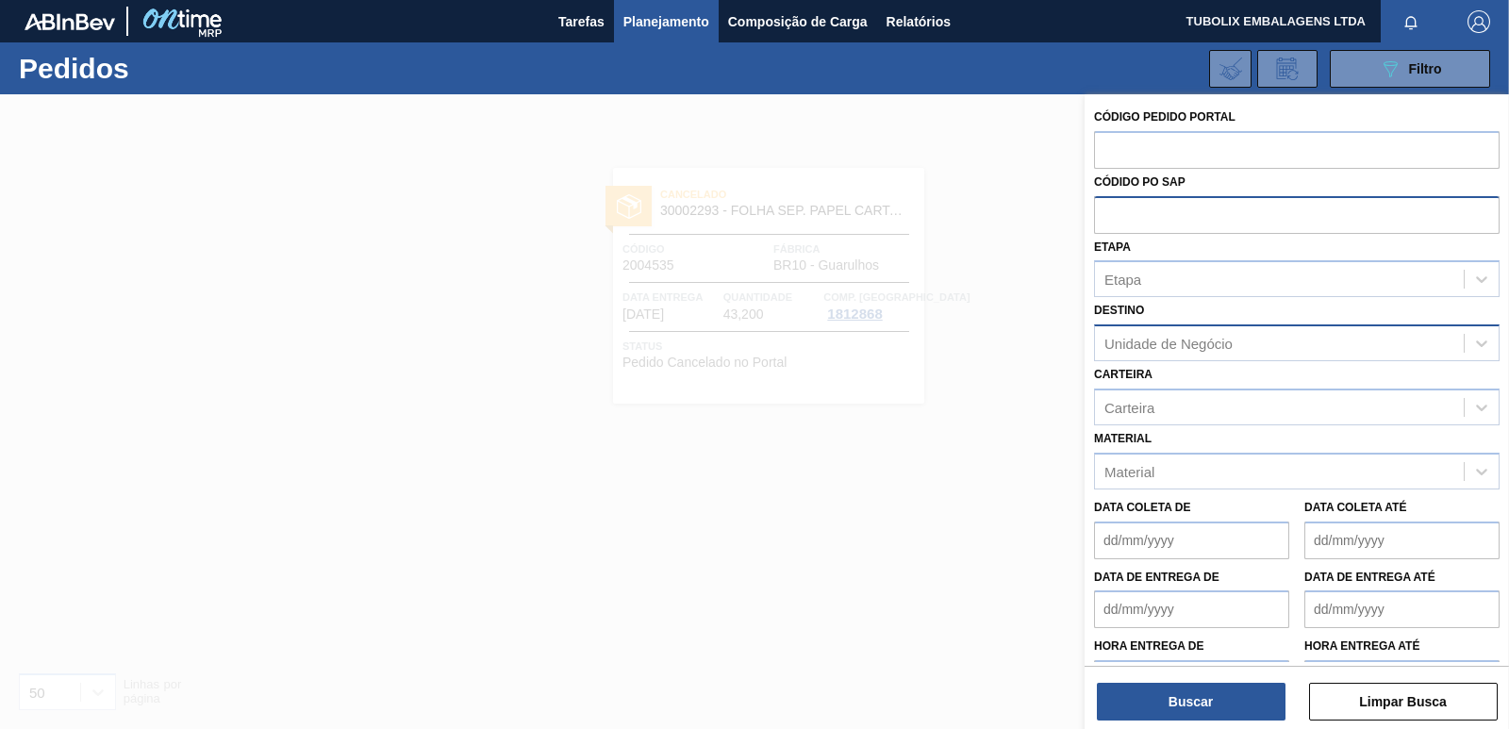
click at [1218, 342] on div "Unidade de Negócio" at bounding box center [1169, 344] width 128 height 16
type input "K"
type input "JACA"
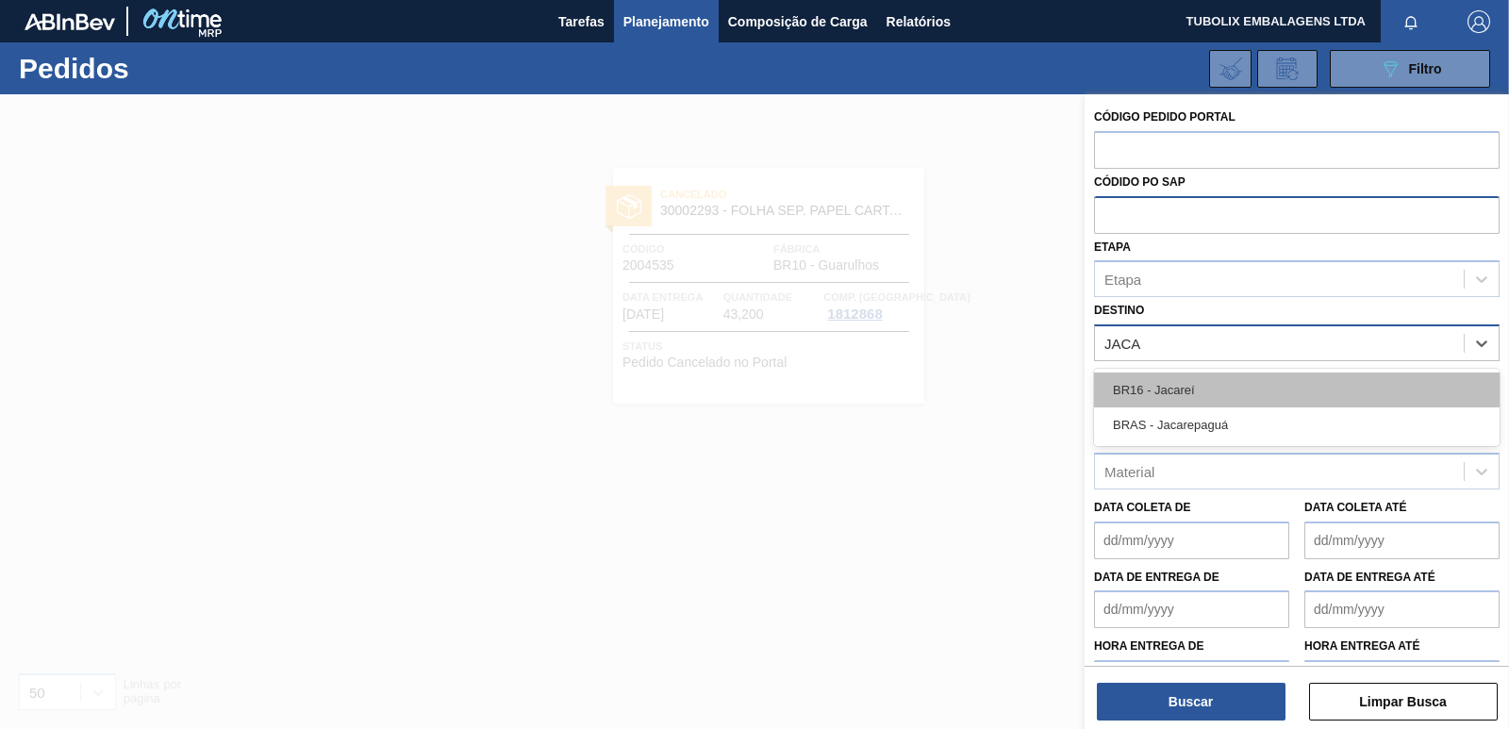
click at [1128, 386] on div "BR16 - Jacareí" at bounding box center [1297, 390] width 406 height 35
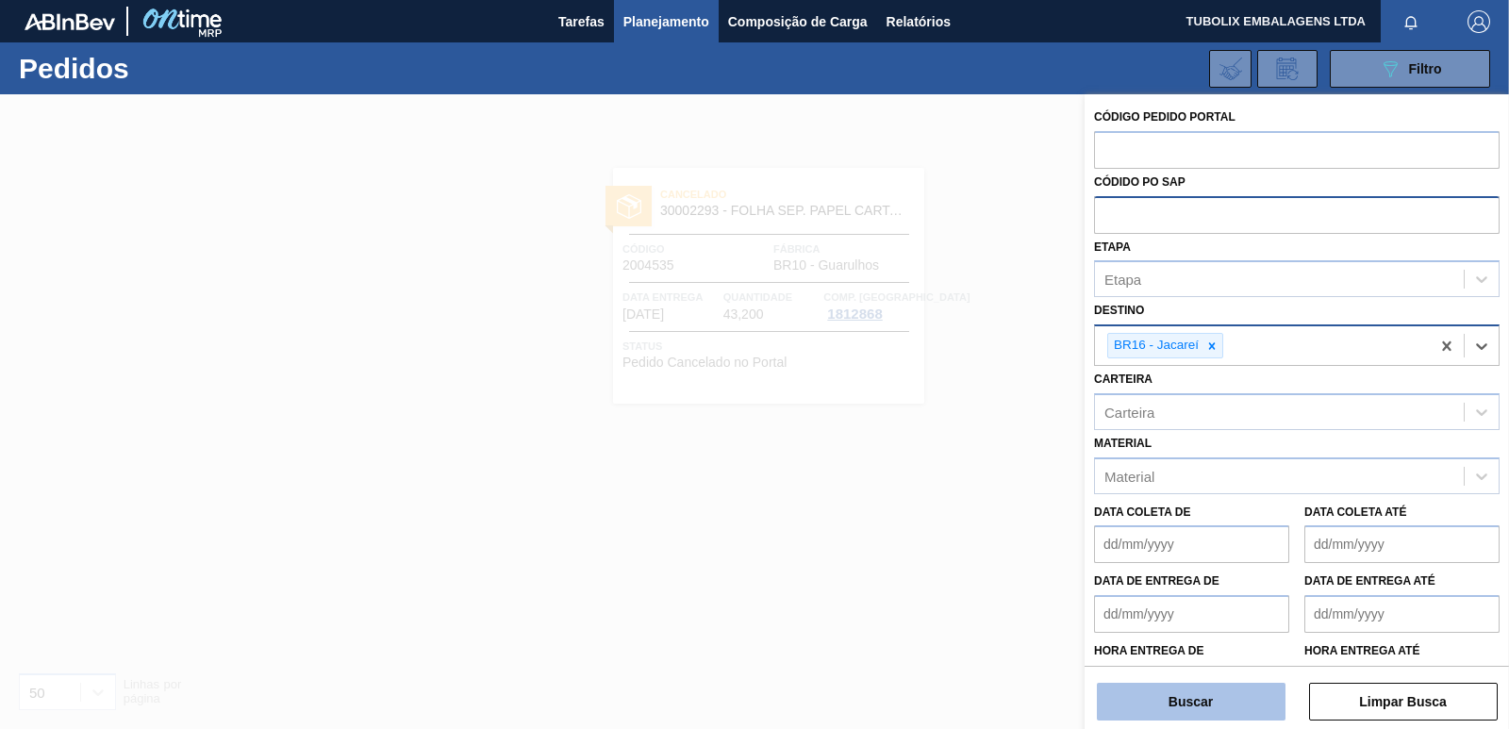
click at [1219, 710] on button "Buscar" at bounding box center [1191, 702] width 189 height 38
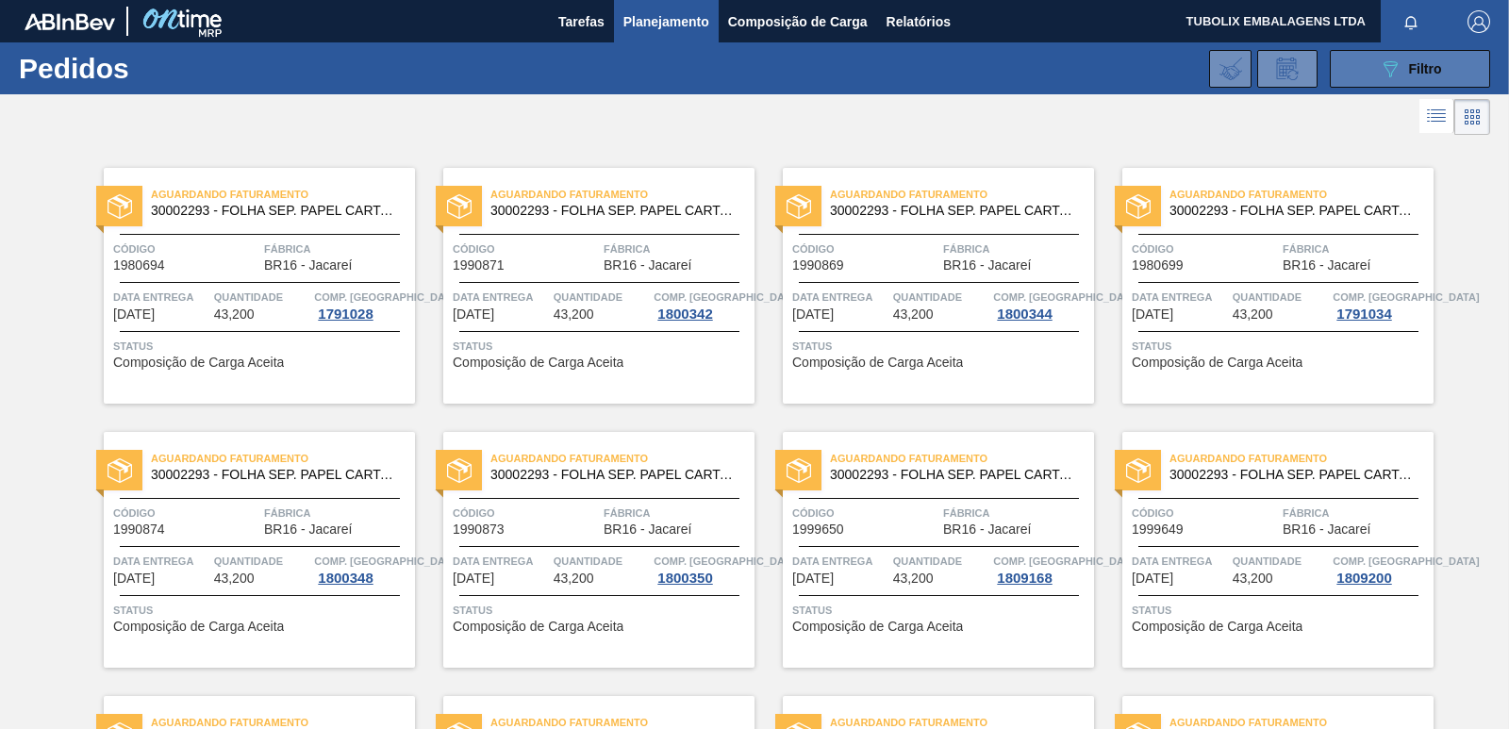
click at [1345, 68] on button "089F7B8B-B2A5-4AFE-B5C0-19BA573D28AC Filtro" at bounding box center [1410, 69] width 160 height 38
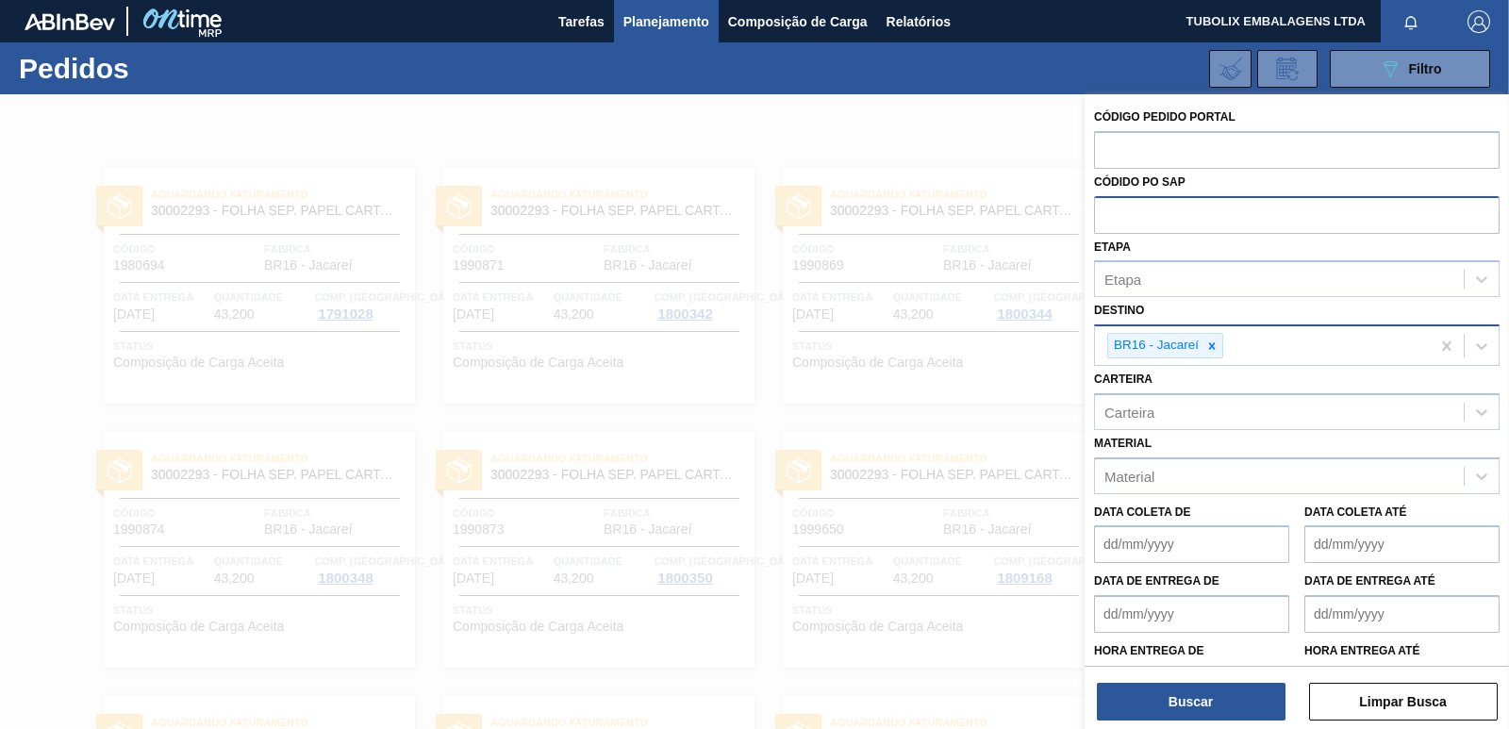
click at [1145, 216] on input "text" at bounding box center [1297, 214] width 406 height 36
paste input "5800320793"
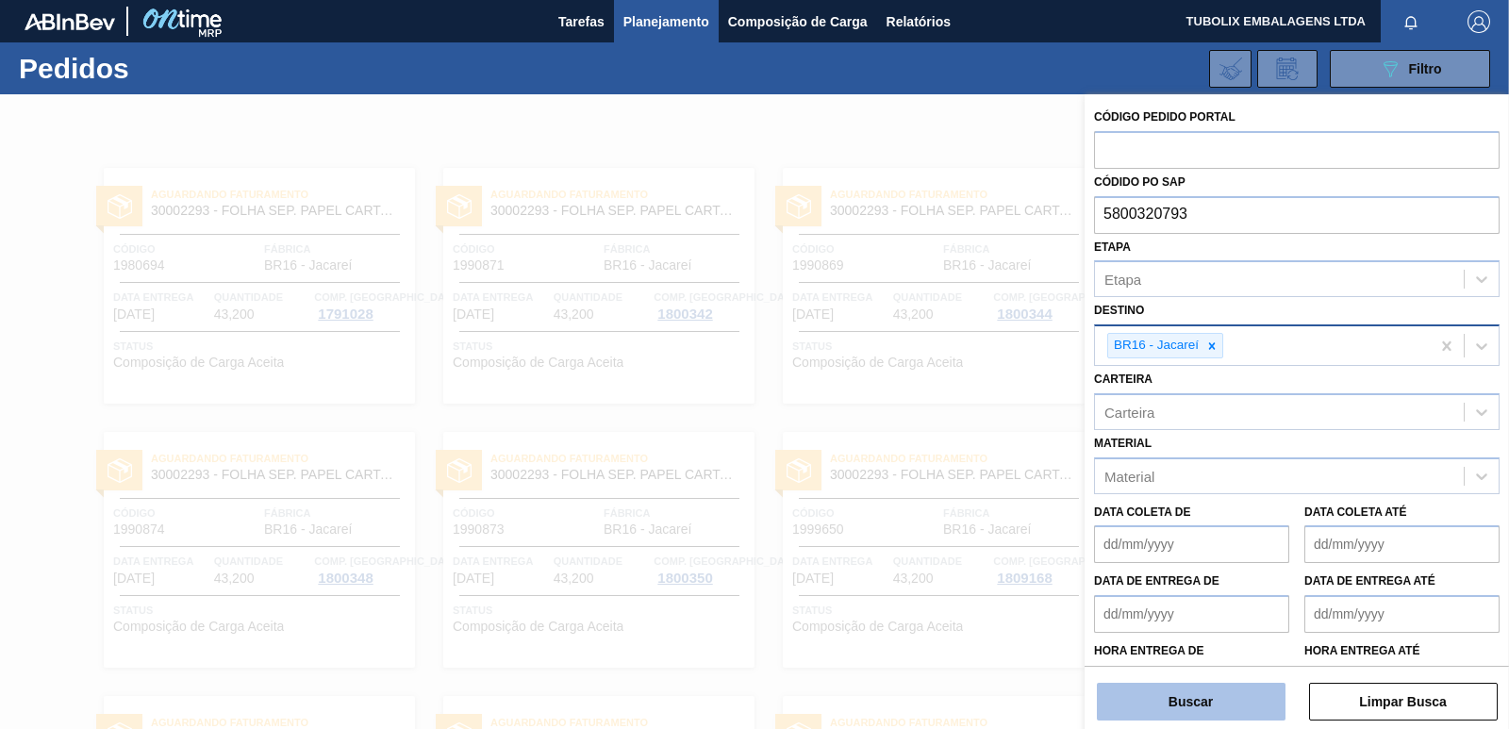
type input "5800320793"
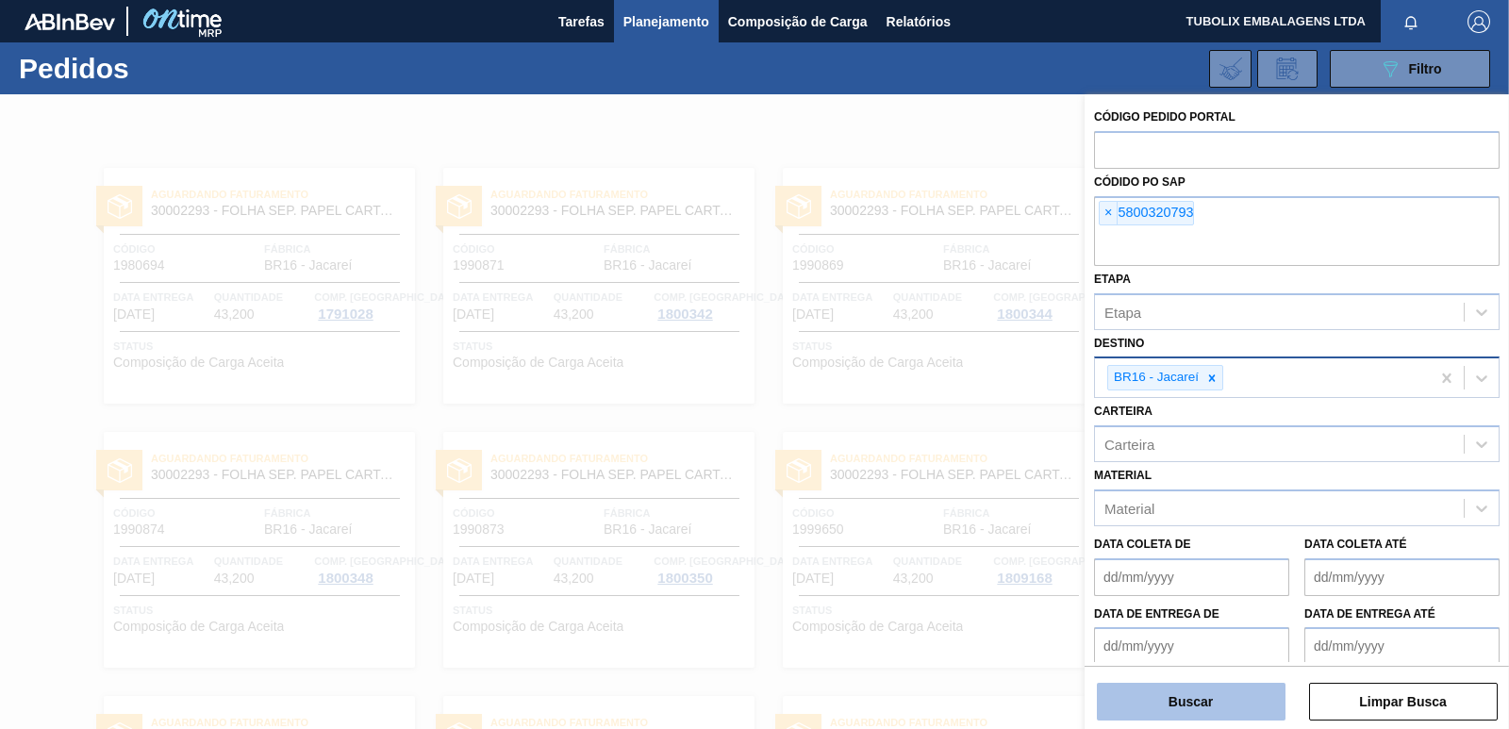
click at [1181, 714] on button "Buscar" at bounding box center [1191, 702] width 189 height 38
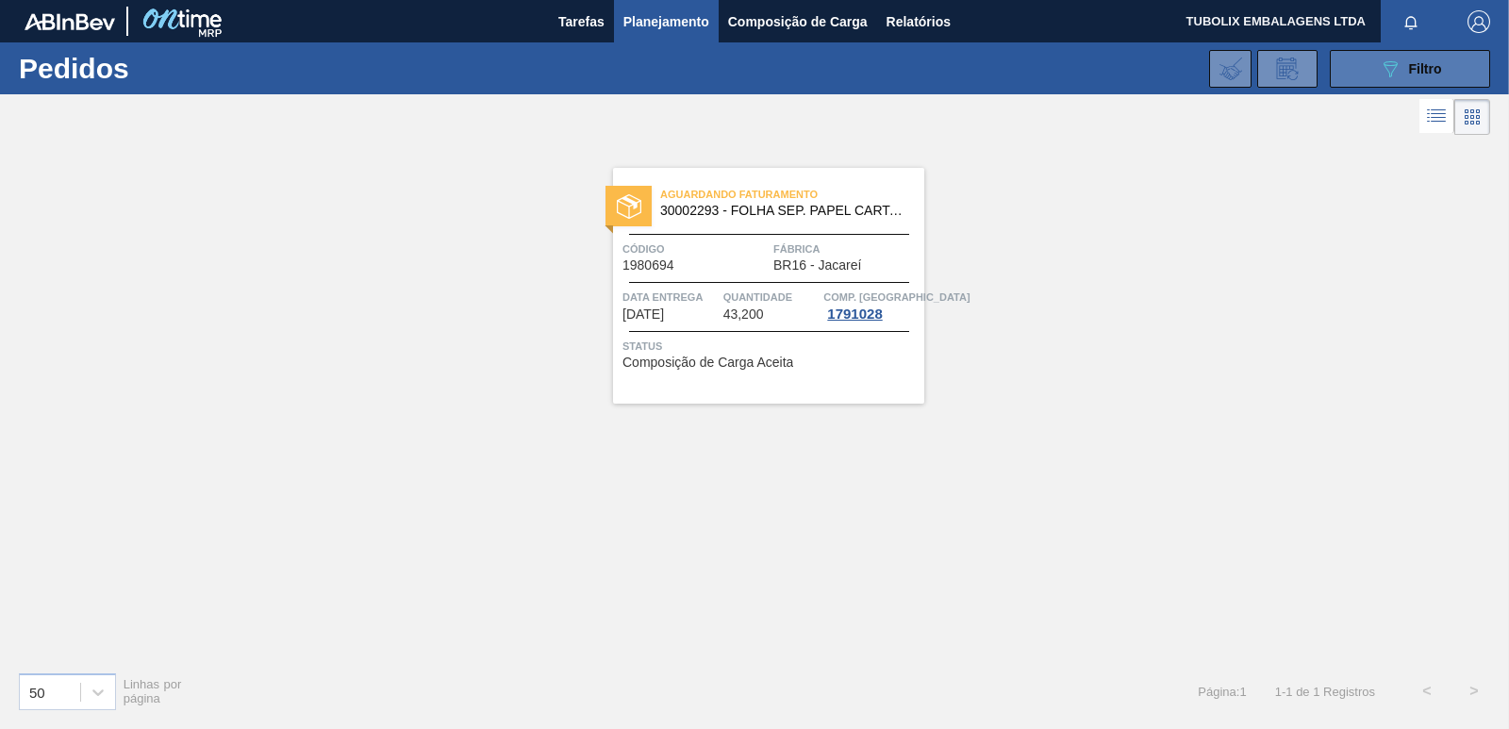
click at [1364, 77] on button "089F7B8B-B2A5-4AFE-B5C0-19BA573D28AC Filtro" at bounding box center [1410, 69] width 160 height 38
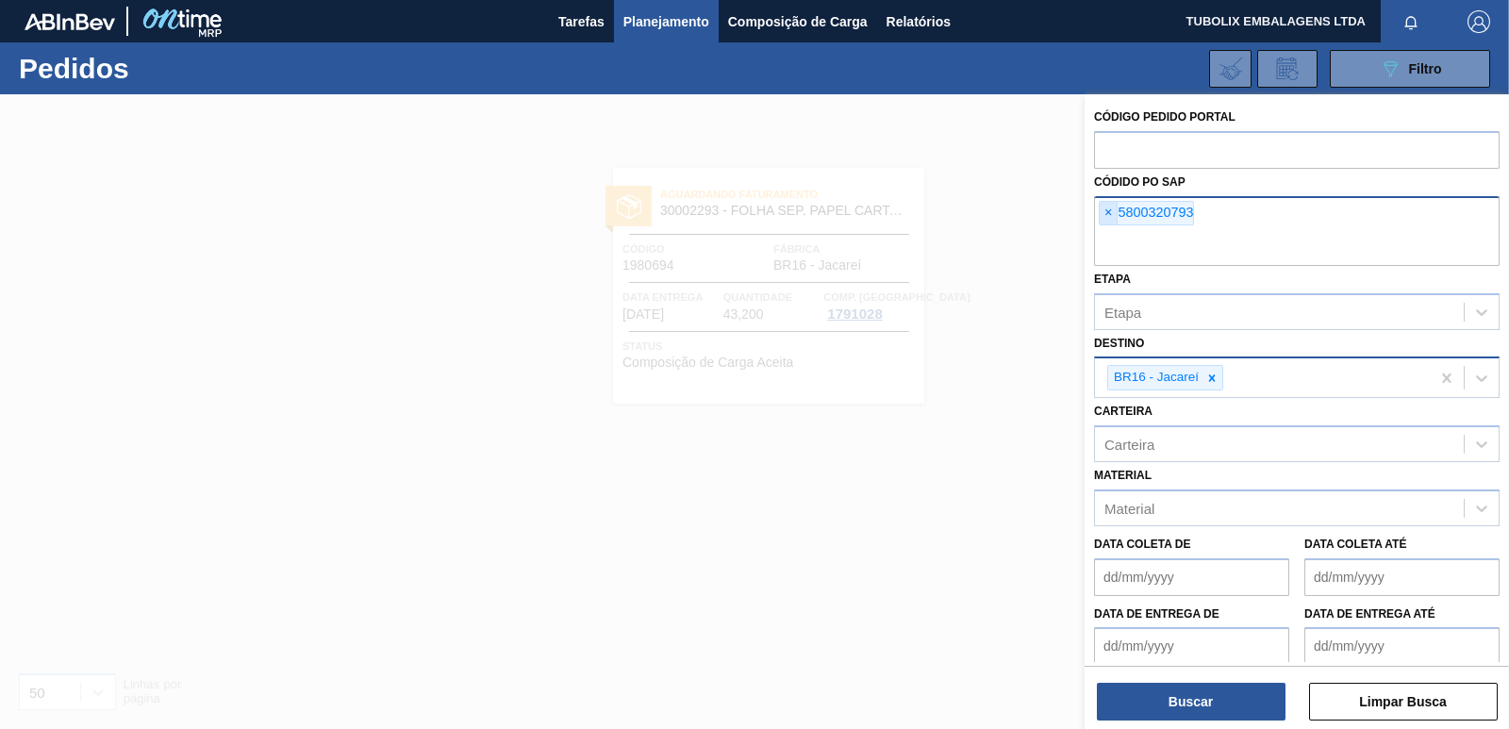
click at [1116, 211] on span "×" at bounding box center [1109, 213] width 18 height 23
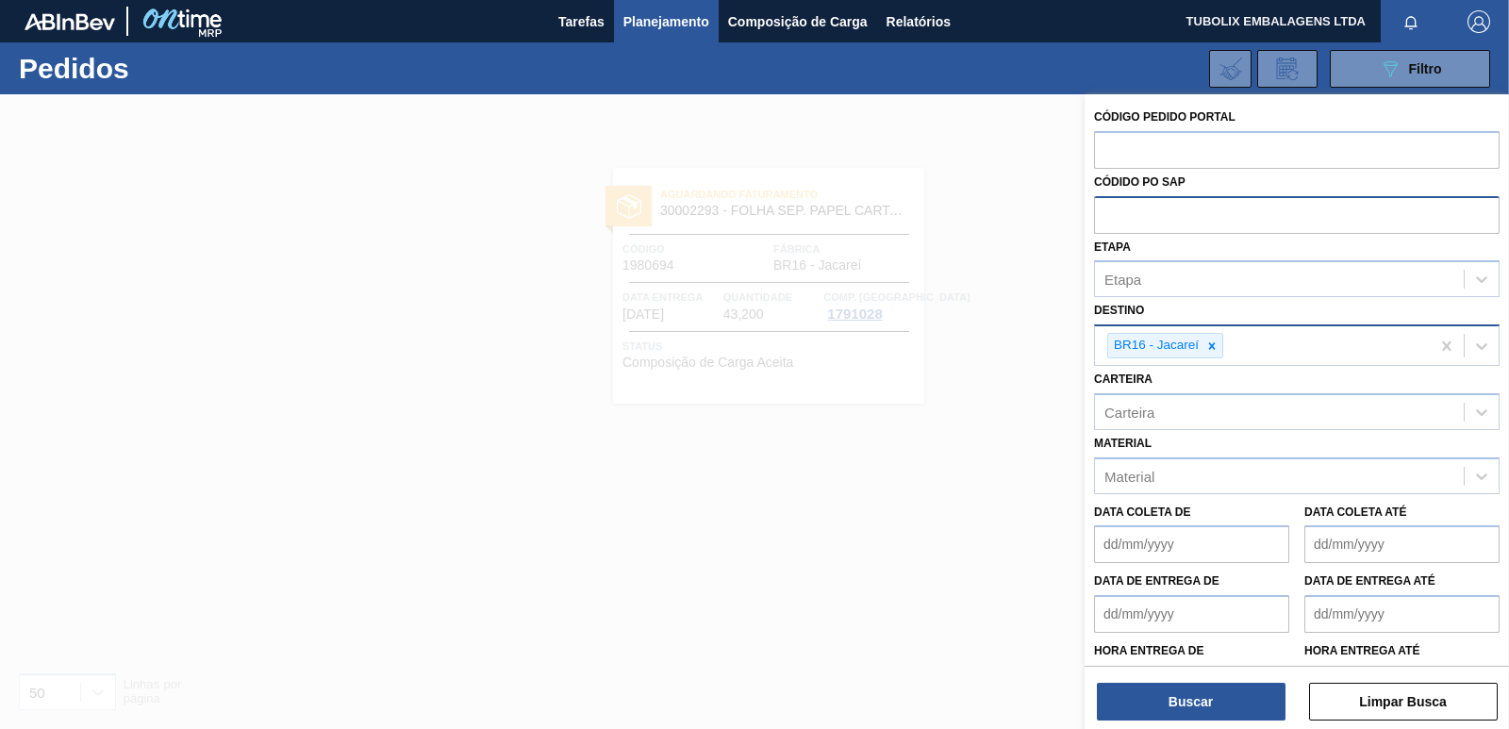
paste input "5800329957"
type input "5800329957"
click at [1191, 682] on div "Buscar Limpar Busca" at bounding box center [1297, 692] width 424 height 53
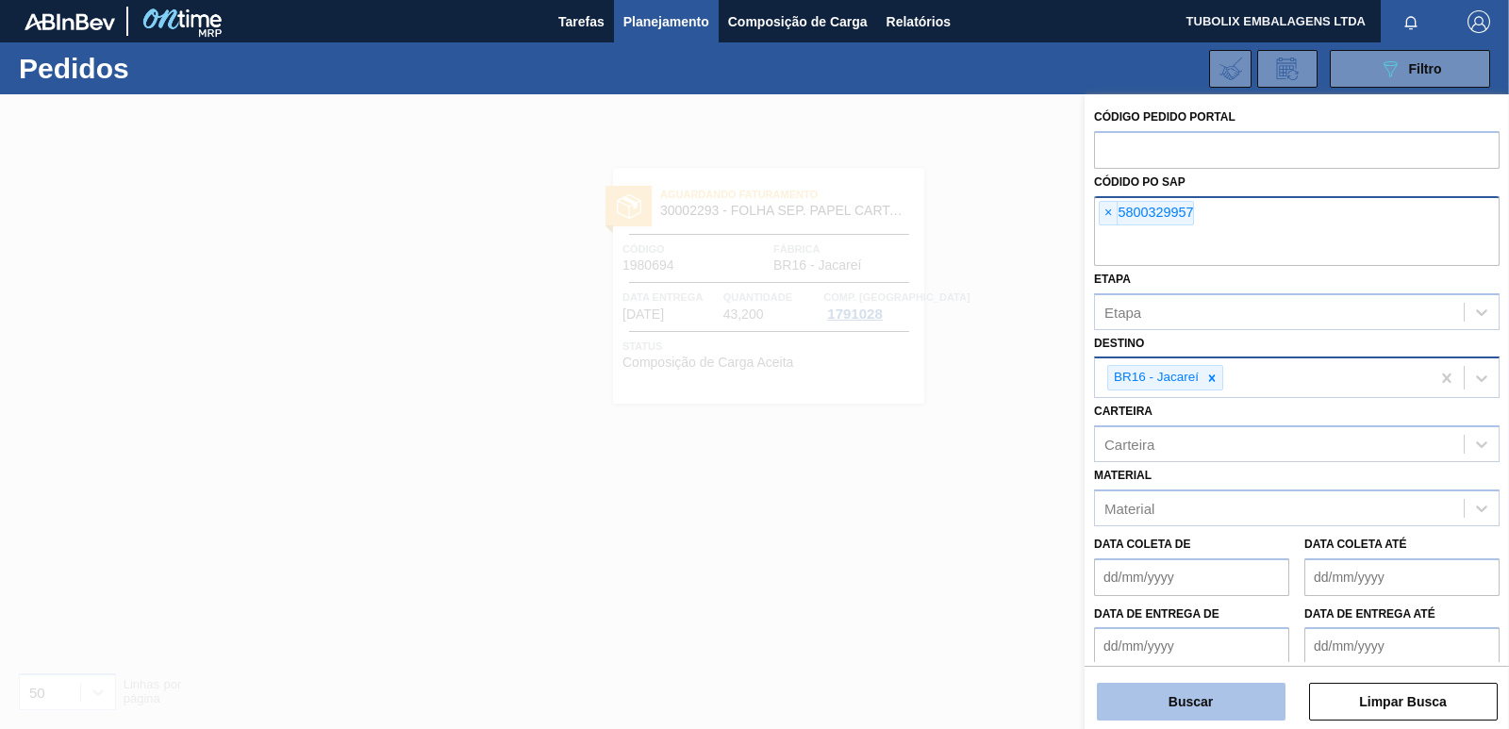
click at [1192, 695] on button "Buscar" at bounding box center [1191, 702] width 189 height 38
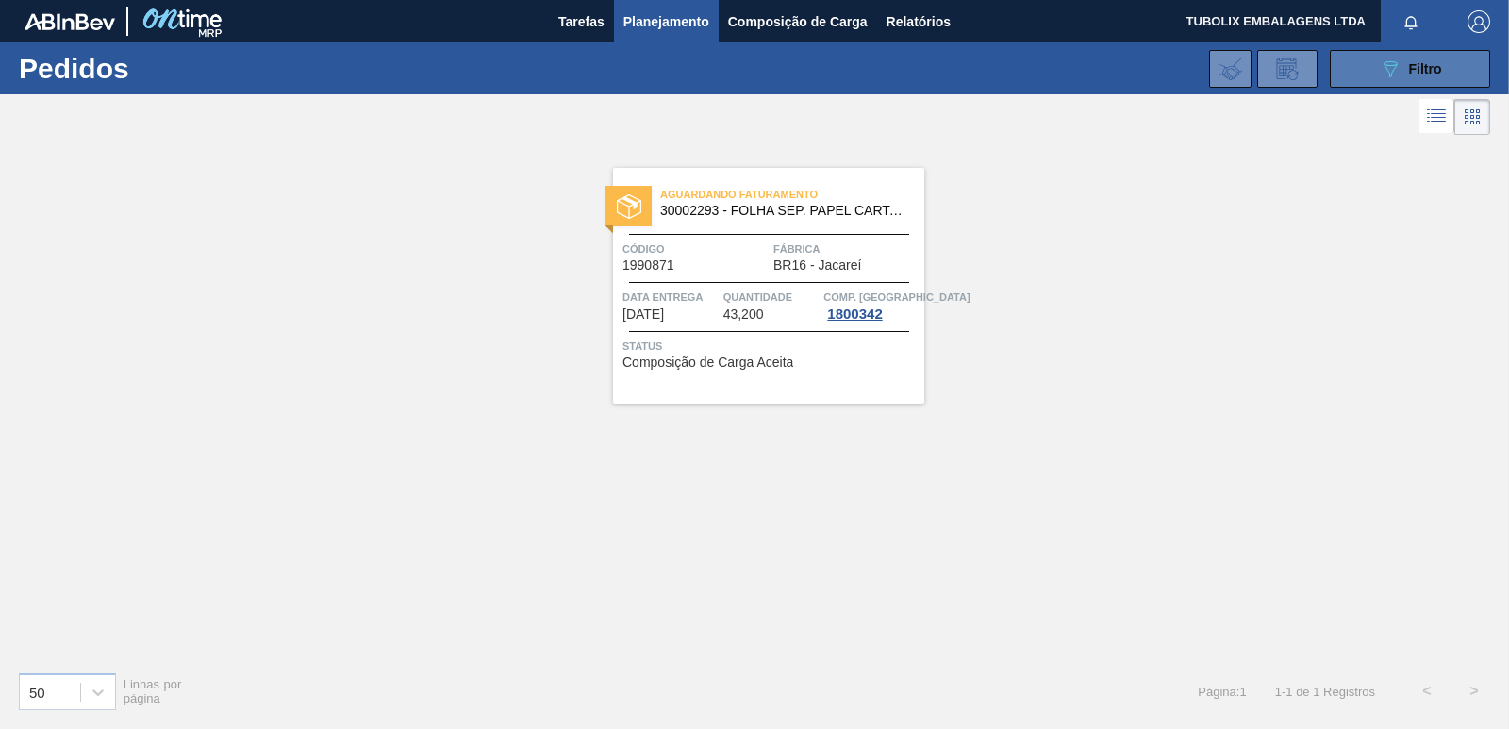
click at [1428, 70] on span "Filtro" at bounding box center [1425, 68] width 33 height 15
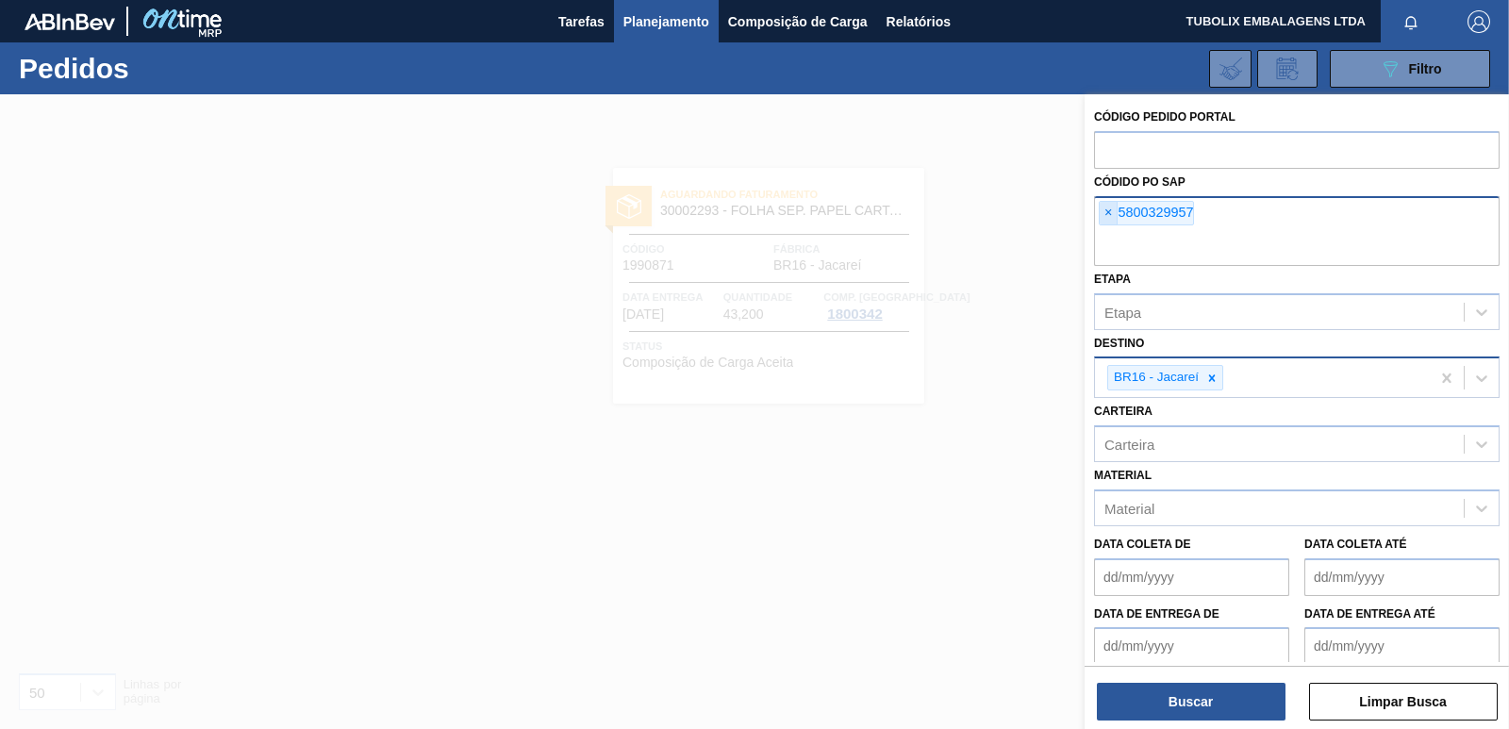
click at [1107, 208] on span "×" at bounding box center [1109, 213] width 18 height 23
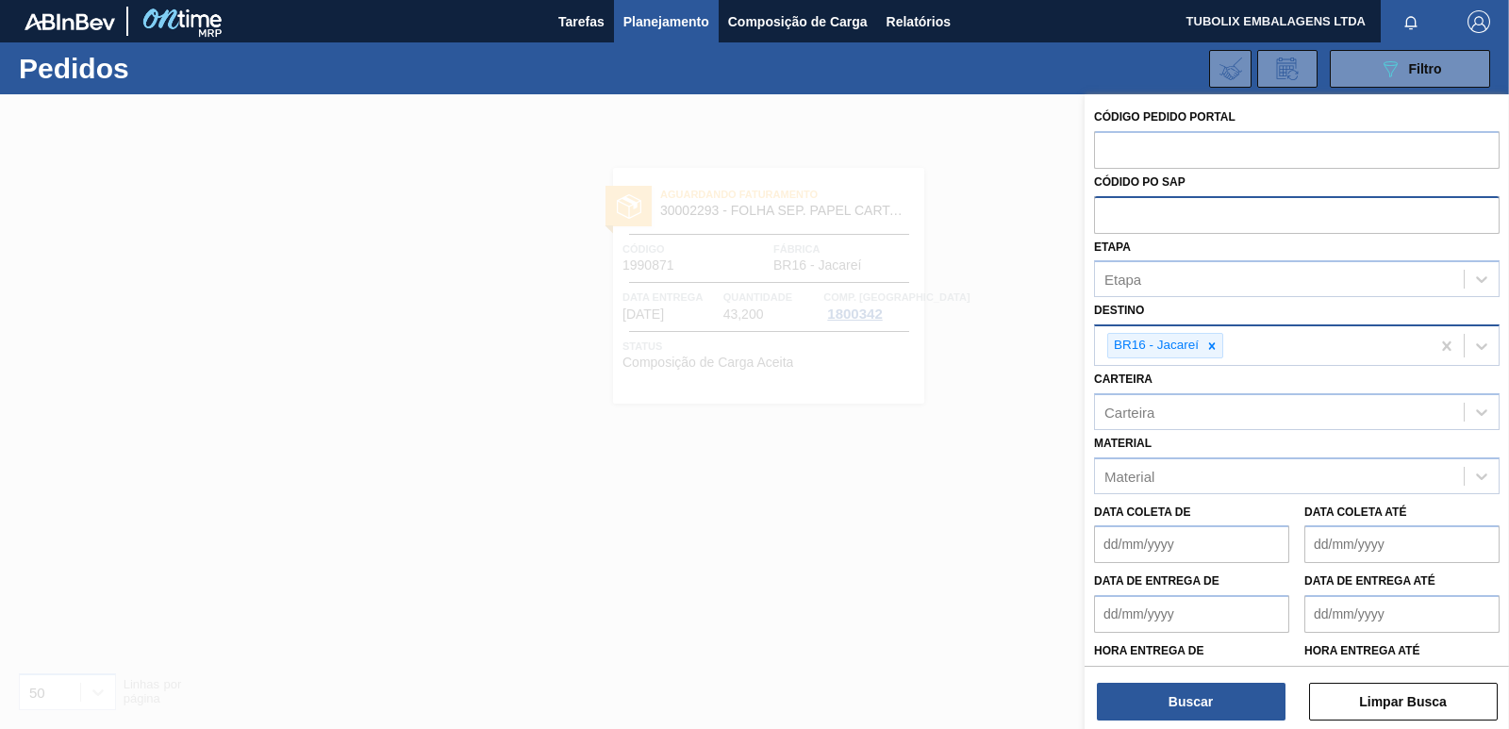
paste input "5800329958"
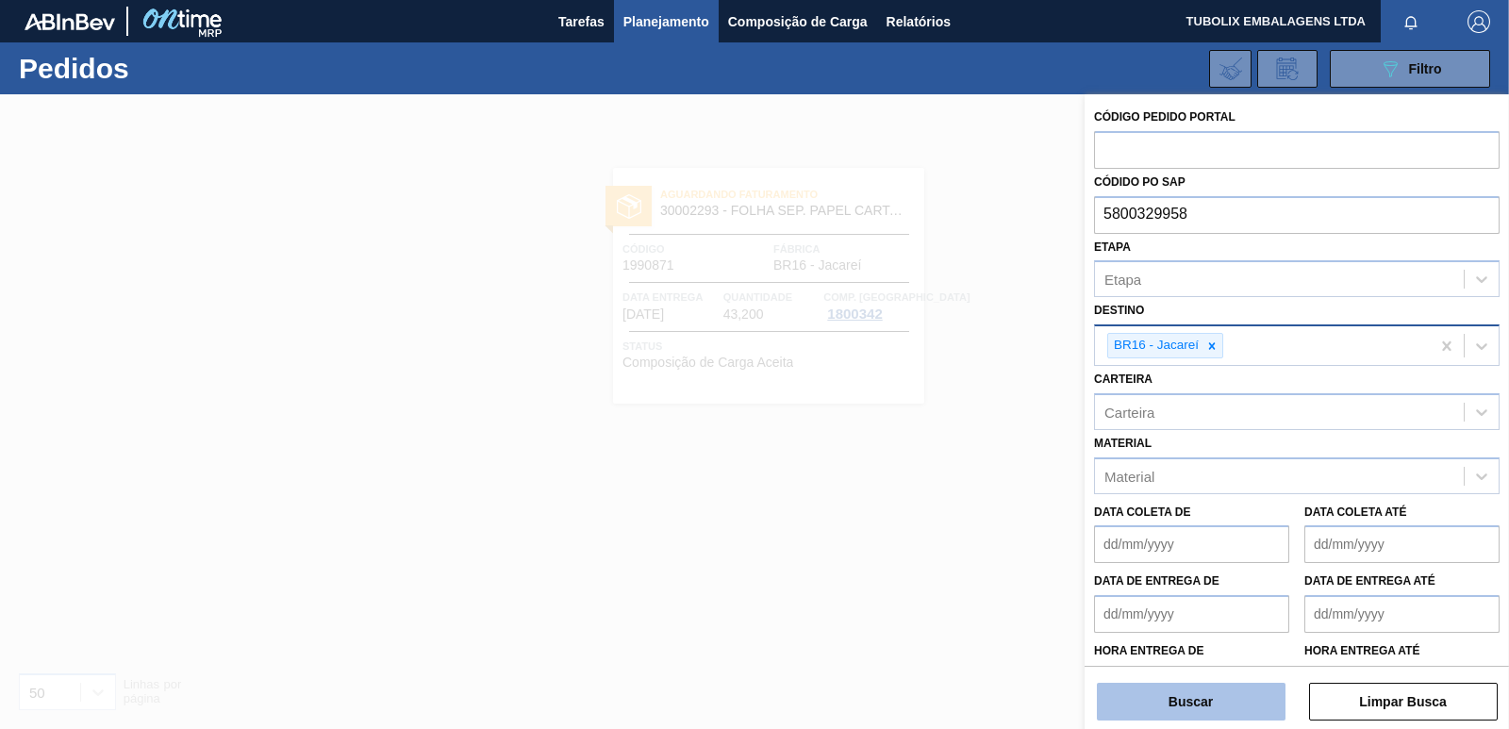
type input "5800329958"
click at [1198, 709] on button "Buscar" at bounding box center [1191, 702] width 189 height 38
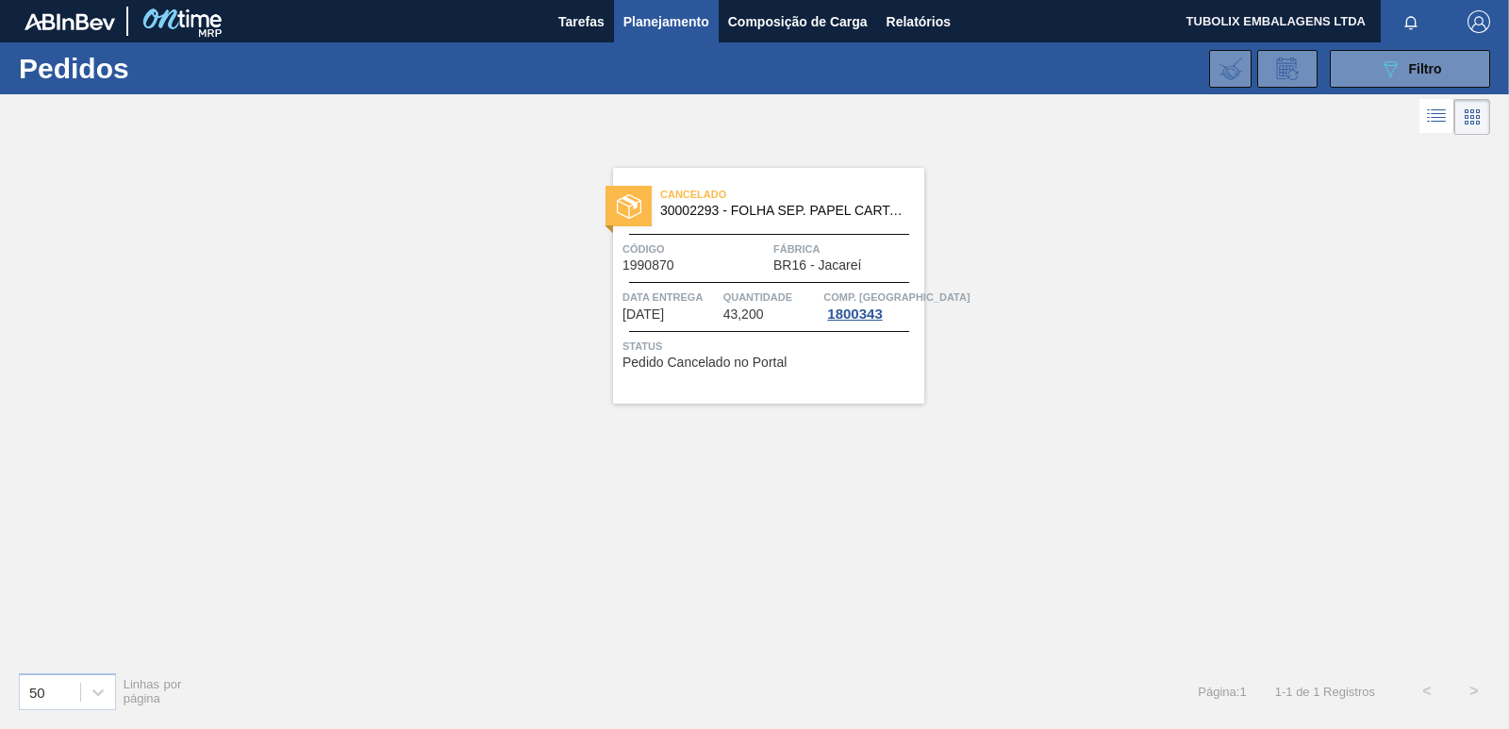
click at [786, 237] on div "Cancelado 30002293 - FOLHA SEP. PAPEL CARTAO 1200x1000M 350g Código 1990870 Fáb…" at bounding box center [768, 286] width 311 height 236
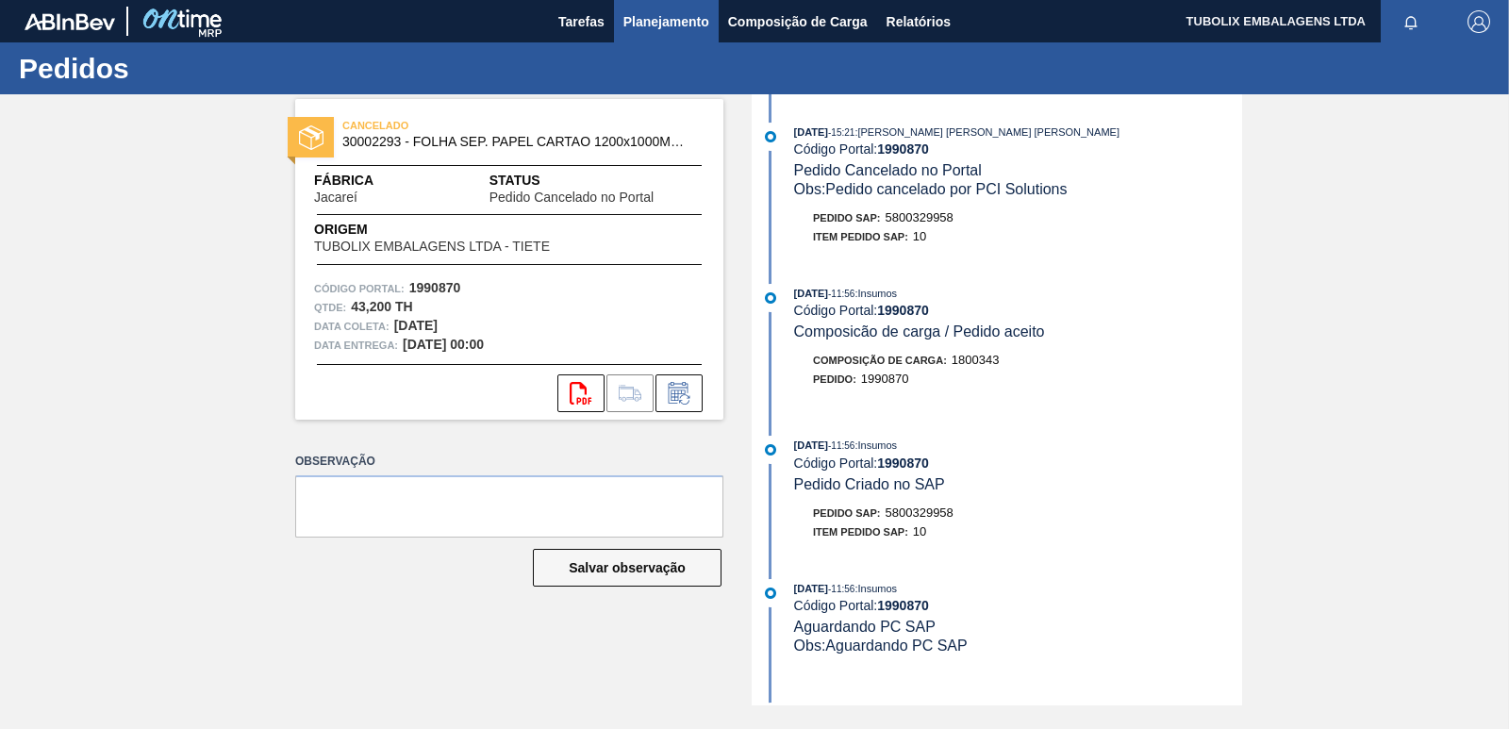
click at [685, 23] on span "Planejamento" at bounding box center [666, 21] width 86 height 23
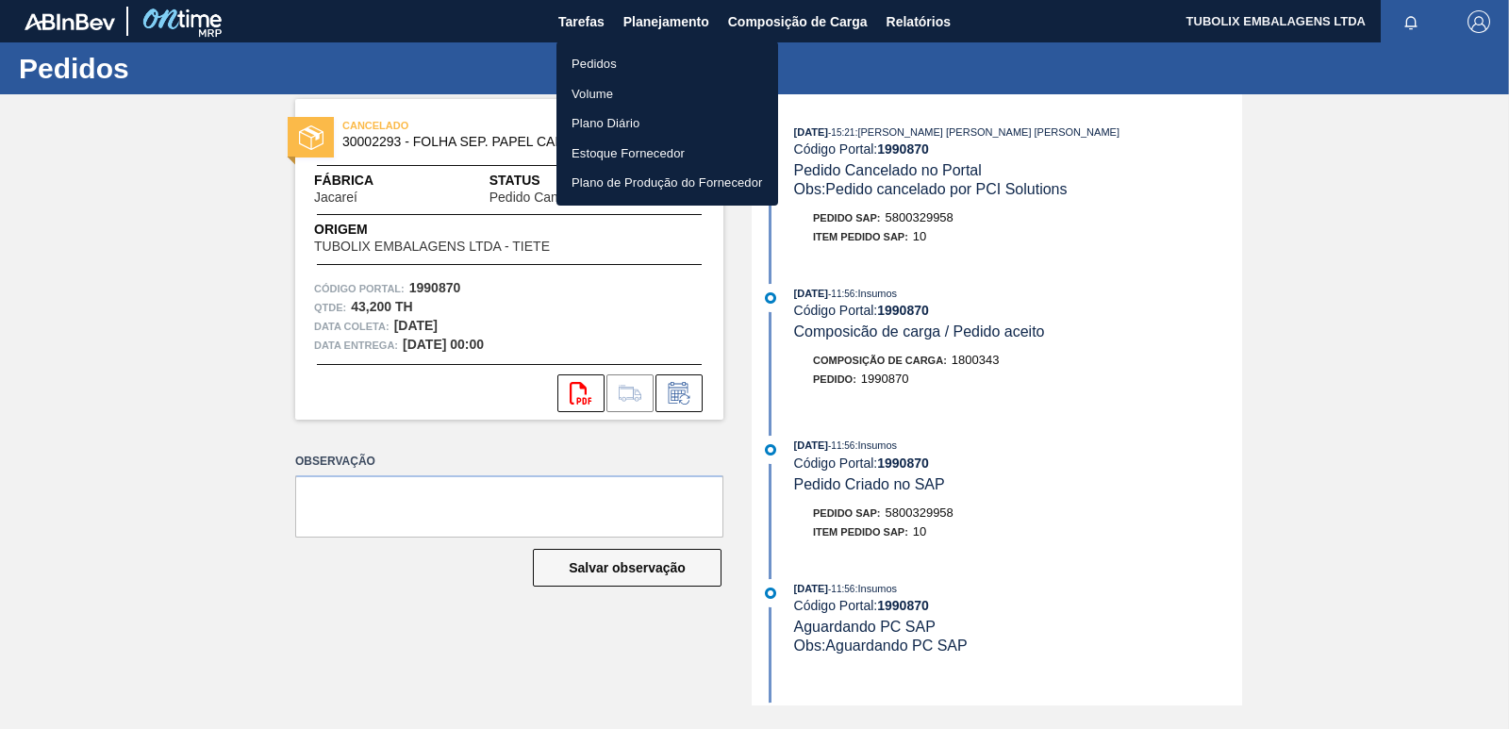
click at [589, 60] on li "Pedidos" at bounding box center [668, 64] width 222 height 30
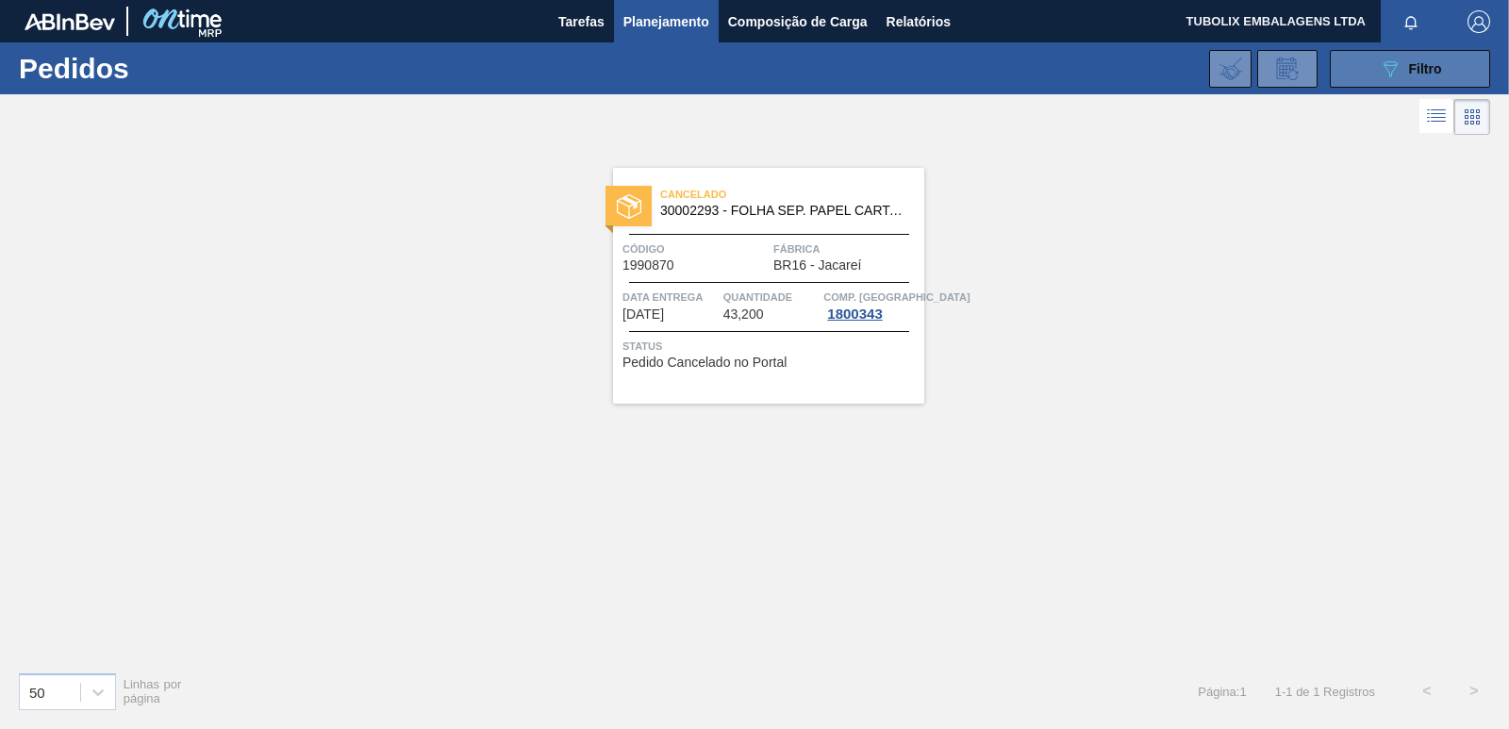
click at [1355, 68] on button "089F7B8B-B2A5-4AFE-B5C0-19BA573D28AC Filtro" at bounding box center [1410, 69] width 160 height 38
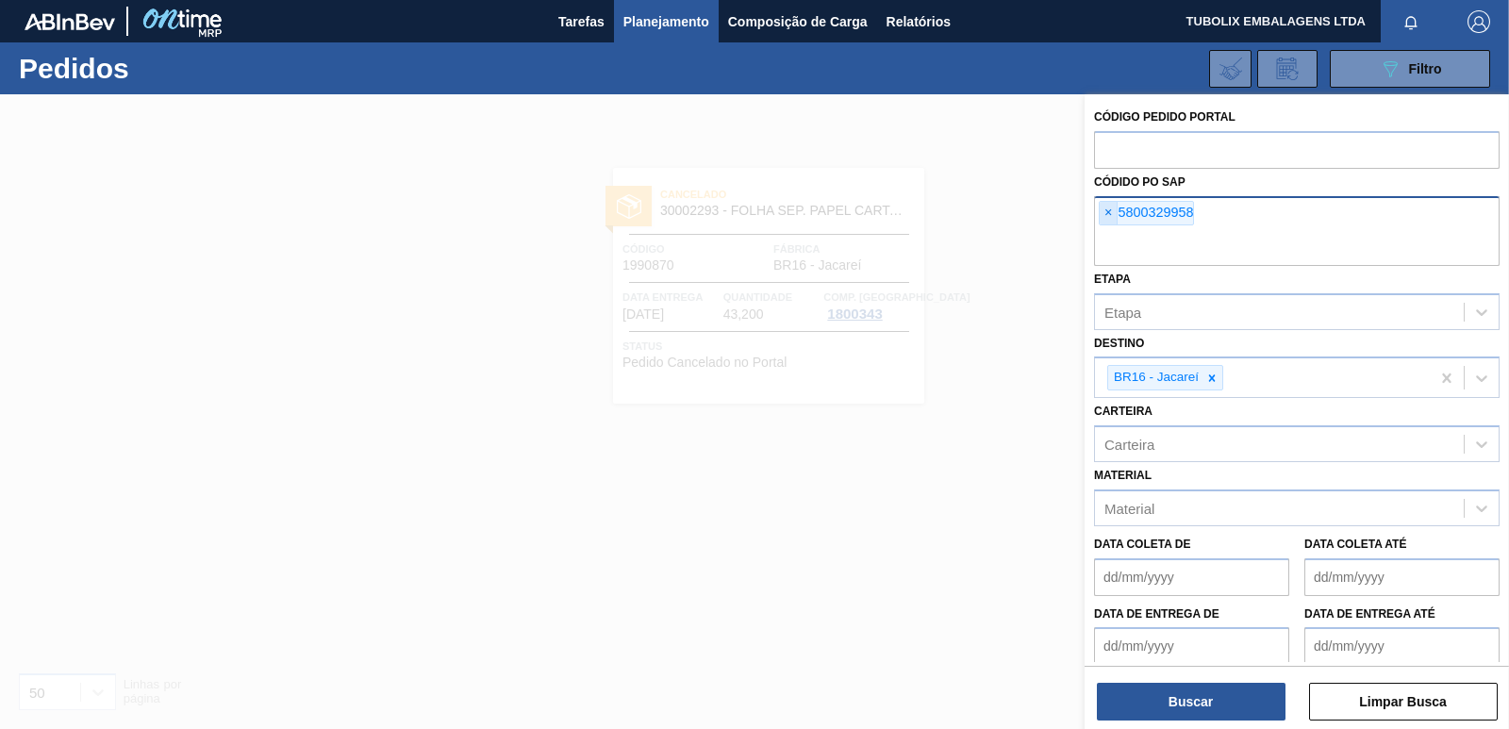
click at [1103, 214] on span "×" at bounding box center [1109, 213] width 18 height 23
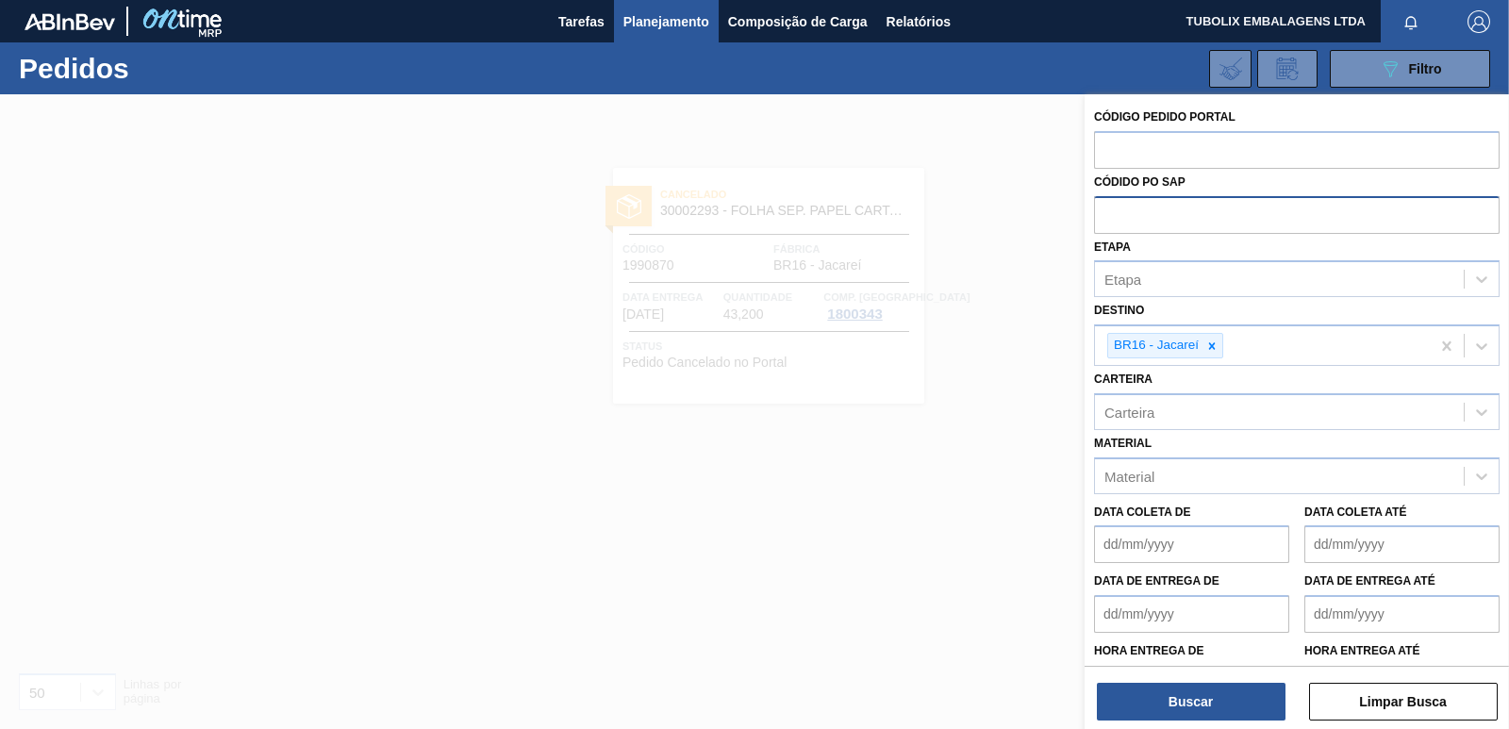
paste input "5800329959"
type input "5800329959"
click at [1239, 701] on button "Buscar" at bounding box center [1191, 702] width 189 height 38
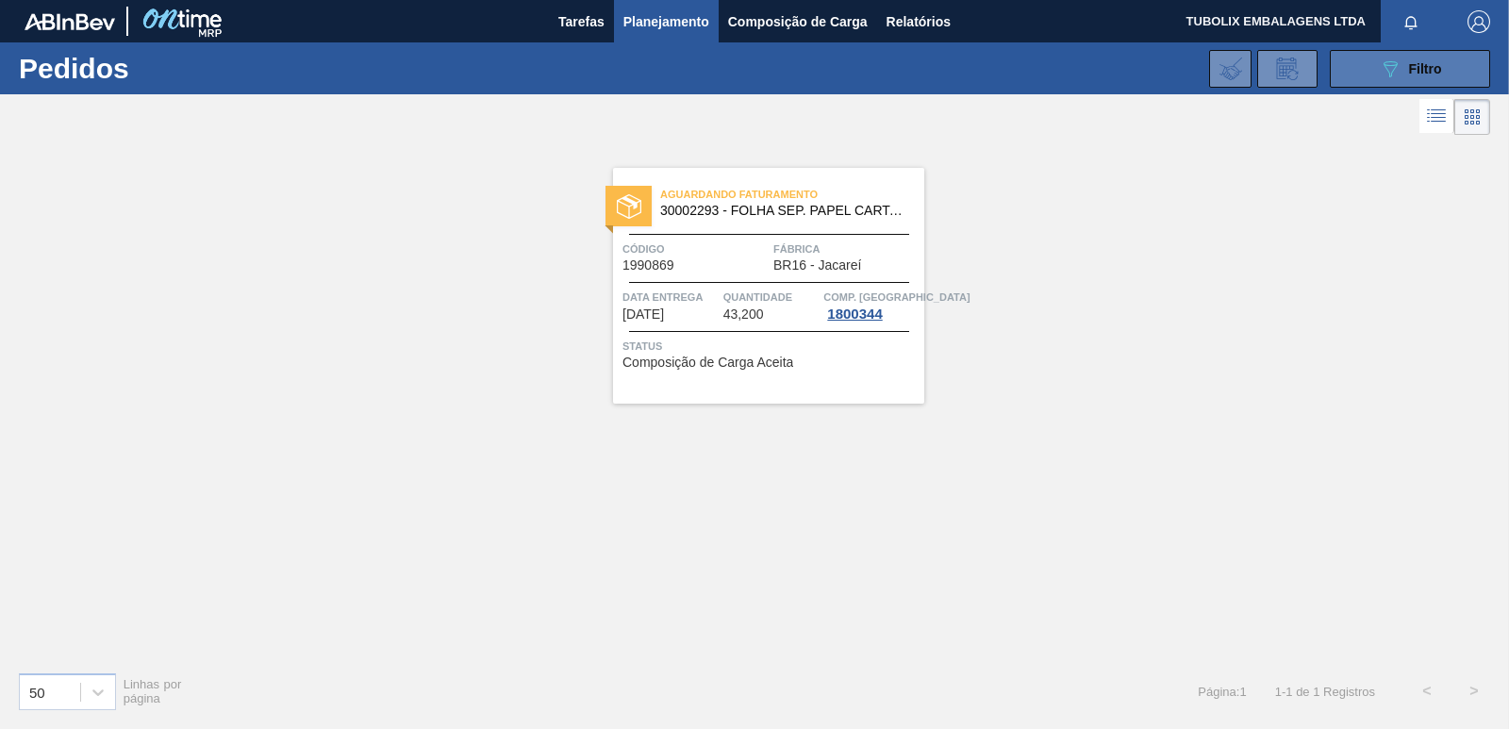
click at [1388, 61] on icon at bounding box center [1391, 69] width 14 height 16
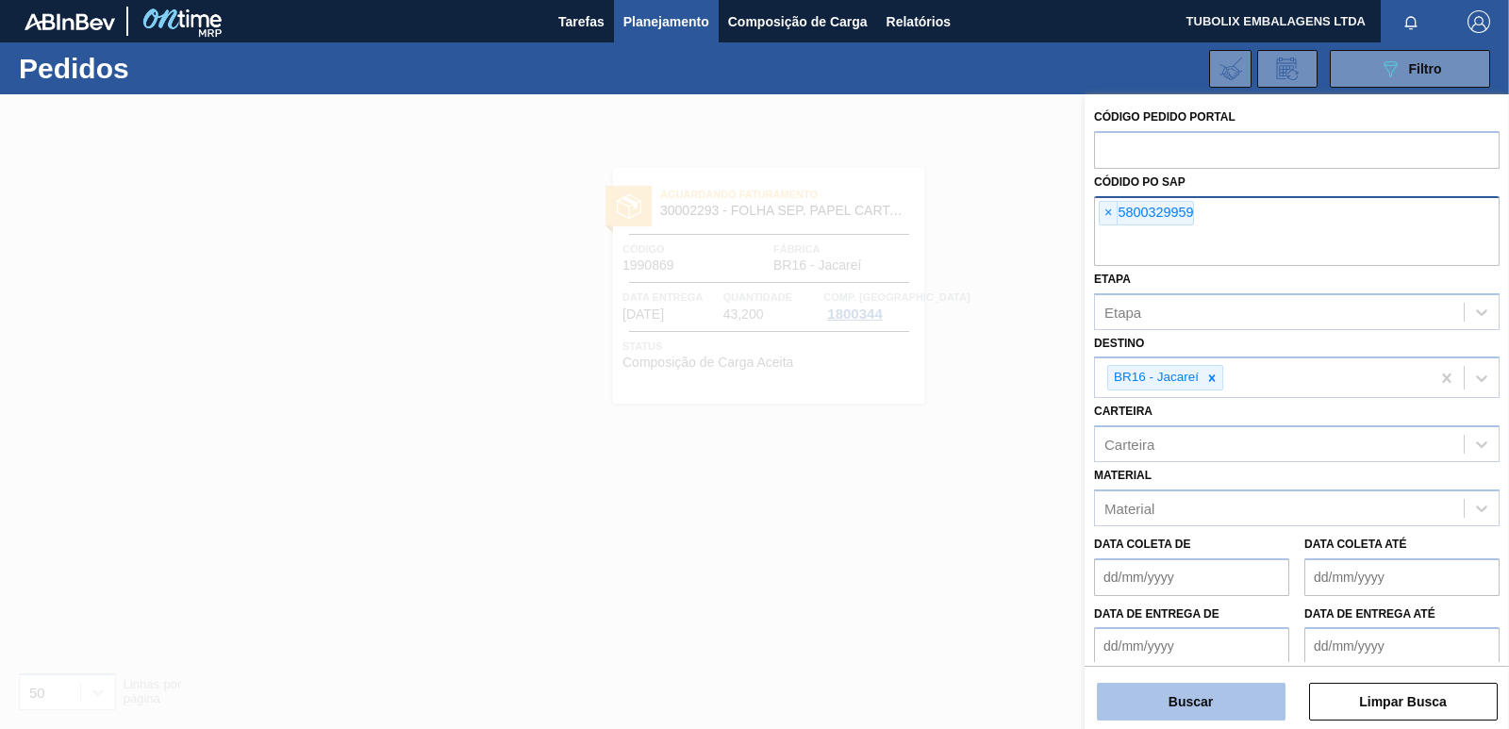
click at [1195, 695] on button "Buscar" at bounding box center [1191, 702] width 189 height 38
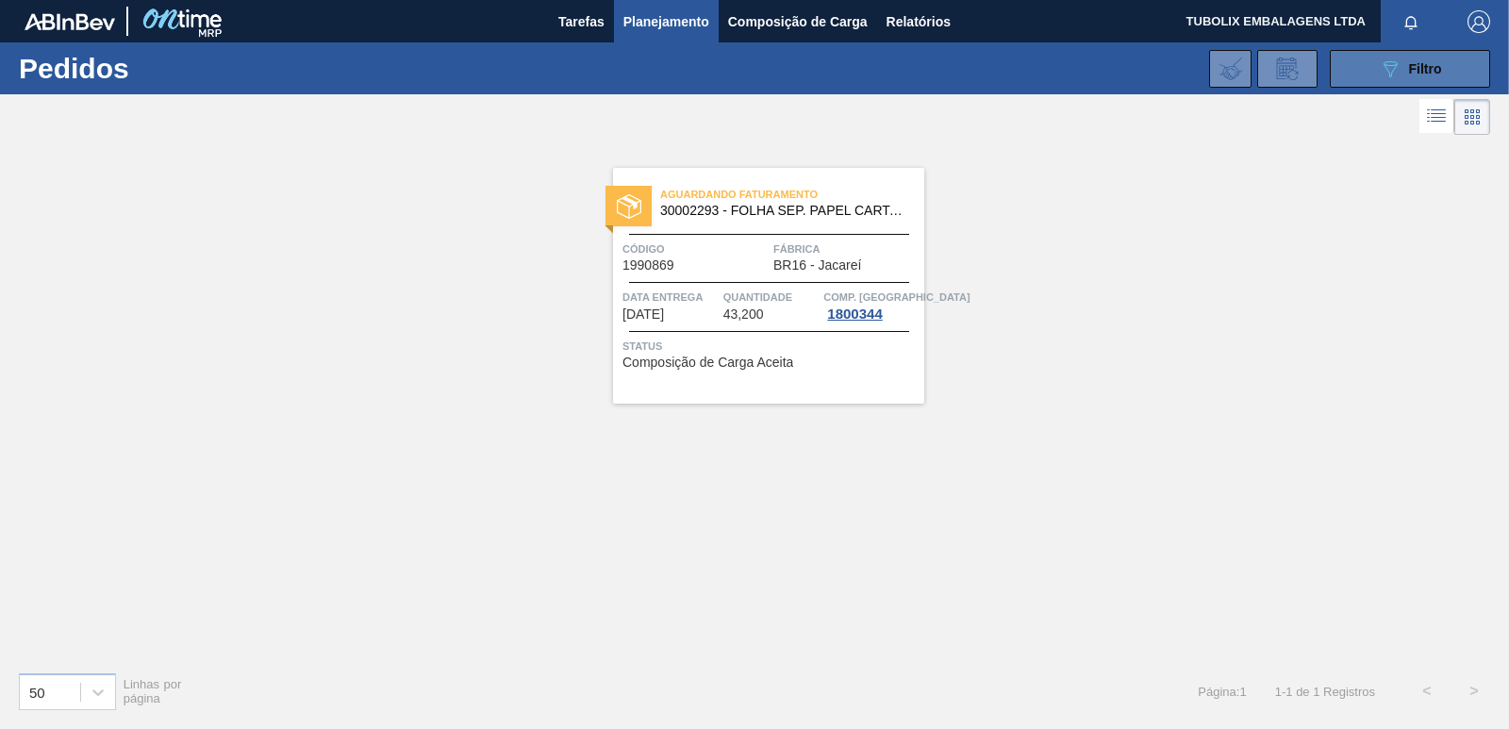
click at [1419, 79] on div "089F7B8B-B2A5-4AFE-B5C0-19BA573D28AC Filtro" at bounding box center [1410, 69] width 63 height 23
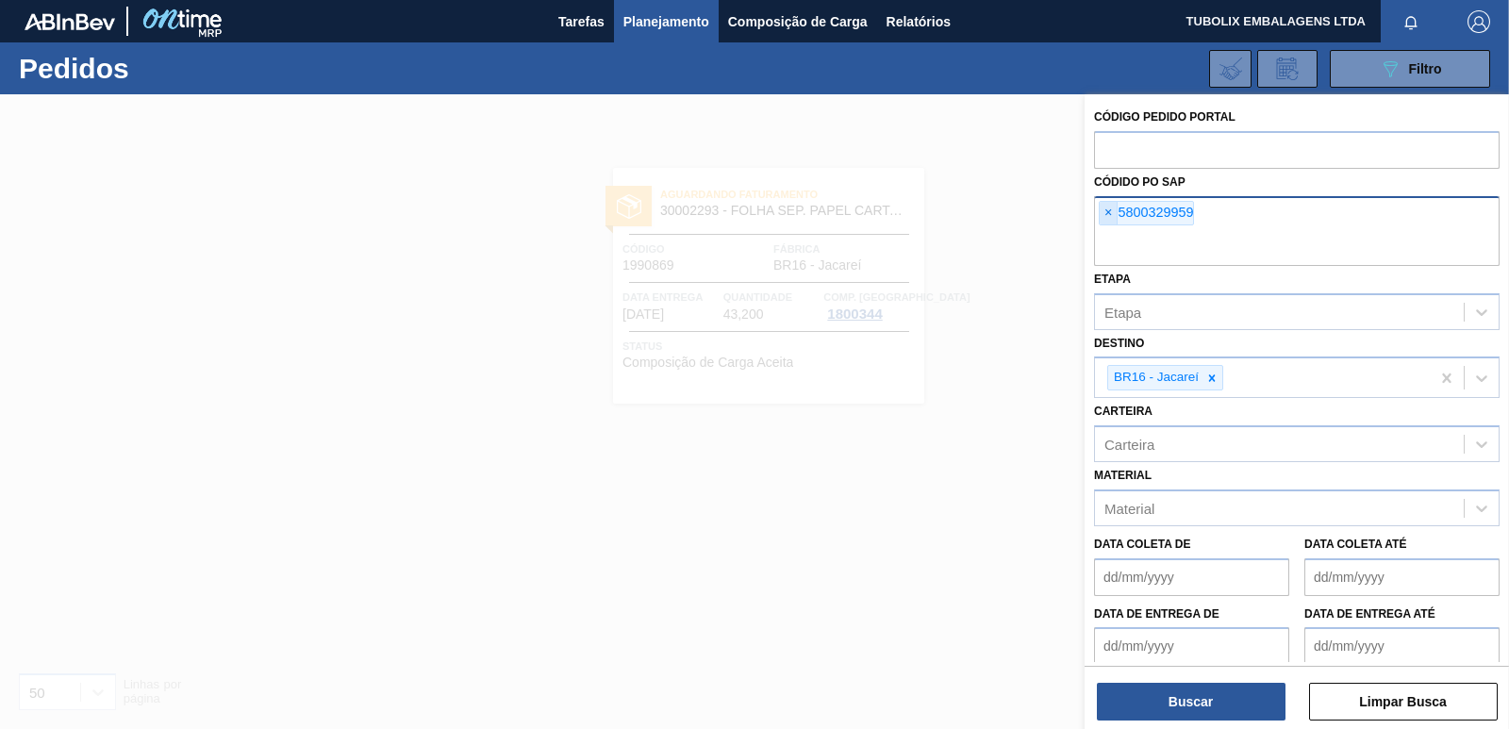
click at [1105, 213] on span "×" at bounding box center [1109, 213] width 18 height 23
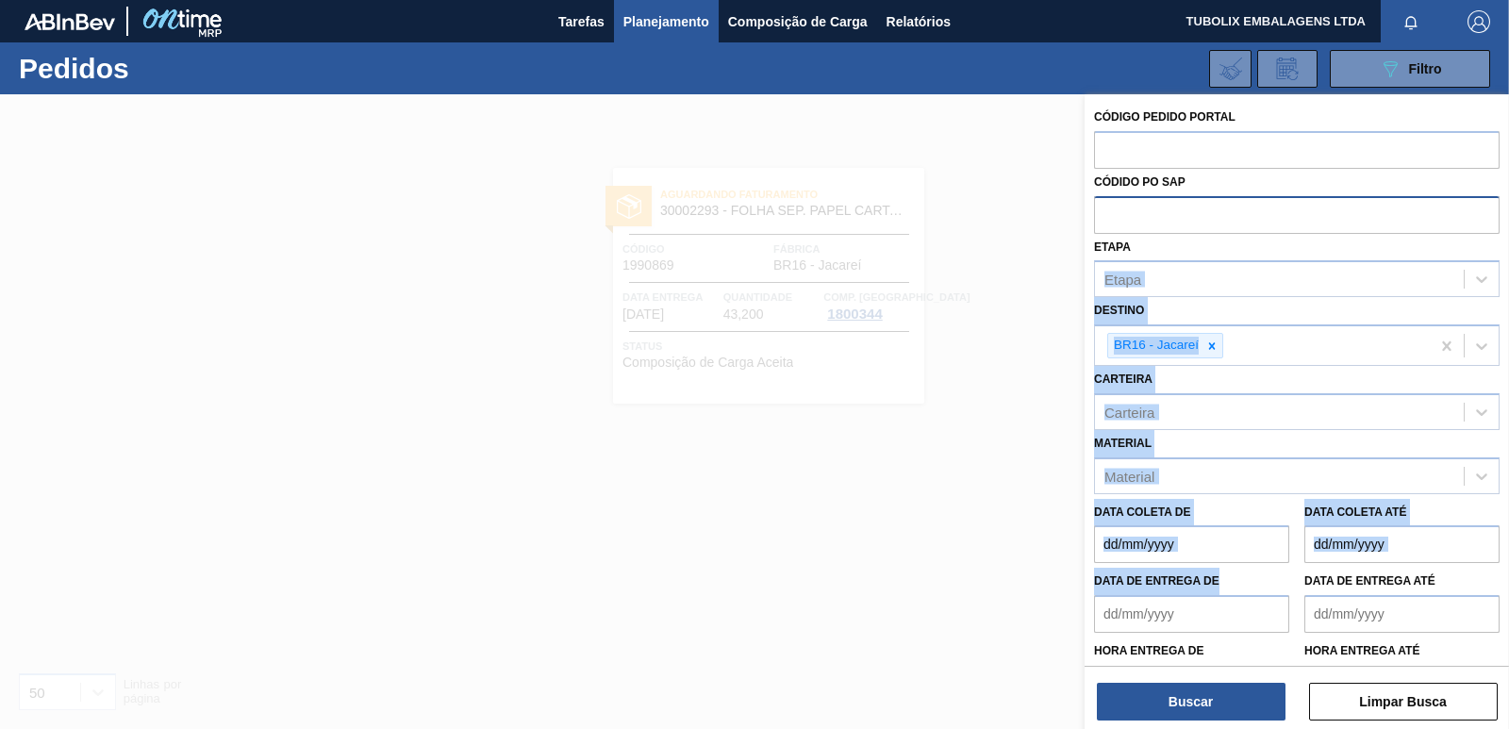
drag, startPoint x: 1157, startPoint y: 259, endPoint x: 1150, endPoint y: 680, distance: 420.8
click at [1150, 662] on div "Código Pedido Portal Códido PO SAP Etapa Etapa Destino BR16 - Jacareí Carteira …" at bounding box center [1297, 378] width 424 height 568
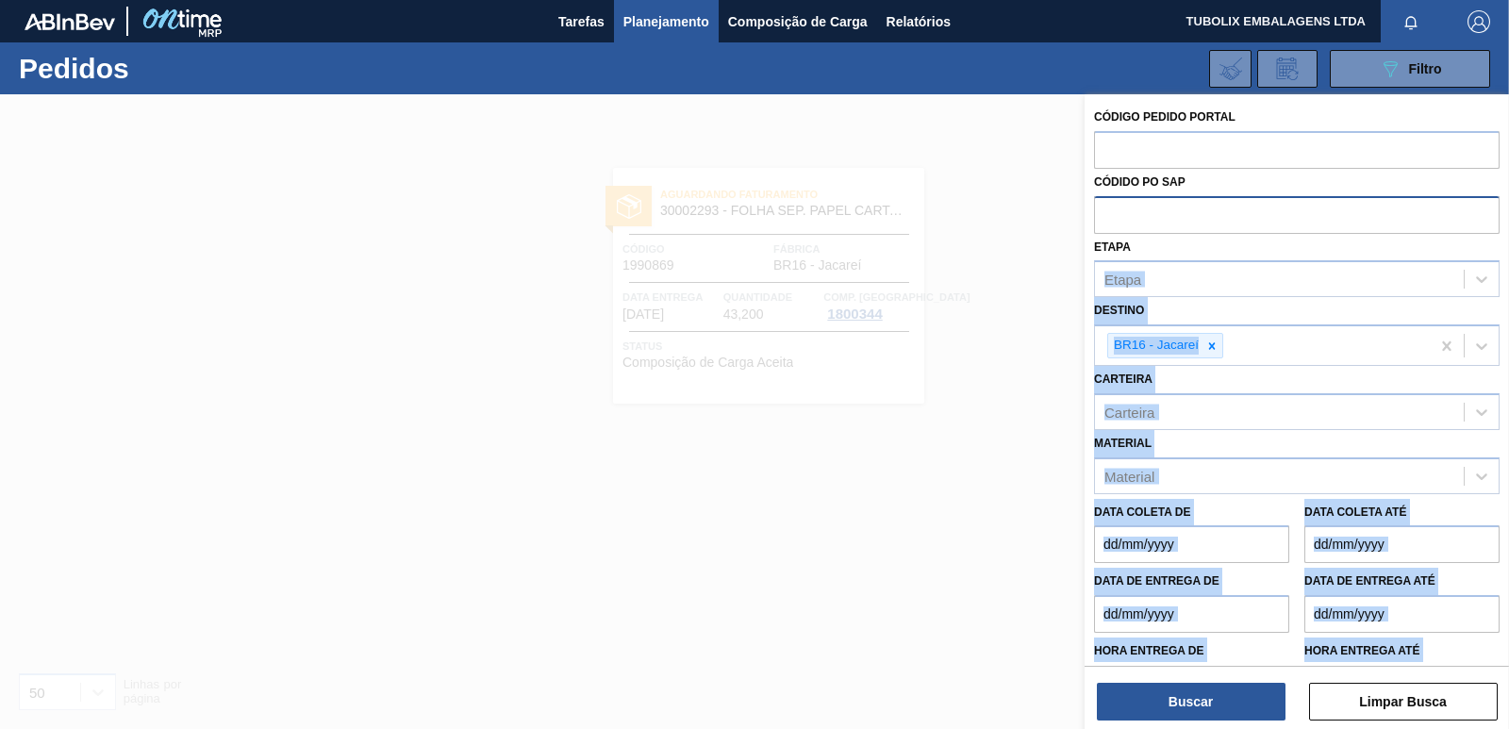
scroll to position [28, 0]
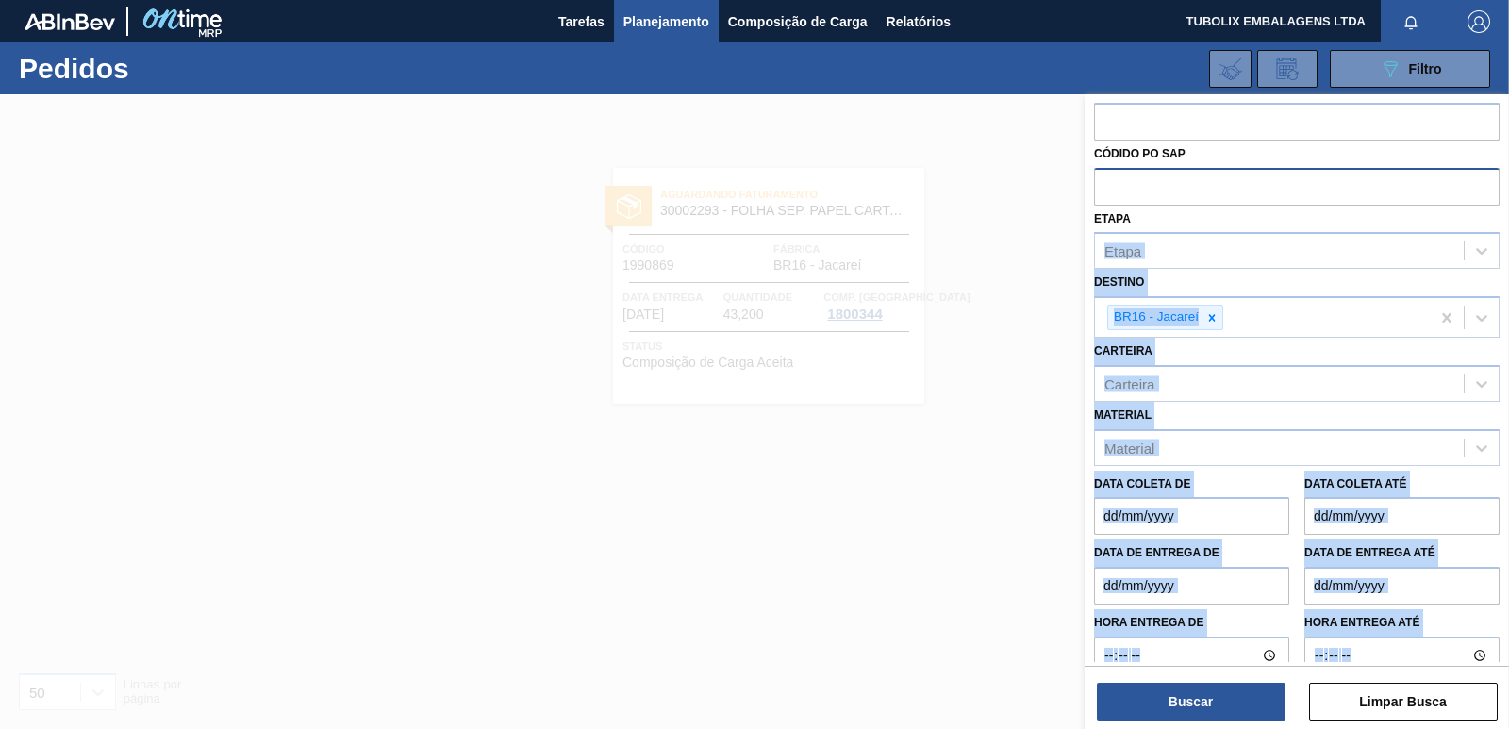
click at [1266, 289] on div "Destino BR16 - Jacareí" at bounding box center [1297, 303] width 406 height 69
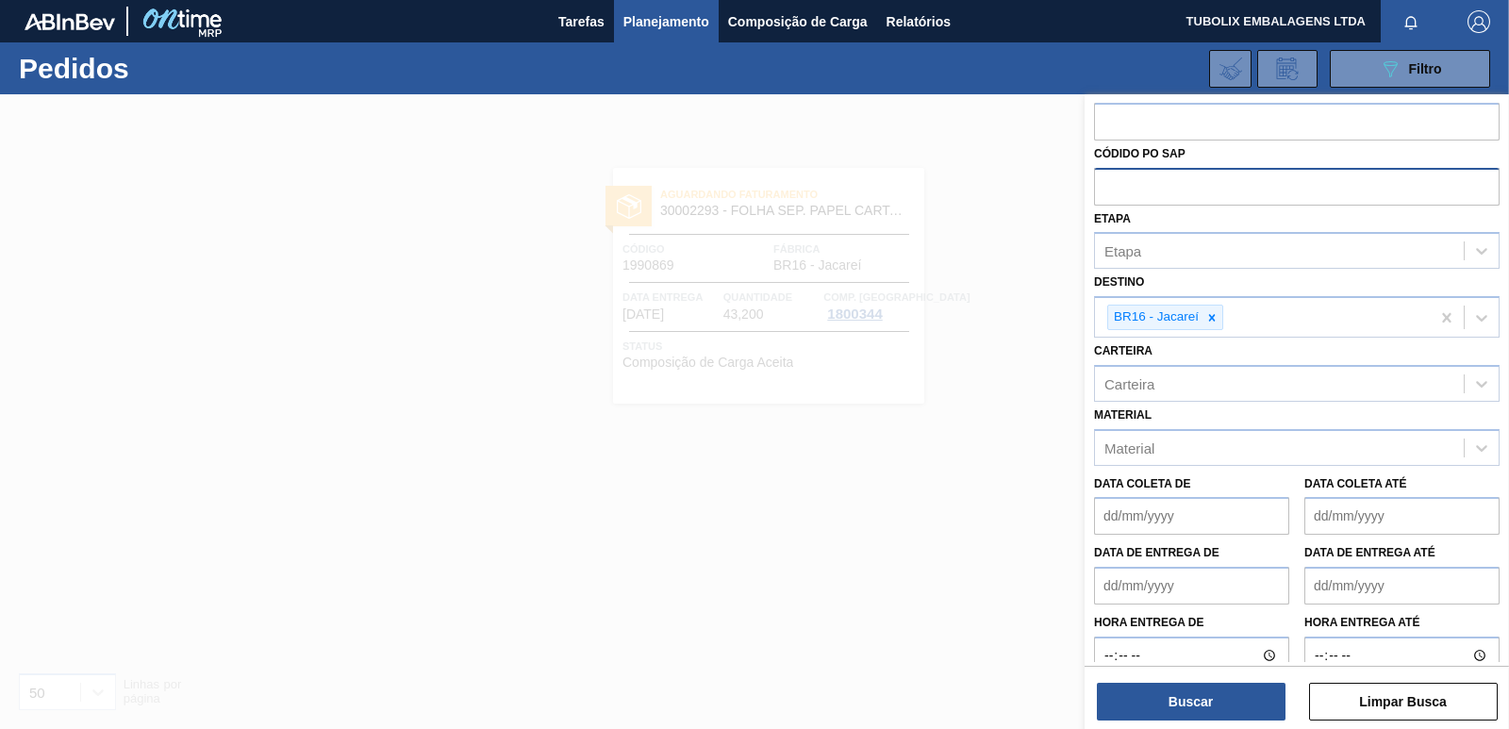
click at [1137, 191] on input "text" at bounding box center [1297, 186] width 406 height 36
paste input "5800329963"
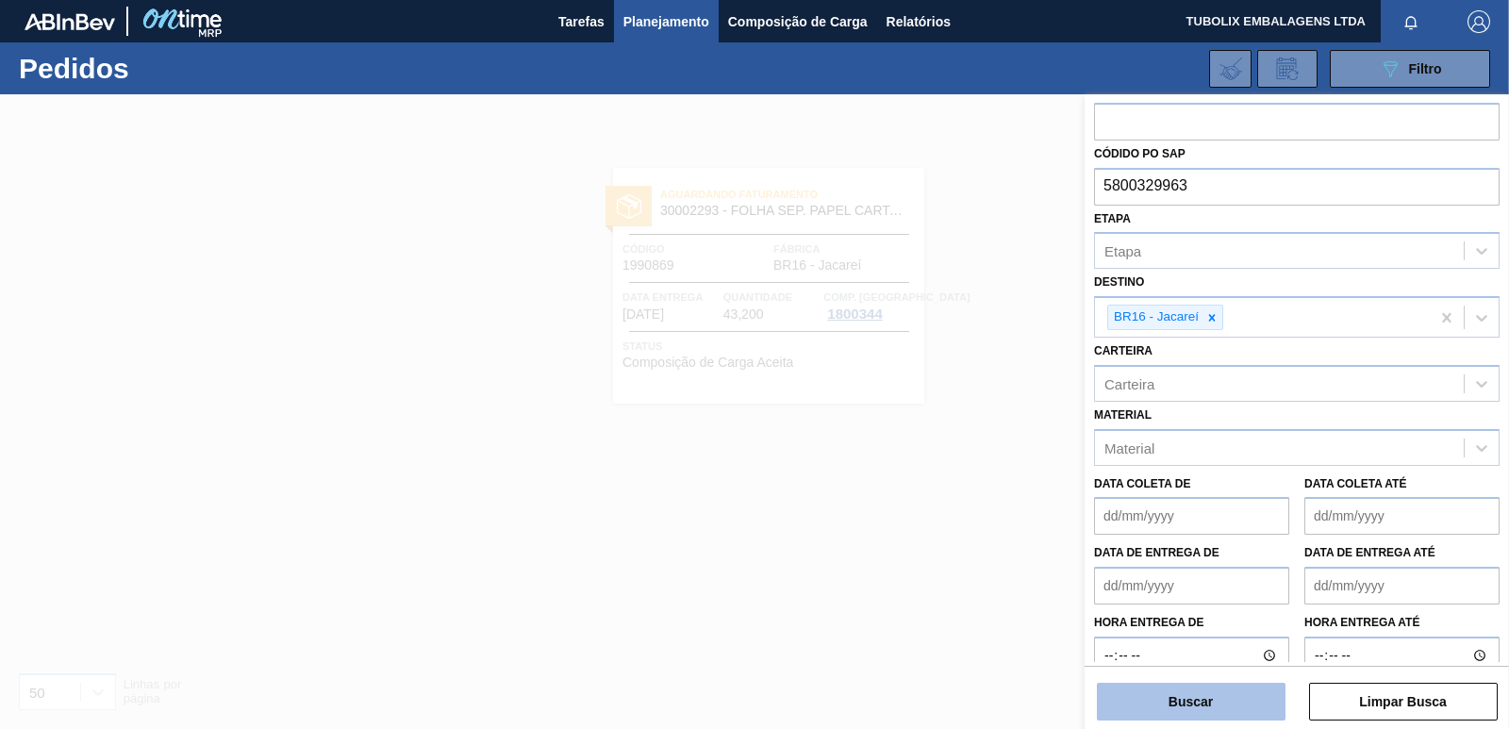
type input "5800329963"
click at [1164, 696] on button "Buscar" at bounding box center [1191, 702] width 189 height 38
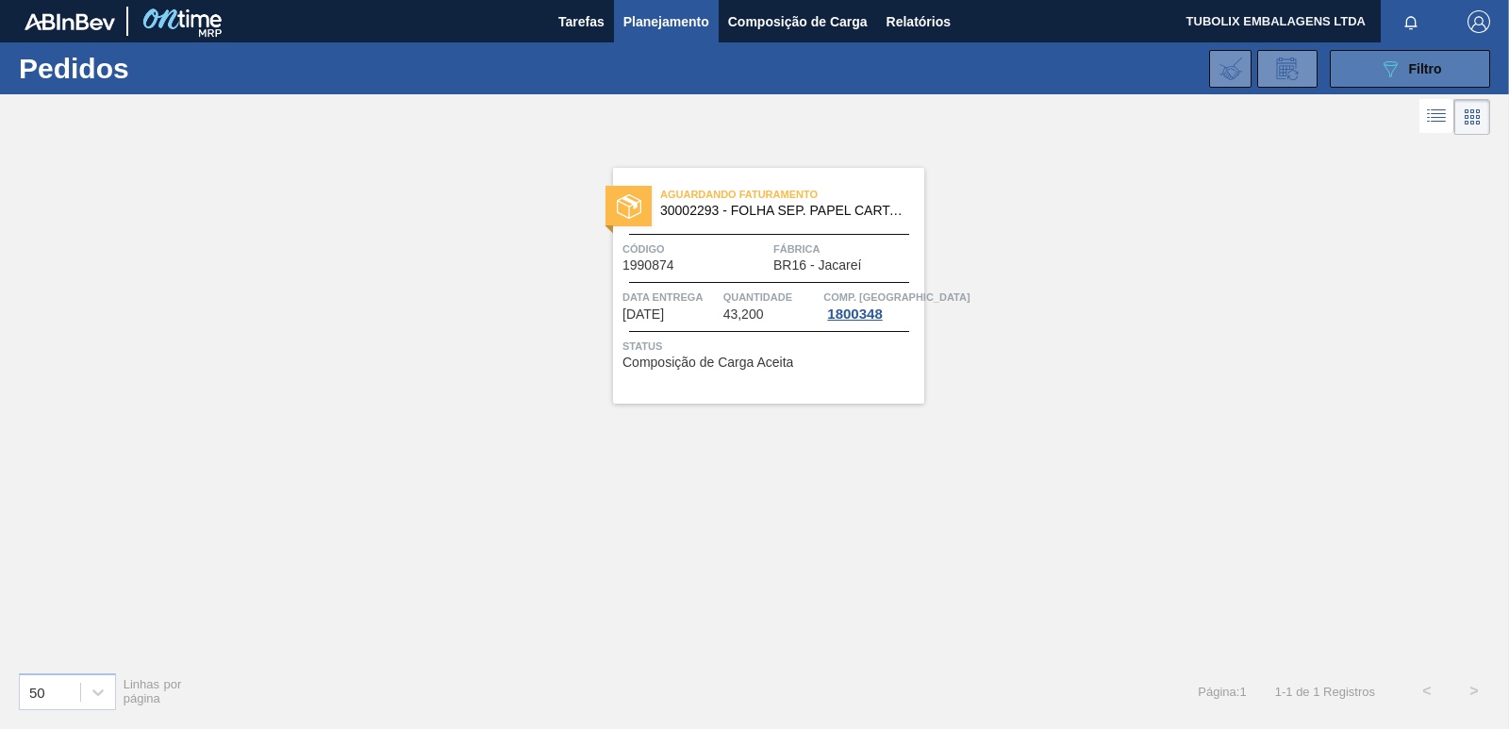
click at [1372, 63] on button "089F7B8B-B2A5-4AFE-B5C0-19BA573D28AC Filtro" at bounding box center [1410, 69] width 160 height 38
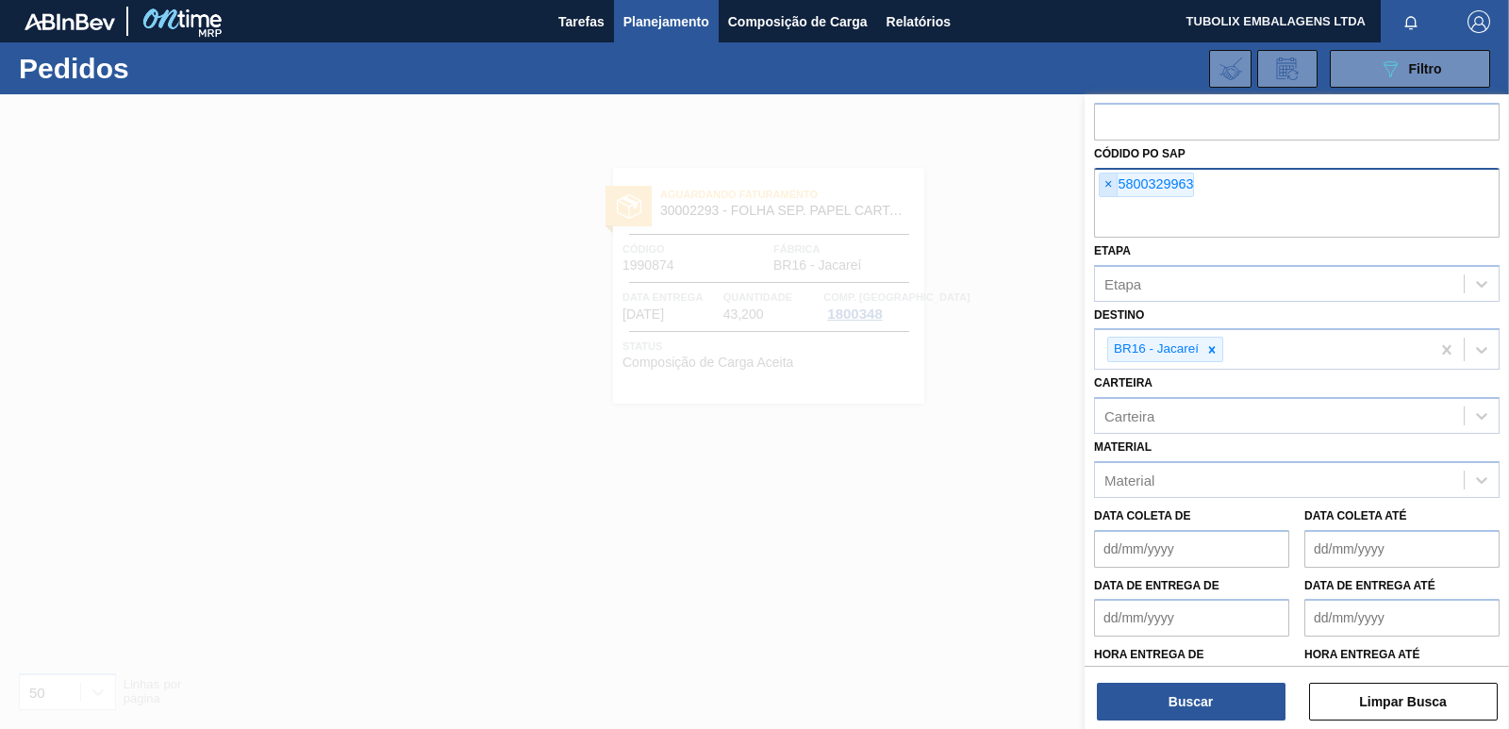
click at [1105, 178] on span "×" at bounding box center [1109, 185] width 18 height 23
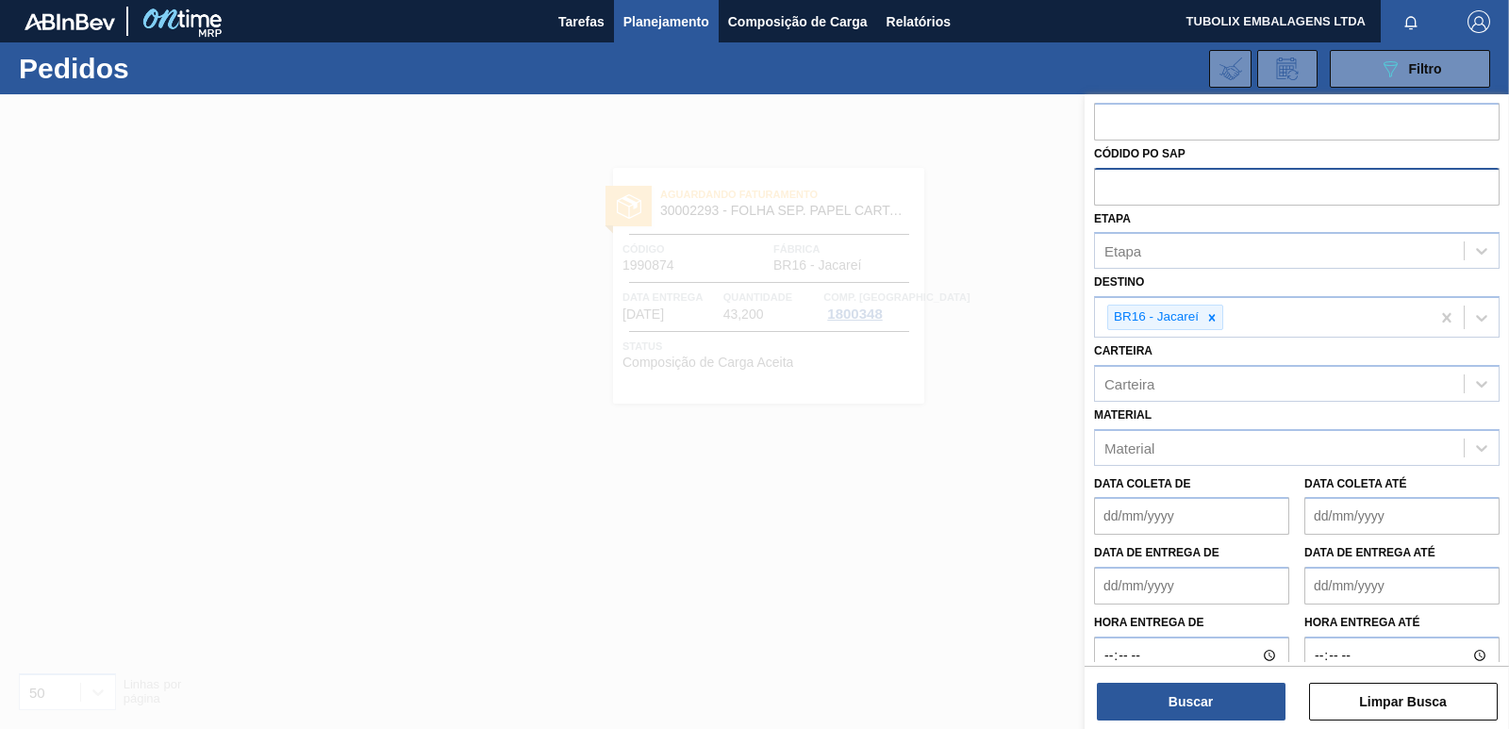
paste input "5800329965"
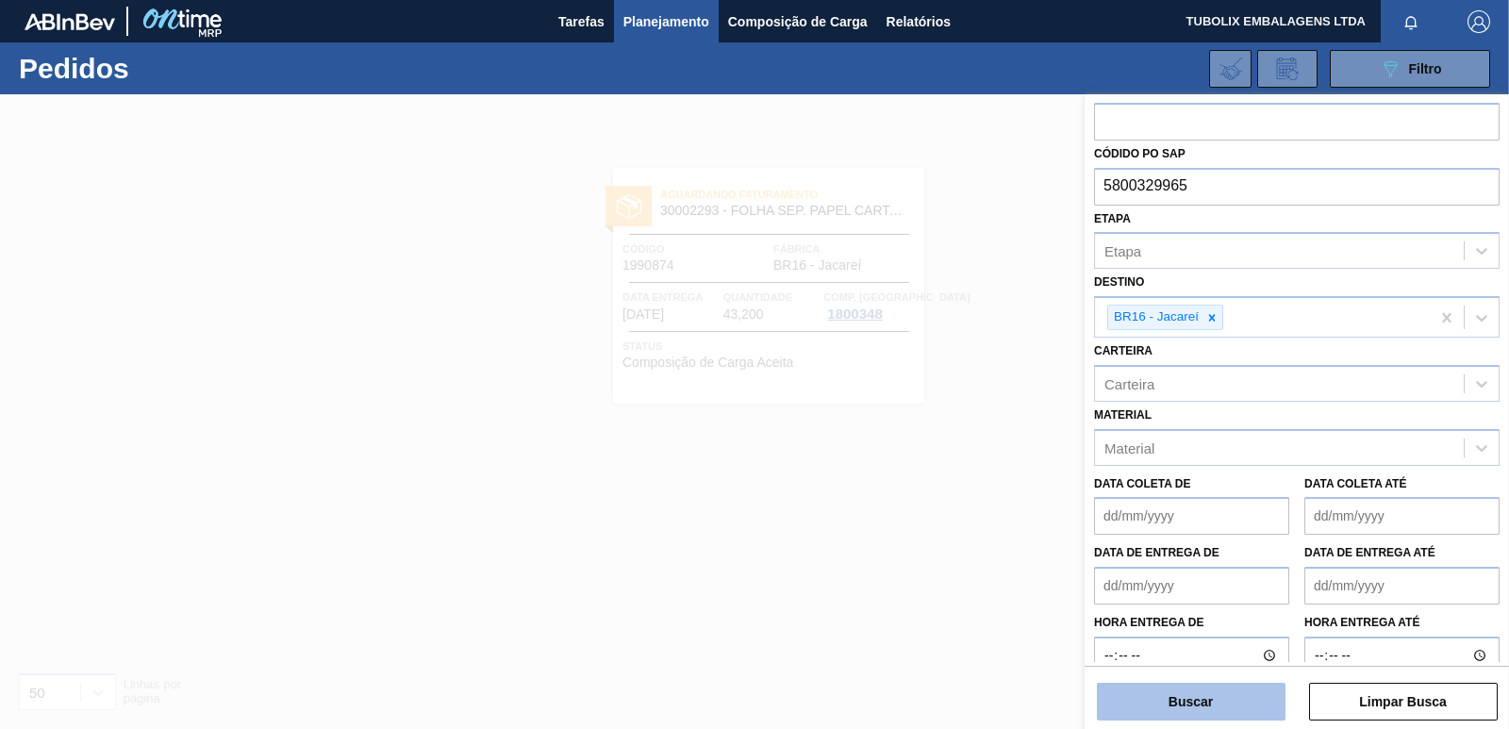
type input "5800329965"
click at [1191, 695] on button "Buscar" at bounding box center [1191, 702] width 189 height 38
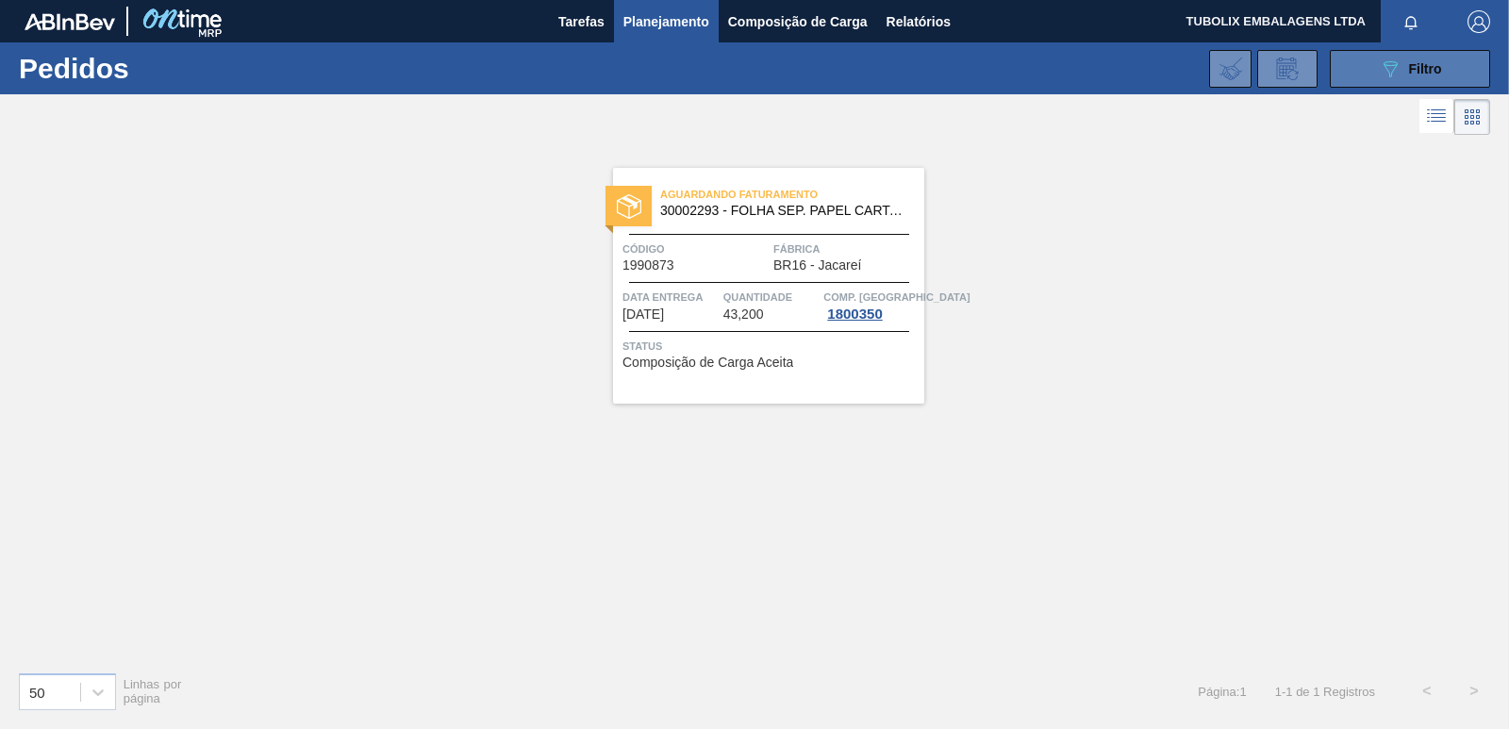
click at [1356, 56] on button "089F7B8B-B2A5-4AFE-B5C0-19BA573D28AC Filtro" at bounding box center [1410, 69] width 160 height 38
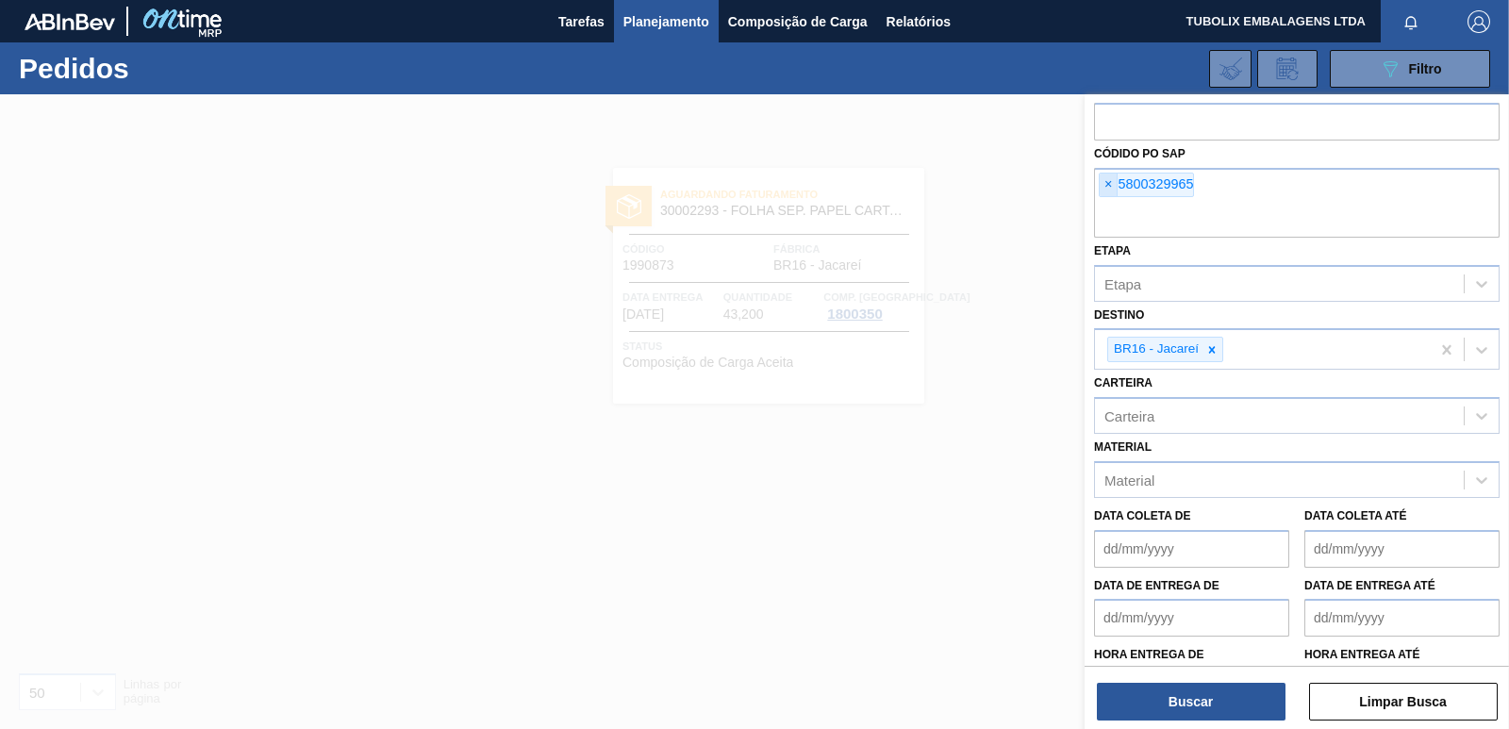
click at [1102, 182] on span "×" at bounding box center [1109, 185] width 18 height 23
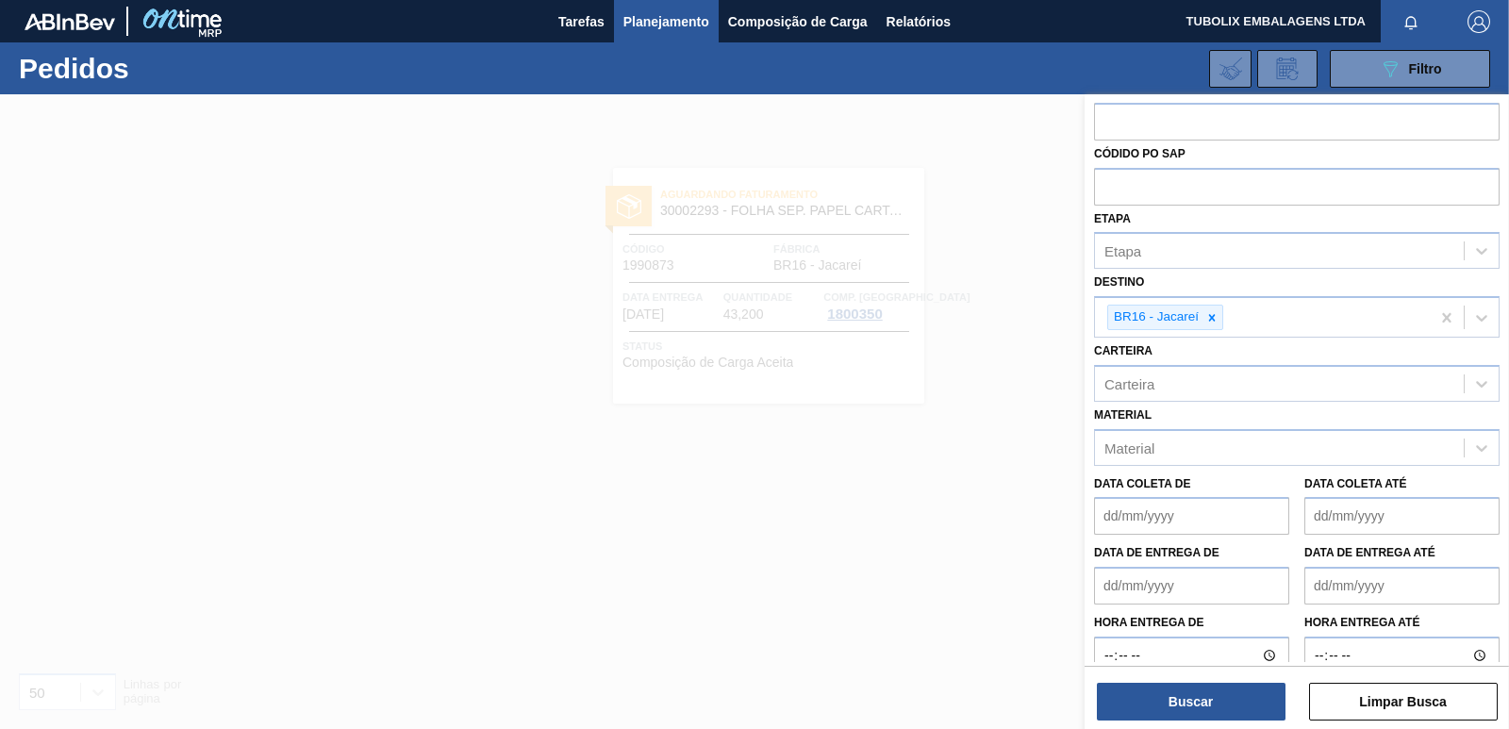
paste input "5800329966"
type input "5800329966"
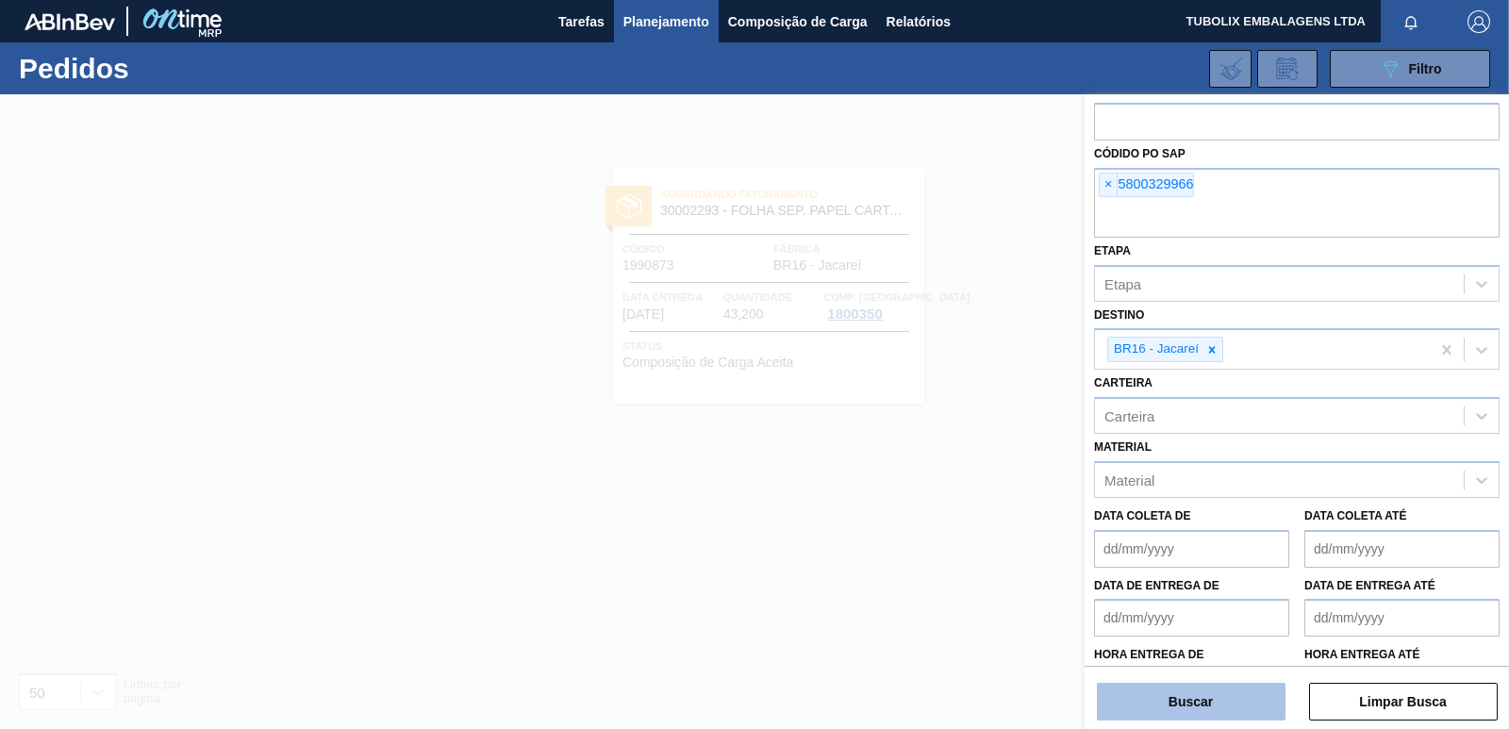
click at [1165, 693] on button "Buscar" at bounding box center [1191, 702] width 189 height 38
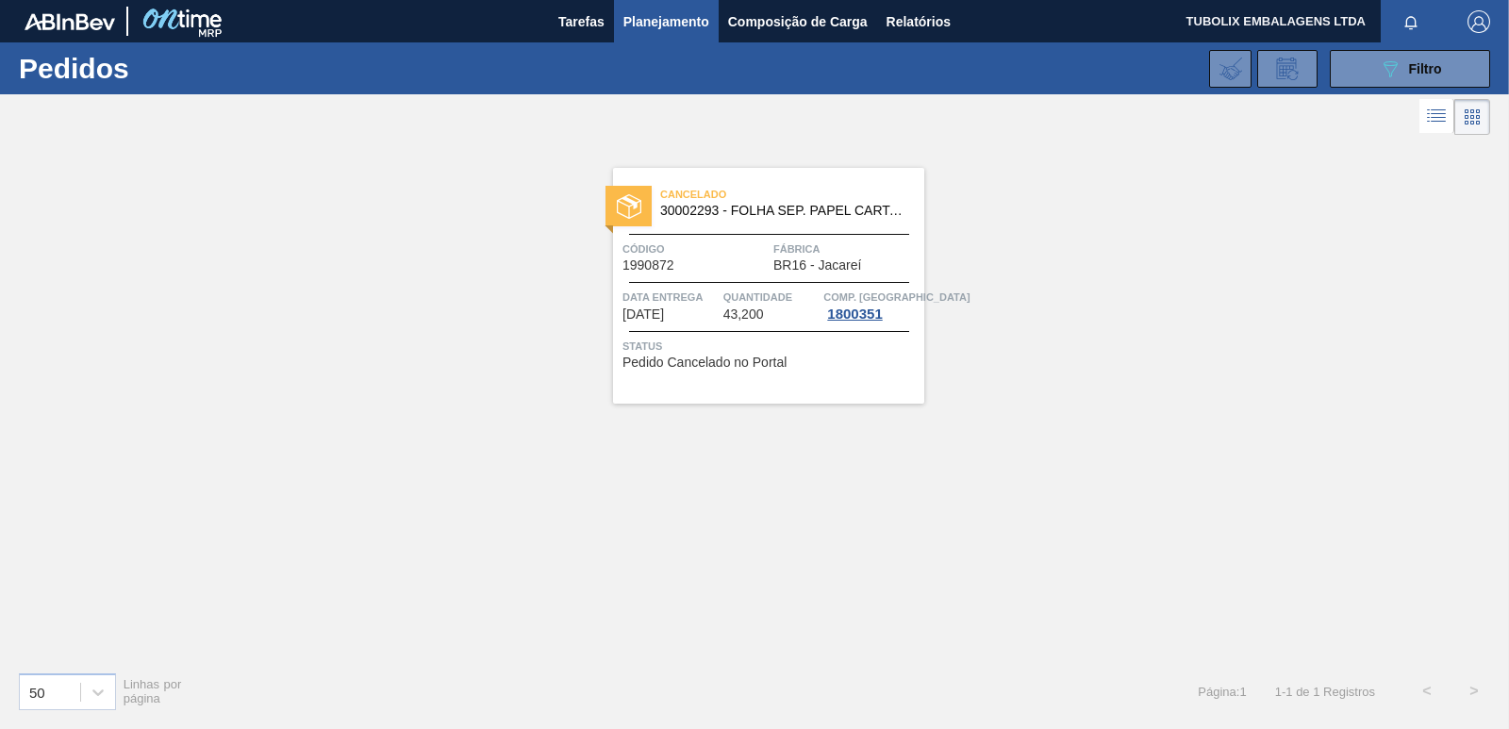
click at [809, 262] on span "BR16 - Jacareí" at bounding box center [817, 265] width 88 height 14
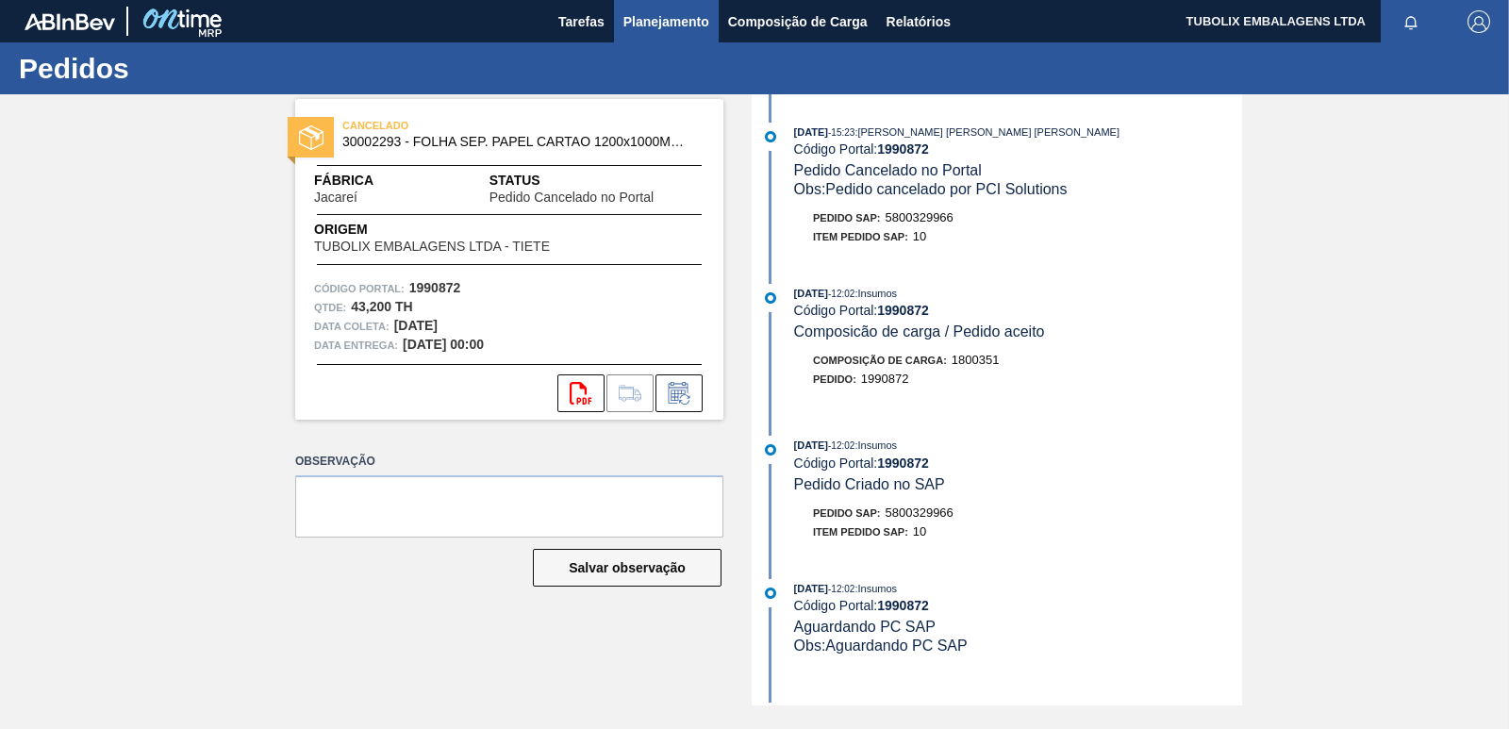
click at [665, 11] on span "Planejamento" at bounding box center [666, 21] width 86 height 23
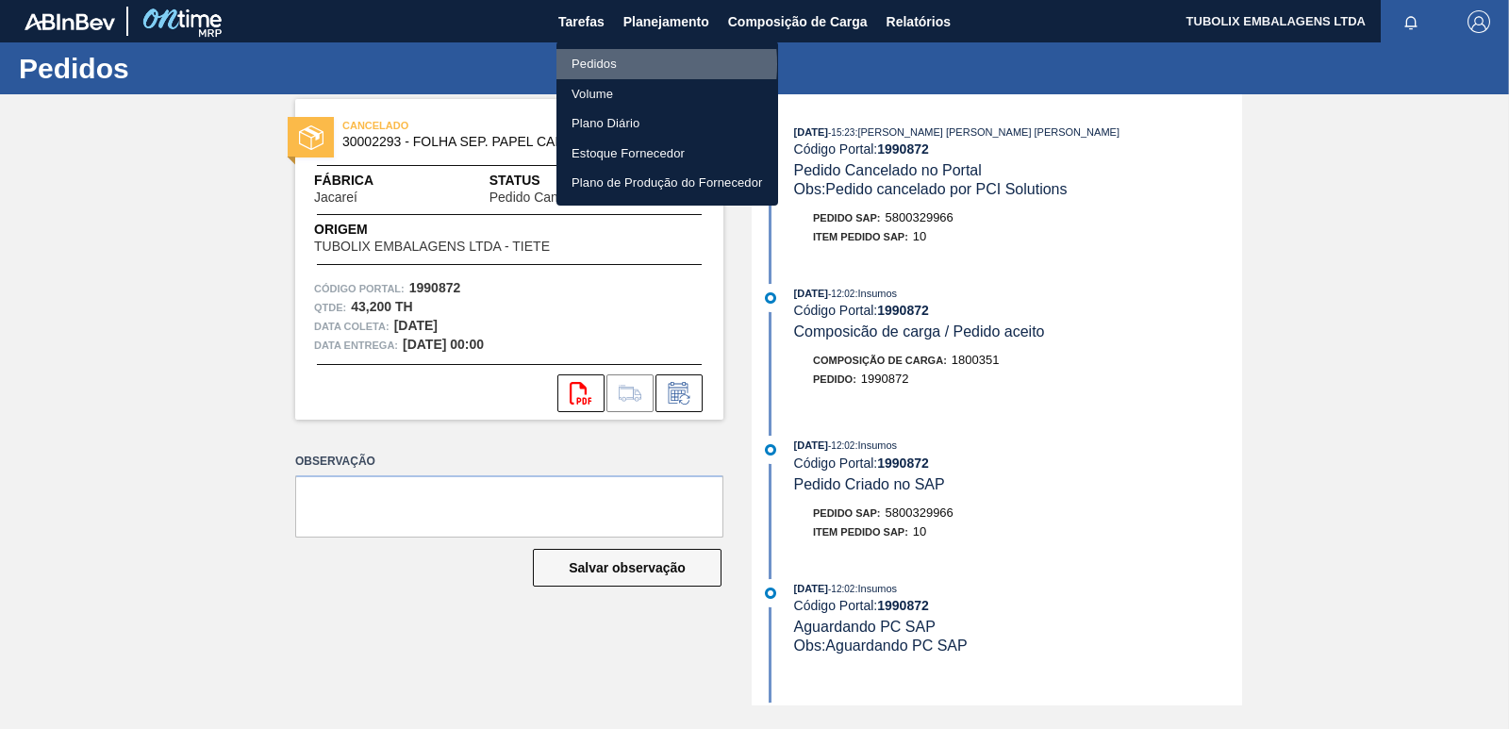
click at [602, 64] on li "Pedidos" at bounding box center [668, 64] width 222 height 30
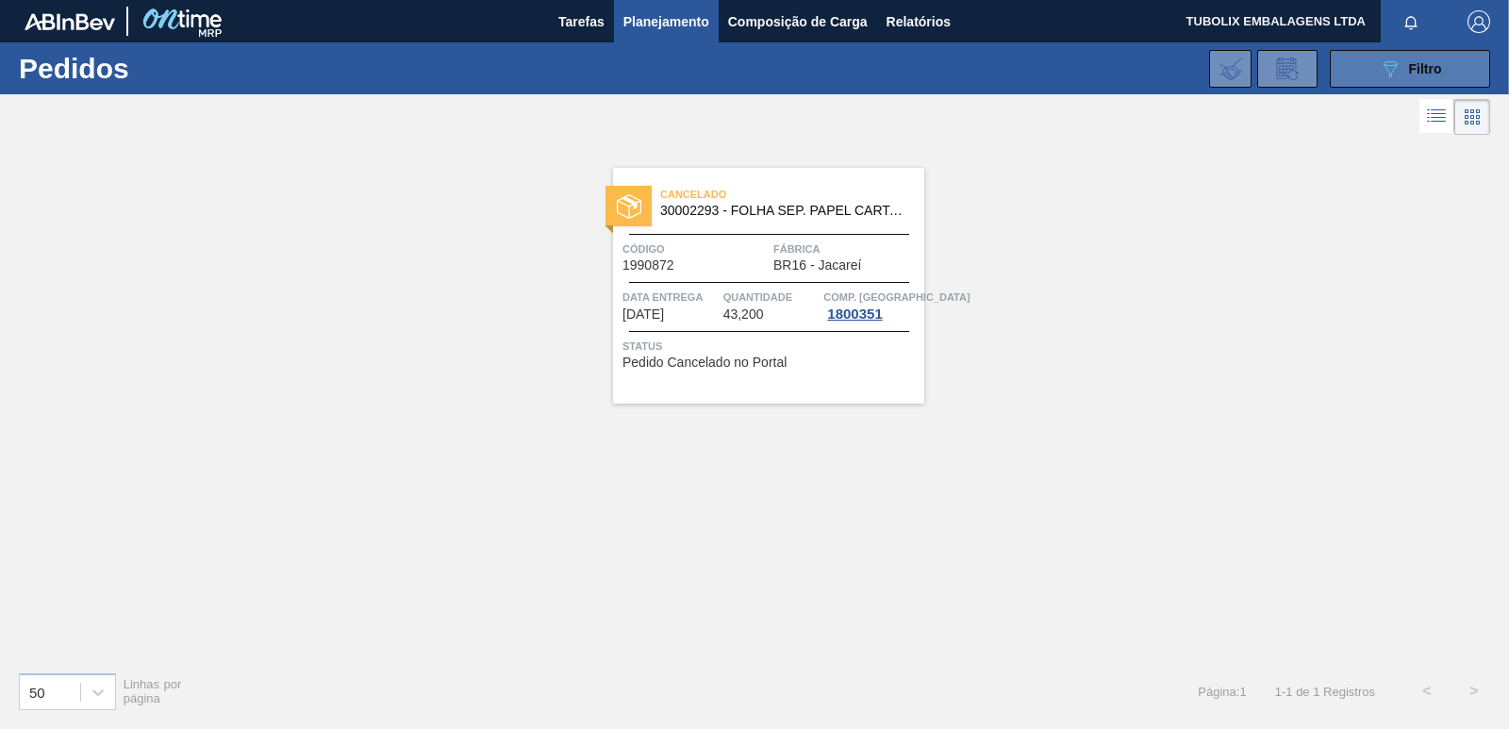
click at [1398, 60] on icon "089F7B8B-B2A5-4AFE-B5C0-19BA573D28AC" at bounding box center [1390, 69] width 23 height 23
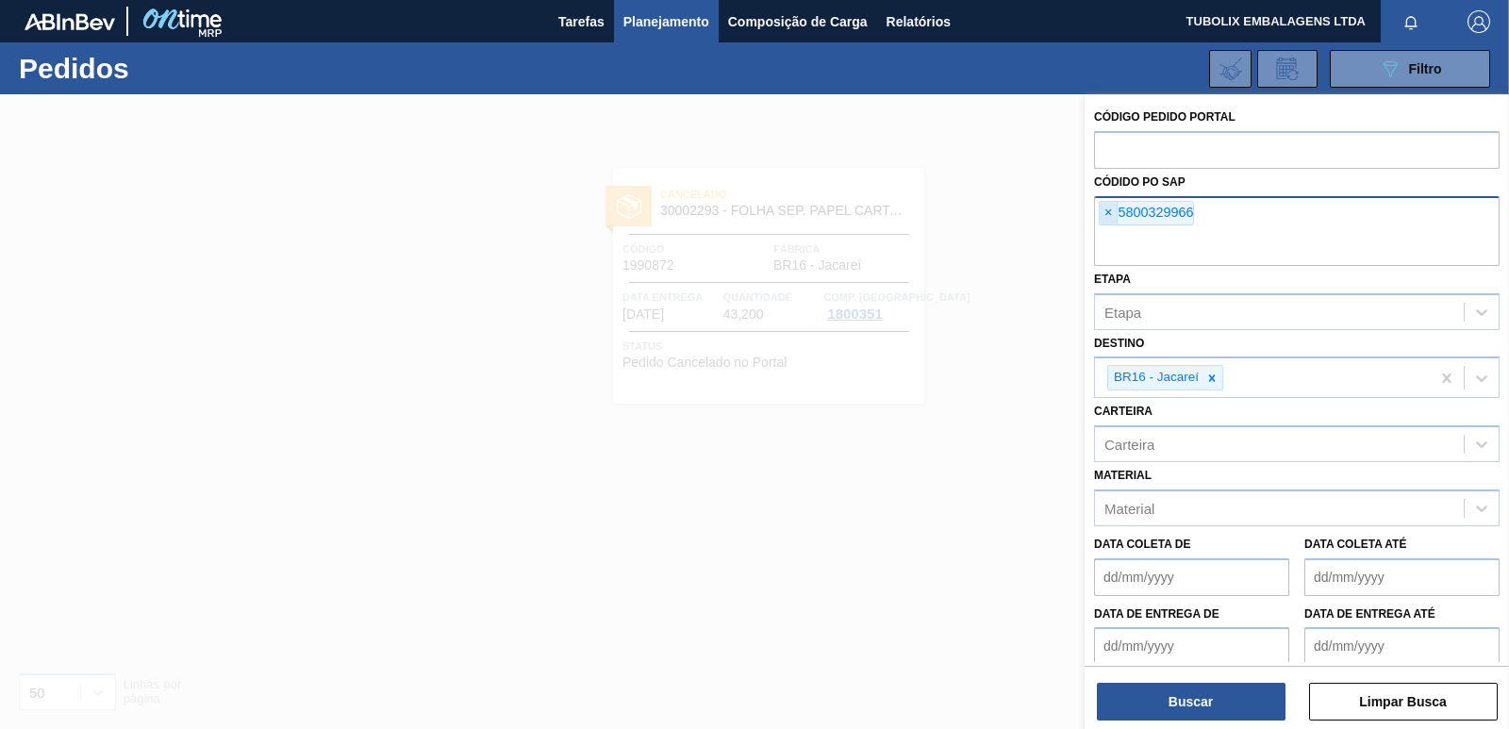
click at [1110, 211] on span "×" at bounding box center [1109, 213] width 18 height 23
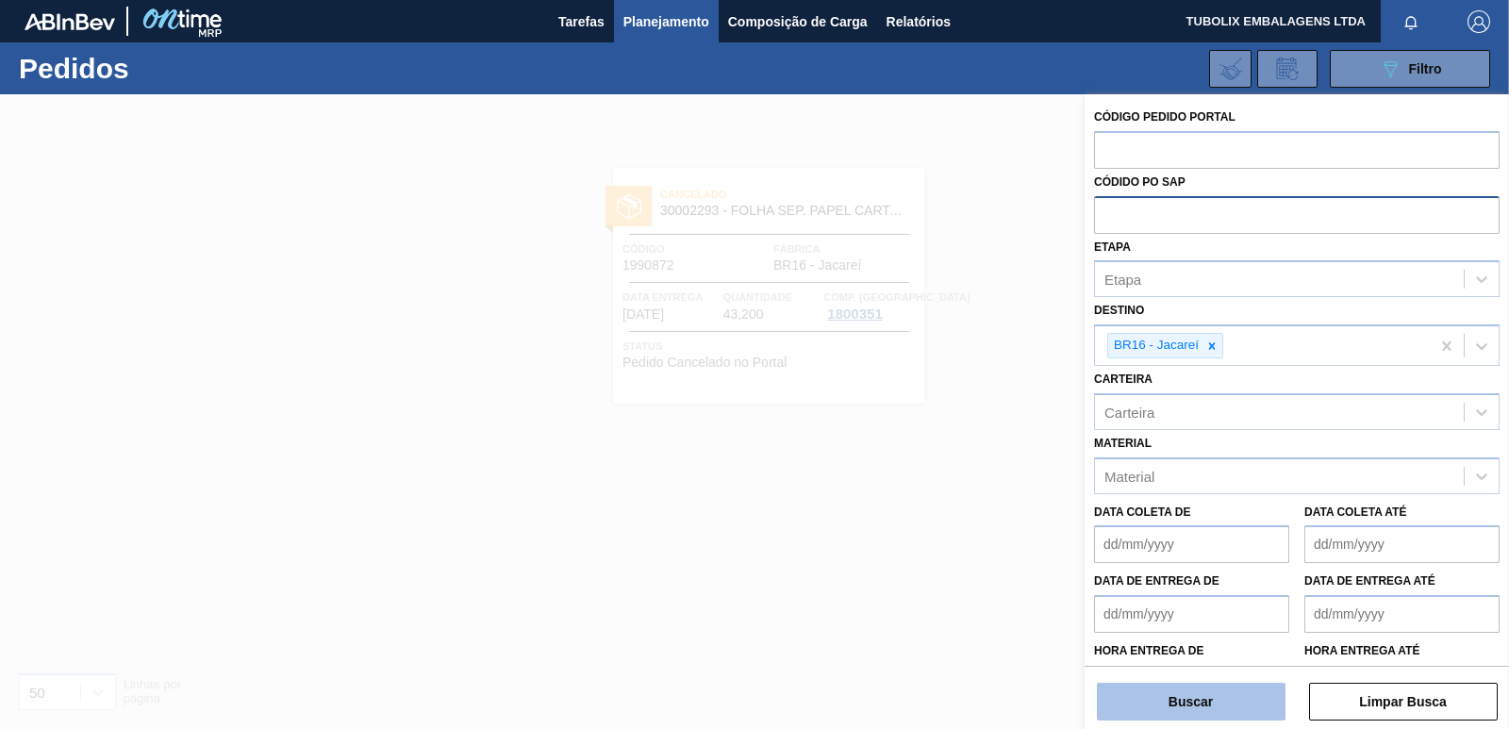
click at [1239, 690] on button "Buscar" at bounding box center [1191, 702] width 189 height 38
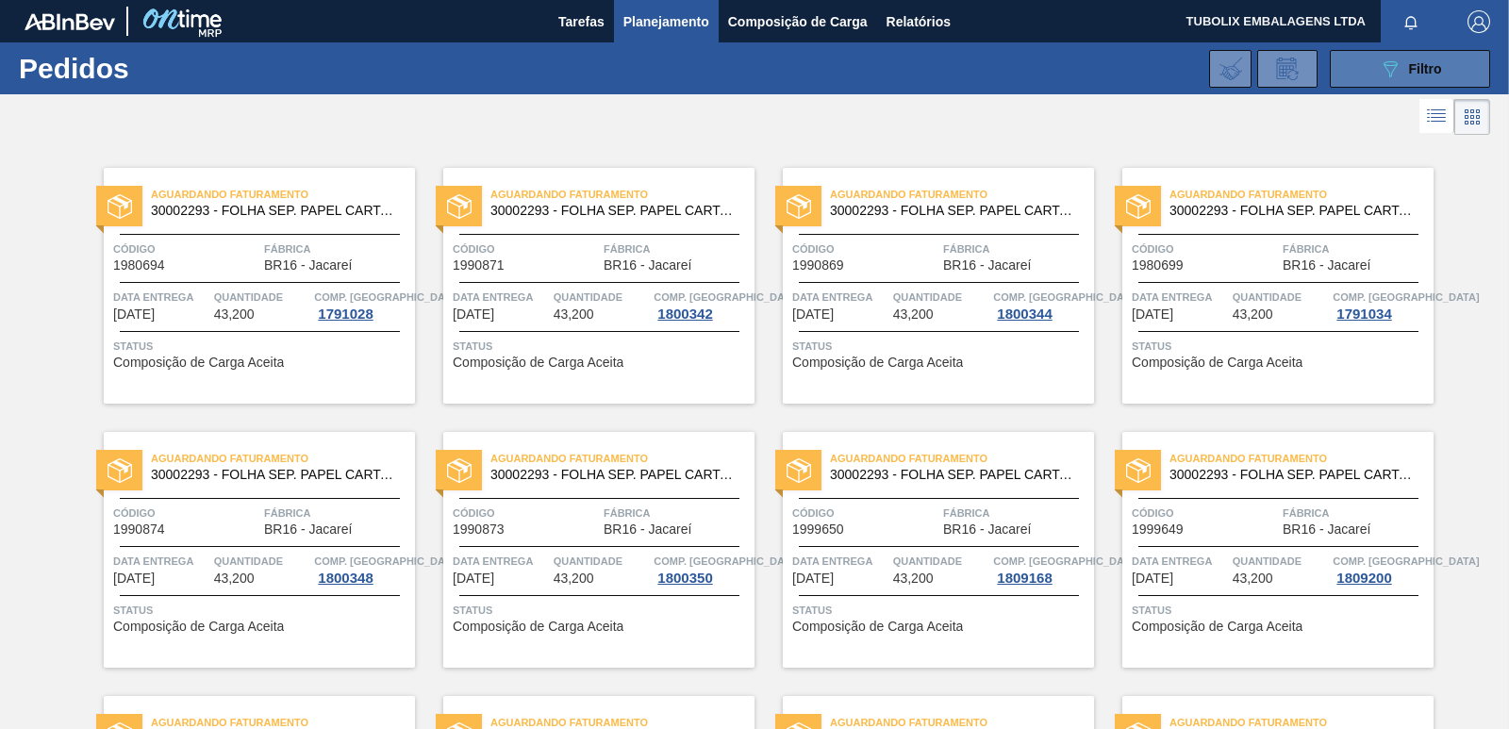
click at [1358, 78] on button "089F7B8B-B2A5-4AFE-B5C0-19BA573D28AC Filtro" at bounding box center [1410, 69] width 160 height 38
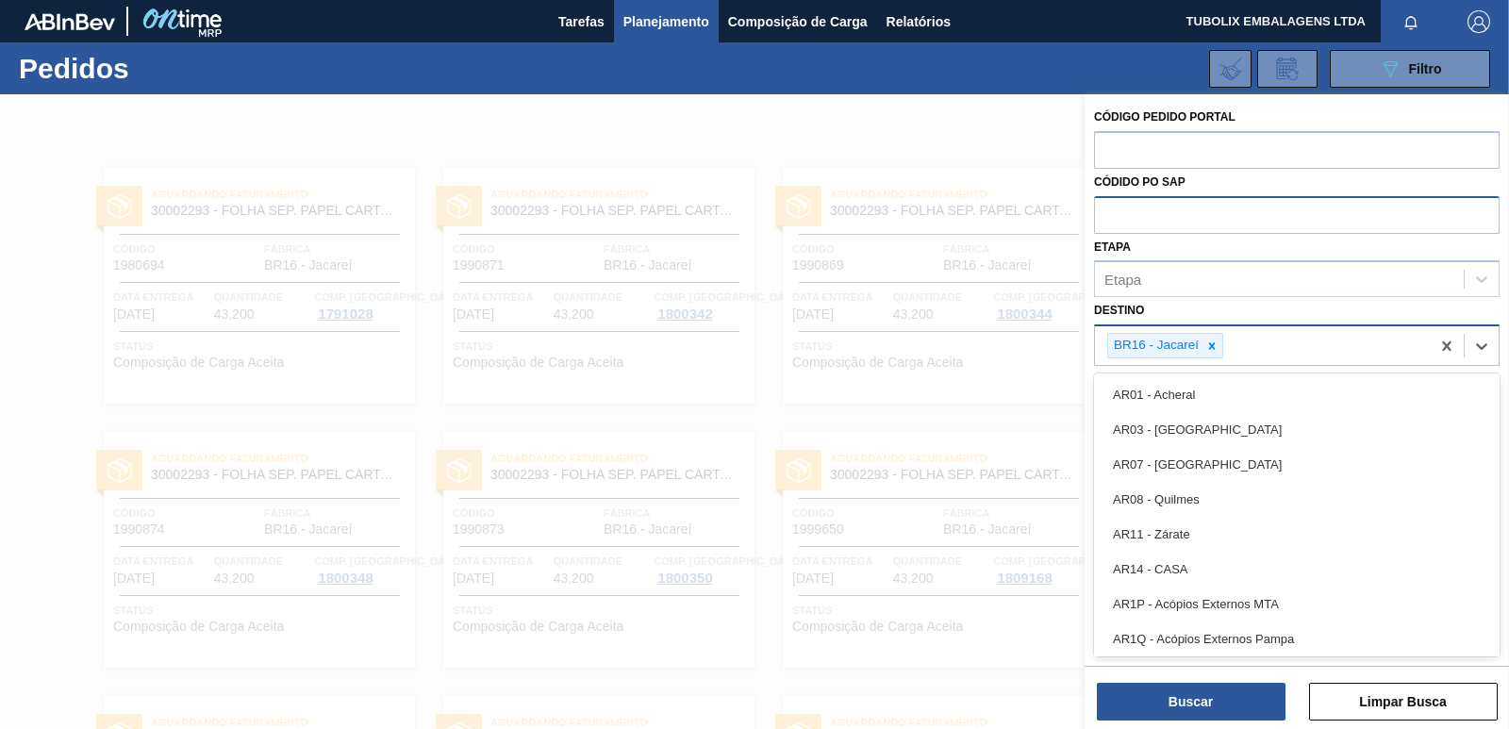
click at [1188, 341] on div "BR16 - Jacareí" at bounding box center [1154, 346] width 93 height 24
click at [1210, 343] on icon at bounding box center [1212, 345] width 7 height 7
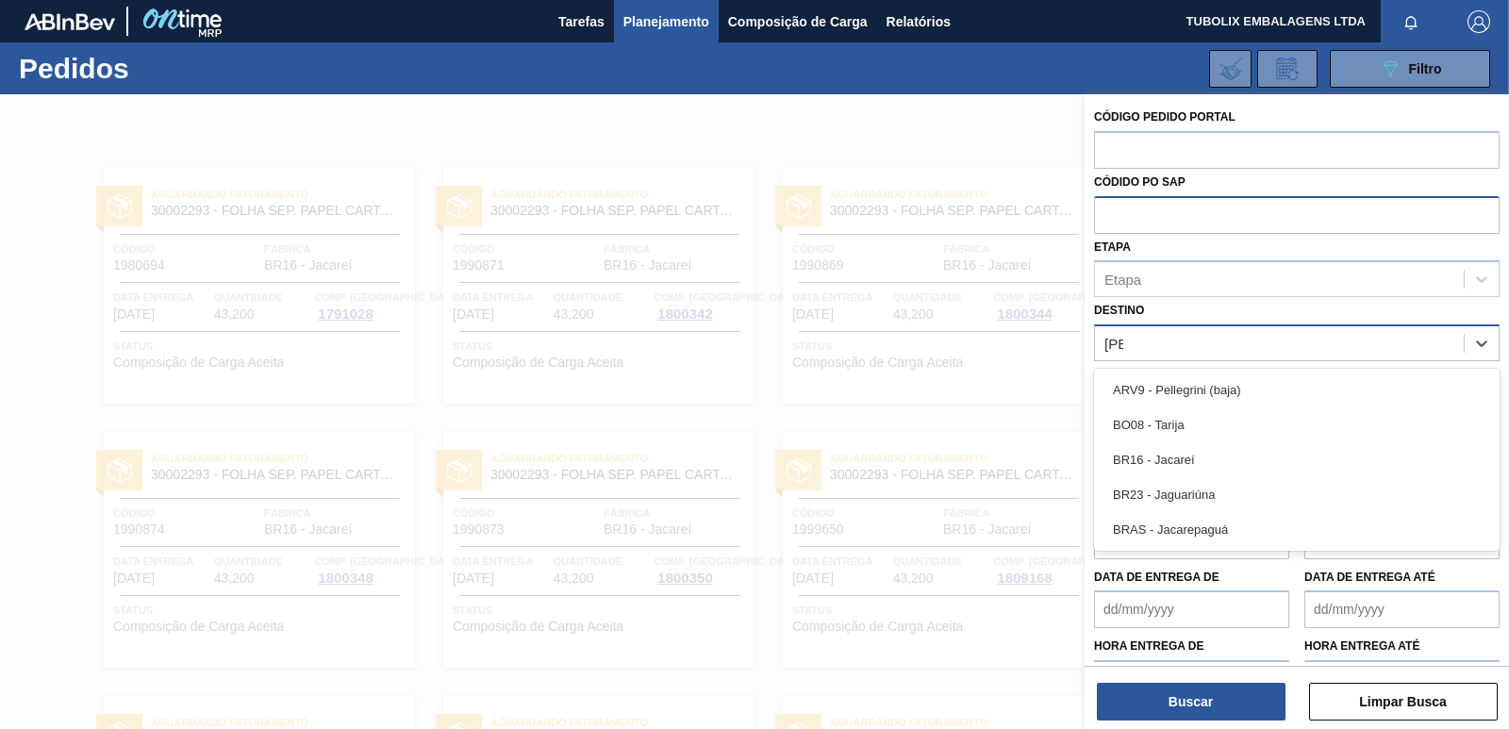
type input "JAG"
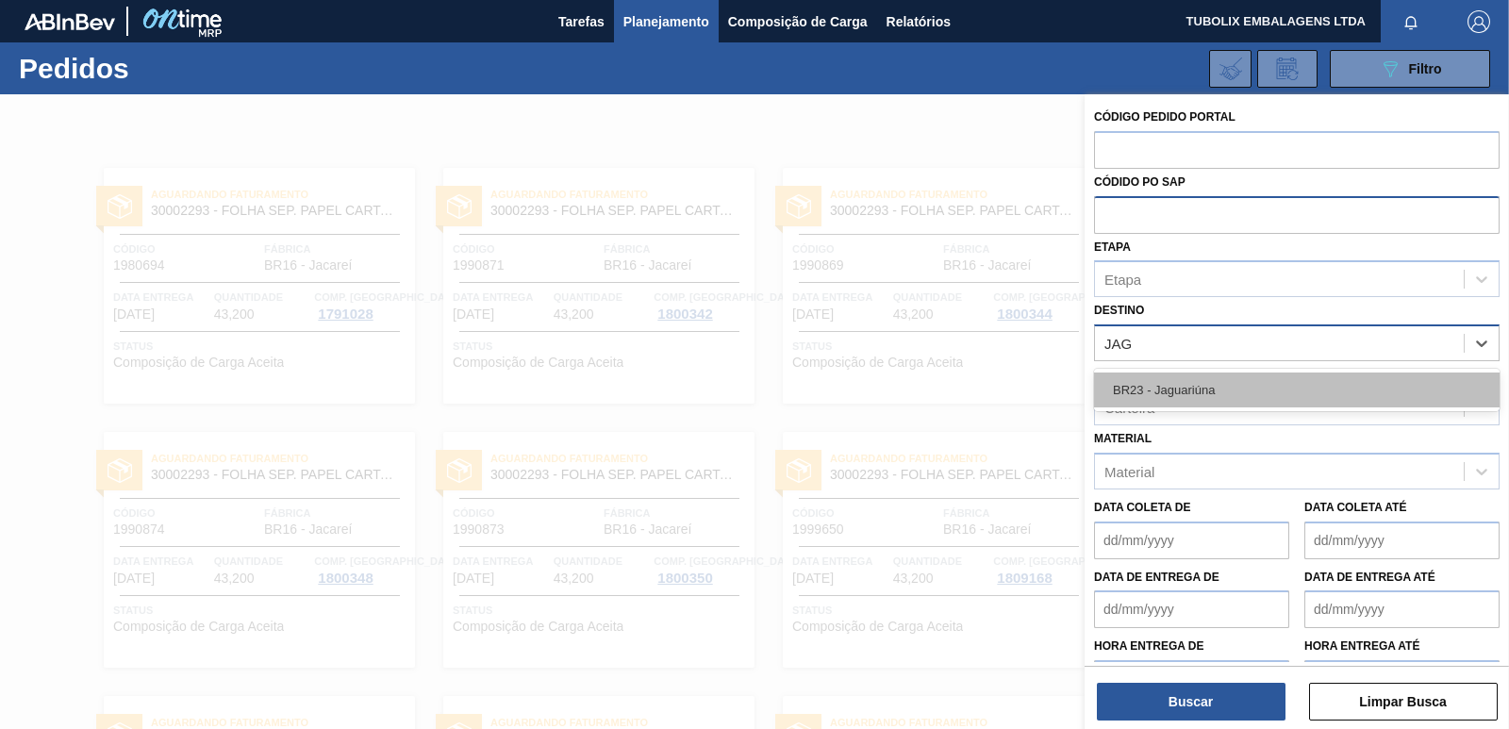
click at [1174, 397] on div "BR23 - Jaguariúna" at bounding box center [1297, 390] width 406 height 35
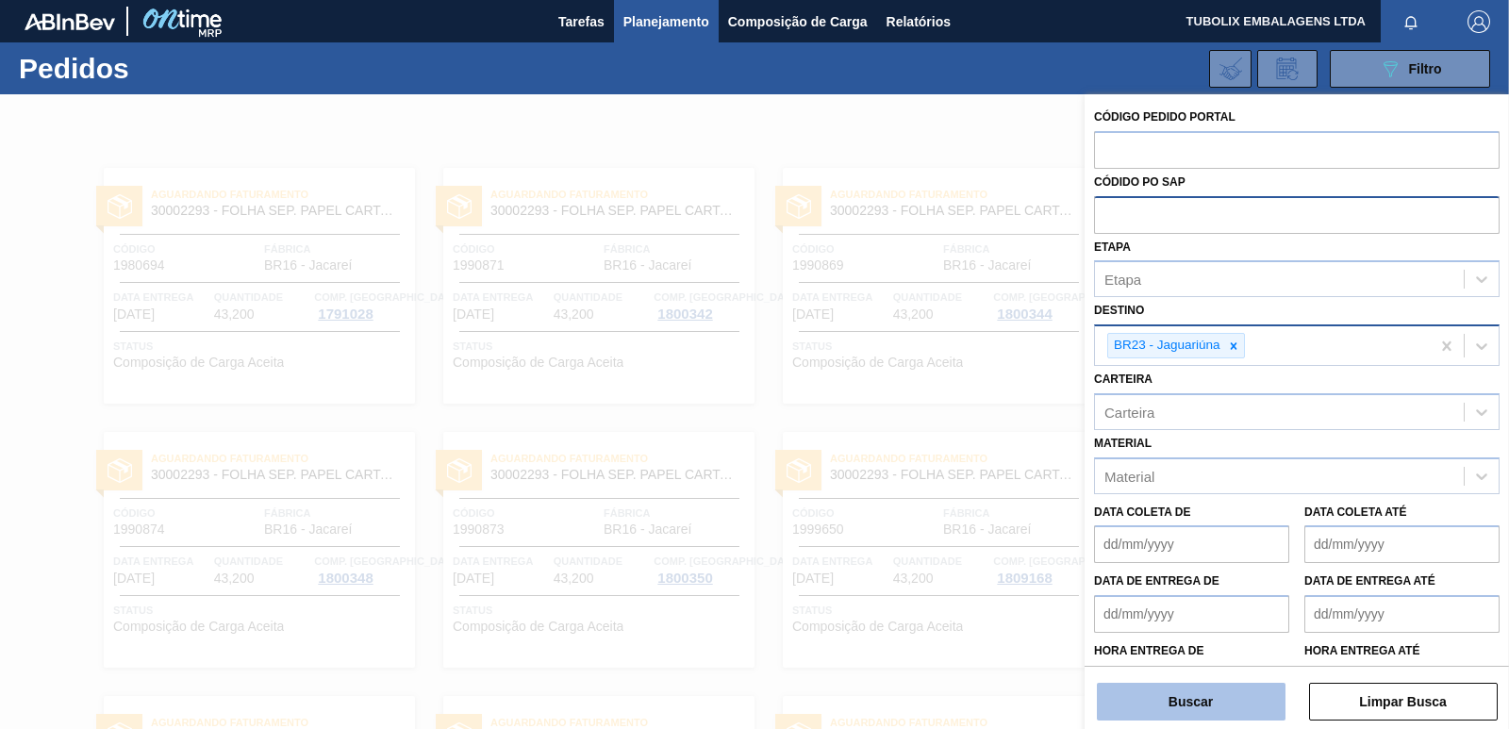
click at [1181, 698] on button "Buscar" at bounding box center [1191, 702] width 189 height 38
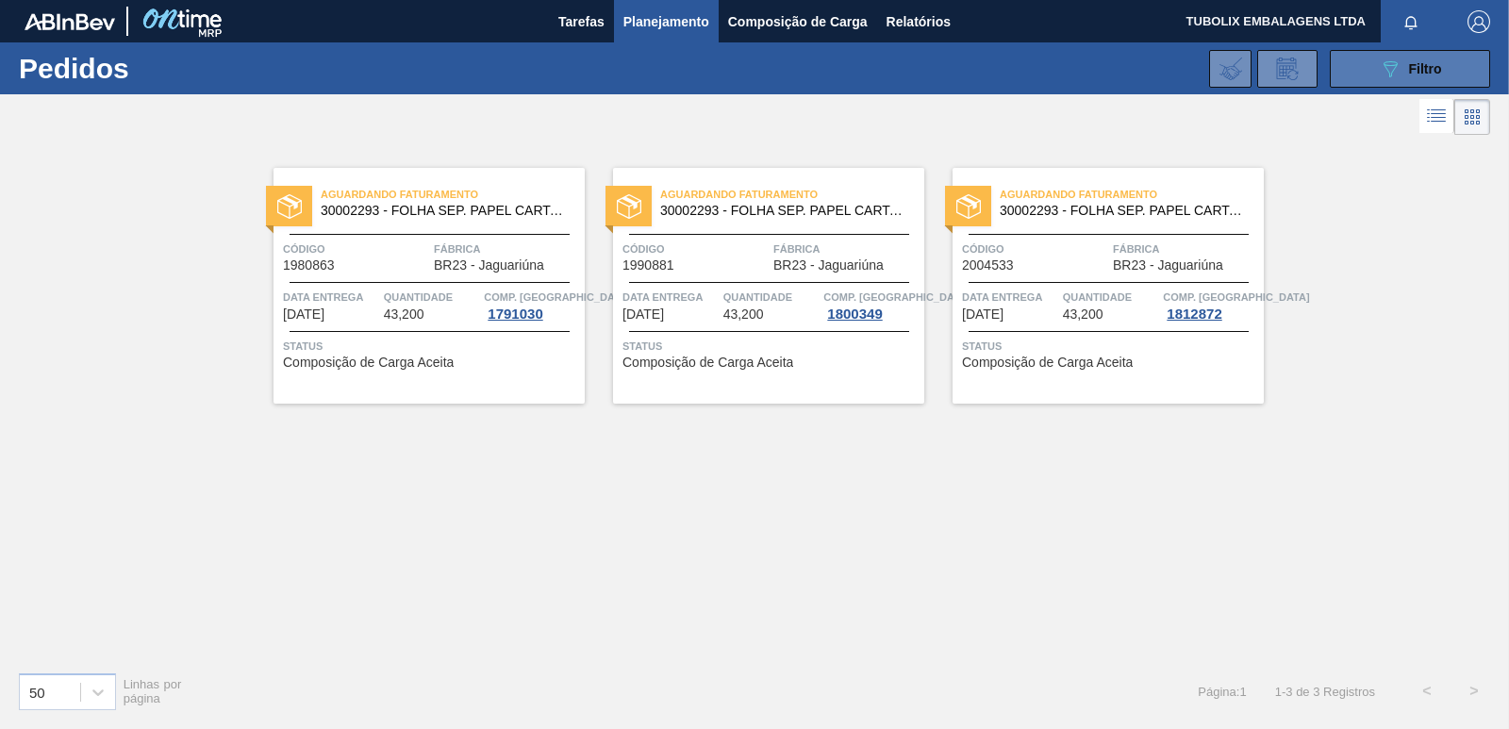
click at [1358, 68] on button "089F7B8B-B2A5-4AFE-B5C0-19BA573D28AC Filtro" at bounding box center [1410, 69] width 160 height 38
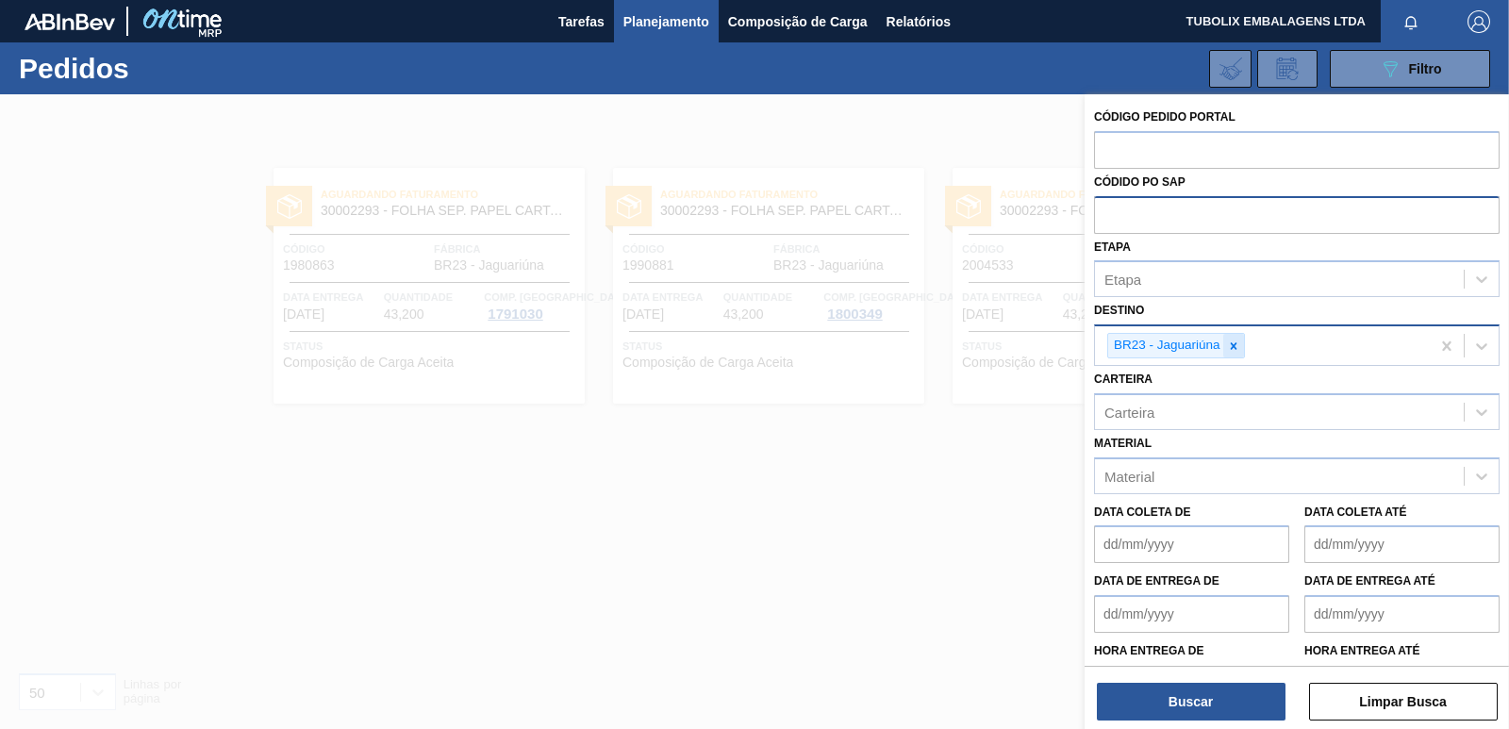
click at [1230, 341] on icon at bounding box center [1233, 346] width 13 height 13
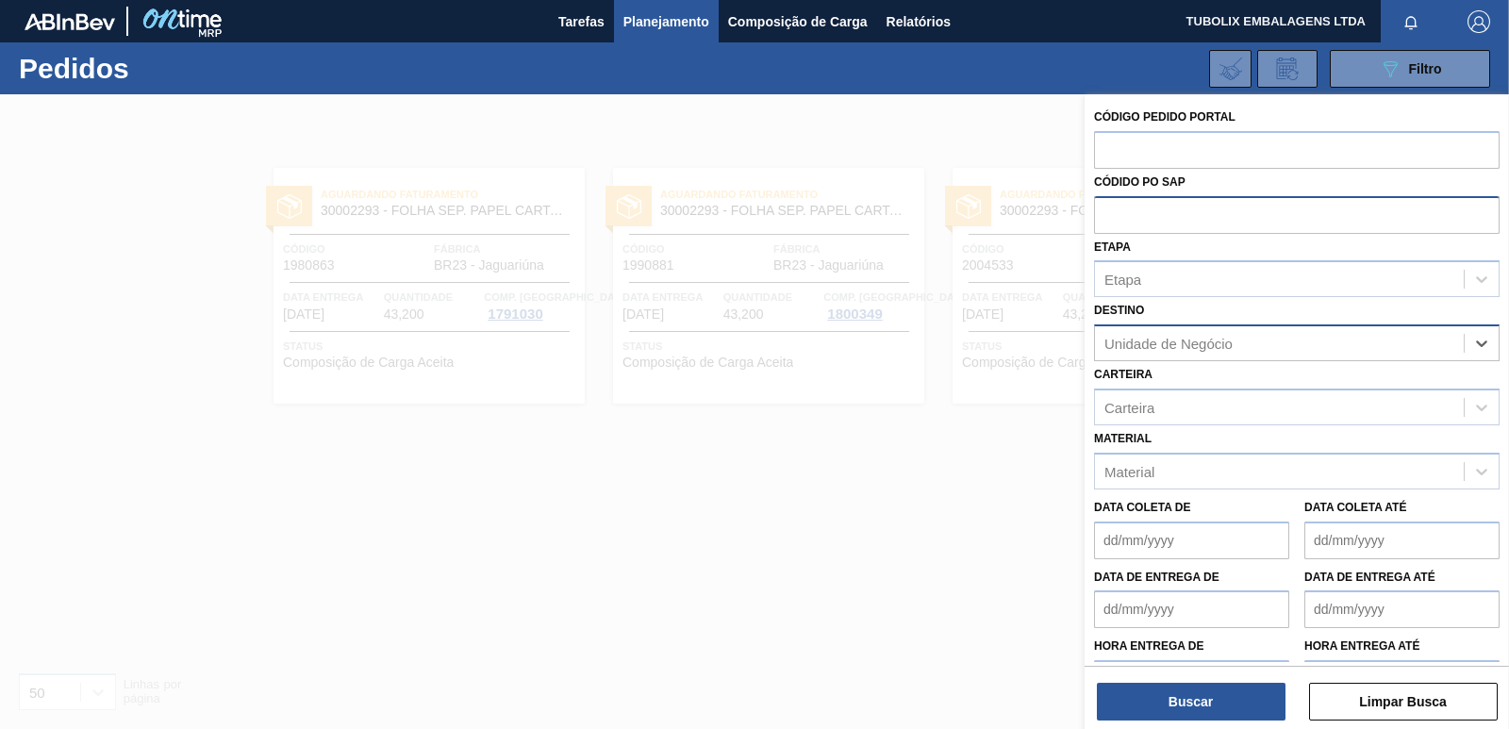
click at [1231, 348] on div "Unidade de Negócio" at bounding box center [1169, 344] width 128 height 16
type input "juat"
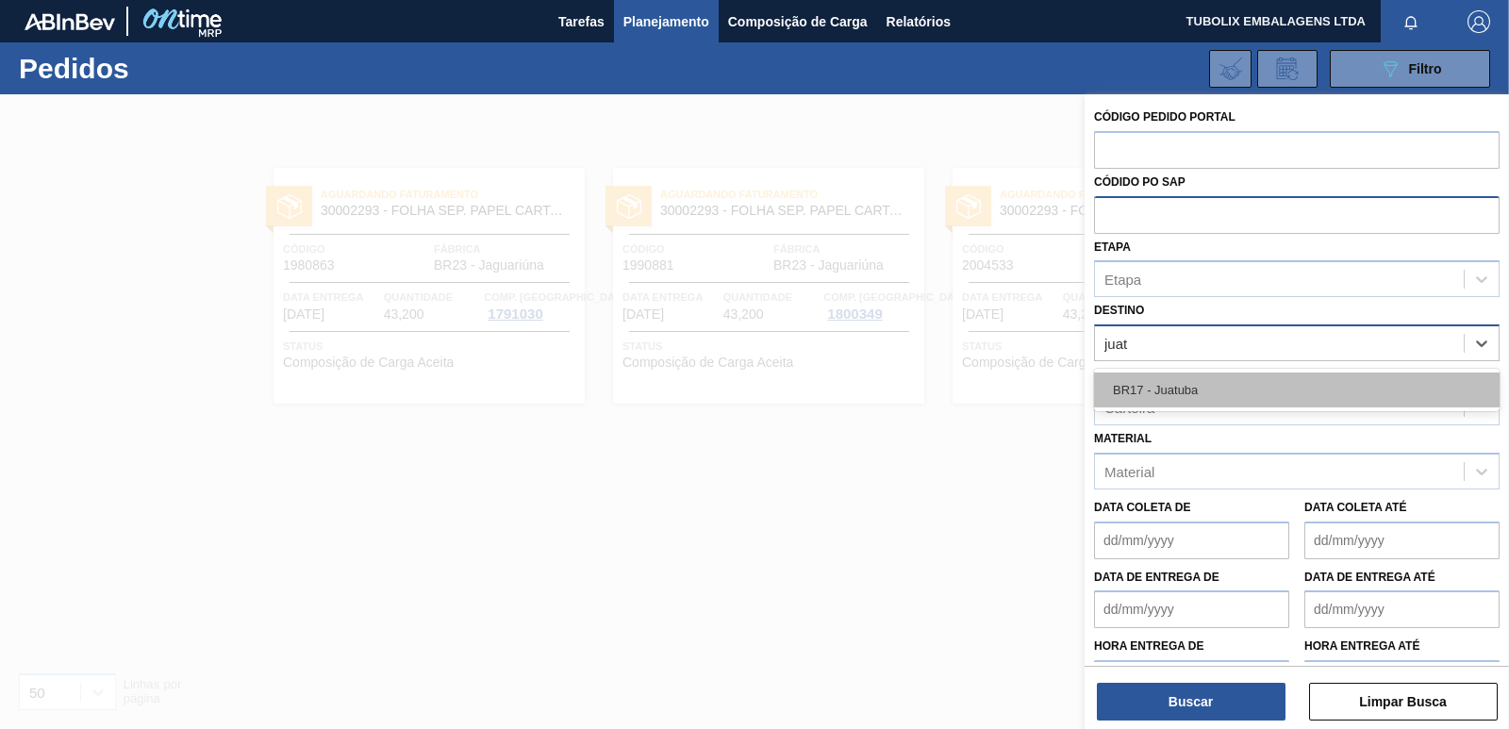
click at [1171, 386] on div "BR17 - Juatuba" at bounding box center [1297, 390] width 406 height 35
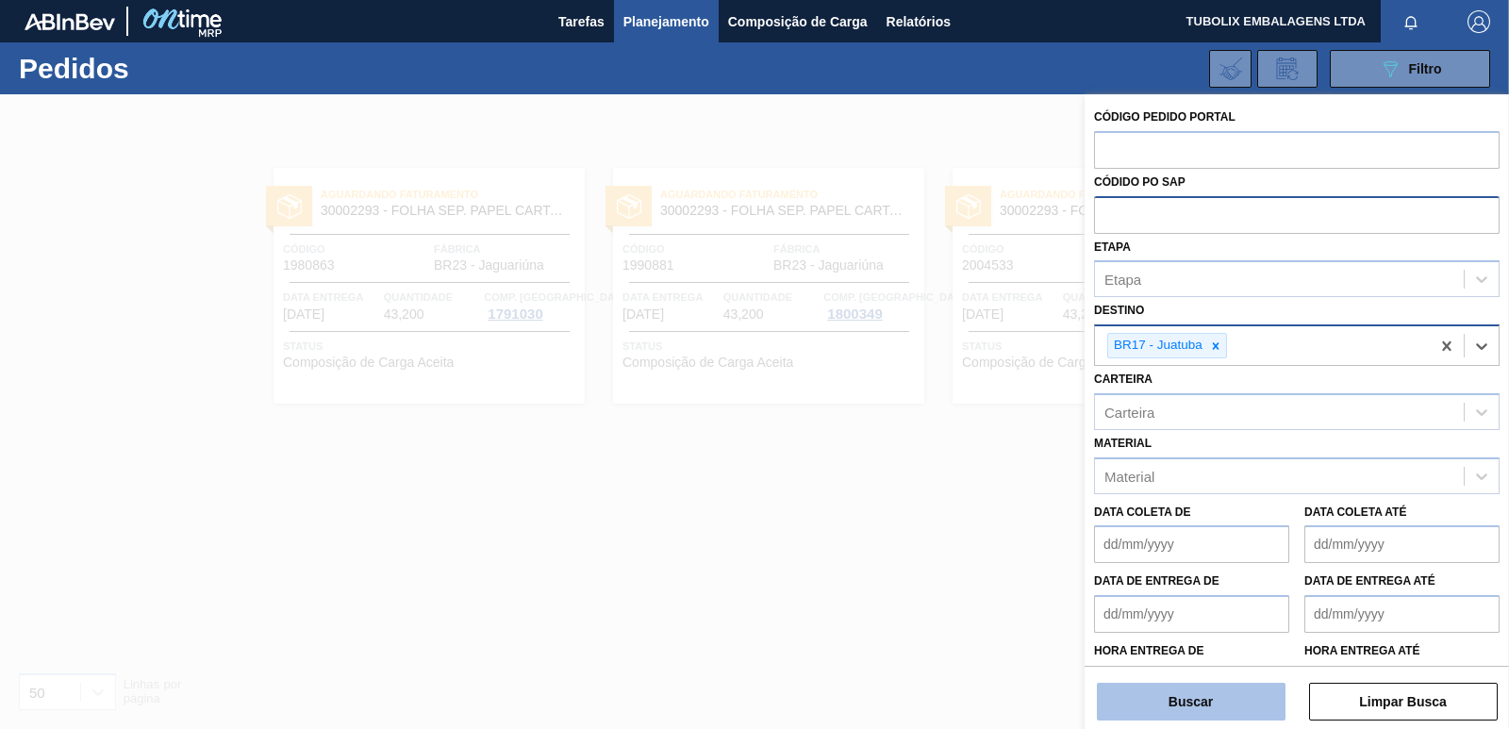
click at [1205, 699] on button "Buscar" at bounding box center [1191, 702] width 189 height 38
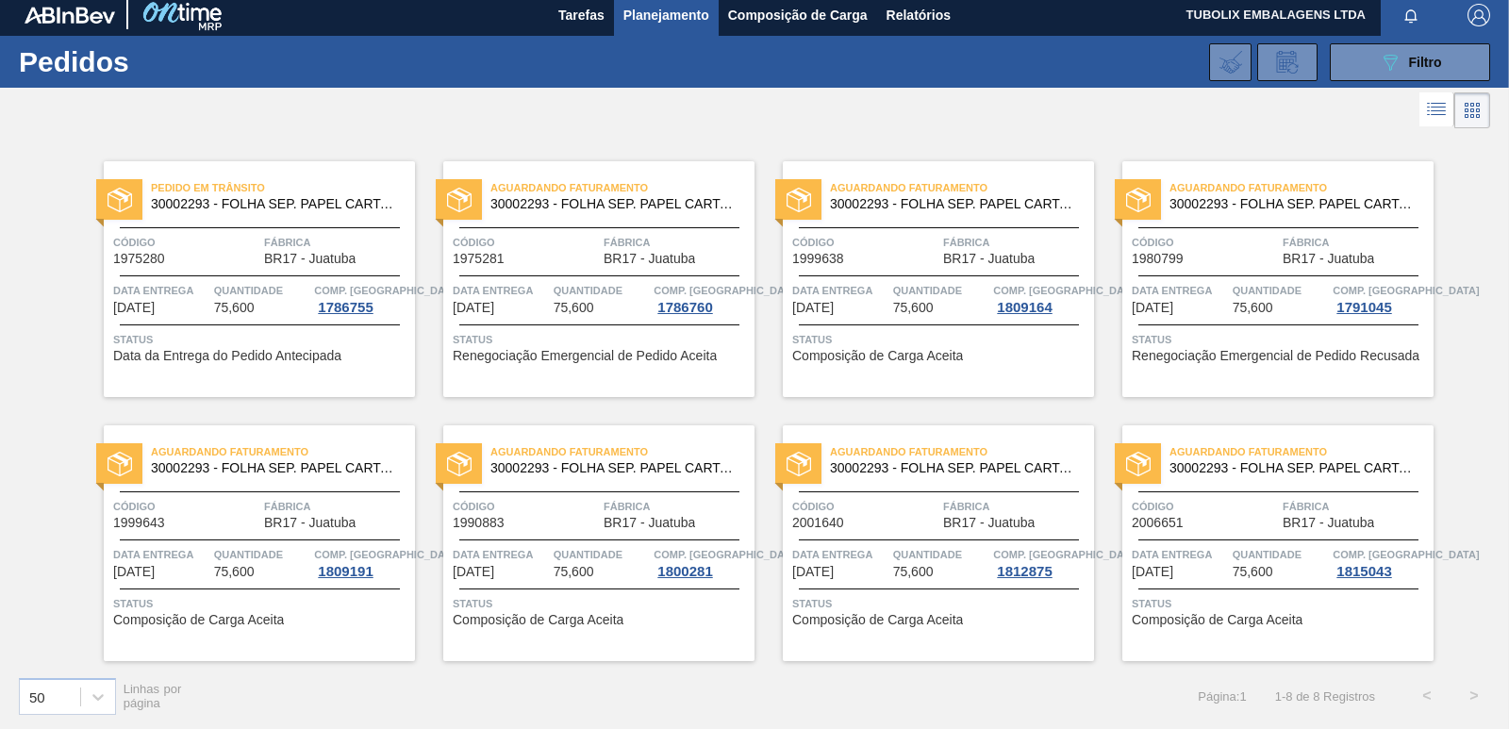
scroll to position [8, 0]
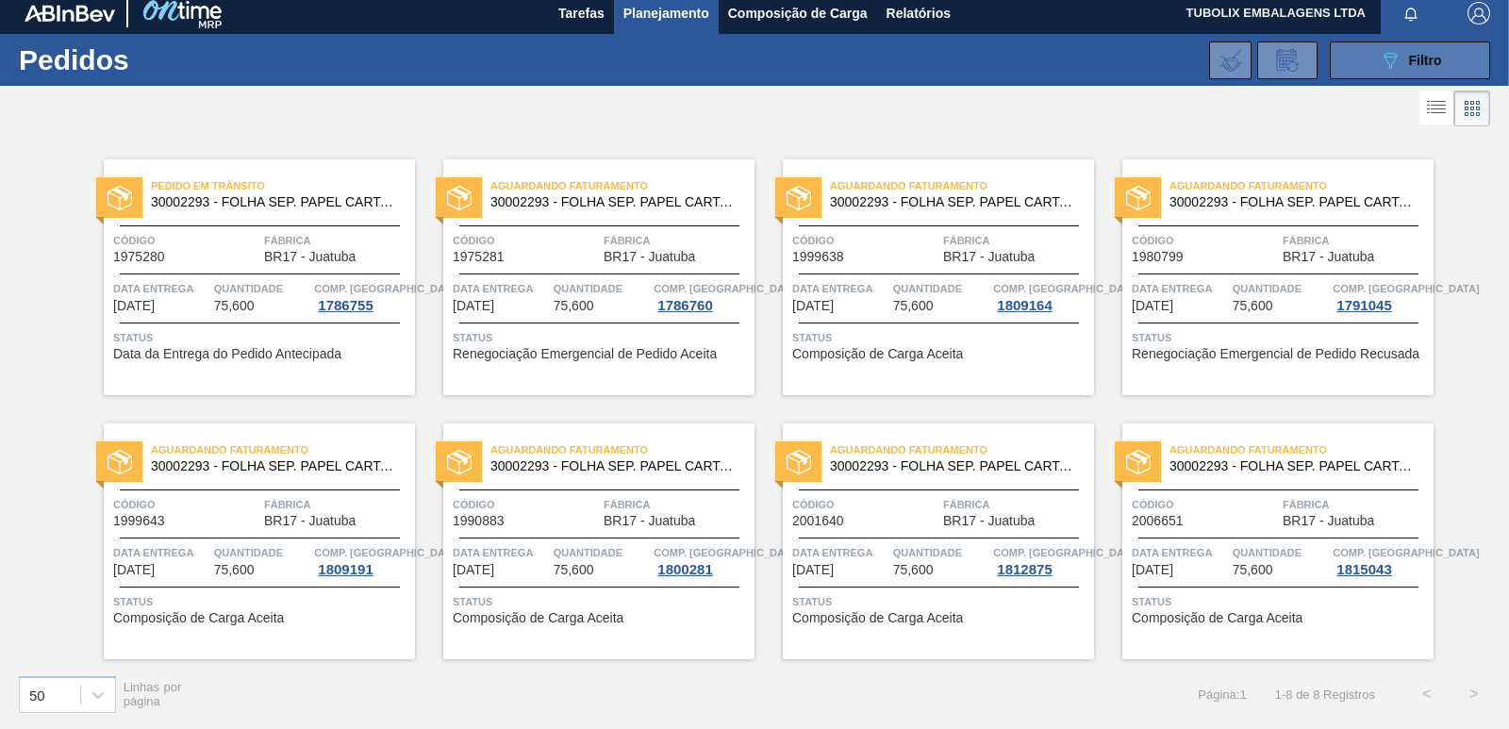
click at [1373, 59] on button "089F7B8B-B2A5-4AFE-B5C0-19BA573D28AC Filtro" at bounding box center [1410, 61] width 160 height 38
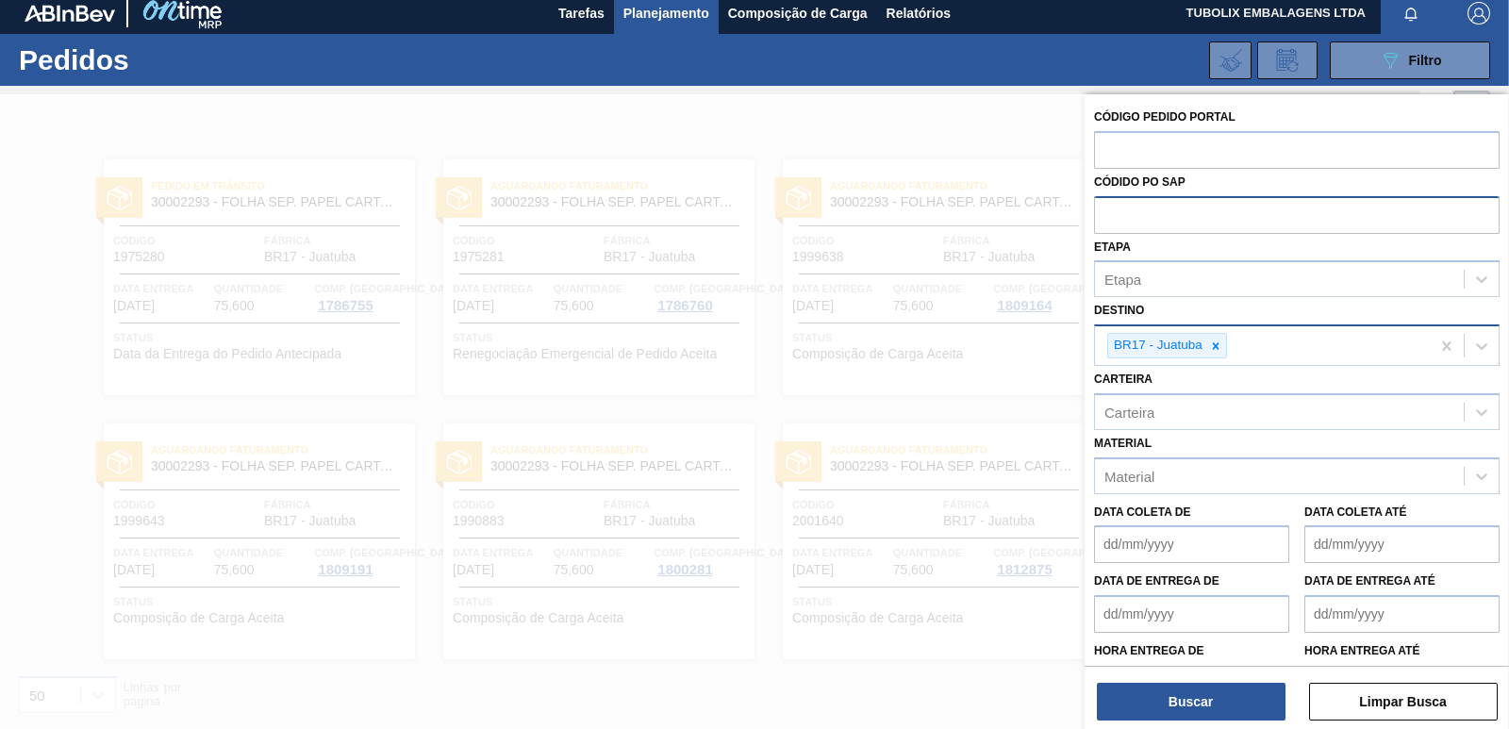
click at [1137, 216] on input "text" at bounding box center [1297, 214] width 406 height 36
paste input "5800316391"
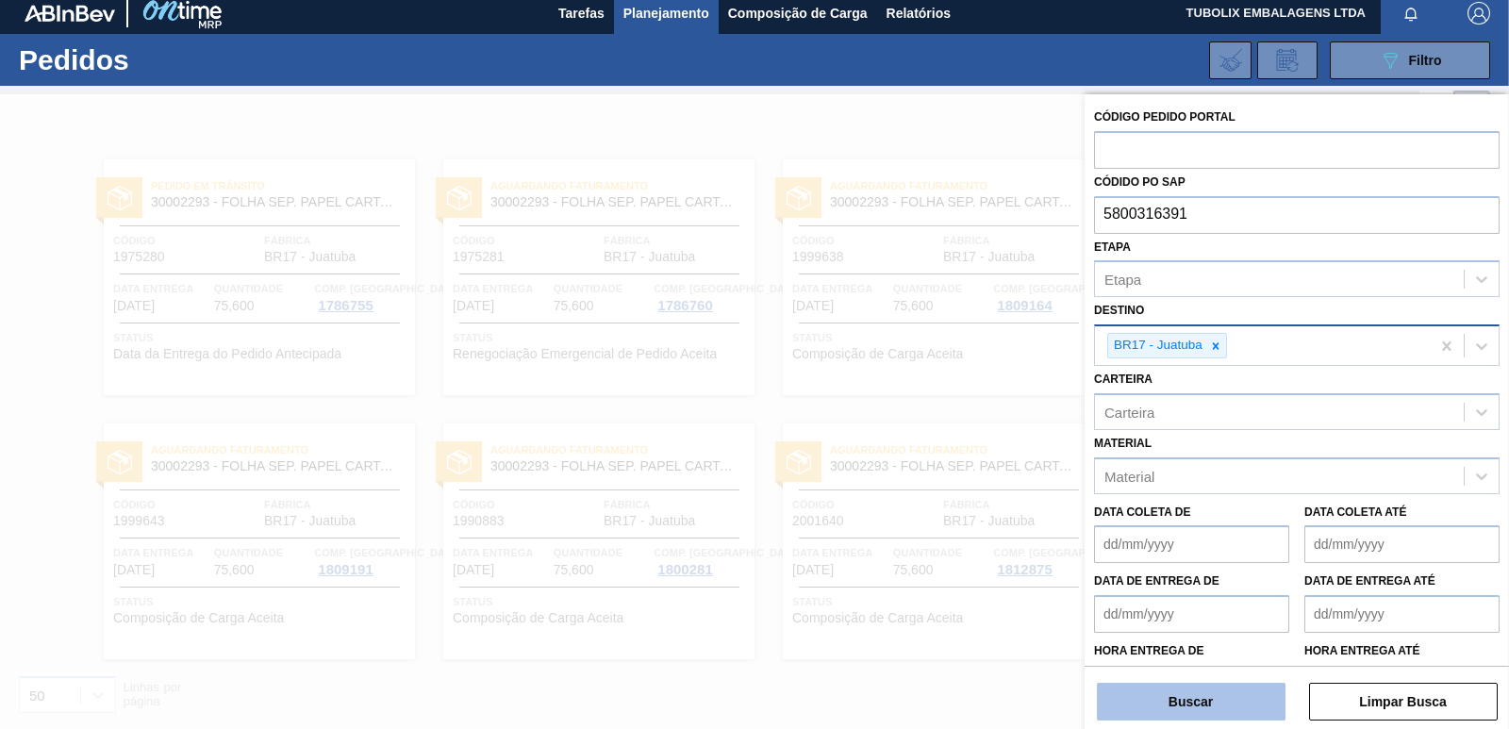
type input "5800316391"
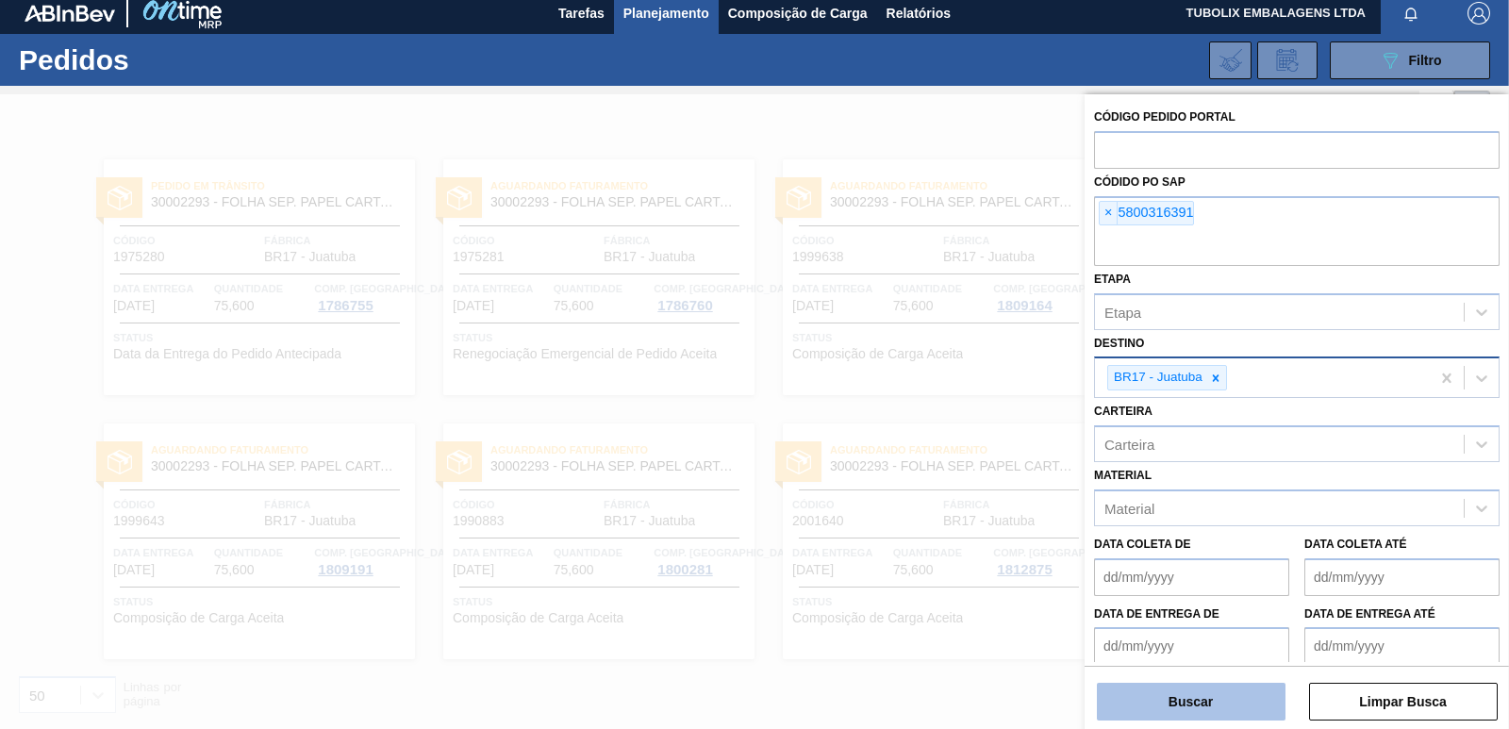
click at [1170, 717] on button "Buscar" at bounding box center [1191, 702] width 189 height 38
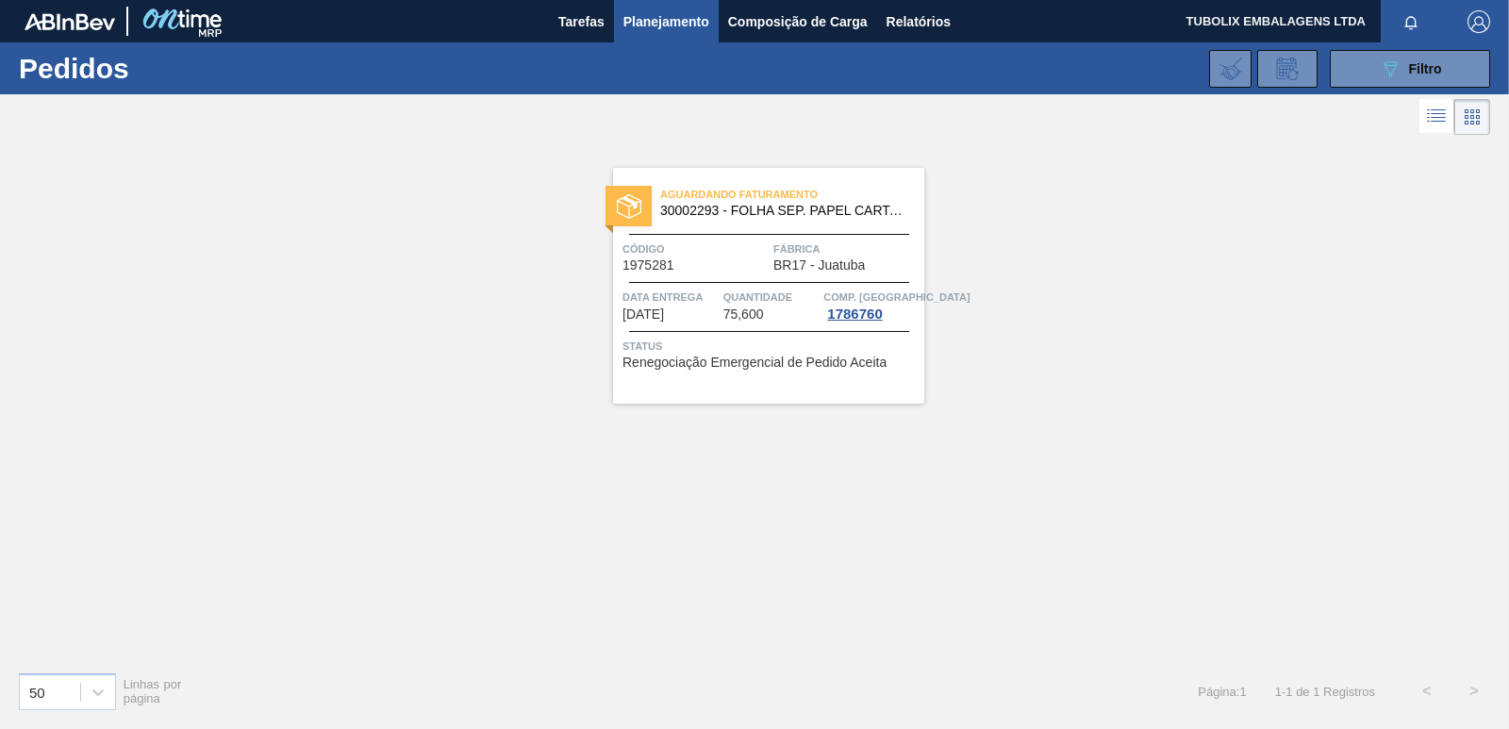
scroll to position [0, 0]
click at [1413, 80] on button "089F7B8B-B2A5-4AFE-B5C0-19BA573D28AC Filtro" at bounding box center [1410, 69] width 160 height 38
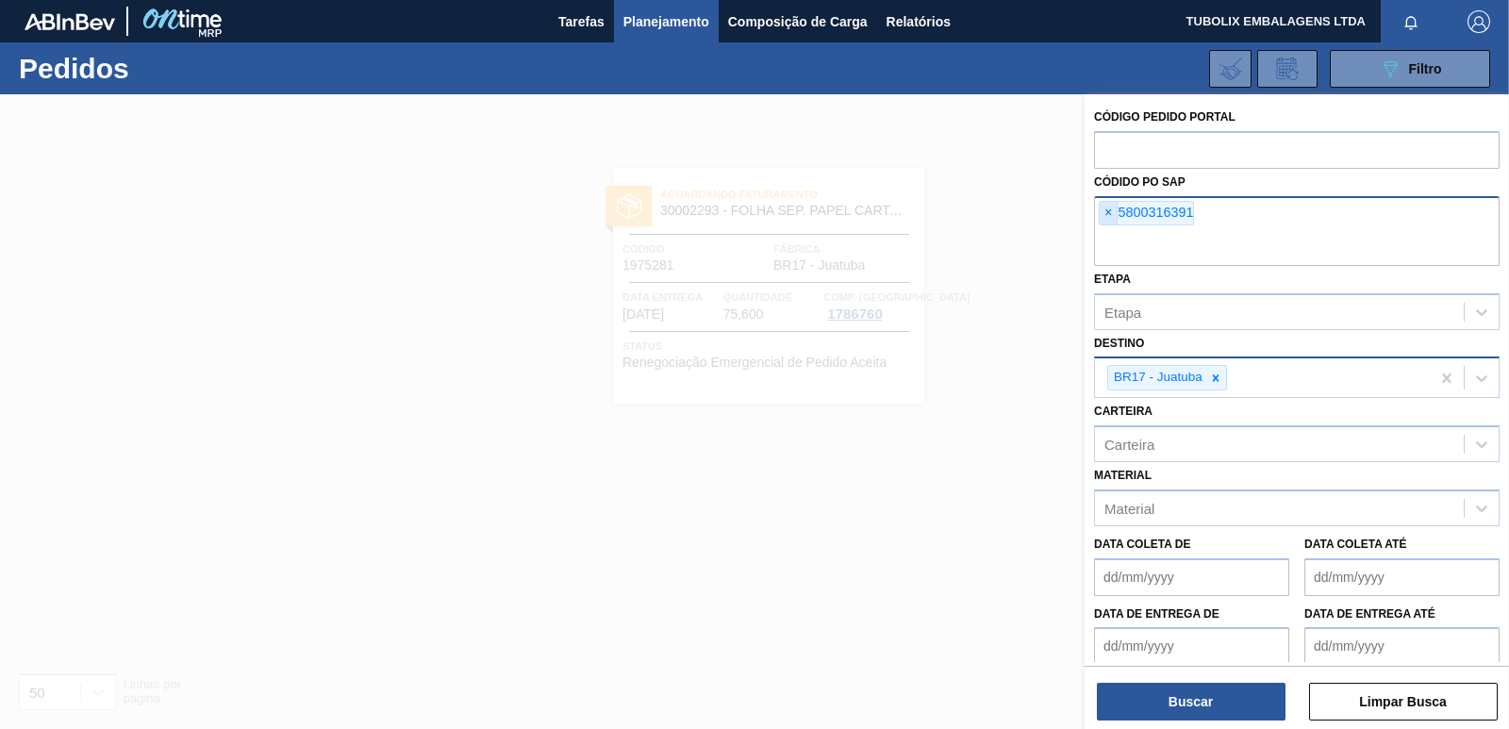
click at [1108, 207] on span "×" at bounding box center [1109, 213] width 18 height 23
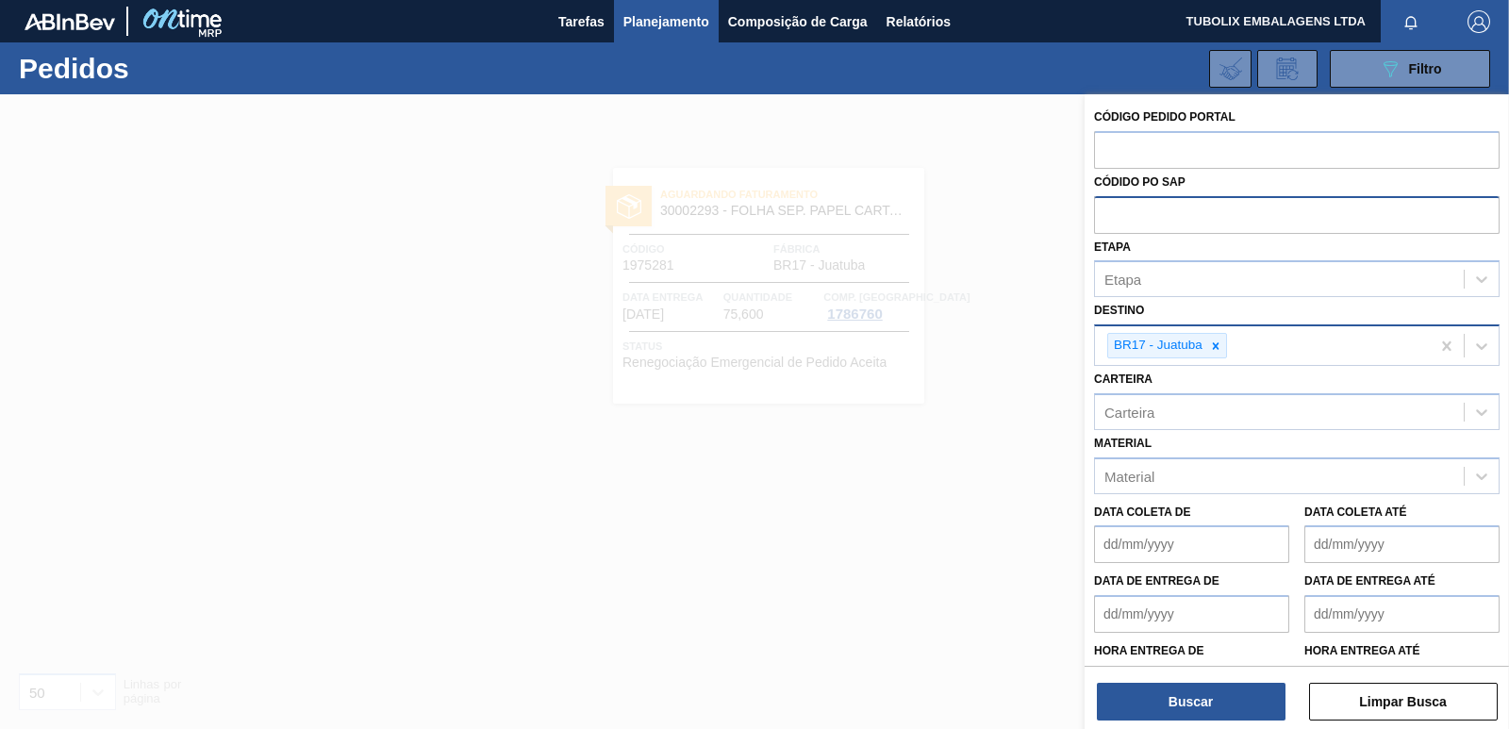
paste input "5800341387"
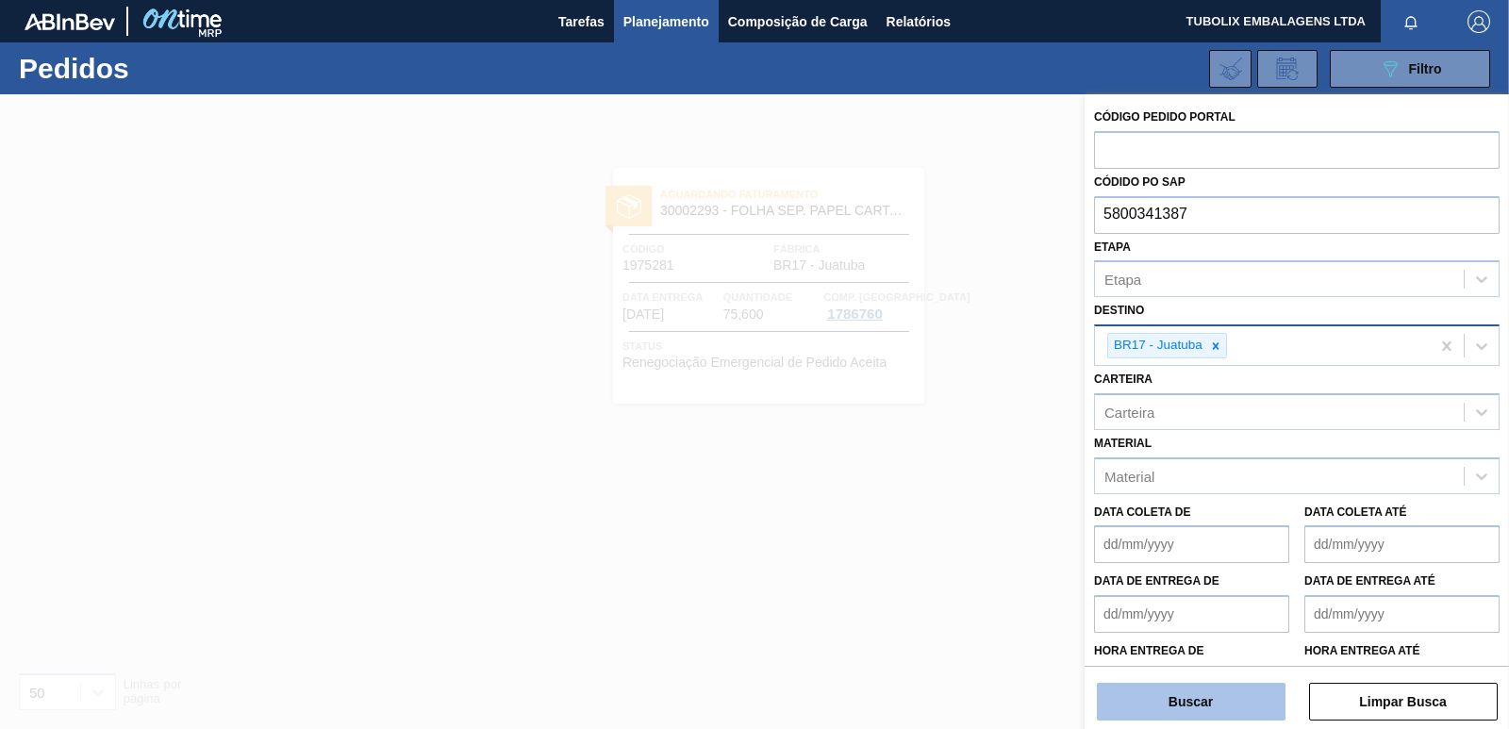
type input "5800341387"
click at [1216, 704] on button "Buscar" at bounding box center [1191, 702] width 189 height 38
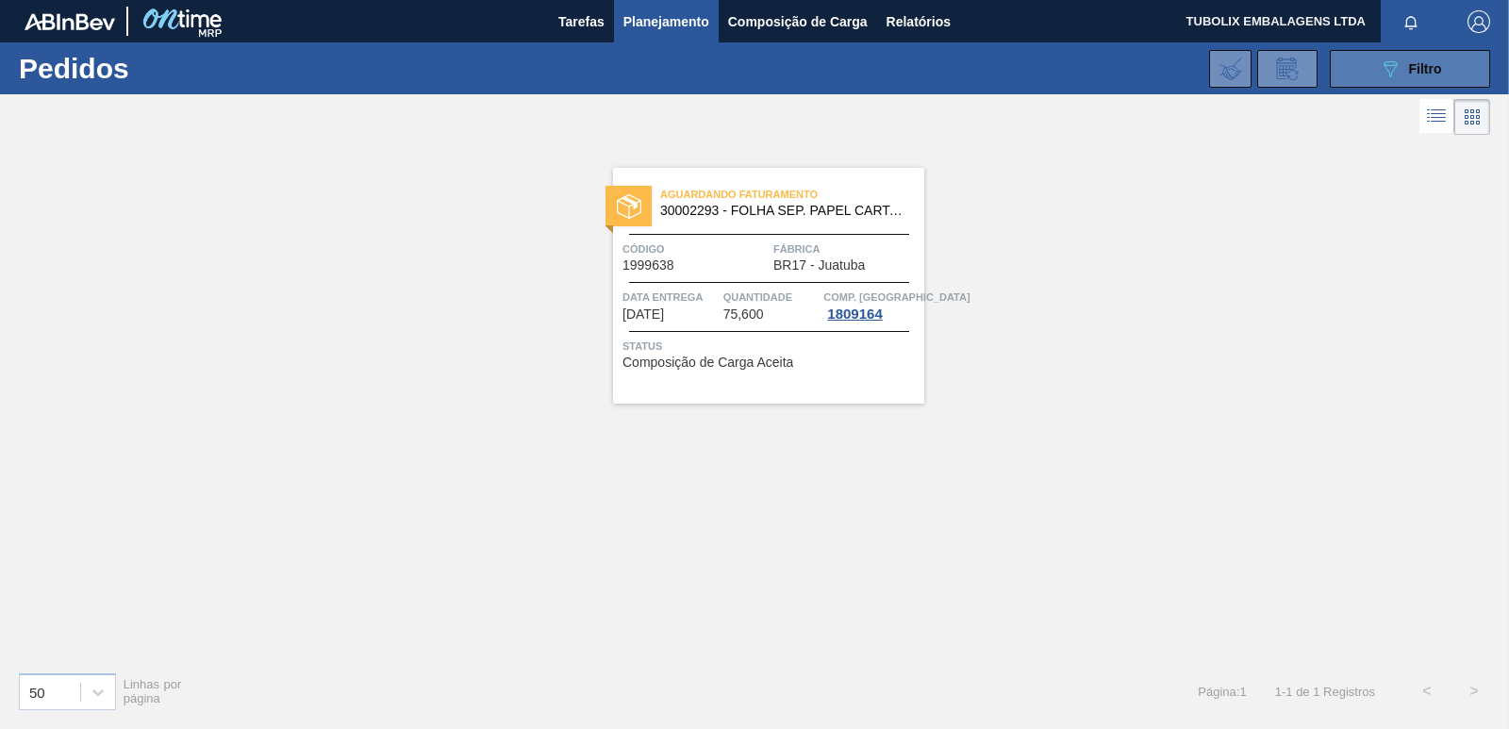
click at [1362, 66] on button "089F7B8B-B2A5-4AFE-B5C0-19BA573D28AC Filtro" at bounding box center [1410, 69] width 160 height 38
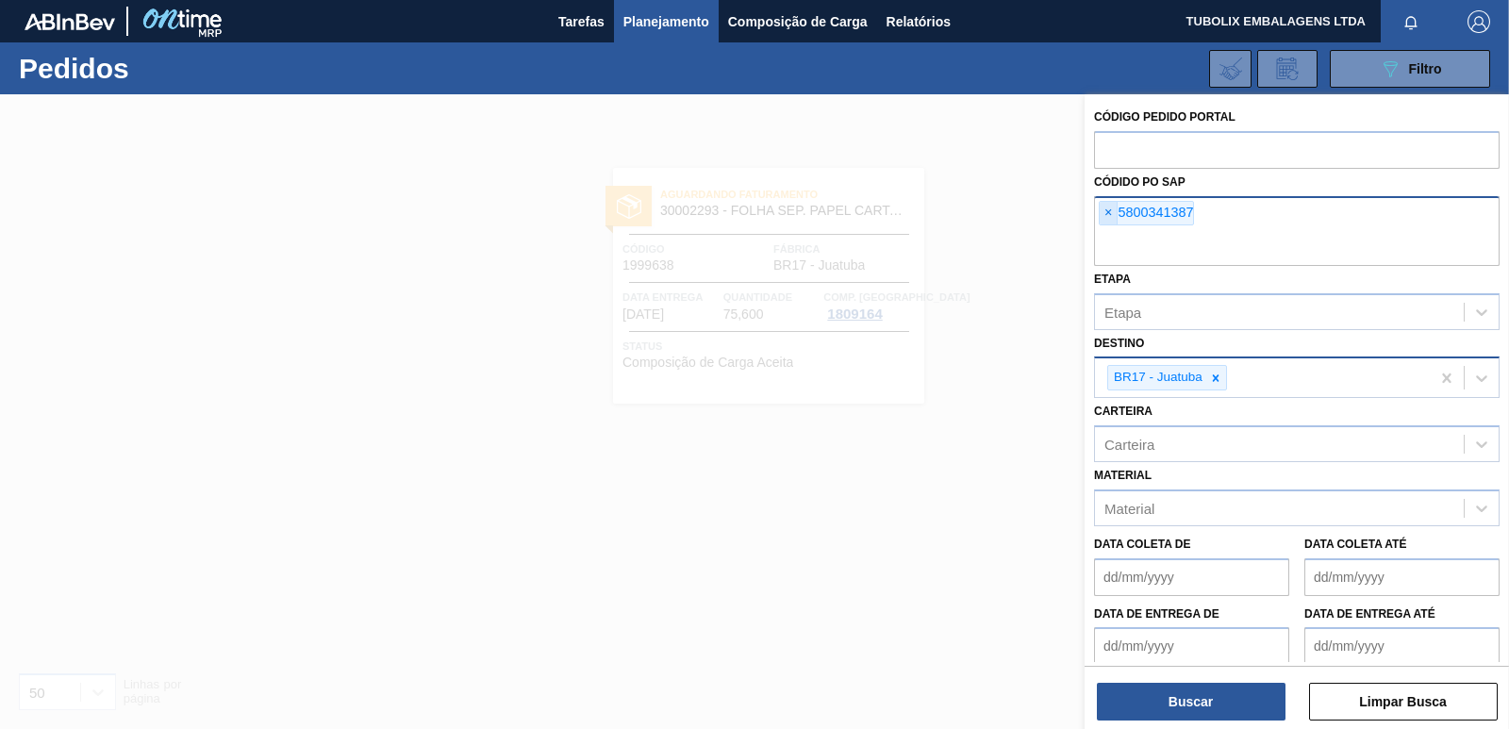
click at [1106, 211] on span "×" at bounding box center [1109, 213] width 18 height 23
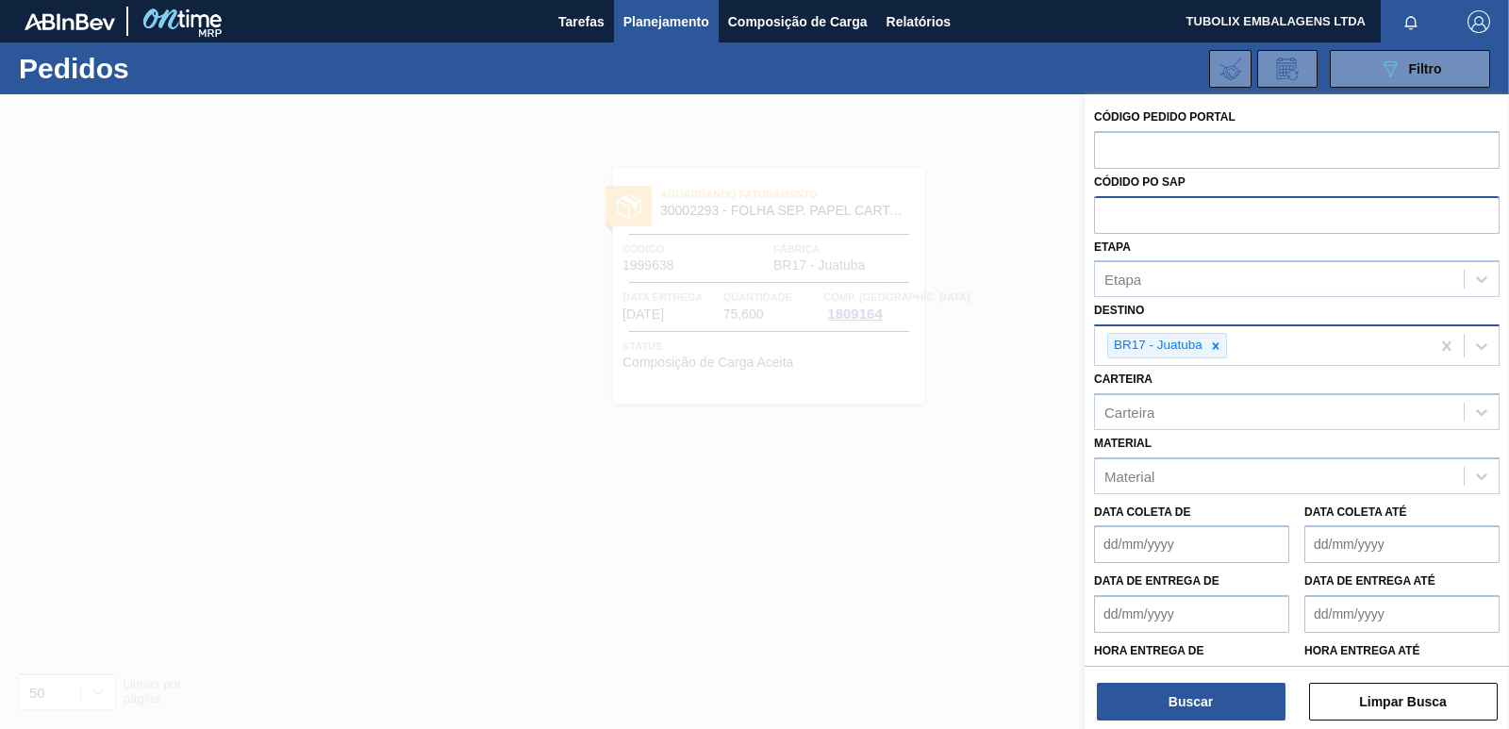
paste input "5800320810"
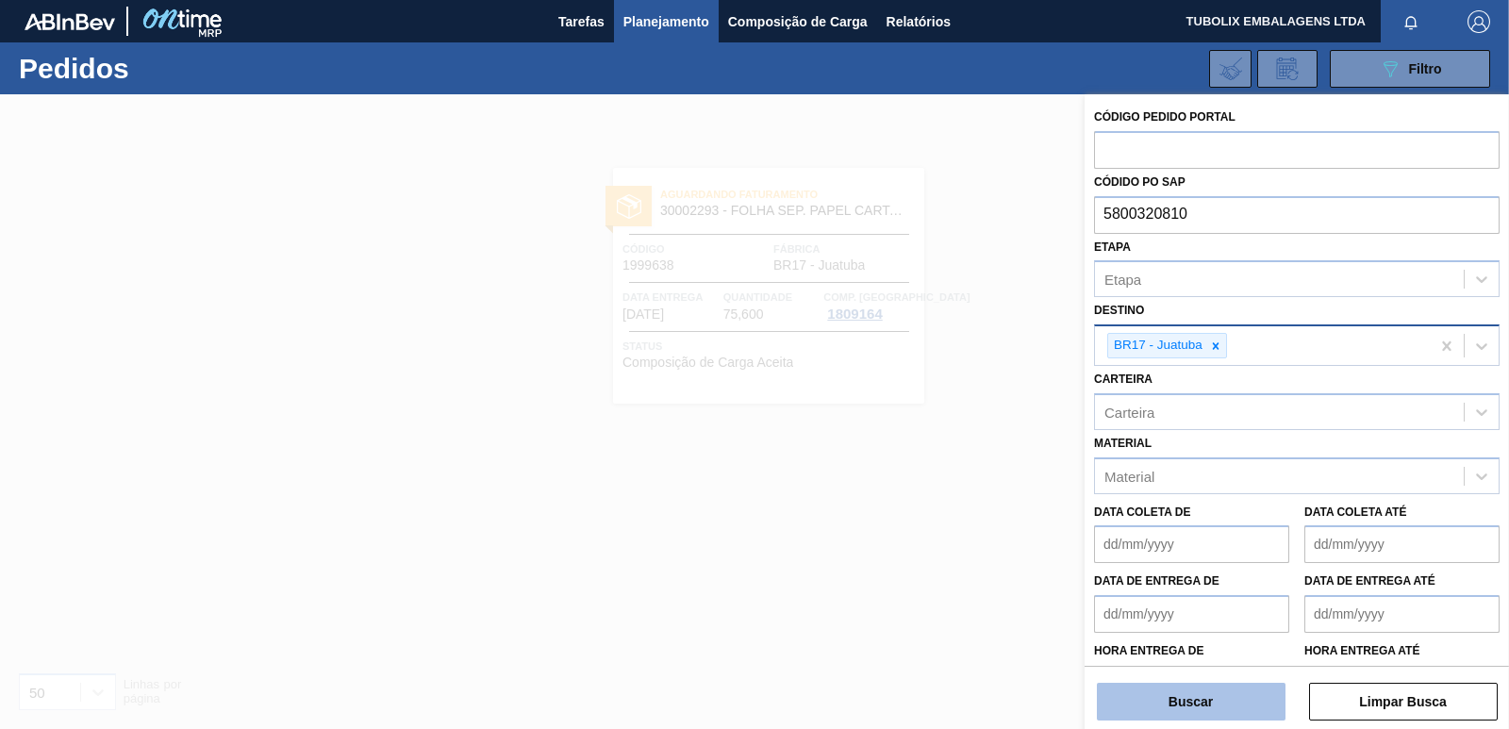
type input "5800320810"
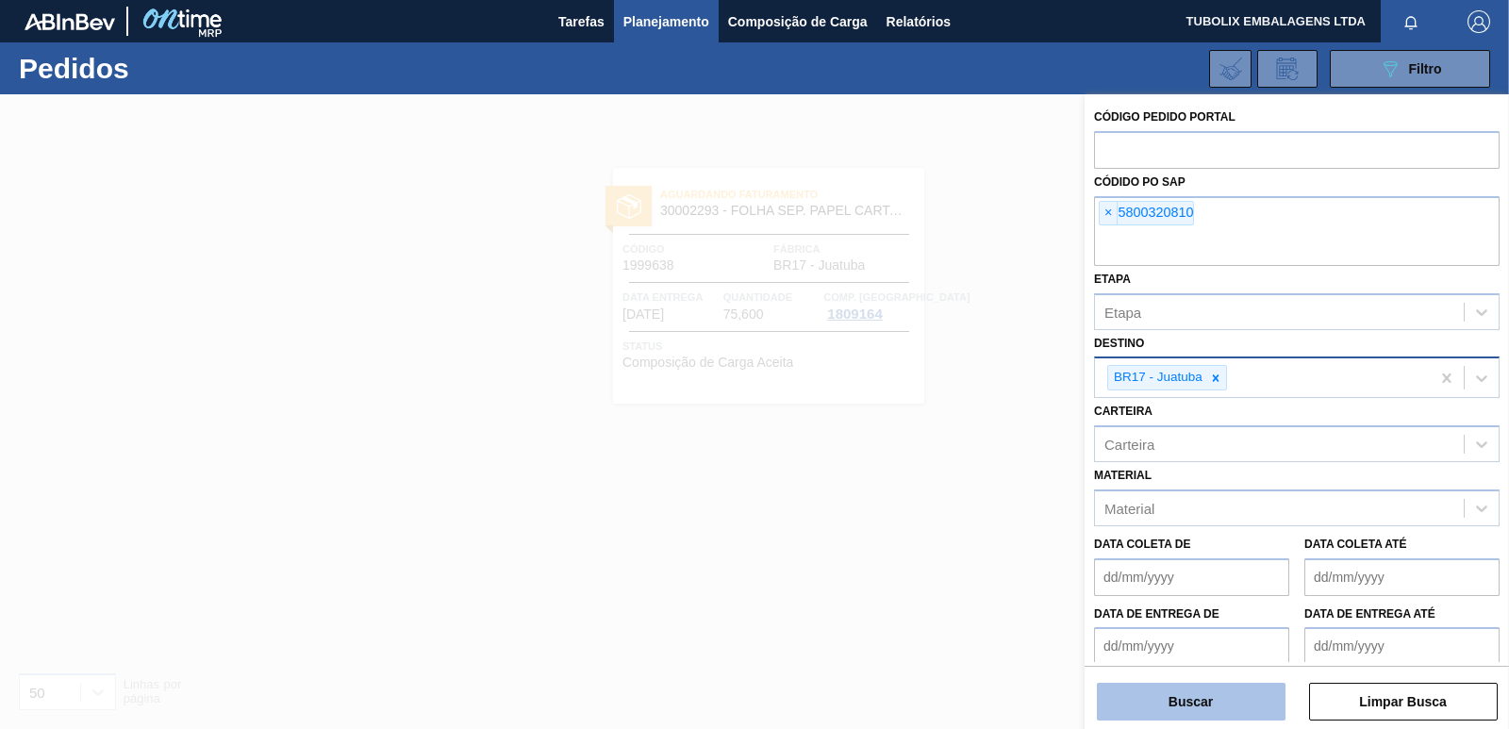
click at [1166, 700] on button "Buscar" at bounding box center [1191, 702] width 189 height 38
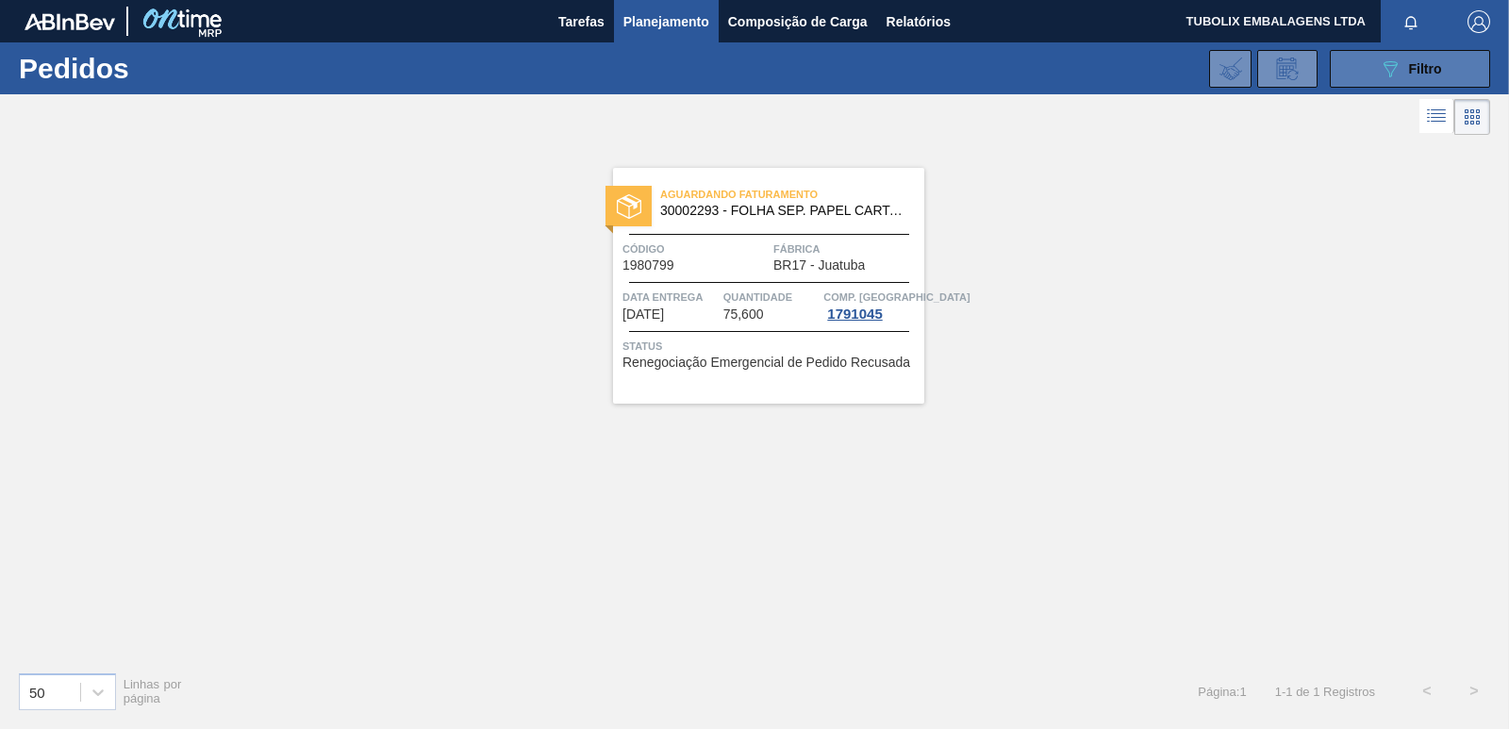
click at [1416, 58] on div "089F7B8B-B2A5-4AFE-B5C0-19BA573D28AC Filtro" at bounding box center [1410, 69] width 63 height 23
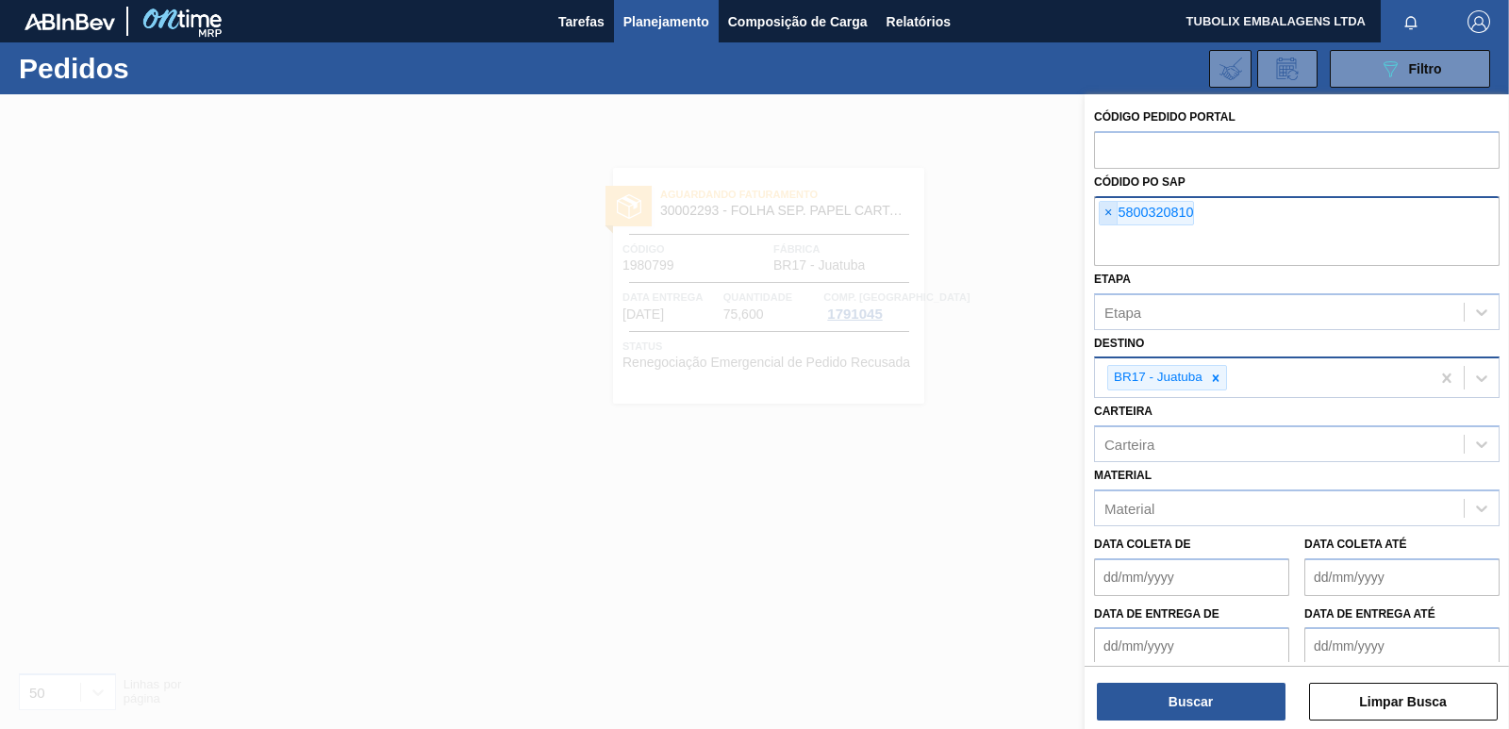
click at [1104, 208] on span "×" at bounding box center [1109, 213] width 18 height 23
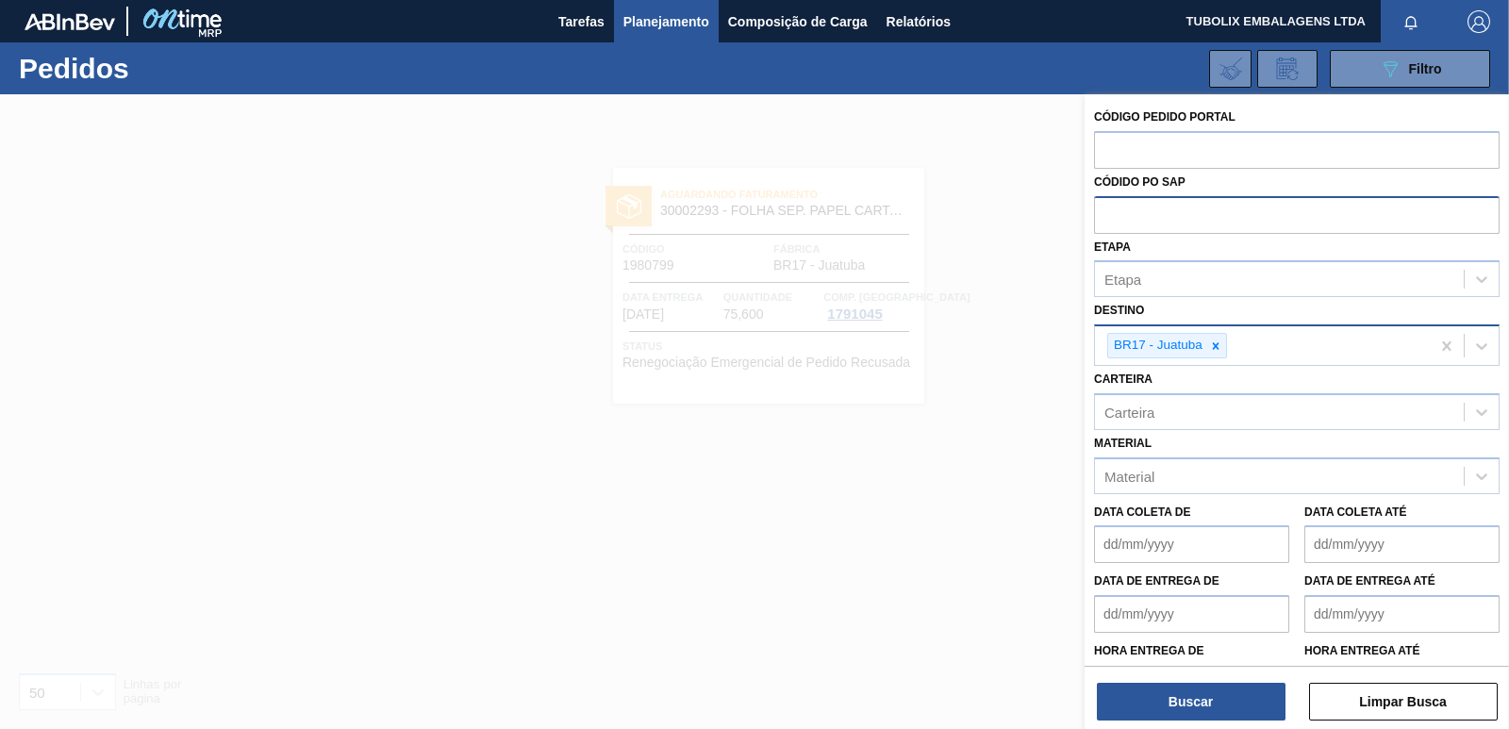
paste input "5800341388"
type input "5800341388"
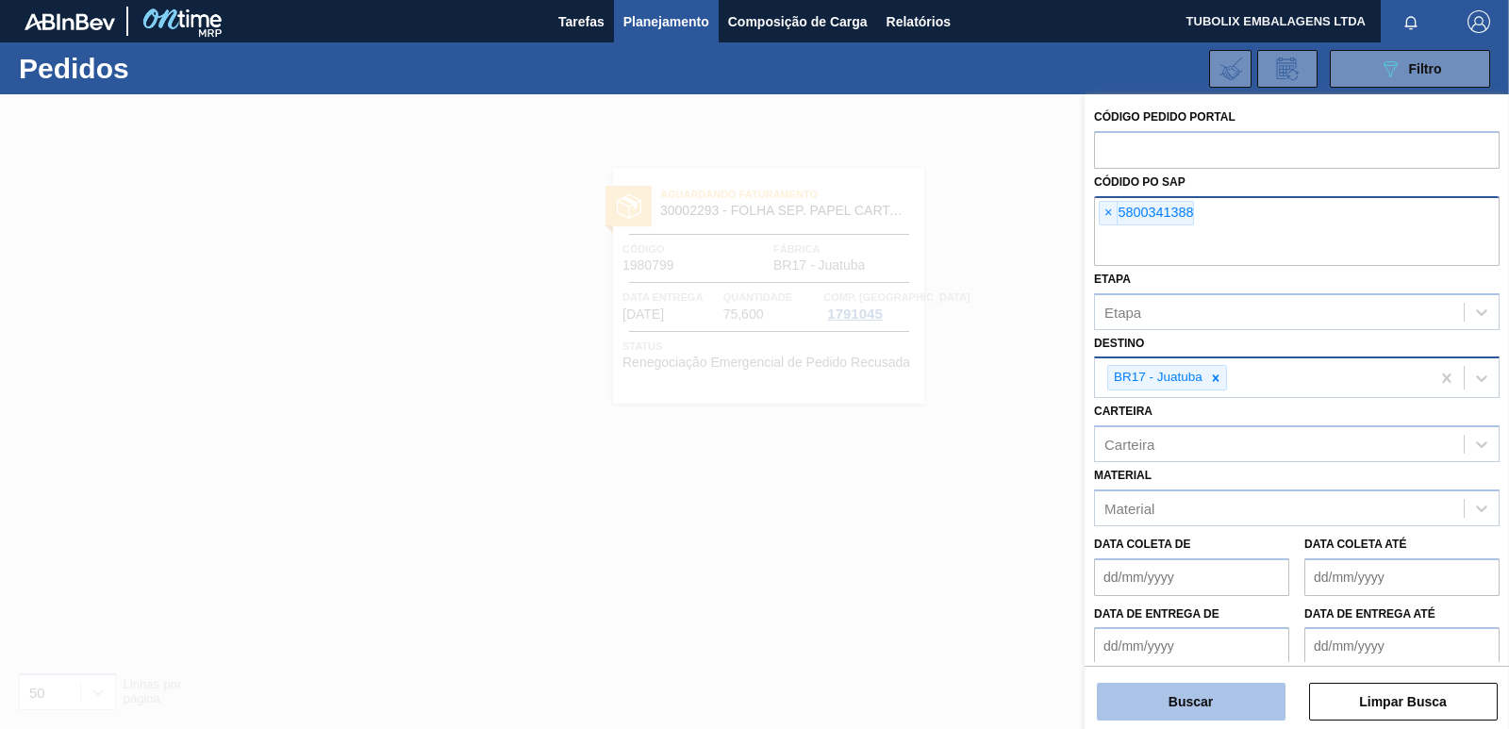
click at [1161, 690] on button "Buscar" at bounding box center [1191, 702] width 189 height 38
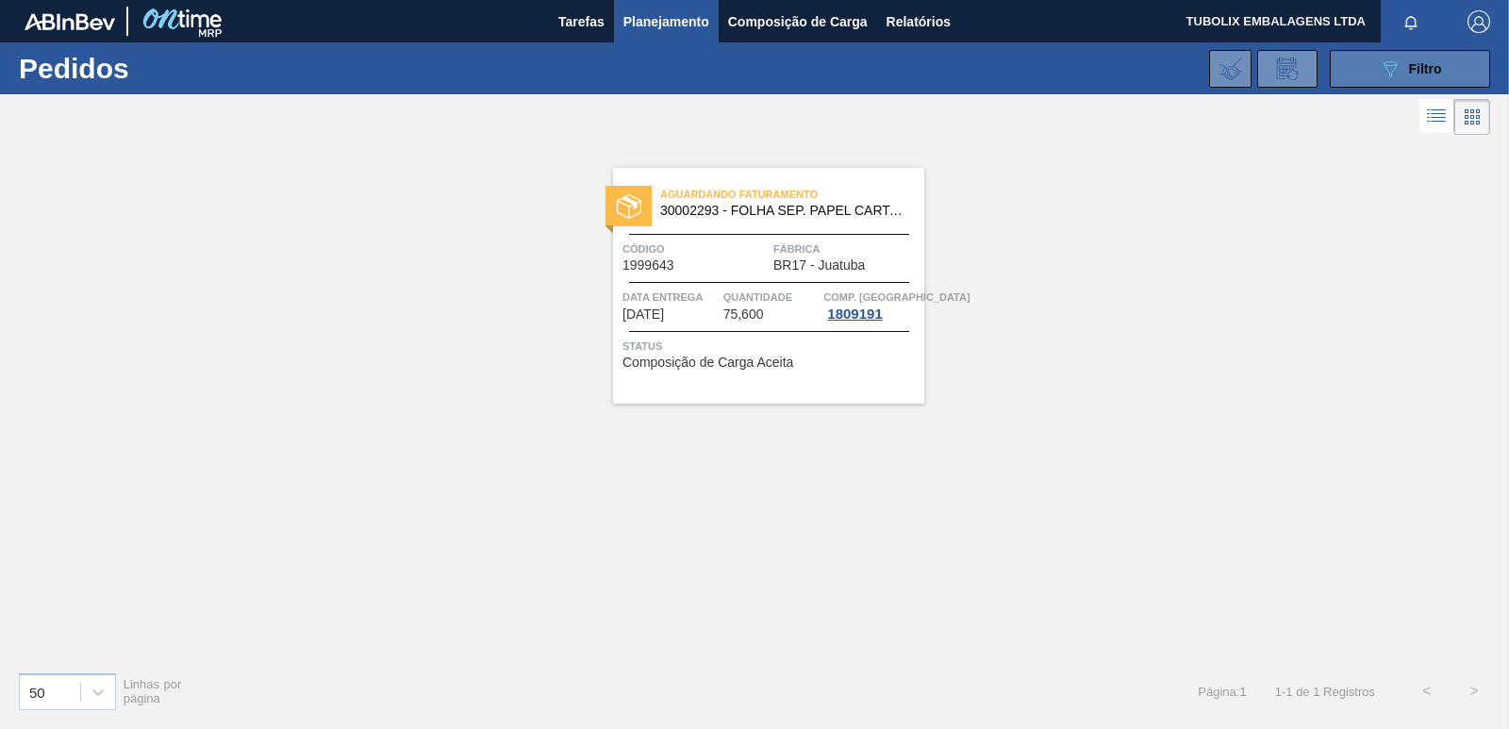
click at [1388, 70] on icon at bounding box center [1391, 69] width 14 height 16
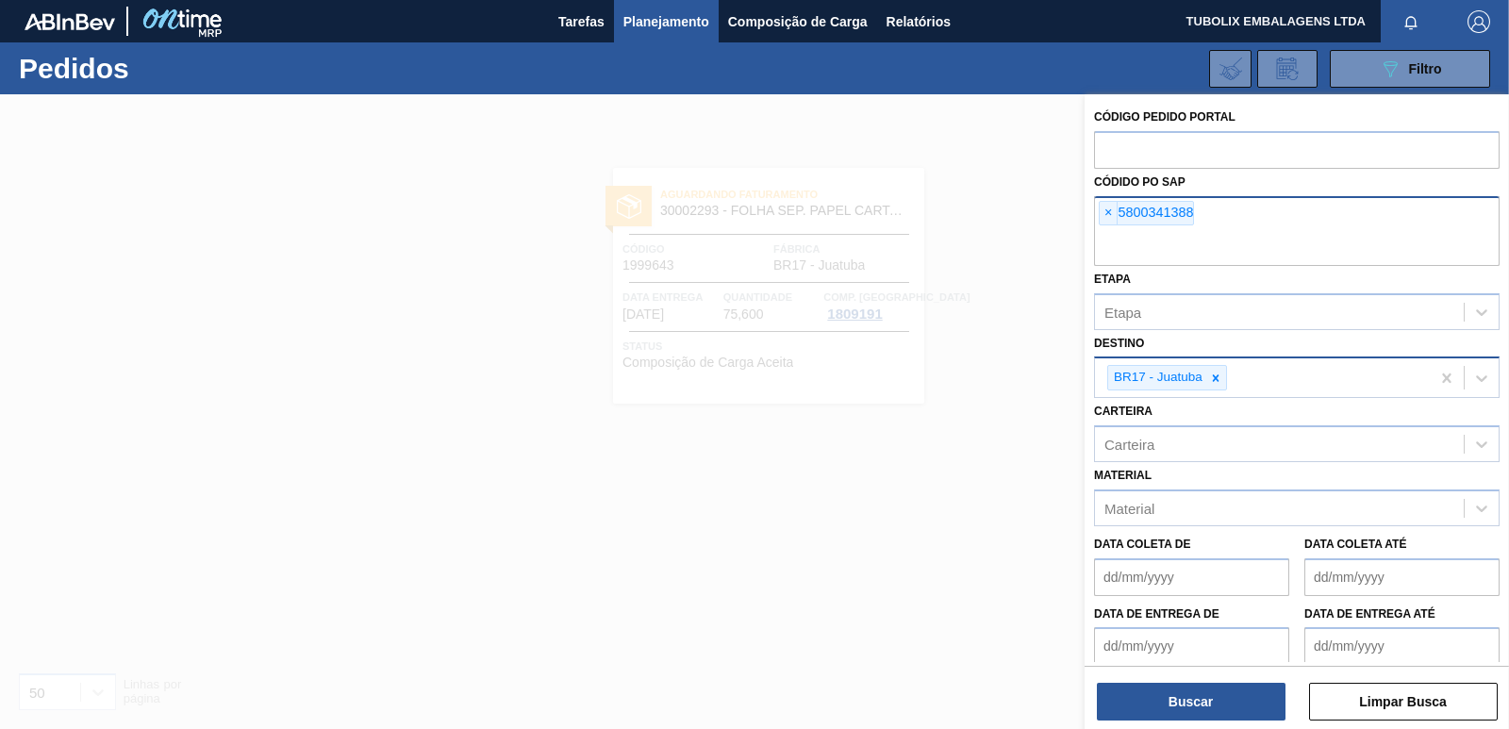
click at [1091, 206] on div "Código Pedido Portal Códido PO SAP × 5800341388 Etapa Etapa Destino BR17 - Juat…" at bounding box center [1297, 430] width 424 height 673
click at [1109, 207] on span "×" at bounding box center [1109, 213] width 18 height 23
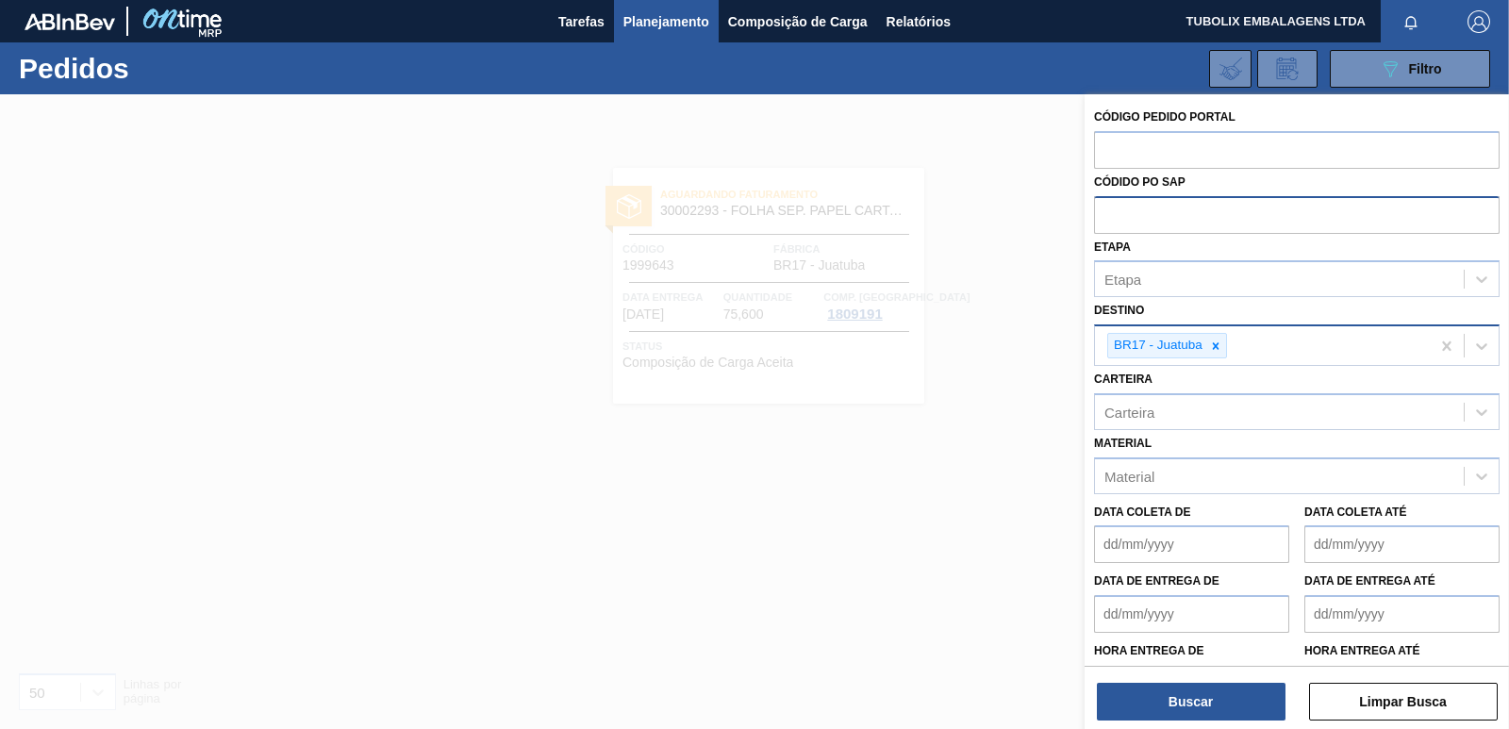
paste input "5800329898"
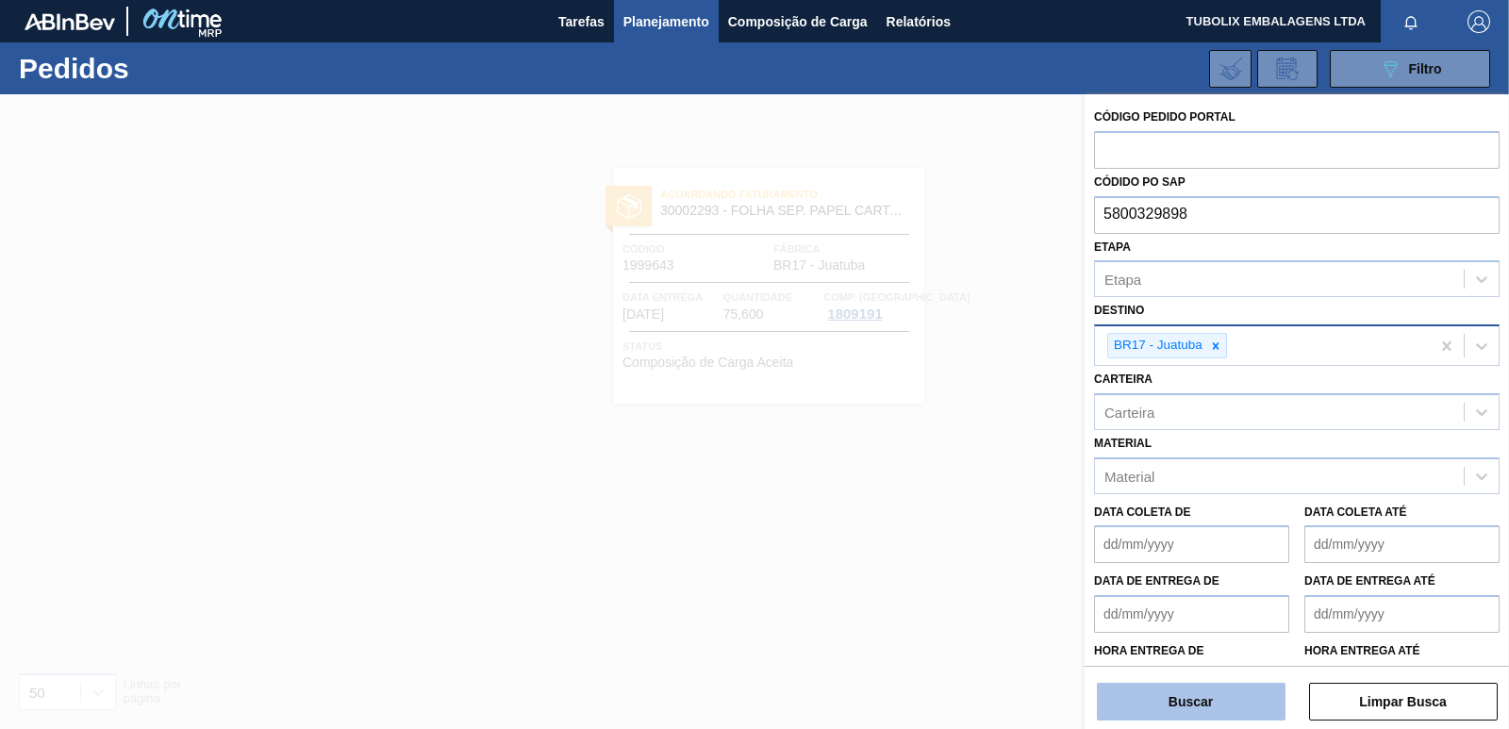
type input "5800329898"
click at [1235, 691] on button "Buscar" at bounding box center [1191, 702] width 189 height 38
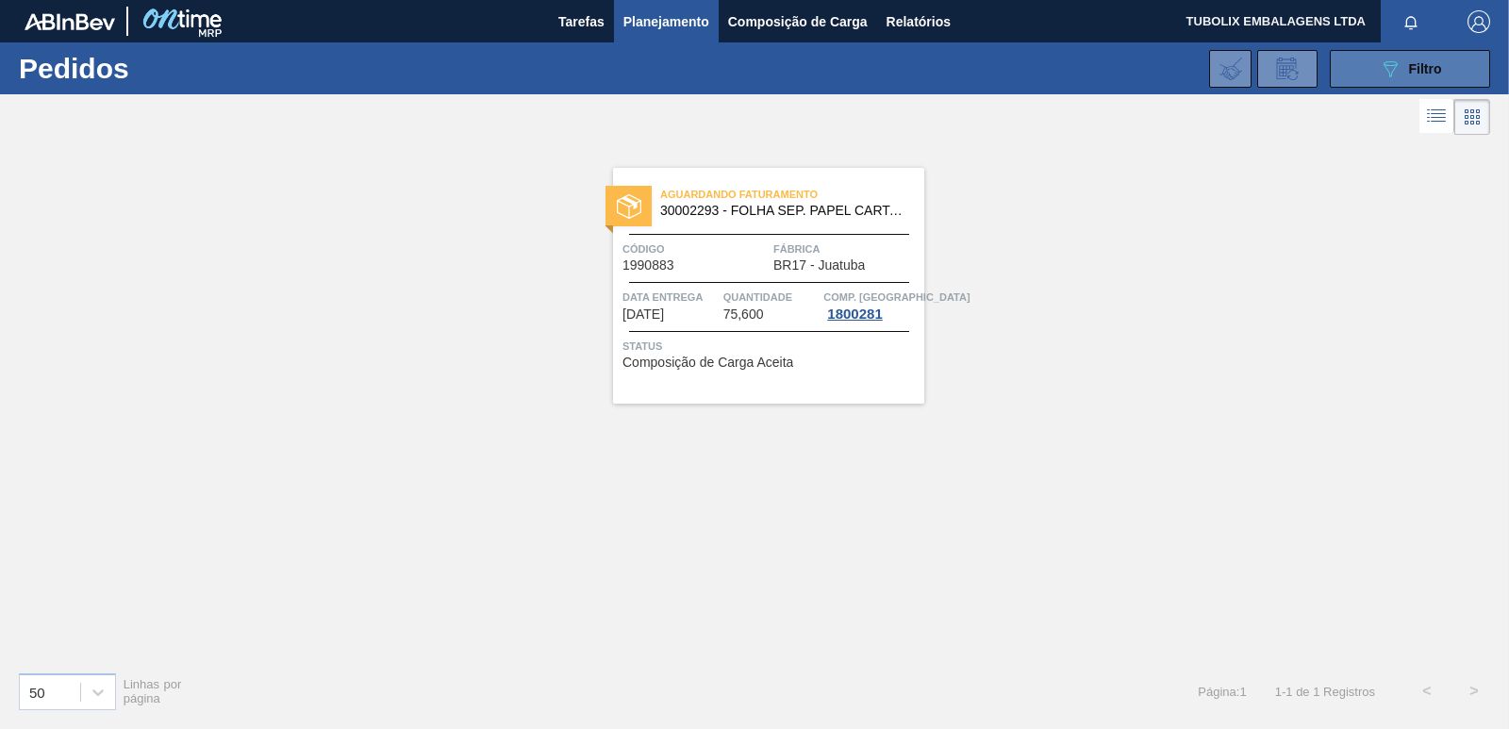
click at [1347, 64] on button "089F7B8B-B2A5-4AFE-B5C0-19BA573D28AC Filtro" at bounding box center [1410, 69] width 160 height 38
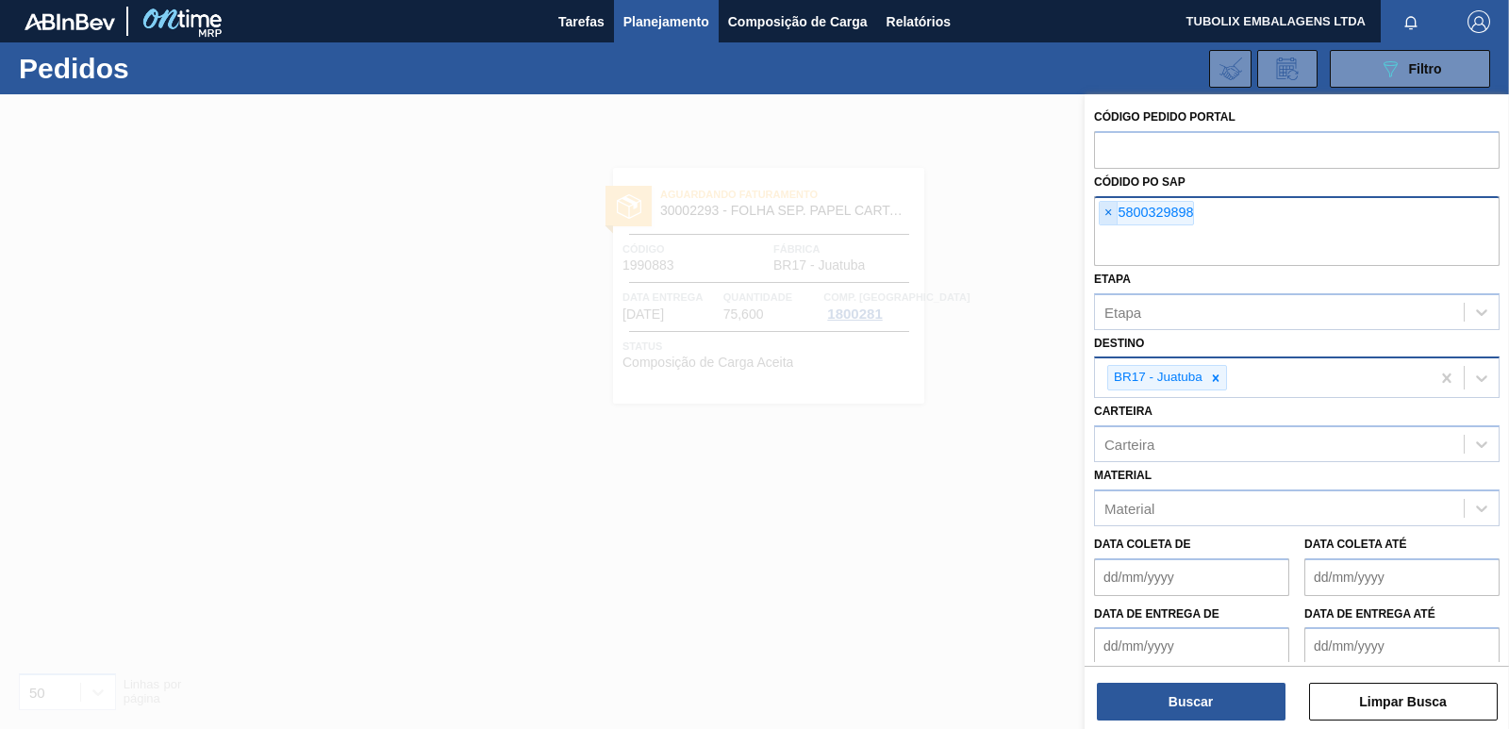
click at [1109, 215] on span "×" at bounding box center [1109, 213] width 18 height 23
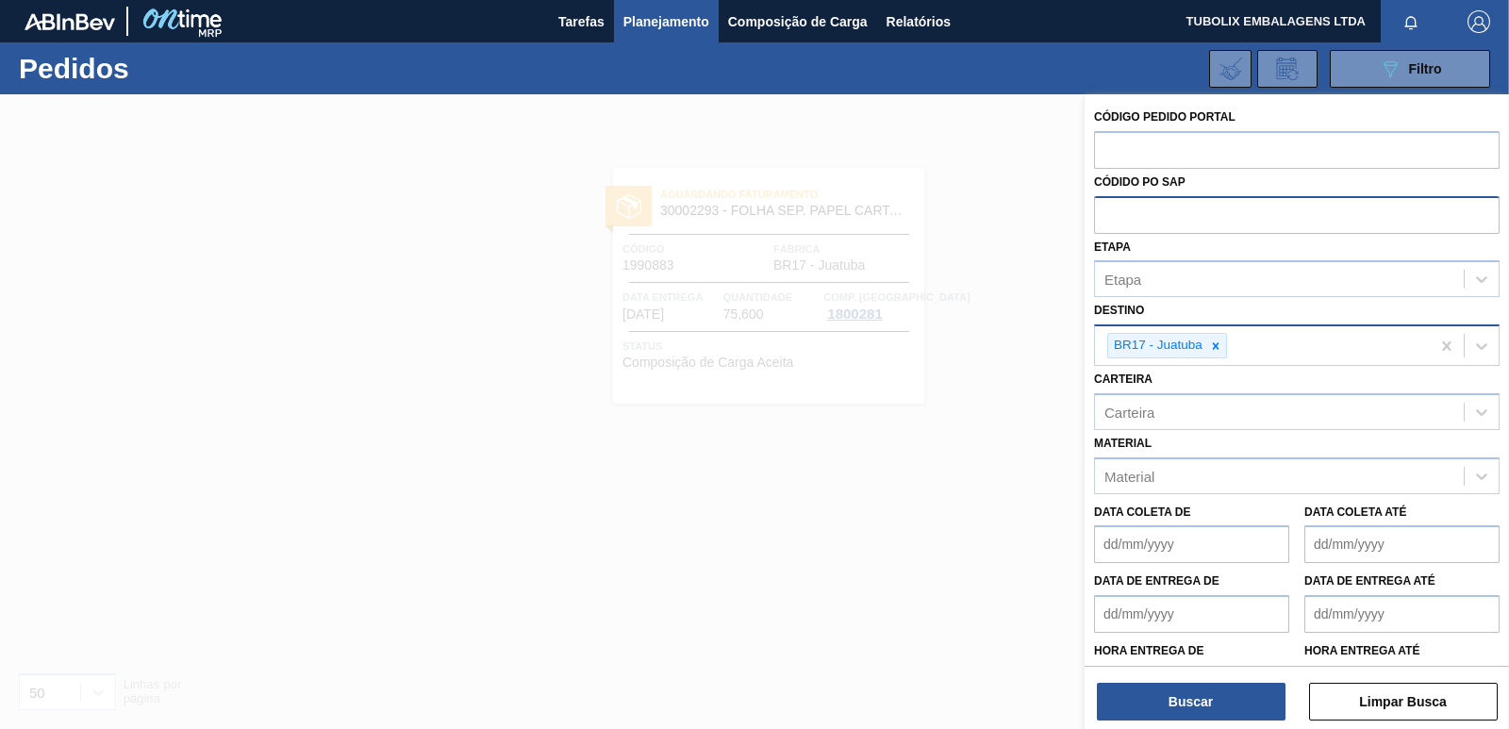
paste input "5800333017"
type input "5800333017"
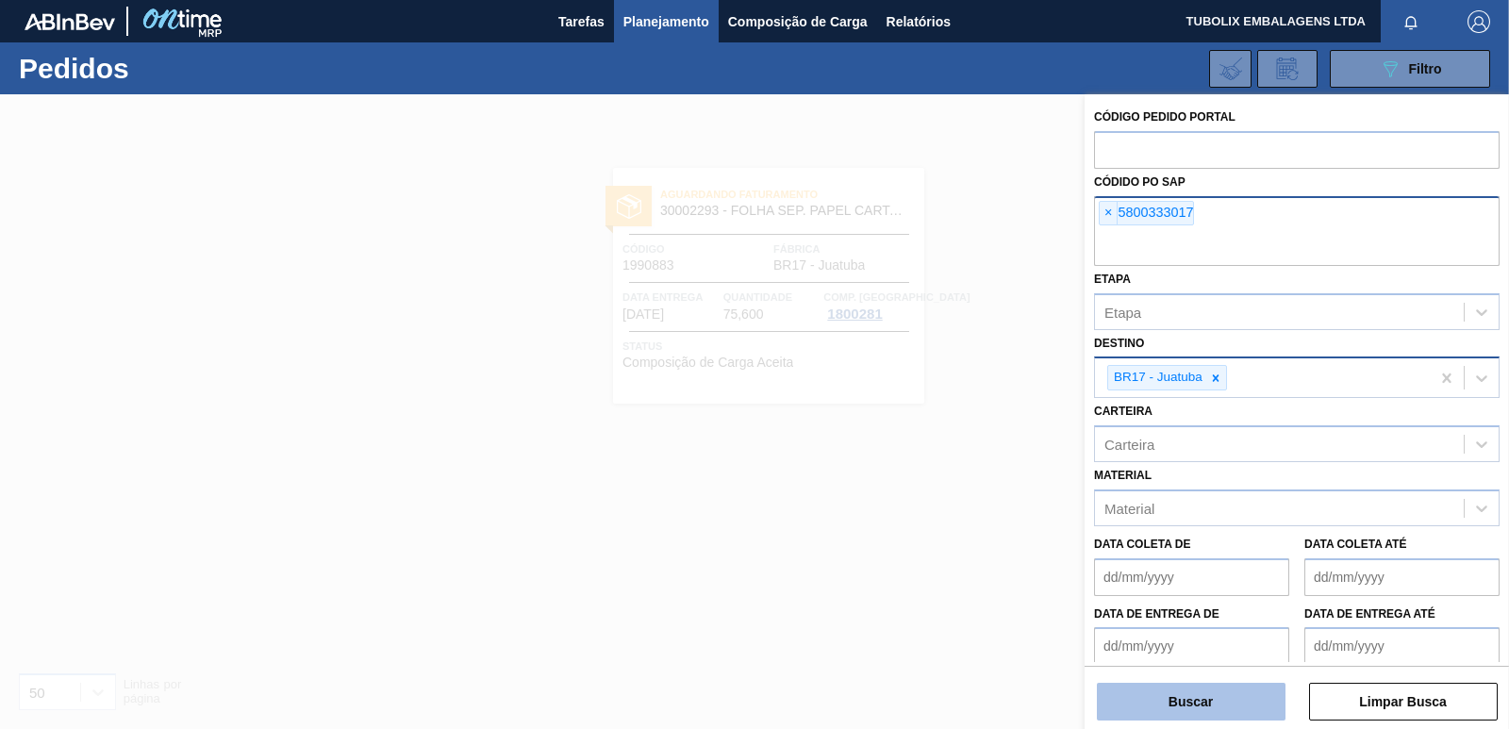
click at [1211, 693] on button "Buscar" at bounding box center [1191, 702] width 189 height 38
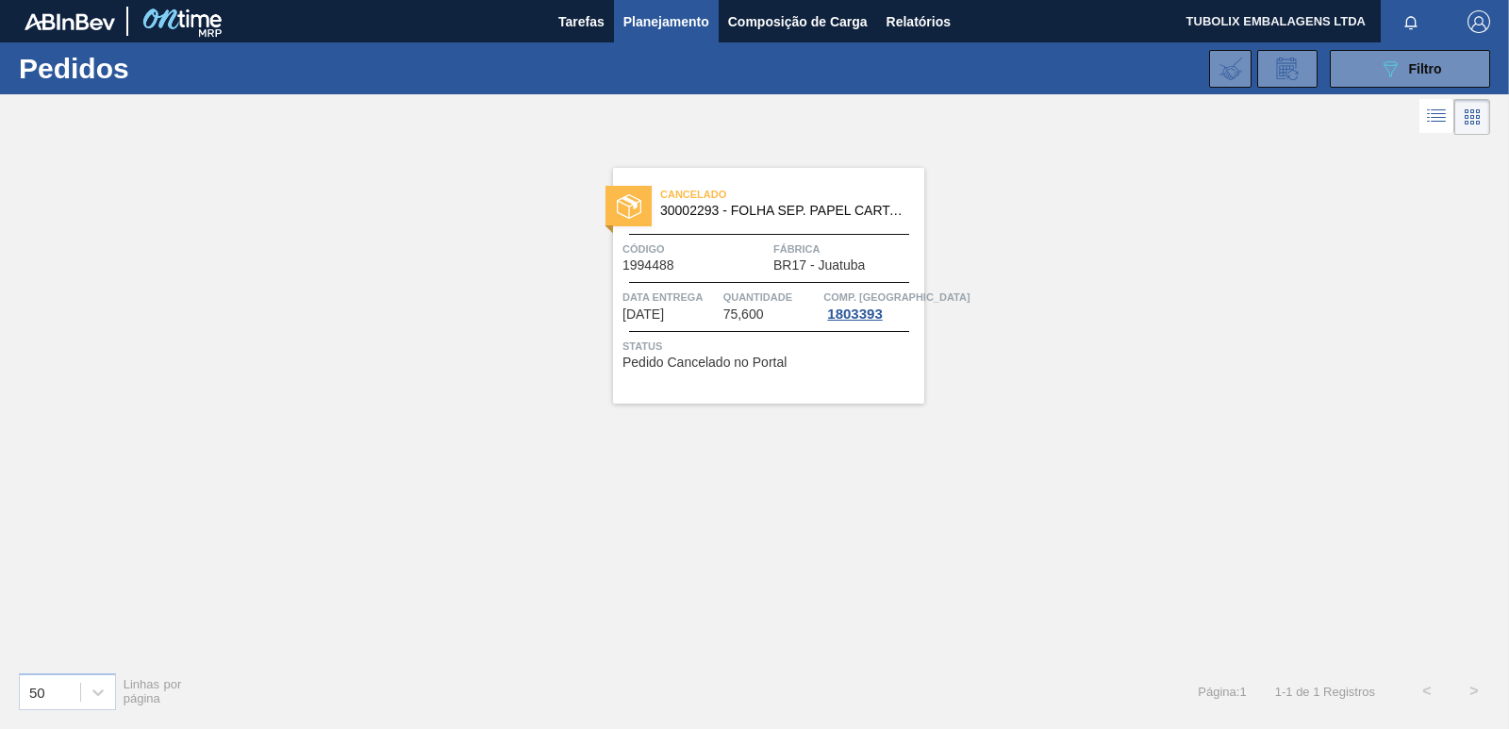
click at [833, 239] on div "Cancelado 30002293 - FOLHA SEP. PAPEL CARTAO 1200x1000M 350g Código 1994488 Fáb…" at bounding box center [768, 286] width 311 height 236
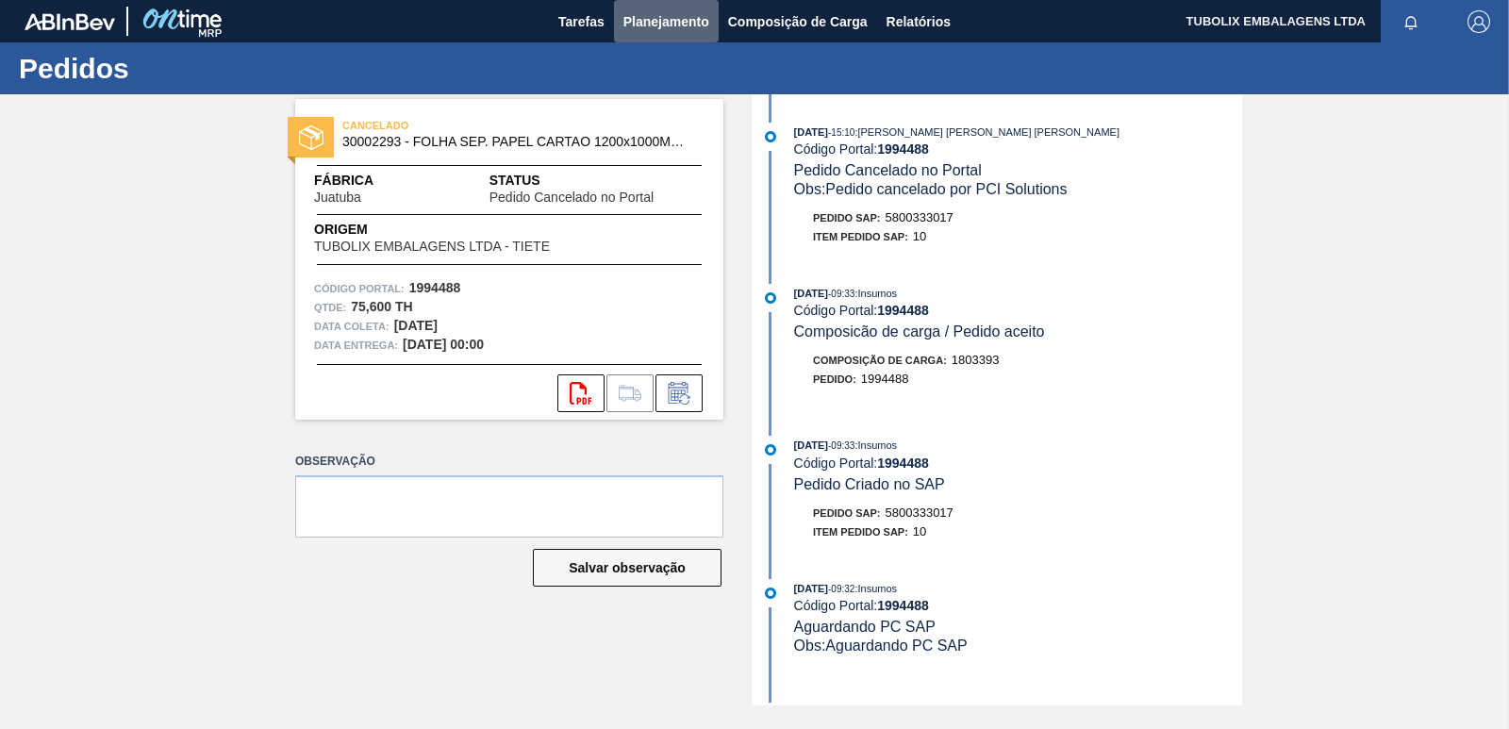
drag, startPoint x: 653, startPoint y: 20, endPoint x: 655, endPoint y: 50, distance: 30.2
click at [650, 20] on span "Planejamento" at bounding box center [666, 21] width 86 height 23
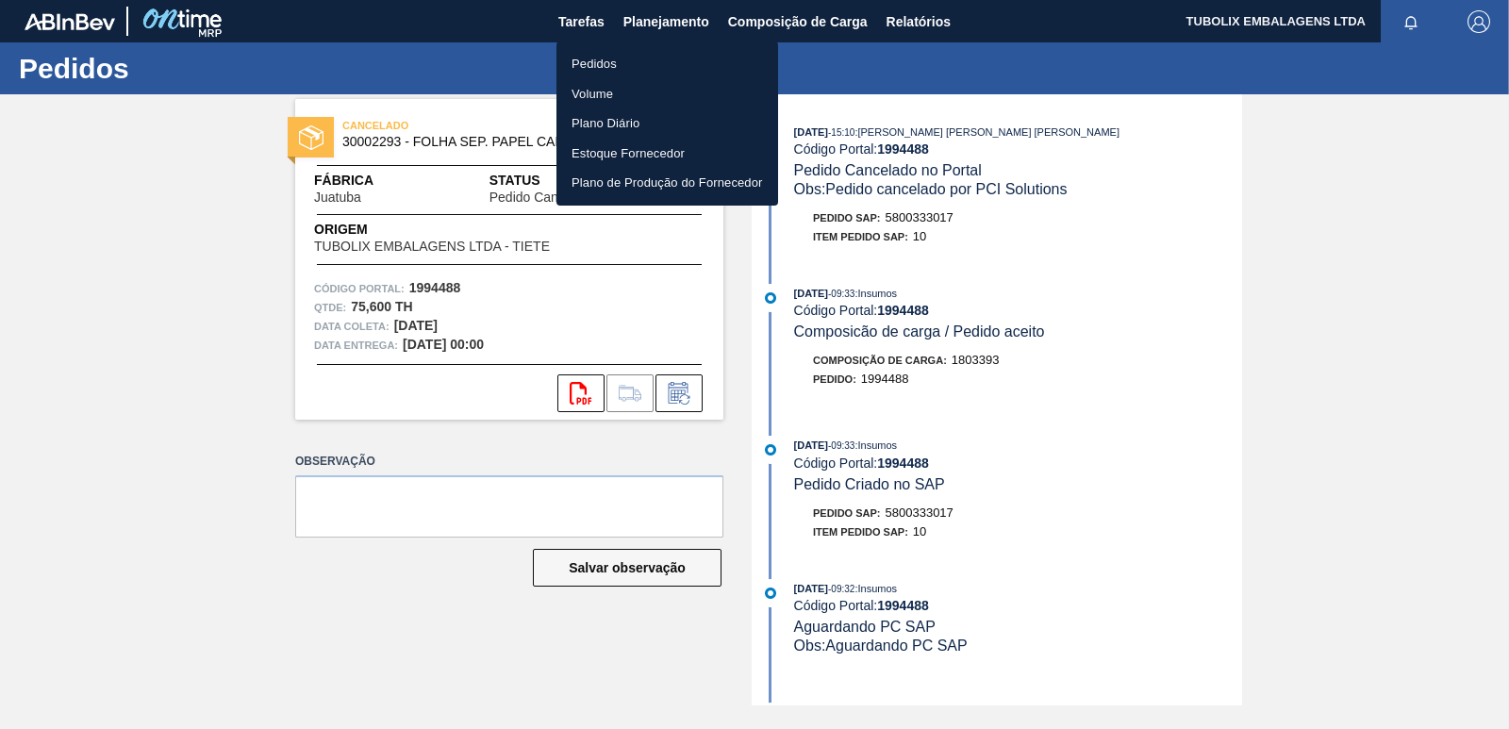
click at [613, 61] on li "Pedidos" at bounding box center [668, 64] width 222 height 30
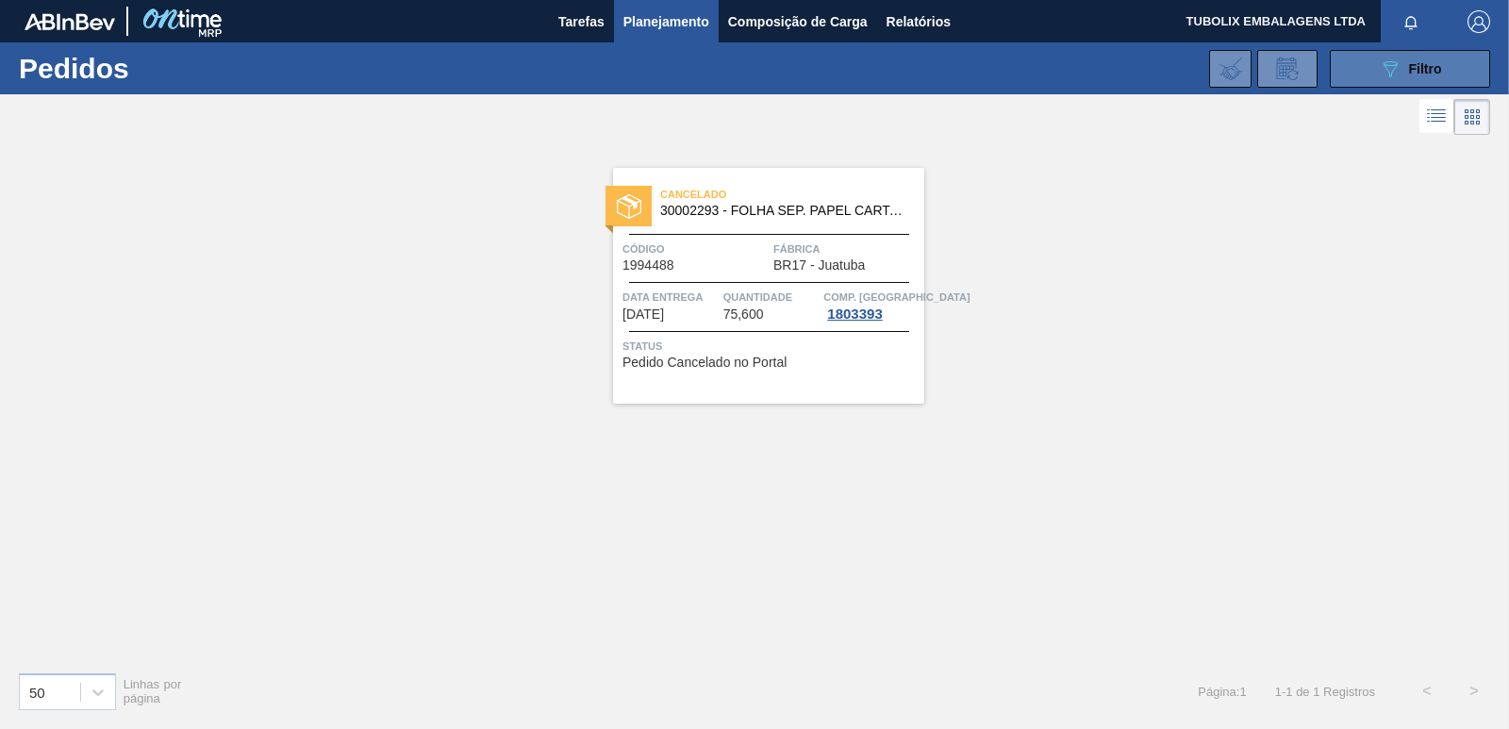
click at [1415, 62] on span "Filtro" at bounding box center [1425, 68] width 33 height 15
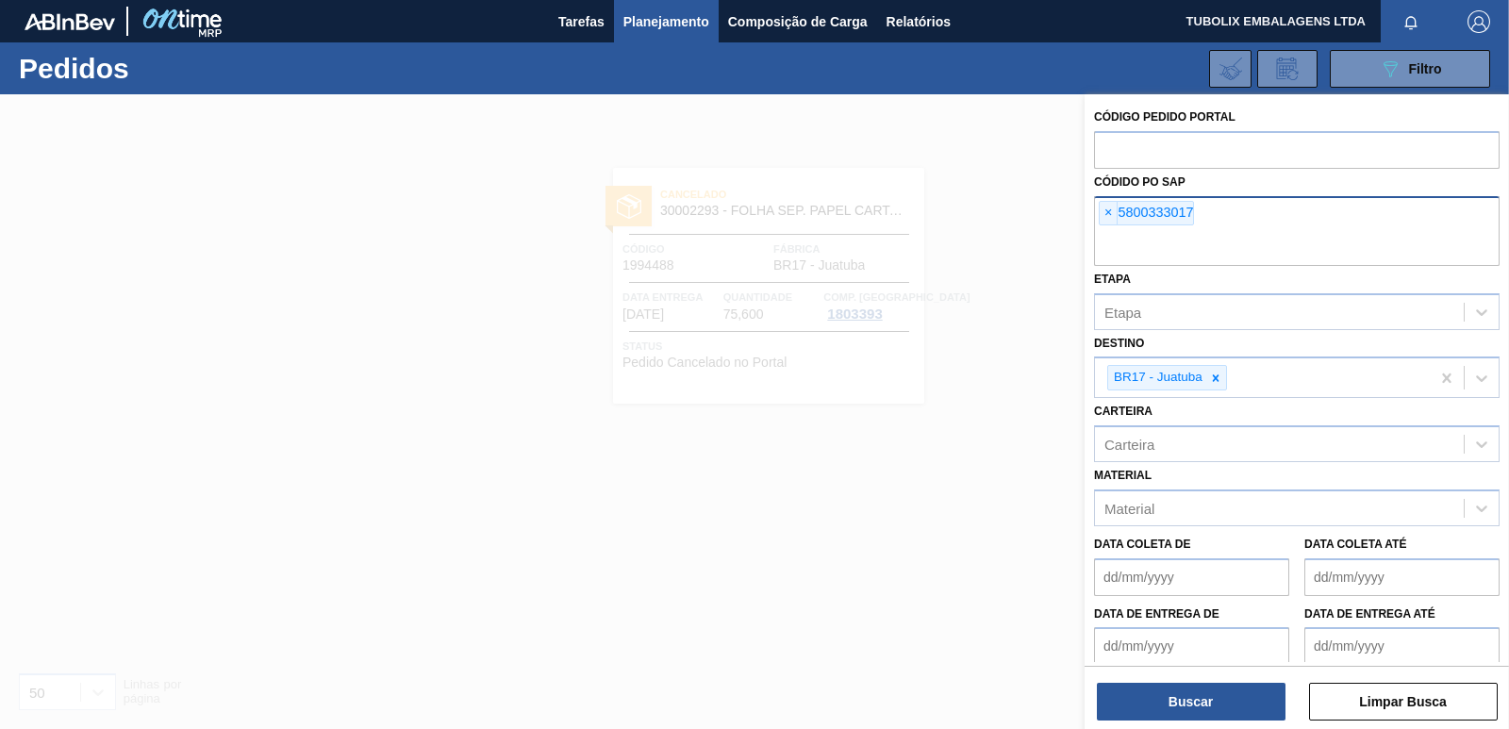
click at [1108, 210] on span "×" at bounding box center [1109, 213] width 18 height 23
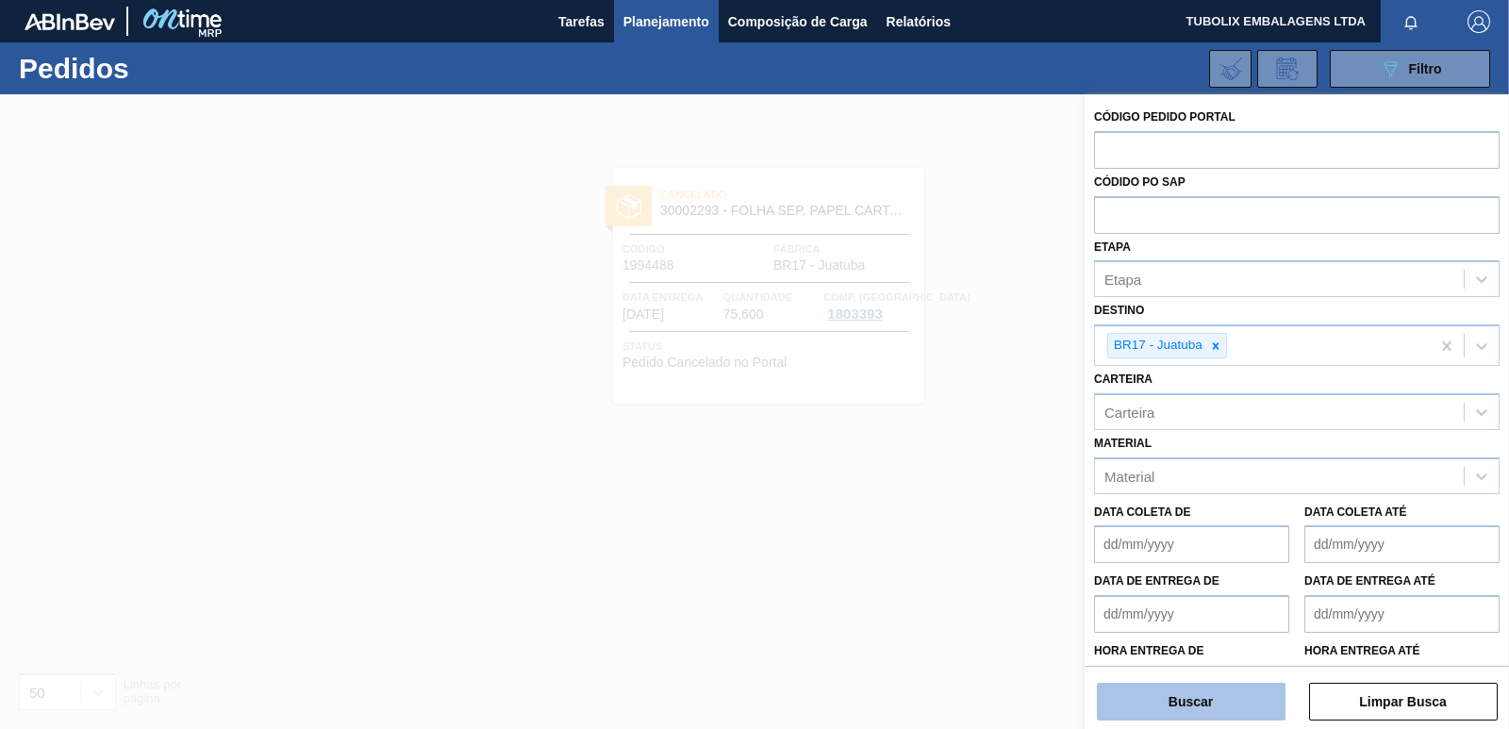
click at [1207, 711] on button "Buscar" at bounding box center [1191, 702] width 189 height 38
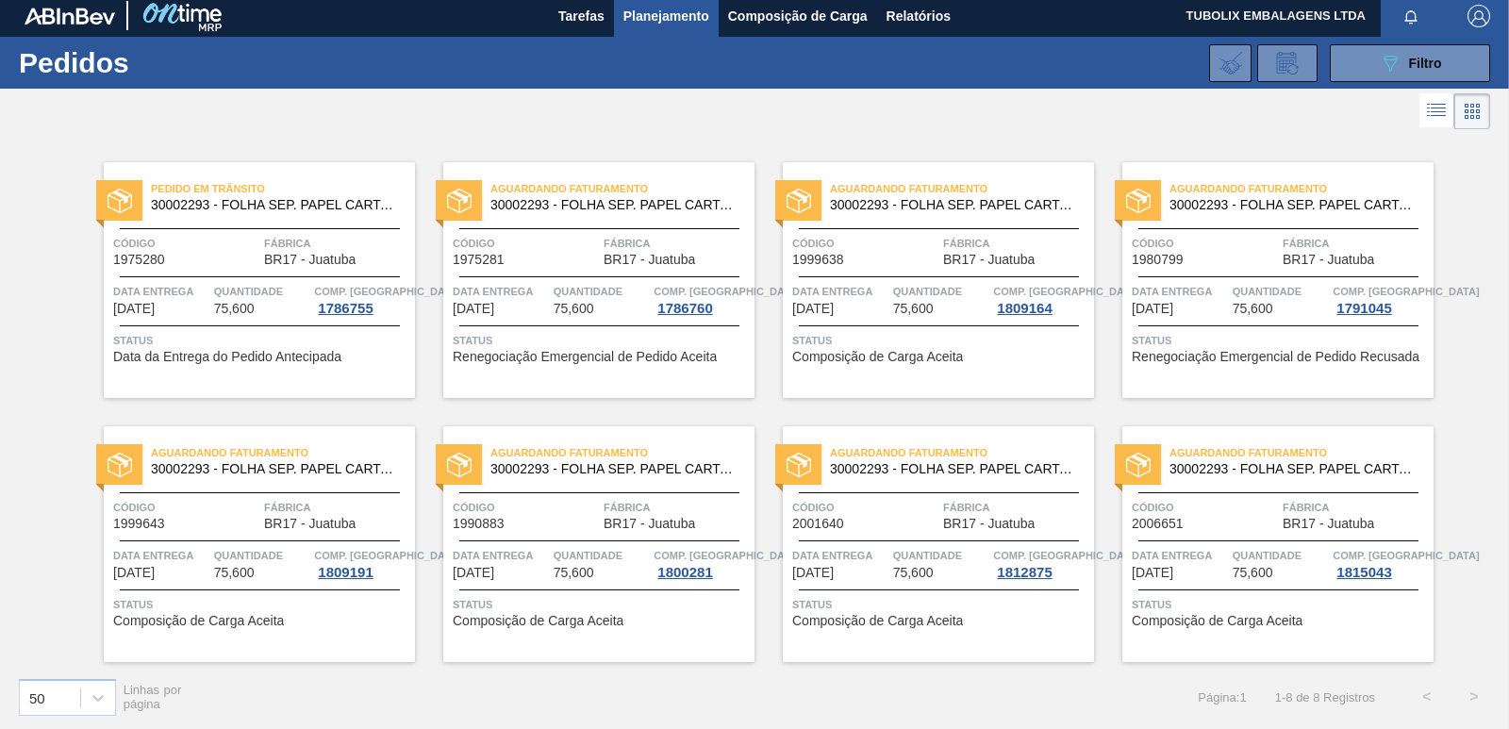
scroll to position [8, 0]
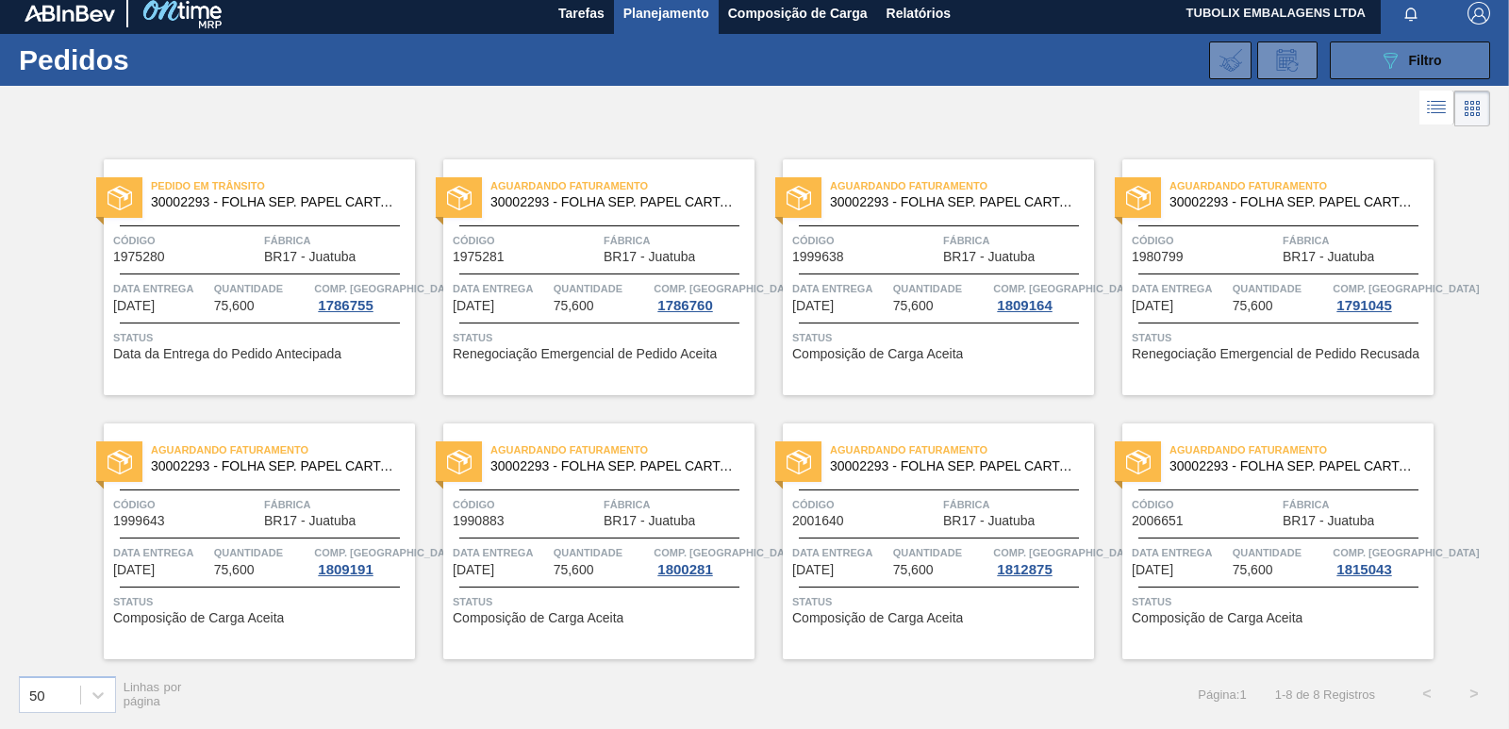
click at [1392, 59] on icon "089F7B8B-B2A5-4AFE-B5C0-19BA573D28AC" at bounding box center [1390, 60] width 23 height 23
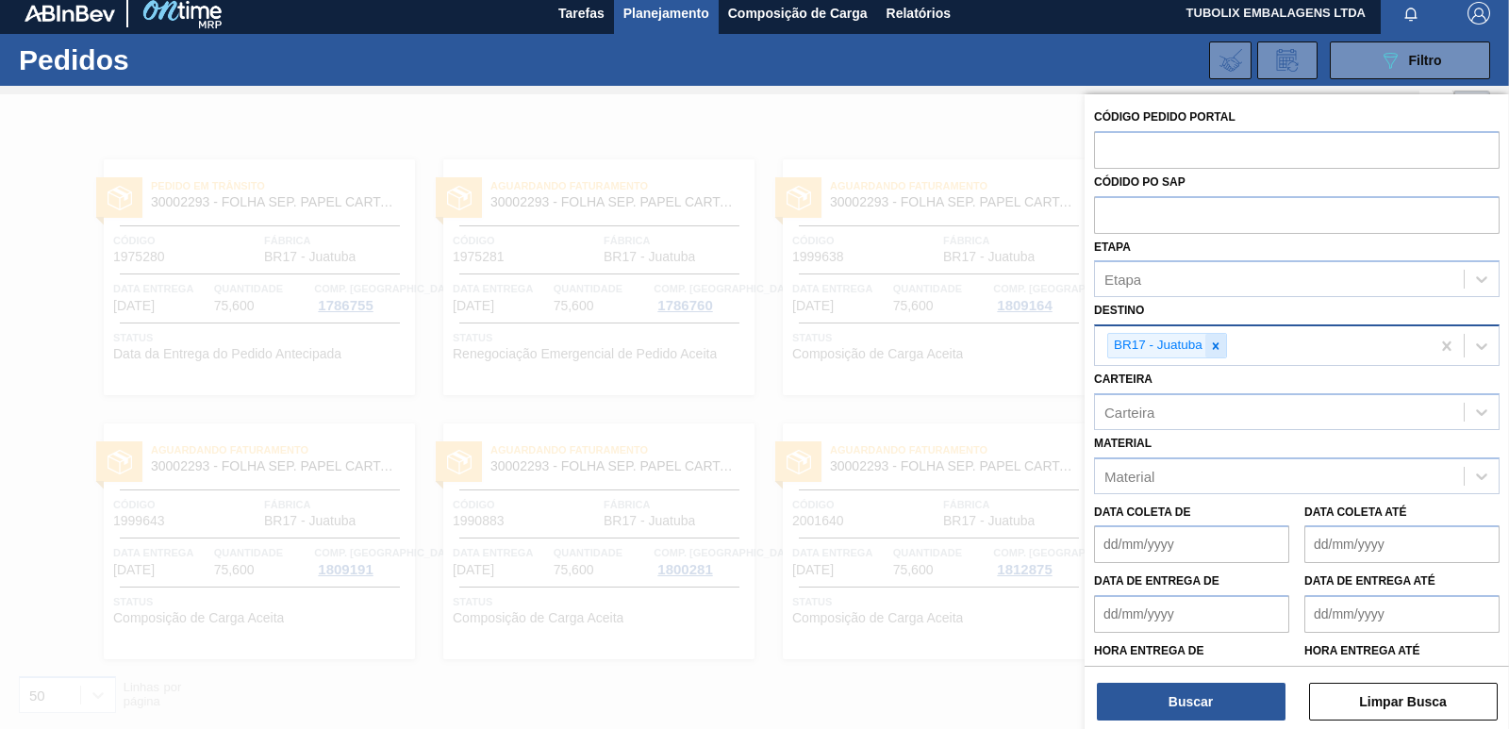
click at [1207, 343] on div at bounding box center [1215, 346] width 21 height 24
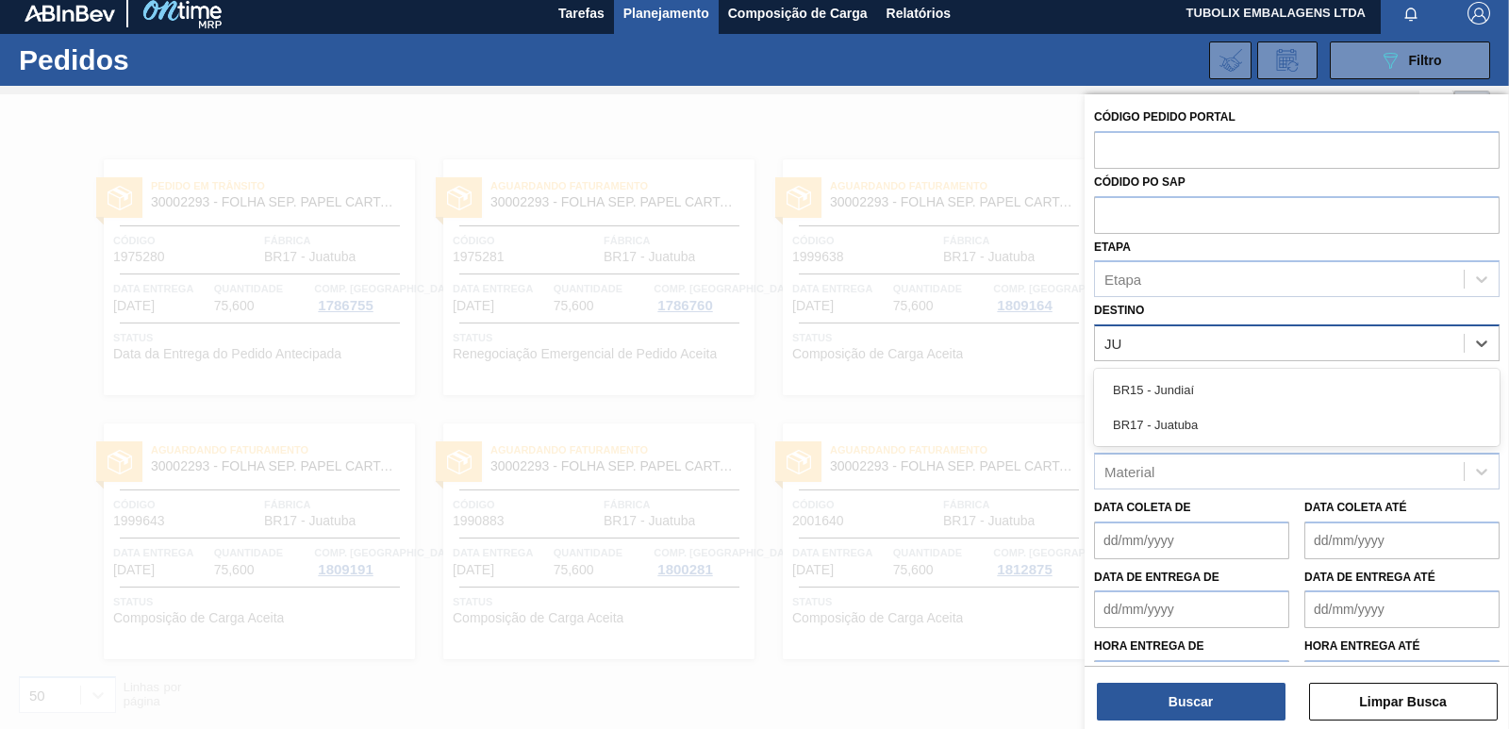
type input "JUN"
click at [1197, 380] on div "BR15 - Jundiaí" at bounding box center [1297, 390] width 406 height 35
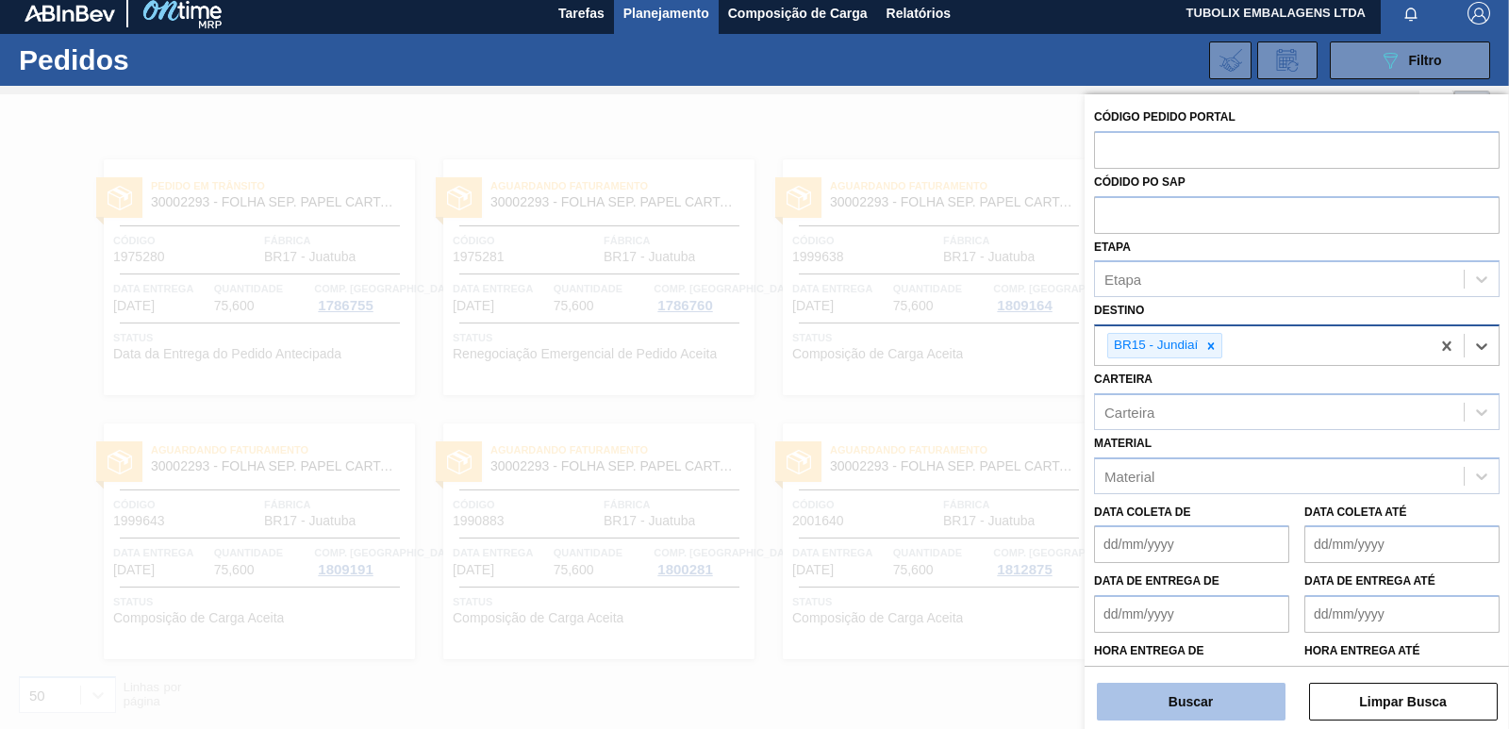
click at [1181, 718] on button "Buscar" at bounding box center [1191, 702] width 189 height 38
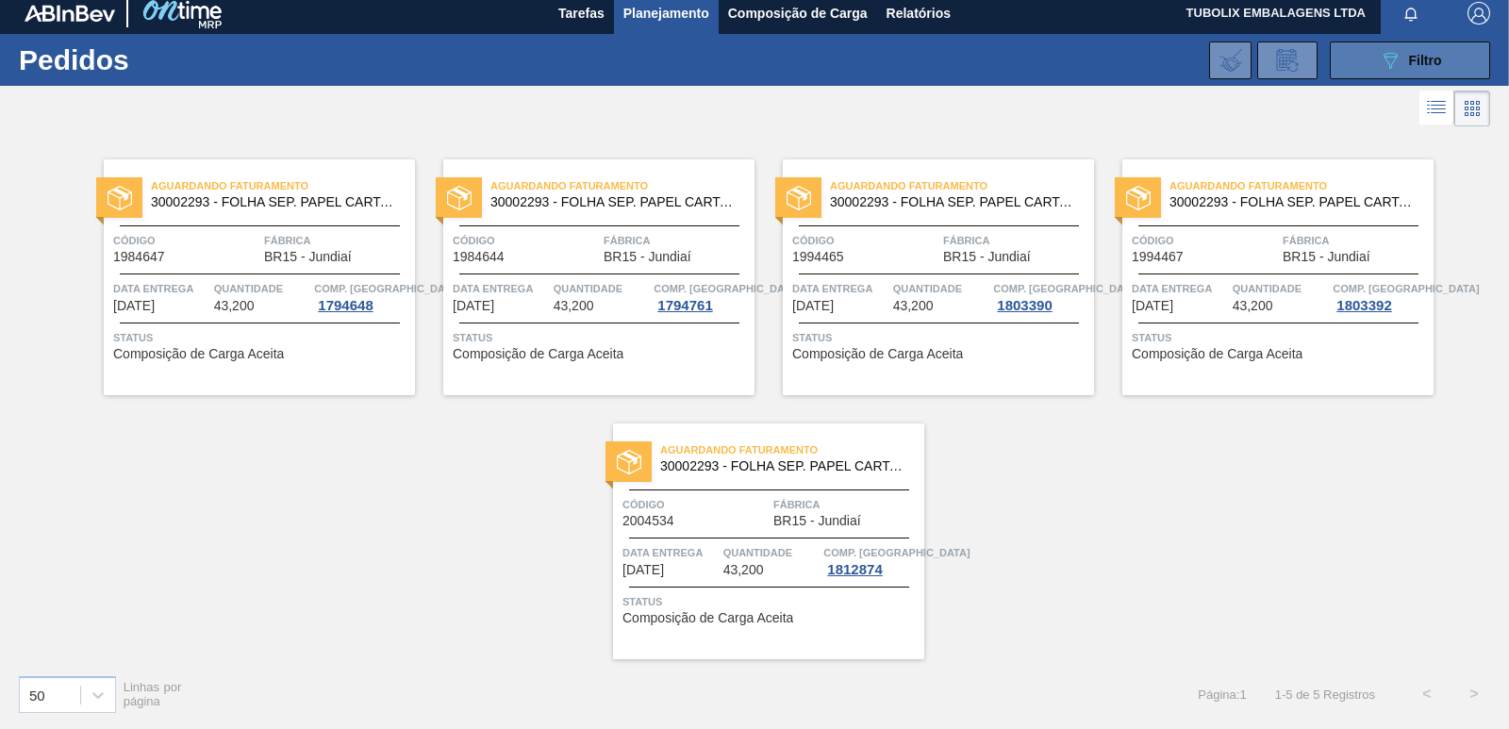
click at [1390, 54] on icon "089F7B8B-B2A5-4AFE-B5C0-19BA573D28AC" at bounding box center [1390, 60] width 23 height 23
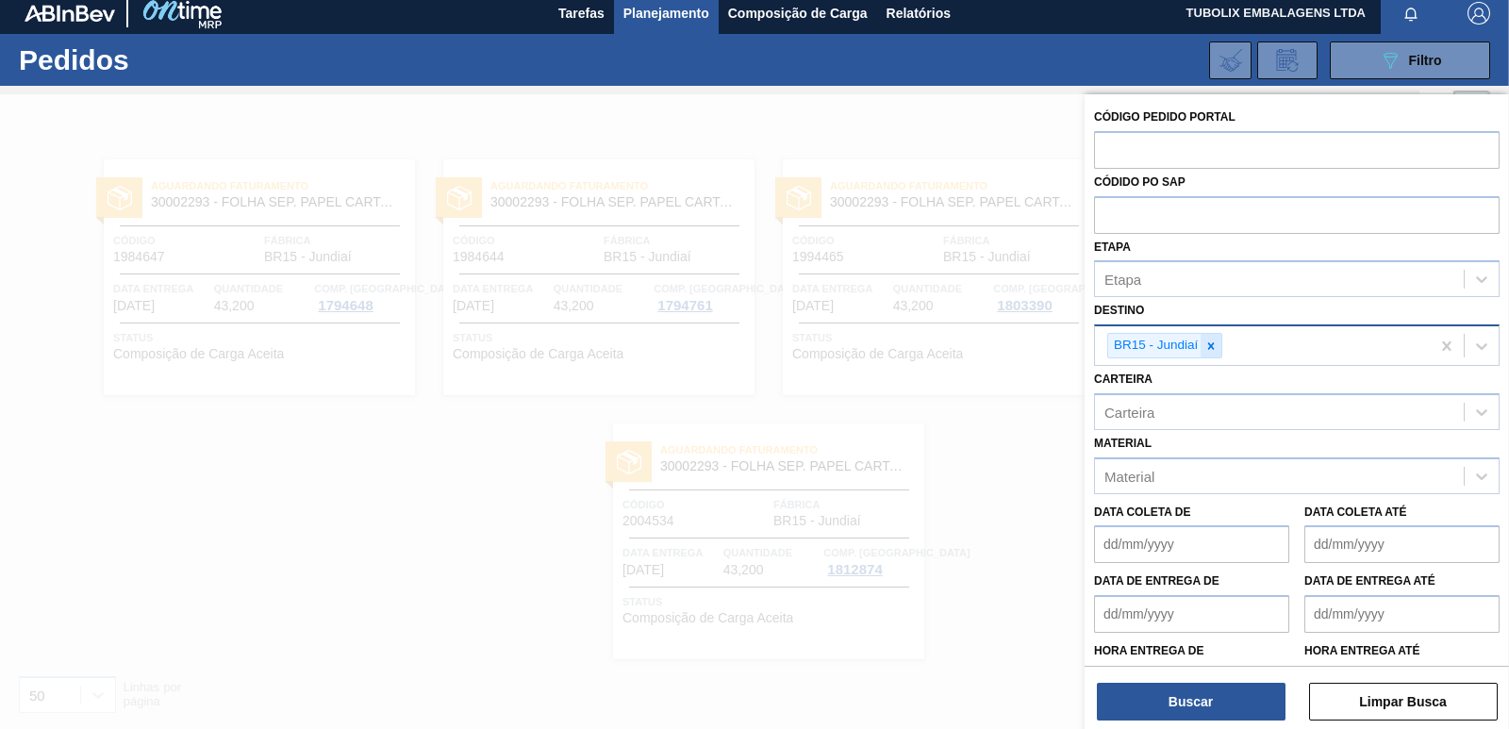
click at [1210, 351] on icon at bounding box center [1211, 346] width 13 height 13
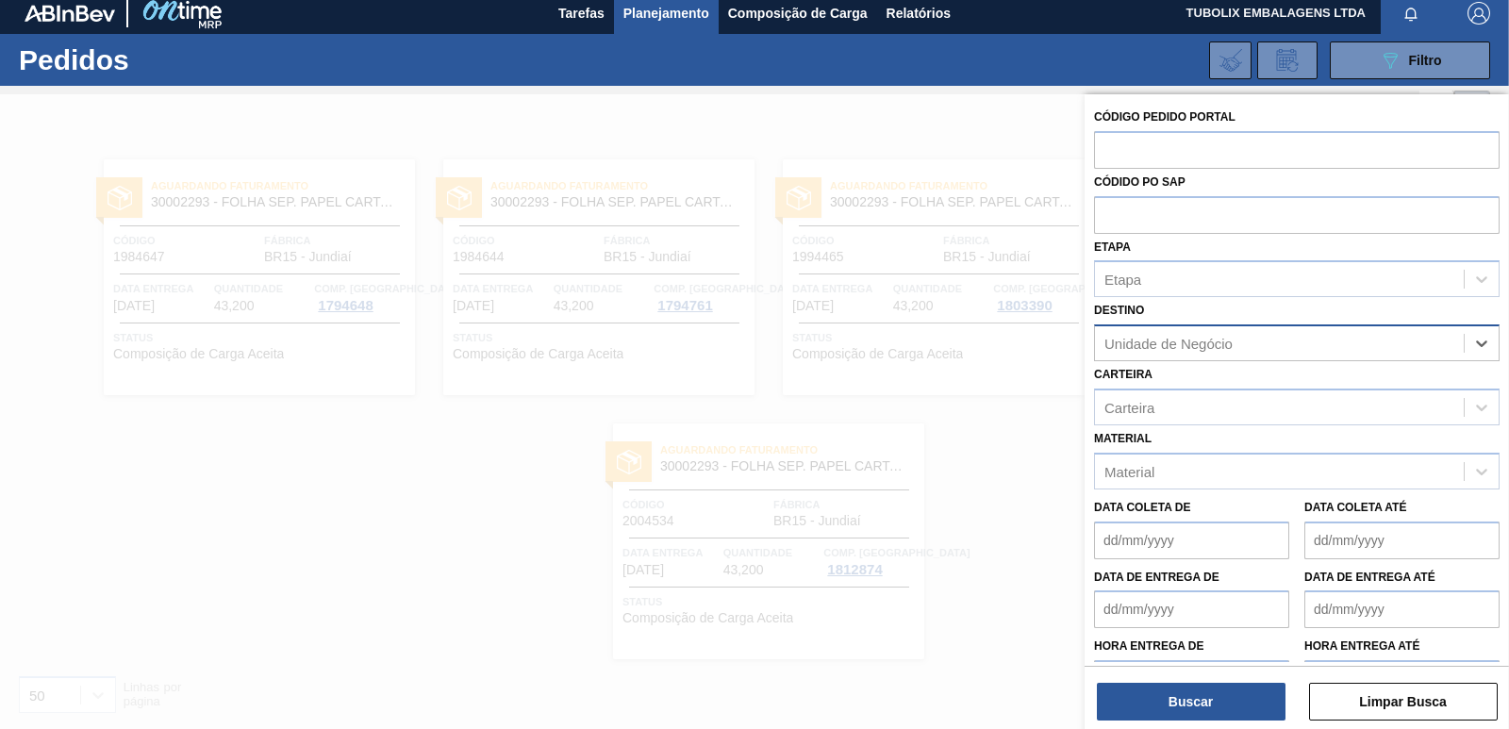
click at [1174, 354] on div "Unidade de Negócio" at bounding box center [1279, 343] width 369 height 27
click at [1208, 346] on div "Unidade de Negócio" at bounding box center [1169, 344] width 128 height 16
type input "MACA"
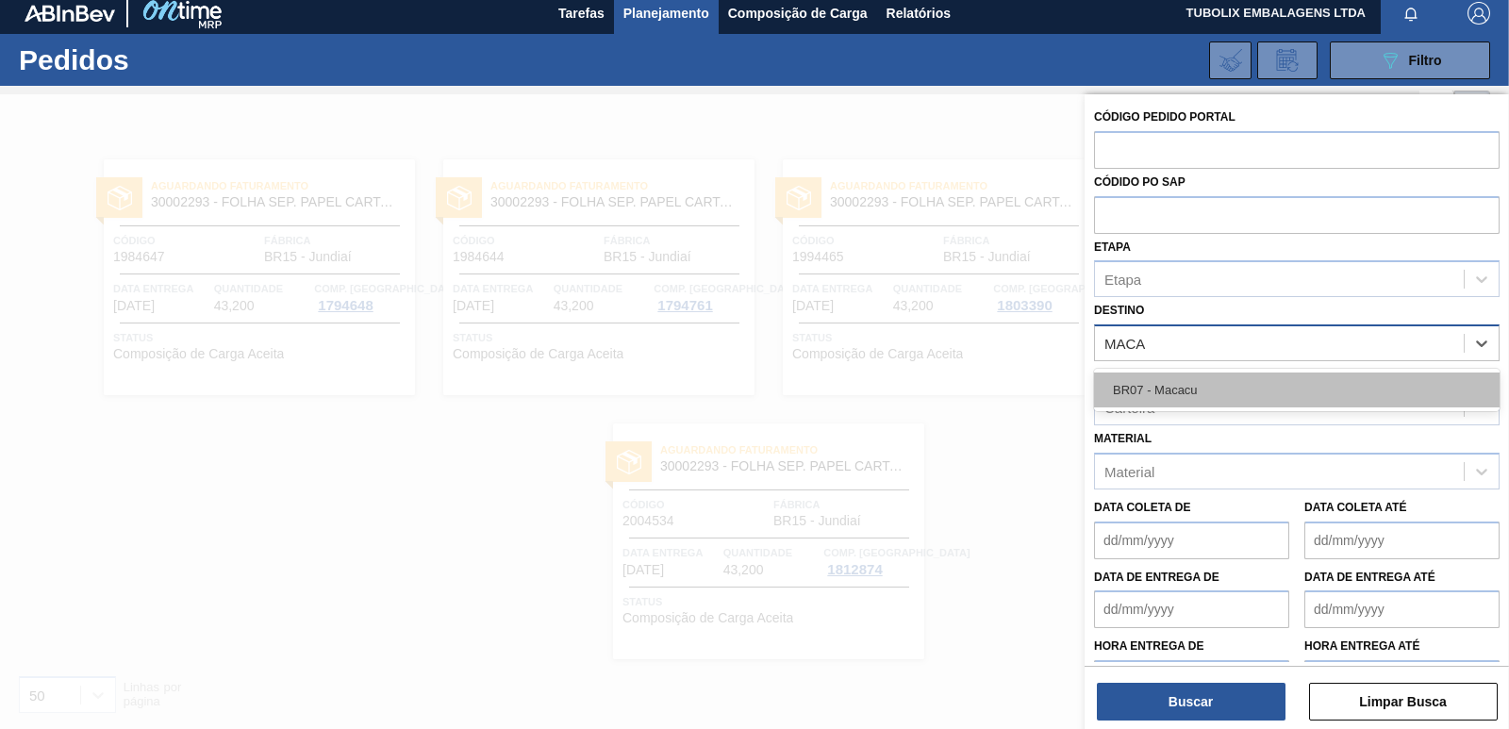
click at [1199, 382] on div "BR07 - Macacu" at bounding box center [1297, 390] width 406 height 35
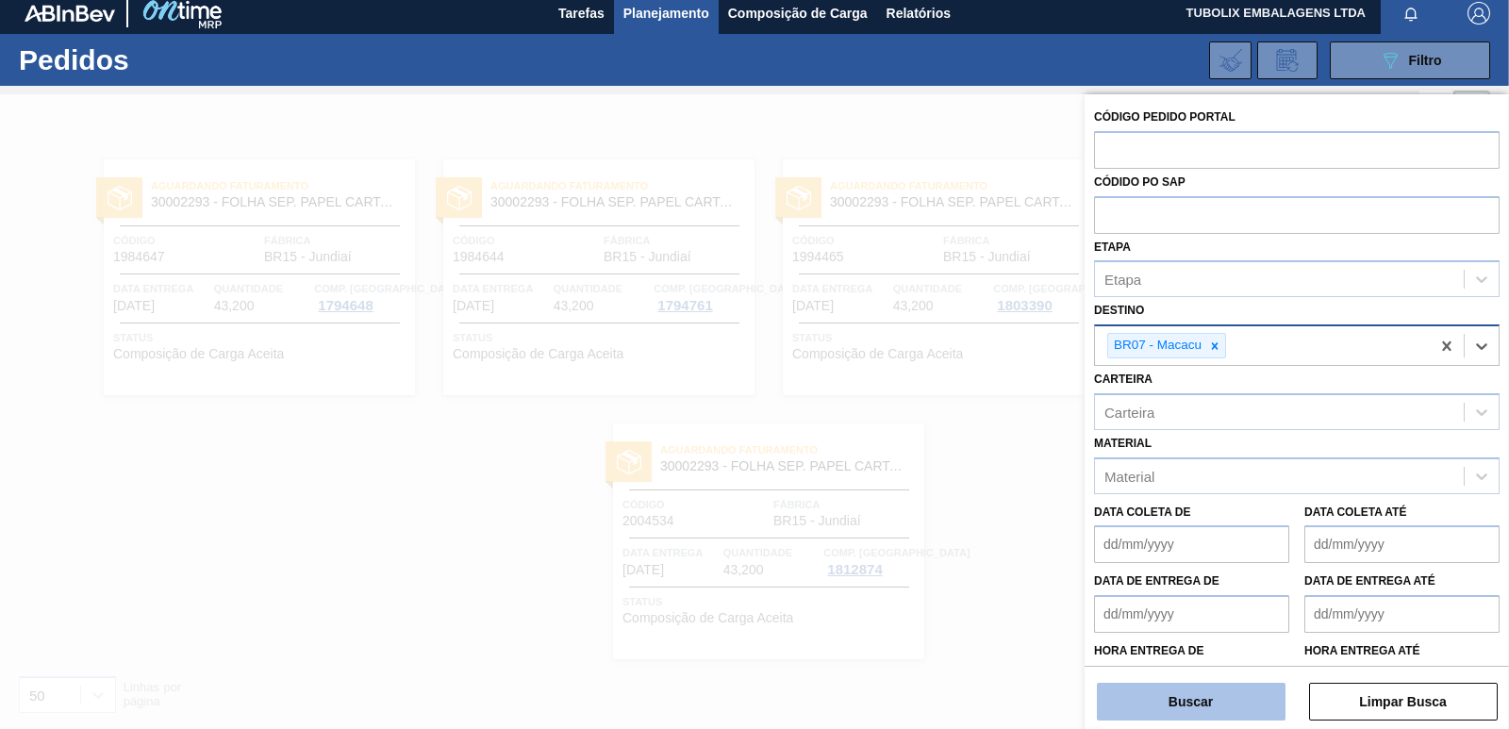
click at [1221, 714] on button "Buscar" at bounding box center [1191, 702] width 189 height 38
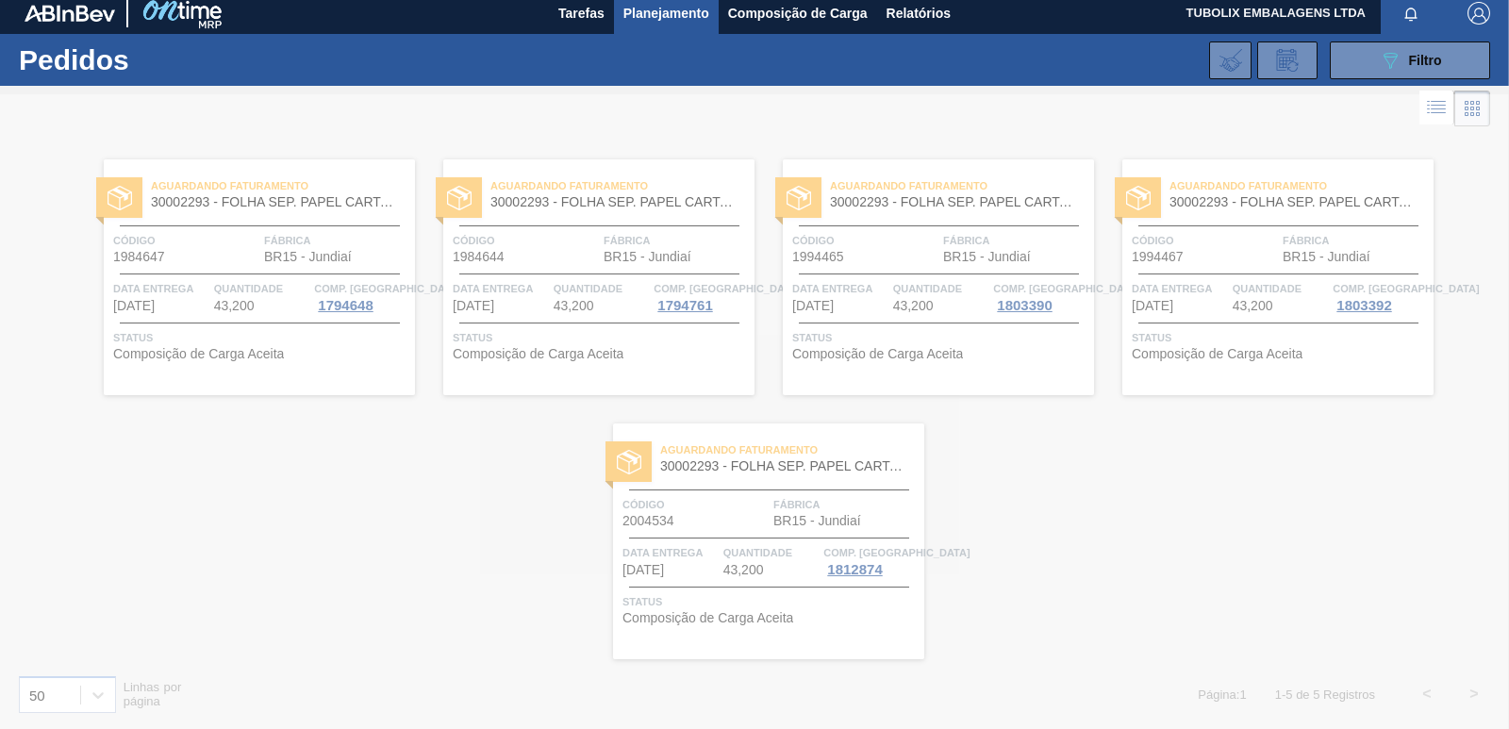
scroll to position [0, 0]
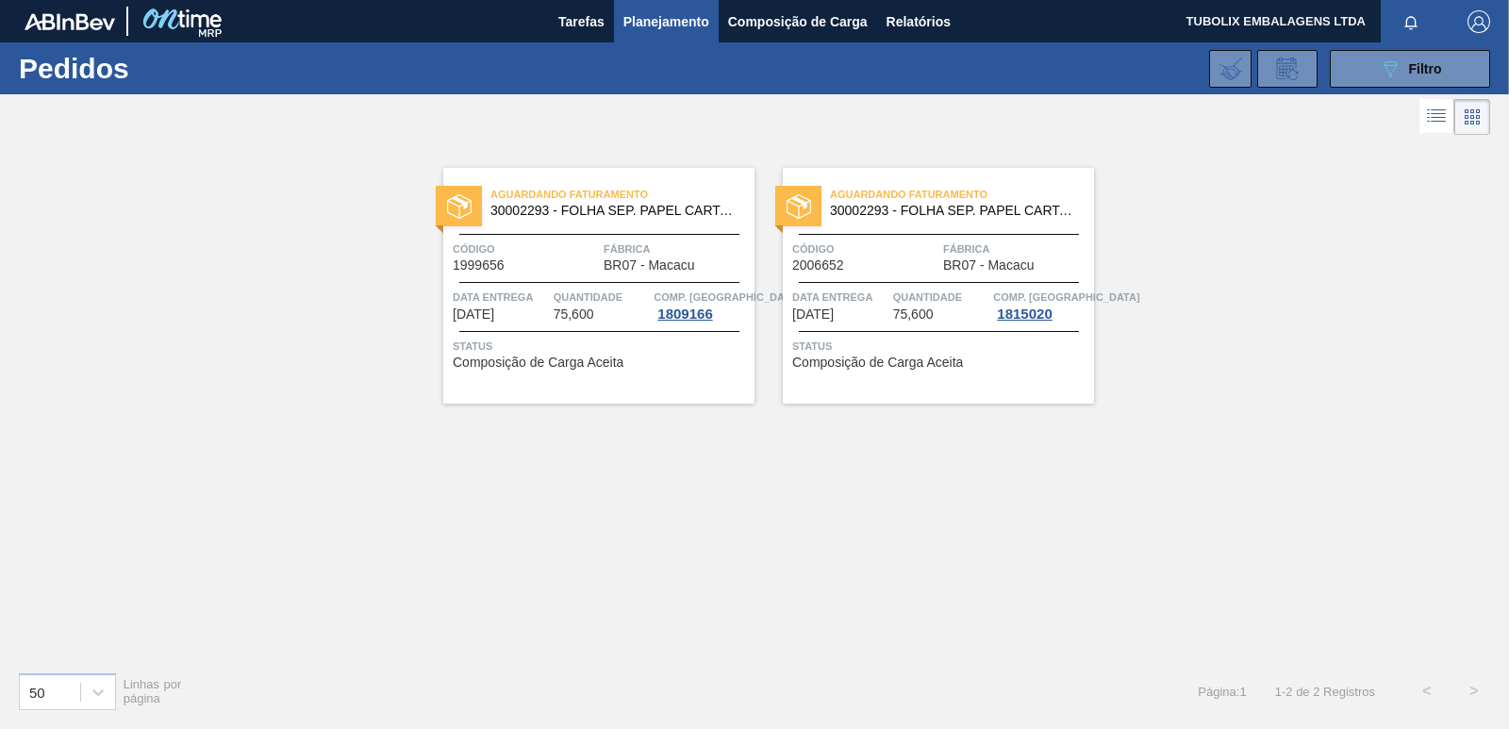
click at [743, 424] on div "Aguardando Faturamento 30002293 - FOLHA SEP. PAPEL CARTAO 1200x1000M 350g Códig…" at bounding box center [754, 398] width 1509 height 517
click at [829, 529] on div "Aguardando Faturamento 30002293 - FOLHA SEP. PAPEL CARTAO 1200x1000M 350g Códig…" at bounding box center [754, 398] width 1509 height 517
click at [1363, 69] on button "089F7B8B-B2A5-4AFE-B5C0-19BA573D28AC Filtro" at bounding box center [1410, 69] width 160 height 38
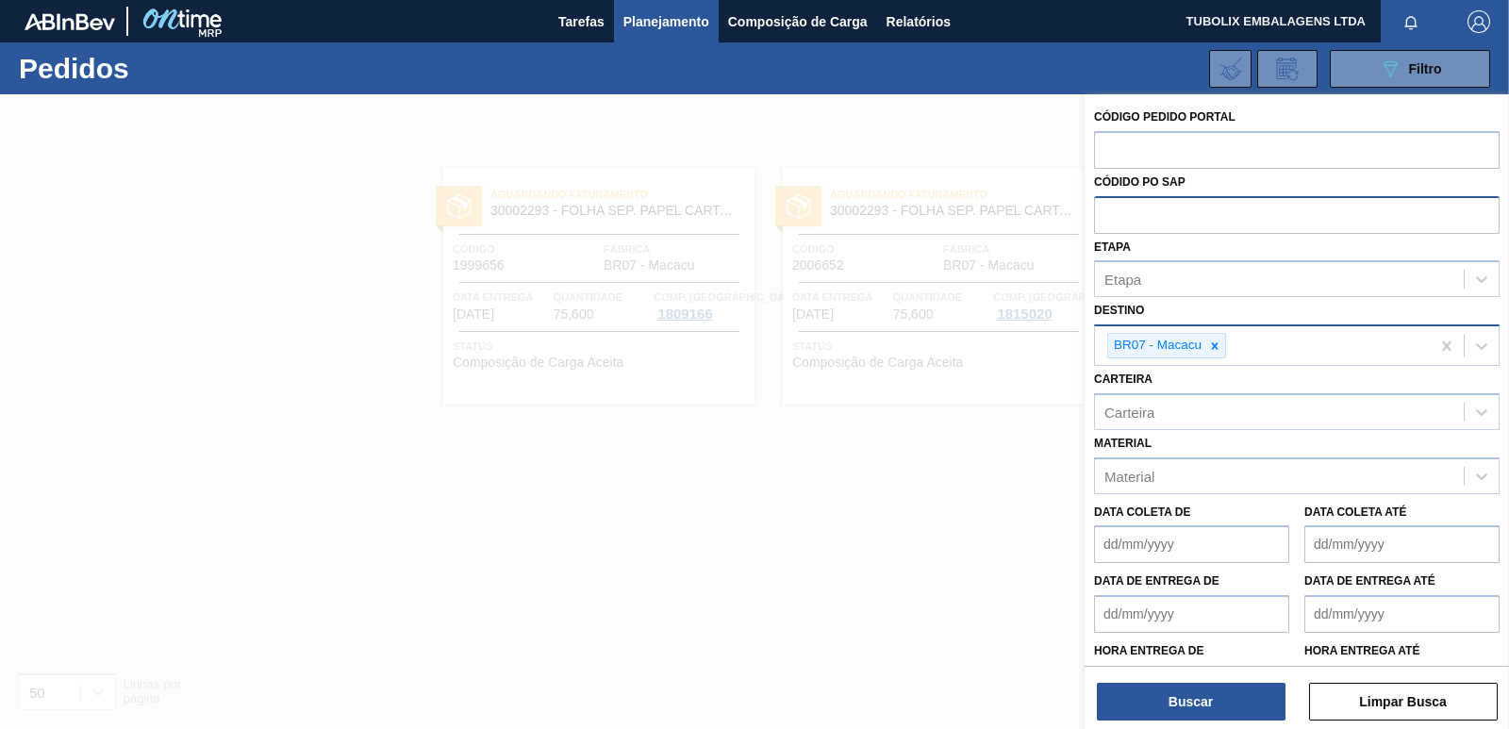
click at [1144, 218] on input "text" at bounding box center [1297, 214] width 406 height 36
paste input "5800333016"
type input "5800333016"
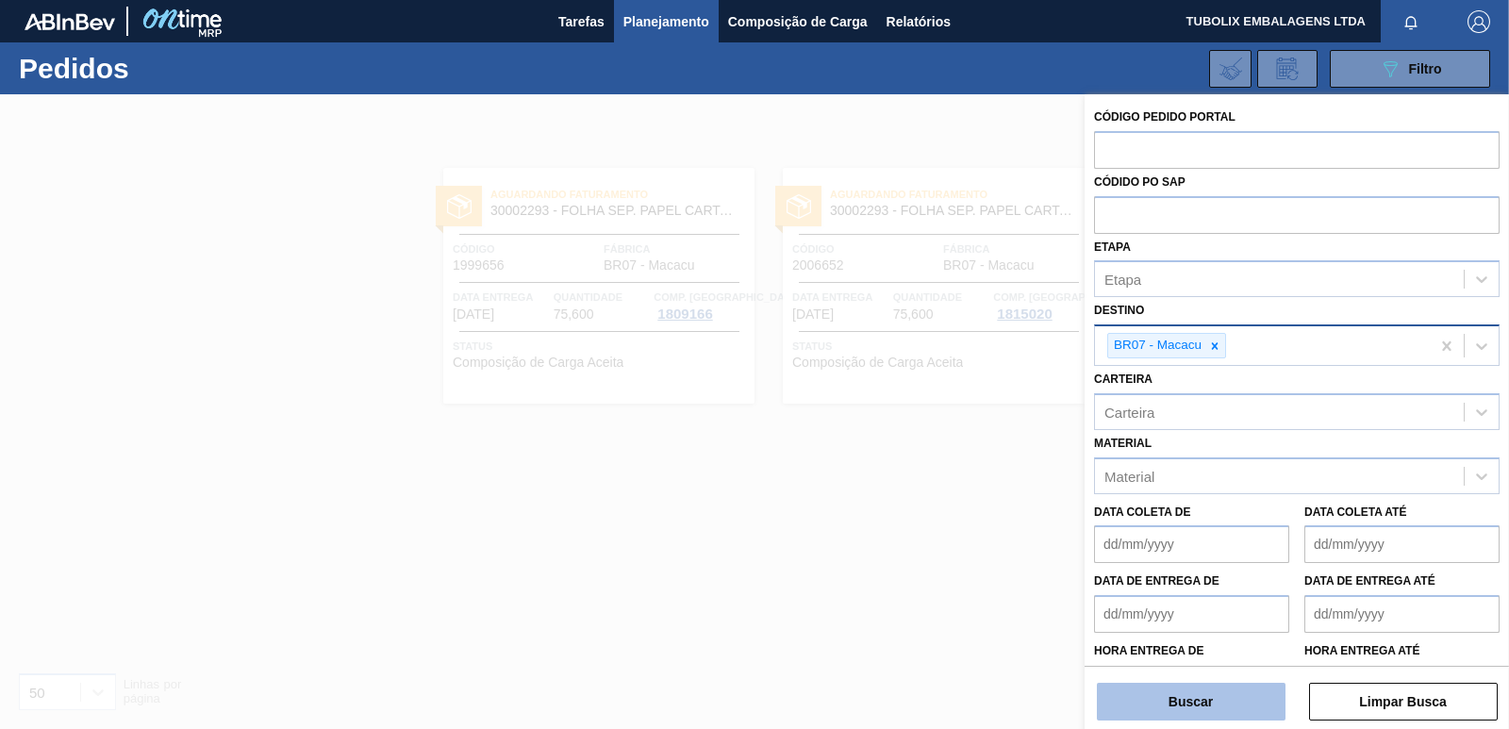
drag, startPoint x: 1182, startPoint y: 673, endPoint x: 1188, endPoint y: 708, distance: 35.5
click at [1182, 681] on div "Buscar Limpar Busca" at bounding box center [1297, 692] width 424 height 53
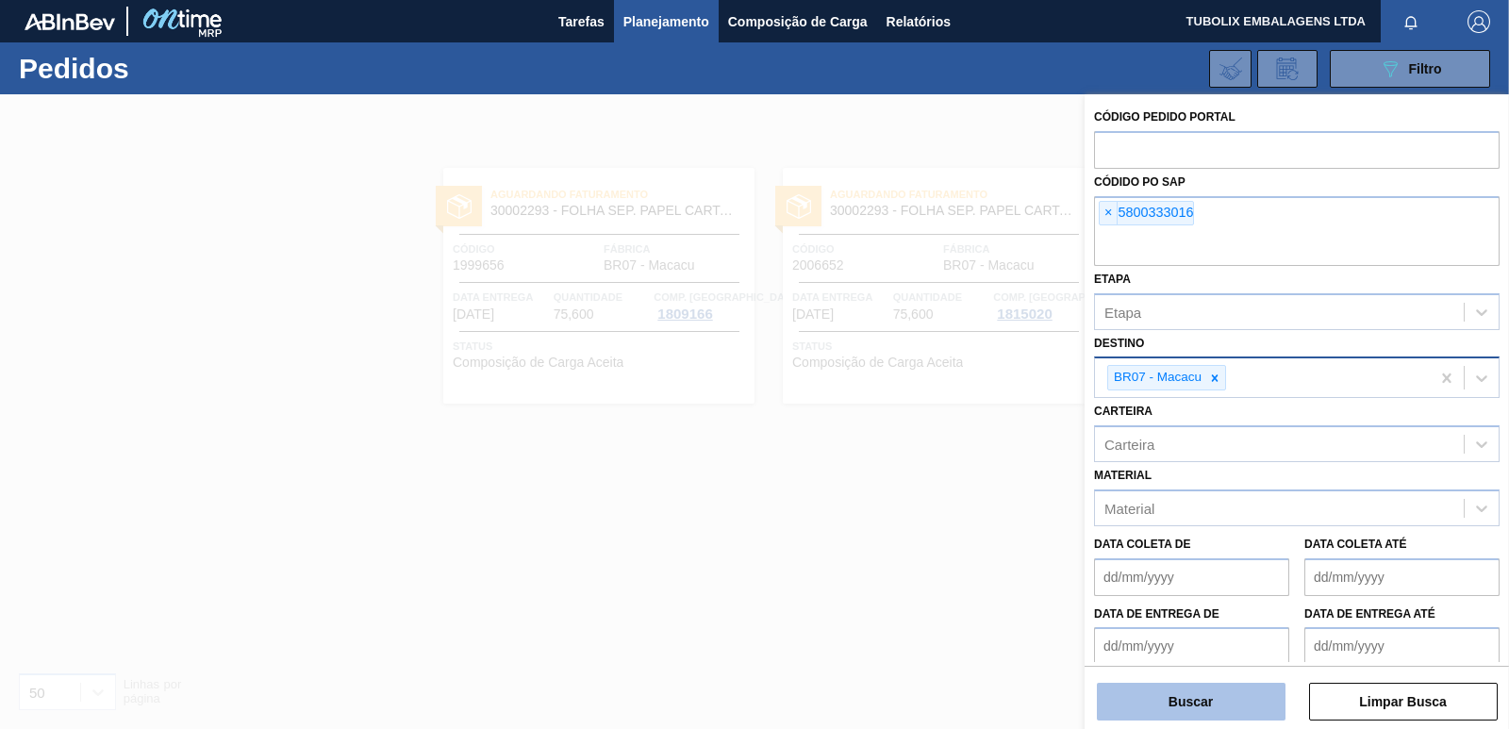
click at [1191, 708] on button "Buscar" at bounding box center [1191, 702] width 189 height 38
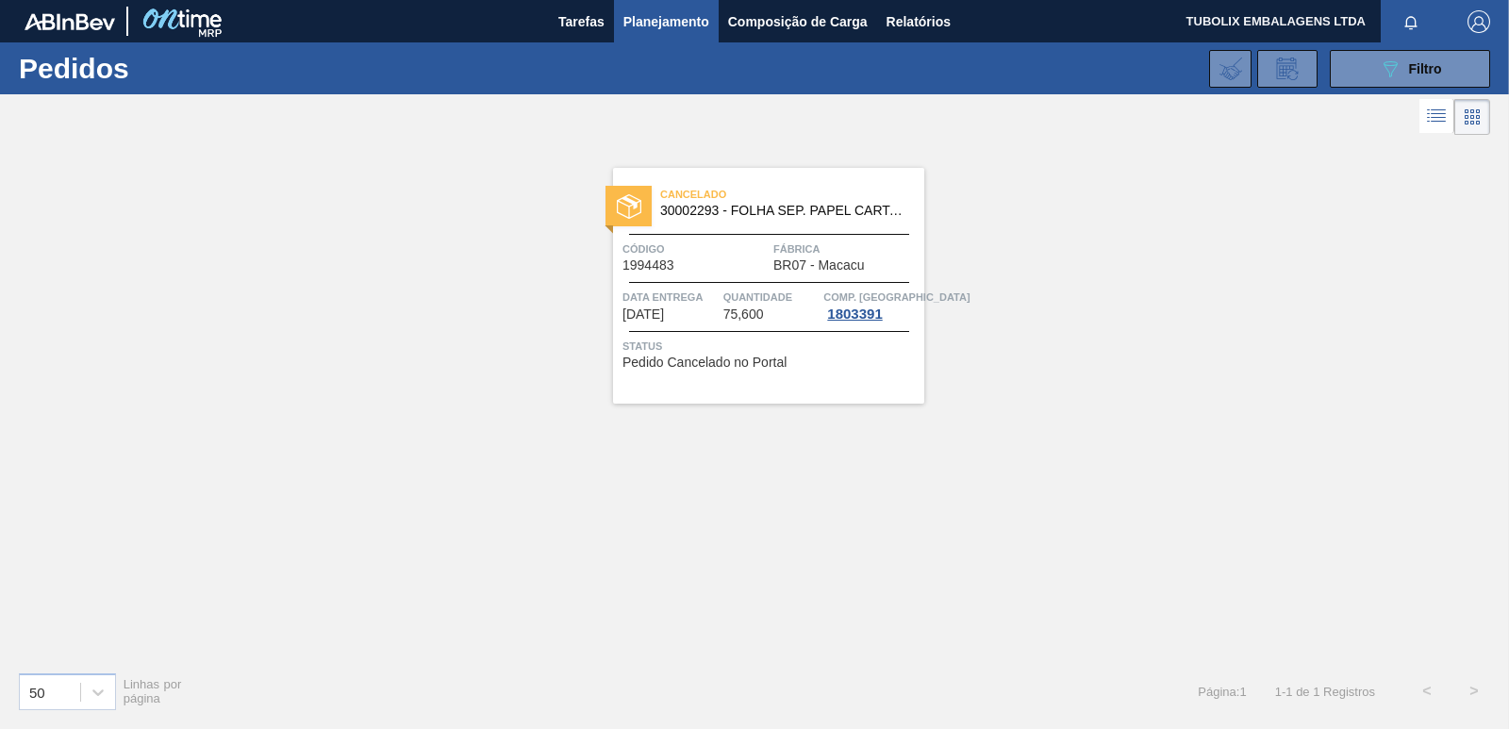
click at [803, 270] on span "BR07 - Macacu" at bounding box center [818, 265] width 91 height 14
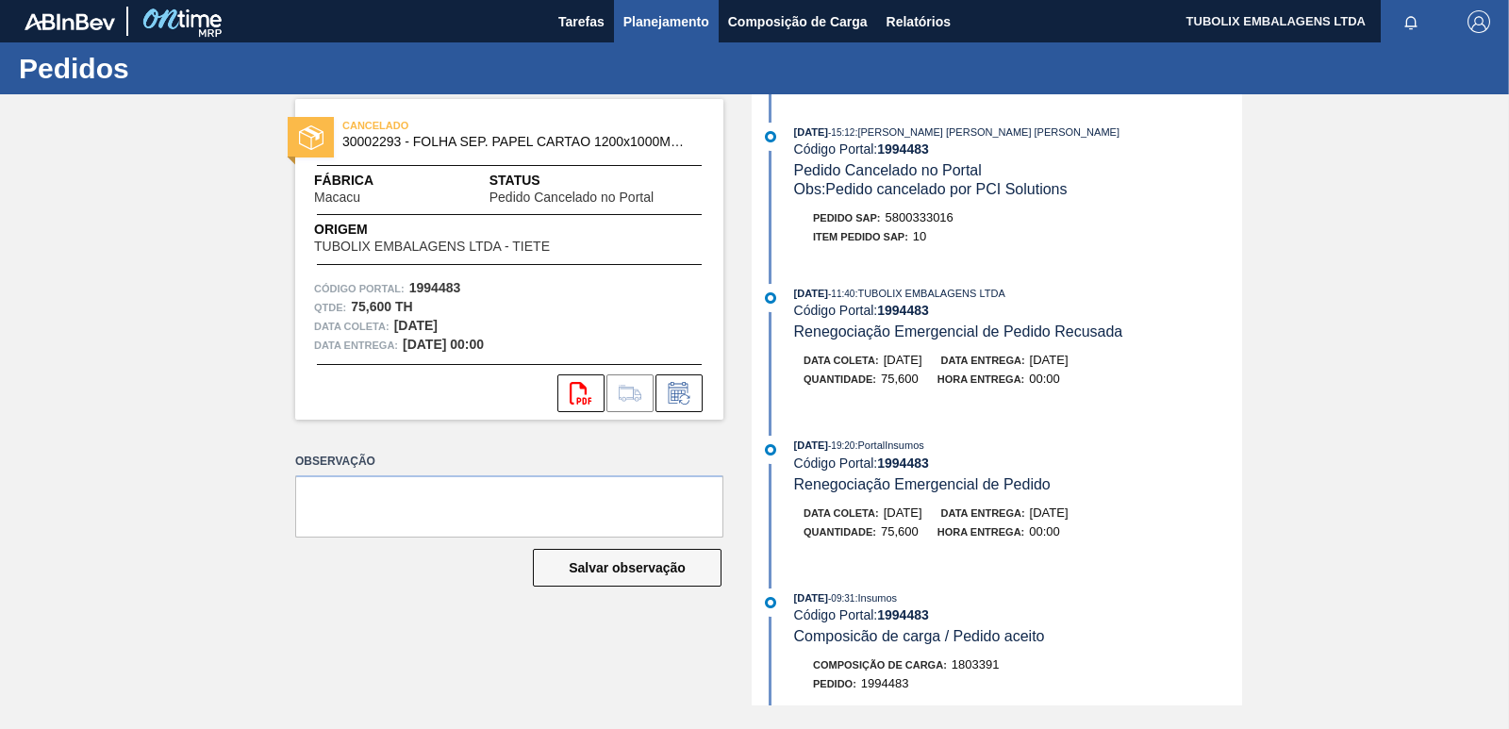
click at [693, 26] on span "Planejamento" at bounding box center [666, 21] width 86 height 23
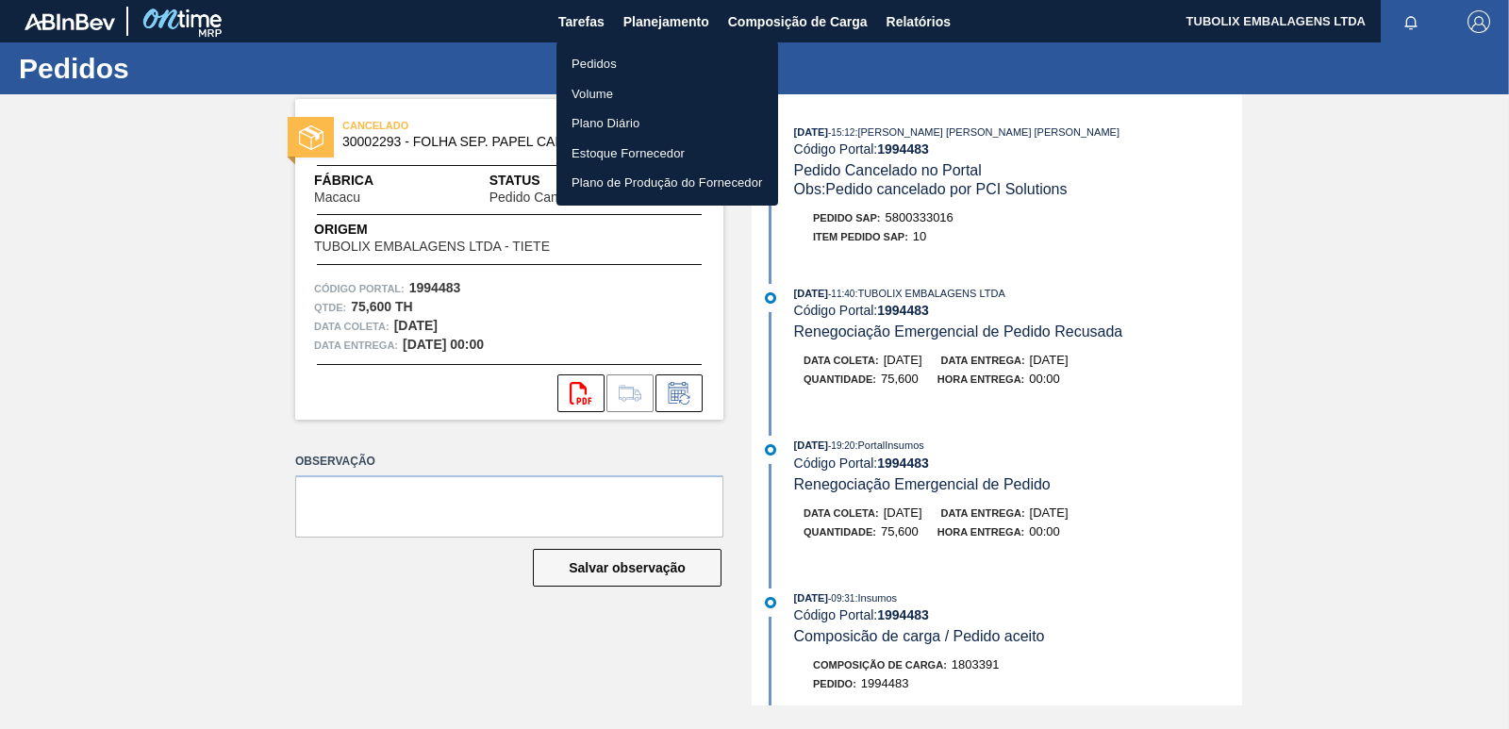
click at [587, 68] on li "Pedidos" at bounding box center [668, 64] width 222 height 30
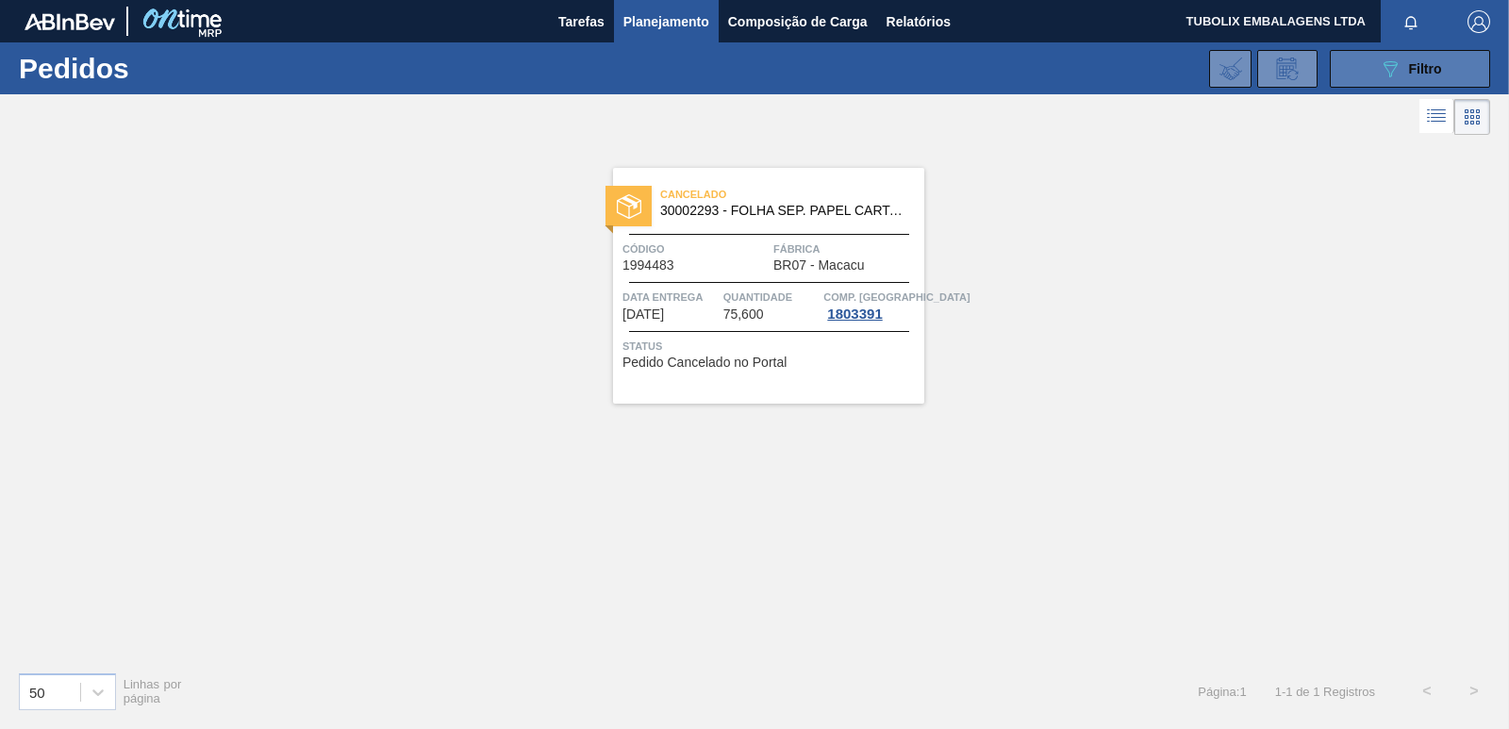
click at [1348, 66] on button "089F7B8B-B2A5-4AFE-B5C0-19BA573D28AC Filtro" at bounding box center [1410, 69] width 160 height 38
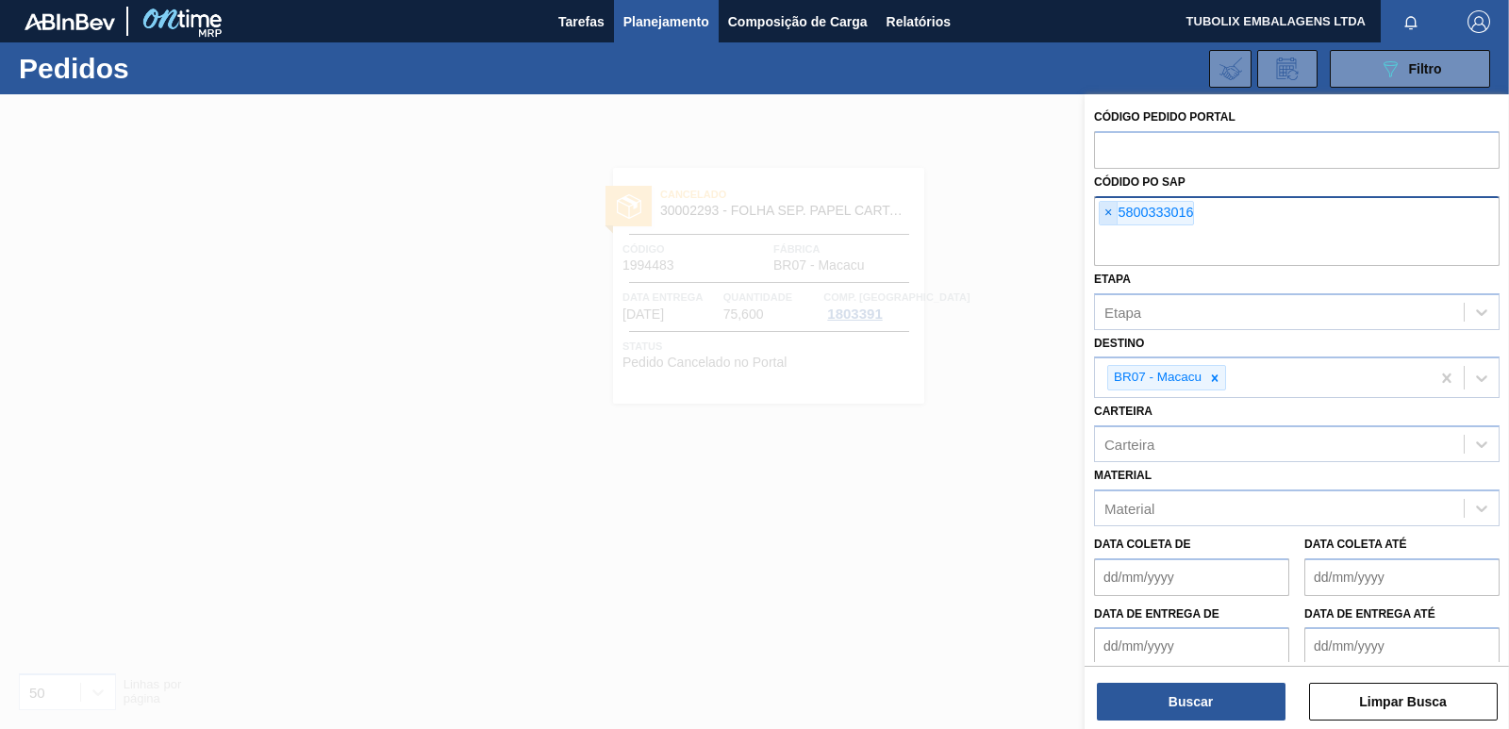
click at [1107, 203] on span "×" at bounding box center [1109, 213] width 18 height 23
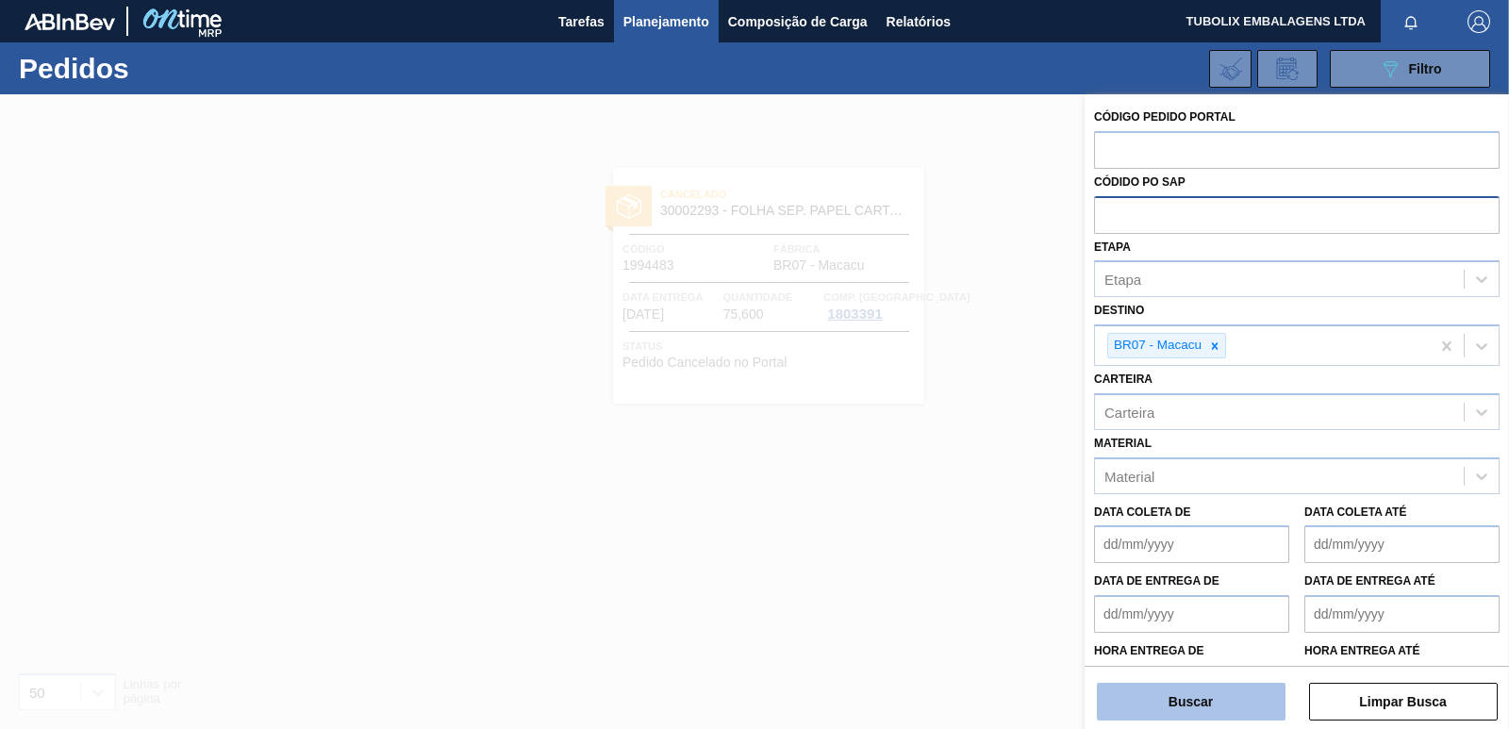
click at [1168, 695] on button "Buscar" at bounding box center [1191, 702] width 189 height 38
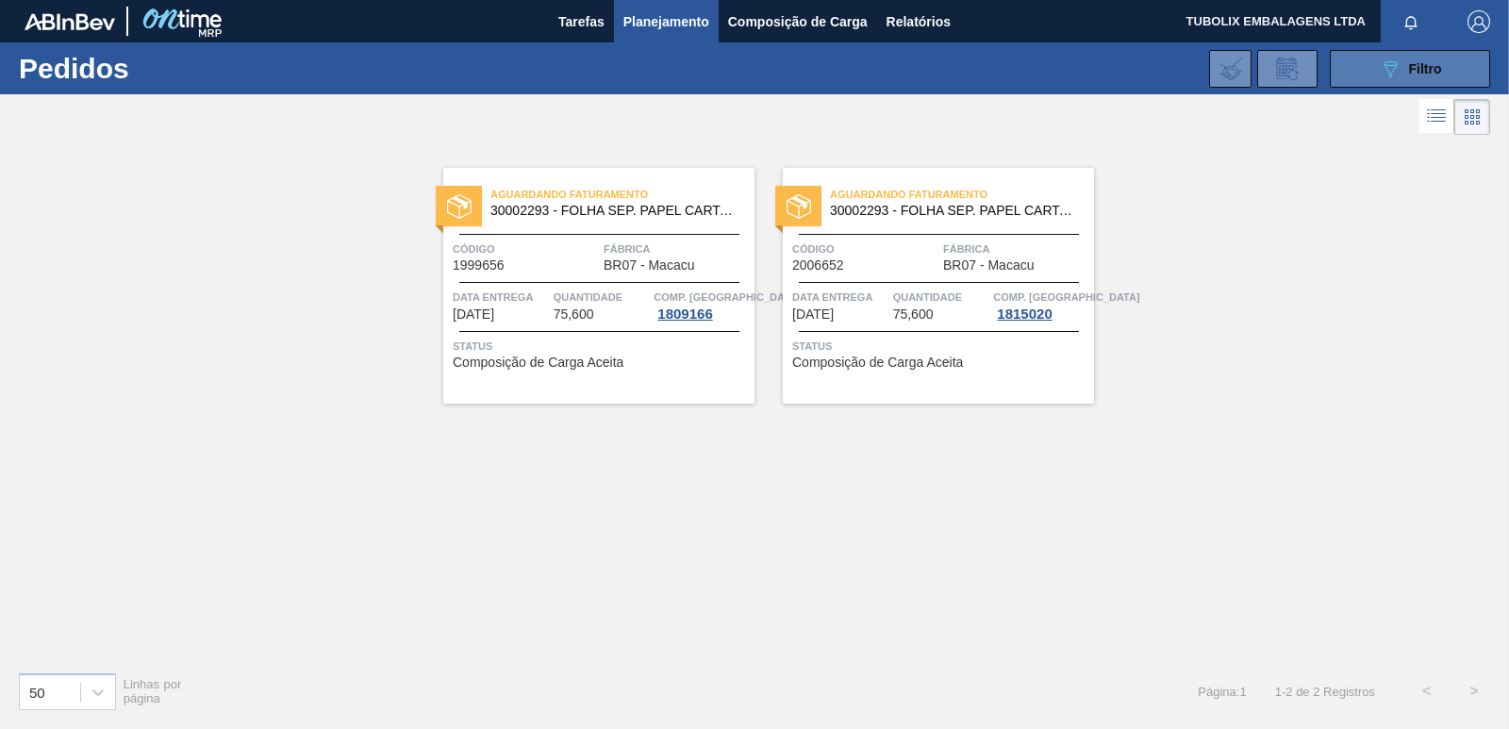
click at [1394, 67] on icon "089F7B8B-B2A5-4AFE-B5C0-19BA573D28AC" at bounding box center [1390, 69] width 23 height 23
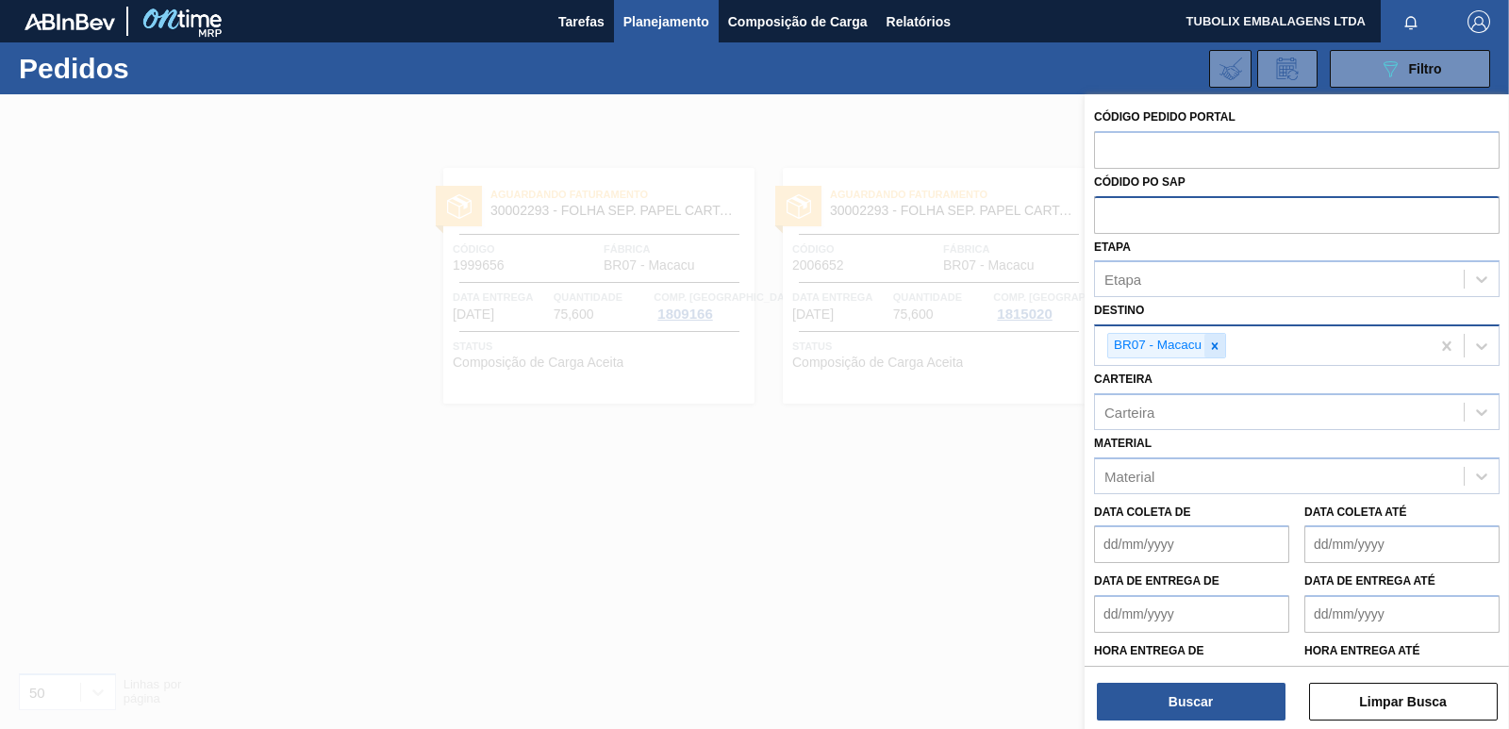
click at [1209, 340] on icon at bounding box center [1214, 346] width 13 height 13
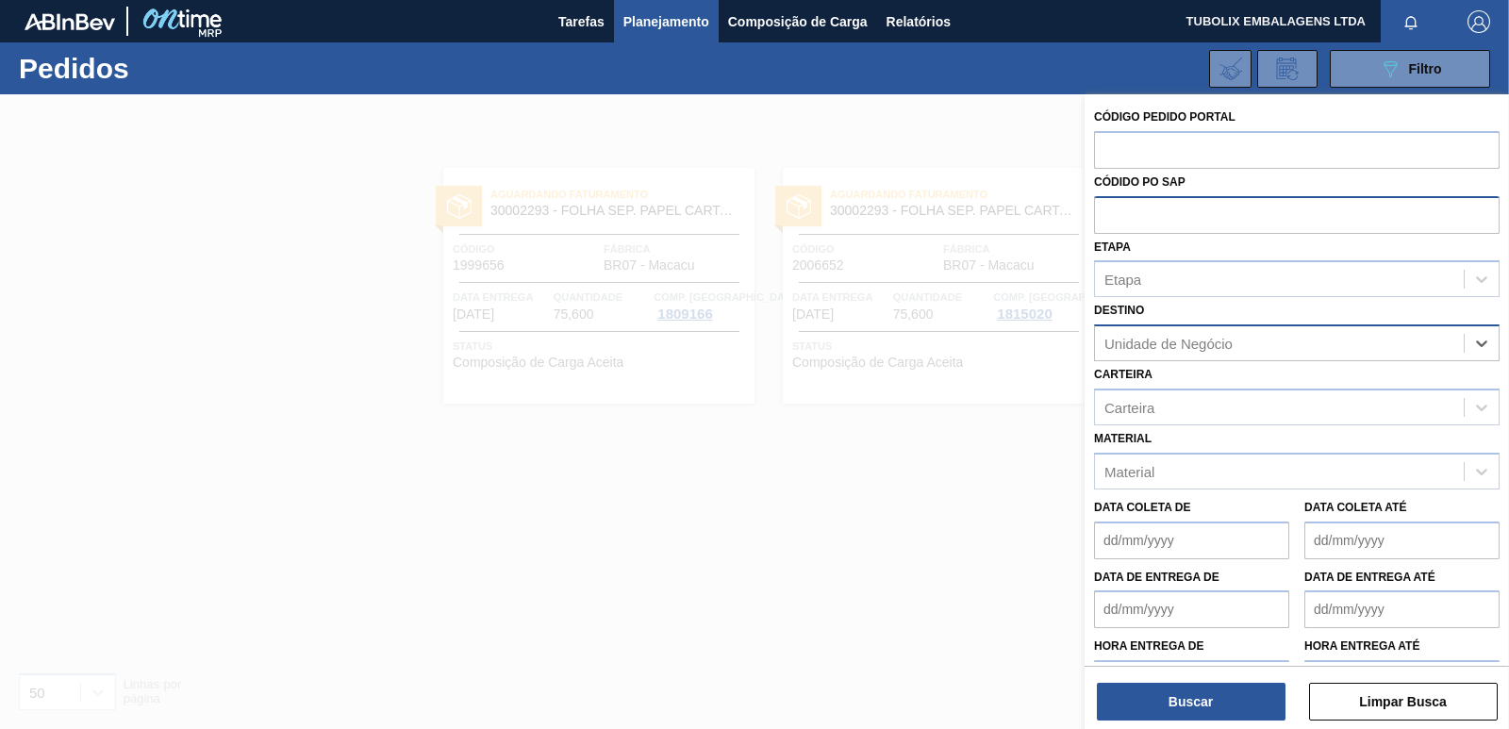
type input "C"
type input "SERG"
drag, startPoint x: 1207, startPoint y: 377, endPoint x: 1205, endPoint y: 388, distance: 10.8
click at [1201, 379] on div "BR02 - [GEOGRAPHIC_DATA]" at bounding box center [1297, 390] width 406 height 35
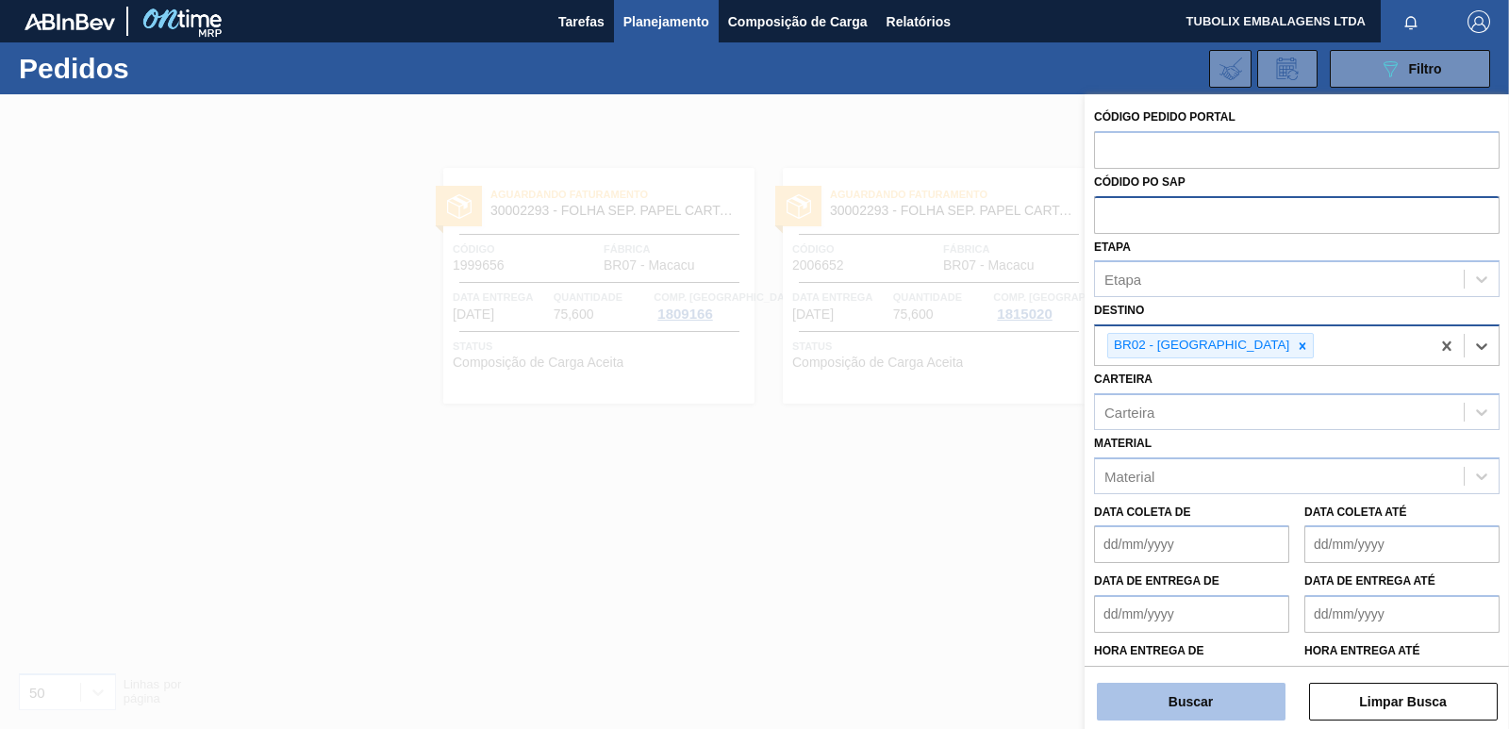
click at [1193, 714] on button "Buscar" at bounding box center [1191, 702] width 189 height 38
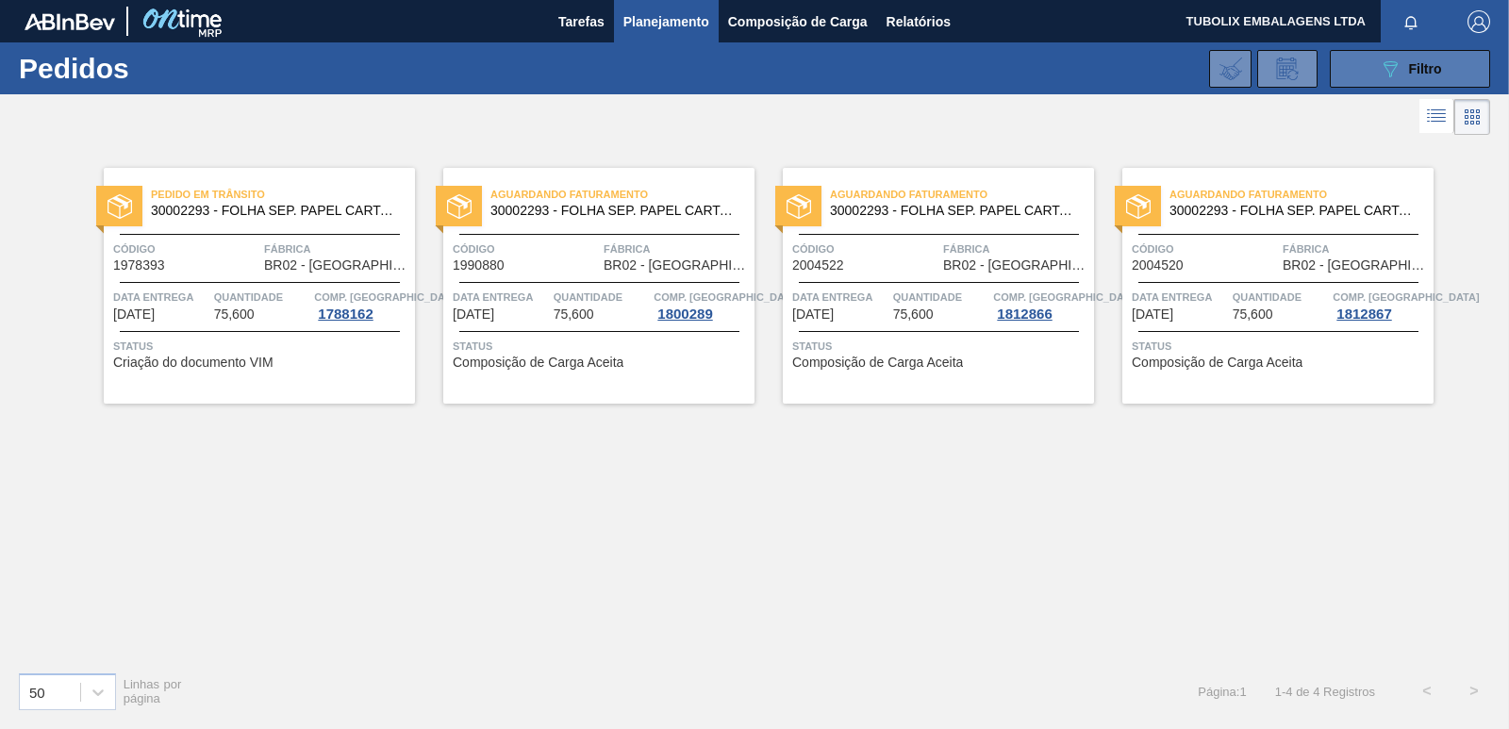
click at [1461, 71] on button "089F7B8B-B2A5-4AFE-B5C0-19BA573D28AC Filtro" at bounding box center [1410, 69] width 160 height 38
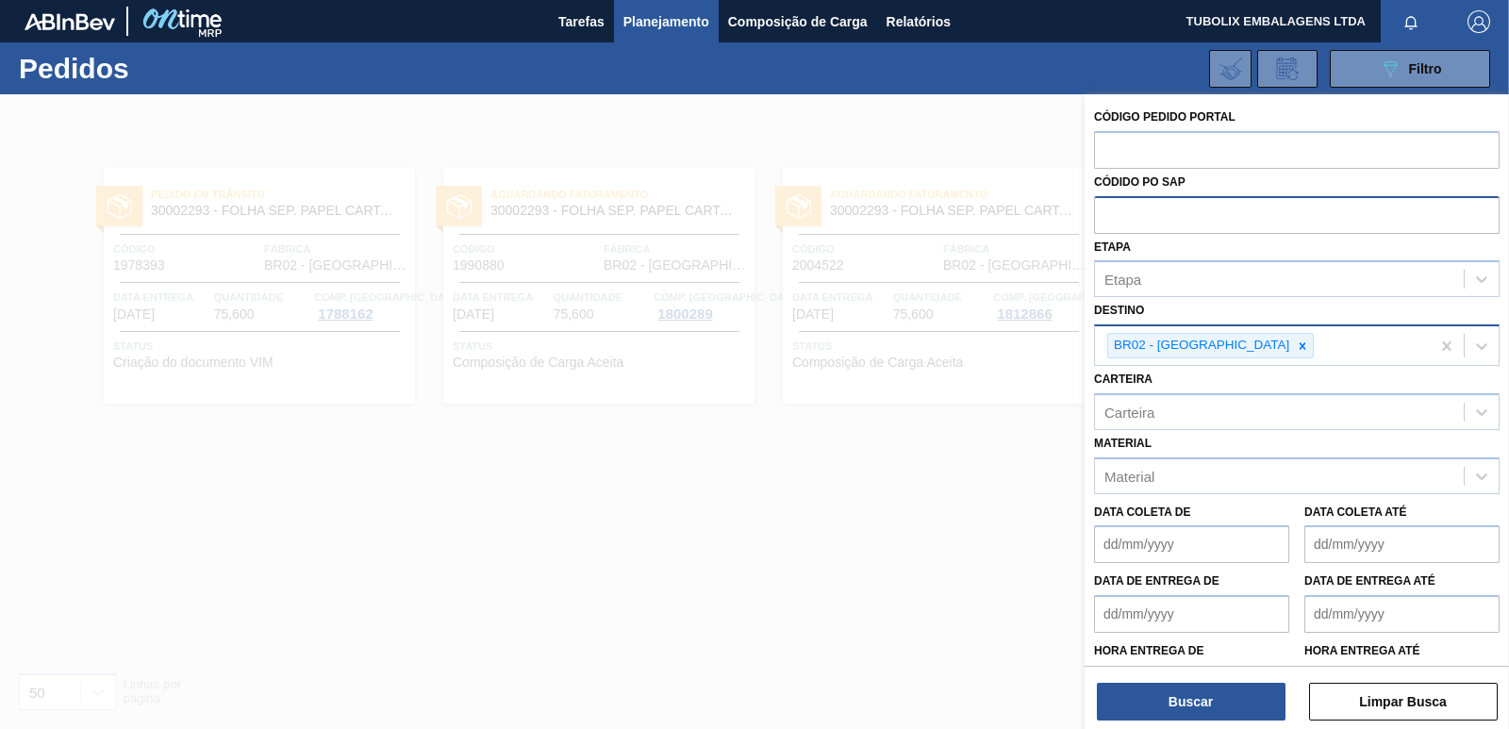
click at [1165, 218] on input "text" at bounding box center [1297, 214] width 406 height 36
paste input "5800332829"
type input "5800332829"
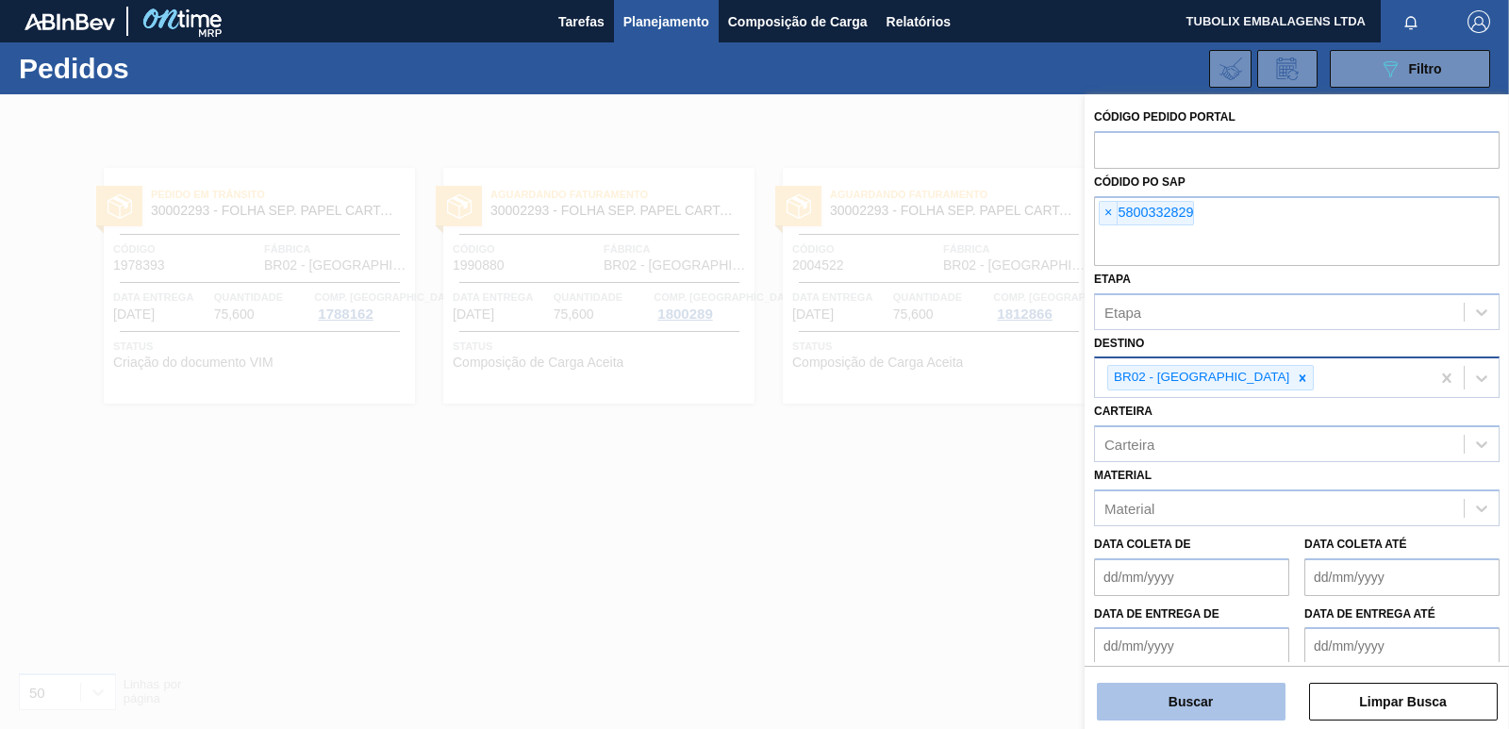
click at [1148, 702] on button "Buscar" at bounding box center [1191, 702] width 189 height 38
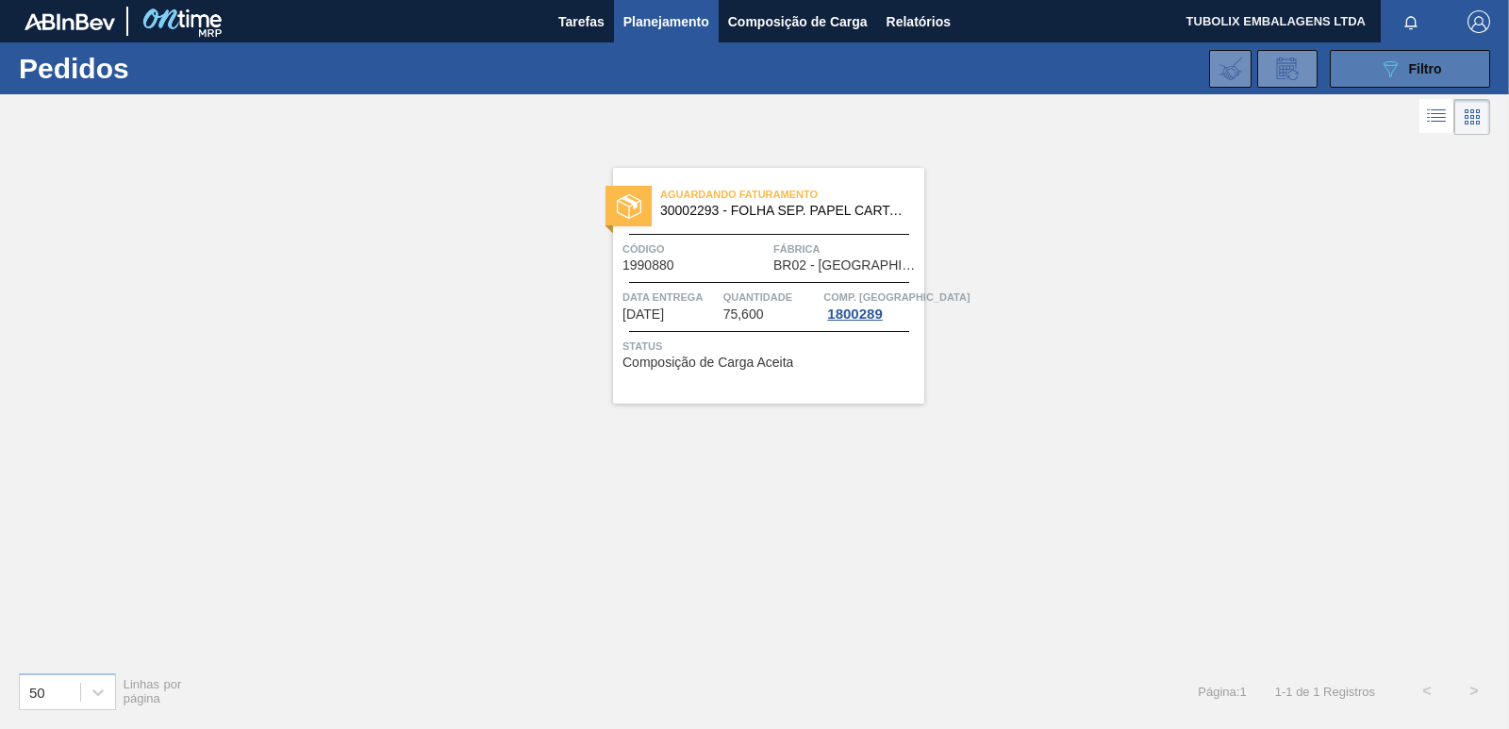
click at [1420, 65] on span "Filtro" at bounding box center [1425, 68] width 33 height 15
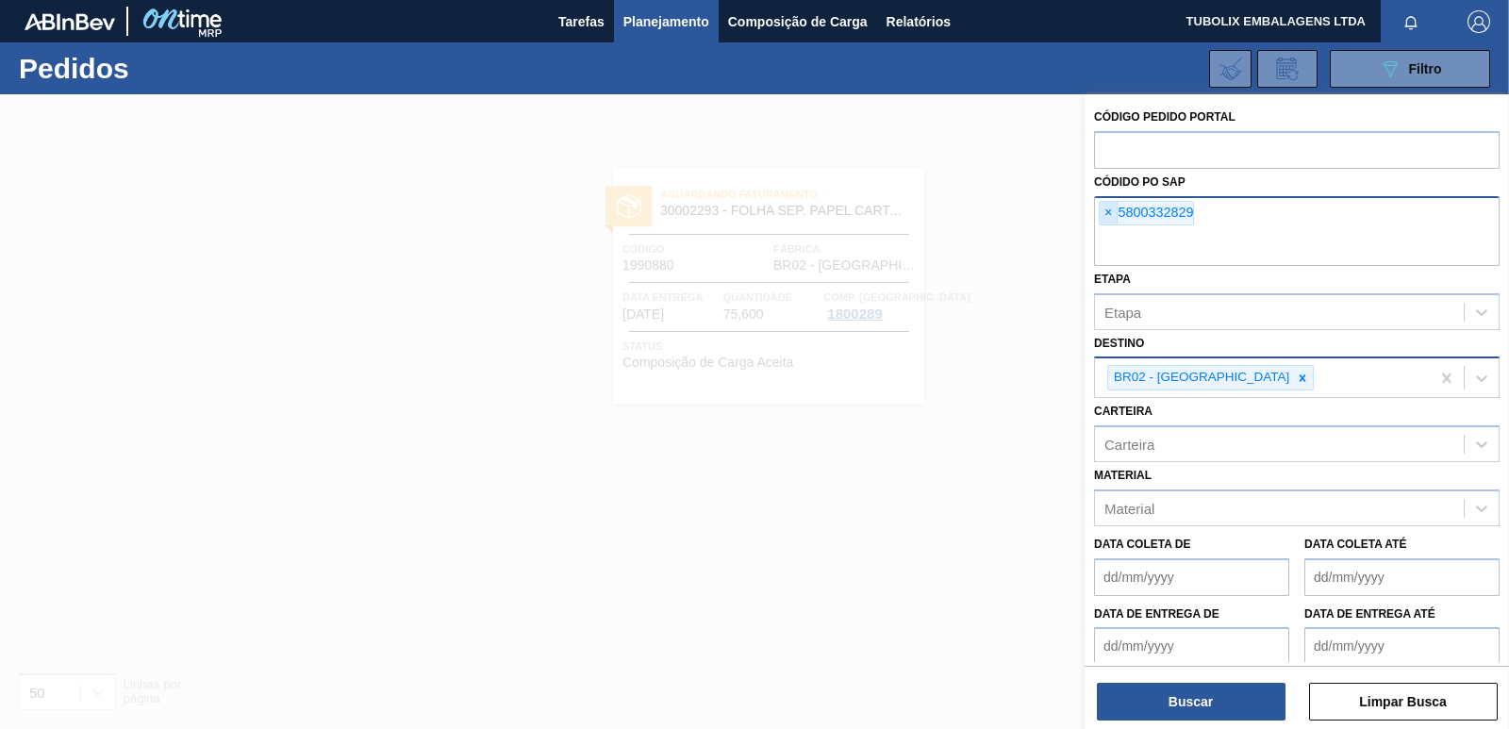
click at [1108, 204] on span "×" at bounding box center [1109, 213] width 18 height 23
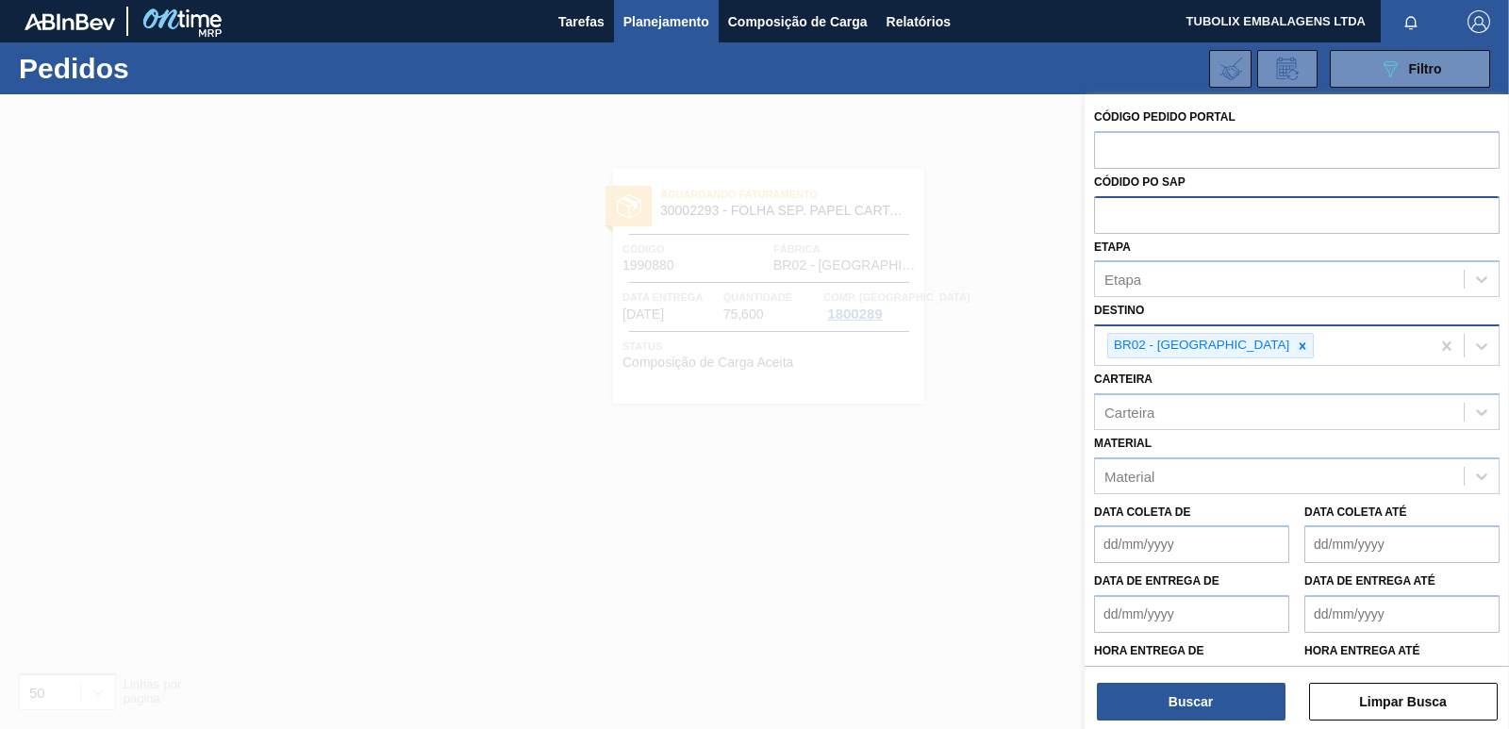
paste input "5800342657"
type input "5800342657"
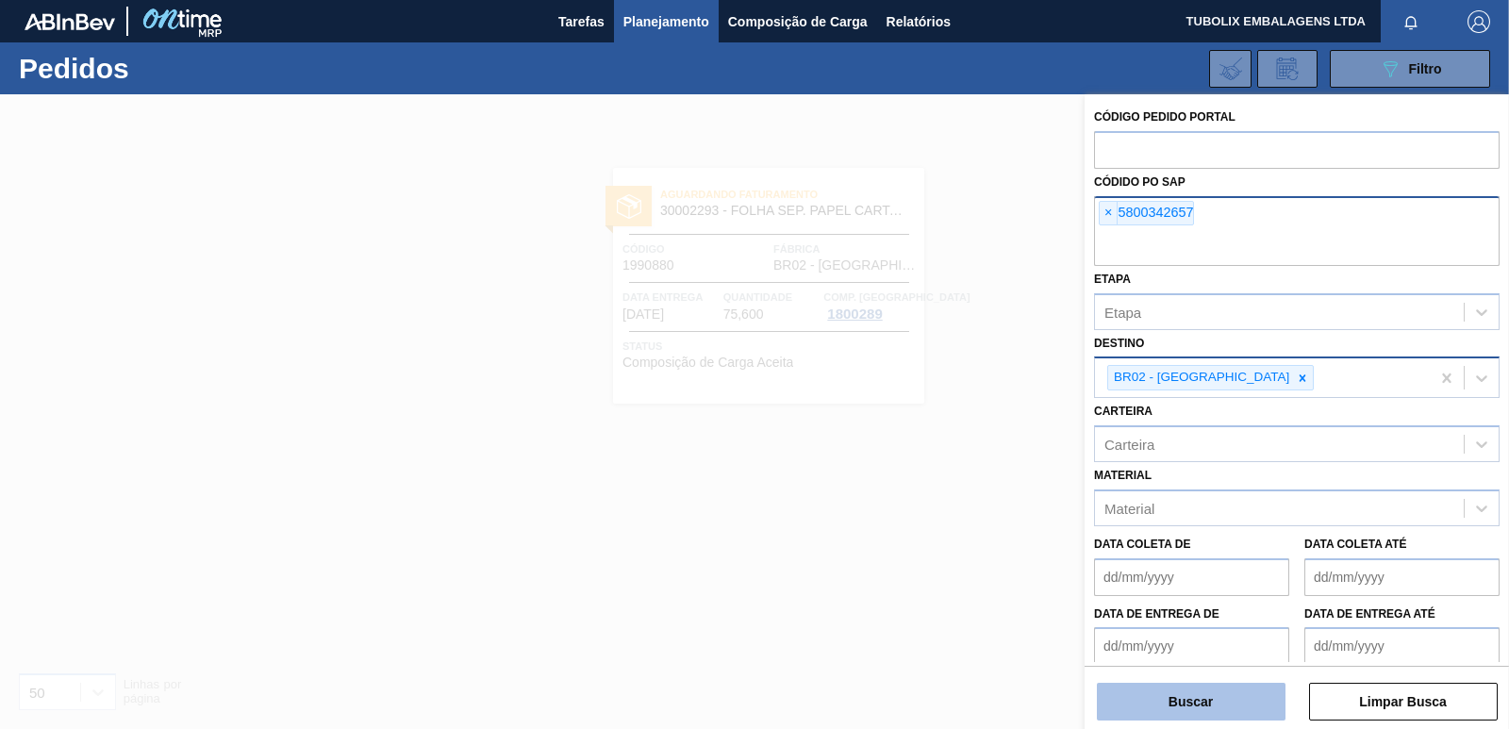
click at [1222, 693] on button "Buscar" at bounding box center [1191, 702] width 189 height 38
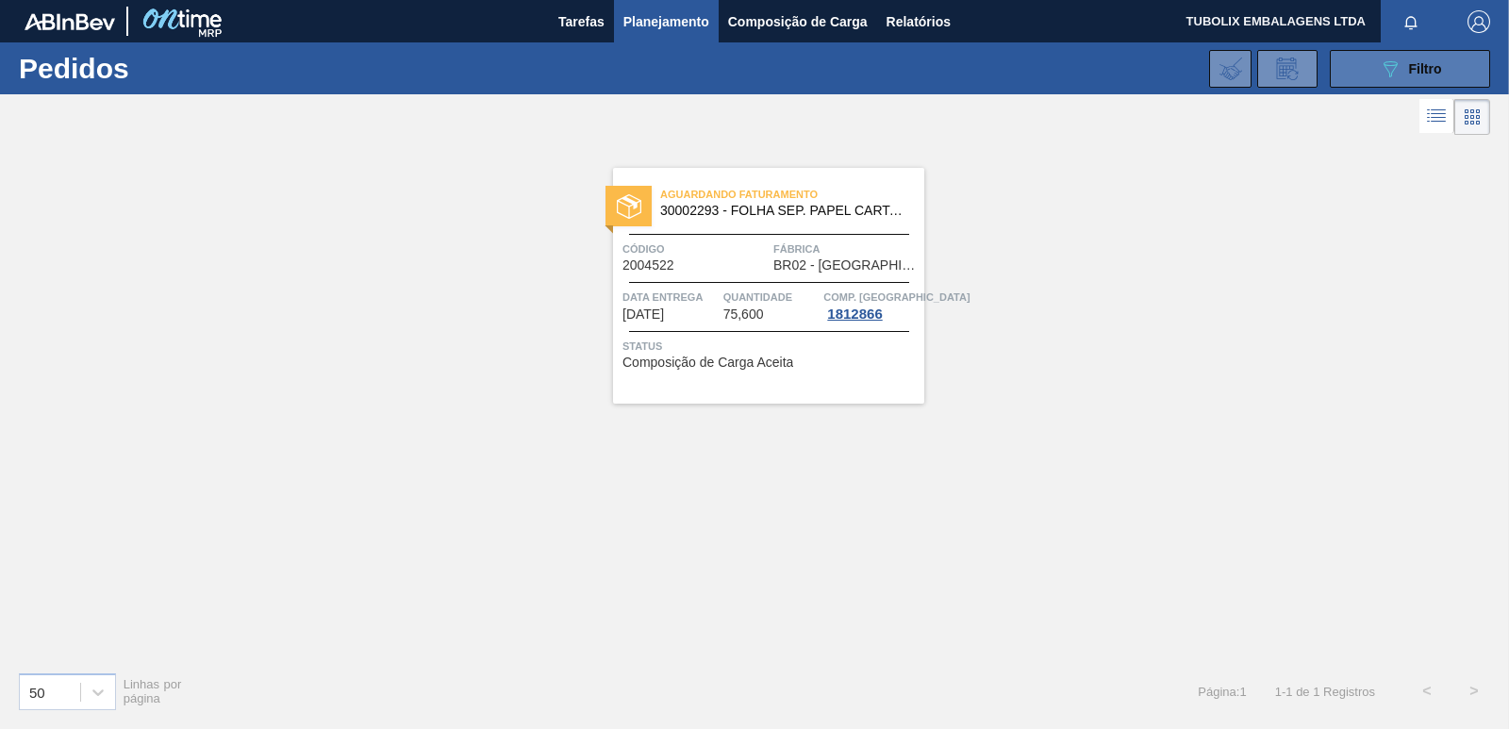
click at [1359, 56] on button "089F7B8B-B2A5-4AFE-B5C0-19BA573D28AC Filtro" at bounding box center [1410, 69] width 160 height 38
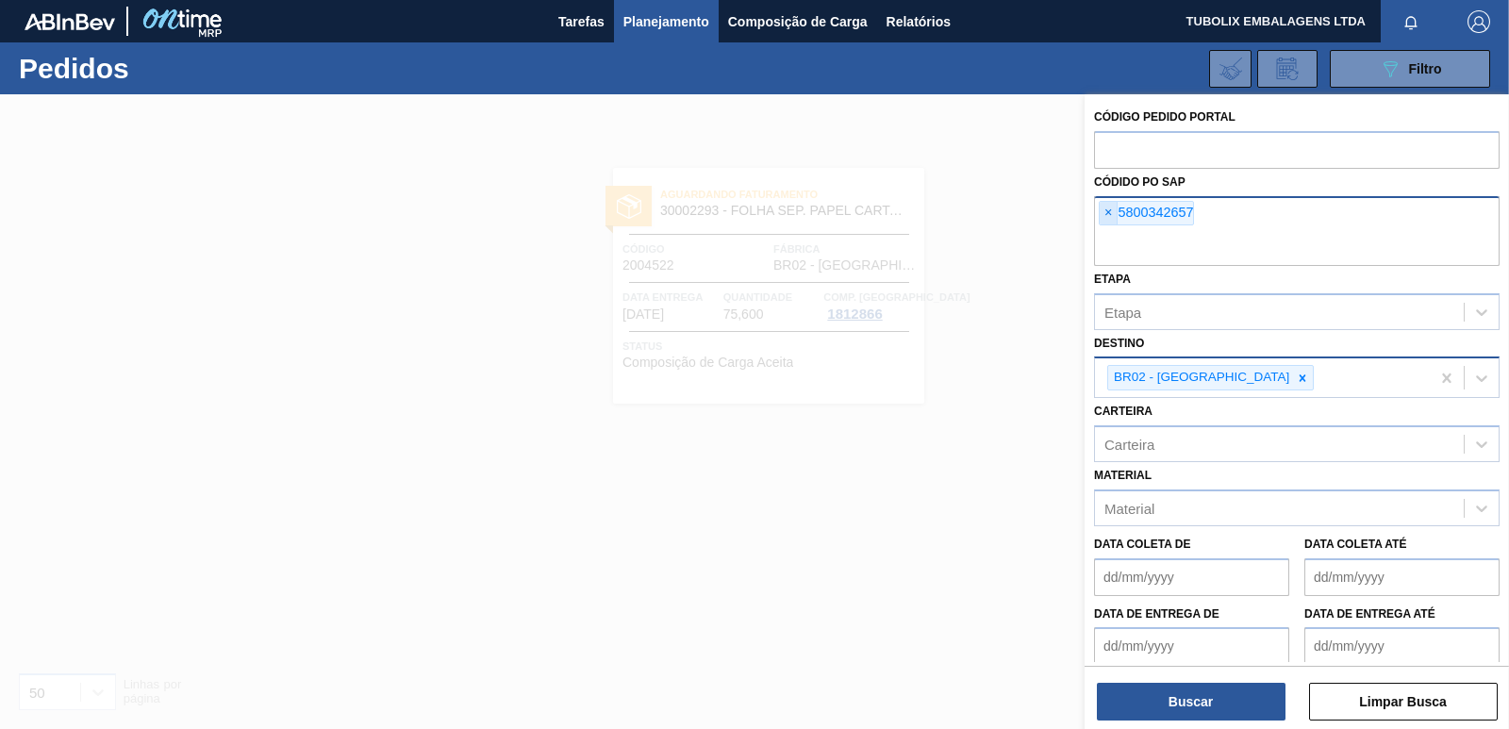
click at [1105, 213] on span "×" at bounding box center [1109, 213] width 18 height 23
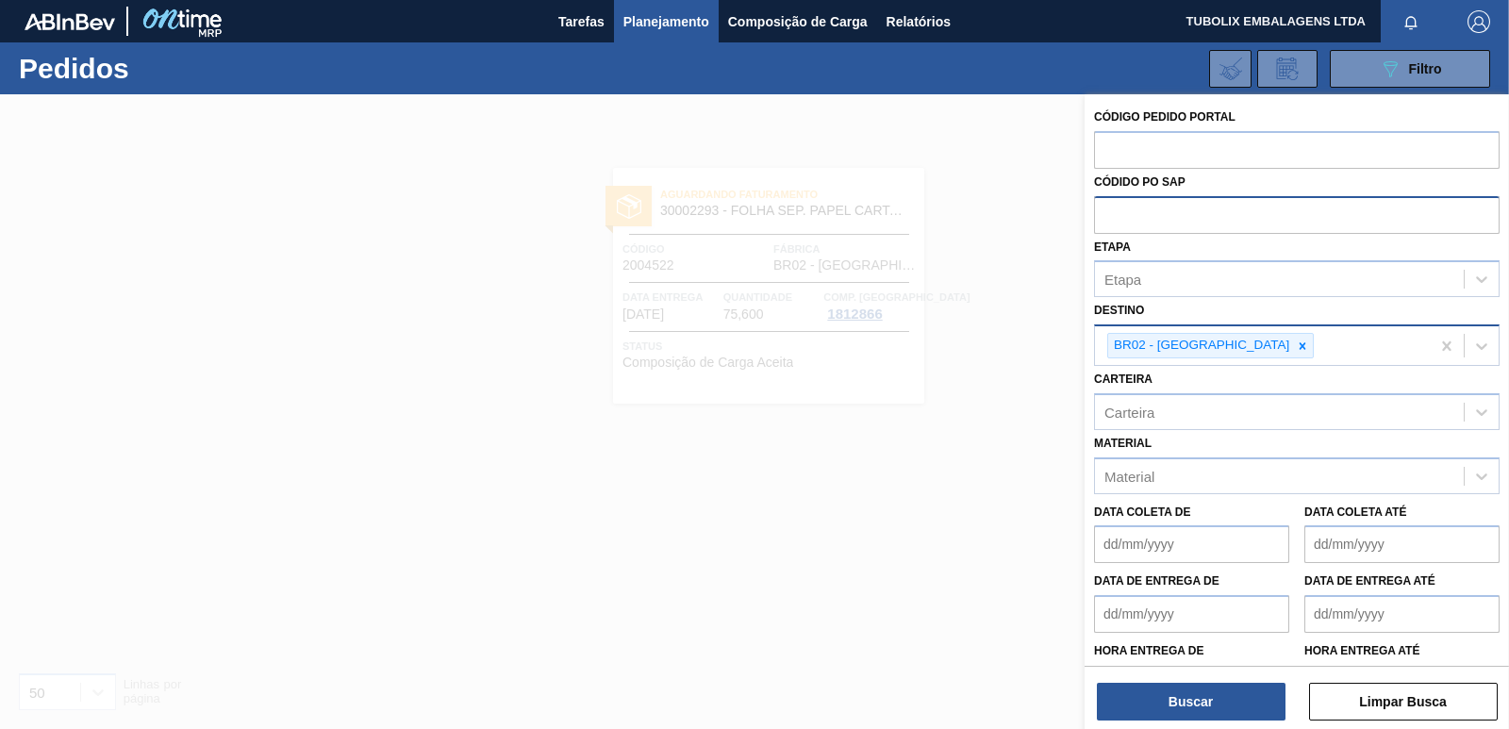
paste input "5800342658"
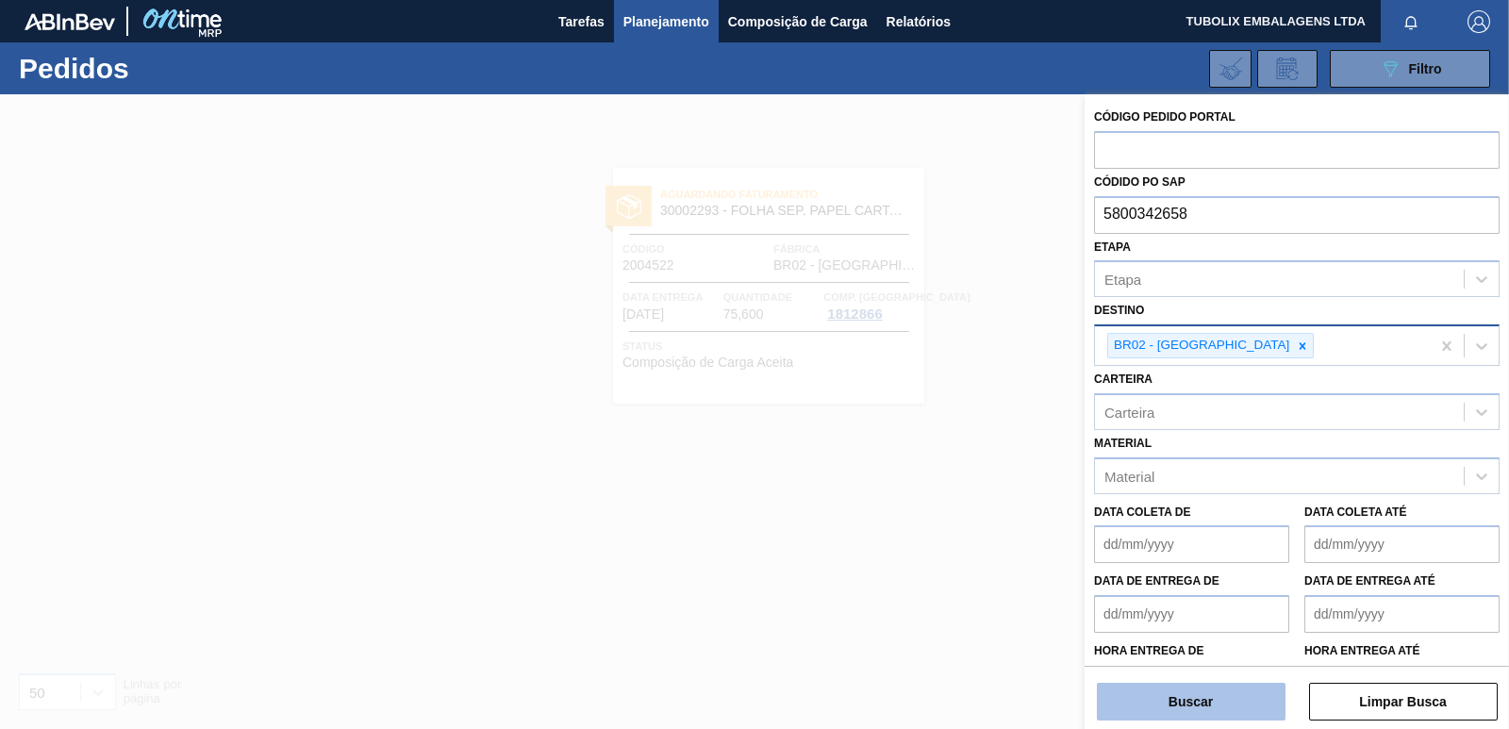
type input "5800342658"
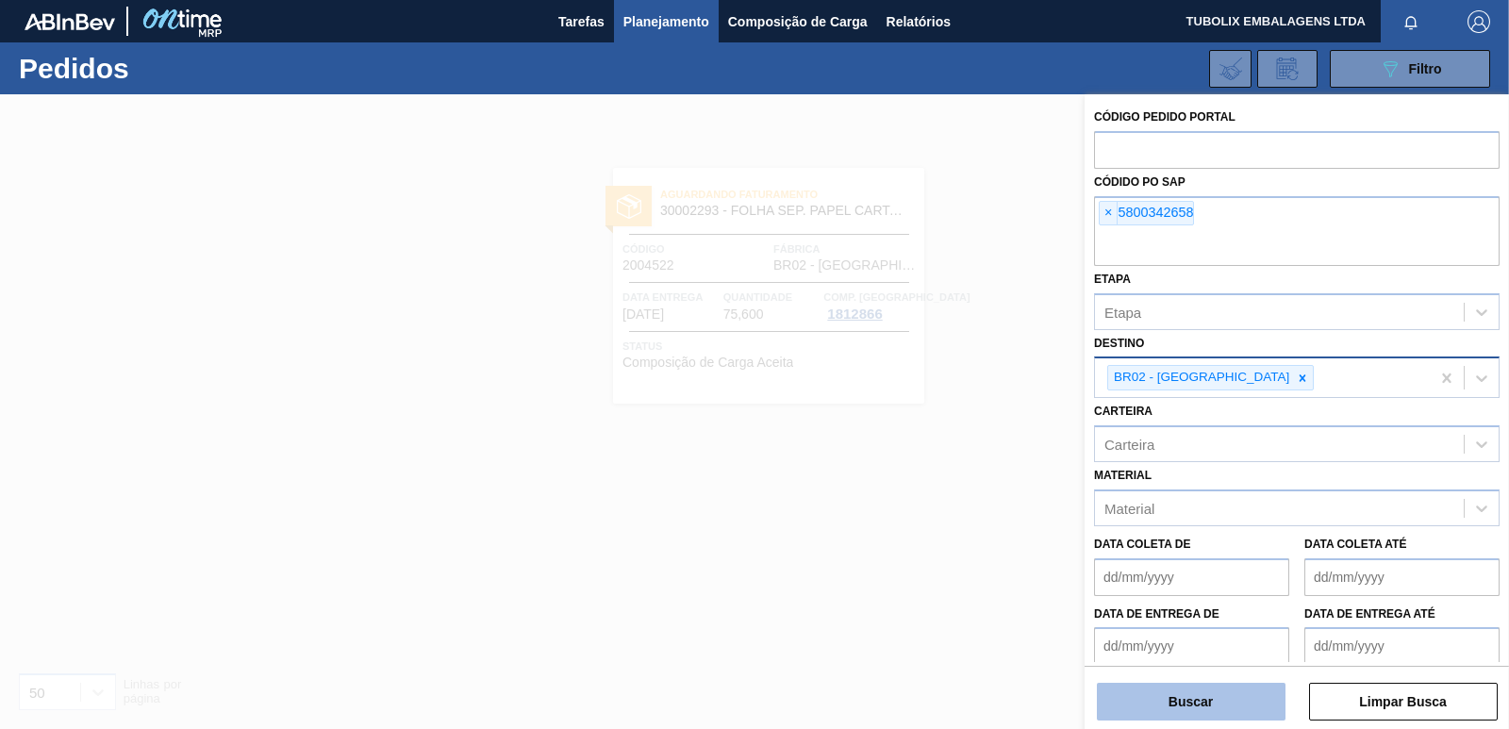
click at [1206, 706] on button "Buscar" at bounding box center [1191, 702] width 189 height 38
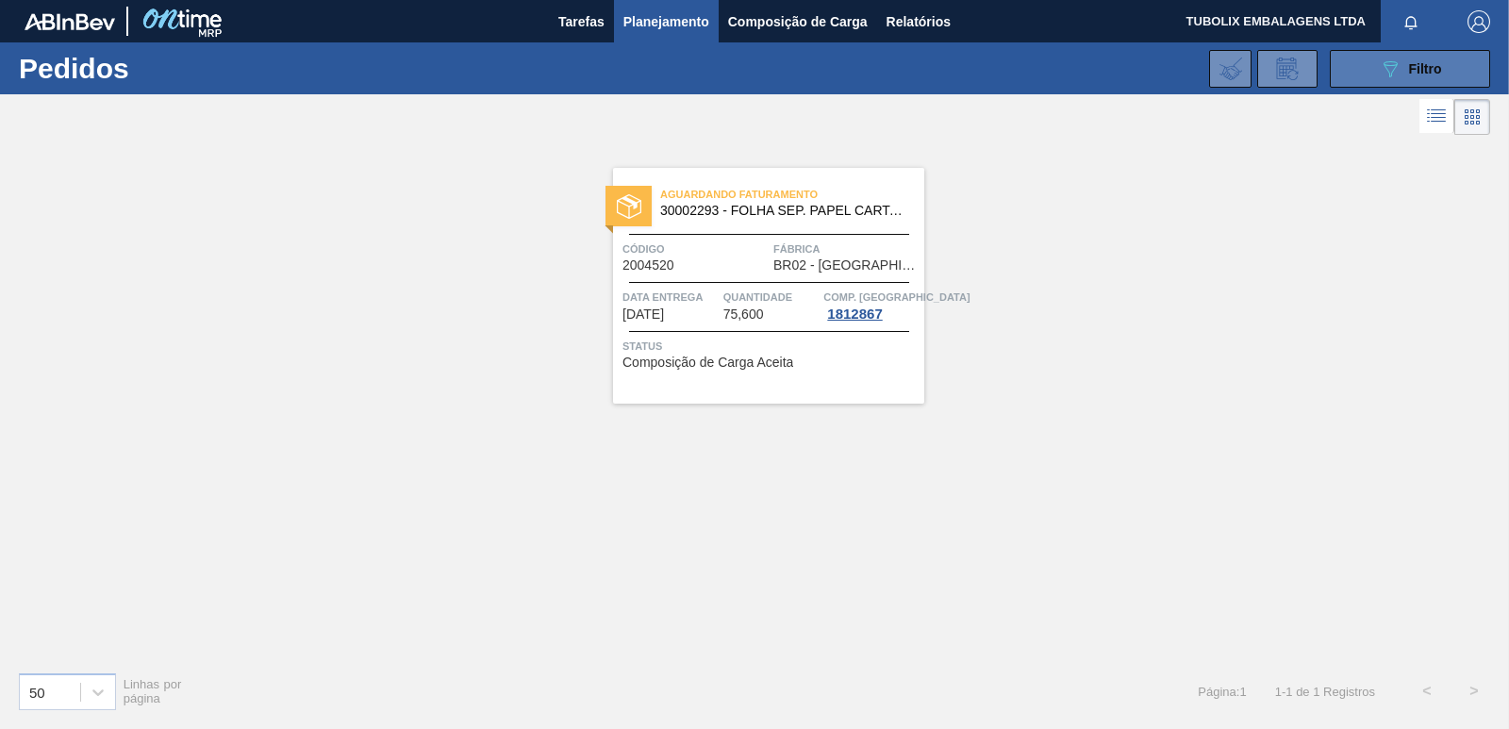
click at [1399, 77] on icon "089F7B8B-B2A5-4AFE-B5C0-19BA573D28AC" at bounding box center [1390, 69] width 23 height 23
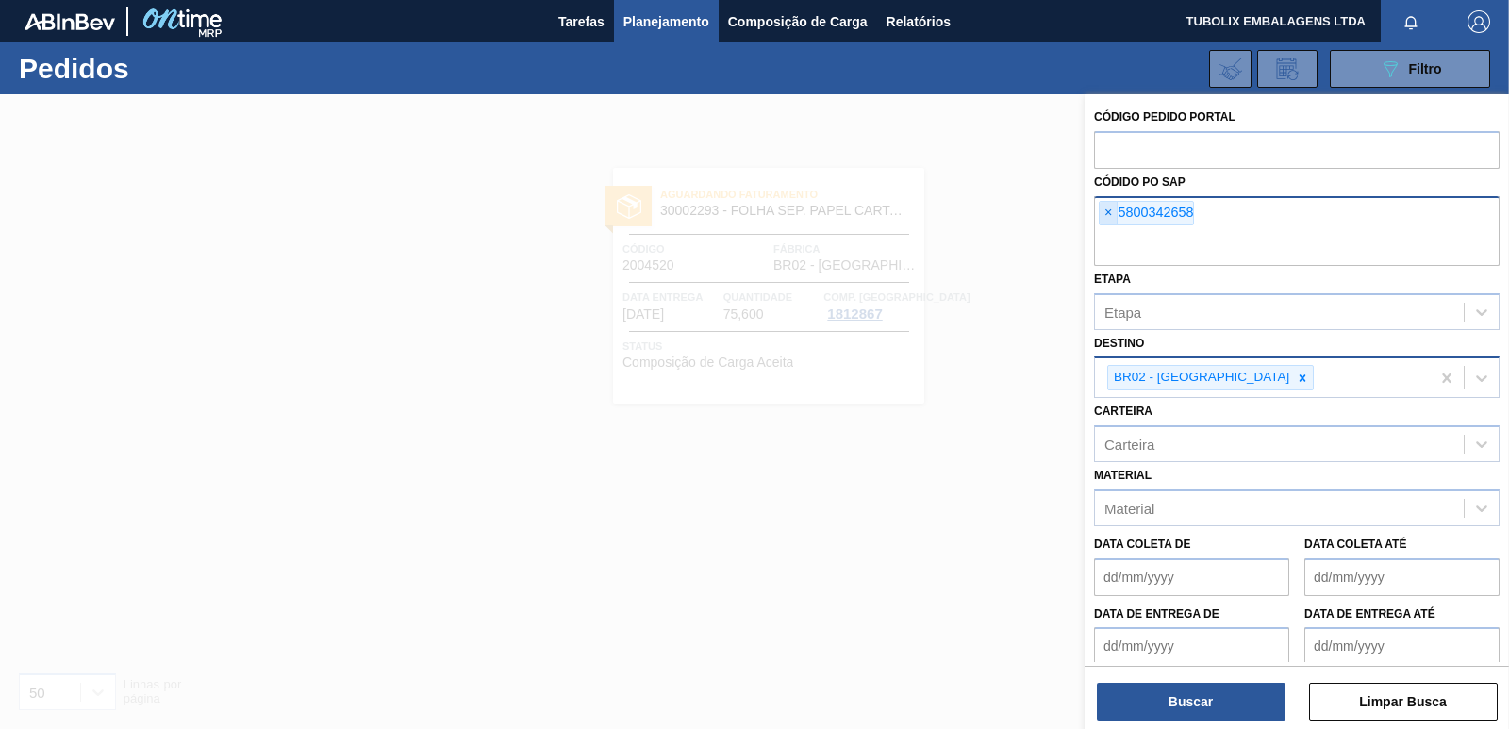
click at [1108, 213] on span "×" at bounding box center [1109, 213] width 18 height 23
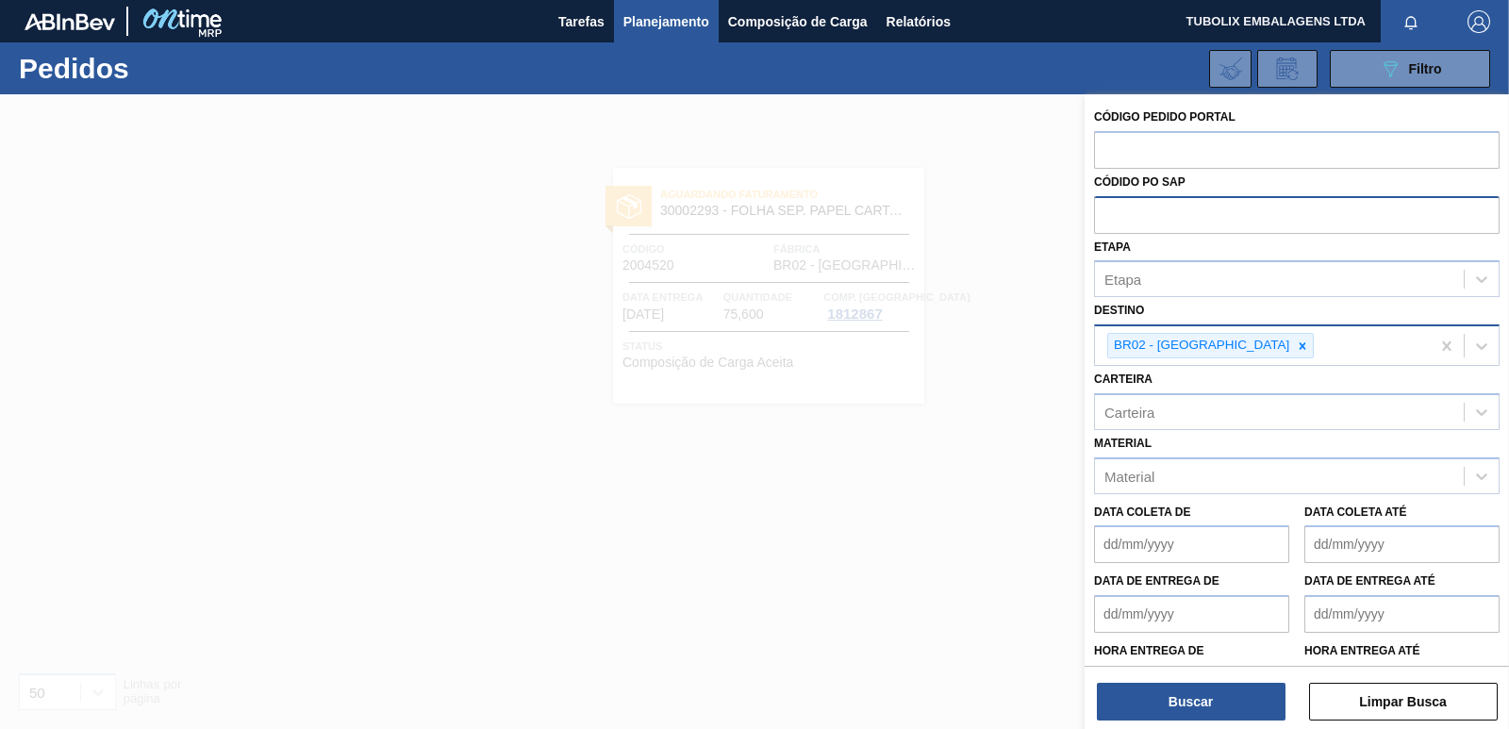
paste input "5800342660"
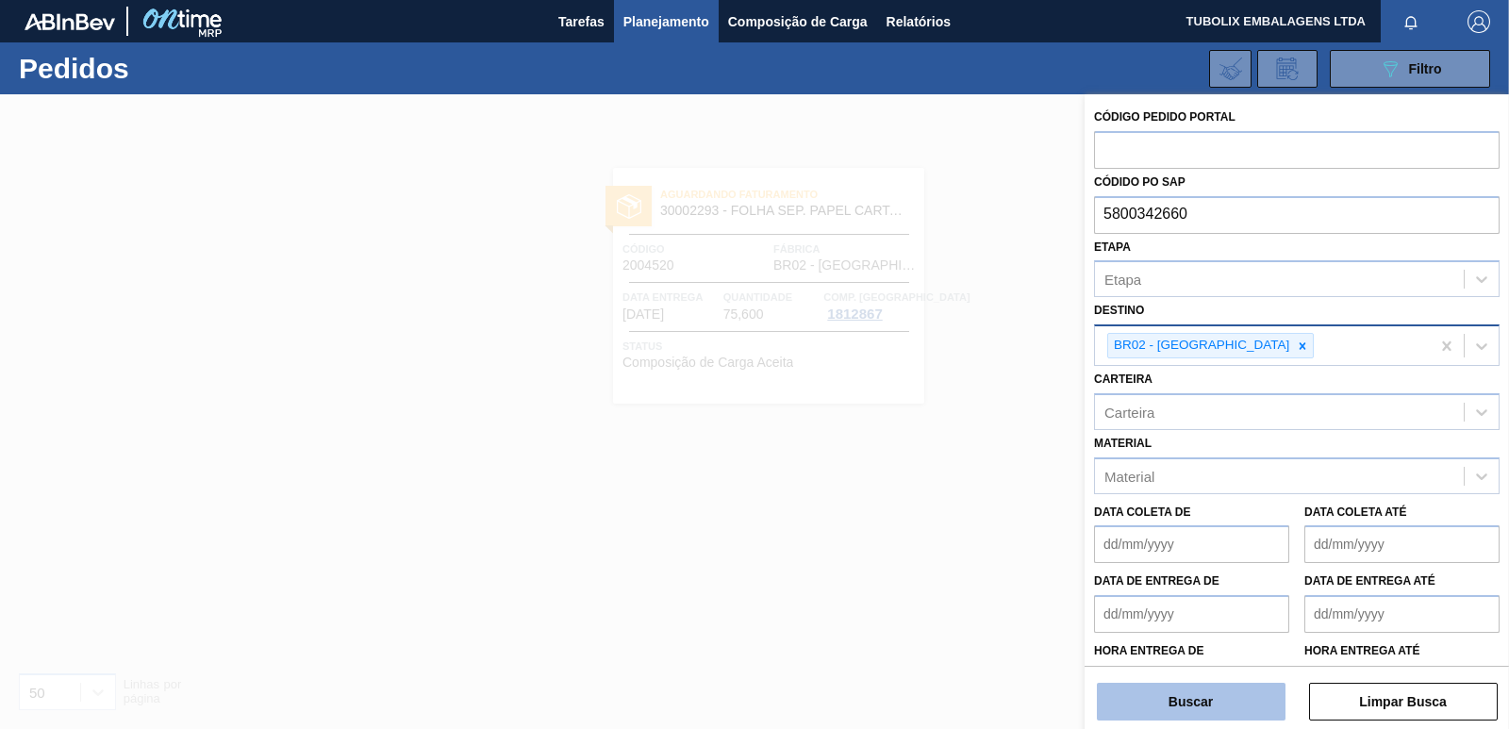
type input "5800342660"
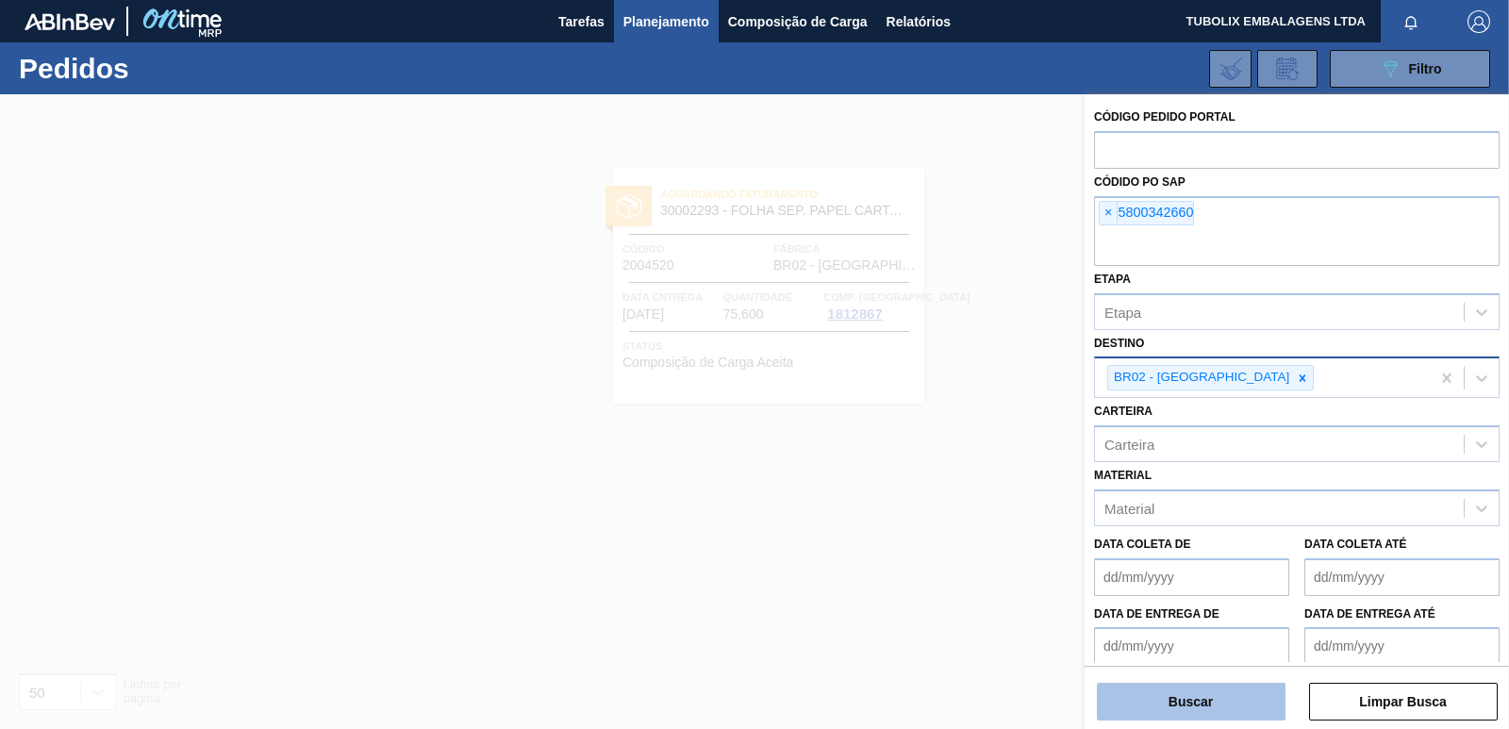
click at [1188, 685] on button "Buscar" at bounding box center [1191, 702] width 189 height 38
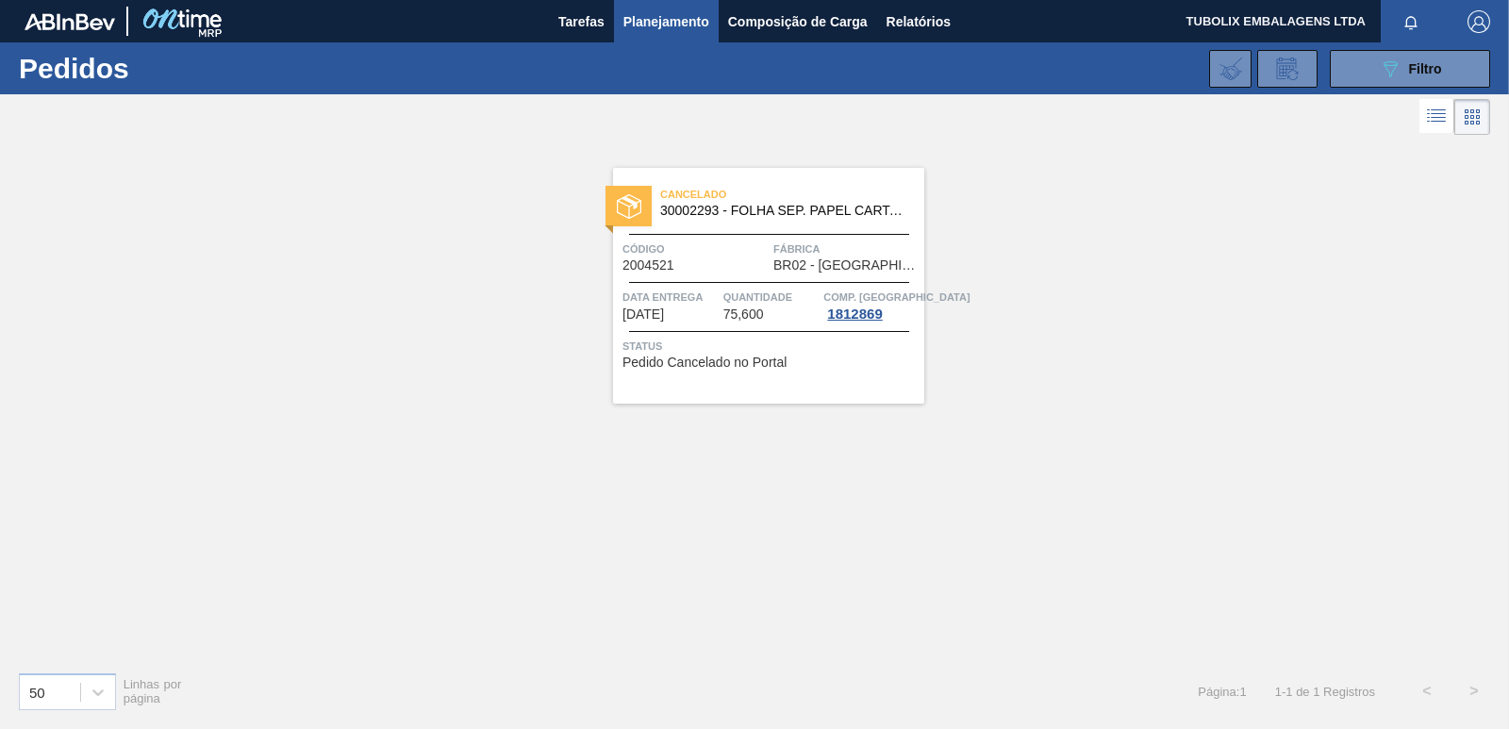
click at [619, 196] on img at bounding box center [629, 206] width 25 height 25
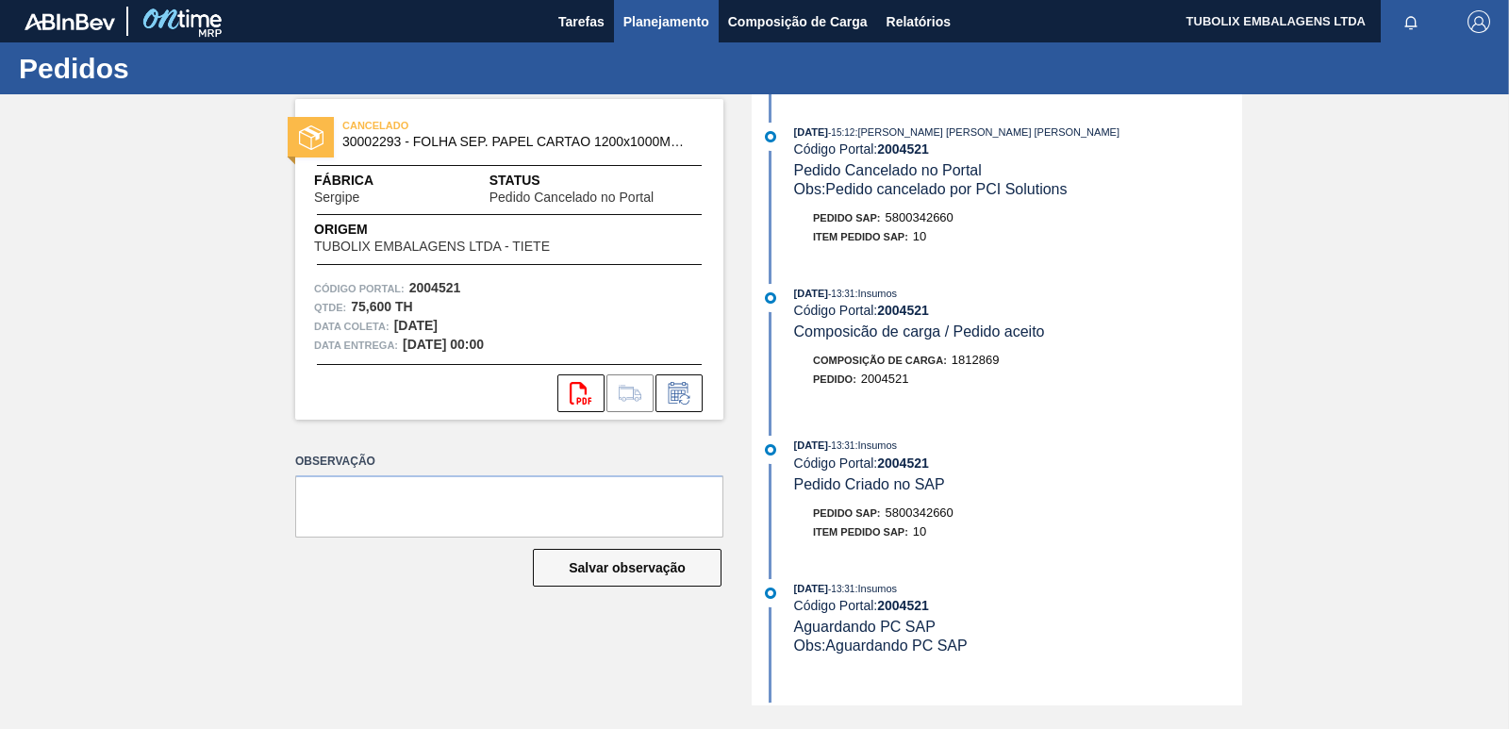
click at [680, 17] on span "Planejamento" at bounding box center [666, 21] width 86 height 23
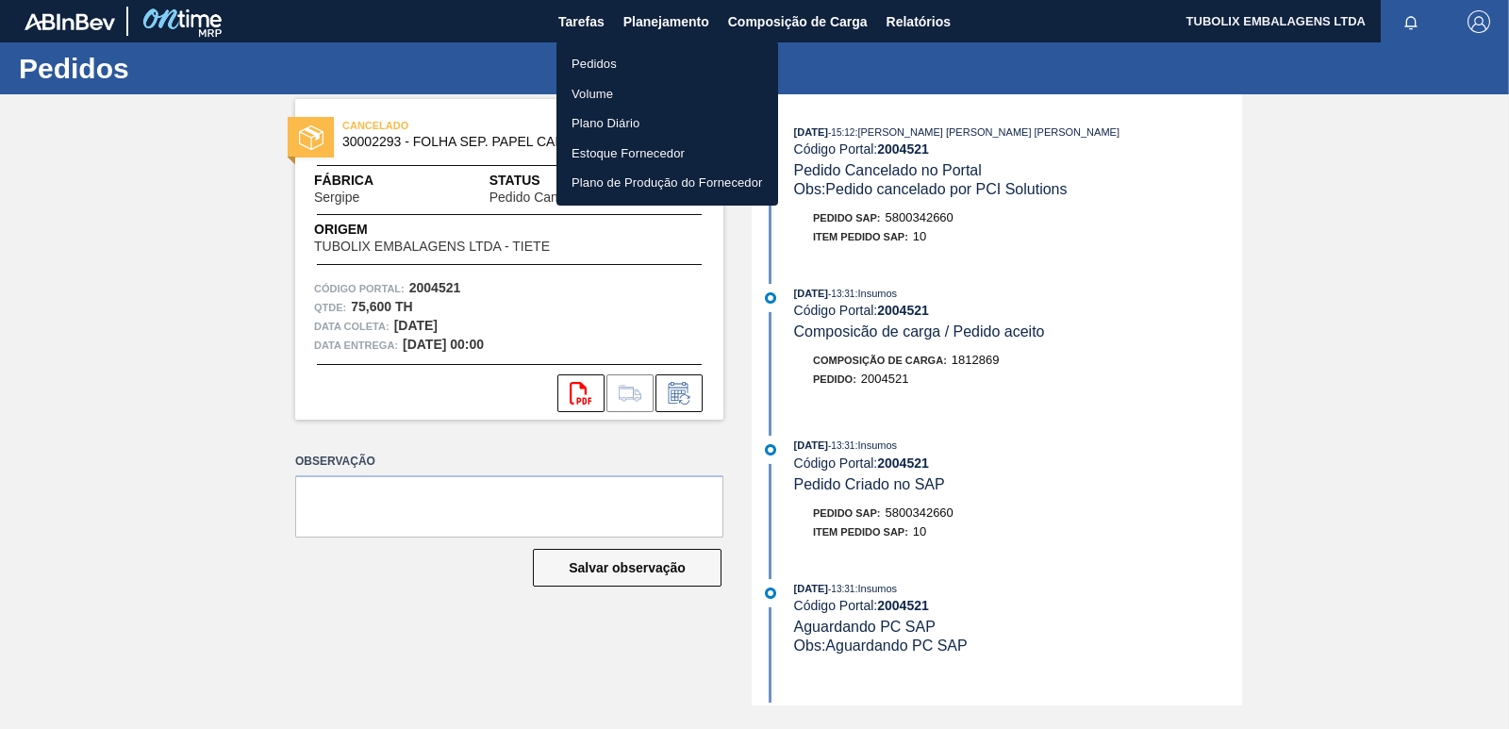
click at [601, 55] on li "Pedidos" at bounding box center [668, 64] width 222 height 30
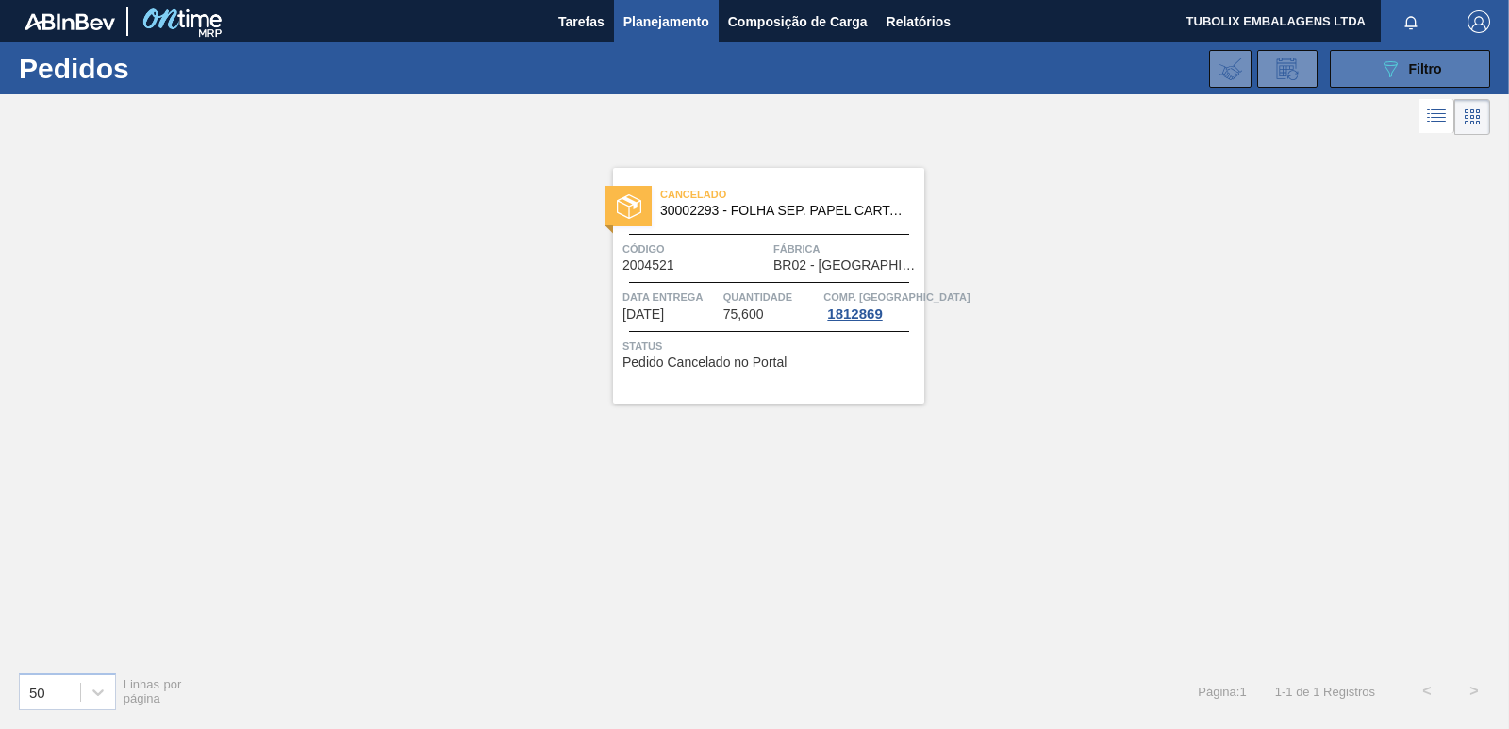
click at [1398, 75] on icon "089F7B8B-B2A5-4AFE-B5C0-19BA573D28AC" at bounding box center [1390, 69] width 23 height 23
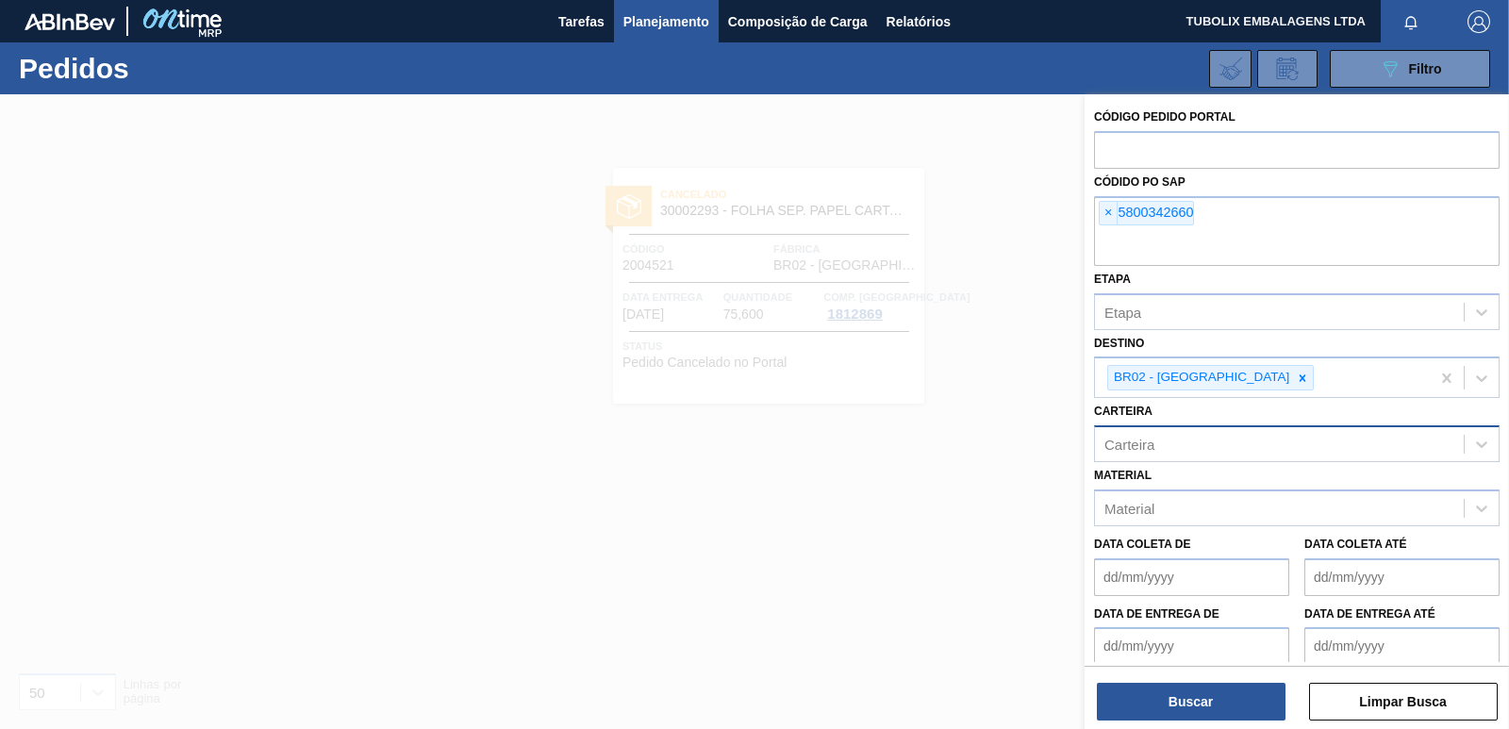
drag, startPoint x: 1105, startPoint y: 211, endPoint x: 1255, endPoint y: 417, distance: 254.5
click at [1105, 212] on span "×" at bounding box center [1109, 213] width 18 height 23
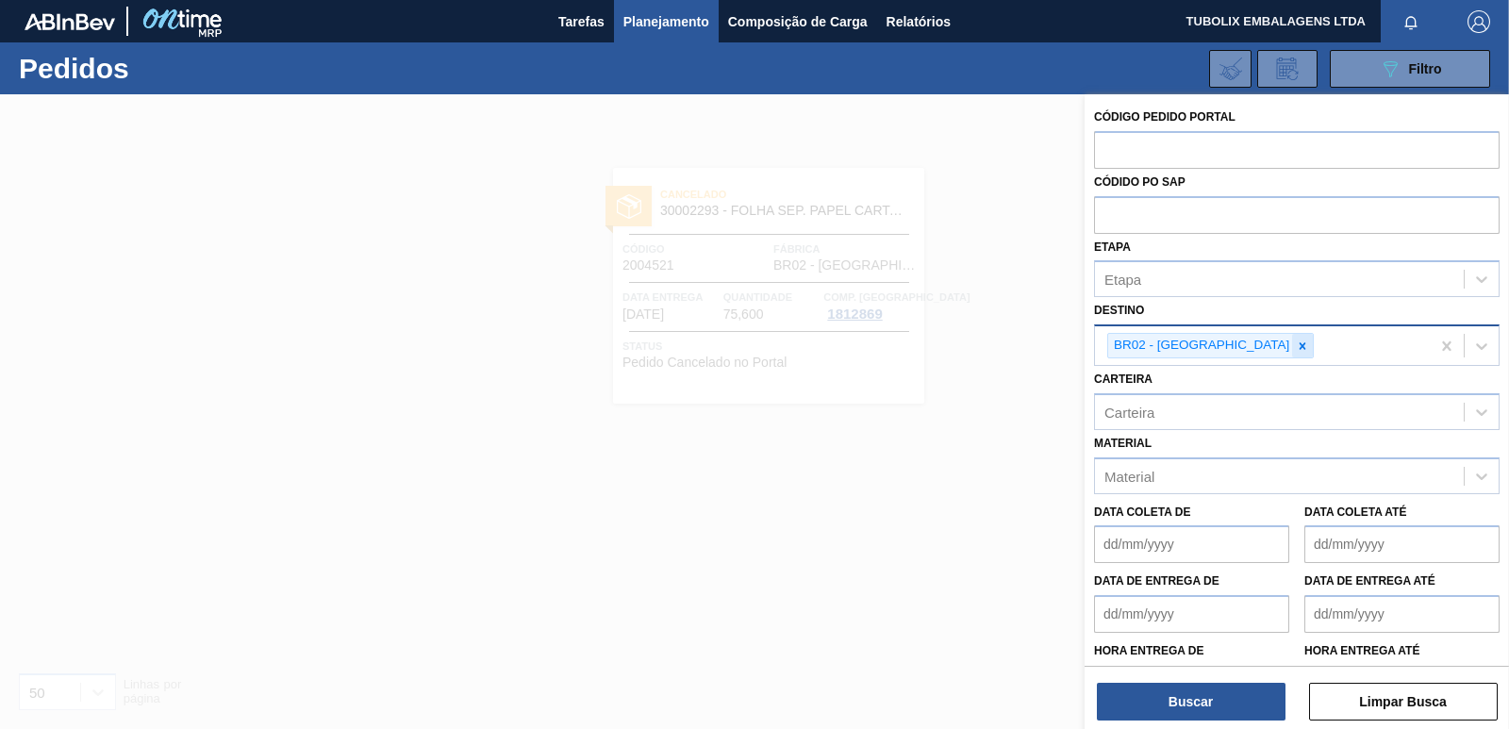
click at [1300, 347] on icon at bounding box center [1303, 345] width 7 height 7
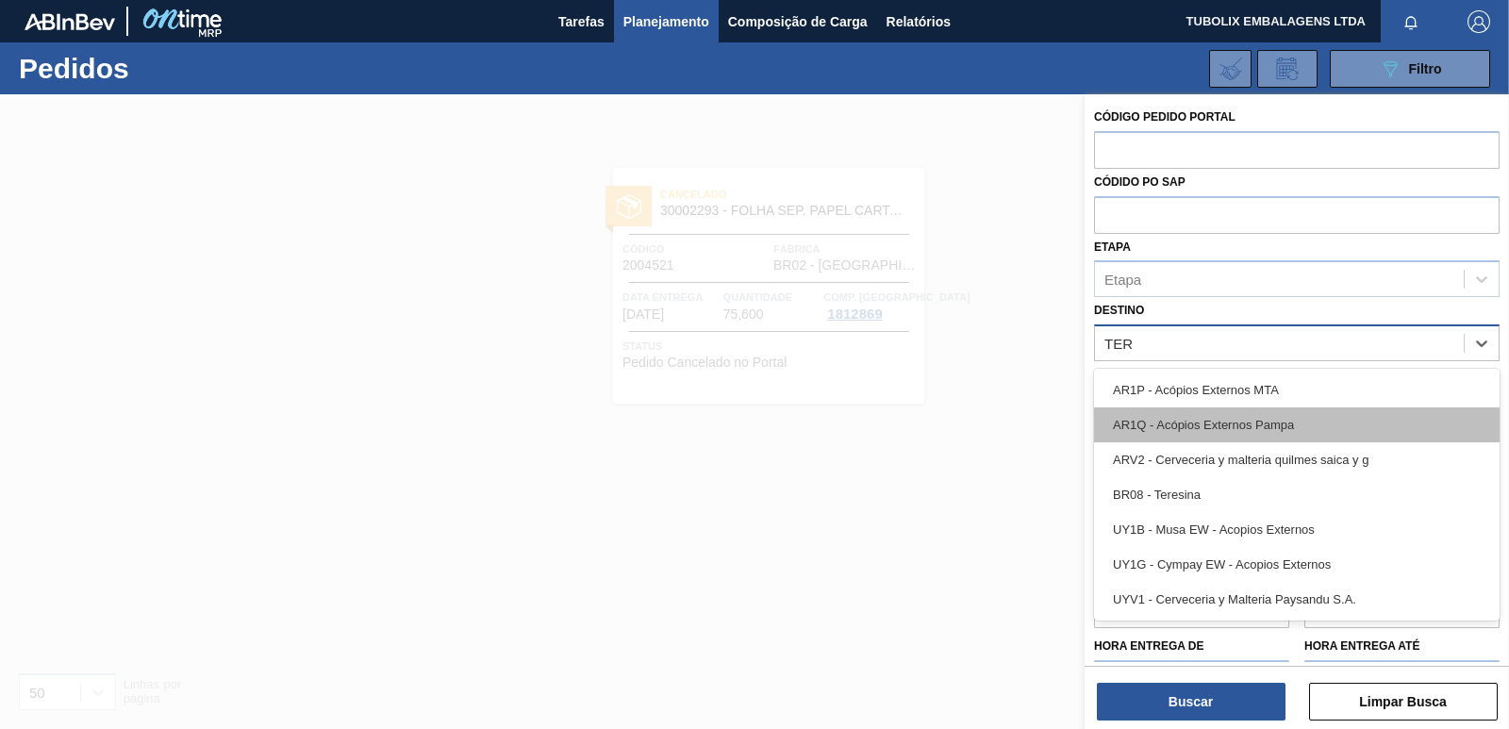
type input "TER"
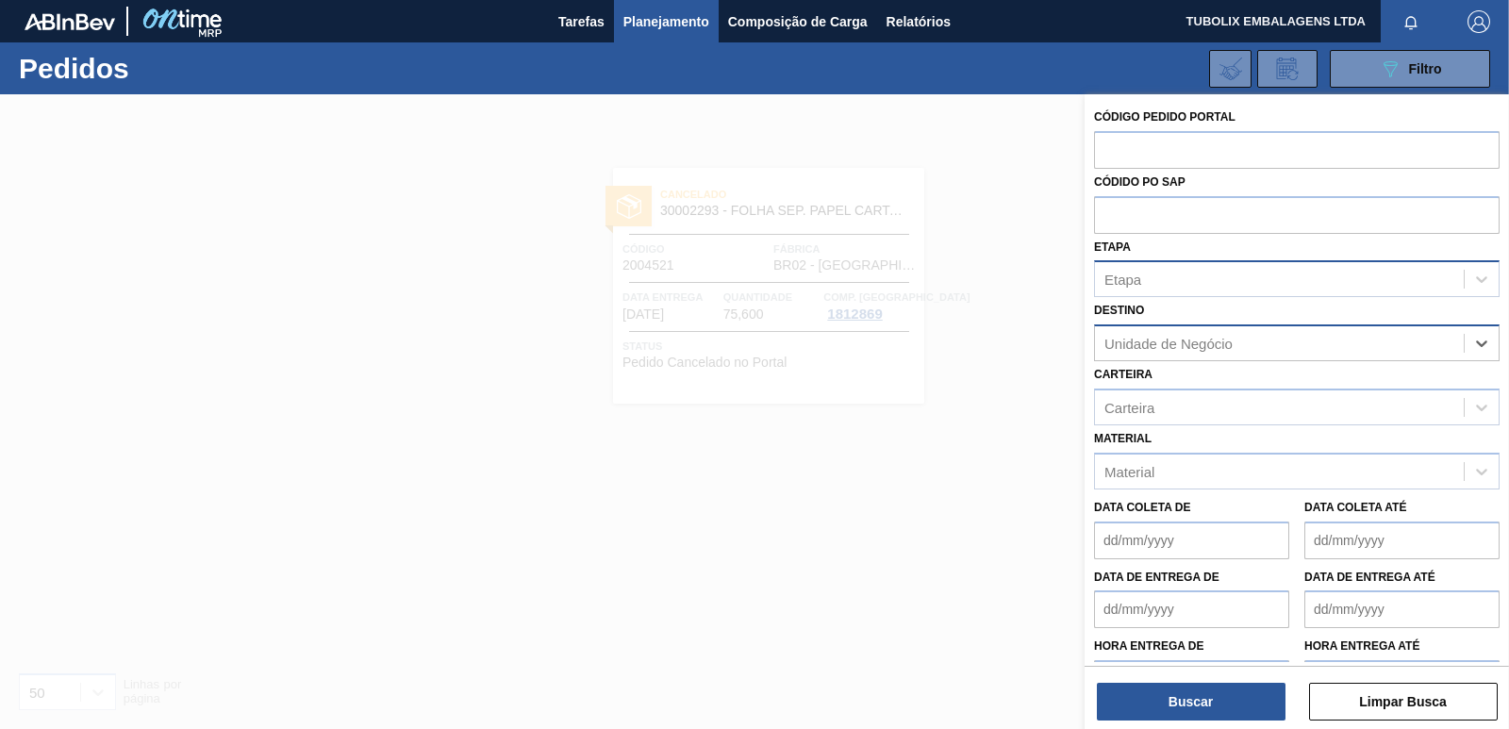
click at [1148, 283] on div "Etapa" at bounding box center [1279, 279] width 369 height 27
click at [1163, 271] on div "Etapa" at bounding box center [1279, 279] width 369 height 27
click at [1160, 333] on div "Unidade de Negócio" at bounding box center [1279, 343] width 369 height 27
type input "TERE"
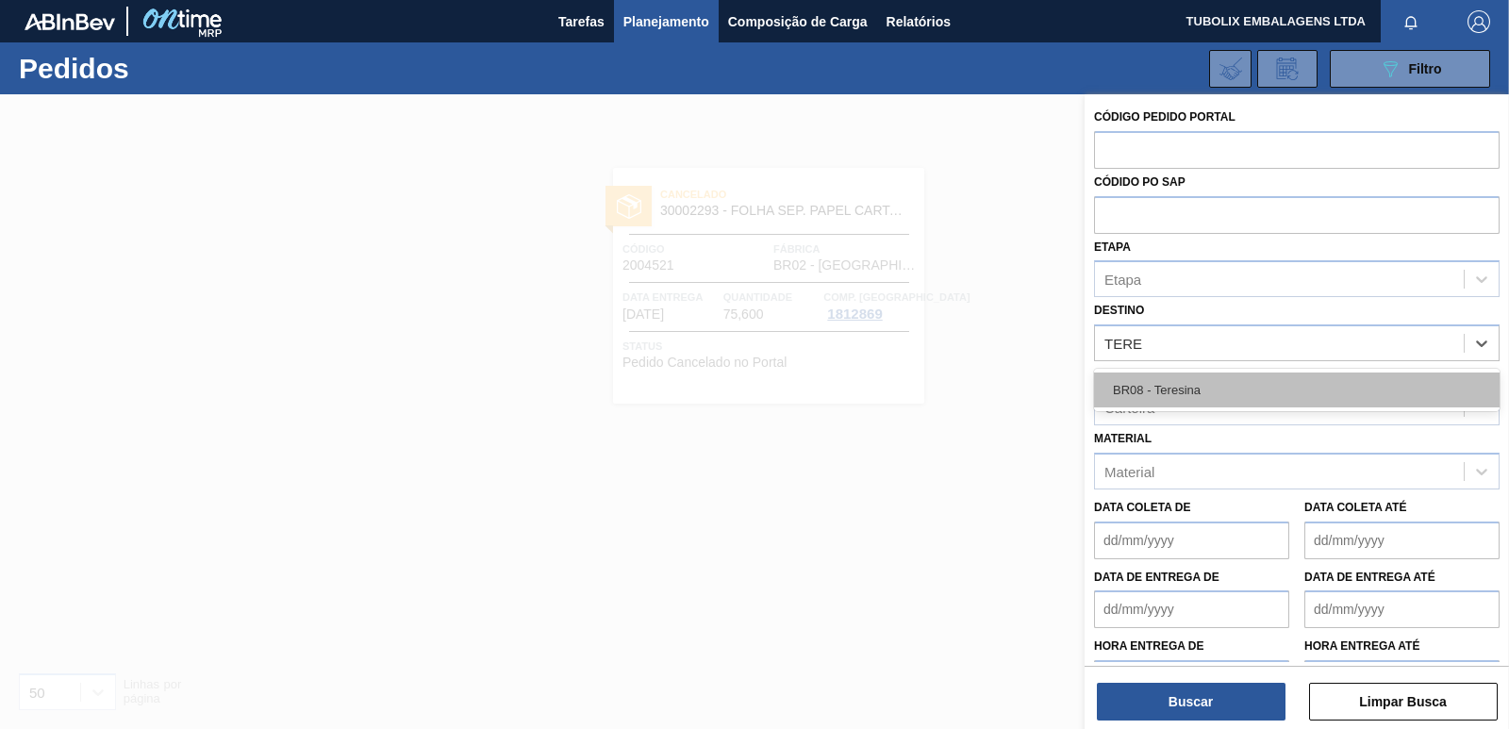
click at [1206, 391] on div "BR08 - Teresina" at bounding box center [1297, 390] width 406 height 35
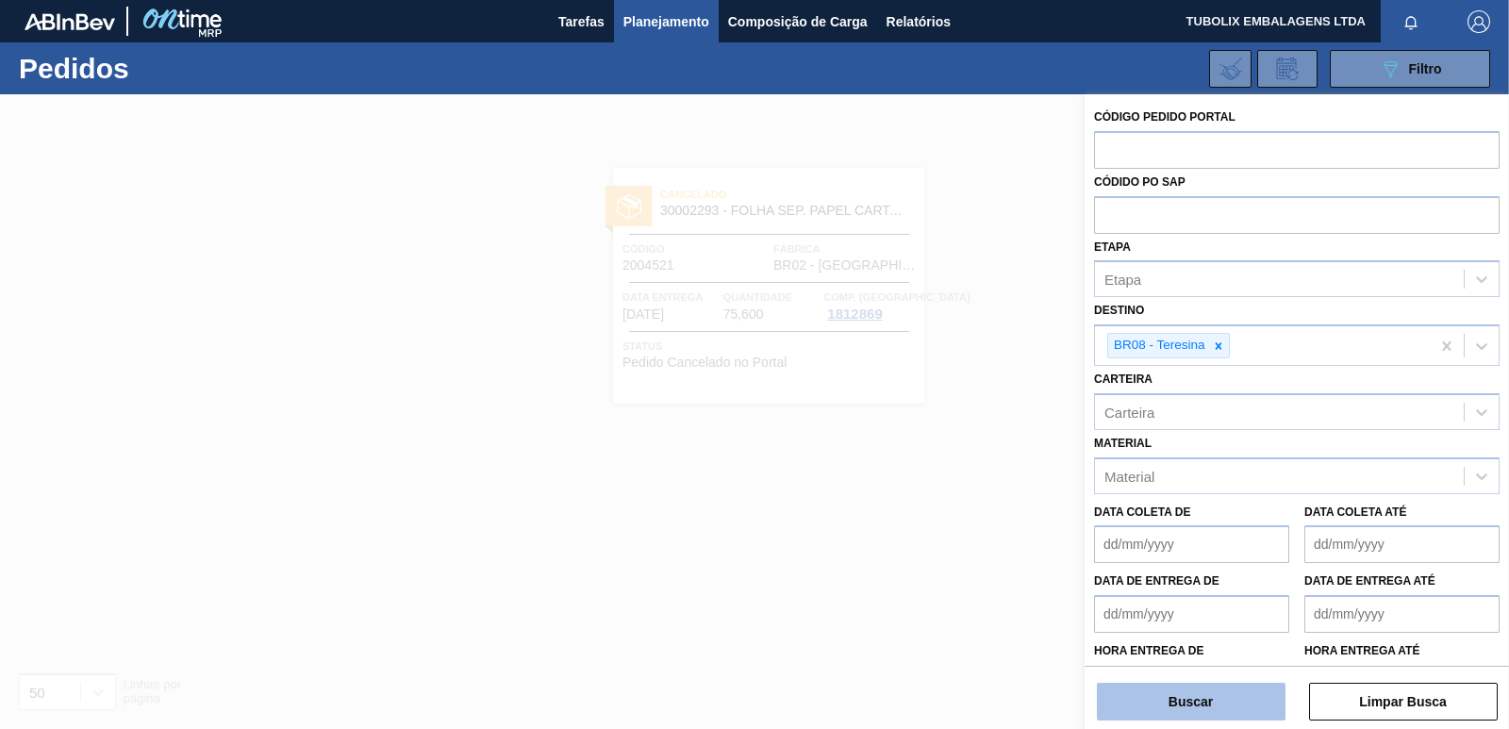
click at [1187, 695] on button "Buscar" at bounding box center [1191, 702] width 189 height 38
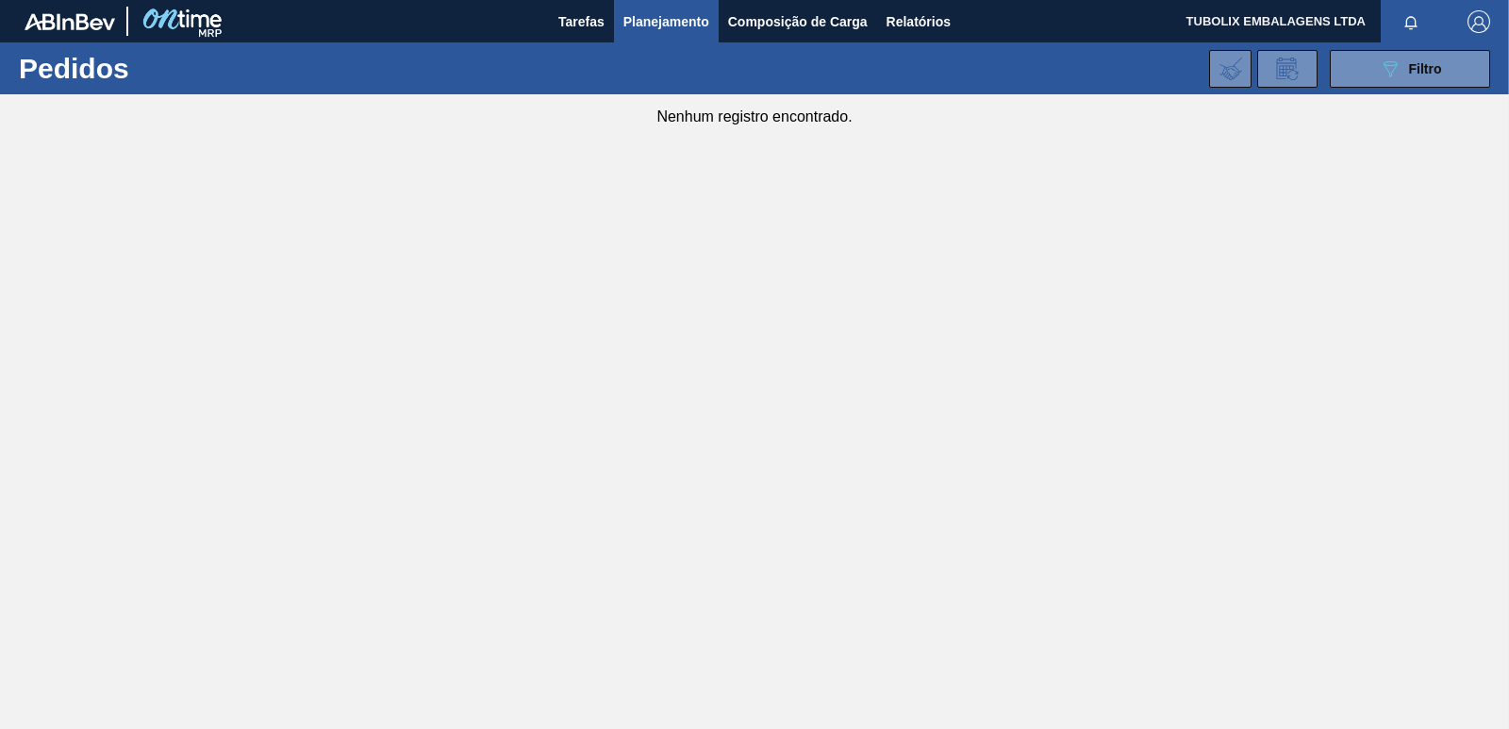
drag, startPoint x: 826, startPoint y: 342, endPoint x: 828, endPoint y: 331, distance: 11.5
click at [826, 339] on main "Tarefas Planejamento Composição de Carga Relatórios TUBOLIX EMBALAGENS LTDA Mar…" at bounding box center [754, 364] width 1509 height 729
drag, startPoint x: 1404, startPoint y: 64, endPoint x: 1323, endPoint y: 241, distance: 194.6
click at [1403, 63] on div "089F7B8B-B2A5-4AFE-B5C0-19BA573D28AC Filtro" at bounding box center [1410, 69] width 63 height 23
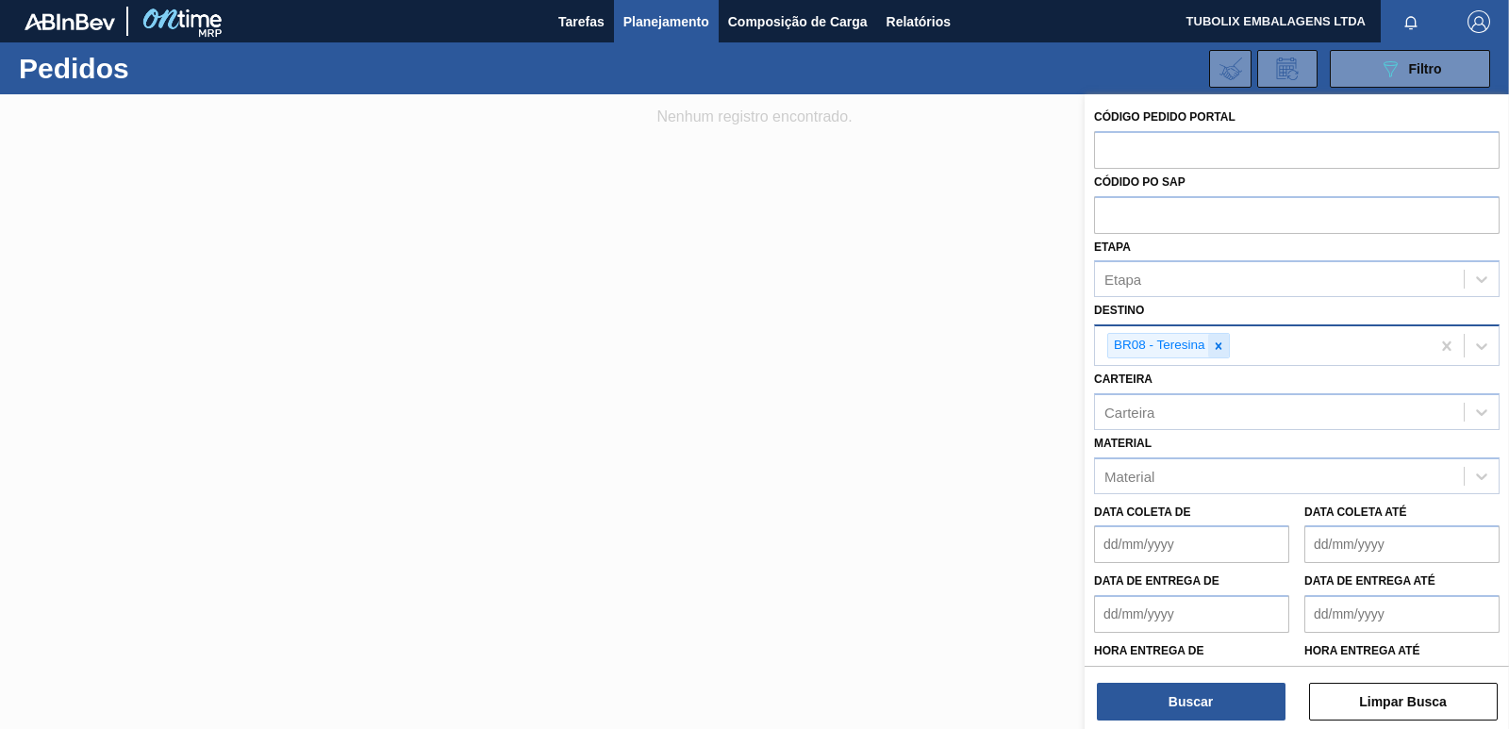
click at [1218, 348] on icon at bounding box center [1218, 346] width 13 height 13
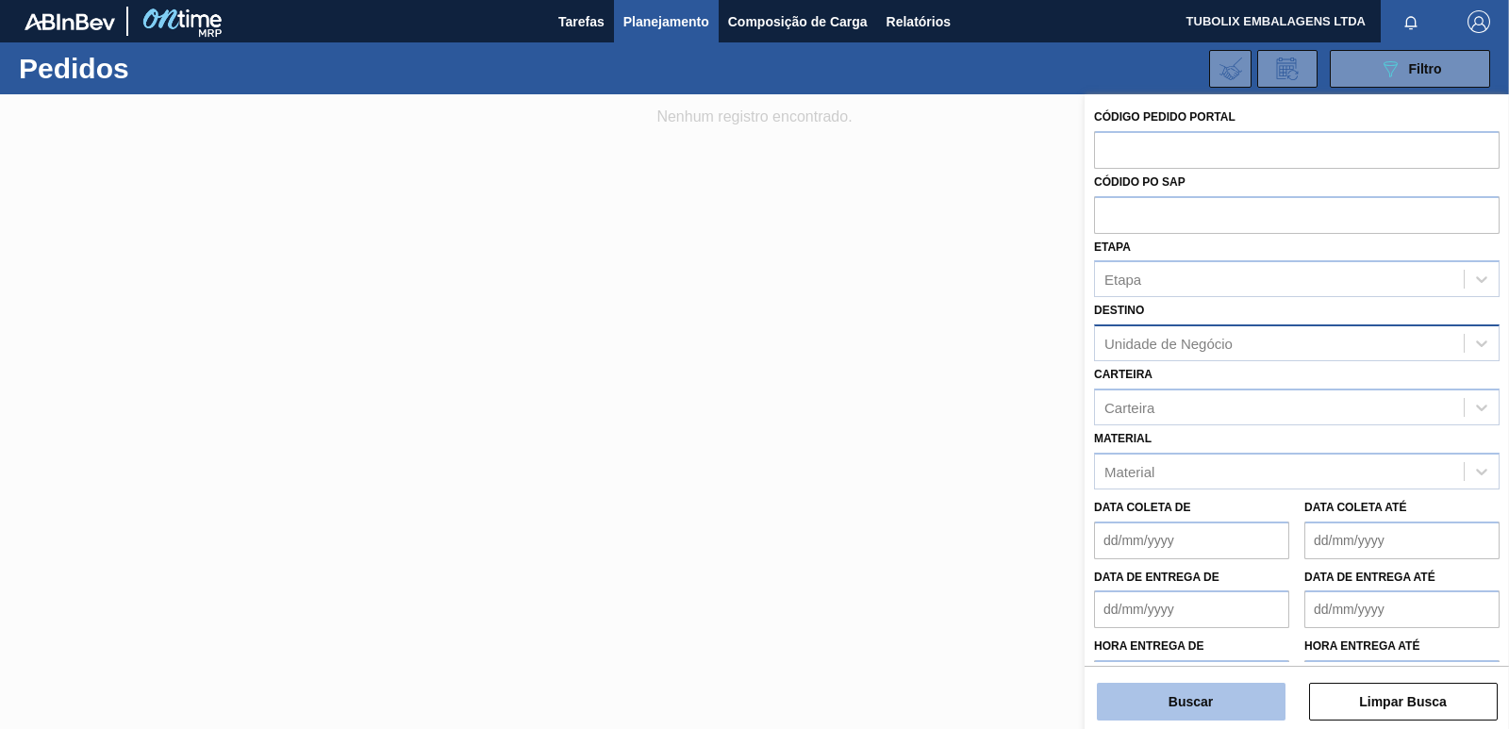
click at [1147, 701] on button "Buscar" at bounding box center [1191, 702] width 189 height 38
